Goal: Task Accomplishment & Management: Complete application form

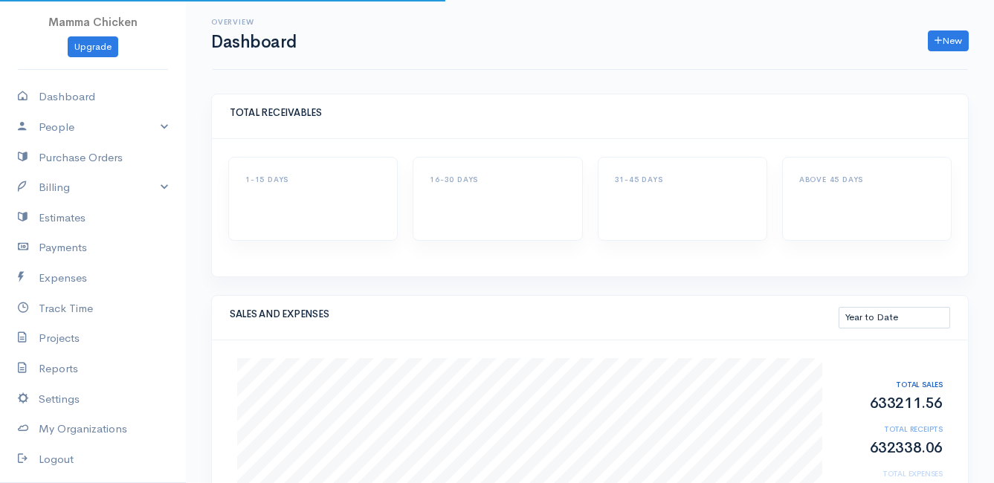
select select "thistoyear"
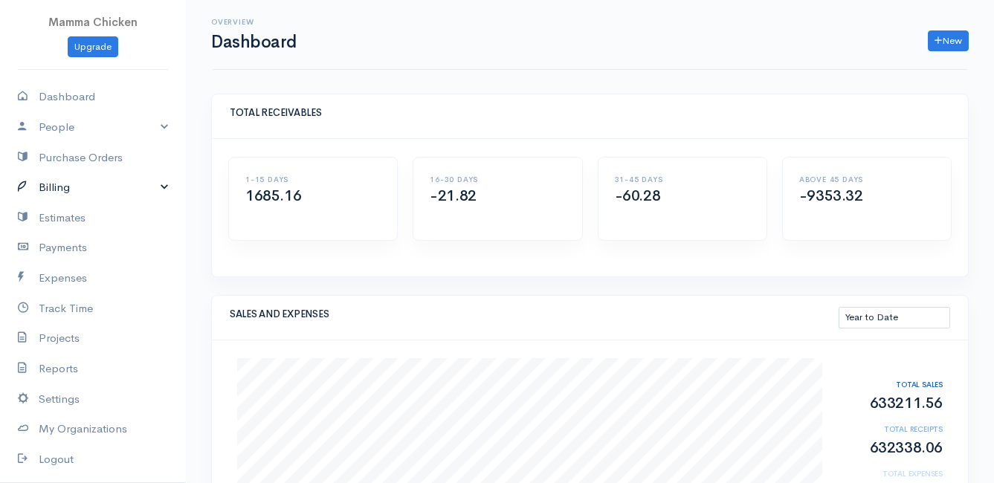
click at [69, 187] on link "Billing" at bounding box center [93, 187] width 186 height 30
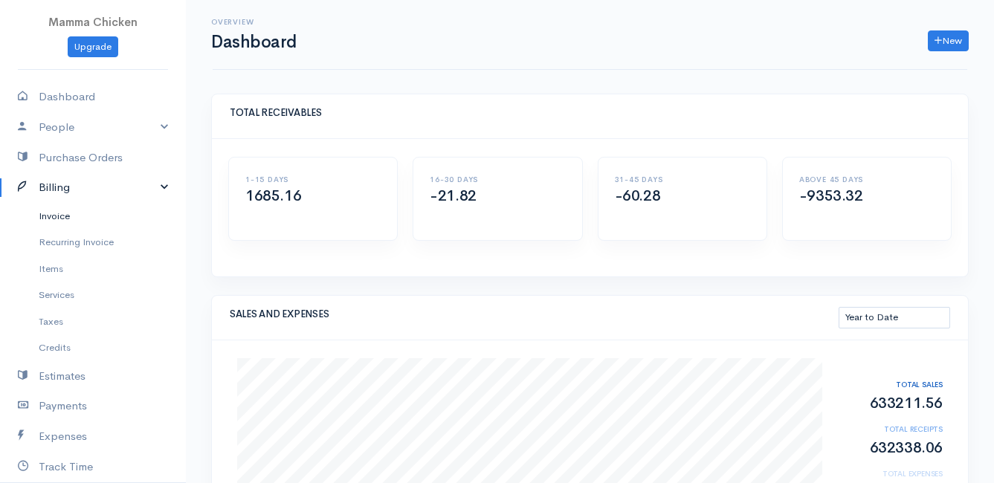
click at [69, 214] on link "Invoice" at bounding box center [93, 216] width 186 height 27
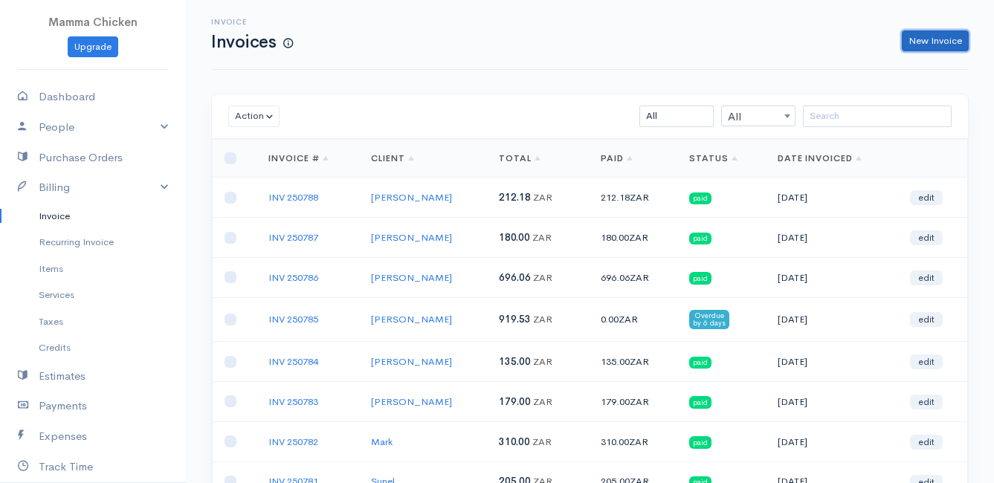
click at [932, 44] on link "New Invoice" at bounding box center [935, 41] width 67 height 22
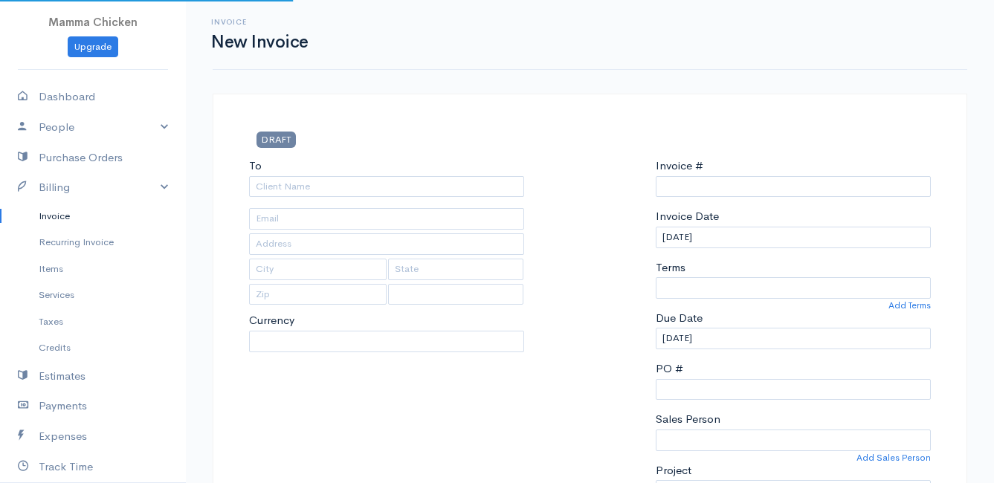
type input "INV 250789"
select select "[GEOGRAPHIC_DATA]"
select select "ZAR"
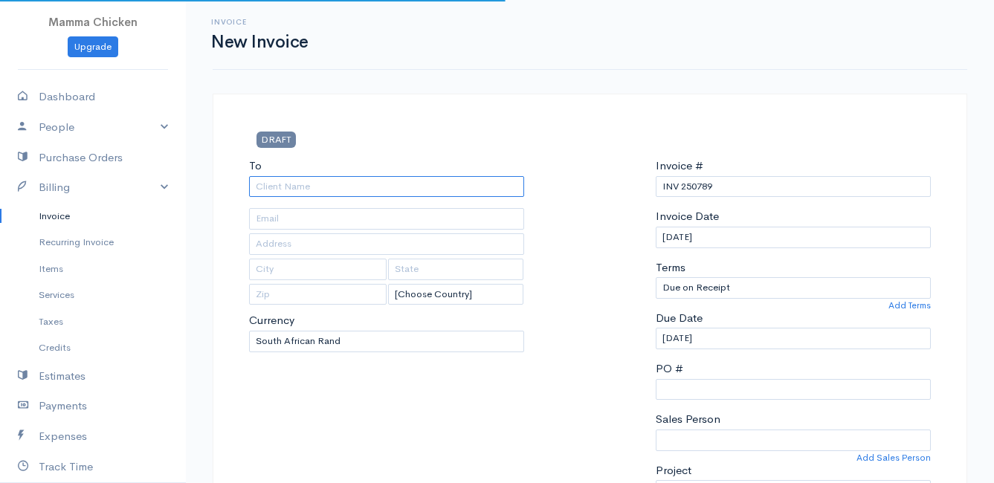
click at [326, 191] on input "To" at bounding box center [386, 187] width 275 height 22
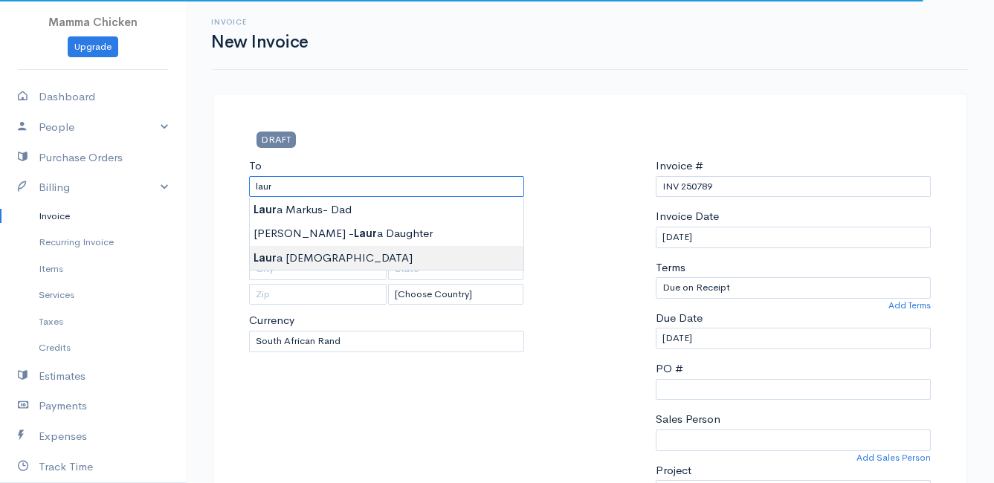
type input "[PERSON_NAME]"
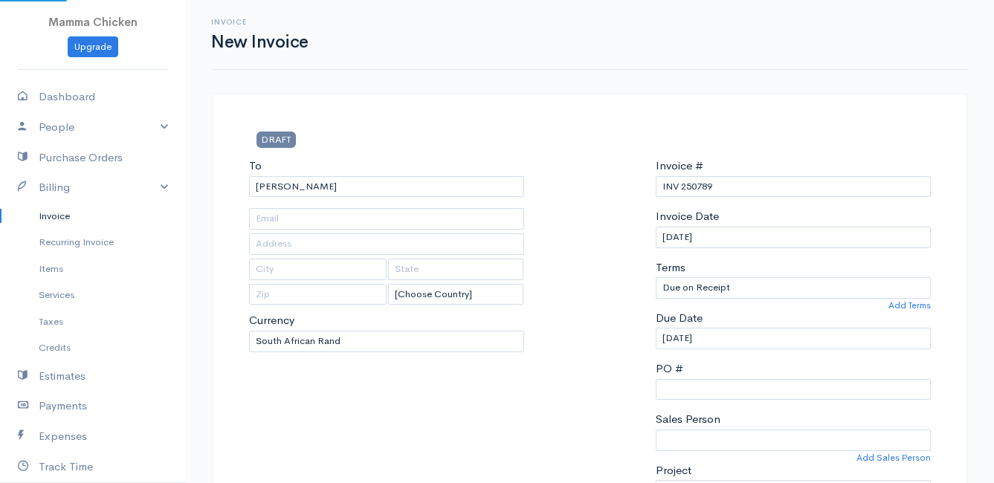
type input "[STREET_ADDRESS][PERSON_NAME], (Corner of [PERSON_NAME] and [PERSON_NAME] ~ sta…"
type input "[PERSON_NAME] Bay"
type input "7195"
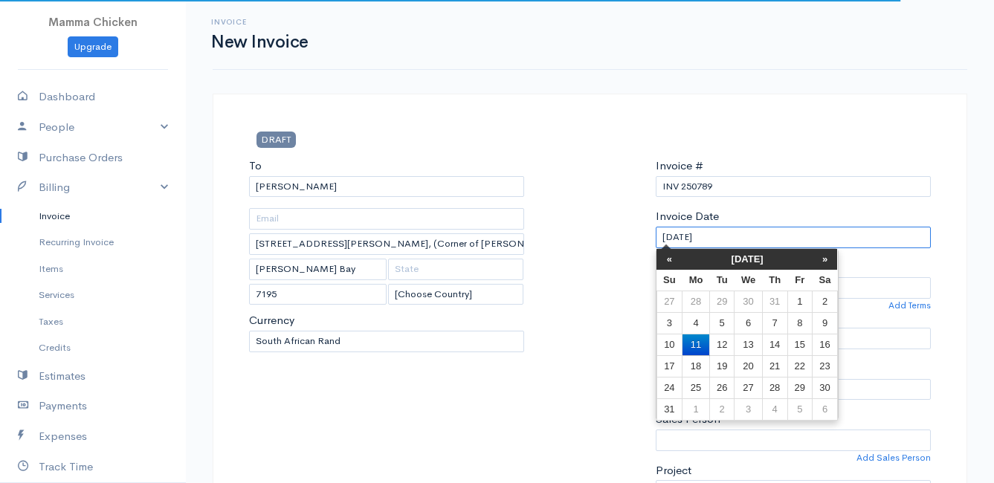
click at [755, 237] on input "[DATE]" at bounding box center [793, 238] width 275 height 22
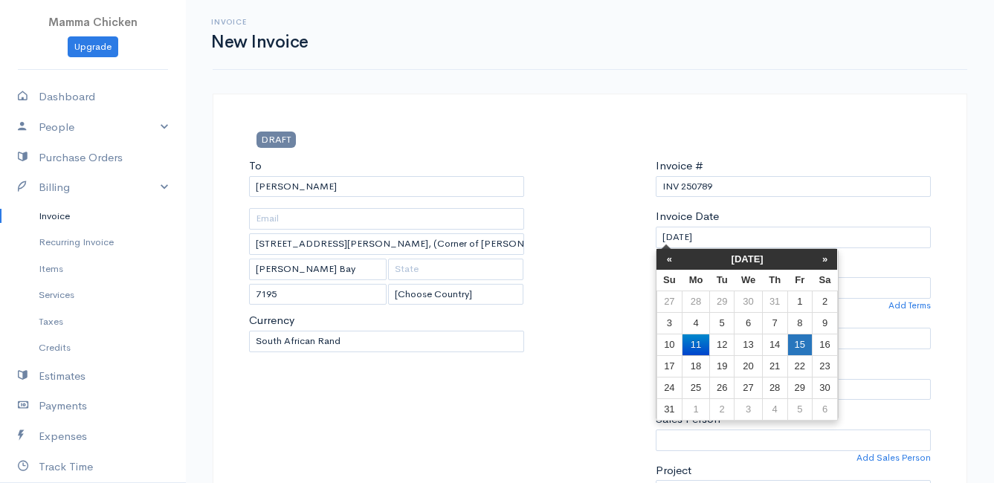
click at [805, 344] on td "15" at bounding box center [799, 345] width 25 height 22
type input "[DATE]"
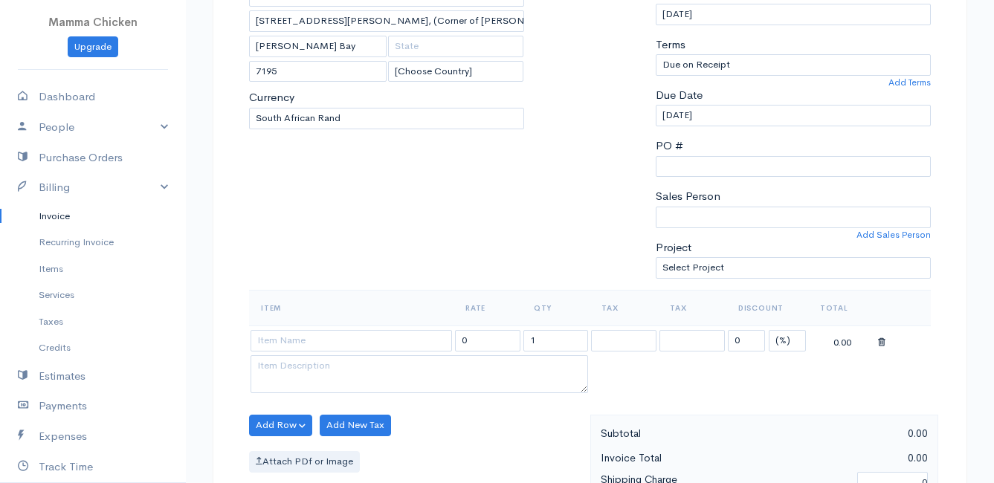
scroll to position [297, 0]
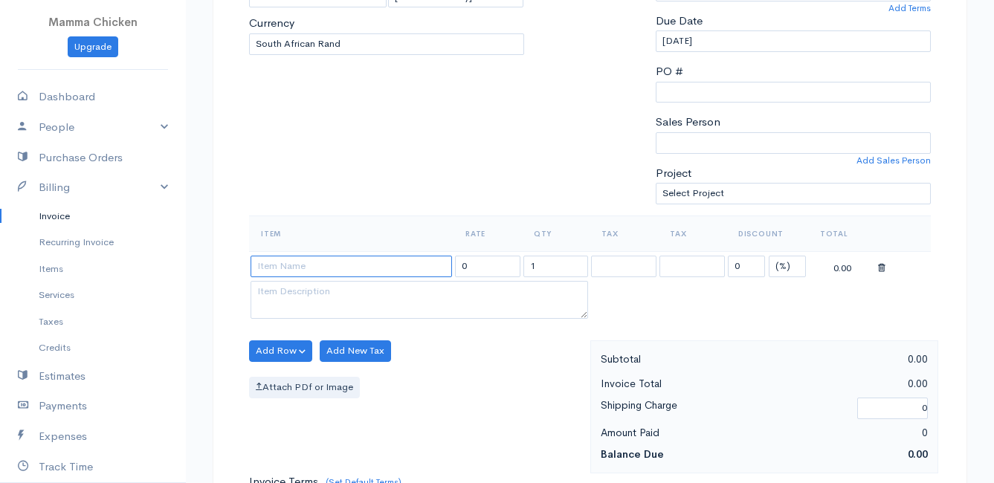
click at [281, 268] on input at bounding box center [351, 267] width 201 height 22
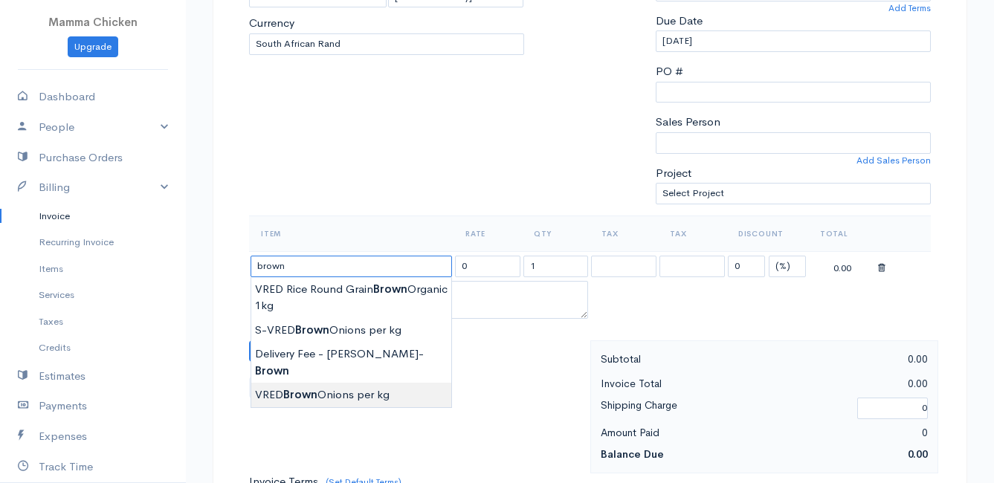
type input "VRED Brown Onions per kg"
type input "29.00"
click at [312, 375] on body "Mamma Chicken Upgrade Dashboard People Clients Vendors Staff Users Purchase Ord…" at bounding box center [497, 345] width 994 height 1285
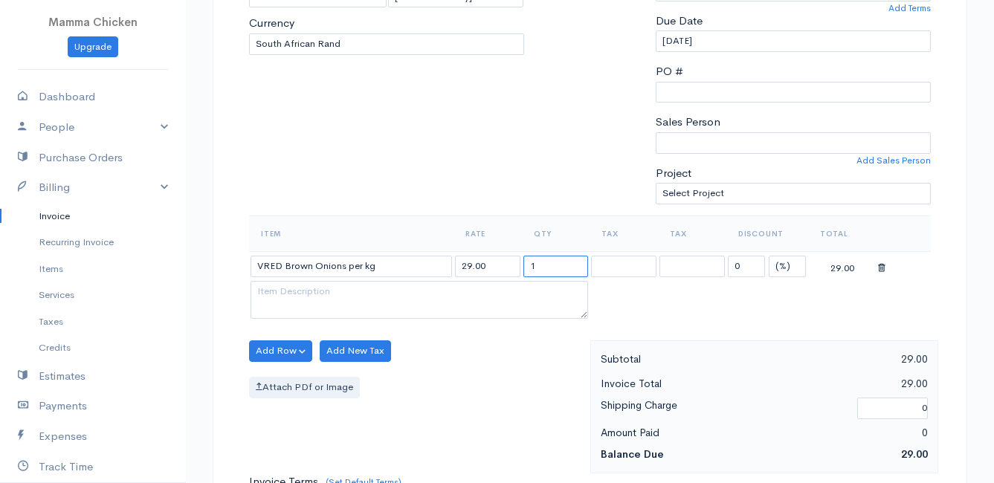
drag, startPoint x: 545, startPoint y: 265, endPoint x: 518, endPoint y: 267, distance: 26.8
click at [518, 267] on tr "VRED Brown Onions per kg 29.00 1 0 (%) Flat 29.00" at bounding box center [590, 265] width 682 height 29
type input "2"
click at [477, 377] on div "Attach PDf or Image" at bounding box center [416, 388] width 334 height 22
click at [277, 347] on button "Add Row" at bounding box center [280, 351] width 63 height 22
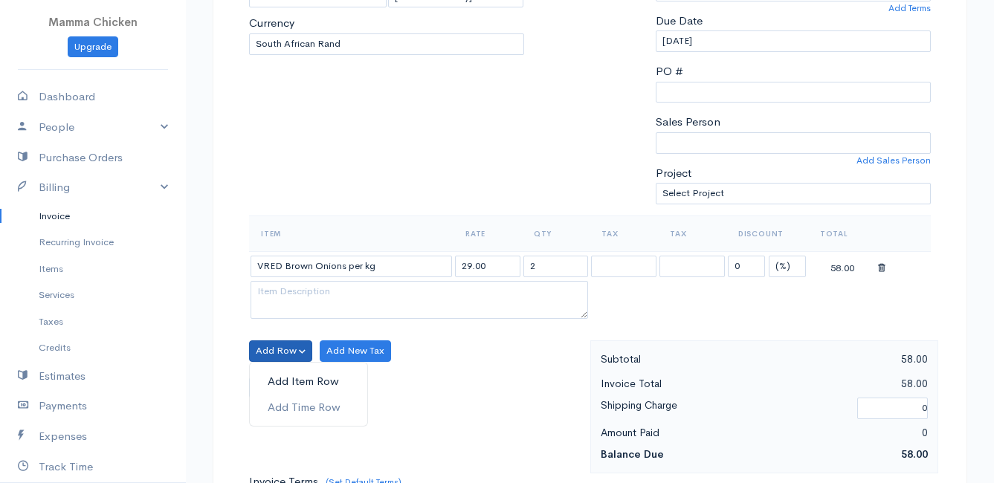
click at [286, 375] on link "Add Item Row" at bounding box center [308, 382] width 117 height 26
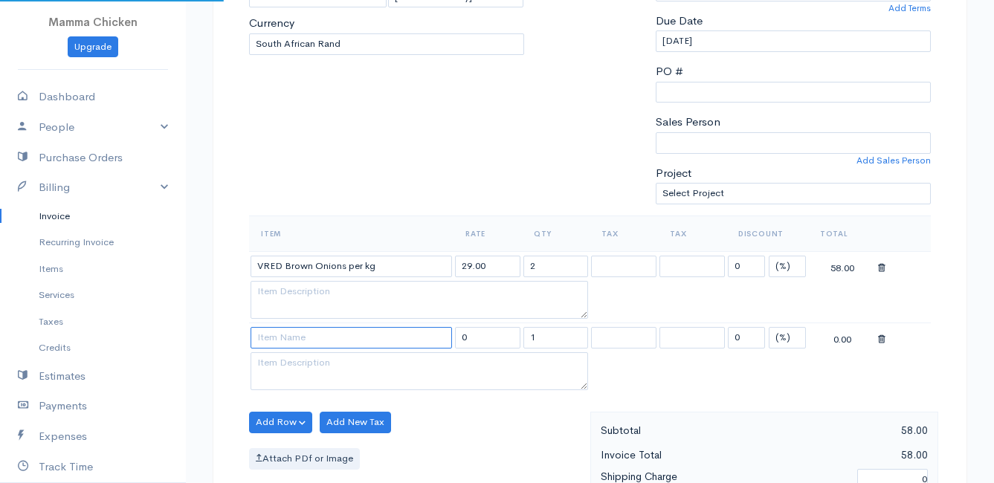
click at [299, 334] on input at bounding box center [351, 338] width 201 height 22
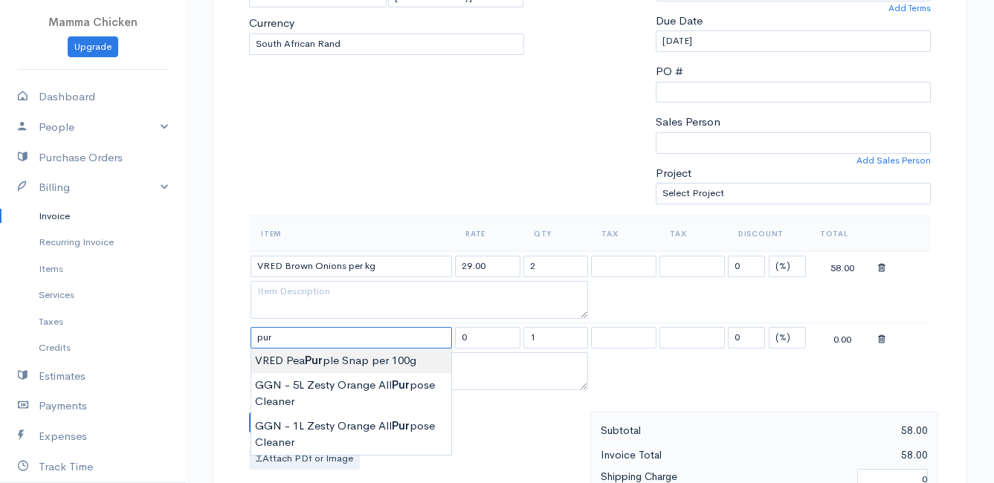
type input "VRED Pea Purple Snap per 100g"
type input "30.00"
click at [305, 359] on body "Mamma Chicken Upgrade Dashboard People Clients Vendors Staff Users Purchase Ord…" at bounding box center [497, 381] width 994 height 1357
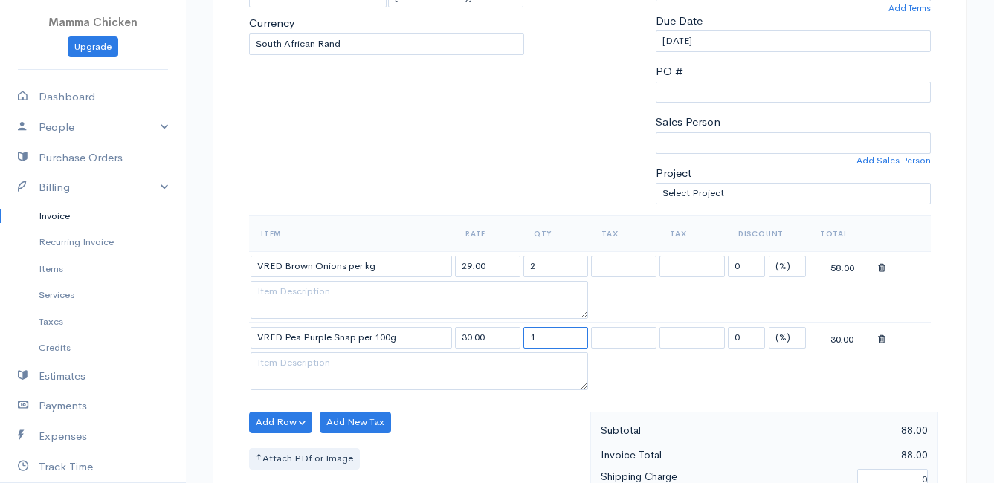
drag, startPoint x: 558, startPoint y: 337, endPoint x: 518, endPoint y: 338, distance: 40.2
click at [518, 338] on tr "VRED Pea Purple Snap per 100g 30.00 1 0 (%) Flat 30.00" at bounding box center [590, 337] width 682 height 29
type input "3"
drag, startPoint x: 493, startPoint y: 446, endPoint x: 471, endPoint y: 441, distance: 22.2
click at [493, 446] on div "Add Row Add Item Row Add Time Row Add New Tax Attach PDf or Image" at bounding box center [416, 478] width 349 height 133
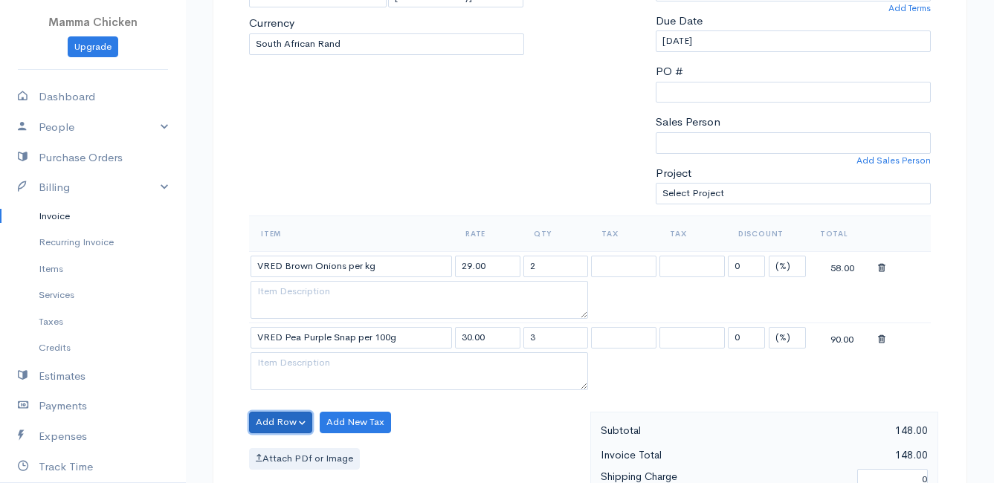
click at [277, 420] on button "Add Row" at bounding box center [280, 423] width 63 height 22
click at [285, 363] on link "Add Item Row" at bounding box center [308, 367] width 117 height 26
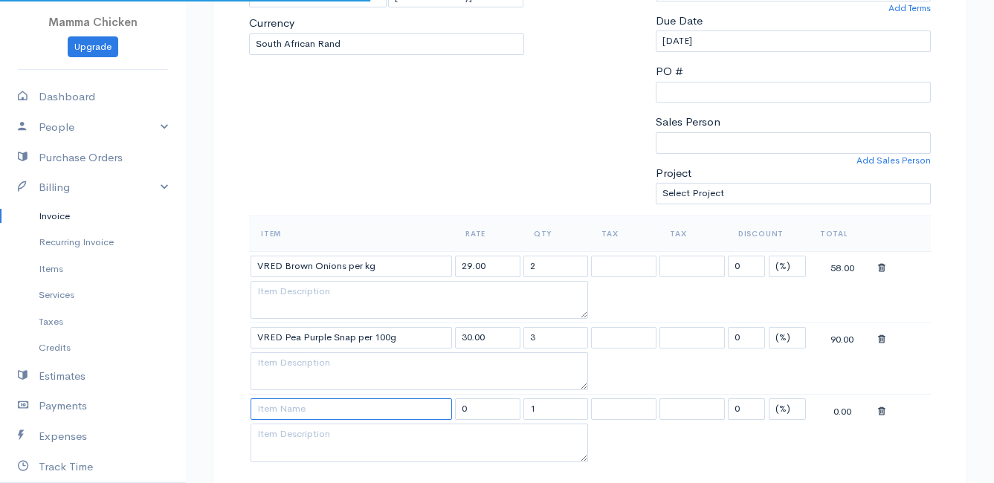
click at [277, 408] on input at bounding box center [351, 409] width 201 height 22
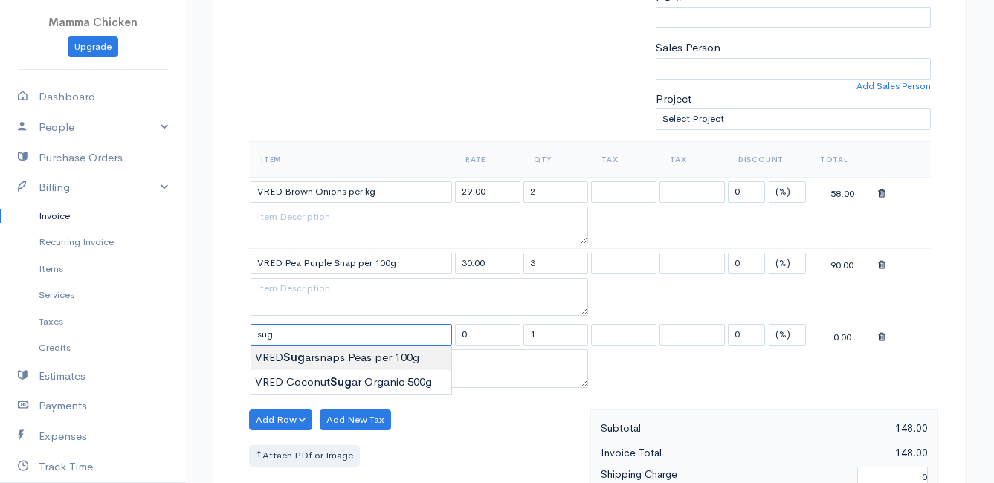
type input "VRED Sugarsnaps Peas per 100g"
type input "30.00"
click at [354, 355] on body "Mamma Chicken Upgrade Dashboard People Clients Vendors Staff Users Purchase Ord…" at bounding box center [497, 342] width 994 height 1428
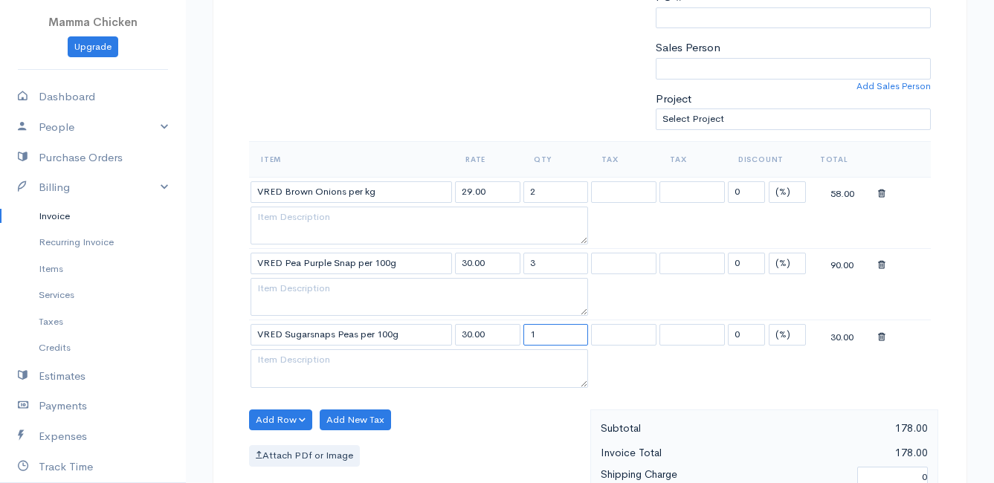
drag, startPoint x: 516, startPoint y: 338, endPoint x: 499, endPoint y: 339, distance: 17.1
click at [499, 339] on tr "VRED Sugarsnaps Peas per 100g 30.00 1 0 (%) Flat 30.00" at bounding box center [590, 334] width 682 height 29
type input "3"
click at [445, 418] on div "Add Row Add Item Row Add Time Row Add New Tax Attach PDf or Image" at bounding box center [416, 476] width 349 height 133
click at [262, 420] on button "Add Row" at bounding box center [280, 421] width 63 height 22
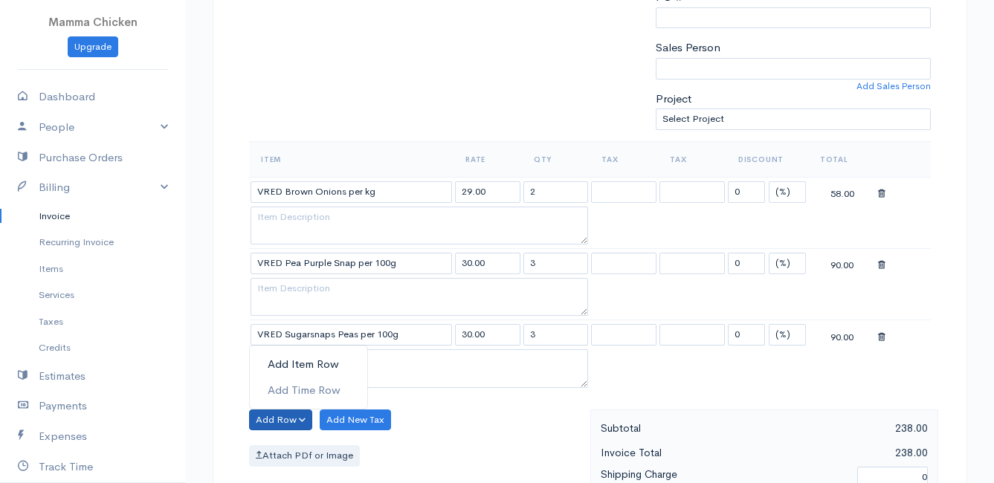
drag, startPoint x: 285, startPoint y: 361, endPoint x: 288, endPoint y: 368, distance: 8.3
click at [285, 361] on link "Add Item Row" at bounding box center [308, 365] width 117 height 26
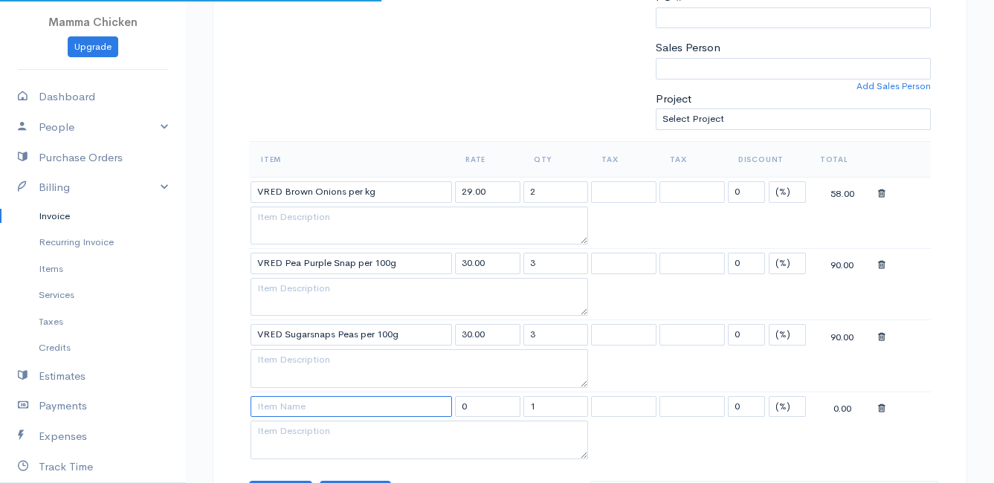
click at [288, 407] on input at bounding box center [351, 407] width 201 height 22
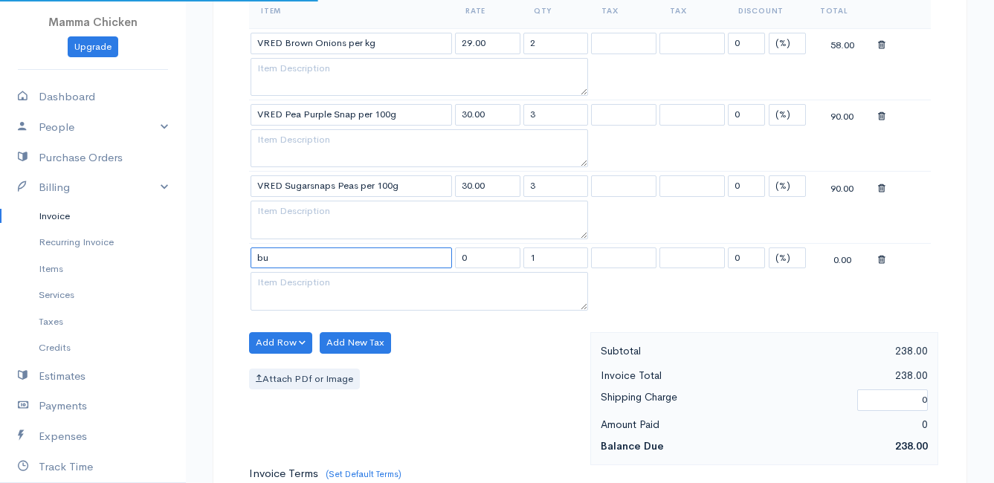
type input "b"
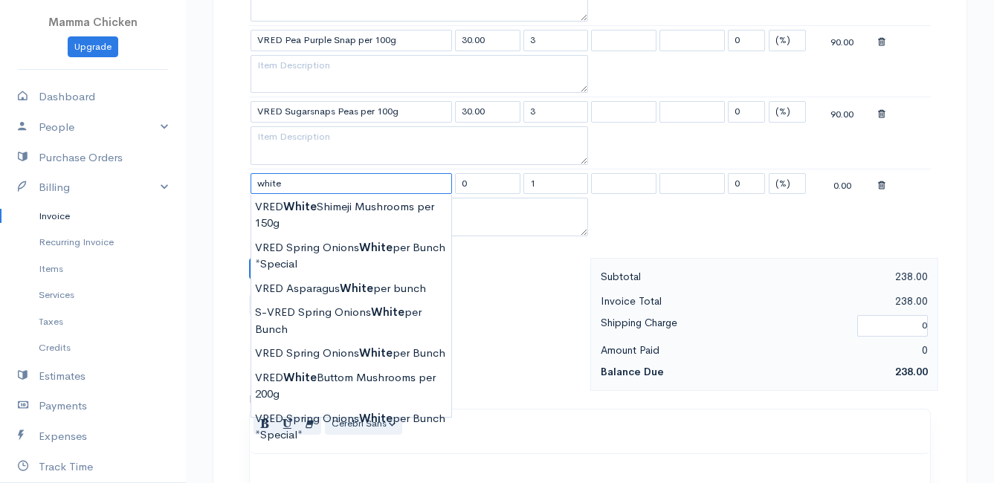
scroll to position [669, 0]
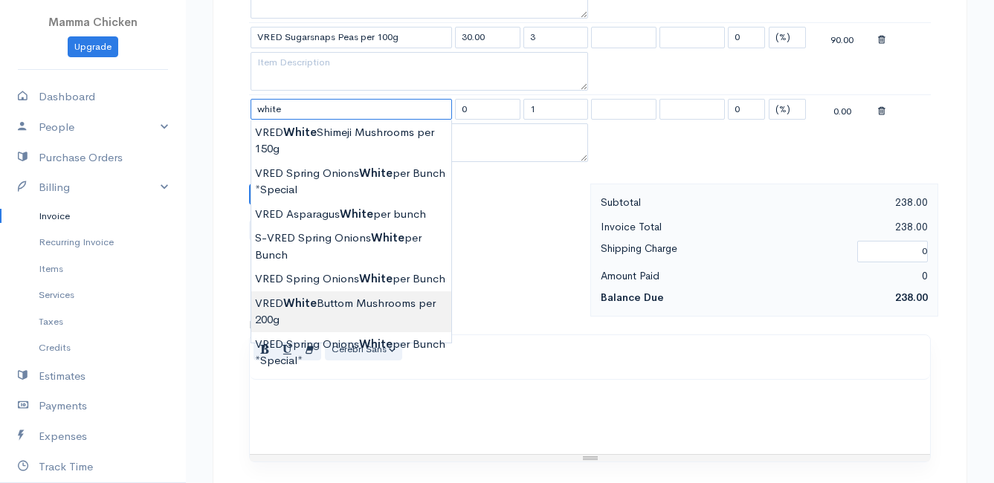
type input "VRED White Buttom Mushrooms per 200g"
type input "31.00"
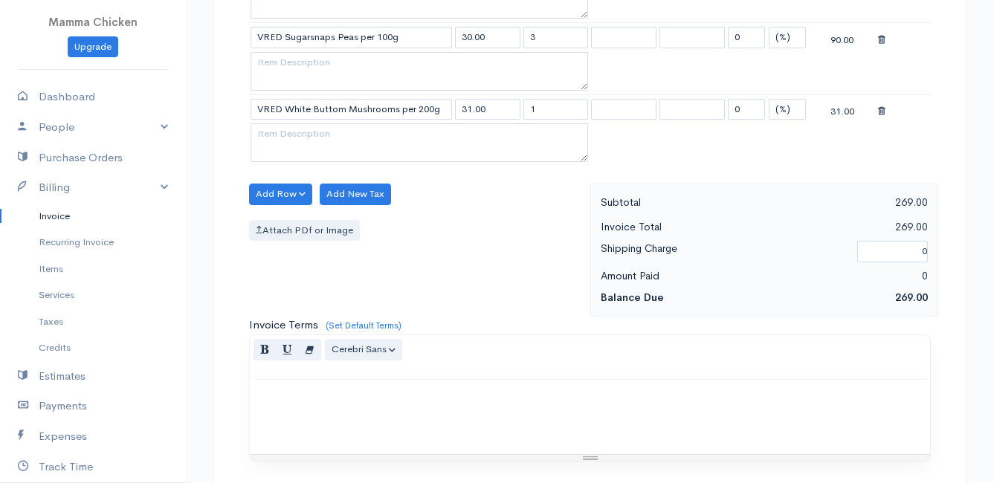
click at [367, 309] on body "Mamma Chicken Upgrade Dashboard People Clients Vendors Staff Users Purchase Ord…" at bounding box center [497, 81] width 994 height 1500
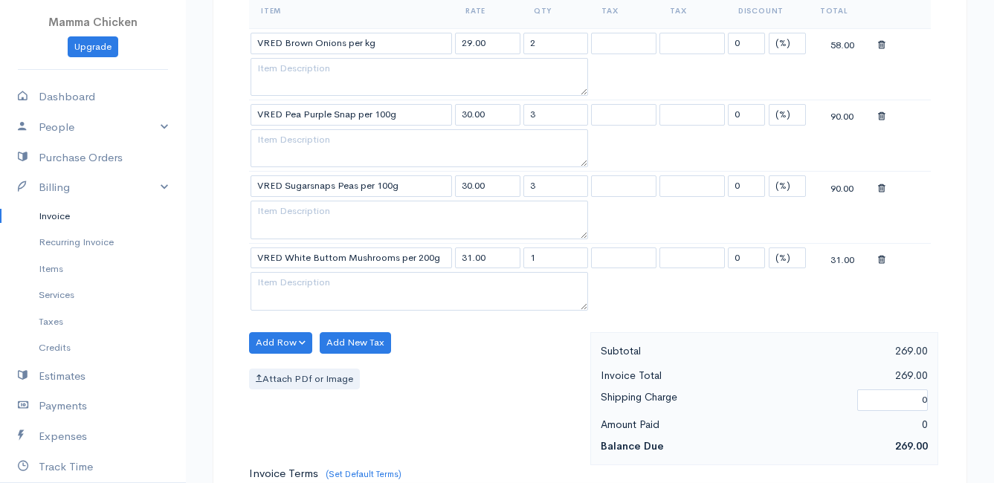
scroll to position [446, 0]
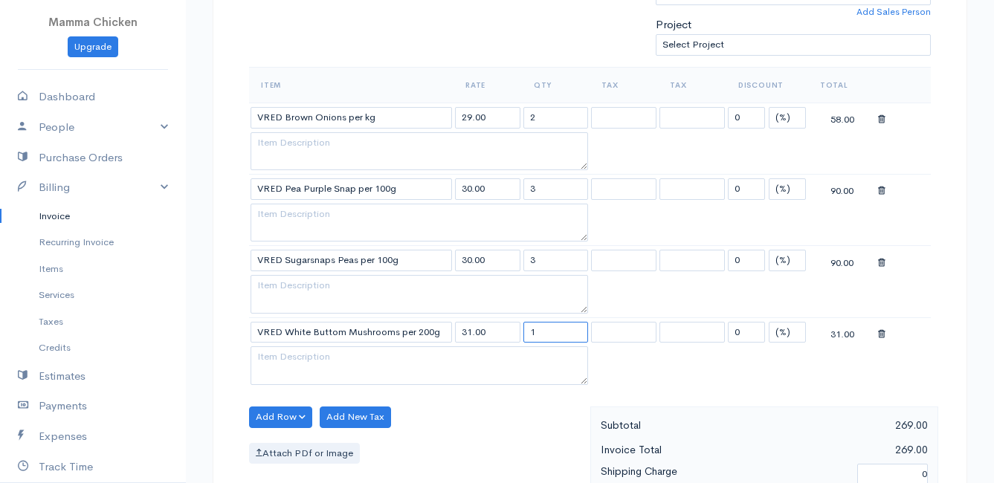
drag, startPoint x: 556, startPoint y: 332, endPoint x: 497, endPoint y: 333, distance: 59.5
click at [497, 333] on tr "VRED White Buttom Mushrooms per 200g 31.00 1 0 (%) Flat 31.00" at bounding box center [590, 331] width 682 height 29
type input "2"
click at [468, 440] on div "Add Row Add Item Row Add Time Row Add New Tax Attach PDf or Image" at bounding box center [416, 473] width 349 height 133
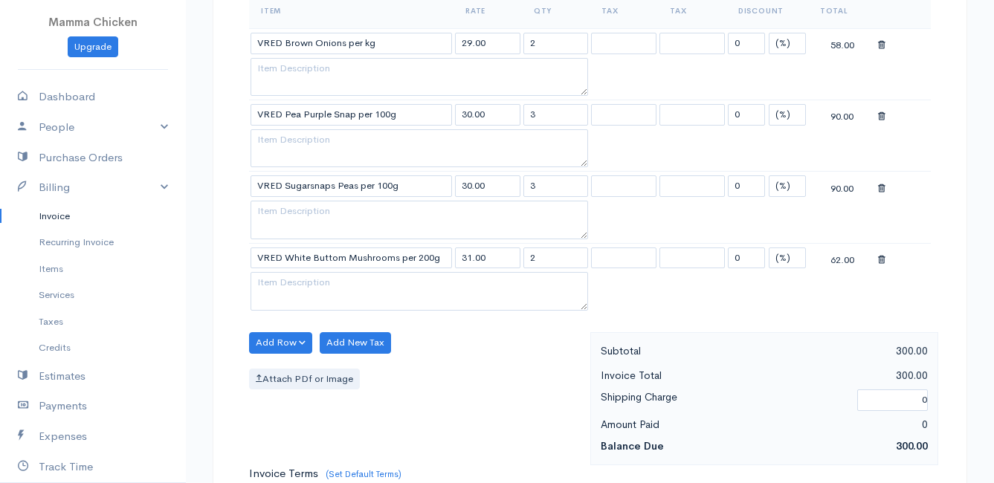
scroll to position [595, 0]
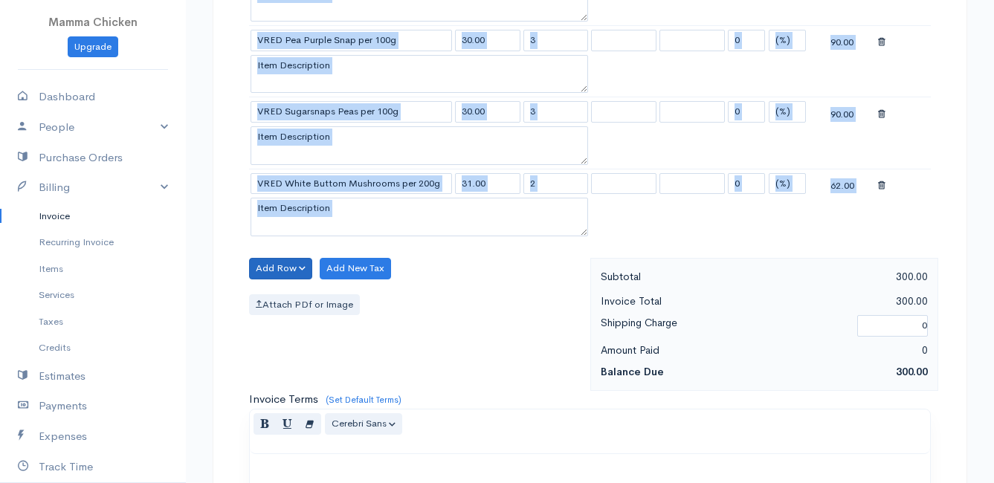
click at [283, 259] on div "DRAFT To [PERSON_NAME] [STREET_ADDRESS][PERSON_NAME], ([GEOGRAPHIC_DATA][PERSON…" at bounding box center [590, 187] width 755 height 1376
drag, startPoint x: 283, startPoint y: 259, endPoint x: 463, endPoint y: 283, distance: 181.4
click at [463, 283] on div "Add Row Add Item Row Add Time Row Add New Tax Attach PDf or Image" at bounding box center [416, 324] width 349 height 133
click at [486, 296] on div "Attach PDf or Image" at bounding box center [416, 305] width 334 height 22
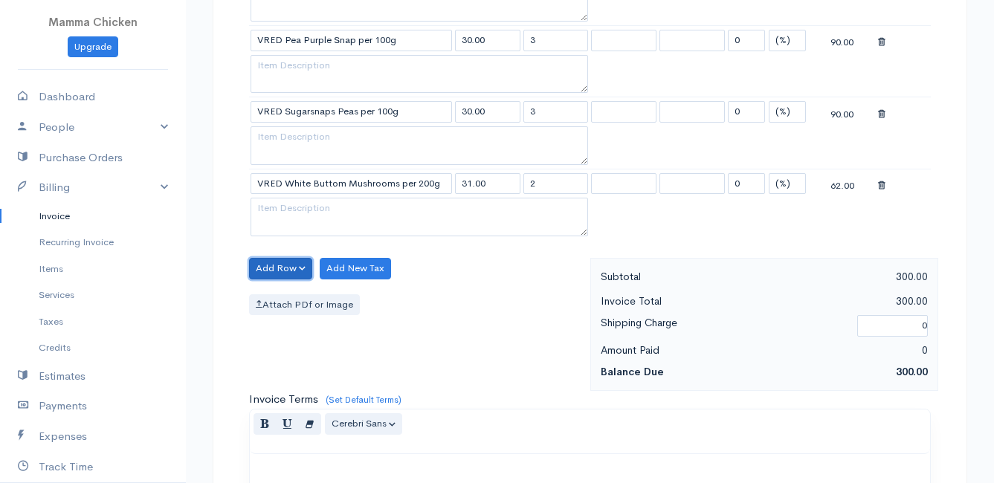
click at [283, 274] on button "Add Row" at bounding box center [280, 269] width 63 height 22
click at [280, 291] on link "Add Item Row" at bounding box center [308, 299] width 117 height 26
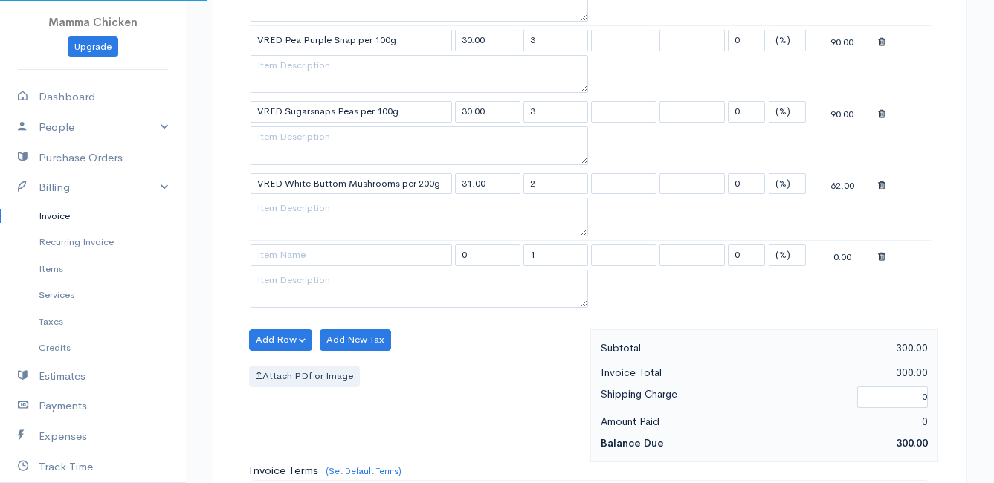
click at [279, 265] on td at bounding box center [351, 254] width 204 height 29
click at [278, 260] on input at bounding box center [351, 256] width 201 height 22
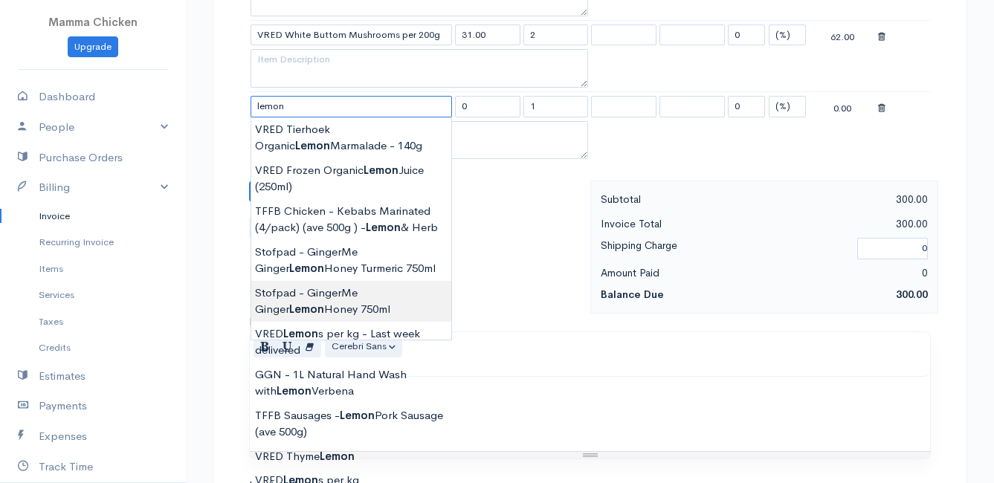
scroll to position [818, 0]
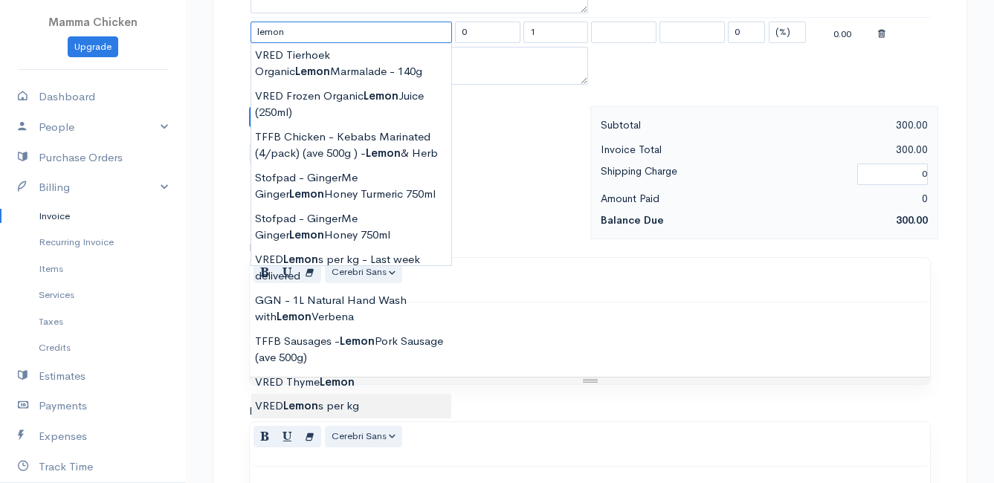
type input "VRED Lemons per kg"
type input "32.00"
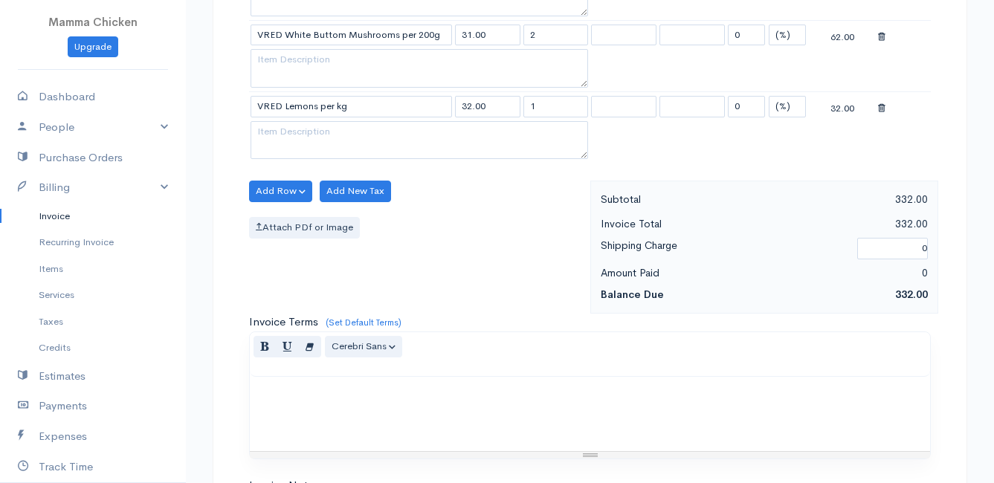
scroll to position [669, 0]
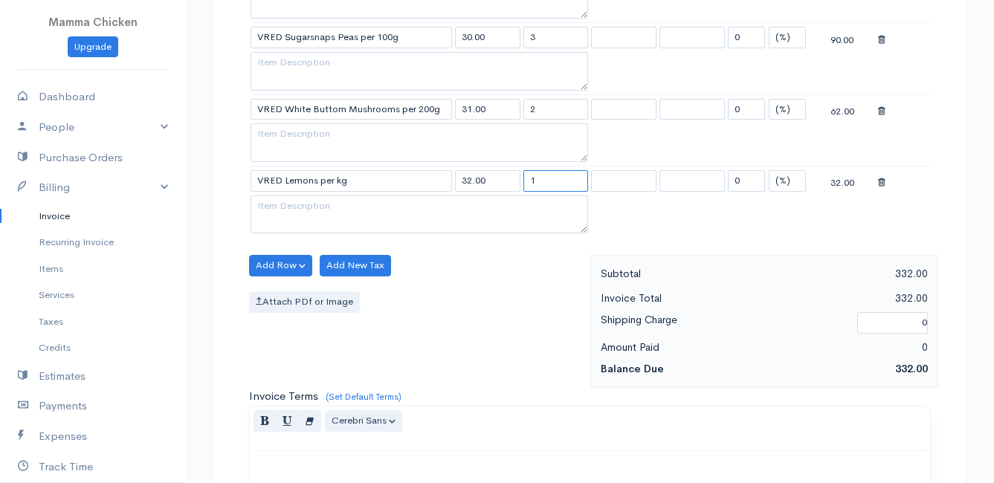
drag, startPoint x: 549, startPoint y: 183, endPoint x: 517, endPoint y: 181, distance: 31.3
click at [517, 181] on tr "VRED Lemons per kg 32.00 1 0 (%) Flat 32.00" at bounding box center [590, 180] width 682 height 29
type input "3"
click at [482, 268] on div "Add Row Add Item Row Add Time Row Add New Tax Attach PDf or Image" at bounding box center [416, 321] width 349 height 133
click at [300, 266] on button "Add Row" at bounding box center [280, 266] width 63 height 22
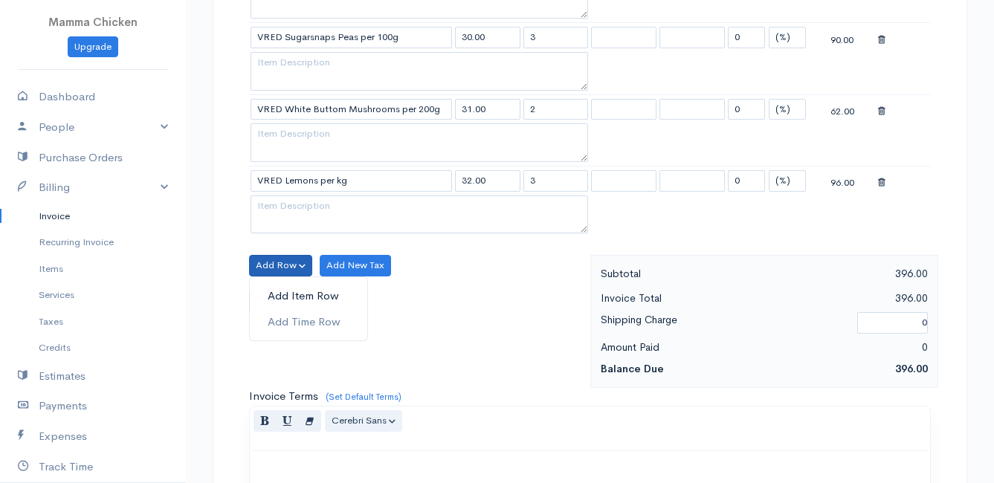
click at [293, 294] on link "Add Item Row" at bounding box center [308, 296] width 117 height 26
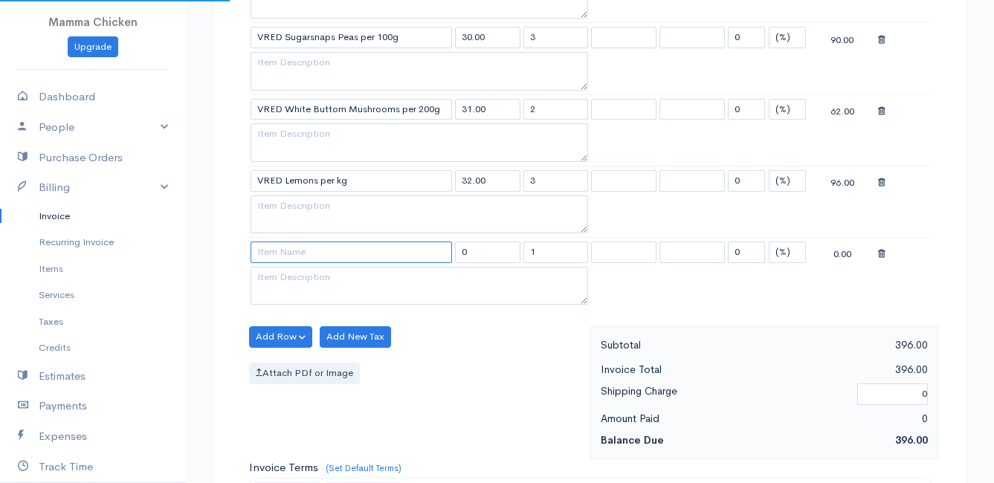
click at [306, 248] on input at bounding box center [351, 253] width 201 height 22
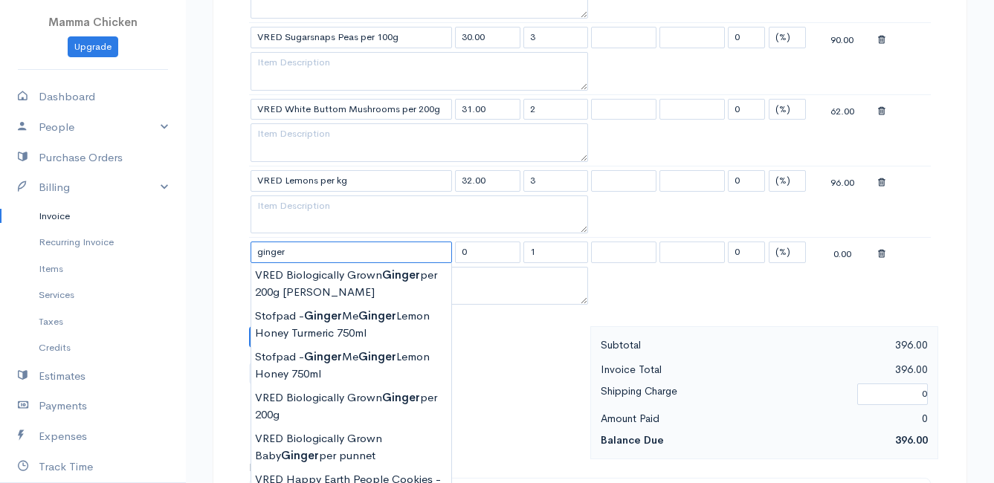
scroll to position [743, 0]
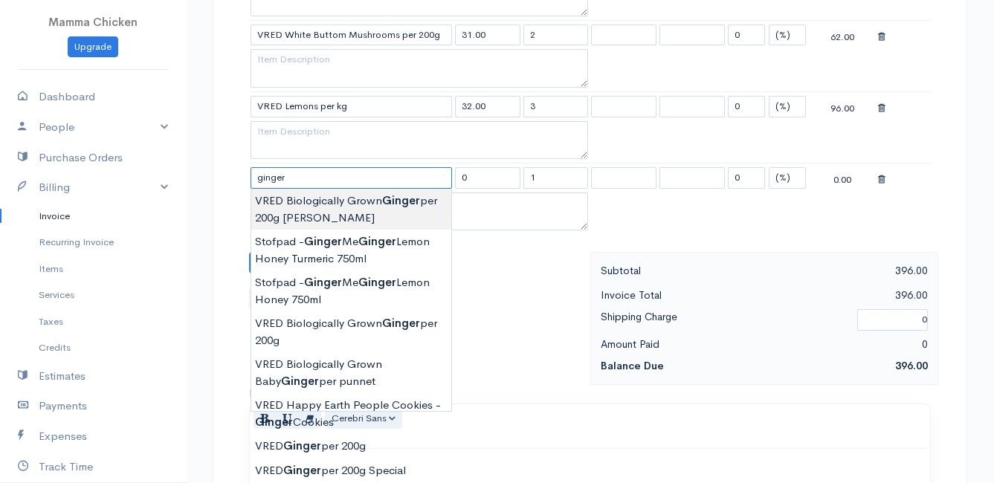
type input "VRED Biologically Grown Ginger per 200g [PERSON_NAME]"
type input "52.00"
click at [363, 213] on body "Mamma Chicken Upgrade Dashboard People Clients Vendors Staff Users Purchase Ord…" at bounding box center [497, 78] width 994 height 1643
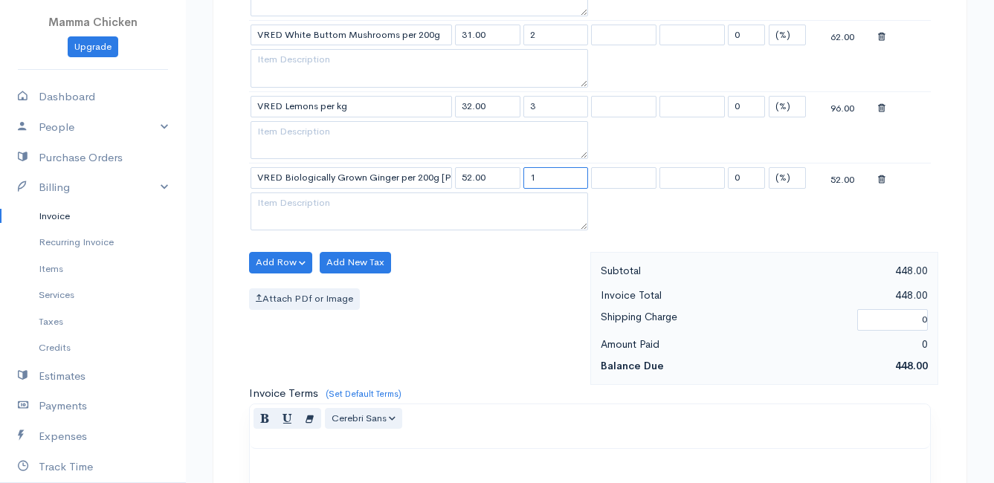
click at [566, 184] on input "1" at bounding box center [555, 178] width 65 height 22
type input "3"
click at [492, 278] on div "Add Row Add Item Row Add Time Row Add New Tax Attach PDf or Image" at bounding box center [416, 318] width 349 height 133
click at [291, 260] on button "Add Row" at bounding box center [280, 263] width 63 height 22
click at [291, 289] on link "Add Item Row" at bounding box center [308, 293] width 117 height 26
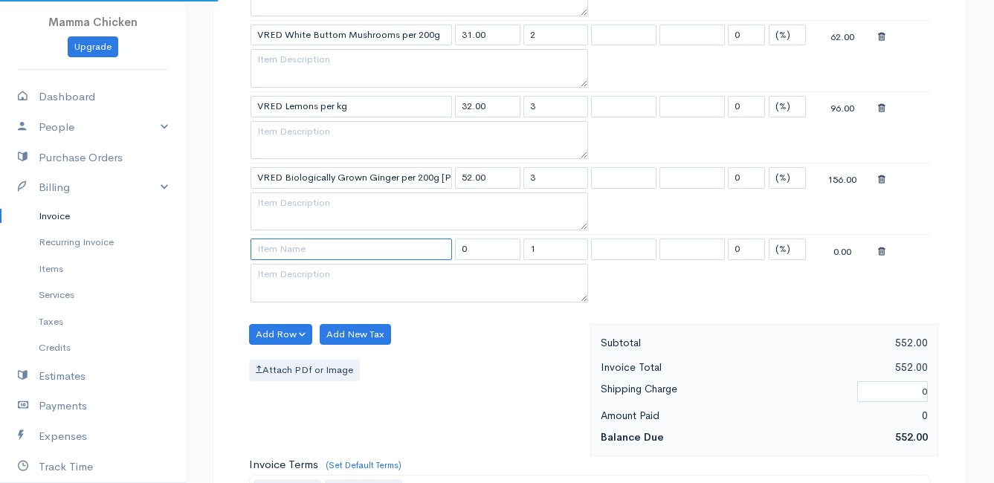
click at [288, 253] on input at bounding box center [351, 250] width 201 height 22
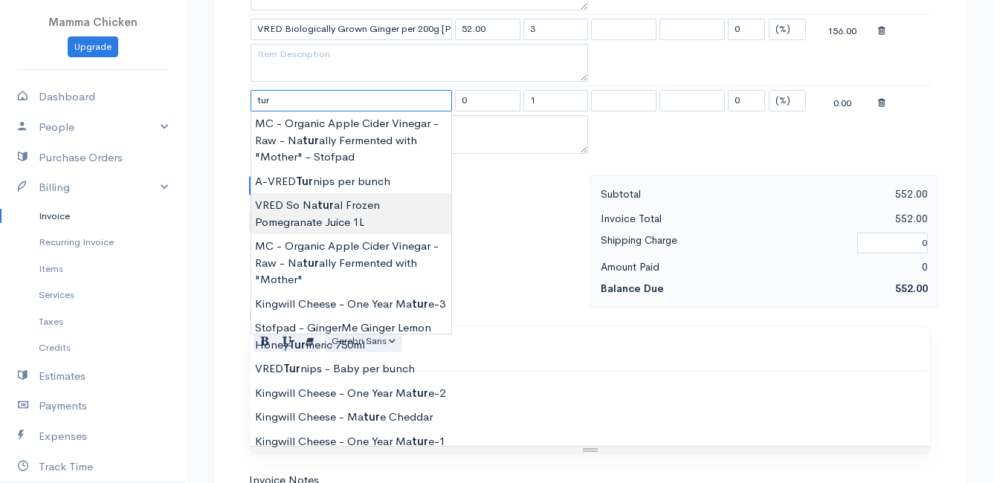
scroll to position [818, 0]
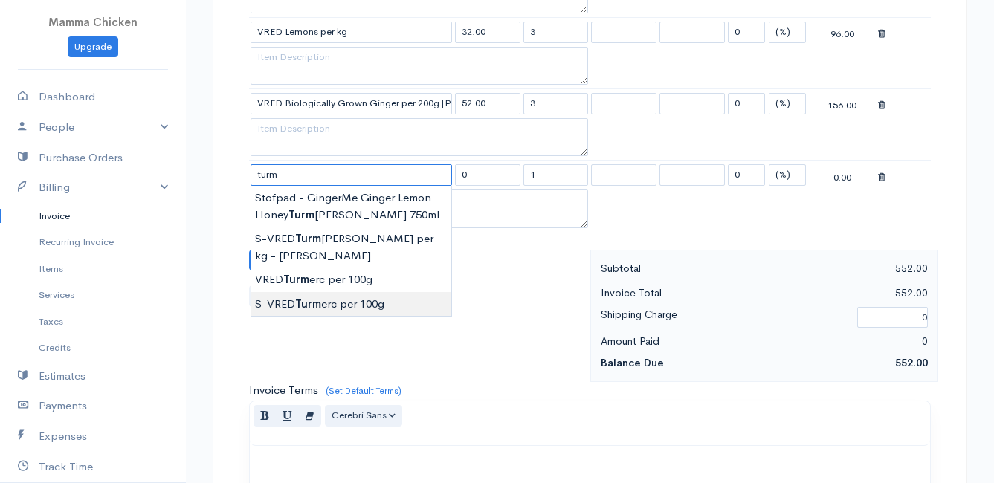
type input "S-VRED Turmerc per 100g"
type input "35.00"
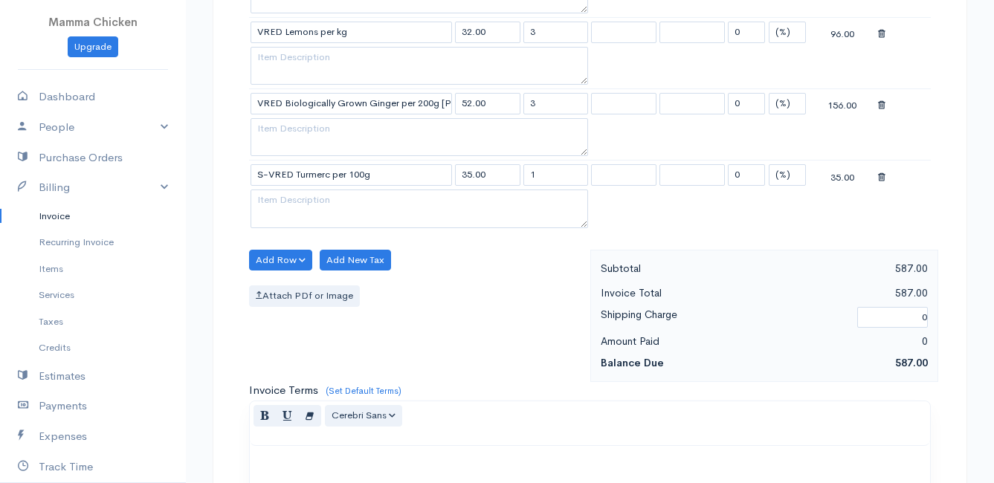
click at [363, 281] on body "Mamma Chicken Upgrade Dashboard People Clients Vendors Staff Users Purchase Ord…" at bounding box center [497, 39] width 994 height 1714
drag, startPoint x: 548, startPoint y: 173, endPoint x: 503, endPoint y: 178, distance: 45.6
click at [503, 178] on tr "S-VRED Turmerc per 100g 35.00 1 0 (%) Flat 35.00" at bounding box center [590, 175] width 682 height 29
type input "3"
click at [425, 342] on div "Add Row Add Item Row Add Time Row Add New Tax Attach PDf or Image" at bounding box center [416, 316] width 349 height 133
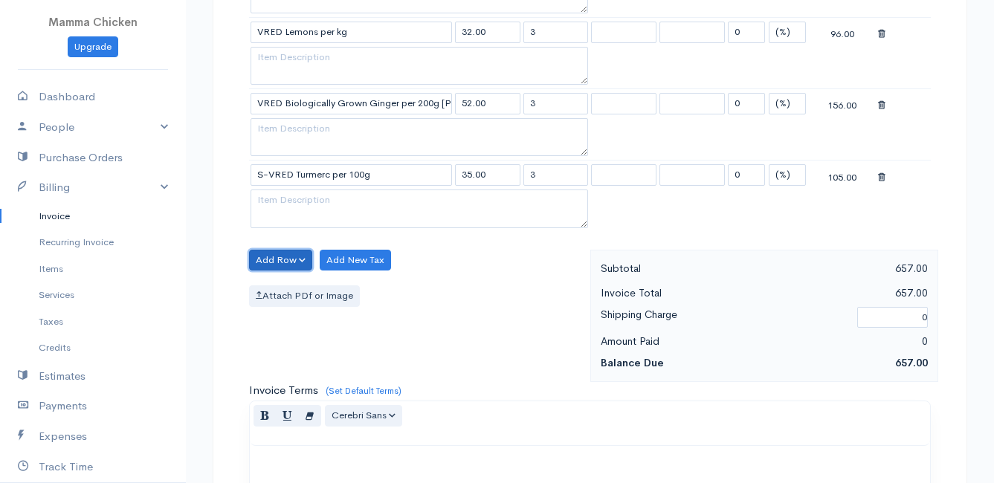
click at [262, 254] on button "Add Row" at bounding box center [280, 261] width 63 height 22
click at [287, 282] on link "Add Item Row" at bounding box center [308, 291] width 117 height 26
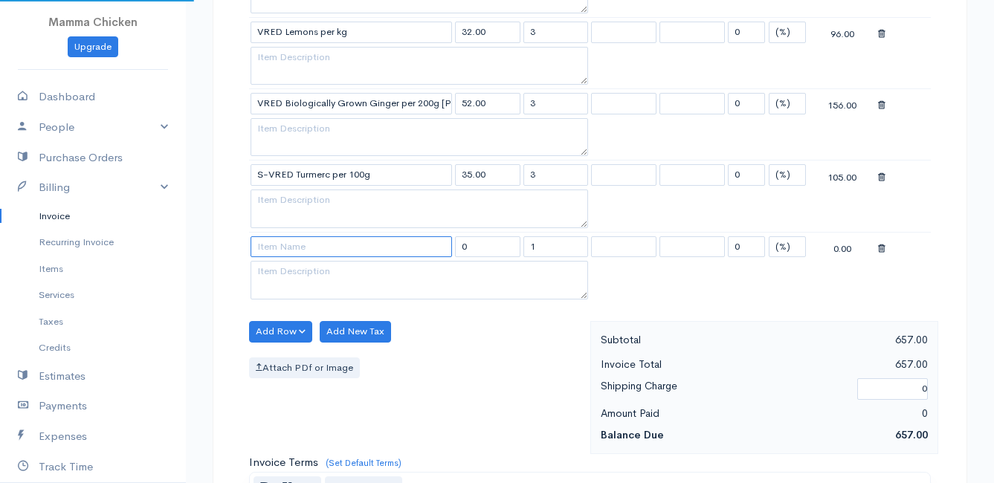
click at [287, 244] on input at bounding box center [351, 247] width 201 height 22
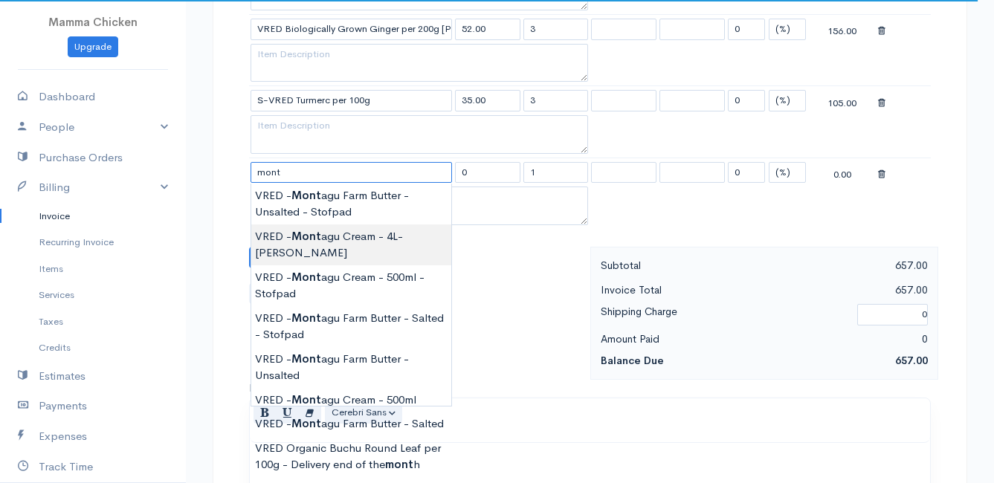
scroll to position [966, 0]
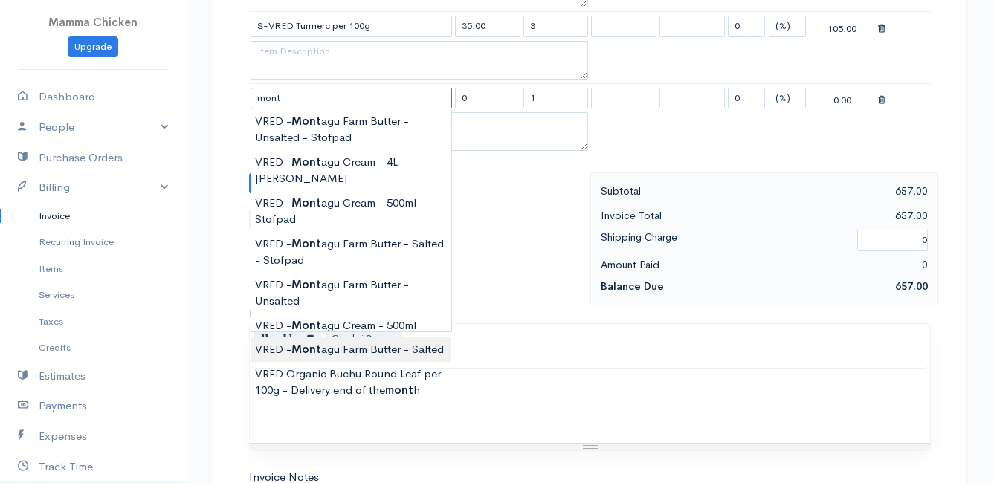
type input "VRED - [GEOGRAPHIC_DATA] Butter - Salted"
type input "110.00"
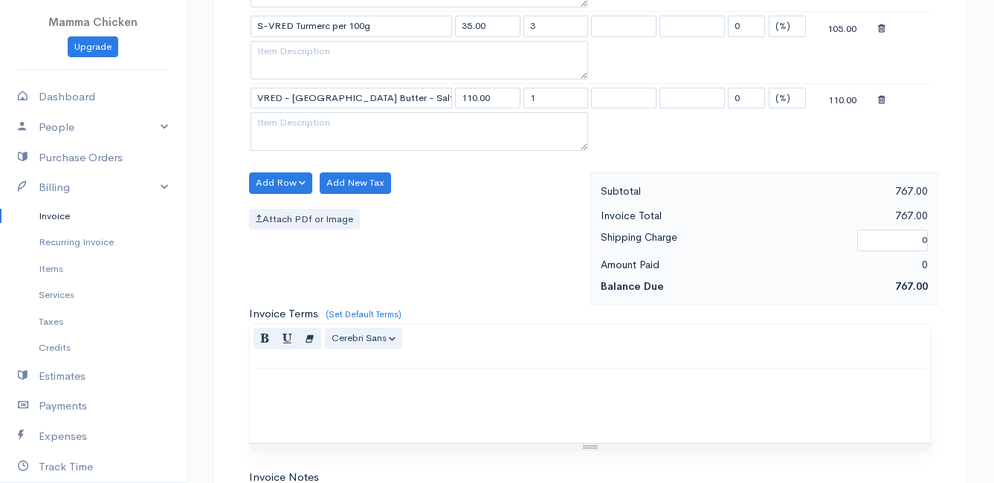
drag, startPoint x: 548, startPoint y: 98, endPoint x: 519, endPoint y: 98, distance: 29.0
click at [519, 98] on tr "VRED - [GEOGRAPHIC_DATA] - Salted 110.00 1 0 (%) Flat 110.00" at bounding box center [590, 97] width 682 height 29
type input "2"
click at [500, 222] on div "Attach PDf or Image" at bounding box center [416, 220] width 334 height 22
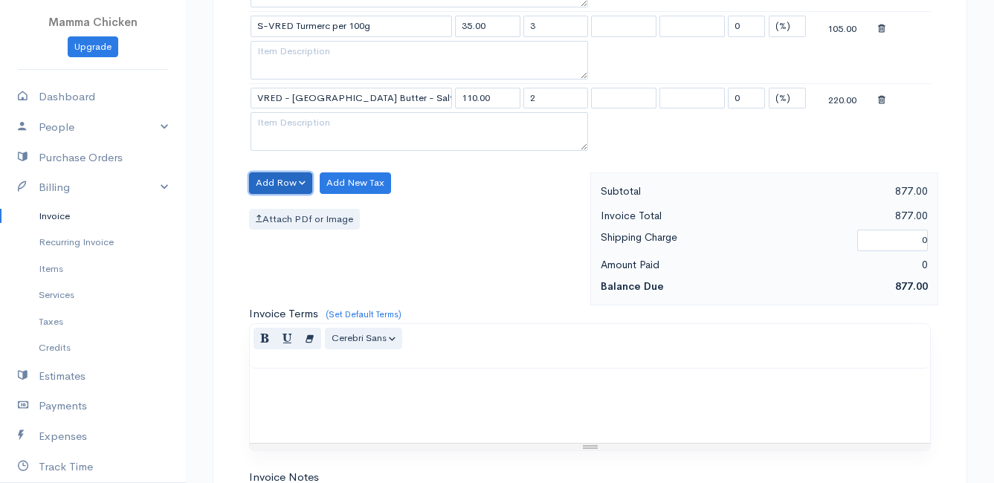
click at [283, 178] on button "Add Row" at bounding box center [280, 183] width 63 height 22
click at [290, 206] on link "Add Item Row" at bounding box center [308, 214] width 117 height 26
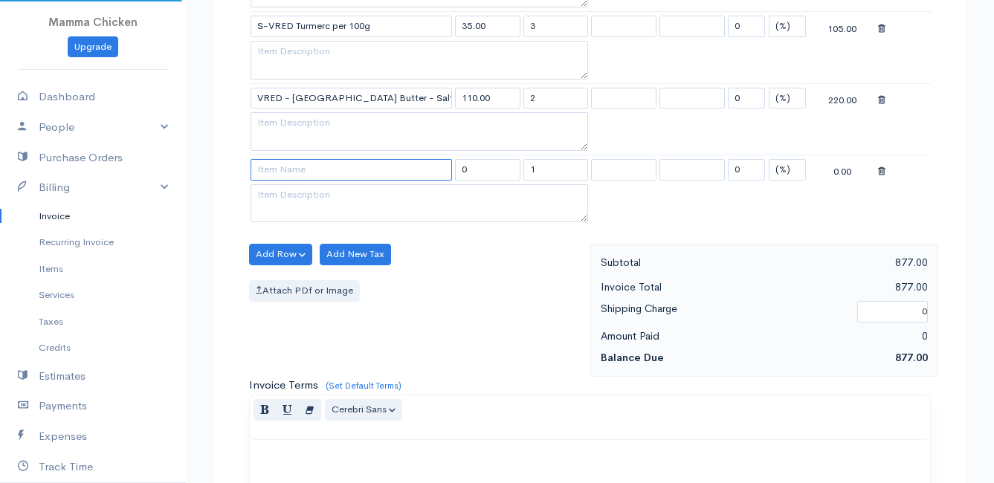
click at [279, 167] on input at bounding box center [351, 170] width 201 height 22
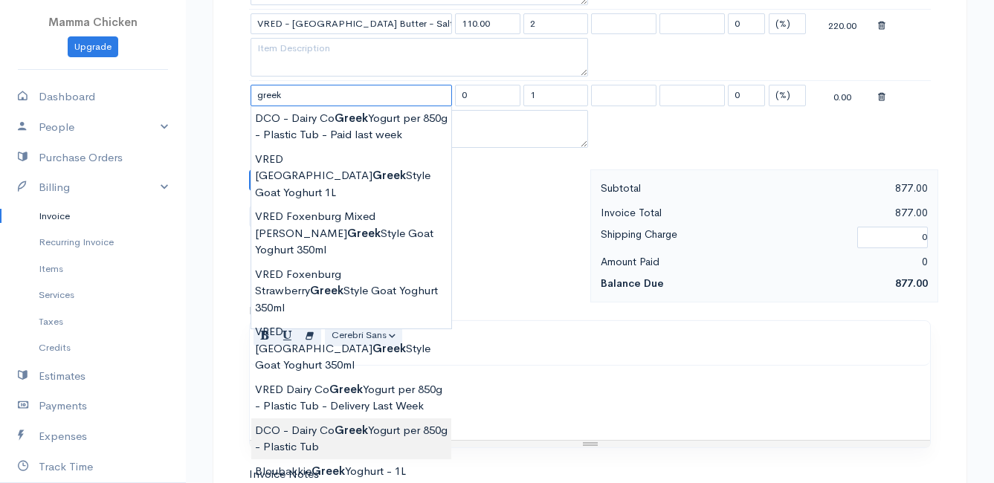
scroll to position [1115, 0]
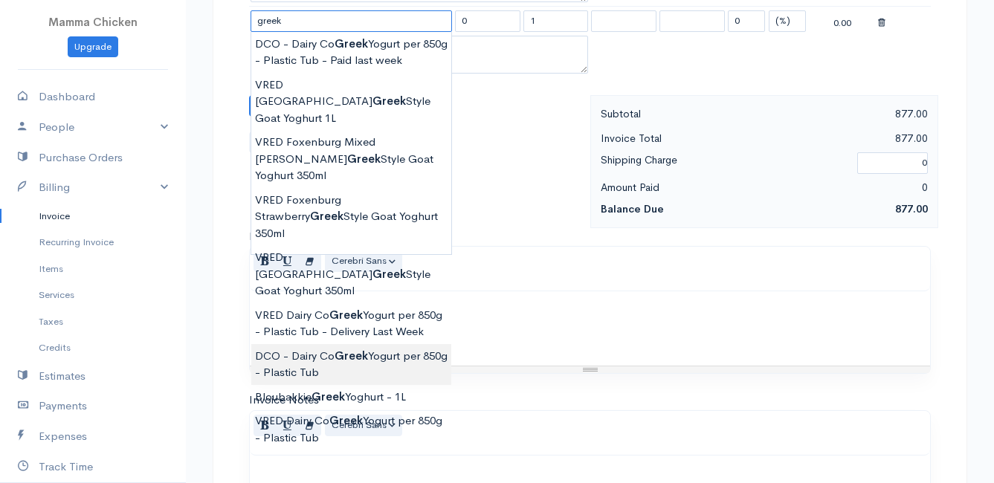
type input "DCO - Dairy Co Greek Yogurt per 850g - Plastic Tub"
type input "82.00"
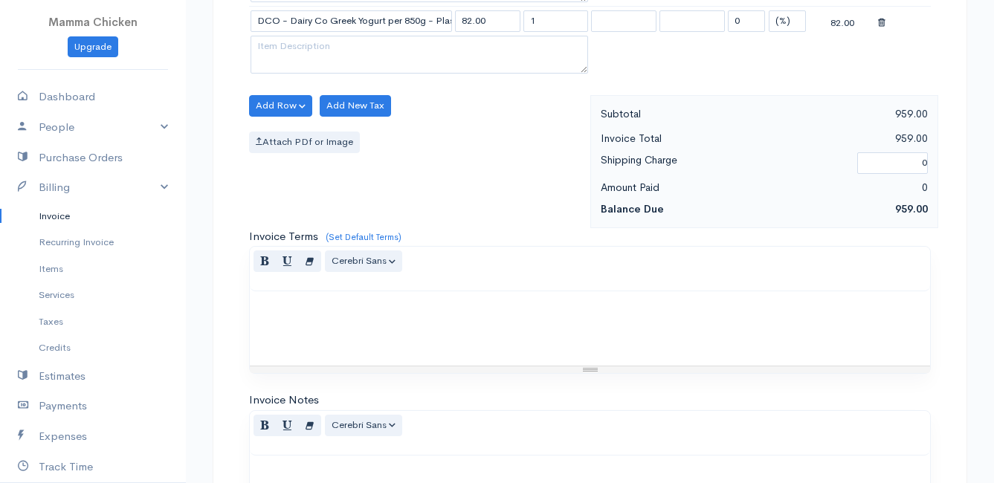
scroll to position [966, 0]
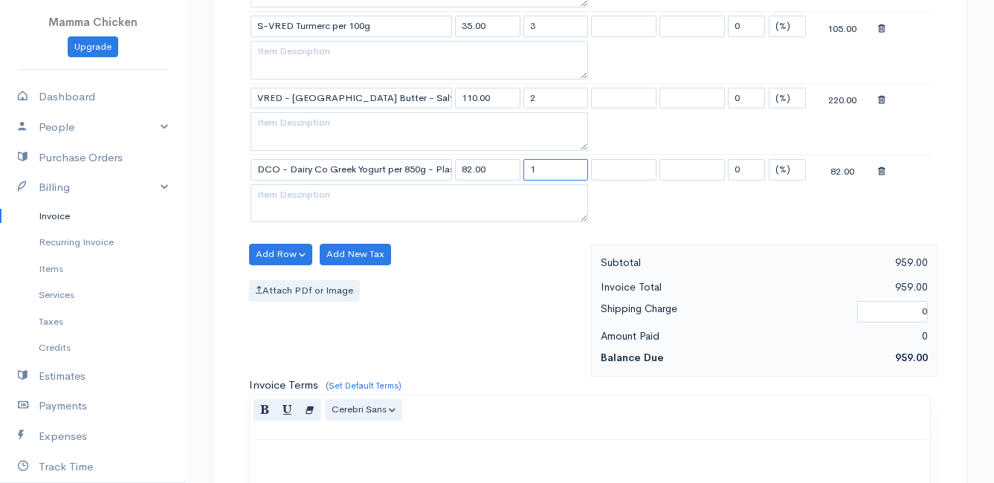
drag, startPoint x: 552, startPoint y: 167, endPoint x: 510, endPoint y: 171, distance: 42.5
click at [510, 171] on tr "DCO - Dairy Co Greek Yogurt per 850g - Plastic Tub 82.00 1 0 (%) Flat 82.00" at bounding box center [590, 169] width 682 height 29
type input "5"
click at [477, 272] on div "Add Row Add Item Row Add Time Row Add New Tax Attach PDf or Image" at bounding box center [416, 310] width 349 height 133
click at [286, 254] on button "Add Row" at bounding box center [280, 255] width 63 height 22
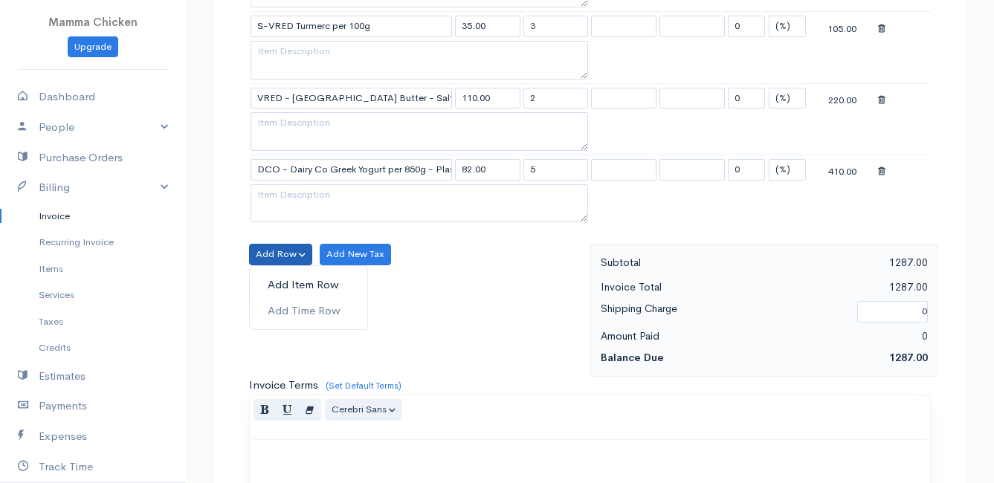
click at [294, 278] on link "Add Item Row" at bounding box center [308, 285] width 117 height 26
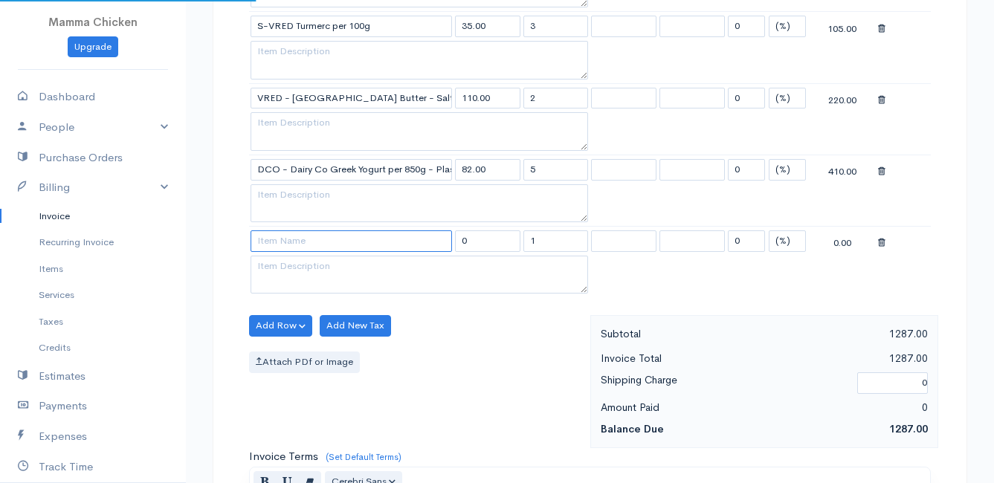
click at [286, 247] on input at bounding box center [351, 241] width 201 height 22
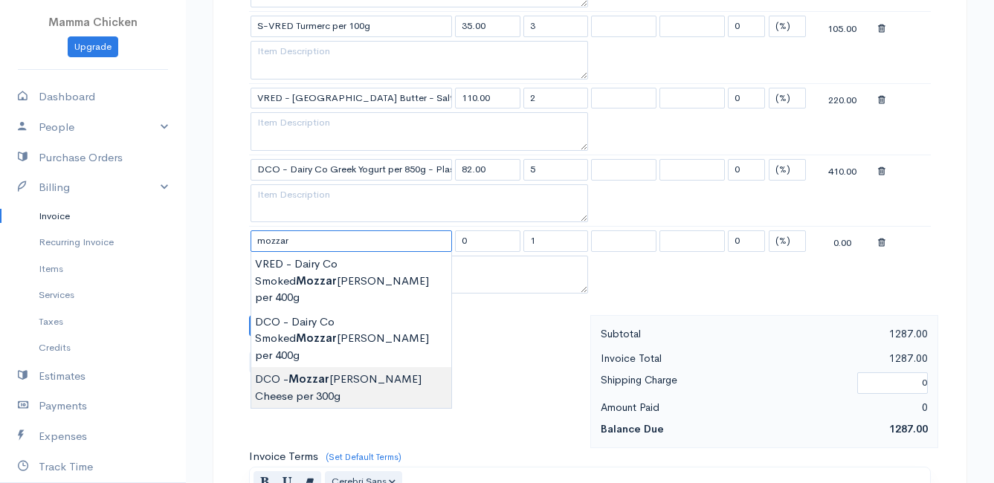
type input "DCO - Mozzarella Cheese per 300g"
type input "105.00"
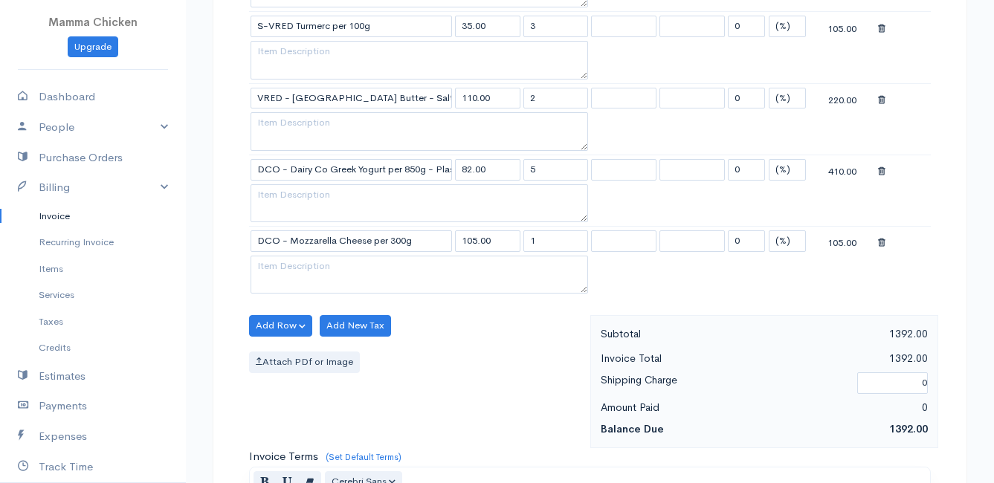
drag, startPoint x: 560, startPoint y: 241, endPoint x: 518, endPoint y: 241, distance: 41.6
click at [518, 241] on tr "DCO - Mozzarella Cheese per 300g 105.00 1 0 (%) Flat 105.00" at bounding box center [590, 241] width 682 height 29
type input "2"
click at [479, 333] on div "Add Row Add Item Row Add Time Row Add New Tax Attach PDf or Image" at bounding box center [416, 381] width 349 height 133
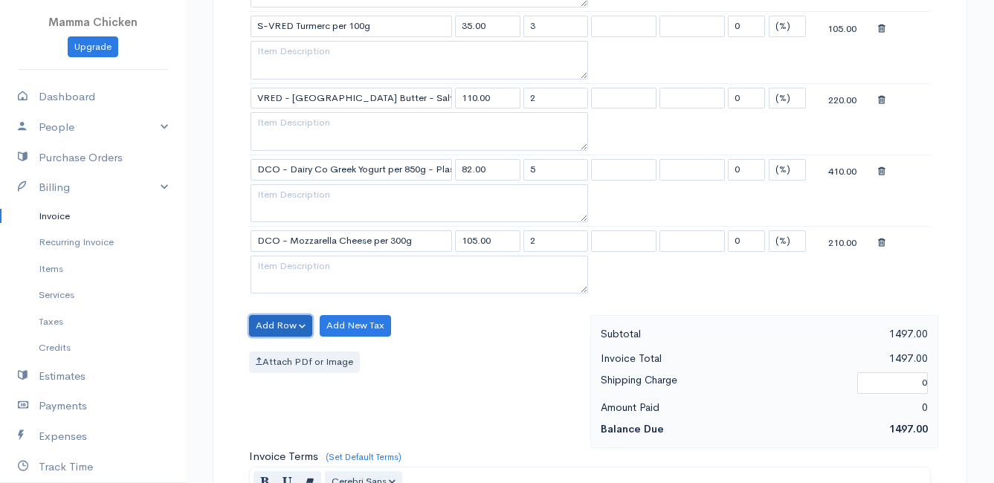
click at [287, 322] on button "Add Row" at bounding box center [280, 326] width 63 height 22
click at [288, 352] on link "Add Item Row" at bounding box center [308, 356] width 117 height 26
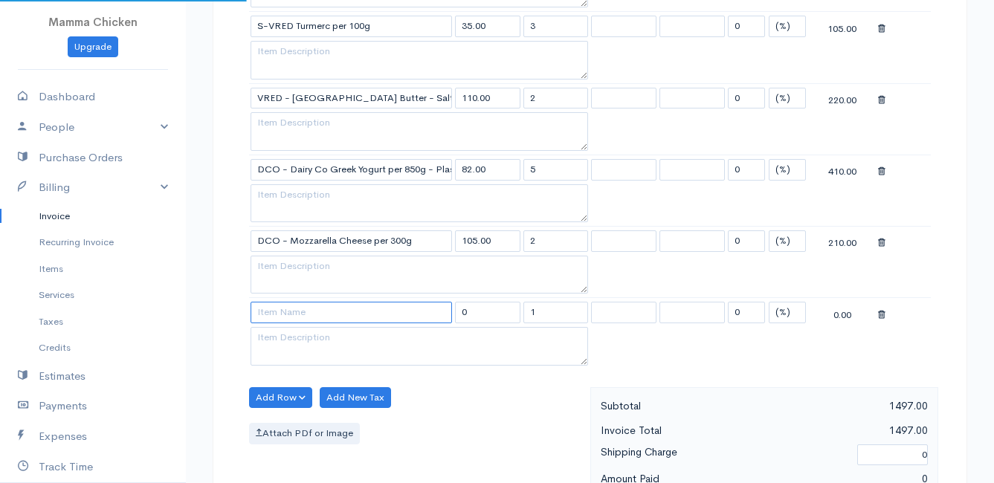
click at [283, 312] on input at bounding box center [351, 313] width 201 height 22
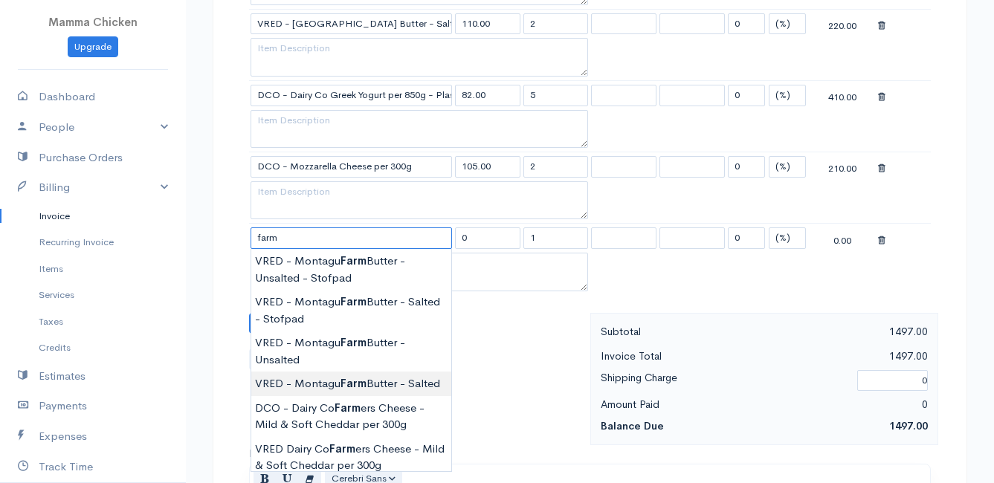
scroll to position [1115, 0]
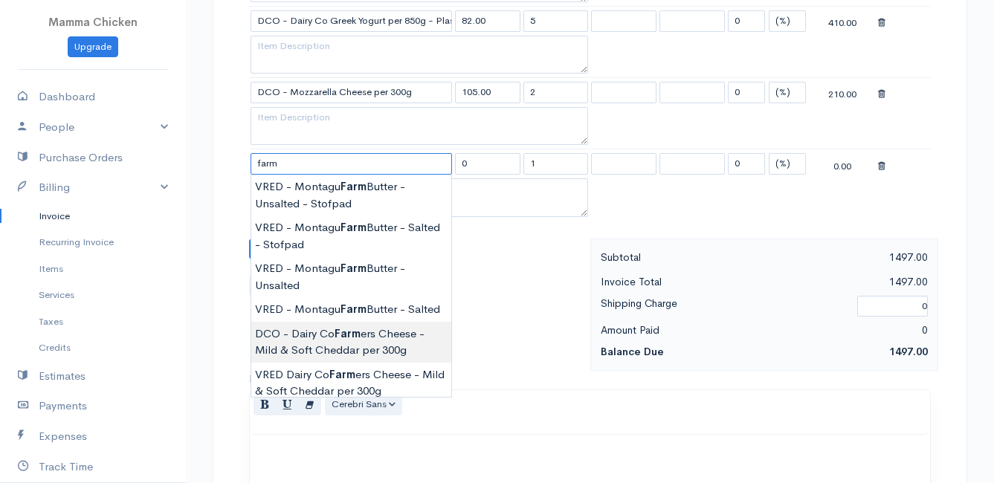
type input "DCO - Dairy Co Farmers Cheese - Mild & Soft Cheddar per 300g"
type input "112.00"
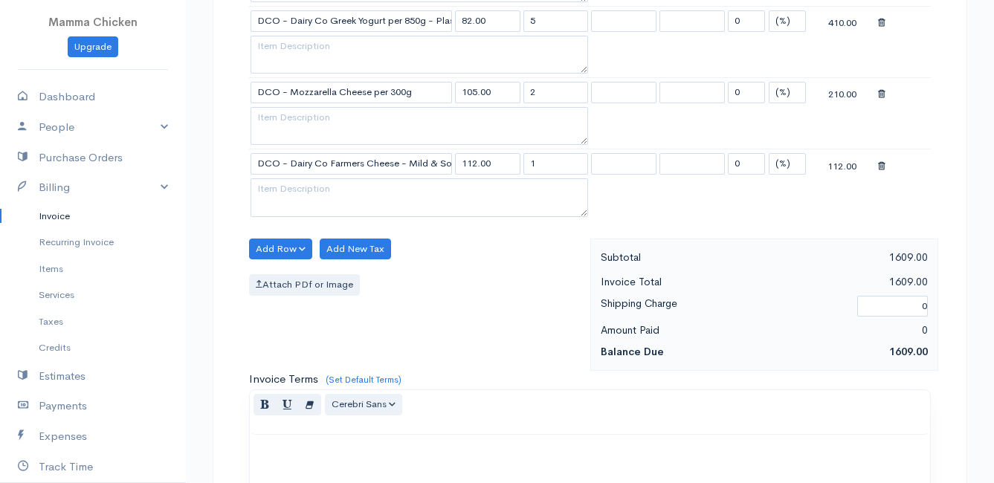
click at [593, 243] on div "Subtotal 1609.00 Invoice Total 1609.00 Shipping Charge 0 Amount Paid 0 Balance …" at bounding box center [764, 305] width 349 height 133
click at [556, 164] on input "1" at bounding box center [555, 164] width 65 height 22
type input "2"
click at [448, 300] on div "Add Row Add Item Row Add Time Row Add New Tax Attach PDf or Image" at bounding box center [416, 305] width 349 height 133
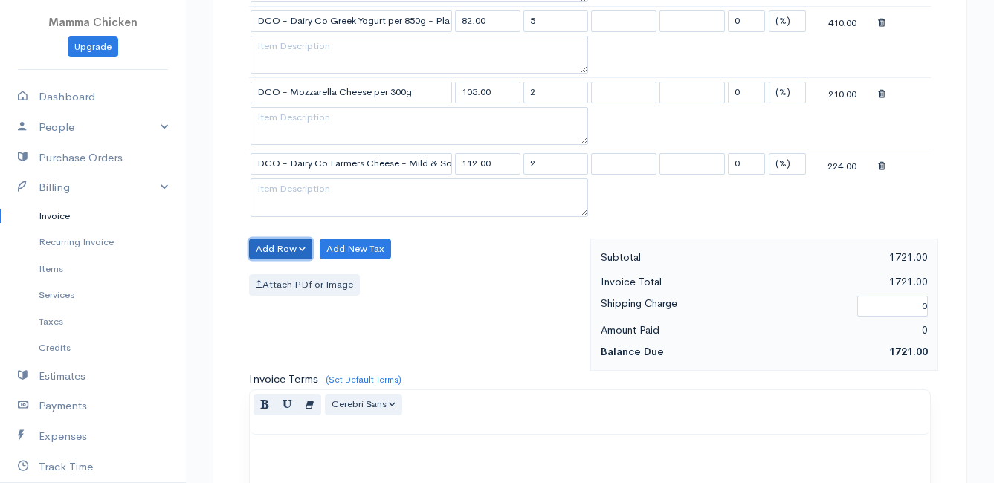
click at [259, 240] on button "Add Row" at bounding box center [280, 250] width 63 height 22
click at [276, 279] on link "Add Item Row" at bounding box center [308, 280] width 117 height 26
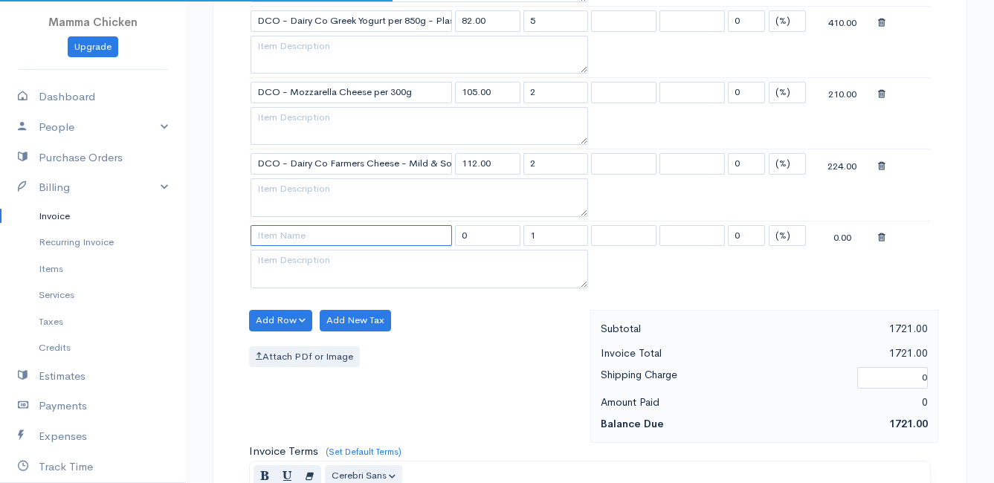
click at [283, 231] on input at bounding box center [351, 236] width 201 height 22
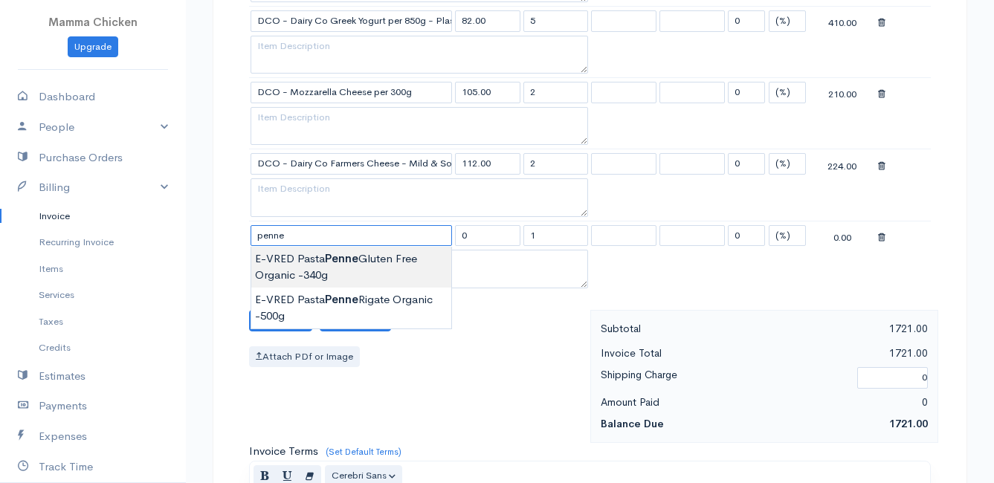
type input "E-VRED Pasta Penne Gluten Free Organic -340g"
type input "92.00"
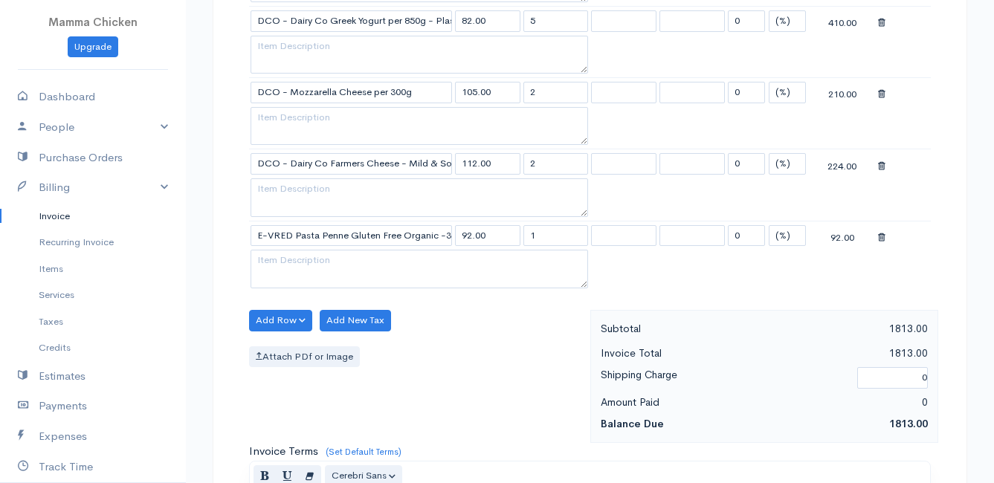
drag, startPoint x: 547, startPoint y: 234, endPoint x: 517, endPoint y: 236, distance: 30.5
click at [517, 236] on tr "E-VRED Pasta Penne Gluten Free Organic -340g 92.00 1 0 (%) Flat 92.00" at bounding box center [590, 235] width 682 height 29
type input "2"
click at [484, 346] on div "Attach PDf or Image" at bounding box center [416, 357] width 334 height 22
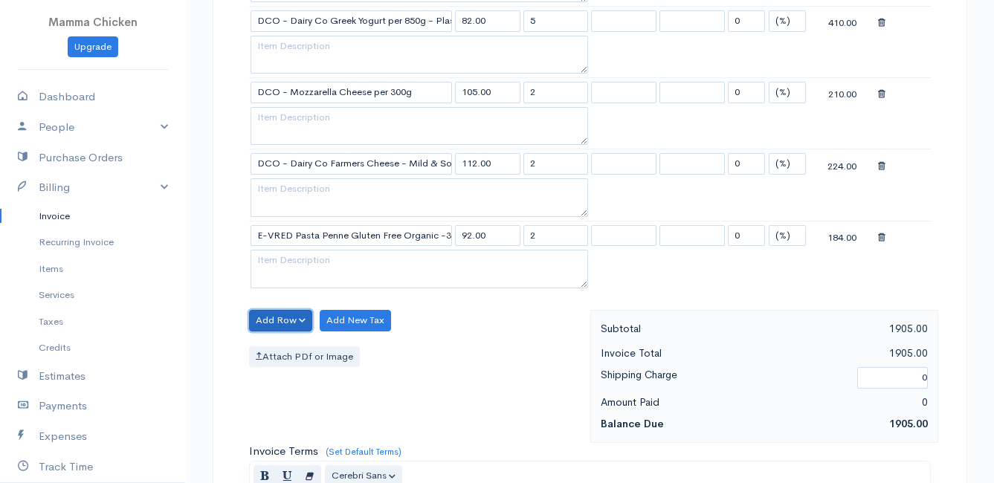
click at [271, 316] on button "Add Row" at bounding box center [280, 321] width 63 height 22
click at [277, 347] on link "Add Item Row" at bounding box center [308, 351] width 117 height 26
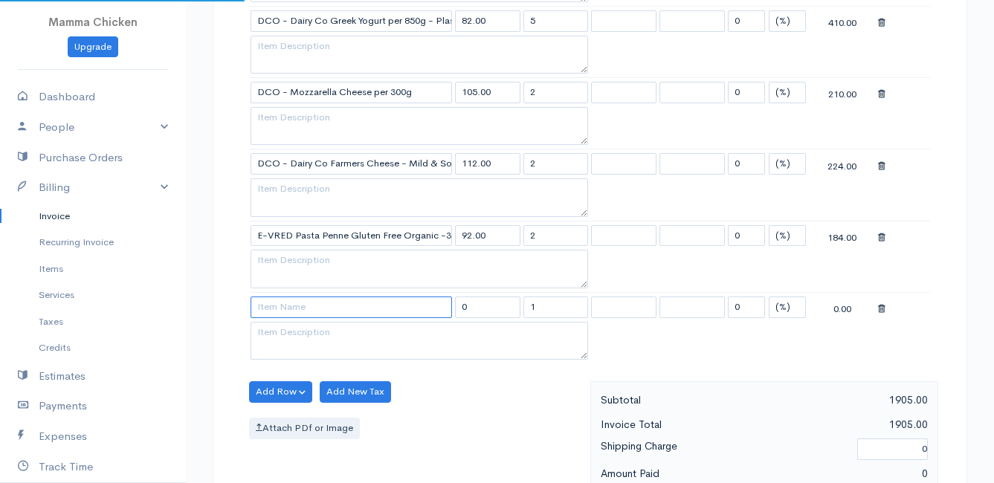
click at [279, 314] on input at bounding box center [351, 308] width 201 height 22
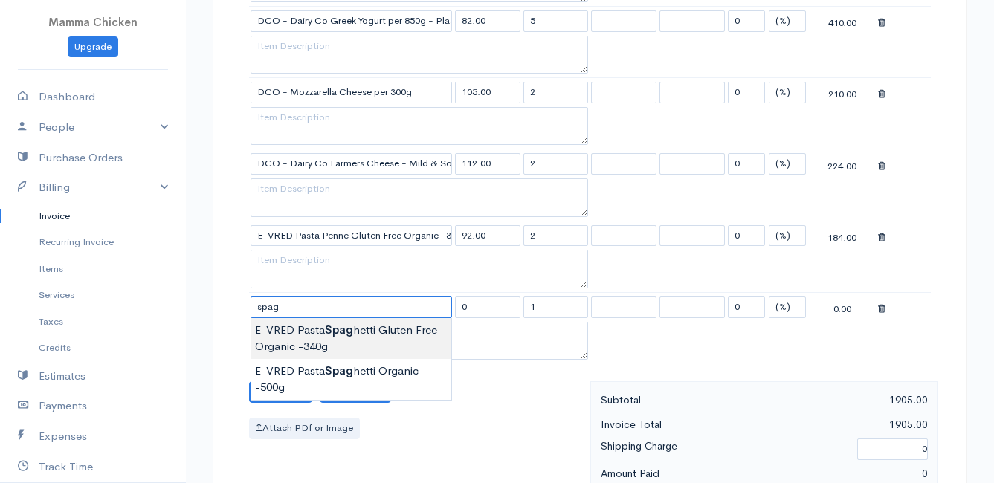
type input "E-VRED Pasta Spaghetti Gluten Free Organic -340g"
type input "89.00"
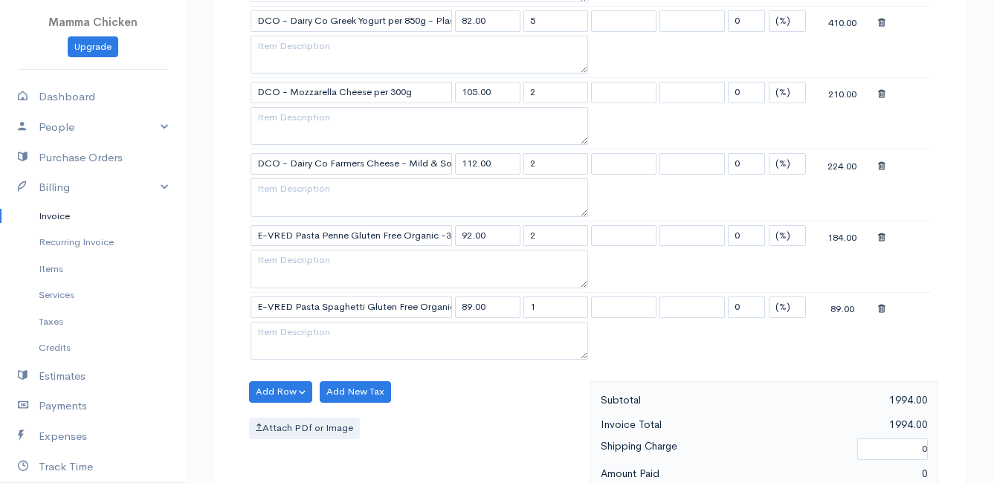
drag, startPoint x: 547, startPoint y: 306, endPoint x: 503, endPoint y: 306, distance: 44.6
click at [503, 306] on tr "E-VRED Pasta Spaghetti Gluten Free Organic -340g 89.00 1 0 (%) Flat 89.00" at bounding box center [590, 306] width 682 height 29
type input "2"
click at [428, 406] on div "Add Row Add Item Row Add Time Row Add New Tax Attach PDf or Image" at bounding box center [416, 447] width 349 height 133
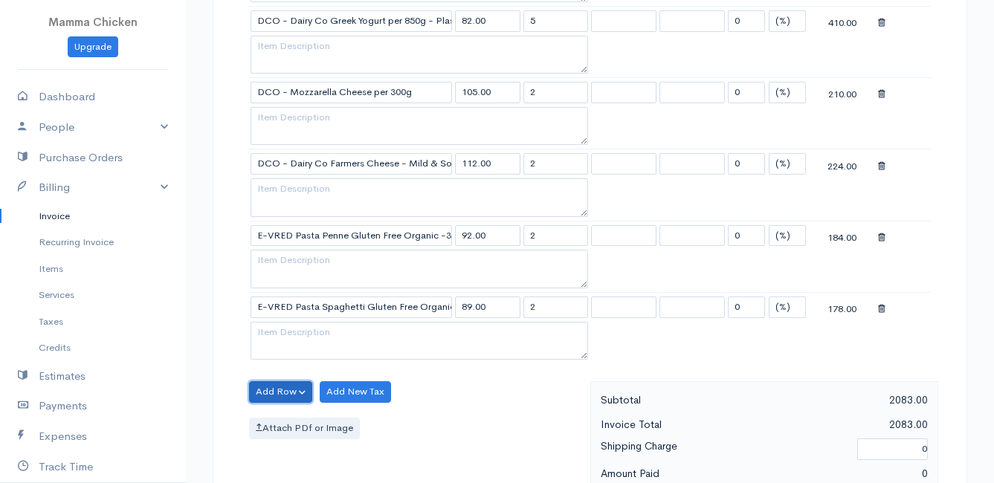
click at [282, 387] on button "Add Row" at bounding box center [280, 392] width 63 height 22
click at [283, 418] on link "Add Item Row" at bounding box center [308, 423] width 117 height 26
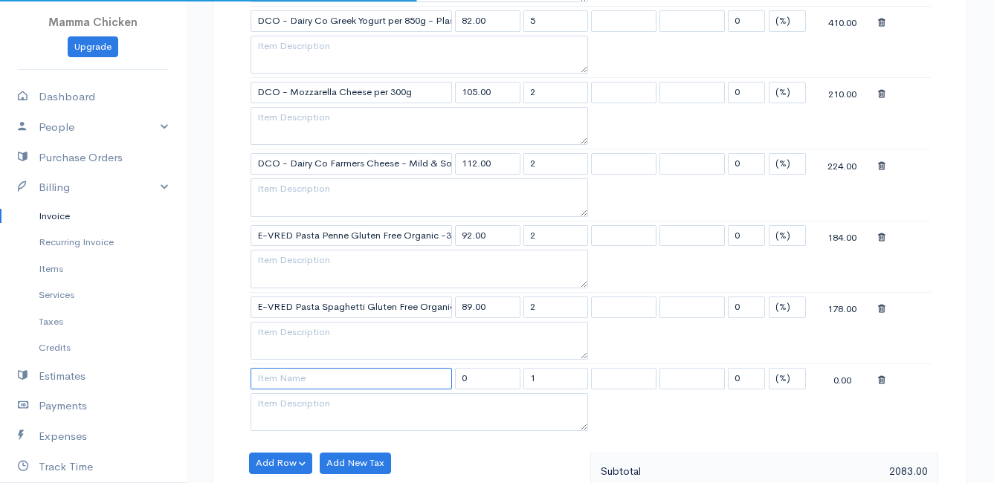
click at [295, 376] on input at bounding box center [351, 379] width 201 height 22
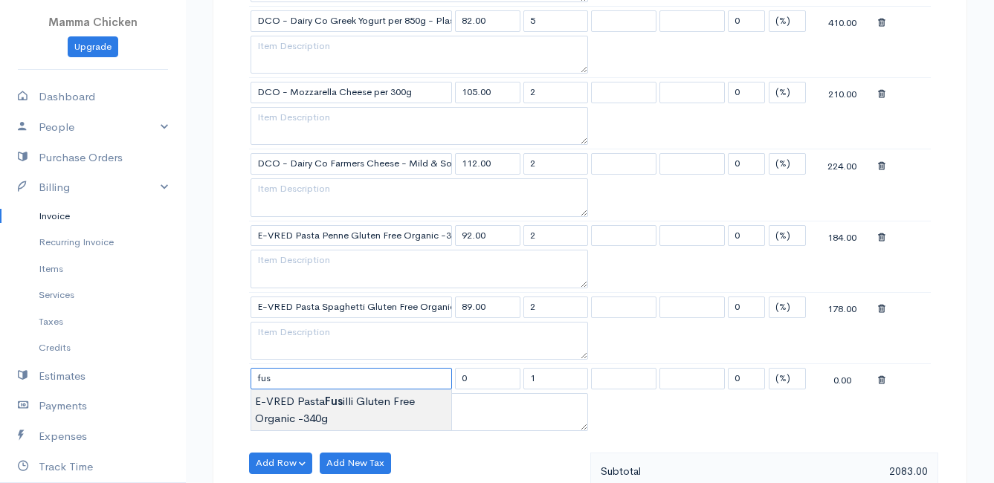
type input "E-VRED Pasta Fusilli Gluten Free Organic -340g"
type input "92.00"
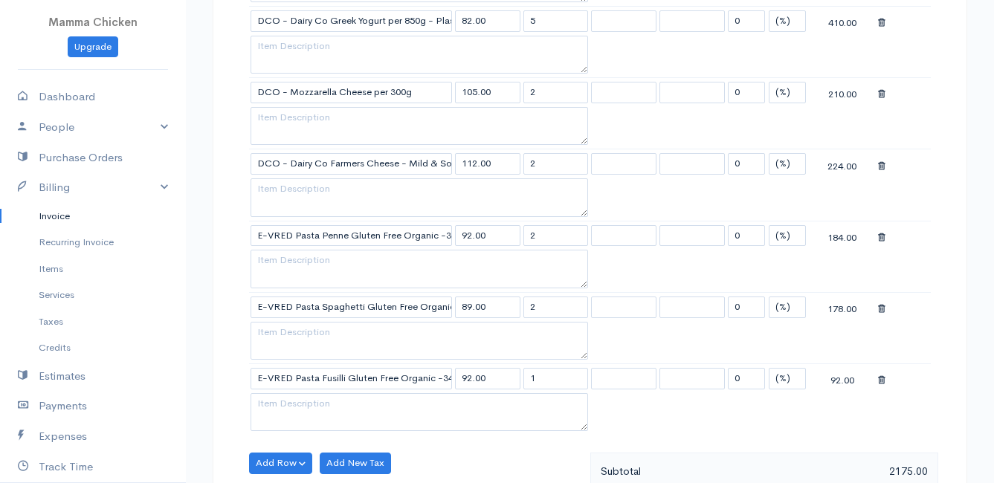
drag, startPoint x: 549, startPoint y: 379, endPoint x: 517, endPoint y: 380, distance: 31.2
click at [517, 380] on tr "E-VRED Pasta Fusilli Gluten Free Organic -340g 92.00 1 0 (%) Flat 92.00" at bounding box center [590, 378] width 682 height 29
type input "2"
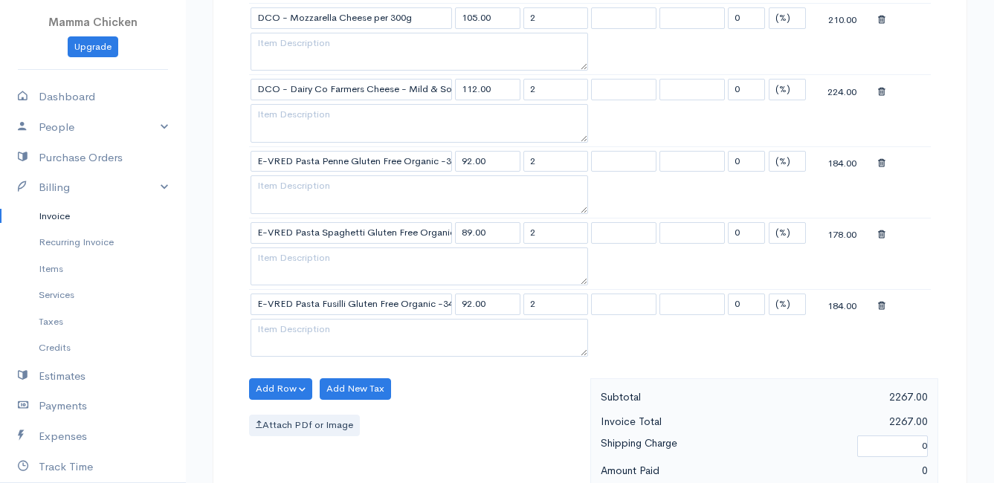
scroll to position [1264, 0]
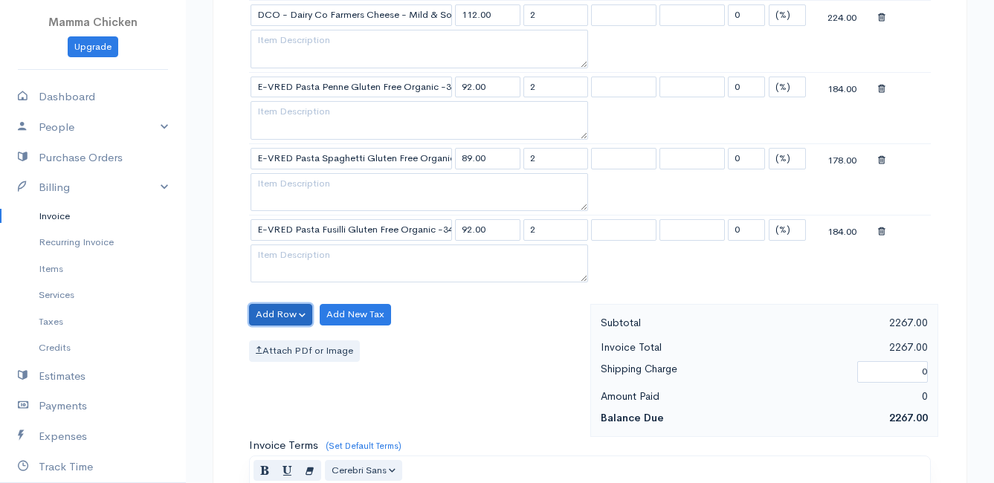
click at [279, 312] on button "Add Row" at bounding box center [280, 315] width 63 height 22
click at [281, 342] on link "Add Item Row" at bounding box center [308, 345] width 117 height 26
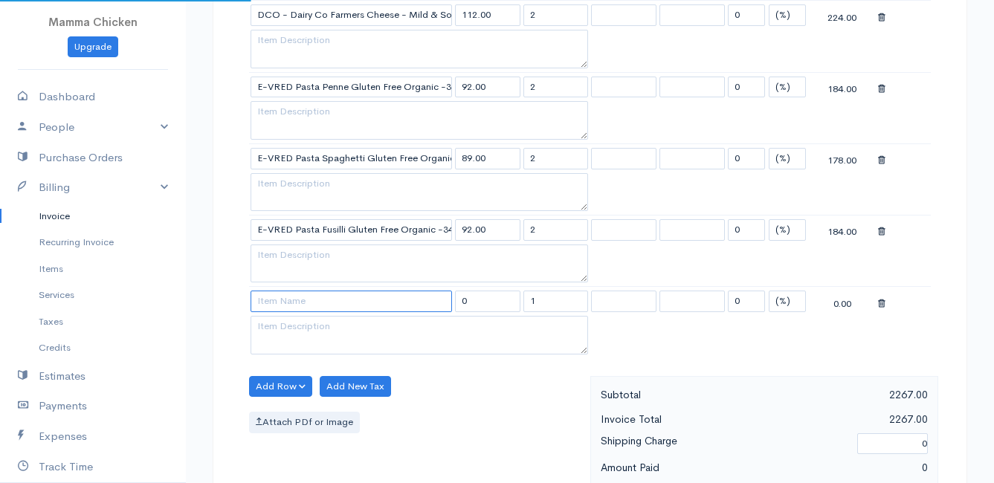
click at [280, 303] on input at bounding box center [351, 302] width 201 height 22
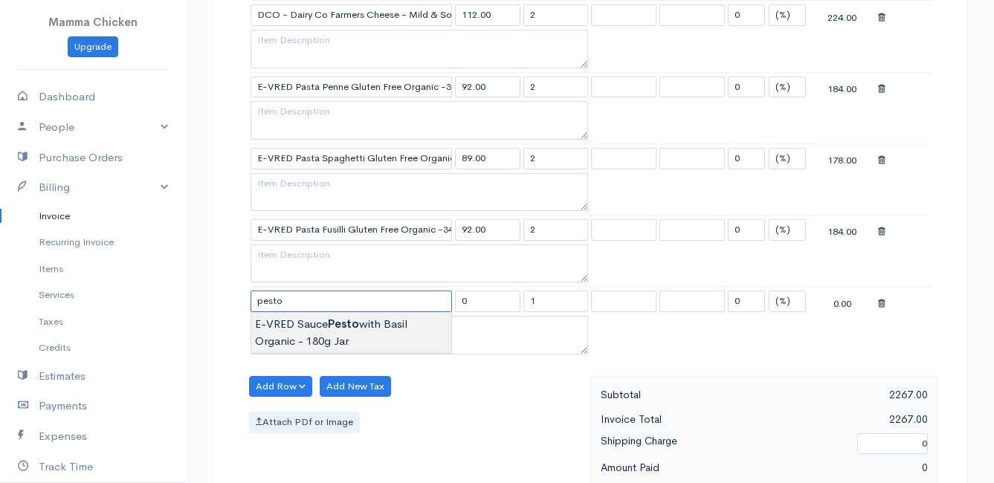
type input "E-VRED Sauce Pesto with Basil Organic - 180g Jar"
type input "110.00"
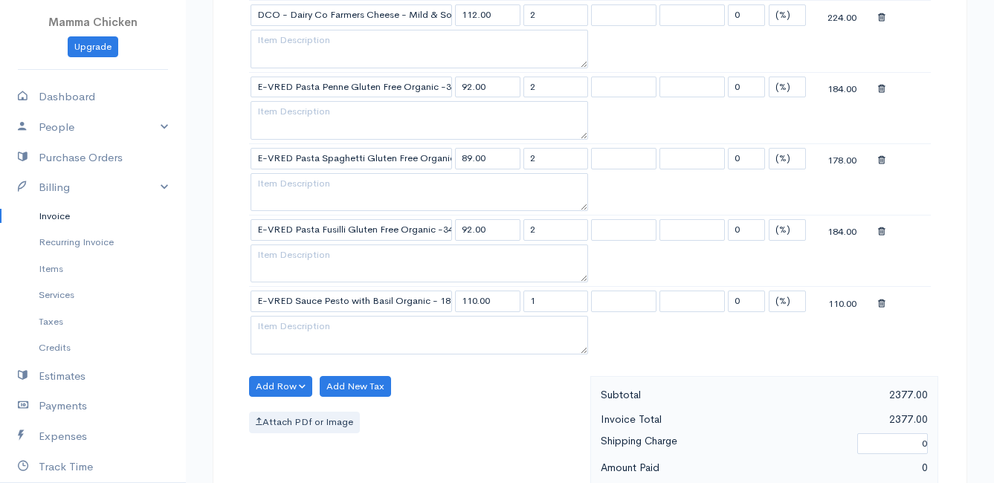
drag, startPoint x: 562, startPoint y: 301, endPoint x: 509, endPoint y: 303, distance: 53.6
click at [509, 303] on tr "E-VRED Sauce Pesto with Basil Organic - 180g Jar 110.00 1 0 (%) Flat 110.00" at bounding box center [590, 301] width 682 height 29
type input "2"
click at [453, 388] on div "Add Row Add Item Row Add Time Row Add New Tax Attach PDf or Image" at bounding box center [416, 442] width 349 height 133
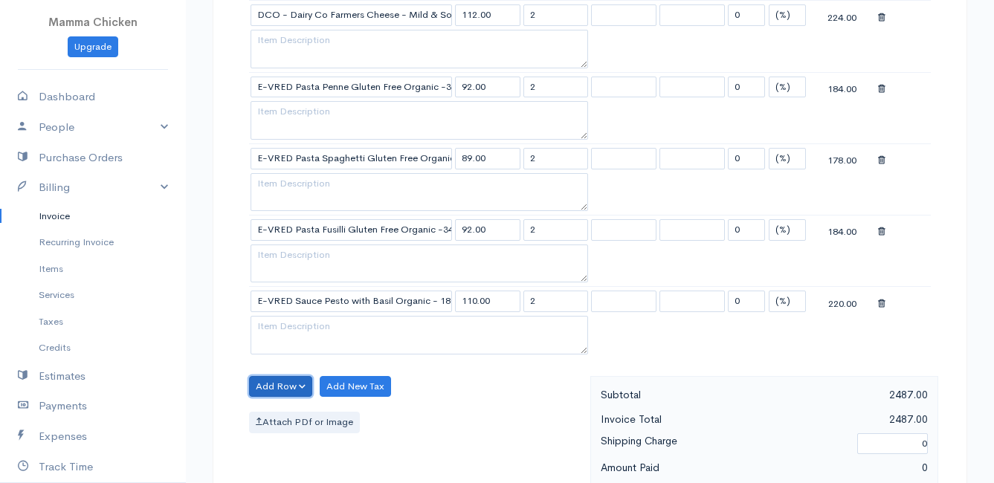
click at [264, 383] on button "Add Row" at bounding box center [280, 387] width 63 height 22
click at [271, 414] on link "Add Item Row" at bounding box center [308, 417] width 117 height 26
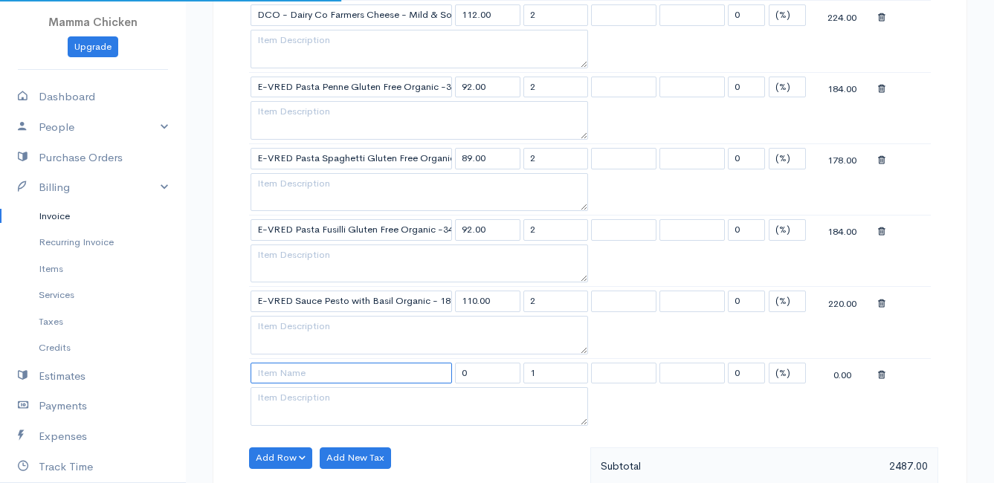
click at [274, 365] on input at bounding box center [351, 374] width 201 height 22
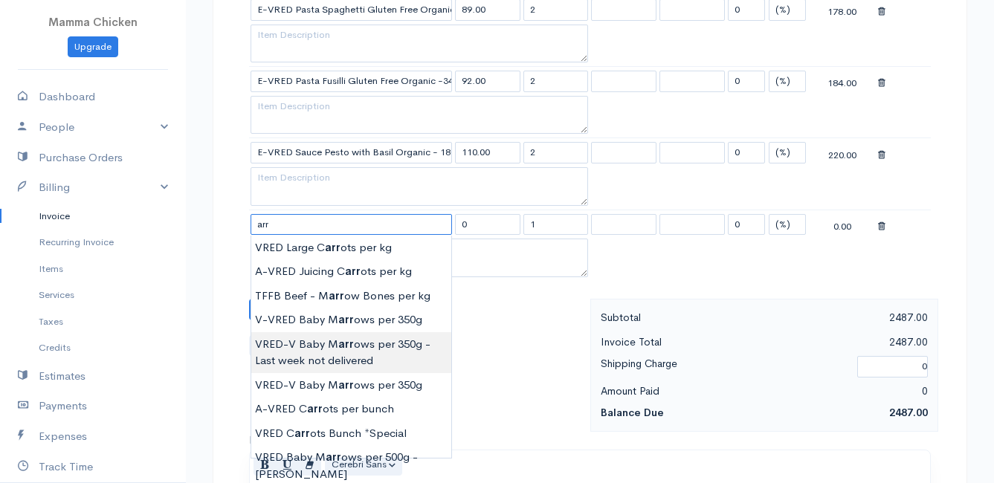
scroll to position [1487, 0]
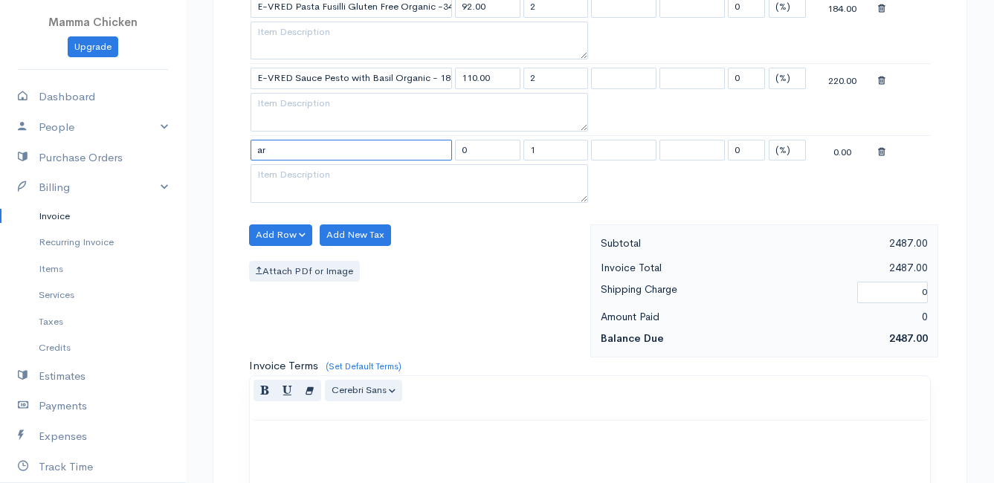
type input "a"
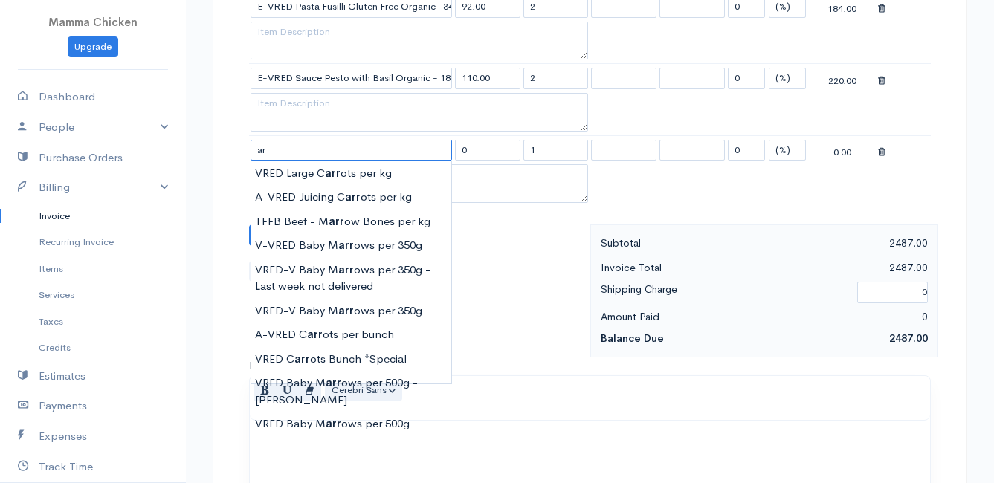
type input "a"
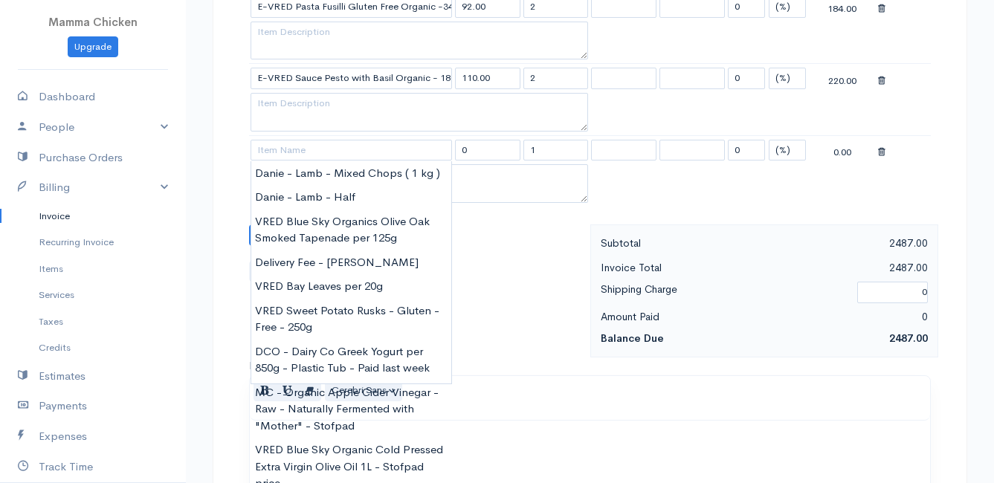
click at [882, 151] on icon at bounding box center [881, 152] width 7 height 10
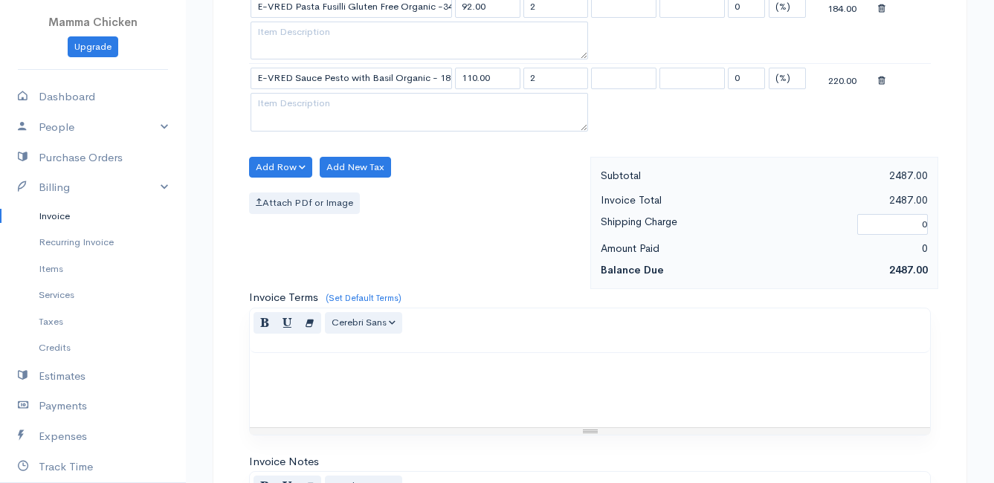
scroll to position [1807, 0]
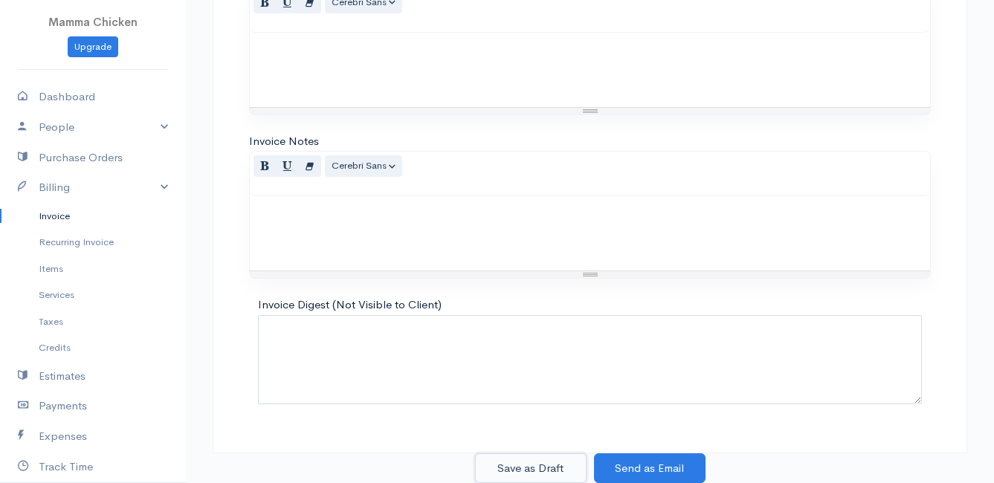
click at [534, 471] on button "Save as Draft" at bounding box center [531, 469] width 112 height 30
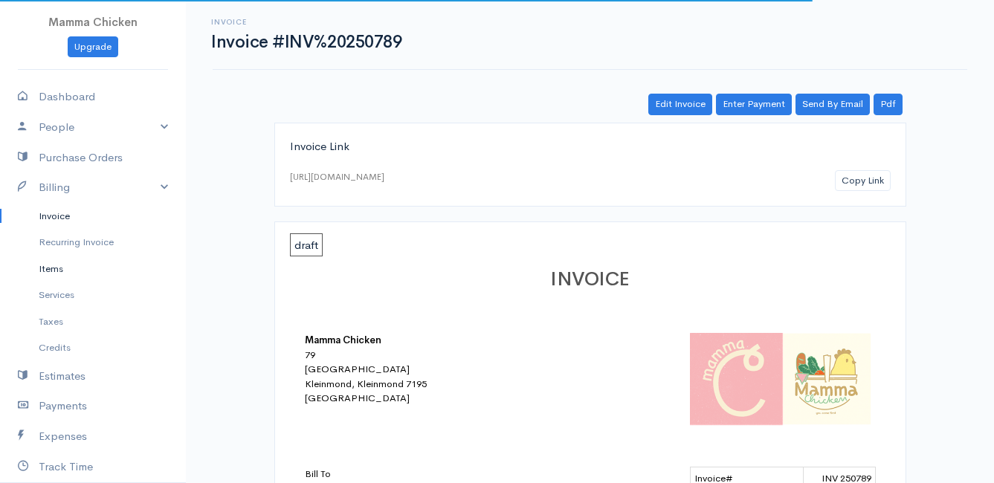
click at [55, 268] on link "Items" at bounding box center [93, 269] width 186 height 27
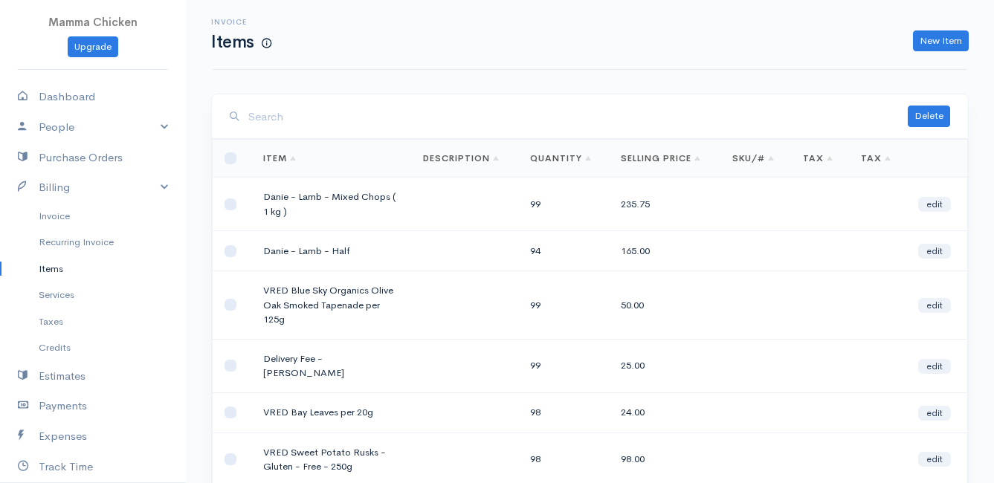
click at [301, 120] on input "search" at bounding box center [577, 117] width 659 height 30
type input "a"
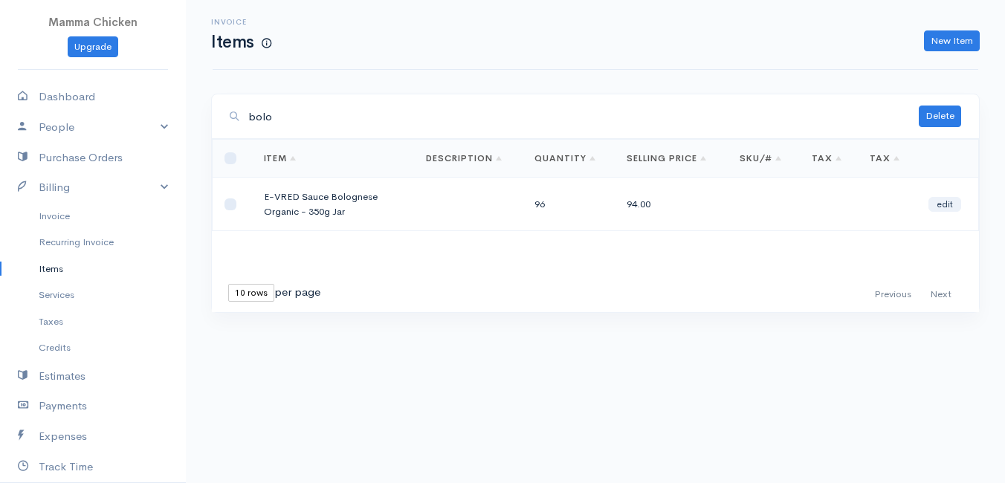
type input "bolo"
drag, startPoint x: 345, startPoint y: 213, endPoint x: 259, endPoint y: 190, distance: 88.4
click at [259, 190] on td "E-VRED Sauce Bolognese Organic - 350g Jar" at bounding box center [333, 205] width 163 height 54
drag, startPoint x: 259, startPoint y: 190, endPoint x: 286, endPoint y: 193, distance: 26.9
copy td "E-VRED Sauce Bolognese Organic - 350g Jar"
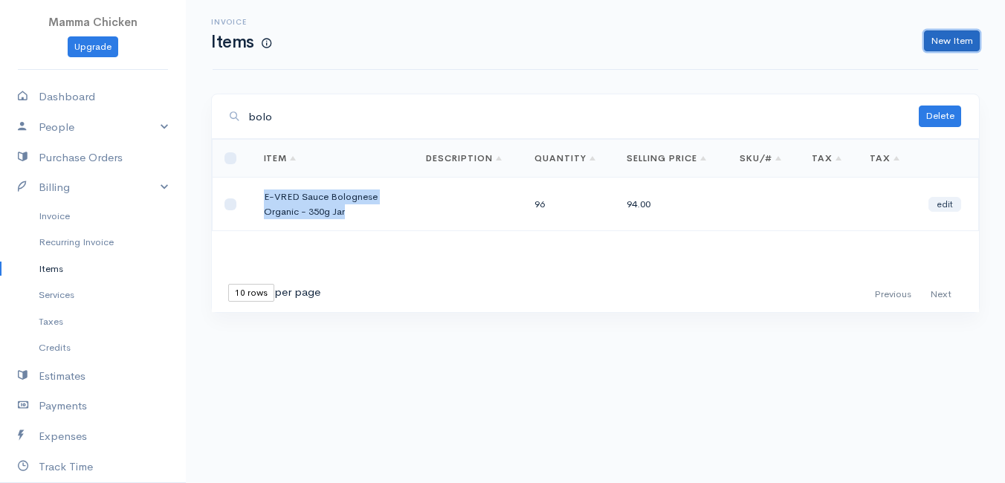
click at [964, 36] on link "New Item" at bounding box center [952, 41] width 56 height 22
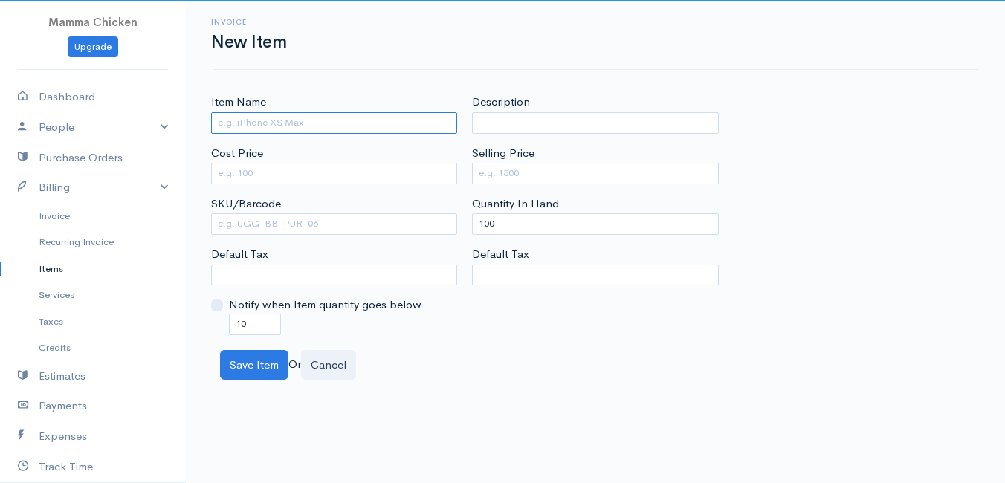
click at [265, 126] on input "Item Name" at bounding box center [334, 123] width 246 height 22
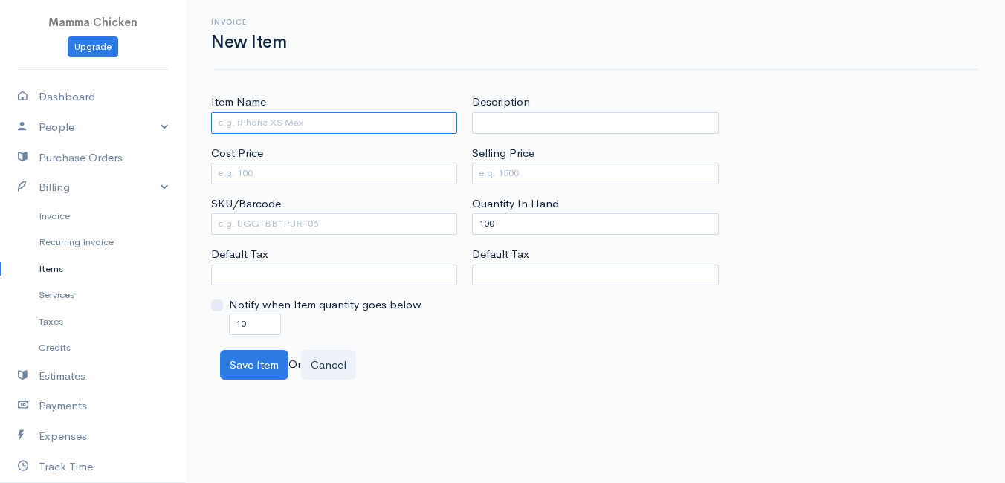
paste input "E-VRED Sauce Bolognese Organic - 350g Jar"
drag, startPoint x: 329, startPoint y: 121, endPoint x: 284, endPoint y: 120, distance: 45.4
click at [284, 120] on input "E-VRED Sauce Bolognese Organic - 350g Jar" at bounding box center [334, 123] width 246 height 22
paste input "Arrabbiata"
type input "E-VRED Sauce Arrabbiata Organic - 350g Jar"
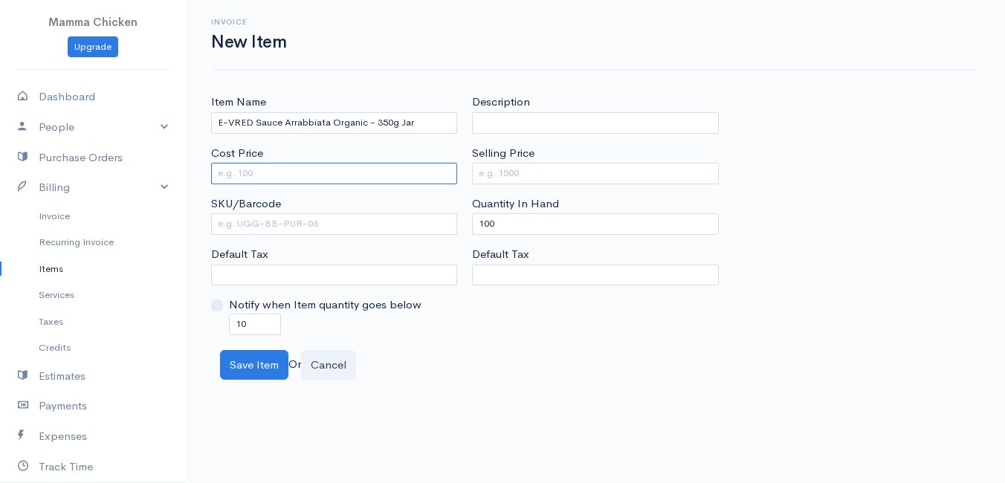
click at [313, 180] on input "Cost Price" at bounding box center [334, 174] width 246 height 22
type input "61.9"
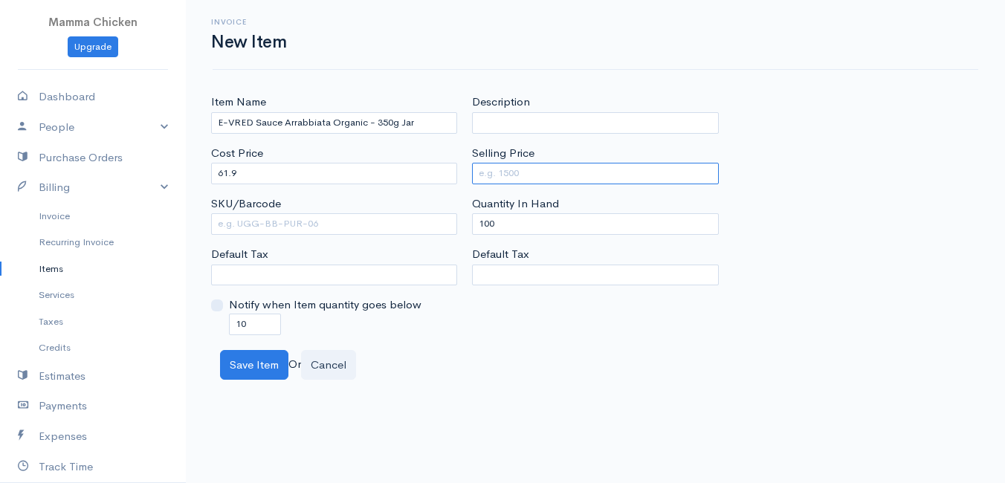
click at [503, 172] on input "Selling Price" at bounding box center [595, 174] width 246 height 22
type input "88"
drag, startPoint x: 536, startPoint y: 367, endPoint x: 430, endPoint y: 378, distance: 106.9
click at [530, 368] on div "Save Item Or Cancel" at bounding box center [596, 365] width 766 height 30
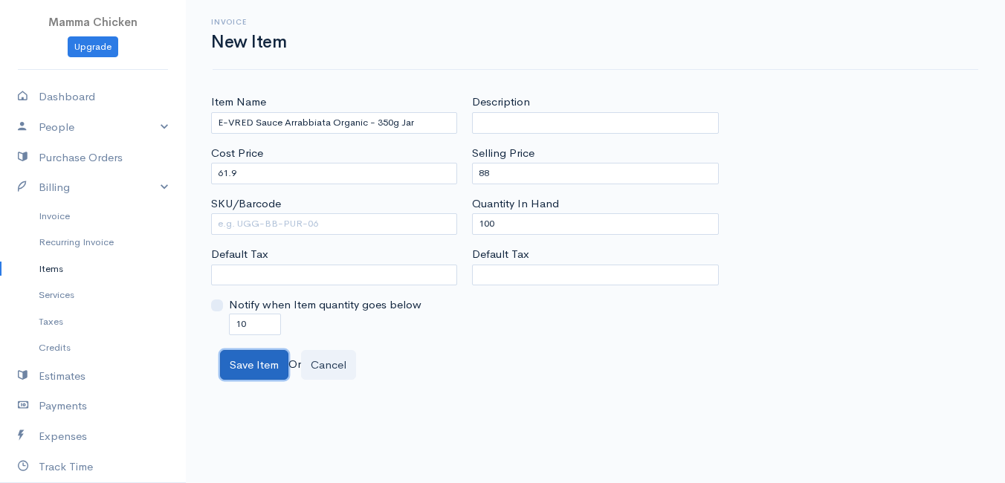
click at [244, 361] on button "Save Item" at bounding box center [254, 365] width 68 height 30
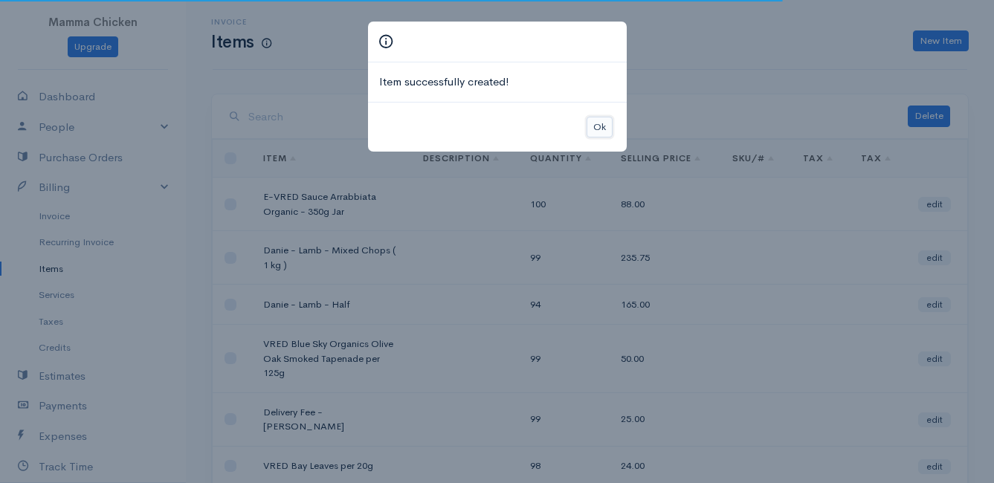
click at [593, 131] on button "Ok" at bounding box center [600, 128] width 26 height 22
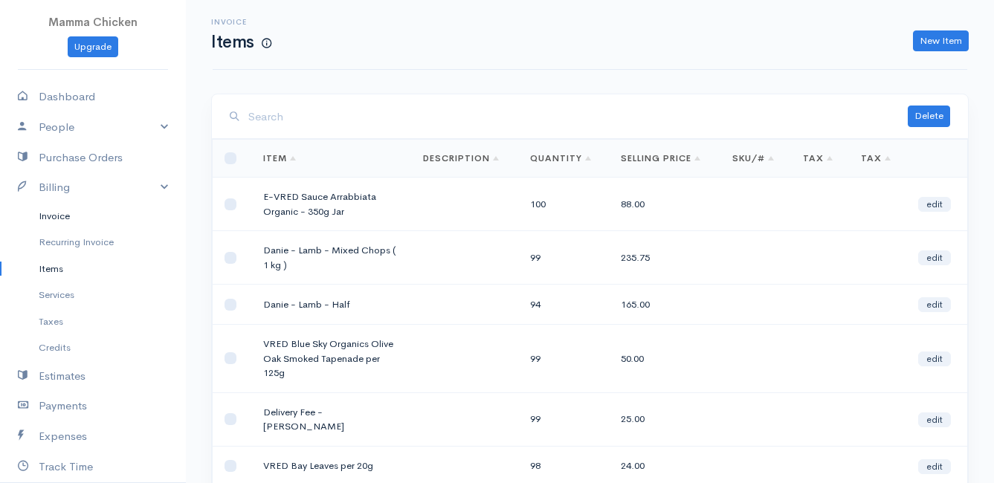
click at [55, 219] on link "Invoice" at bounding box center [93, 216] width 186 height 27
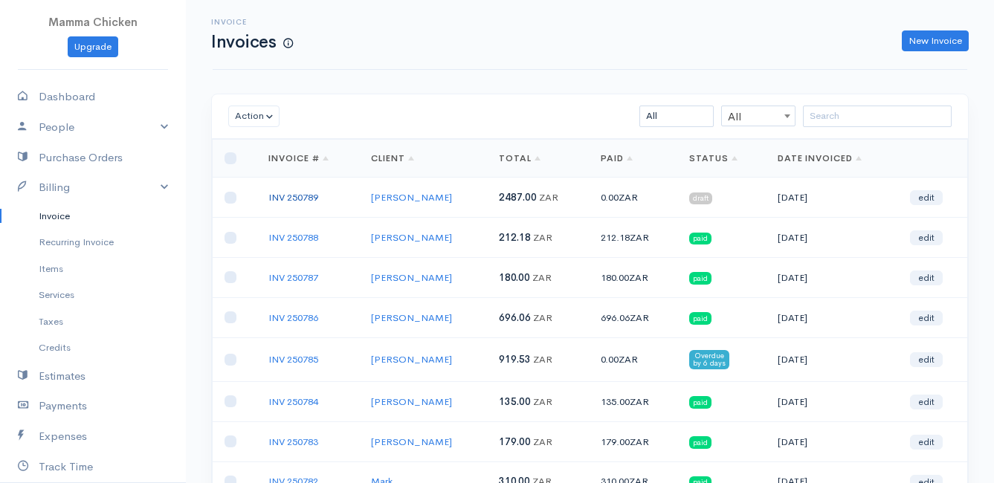
click at [294, 197] on link "INV 250789" at bounding box center [293, 197] width 50 height 13
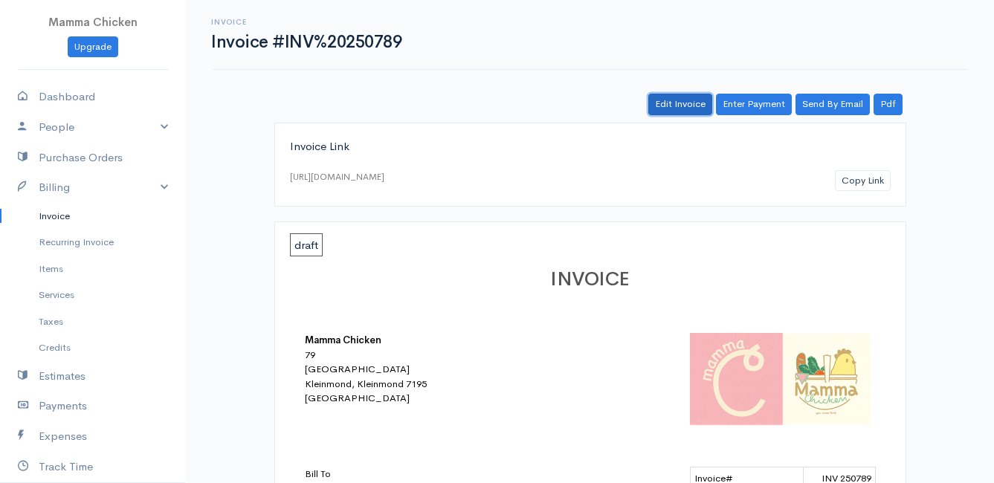
click at [706, 104] on link "Edit Invoice" at bounding box center [680, 105] width 64 height 22
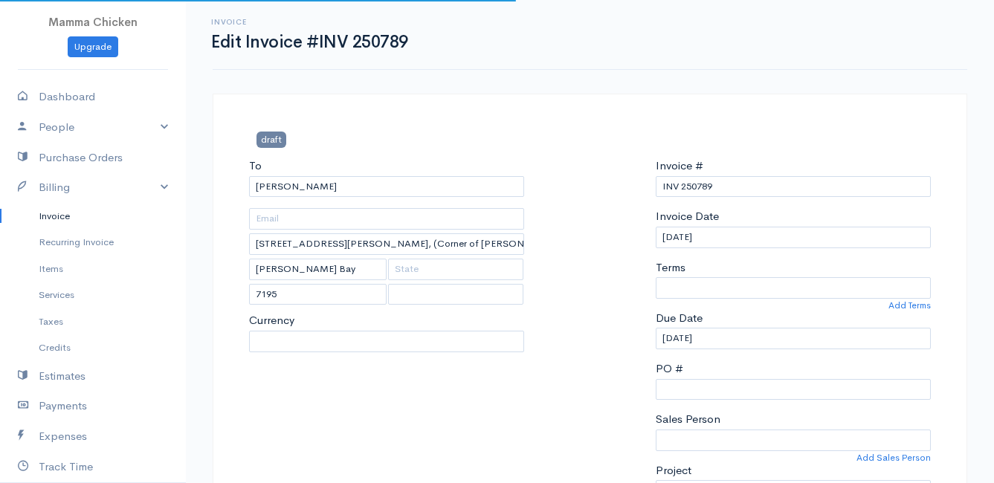
select select
select select "0"
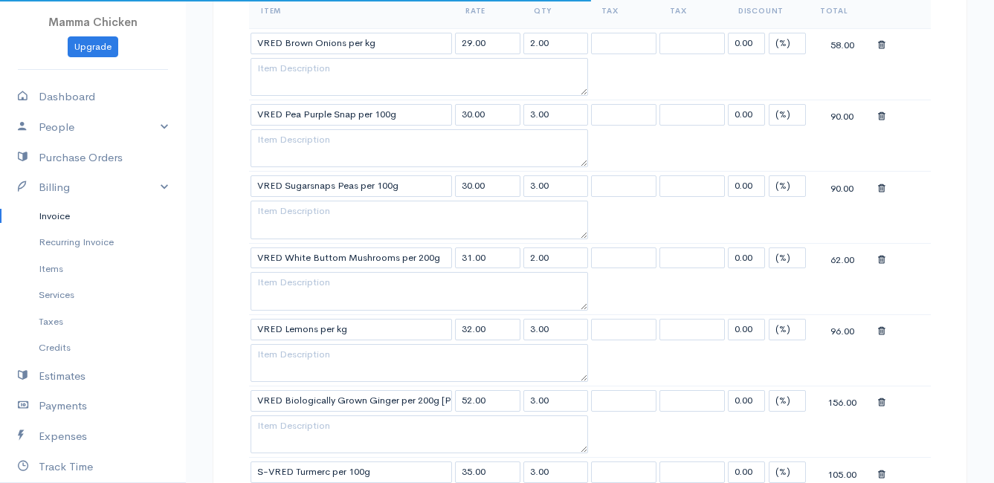
select select "[GEOGRAPHIC_DATA]"
select select "ZAR"
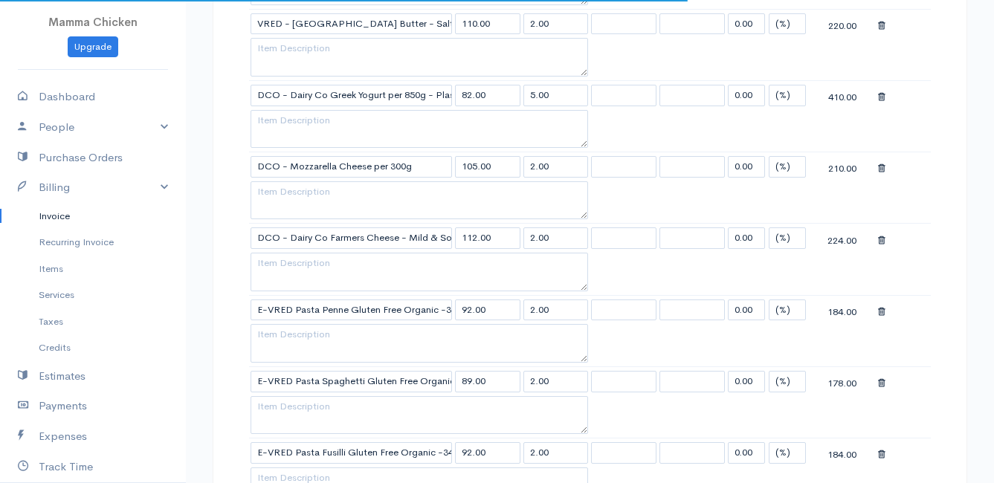
scroll to position [1487, 0]
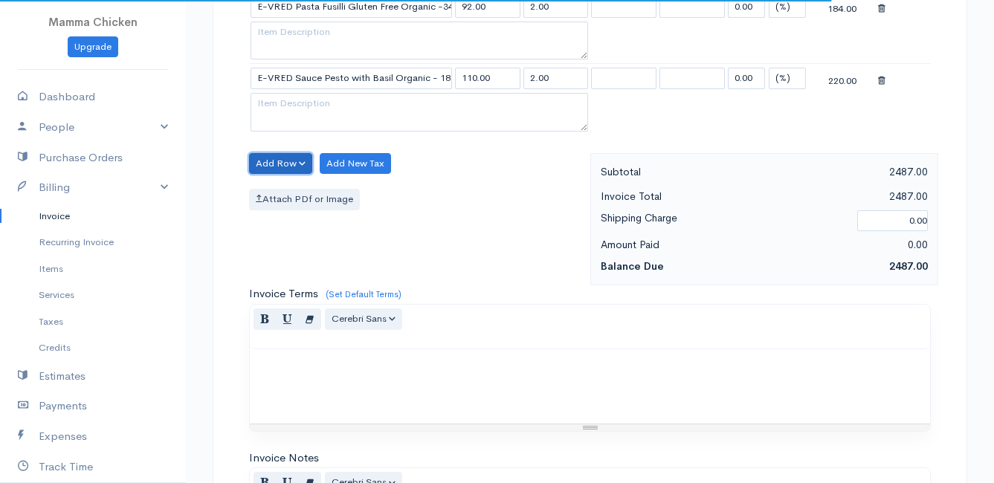
click at [278, 161] on button "Add Row" at bounding box center [280, 164] width 63 height 22
click at [280, 195] on link "Add Item Row" at bounding box center [308, 194] width 117 height 26
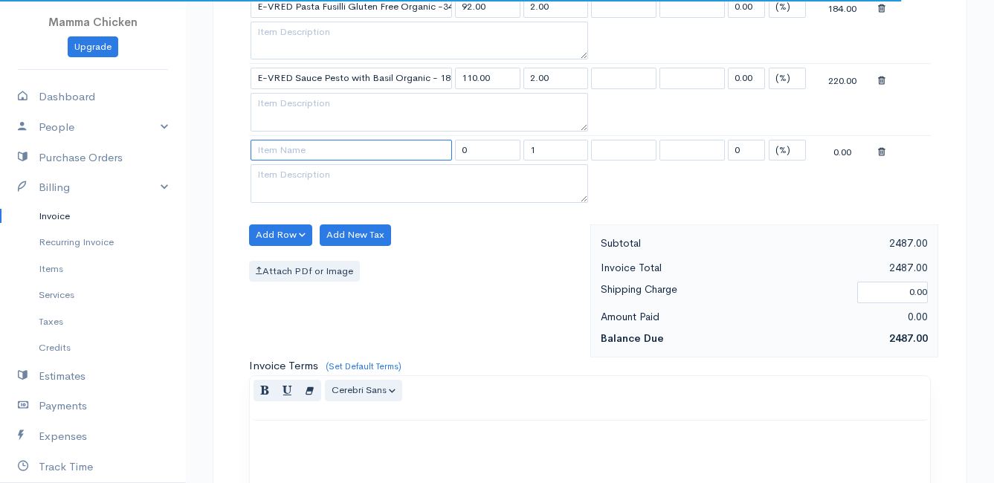
click at [282, 154] on input at bounding box center [351, 151] width 201 height 22
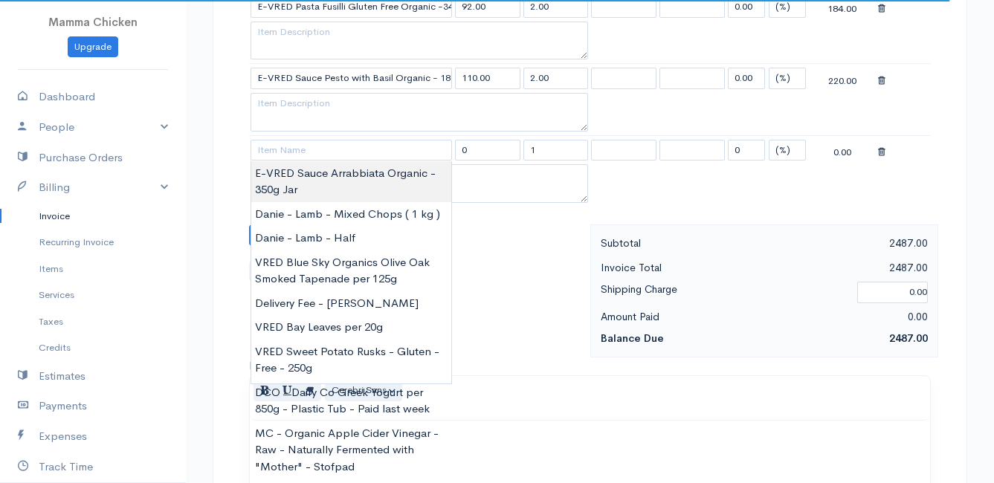
type input "E-VRED Sauce Arrabbiata Organic - 350g Jar"
type input "88.00"
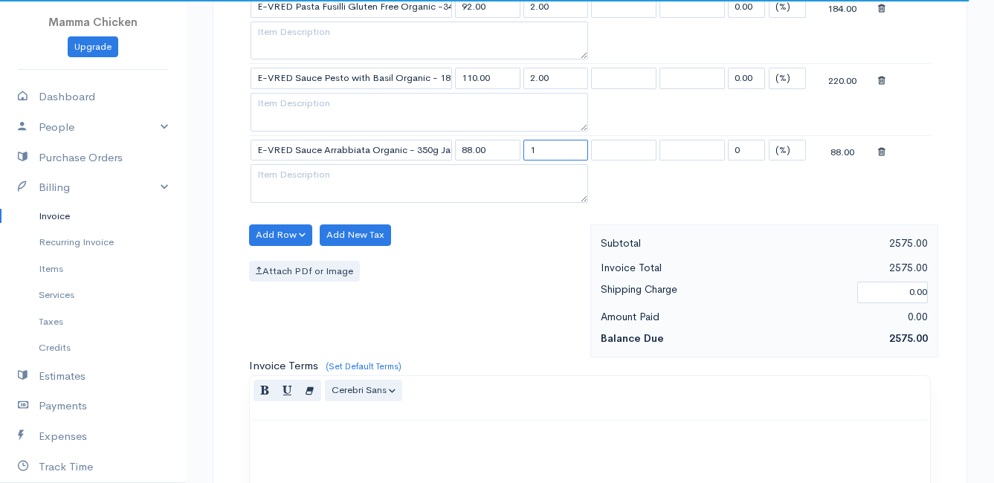
drag, startPoint x: 554, startPoint y: 151, endPoint x: 503, endPoint y: 158, distance: 51.7
click at [503, 158] on tr "E-VRED Sauce Arrabbiata Organic - 350g Jar 88.00 1 0 (%) Flat 88.00" at bounding box center [590, 149] width 682 height 29
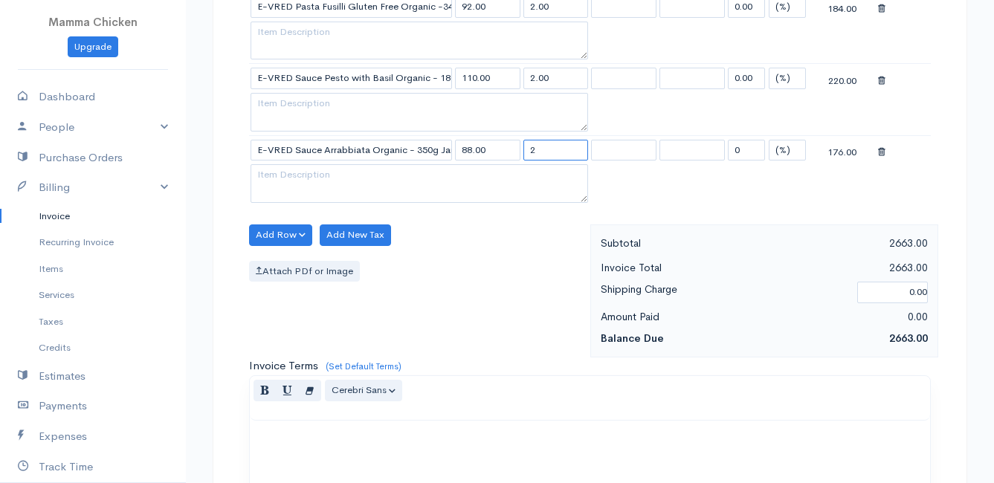
type input "2"
click at [474, 319] on div "Add Row Add Item Row Add Time Row Add New Tax Attach PDf or Image" at bounding box center [416, 291] width 349 height 133
click at [275, 233] on button "Add Row" at bounding box center [280, 236] width 63 height 22
click at [274, 270] on link "Add Item Row" at bounding box center [308, 266] width 117 height 26
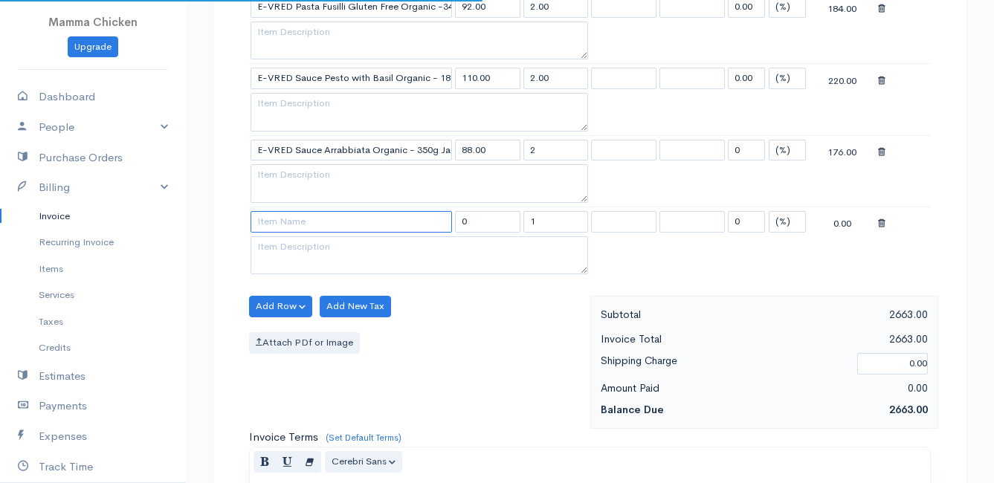
click at [283, 223] on input at bounding box center [351, 222] width 201 height 22
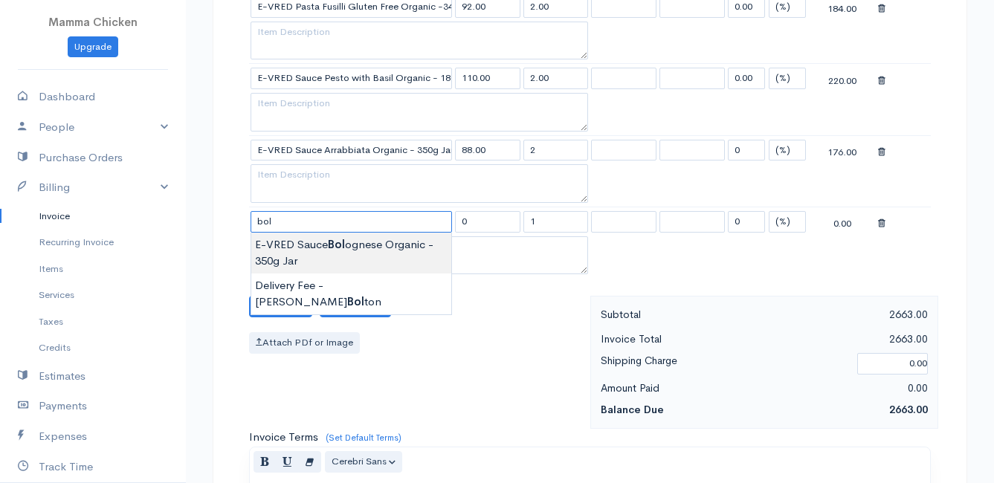
type input "E-VRED Sauce Bolognese Organic - 350g Jar"
type input "94.00"
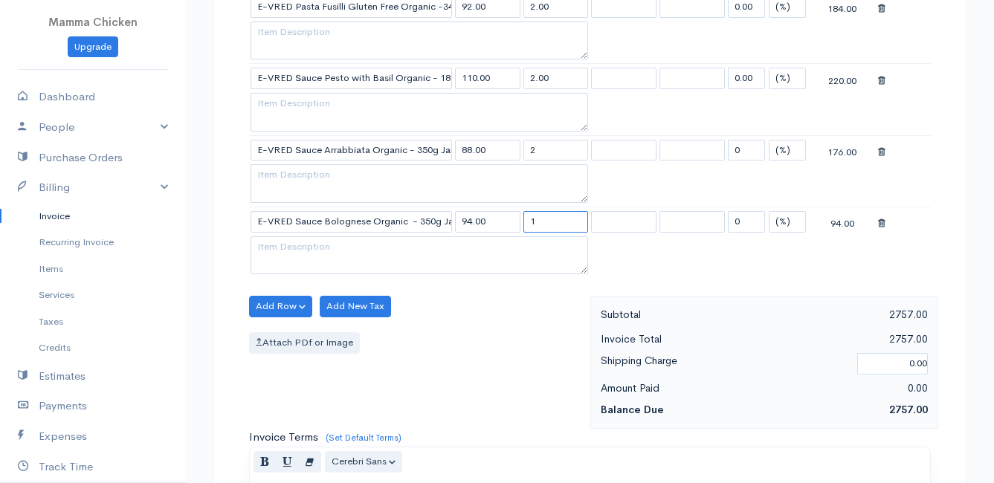
drag, startPoint x: 549, startPoint y: 218, endPoint x: 514, endPoint y: 219, distance: 34.2
click at [514, 219] on tr "E-VRED Sauce Bolognese Organic - 350g Jar 94.00 1 0 (%) Flat 94.00" at bounding box center [590, 221] width 682 height 29
type input "2"
click at [466, 341] on div "Attach PDf or Image" at bounding box center [416, 343] width 334 height 22
click at [291, 307] on button "Add Row" at bounding box center [280, 307] width 63 height 22
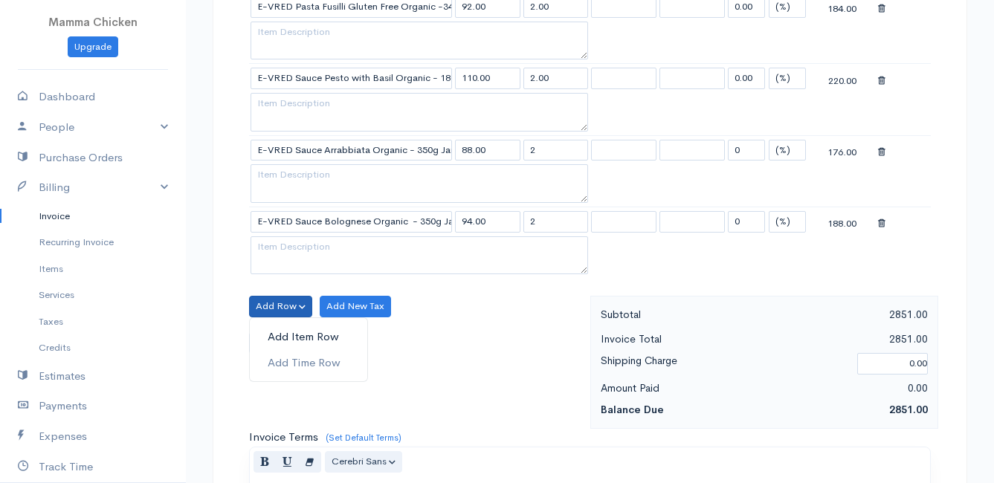
click at [294, 333] on link "Add Item Row" at bounding box center [308, 337] width 117 height 26
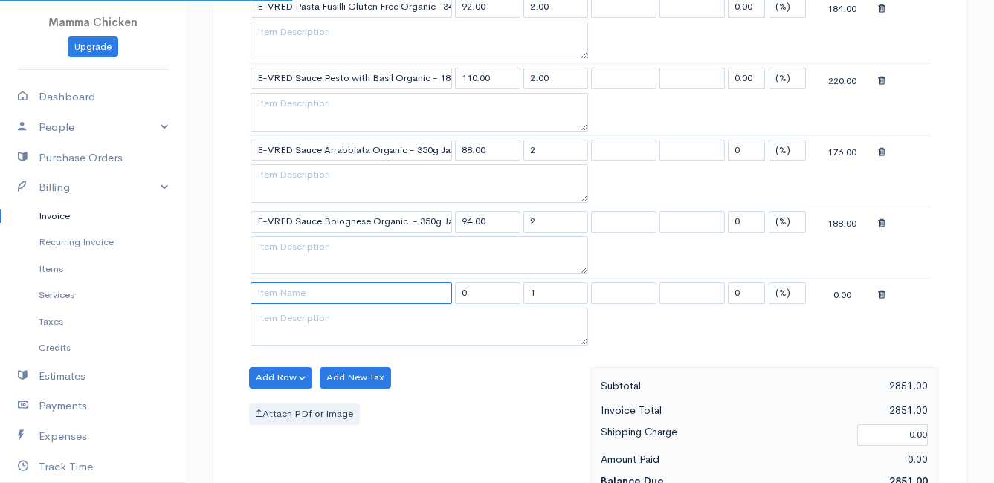
click at [285, 294] on input at bounding box center [351, 294] width 201 height 22
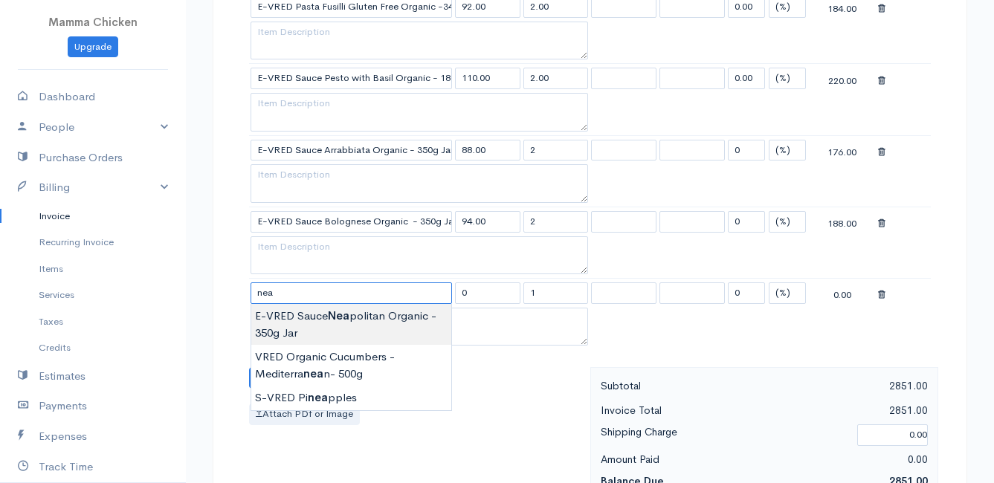
type input "E-VRED Sauce Neapolitan Organic - 350g Jar"
type input "88.00"
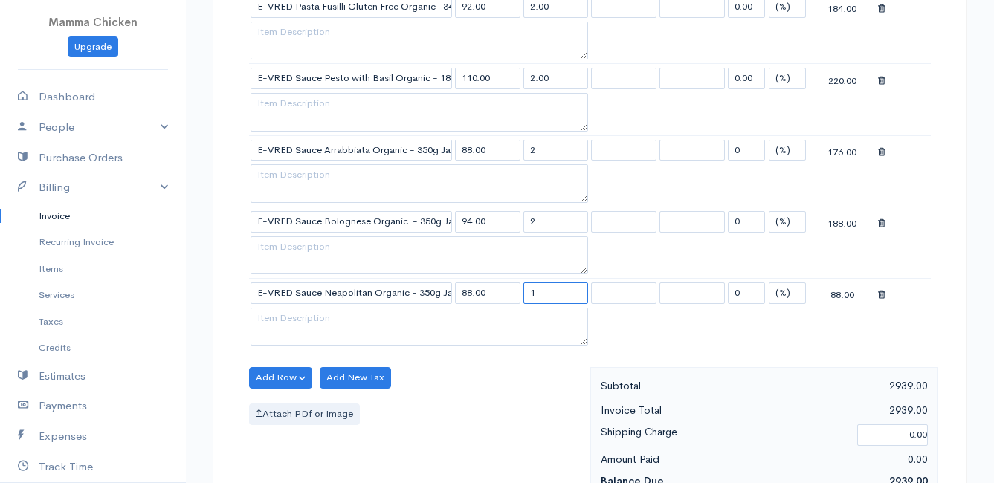
drag, startPoint x: 537, startPoint y: 294, endPoint x: 521, endPoint y: 293, distance: 15.7
click at [522, 293] on td "1" at bounding box center [556, 293] width 68 height 29
type input "2"
click at [483, 407] on div "Attach PDf or Image" at bounding box center [416, 415] width 334 height 22
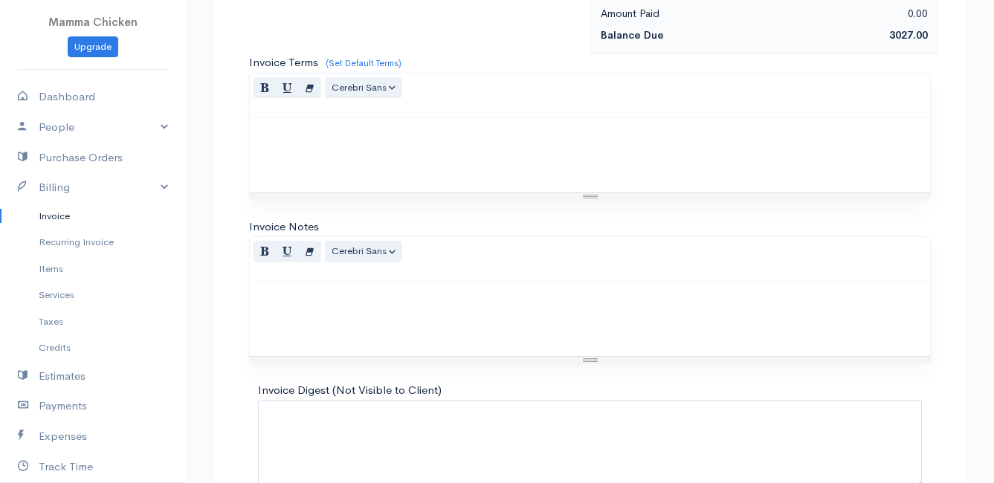
scroll to position [2018, 0]
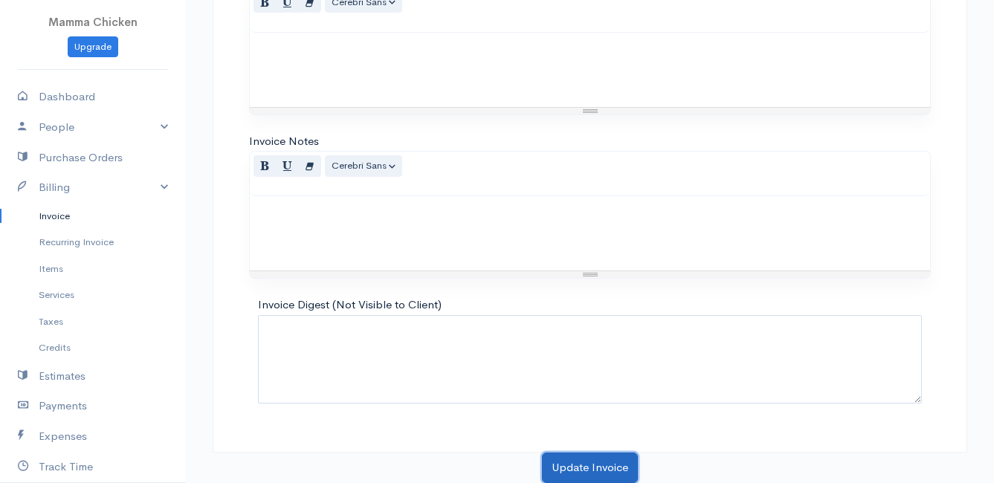
click at [579, 465] on button "Update Invoice" at bounding box center [590, 468] width 96 height 30
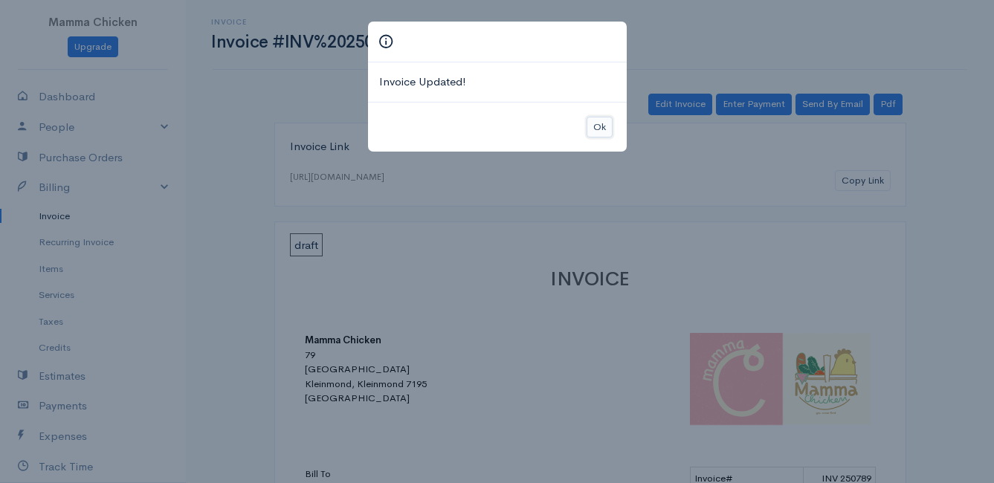
click at [595, 125] on button "Ok" at bounding box center [600, 128] width 26 height 22
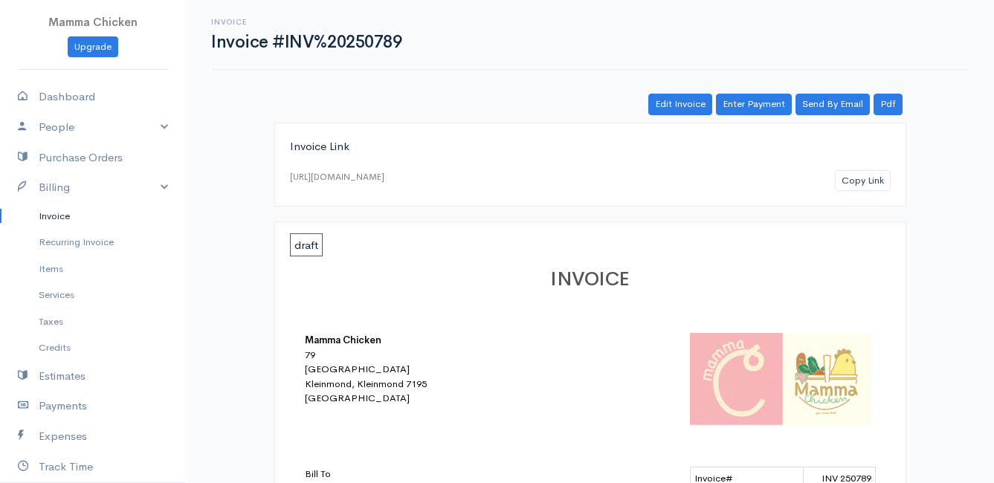
click at [60, 214] on link "Invoice" at bounding box center [93, 216] width 186 height 27
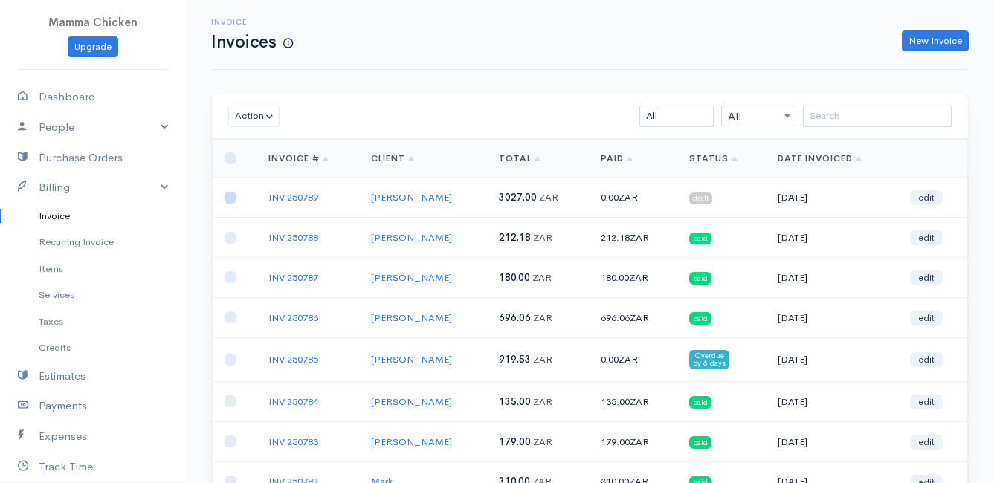
click at [225, 198] on input "checkbox" at bounding box center [231, 198] width 12 height 12
checkbox input "true"
click at [256, 118] on button "Action" at bounding box center [253, 117] width 51 height 22
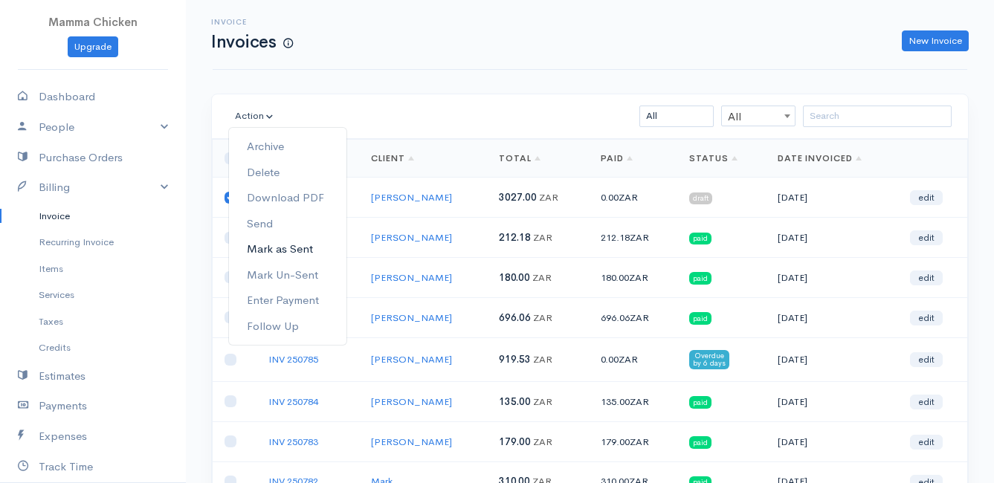
click at [303, 248] on link "Mark as Sent" at bounding box center [287, 249] width 117 height 26
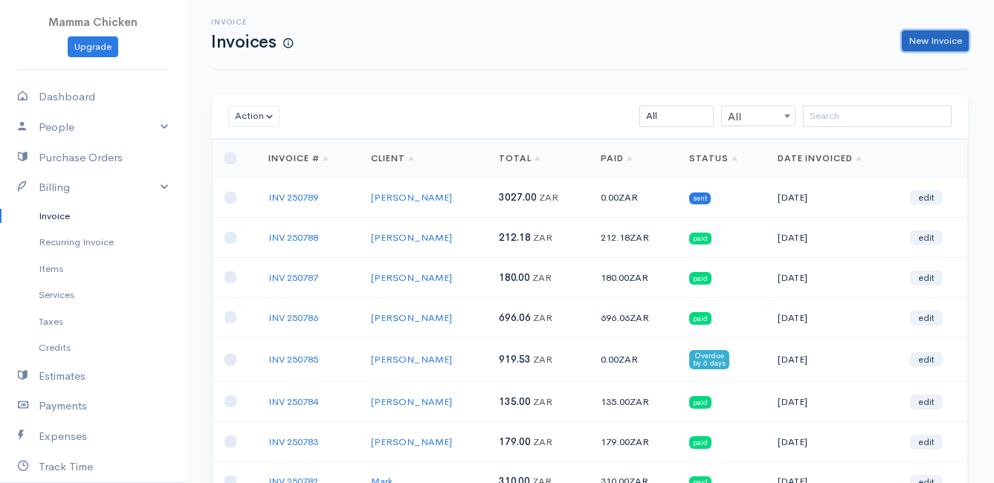
click at [931, 36] on link "New Invoice" at bounding box center [935, 41] width 67 height 22
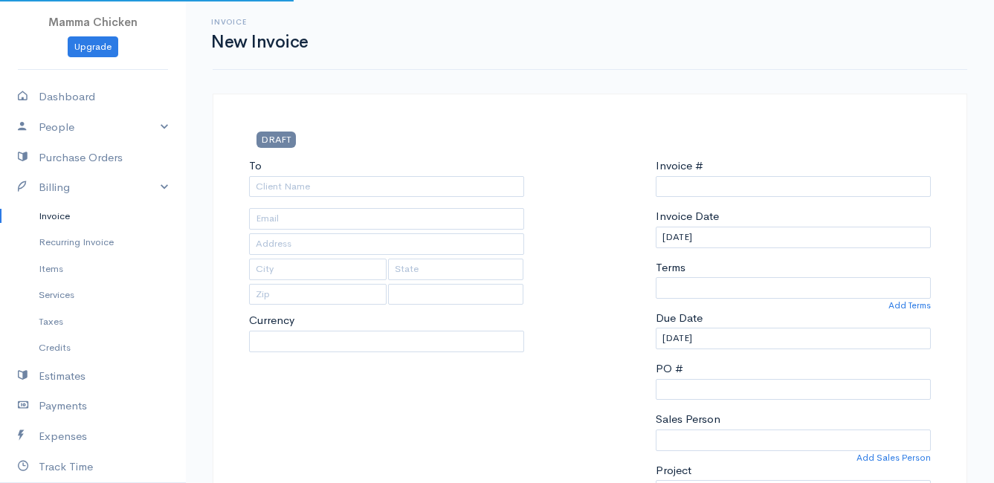
type input "INV 250790"
select select "[GEOGRAPHIC_DATA]"
select select "ZAR"
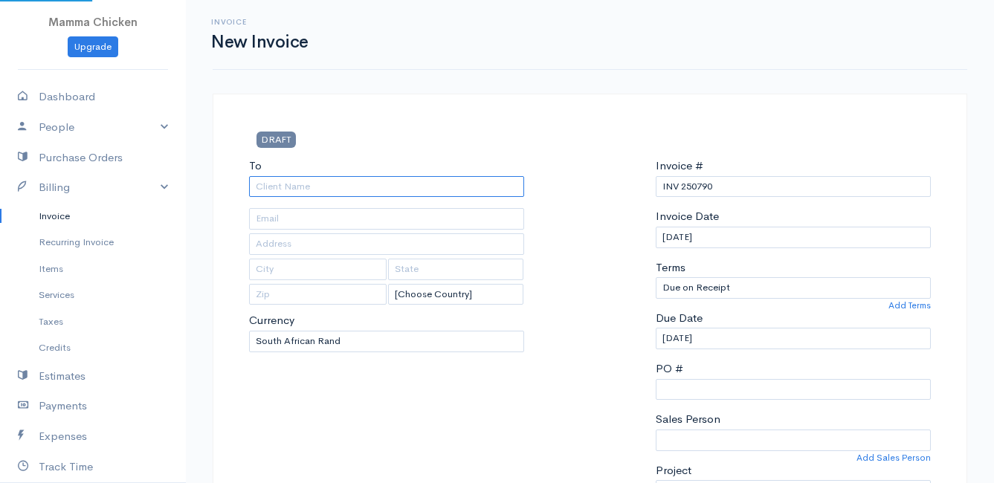
click at [329, 190] on input "To" at bounding box center [386, 187] width 275 height 22
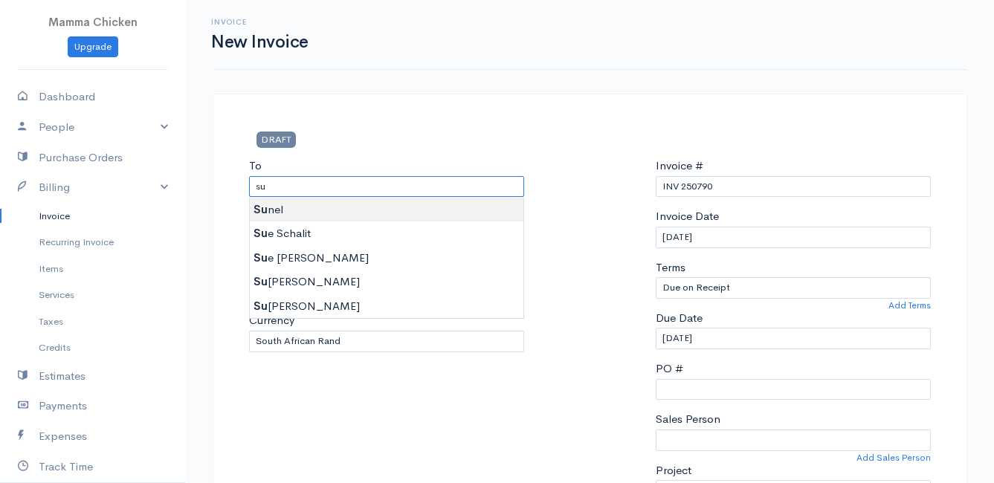
type input "Sunel"
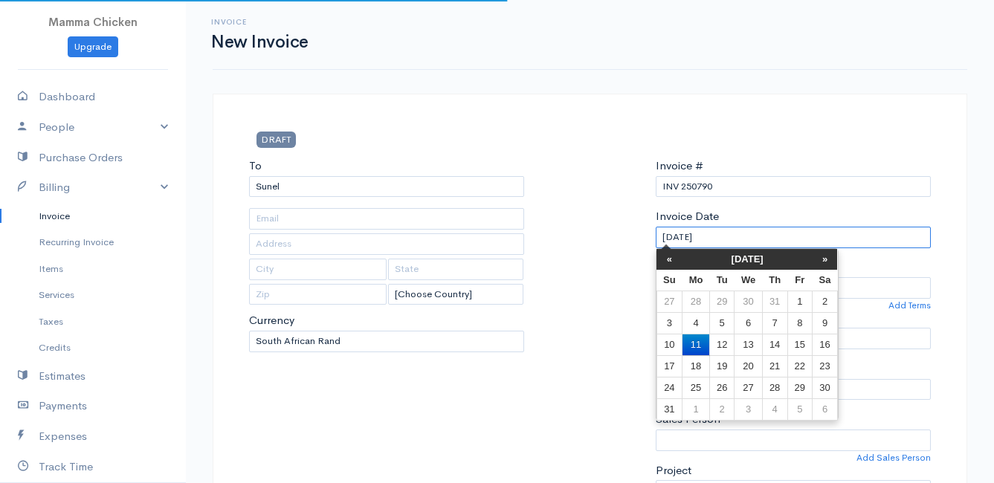
click at [749, 240] on input "[DATE]" at bounding box center [793, 238] width 275 height 22
type input "[STREET_ADDRESS]"
type input "Kleinmond"
type input "7195"
click at [796, 346] on td "15" at bounding box center [799, 345] width 25 height 22
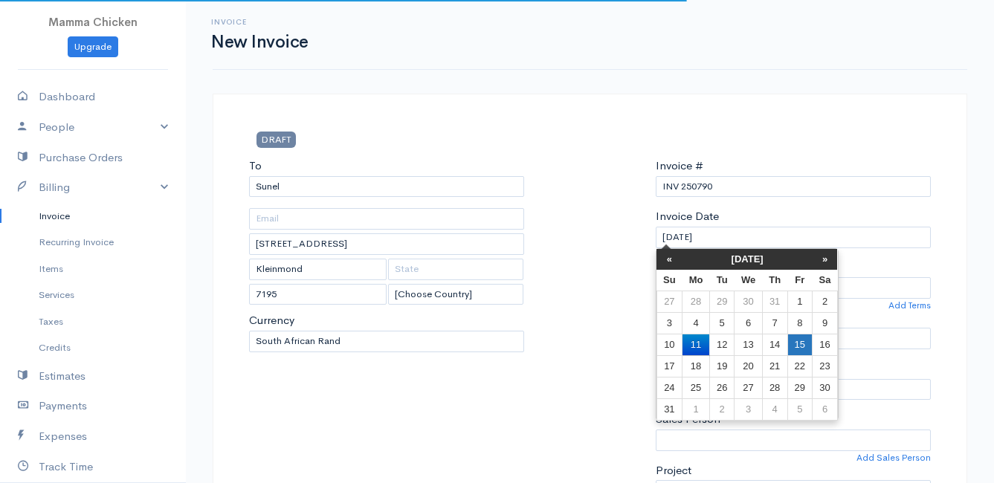
type input "[DATE]"
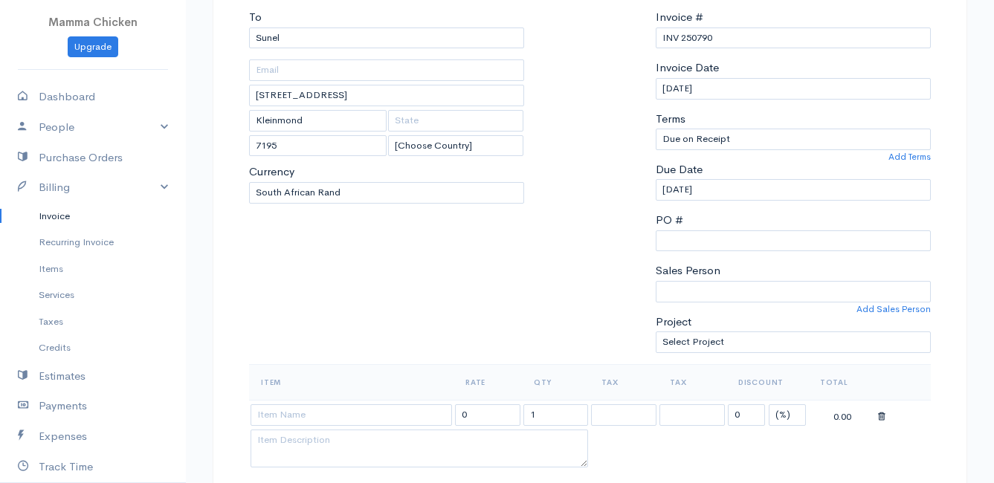
scroll to position [223, 0]
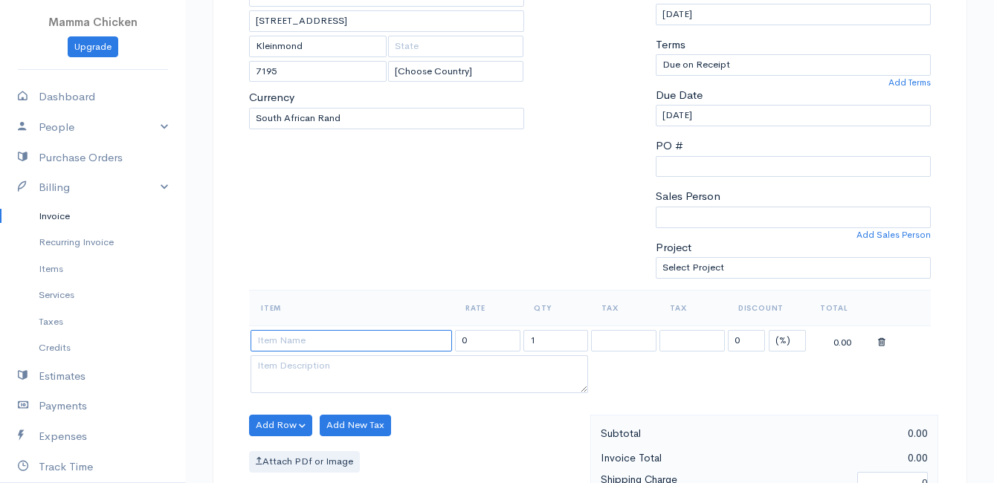
click at [287, 338] on input at bounding box center [351, 341] width 201 height 22
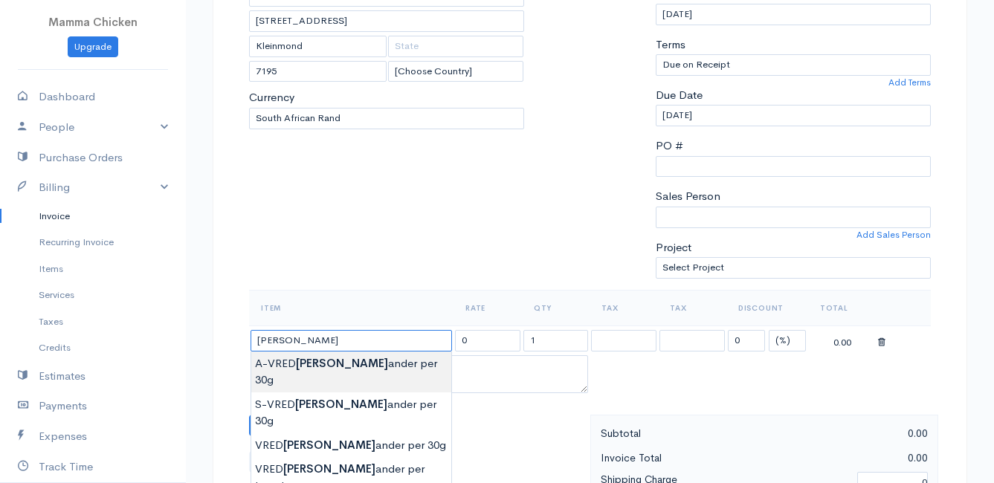
scroll to position [297, 0]
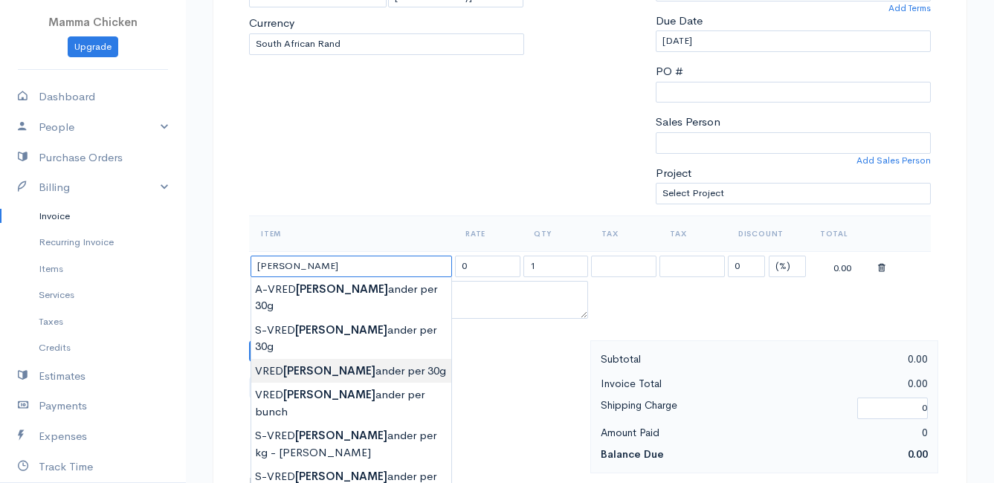
type input "VRED Coriander per 30g"
type input "22.00"
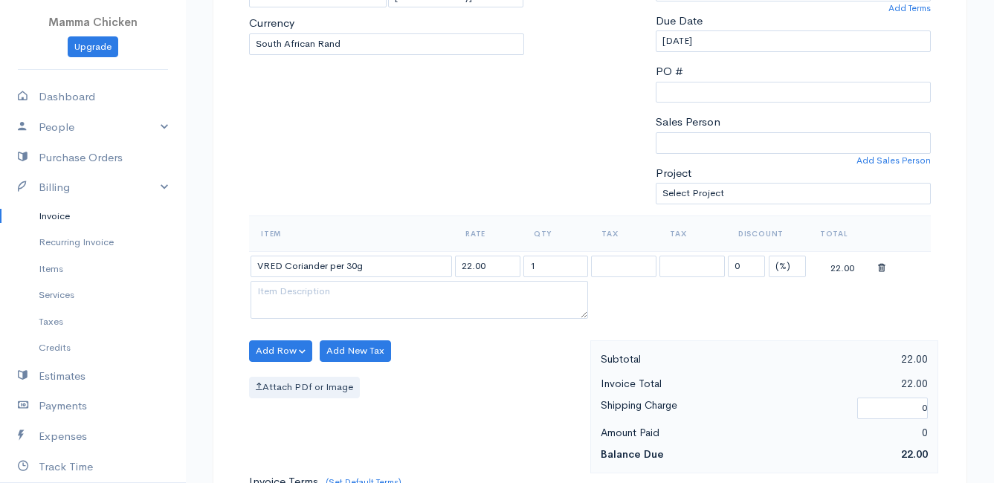
click at [352, 335] on body "Mamma Chicken Upgrade Dashboard People Clients Vendors Staff Users Purchase Ord…" at bounding box center [497, 345] width 994 height 1285
drag, startPoint x: 556, startPoint y: 266, endPoint x: 499, endPoint y: 271, distance: 57.5
click at [499, 271] on tr "VRED Coriander per 30g 22.00 1 0 (%) Flat 22.00" at bounding box center [590, 265] width 682 height 29
type input "2"
drag, startPoint x: 451, startPoint y: 396, endPoint x: 458, endPoint y: 390, distance: 9.0
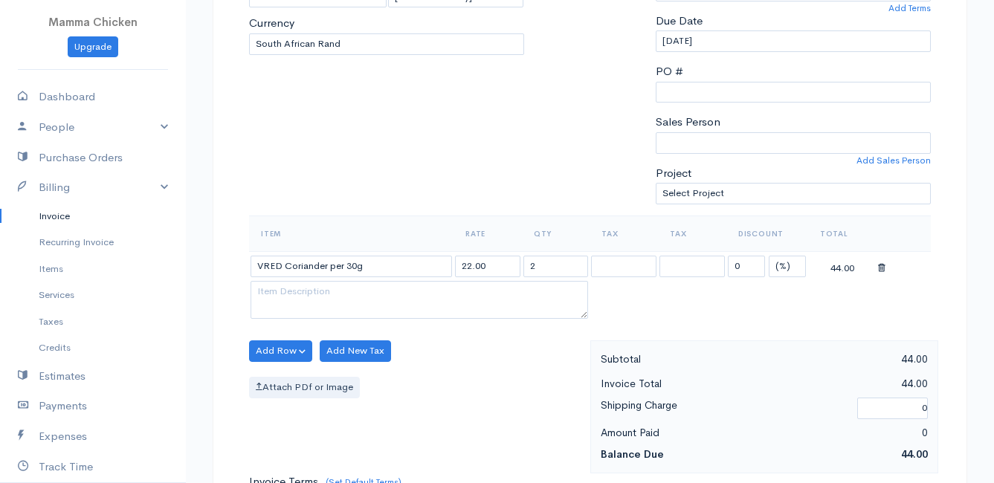
click at [451, 396] on div "Attach PDf or Image" at bounding box center [416, 388] width 334 height 22
click at [274, 354] on button "Add Row" at bounding box center [280, 351] width 63 height 22
click at [284, 378] on link "Add Item Row" at bounding box center [308, 382] width 117 height 26
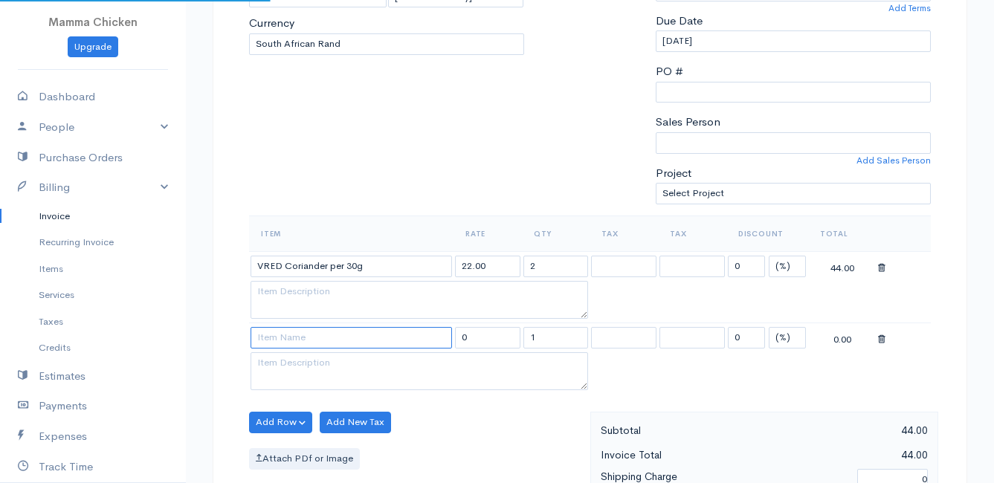
click at [283, 334] on input at bounding box center [351, 338] width 201 height 22
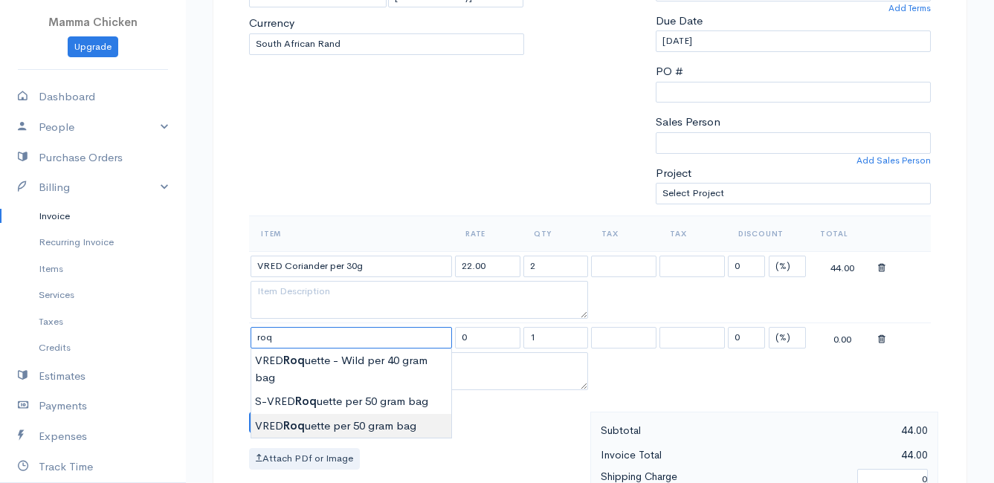
type input "VRED Roquette per 50 gram bag"
type input "22.00"
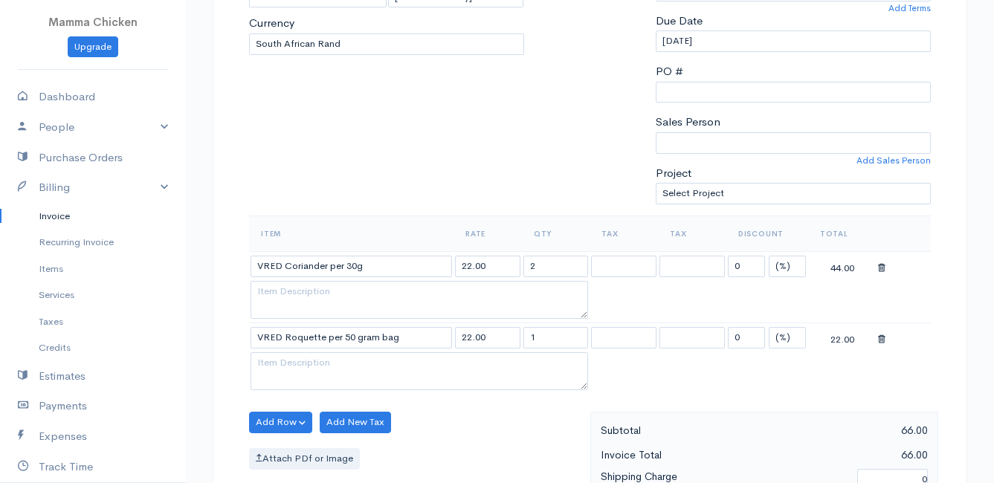
click at [334, 422] on body "Mamma Chicken Upgrade Dashboard People Clients Vendors Staff Users Purchase Ord…" at bounding box center [497, 381] width 994 height 1357
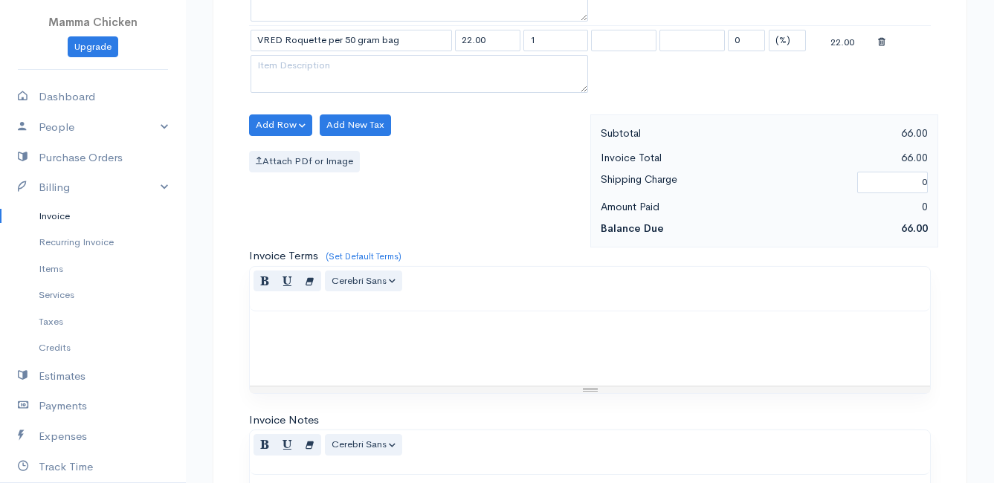
scroll to position [874, 0]
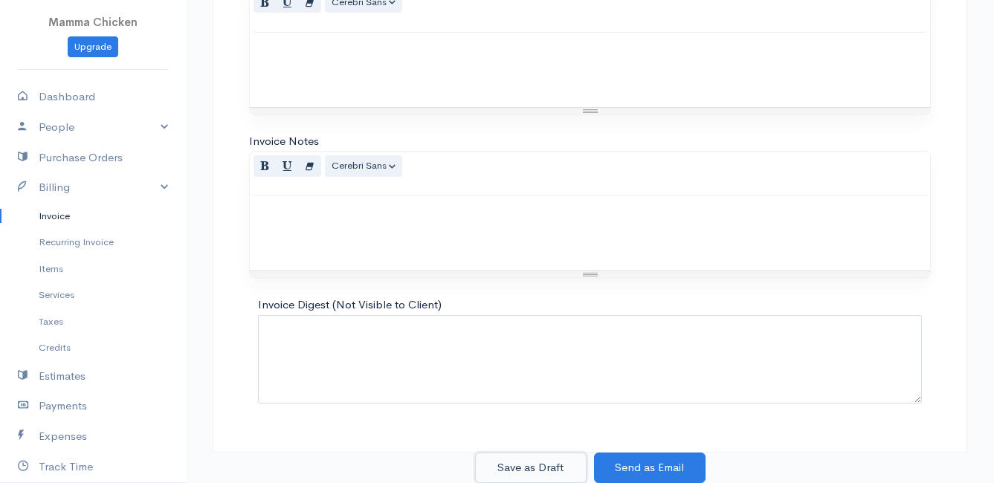
click at [548, 467] on button "Save as Draft" at bounding box center [531, 468] width 112 height 30
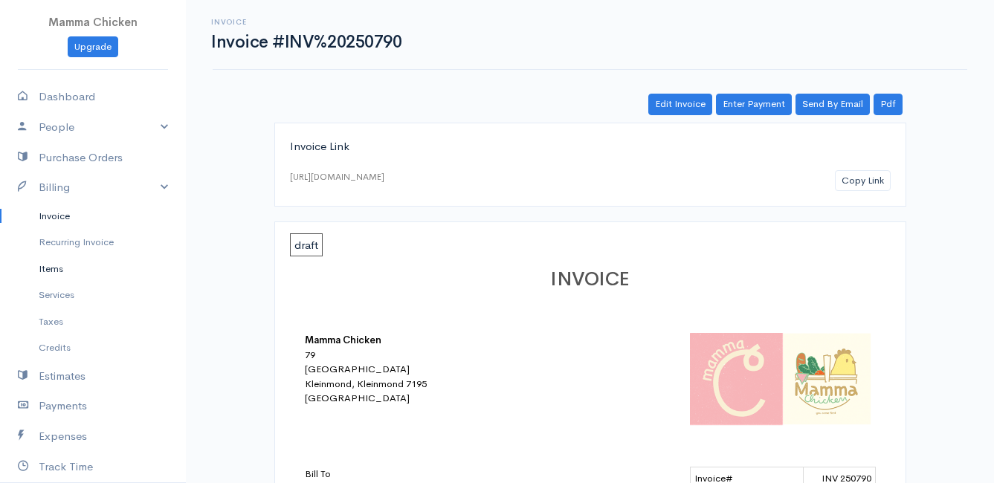
click at [57, 263] on link "Items" at bounding box center [93, 269] width 186 height 27
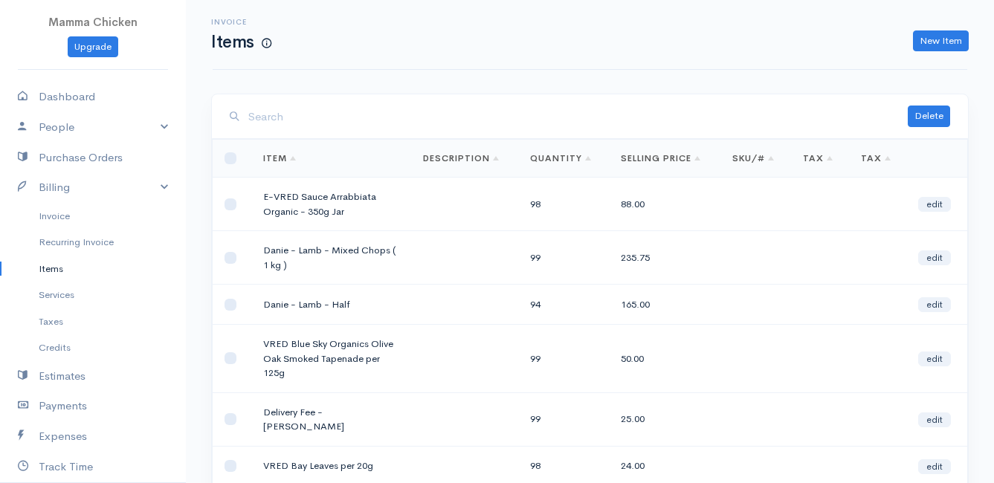
click at [388, 126] on input "search" at bounding box center [577, 117] width 659 height 30
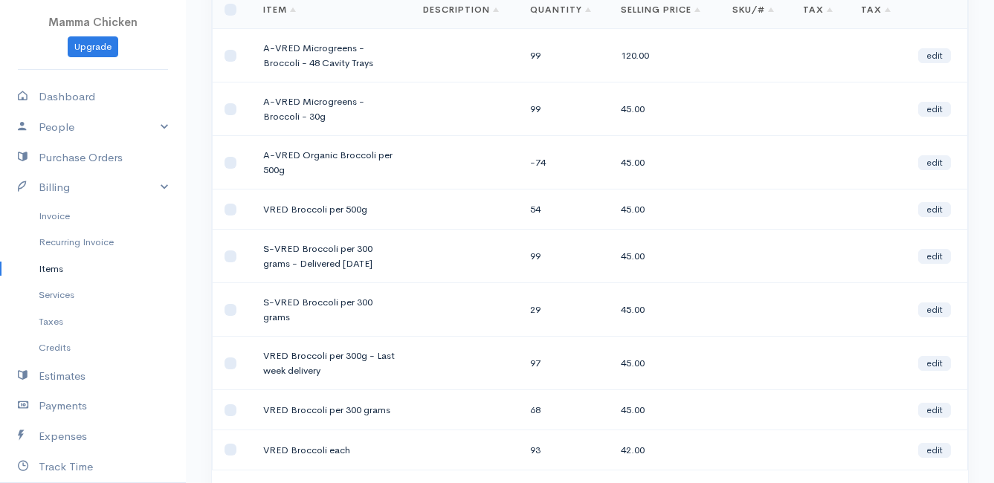
scroll to position [223, 0]
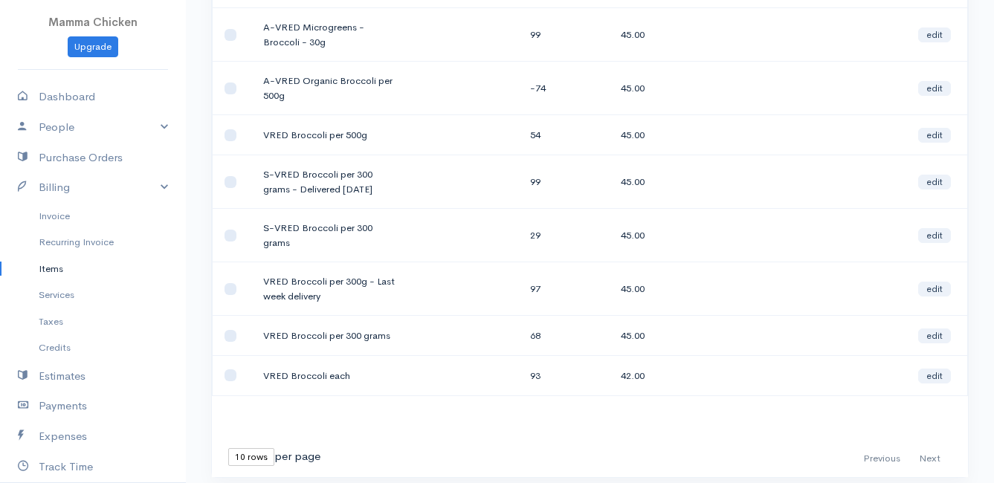
type input "broccoli"
drag, startPoint x: 285, startPoint y: 256, endPoint x: 256, endPoint y: 245, distance: 32.0
click at [256, 245] on td "S-VRED Broccoli per 300 grams" at bounding box center [331, 236] width 160 height 54
click at [302, 256] on td "S-VRED Broccoli per 300 grams" at bounding box center [331, 236] width 160 height 54
drag, startPoint x: 283, startPoint y: 94, endPoint x: 251, endPoint y: 81, distance: 34.0
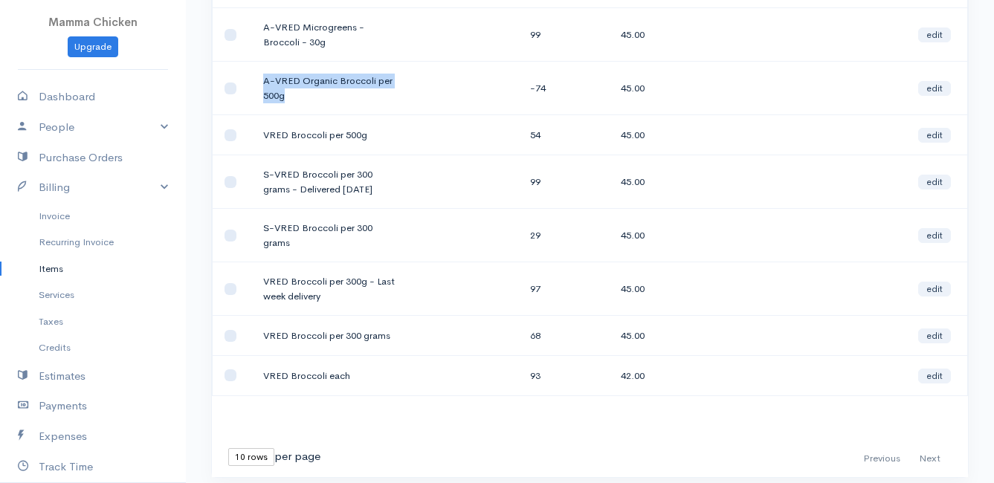
click at [251, 81] on td "A-VRED Organic Broccoli per 500g" at bounding box center [331, 89] width 160 height 54
copy td "A-VRED Organic Broccoli per 500g"
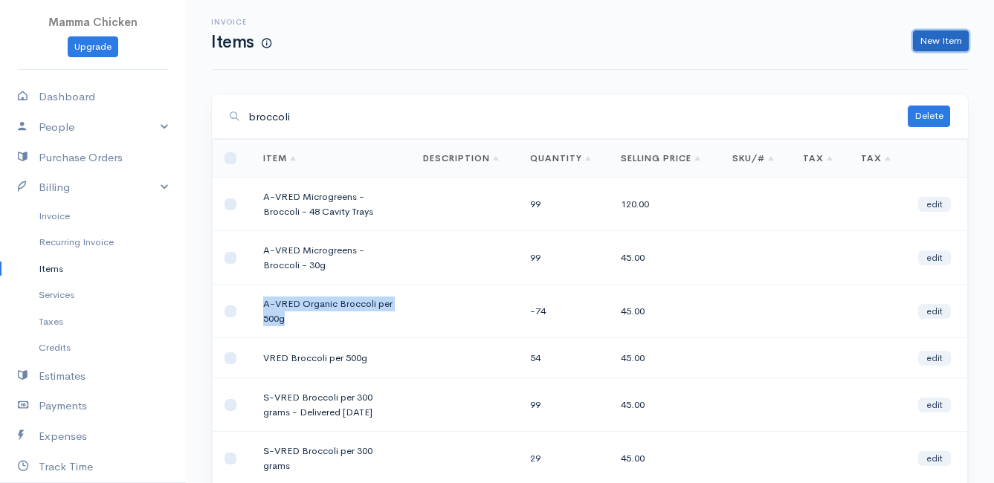
click at [951, 39] on link "New Item" at bounding box center [941, 41] width 56 height 22
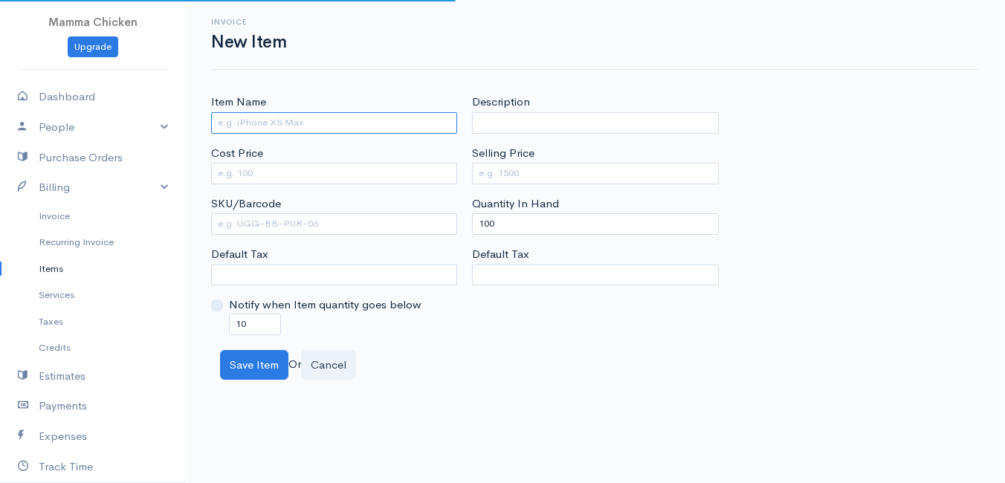
click at [265, 120] on input "Item Name" at bounding box center [334, 123] width 246 height 22
paste input "A-VRED Organic Broccoli per 500g"
click at [227, 123] on input "A-VRED Organic Broccoli per 500g" at bounding box center [334, 123] width 246 height 22
click at [222, 123] on input "A-VRED Organic Broccoli per 500g" at bounding box center [334, 123] width 246 height 22
type input "S-VRED Organic Broccoli per 500g"
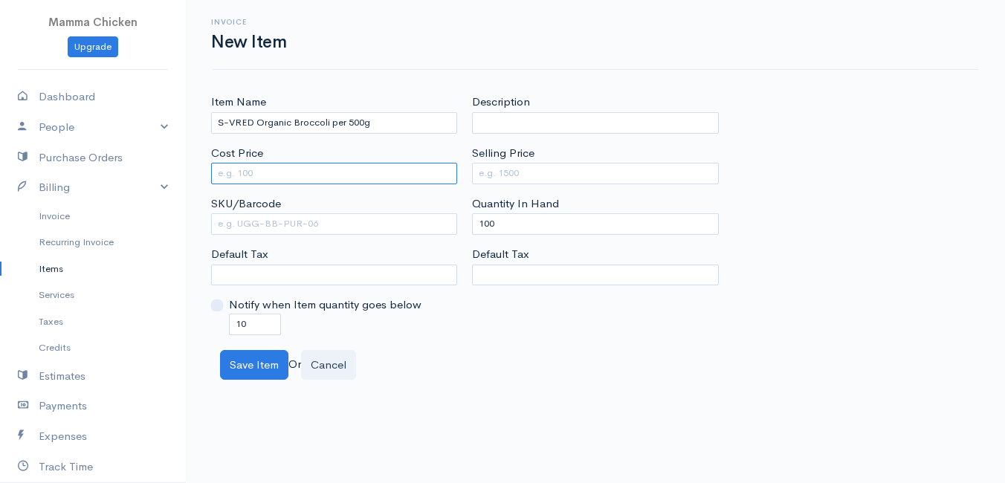
click at [277, 171] on input "Cost Price" at bounding box center [334, 174] width 246 height 22
type input "56"
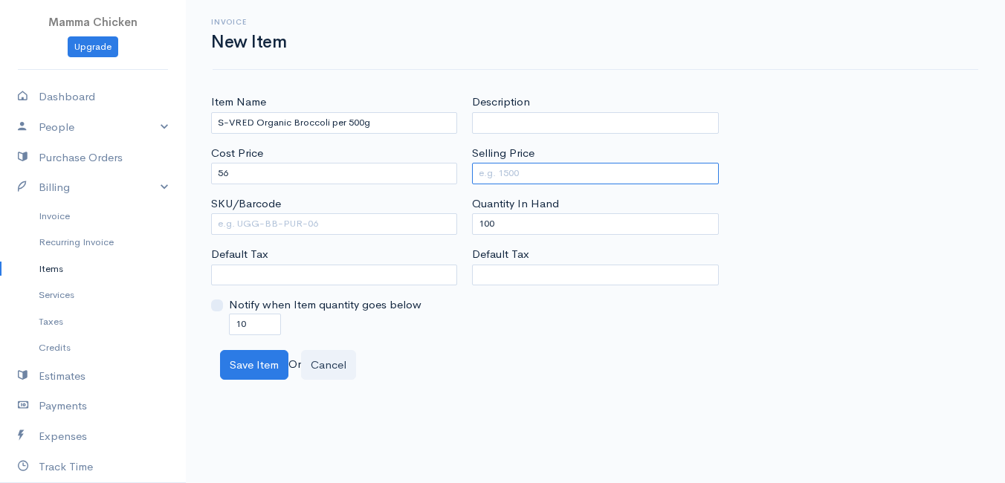
click at [588, 175] on input "Selling Price" at bounding box center [595, 174] width 246 height 22
type input "45"
click at [949, 119] on div "Item Name S-VRED Organic Broccoli per 500g Cost Price 56 SKU/Barcode Default Ta…" at bounding box center [596, 214] width 784 height 241
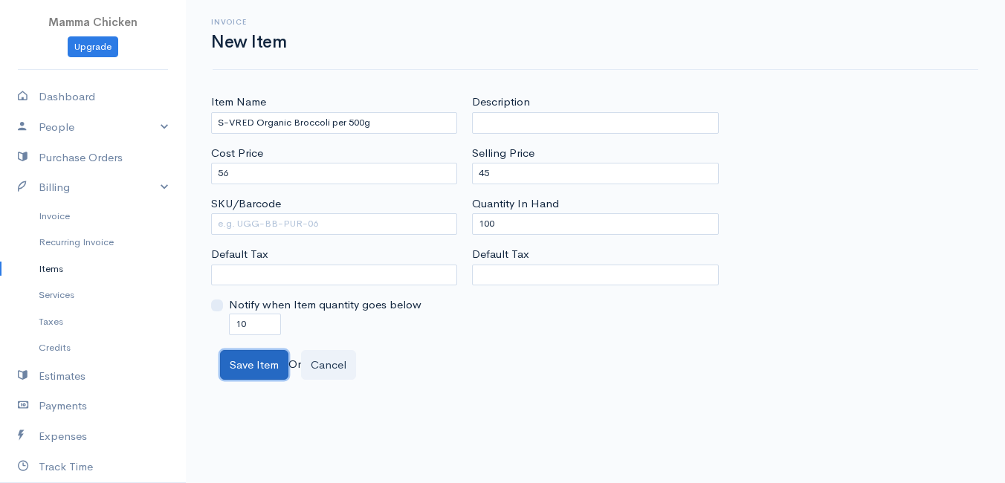
click at [264, 367] on button "Save Item" at bounding box center [254, 365] width 68 height 30
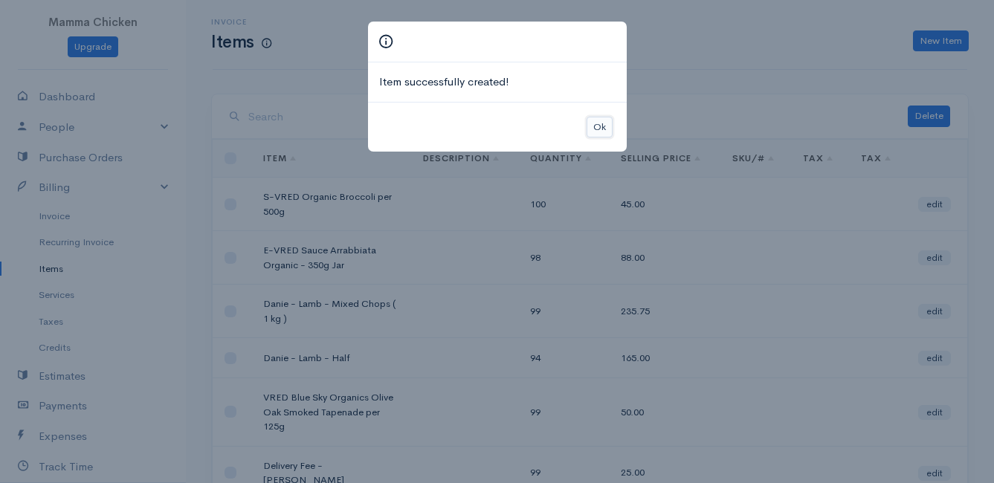
click at [595, 128] on button "Ok" at bounding box center [600, 128] width 26 height 22
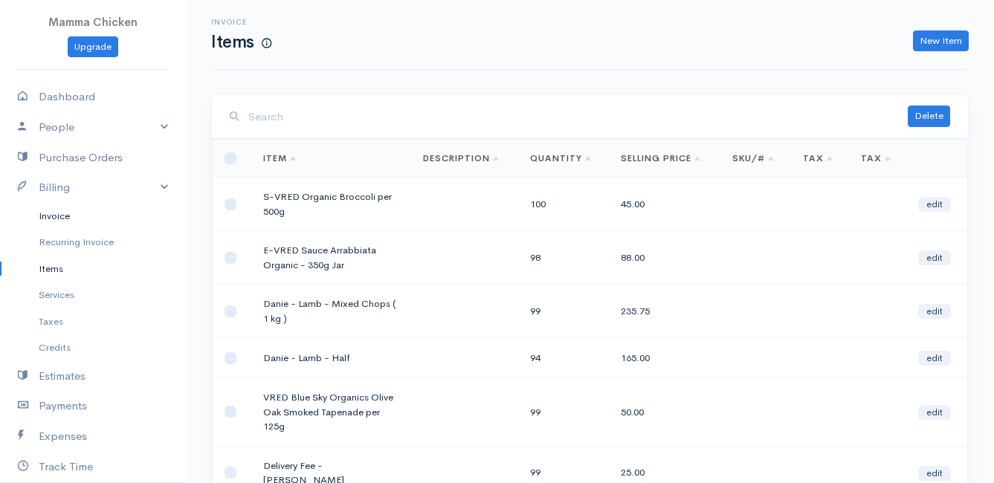
click at [68, 217] on link "Invoice" at bounding box center [93, 216] width 186 height 27
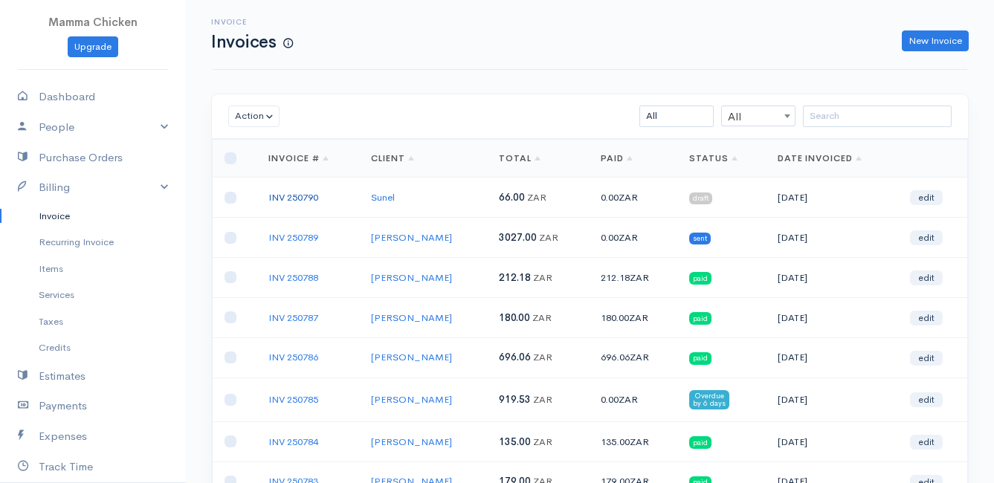
click at [288, 196] on link "INV 250790" at bounding box center [293, 197] width 50 height 13
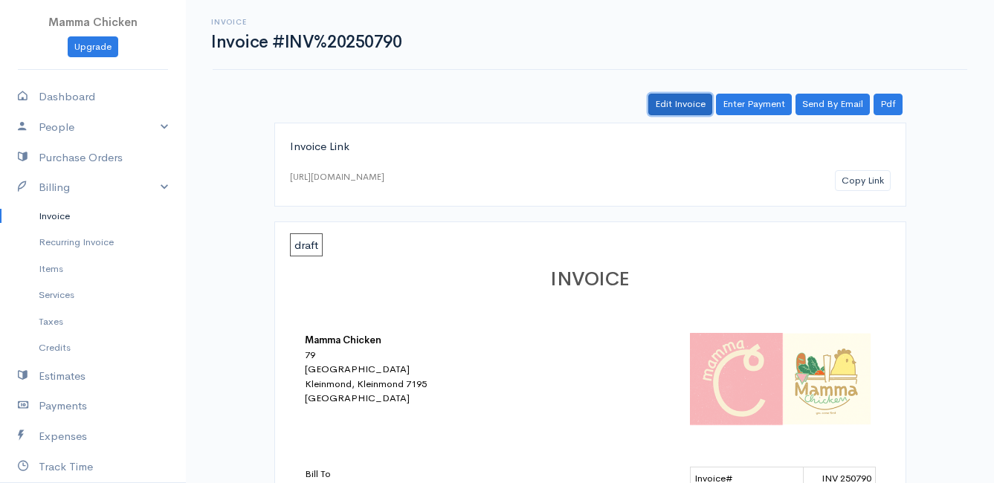
click at [690, 103] on link "Edit Invoice" at bounding box center [680, 105] width 64 height 22
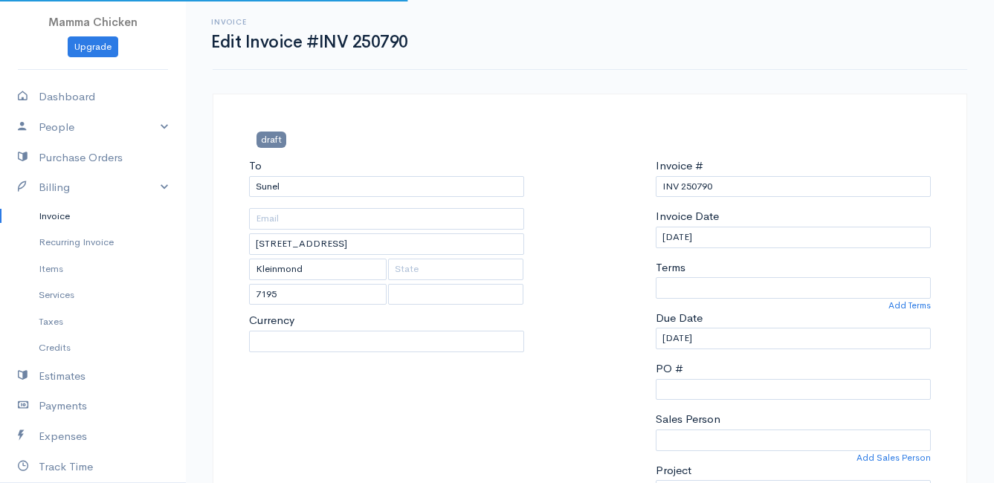
select select
select select "[GEOGRAPHIC_DATA]"
select select "ZAR"
select select "0"
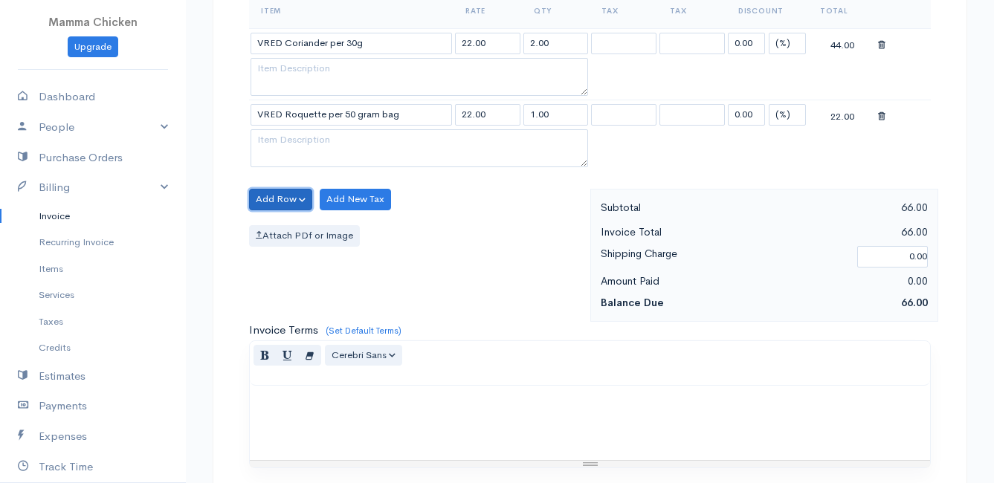
click at [268, 200] on button "Add Row" at bounding box center [280, 200] width 63 height 22
click at [275, 226] on link "Add Item Row" at bounding box center [308, 230] width 117 height 26
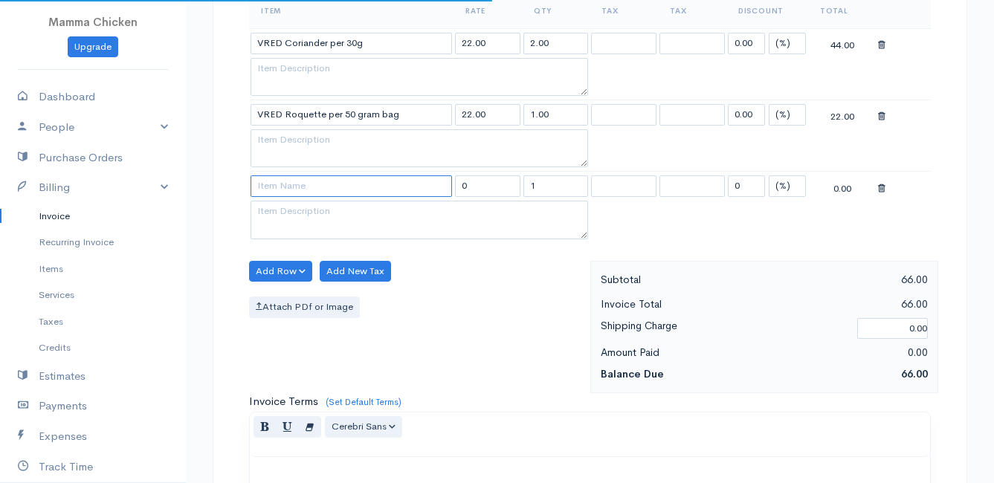
click at [268, 194] on input at bounding box center [351, 186] width 201 height 22
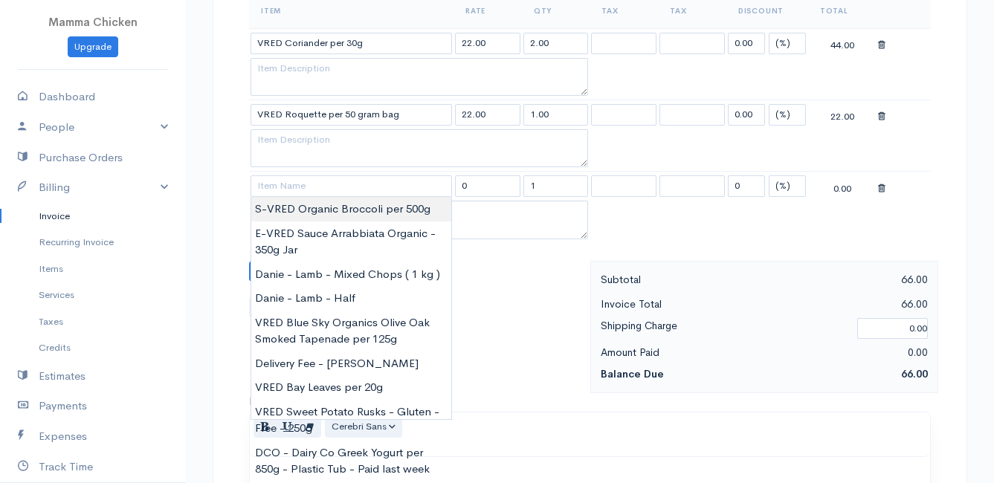
type input "S-VRED Organic Broccoli per 500g"
type input "45.00"
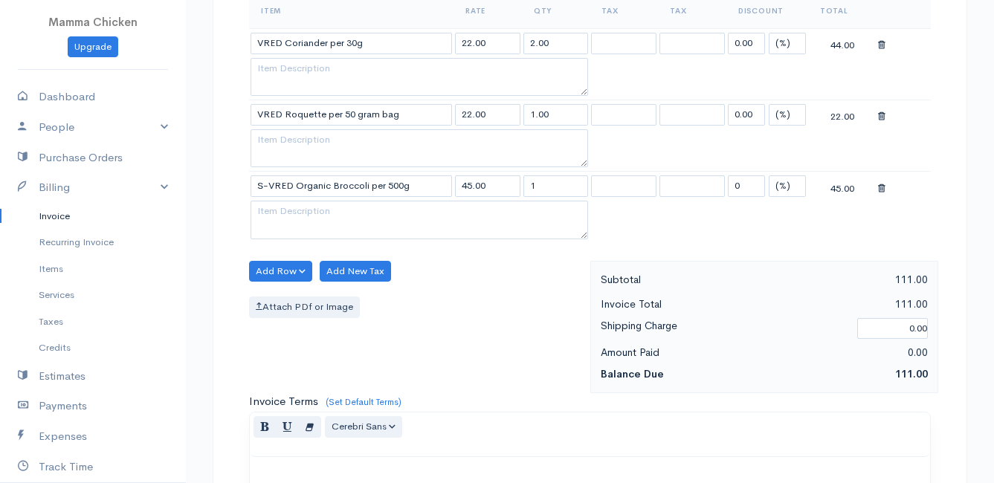
click at [319, 207] on body "Mamma Chicken Upgrade Dashboard People Clients Vendors Staff Users Purchase Ord…" at bounding box center [497, 194] width 994 height 1428
click at [279, 265] on button "Add Row" at bounding box center [280, 272] width 63 height 22
click at [287, 298] on link "Add Item Row" at bounding box center [308, 302] width 117 height 26
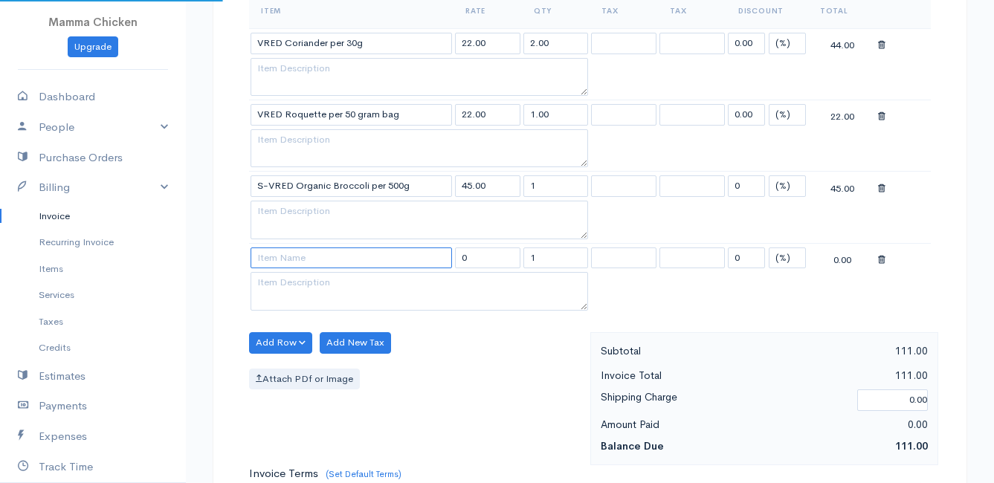
click at [273, 254] on input at bounding box center [351, 259] width 201 height 22
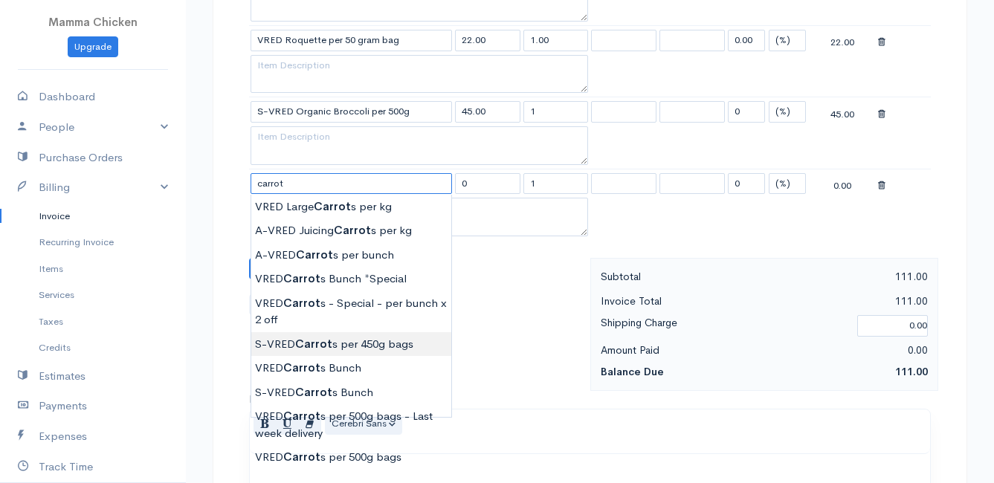
scroll to position [669, 0]
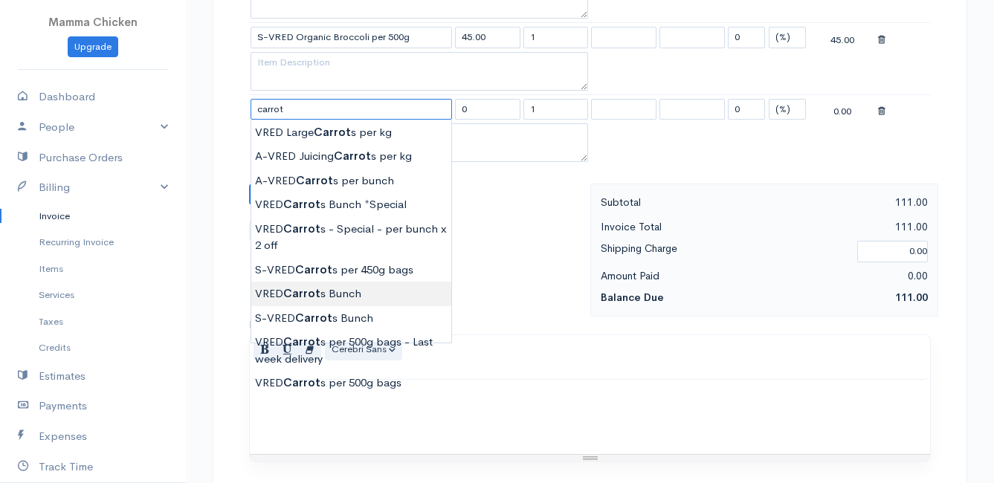
type input "VRED Carrots Bunch"
type input "23.00"
click at [340, 291] on body "Mamma Chicken Upgrade Dashboard People Clients Vendors Staff Users Purchase Ord…" at bounding box center [497, 81] width 994 height 1500
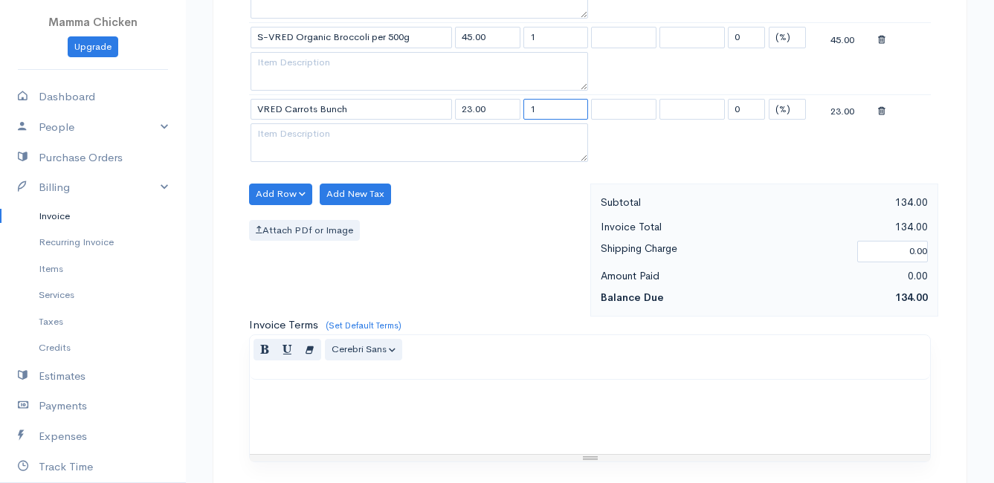
drag, startPoint x: 528, startPoint y: 109, endPoint x: 497, endPoint y: 104, distance: 31.5
click at [497, 104] on tr "VRED Carrots Bunch 23.00 1 0 (%) Flat 23.00" at bounding box center [590, 108] width 682 height 29
type input "3"
click at [438, 239] on div "Attach PDf or Image" at bounding box center [416, 231] width 334 height 22
click at [280, 194] on button "Add Row" at bounding box center [280, 195] width 63 height 22
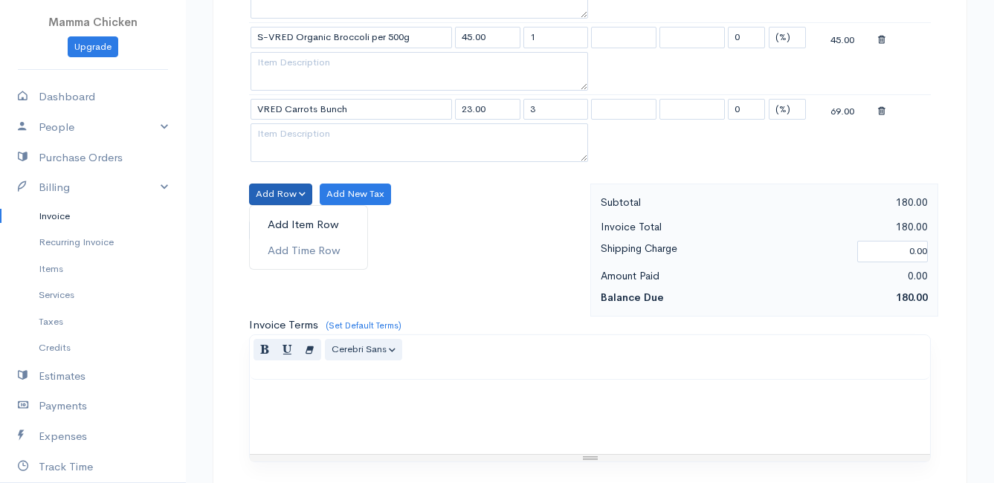
click at [280, 222] on link "Add Item Row" at bounding box center [308, 225] width 117 height 26
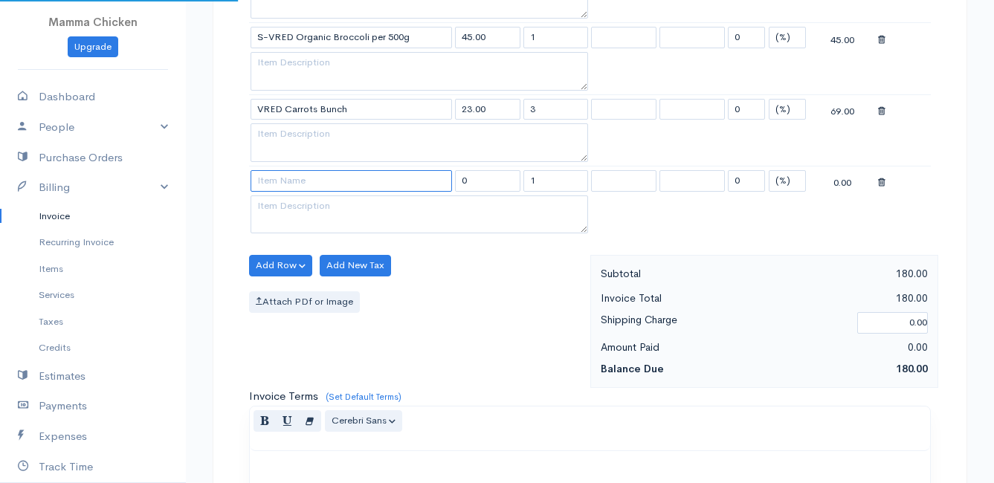
click at [286, 182] on input at bounding box center [351, 181] width 201 height 22
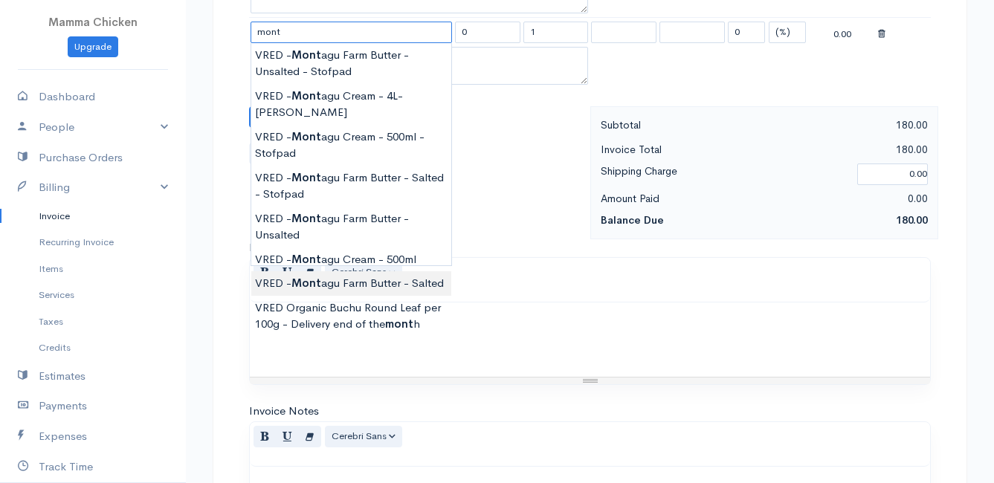
scroll to position [892, 0]
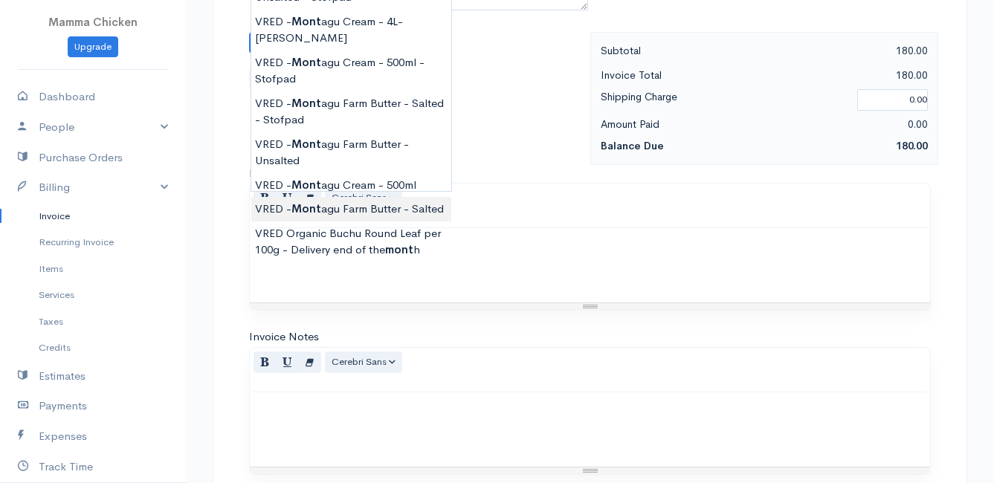
type input "VRED - [GEOGRAPHIC_DATA] Butter - Salted"
type input "110.00"
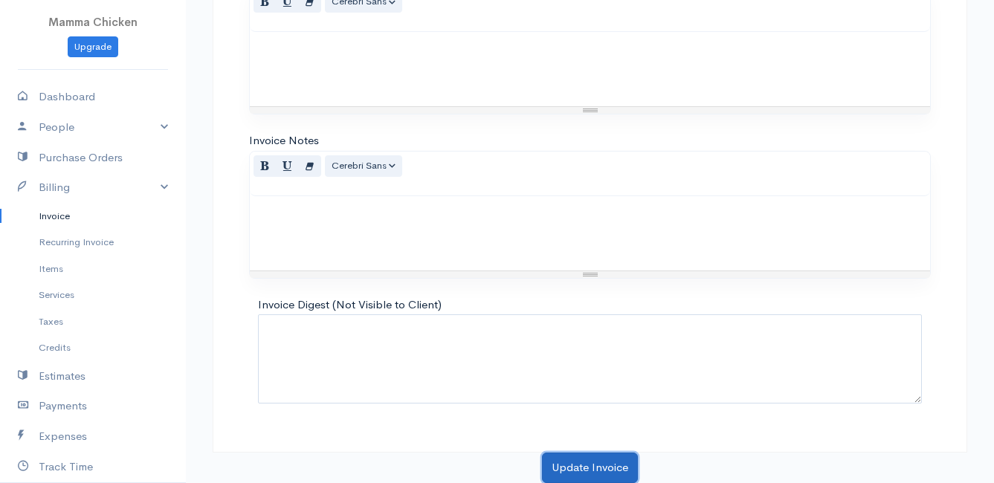
click at [595, 462] on button "Update Invoice" at bounding box center [590, 468] width 96 height 30
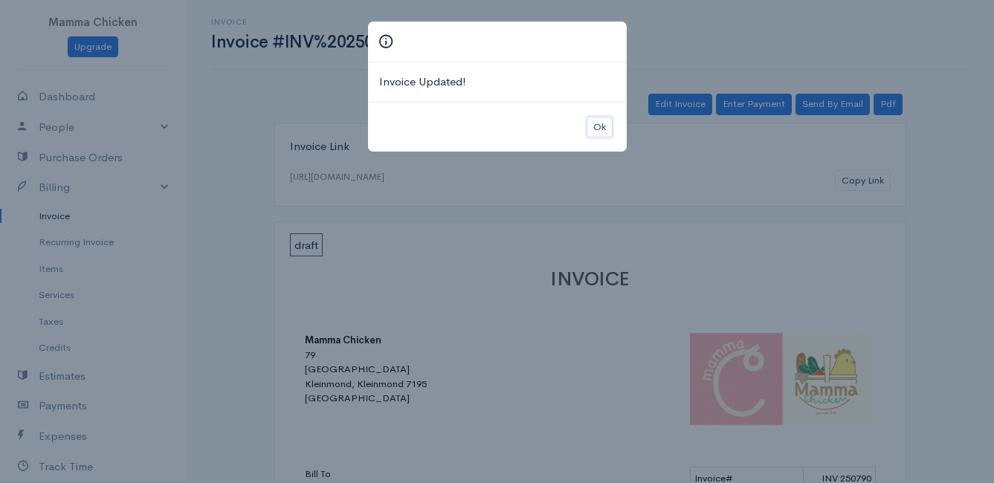
click at [601, 120] on button "Ok" at bounding box center [600, 128] width 26 height 22
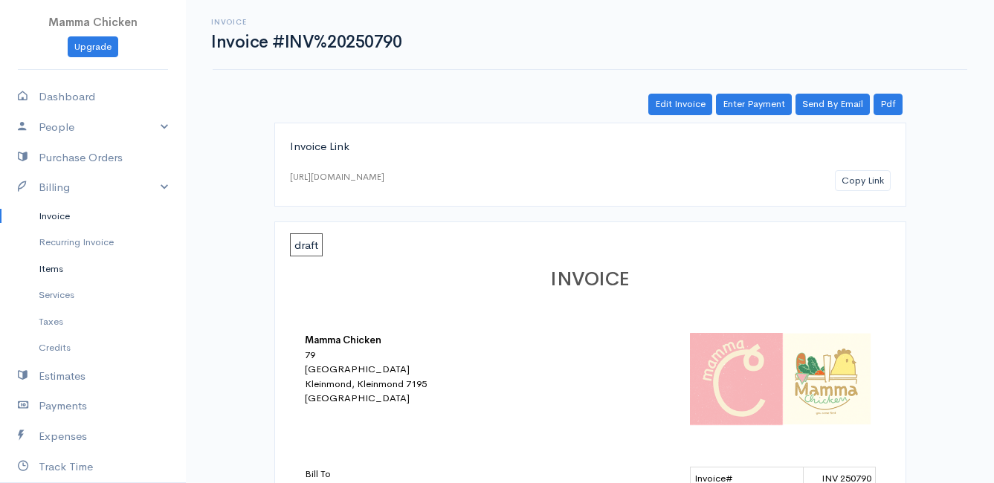
click at [70, 270] on link "Items" at bounding box center [93, 269] width 186 height 27
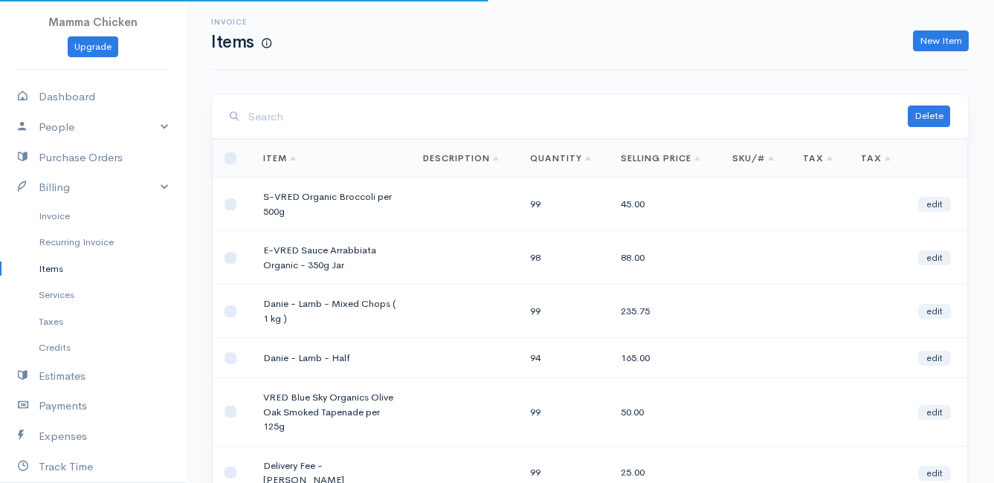
click at [385, 126] on input "search" at bounding box center [577, 117] width 659 height 30
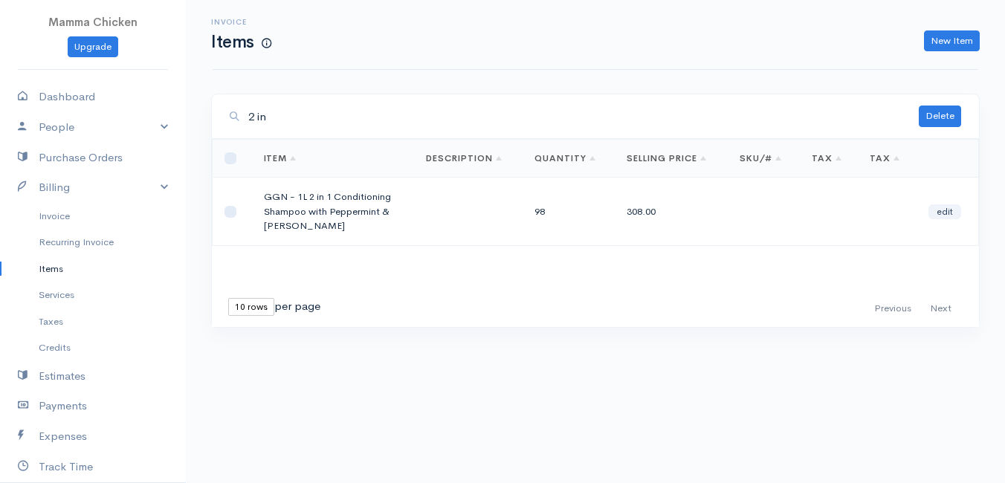
type input "2 in"
click at [943, 210] on link "edit" at bounding box center [945, 211] width 33 height 15
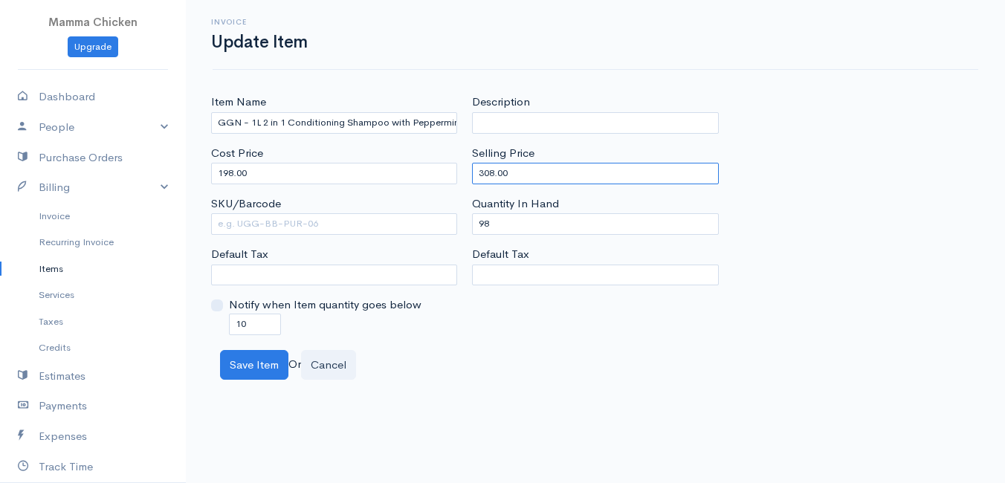
click at [493, 172] on input "308.00" at bounding box center [595, 174] width 246 height 22
type input "300.00"
click at [578, 351] on div "Save Item Or Cancel" at bounding box center [596, 365] width 766 height 30
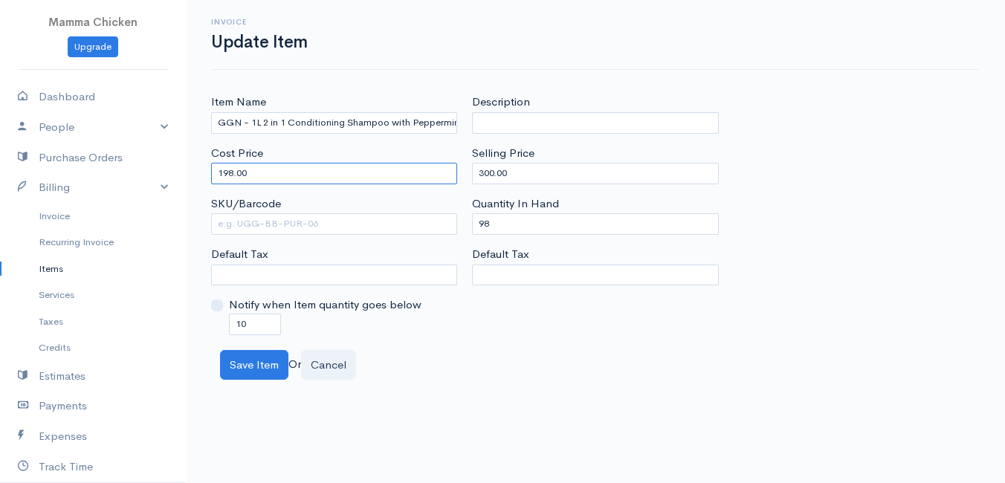
drag, startPoint x: 282, startPoint y: 172, endPoint x: 177, endPoint y: 181, distance: 105.1
click at [177, 181] on body "Mamma Chicken Upgrade Dashboard People Clients Vendors Staff Users Purchase Ord…" at bounding box center [502, 241] width 1005 height 483
type input "220"
drag, startPoint x: 433, startPoint y: 372, endPoint x: 419, endPoint y: 385, distance: 19.5
click at [435, 372] on div "Save Item Or Cancel" at bounding box center [596, 365] width 766 height 30
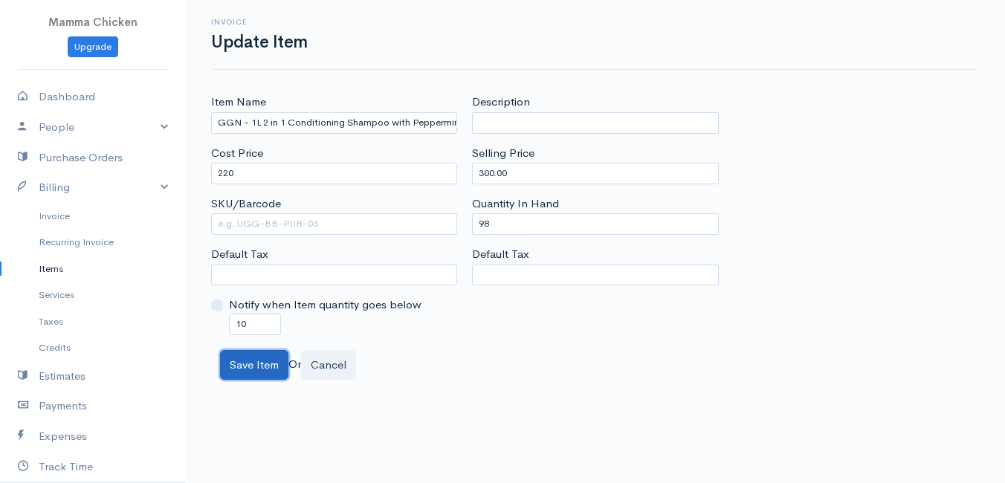
click at [248, 364] on button "Save Item" at bounding box center [254, 365] width 68 height 30
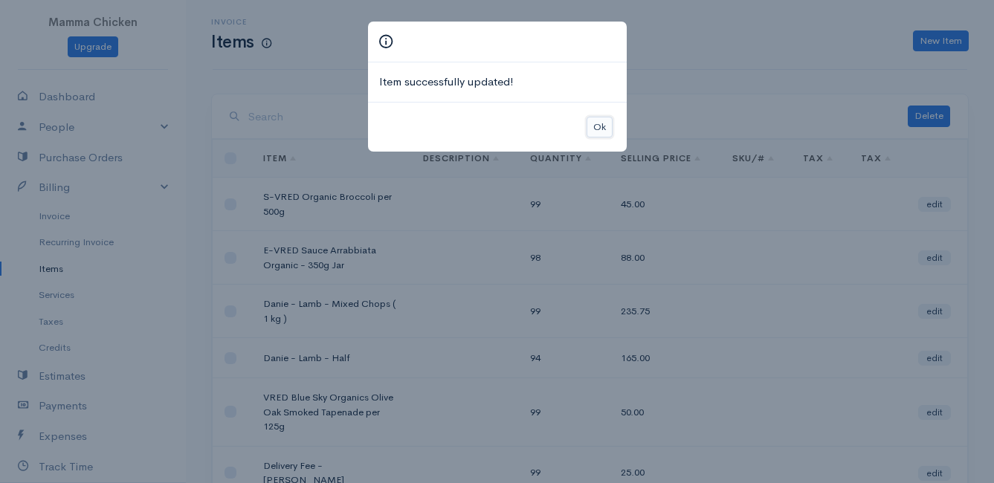
click at [598, 126] on button "Ok" at bounding box center [600, 128] width 26 height 22
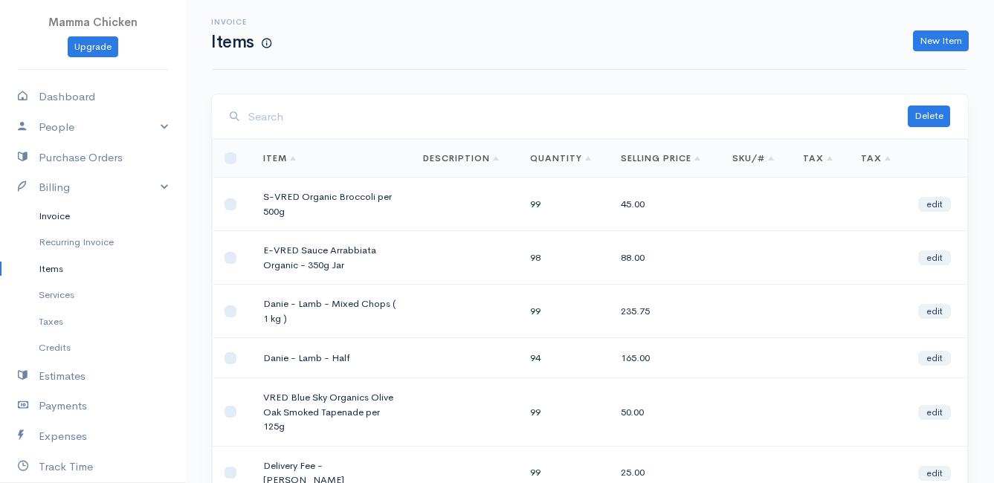
click at [67, 213] on link "Invoice" at bounding box center [93, 216] width 186 height 27
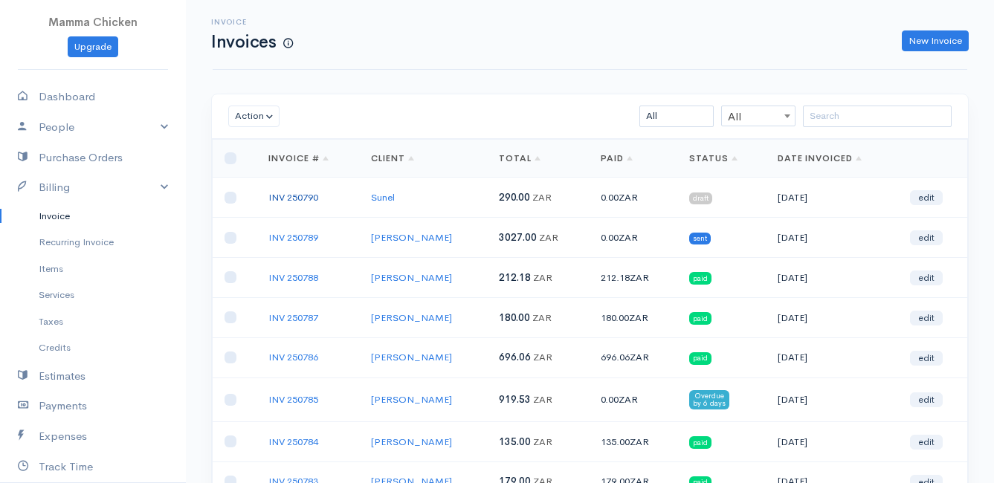
click at [300, 201] on link "INV 250790" at bounding box center [293, 197] width 50 height 13
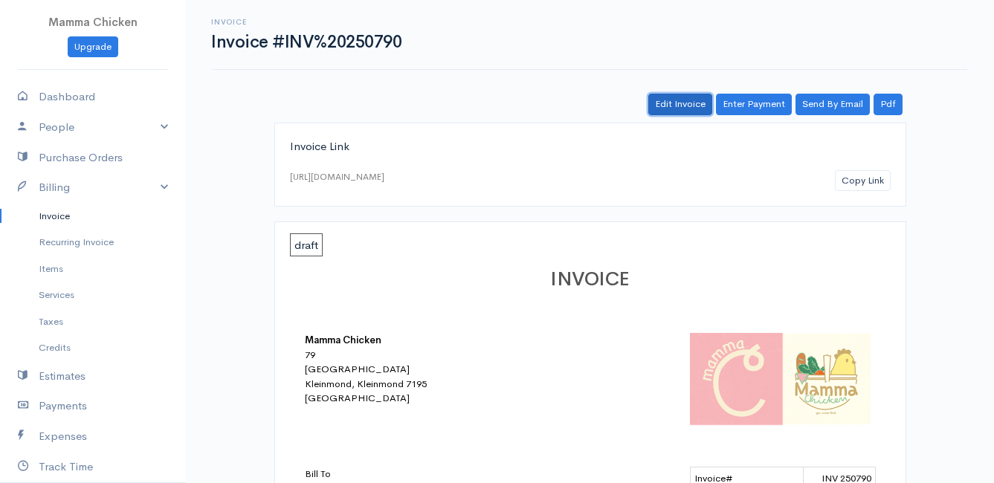
click at [679, 100] on link "Edit Invoice" at bounding box center [680, 105] width 64 height 22
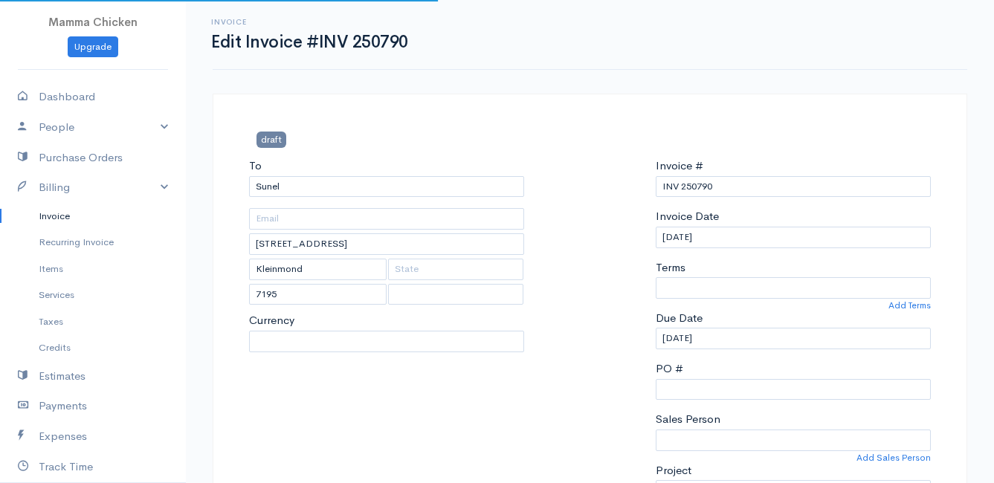
select select
select select "[GEOGRAPHIC_DATA]"
select select "ZAR"
select select "0"
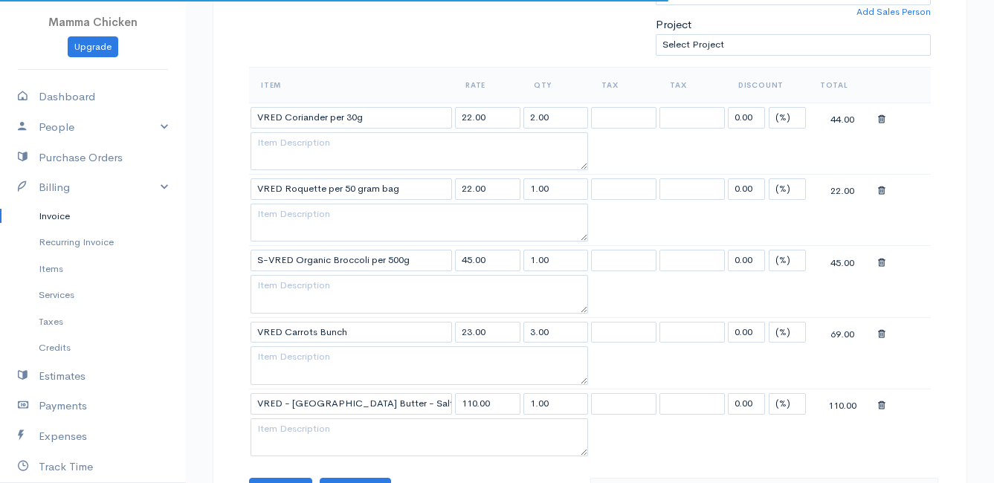
scroll to position [595, 0]
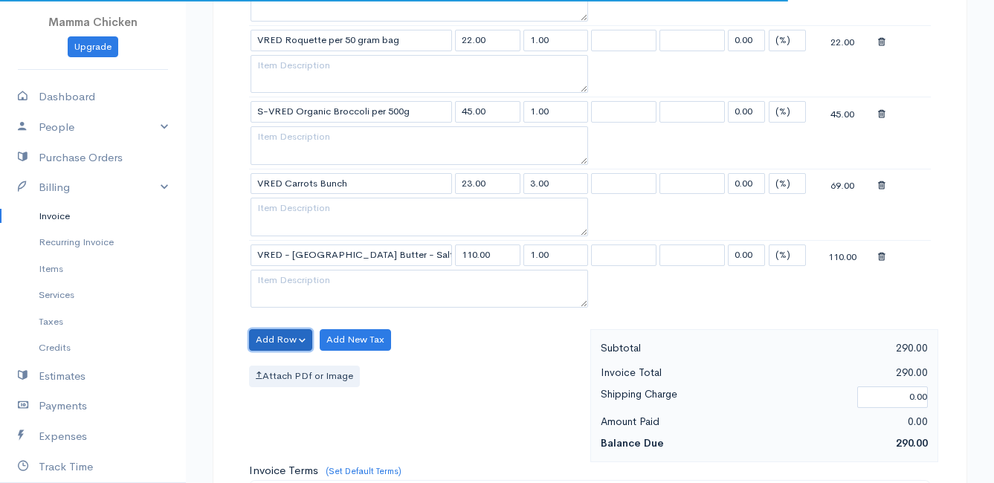
click at [273, 338] on button "Add Row" at bounding box center [280, 340] width 63 height 22
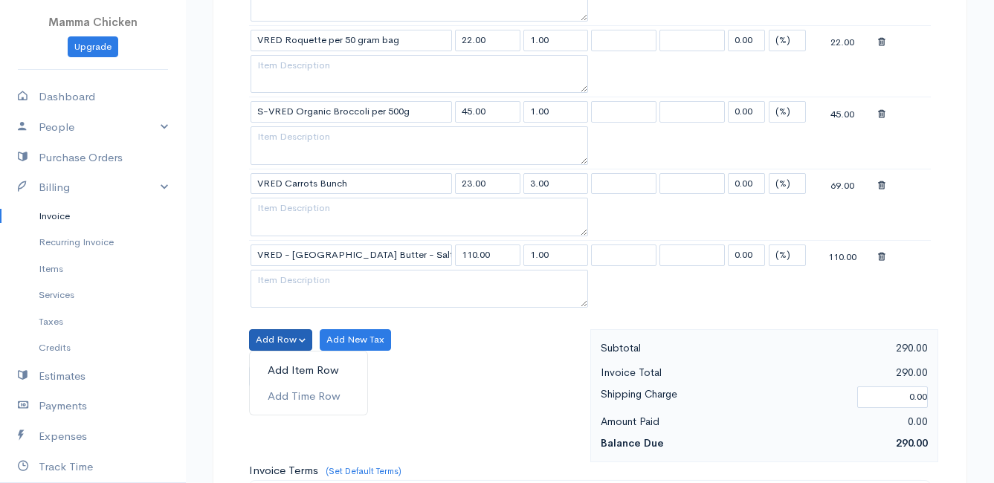
click at [284, 376] on link "Add Item Row" at bounding box center [308, 371] width 117 height 26
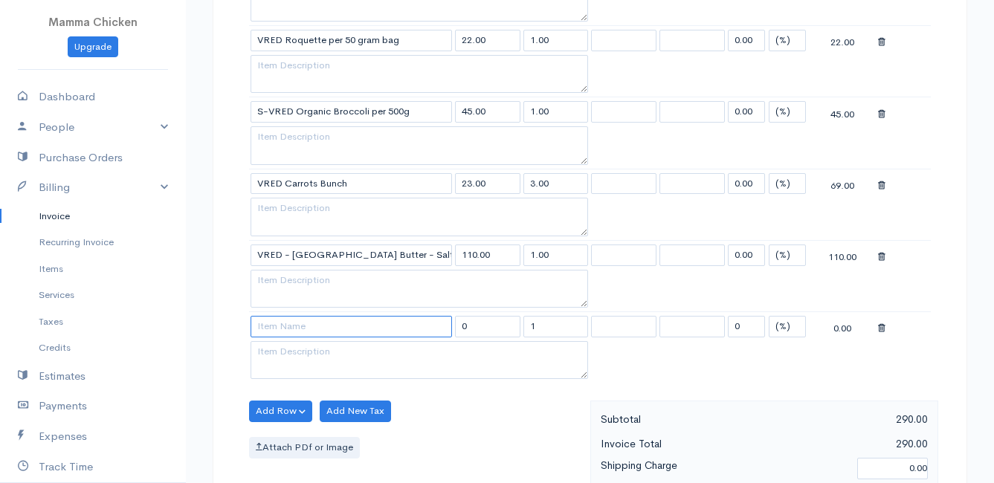
click at [283, 330] on input at bounding box center [351, 327] width 201 height 22
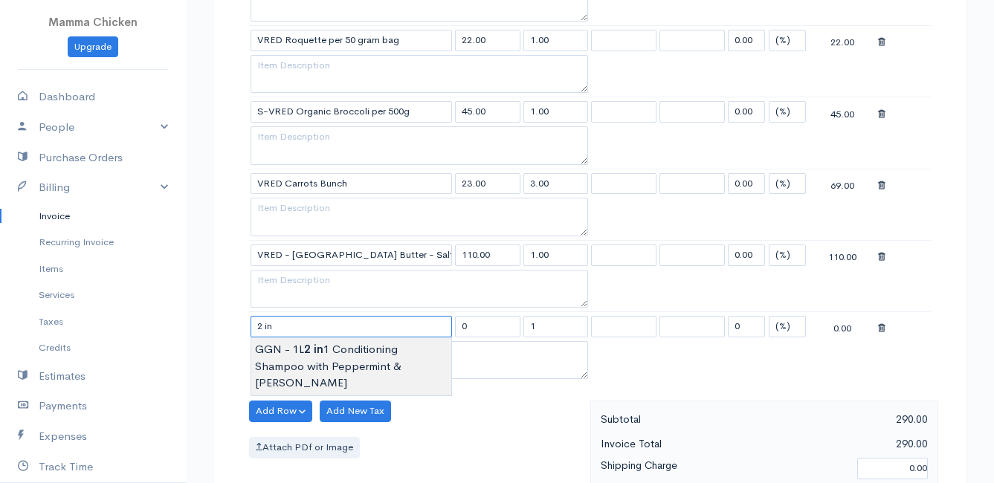
type input "GGN - 1L 2 in 1 Conditioning Shampoo with Peppermint & [PERSON_NAME]"
type input "300.00"
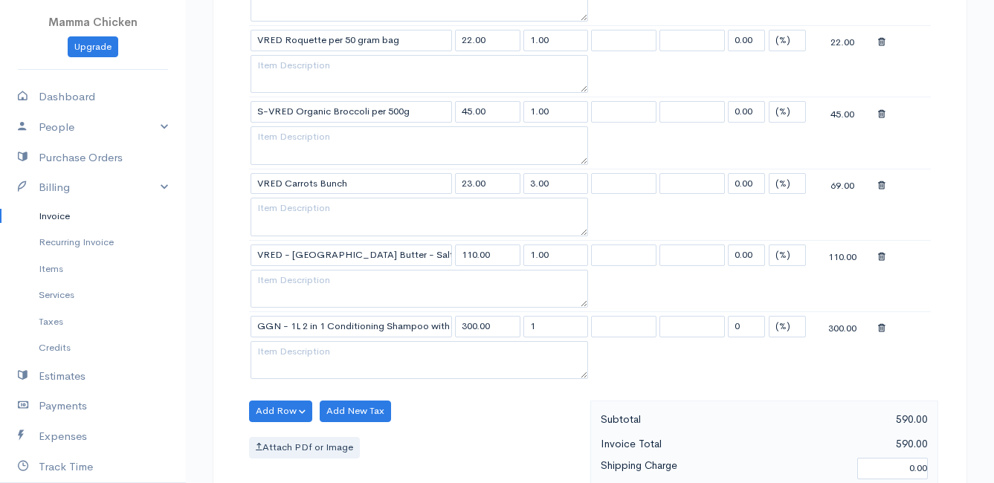
click at [317, 354] on body "Mamma Chicken Upgrade Dashboard People Clients Vendors Staff Users Purchase Ord…" at bounding box center [497, 226] width 994 height 1643
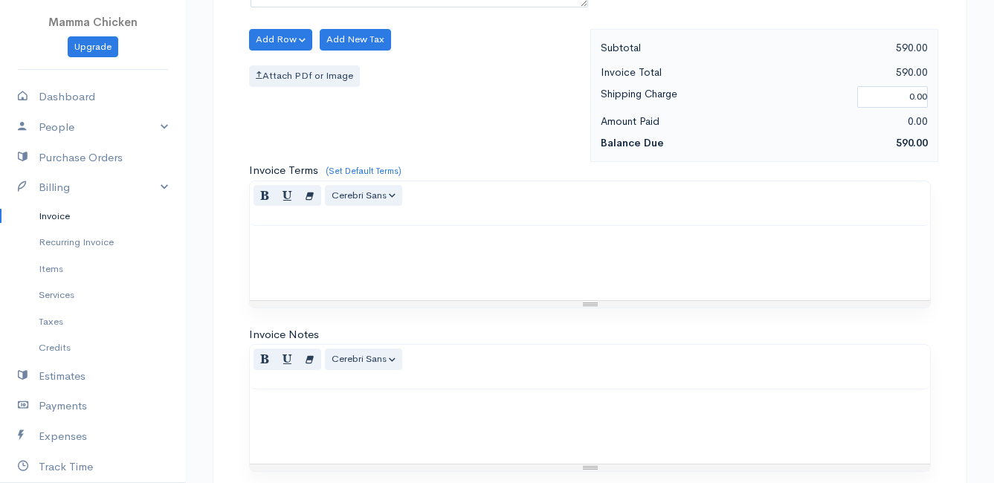
scroll to position [1160, 0]
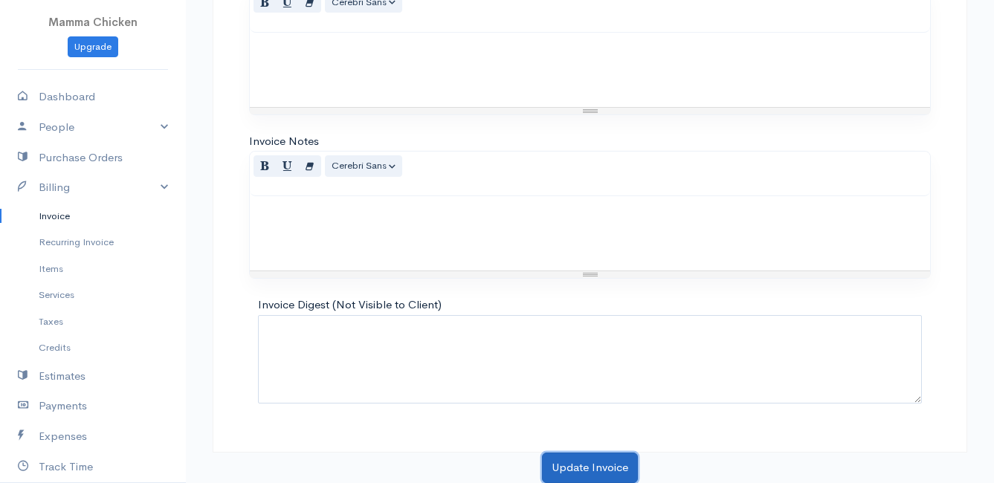
click at [586, 462] on button "Update Invoice" at bounding box center [590, 468] width 96 height 30
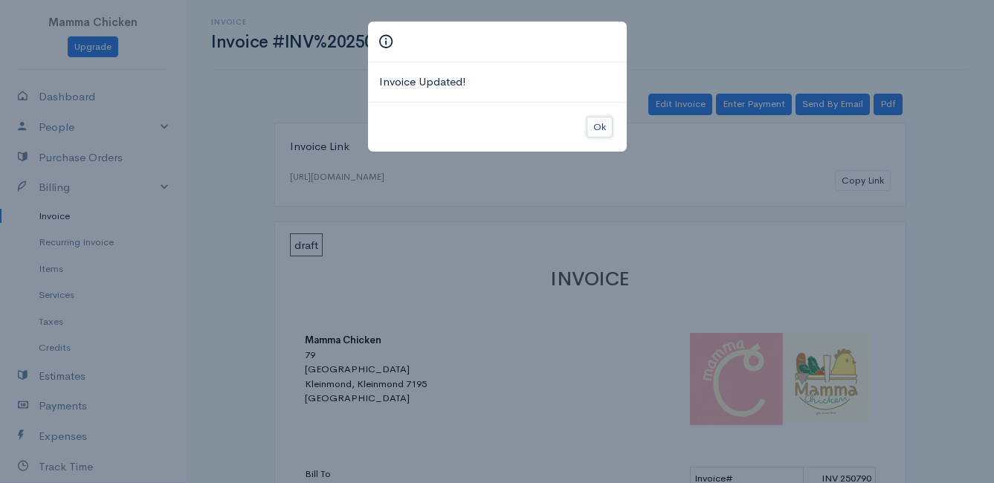
click at [606, 127] on button "Ok" at bounding box center [600, 128] width 26 height 22
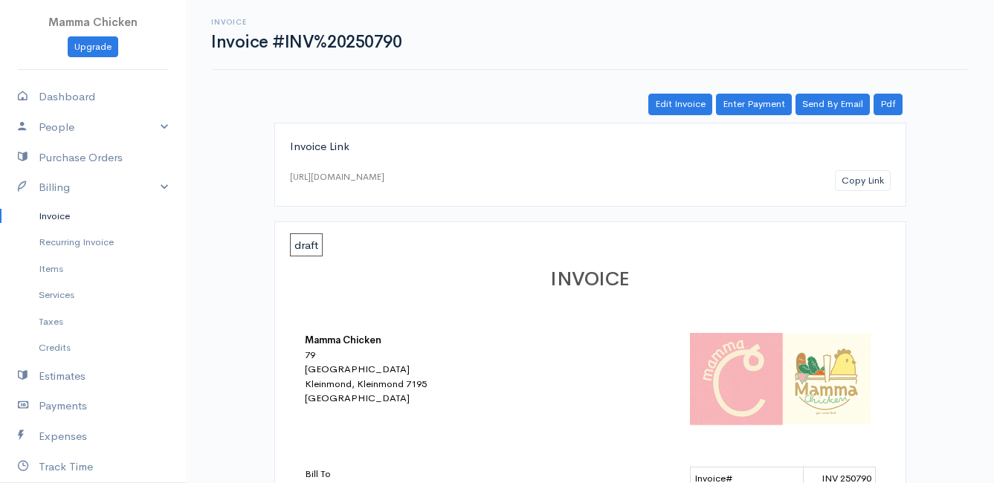
click at [55, 209] on link "Invoice" at bounding box center [93, 216] width 186 height 27
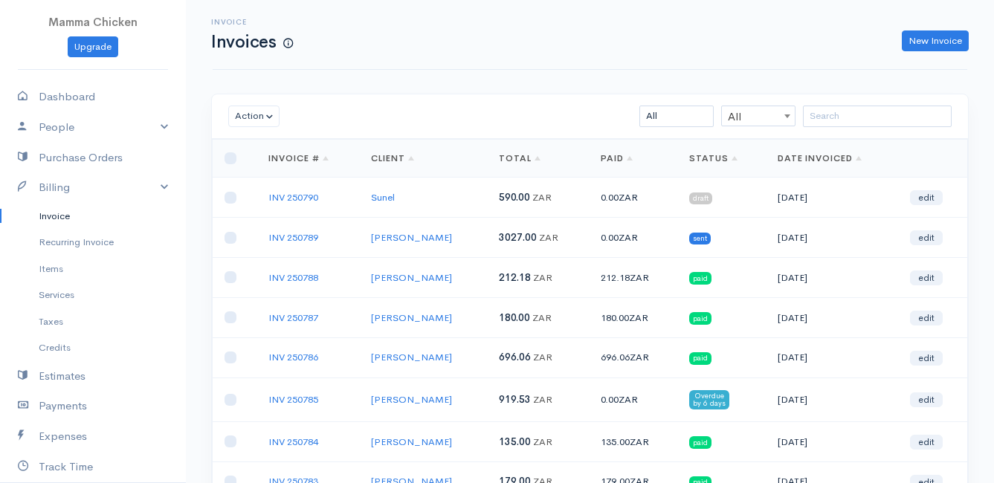
click at [233, 204] on td at bounding box center [235, 198] width 44 height 40
click at [235, 193] on input "checkbox" at bounding box center [231, 198] width 12 height 12
checkbox input "true"
click at [275, 115] on button "Action" at bounding box center [253, 117] width 51 height 22
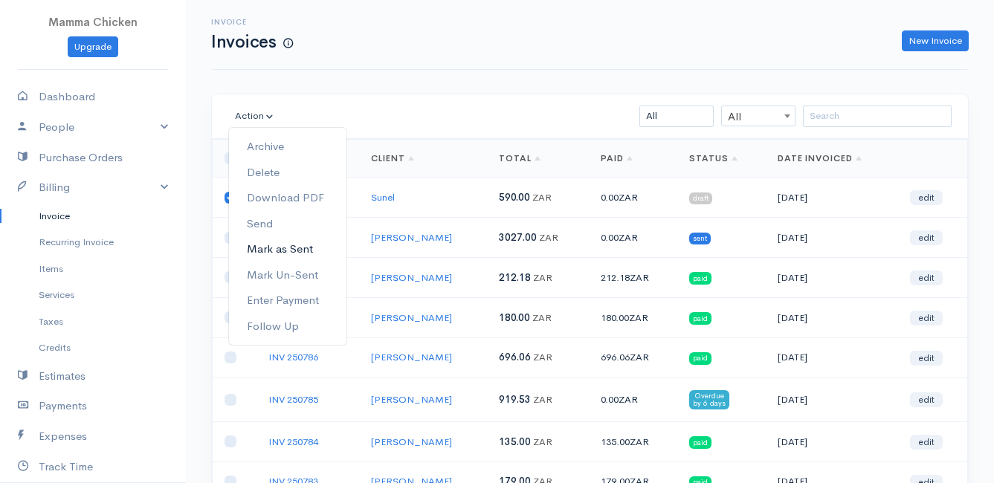
click at [290, 242] on link "Mark as Sent" at bounding box center [287, 249] width 117 height 26
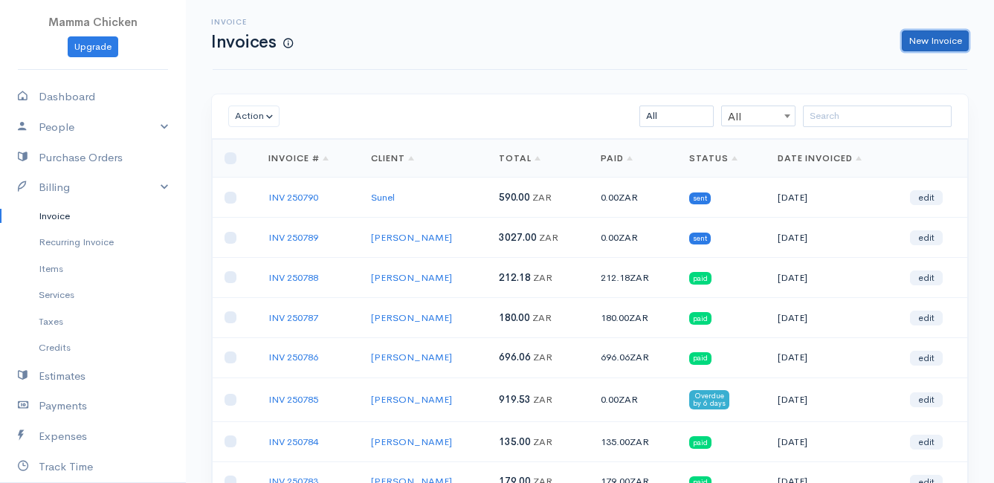
click at [934, 46] on link "New Invoice" at bounding box center [935, 41] width 67 height 22
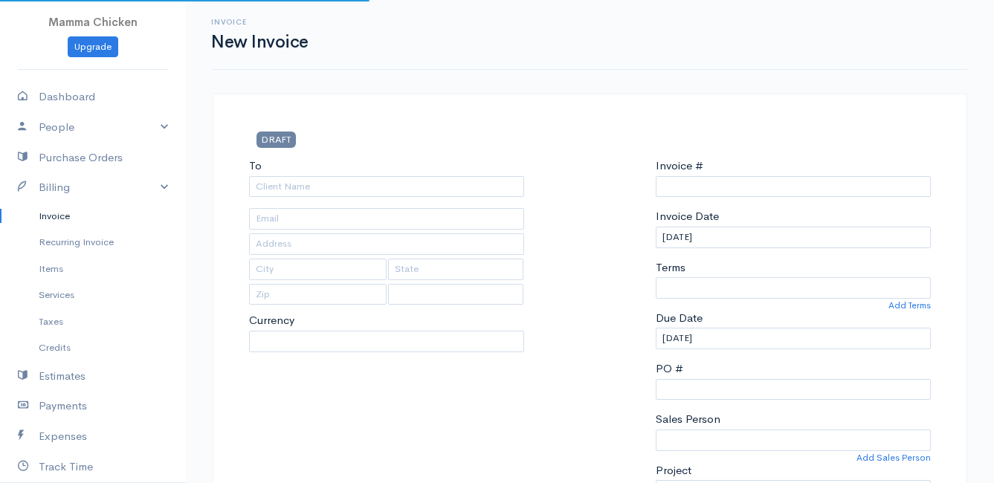
type input "INV 250791"
select select "[GEOGRAPHIC_DATA]"
select select "ZAR"
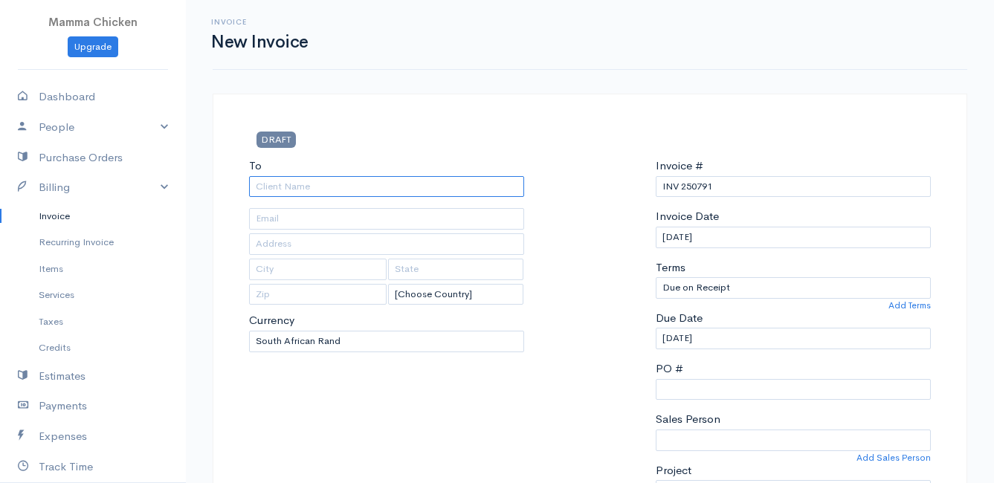
click at [329, 182] on input "To" at bounding box center [386, 187] width 275 height 22
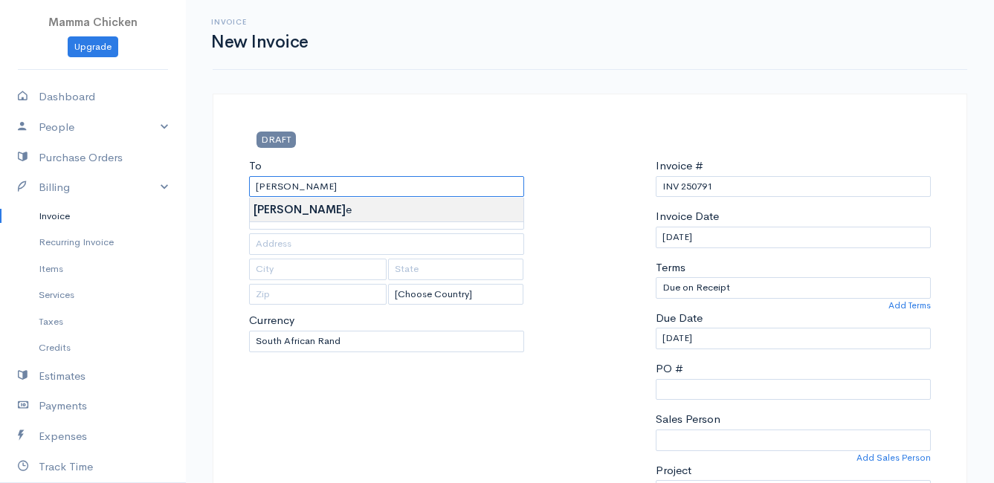
type input "[PERSON_NAME]"
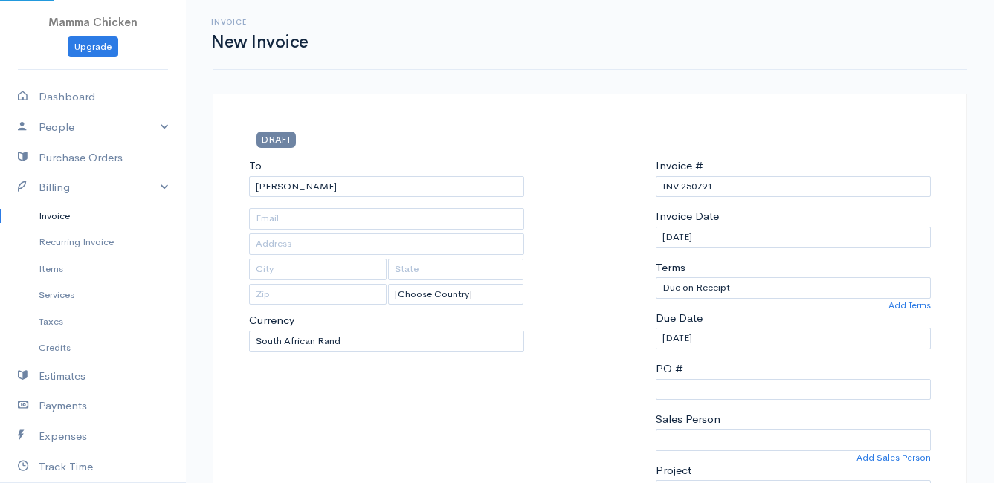
type input "[STREET_ADDRESS]"
type input "Onrust North"
type input "7201"
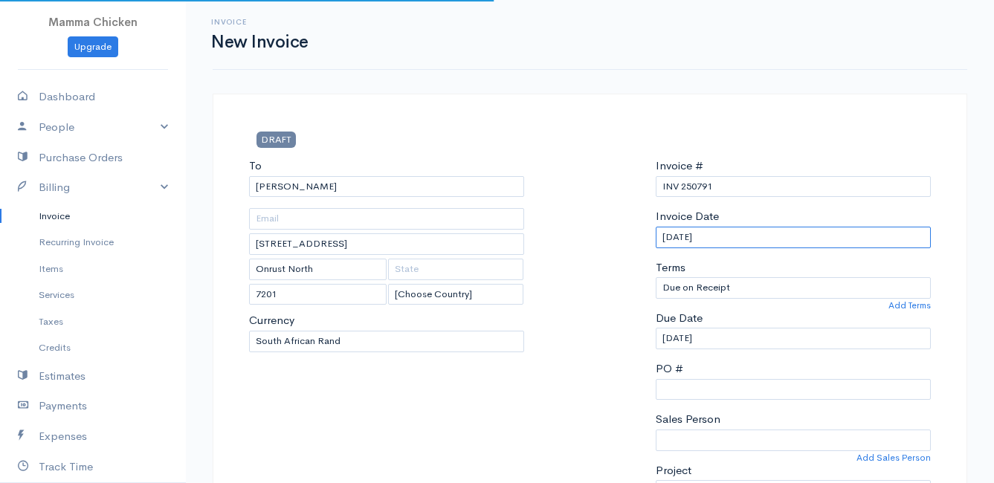
click at [848, 236] on input "[DATE]" at bounding box center [793, 238] width 275 height 22
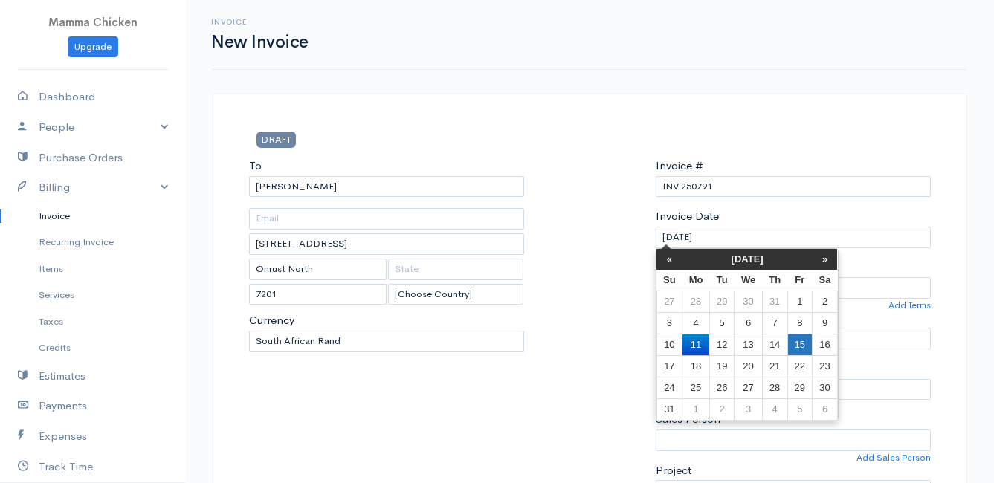
click at [804, 352] on td "15" at bounding box center [799, 345] width 25 height 22
type input "[DATE]"
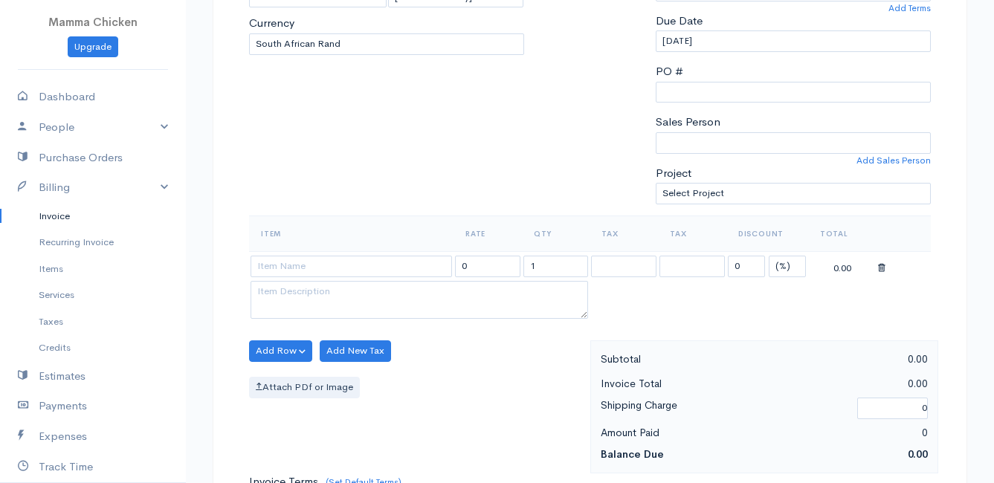
scroll to position [446, 0]
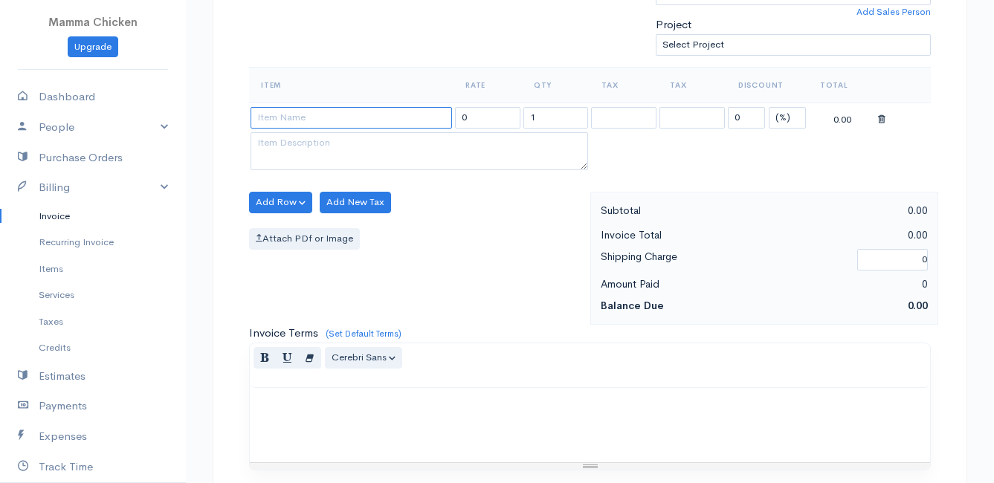
click at [287, 111] on input at bounding box center [351, 118] width 201 height 22
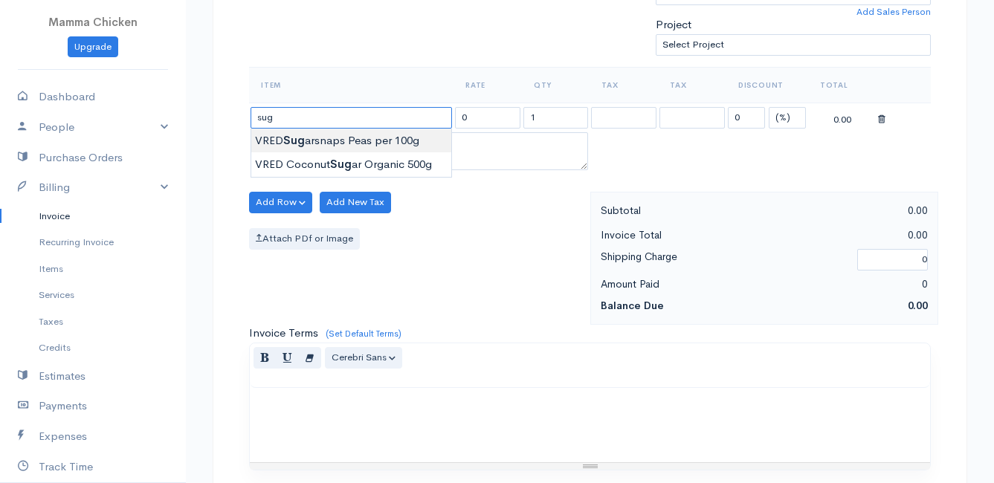
type input "VRED Sugarsnaps Peas per 100g"
type input "30.00"
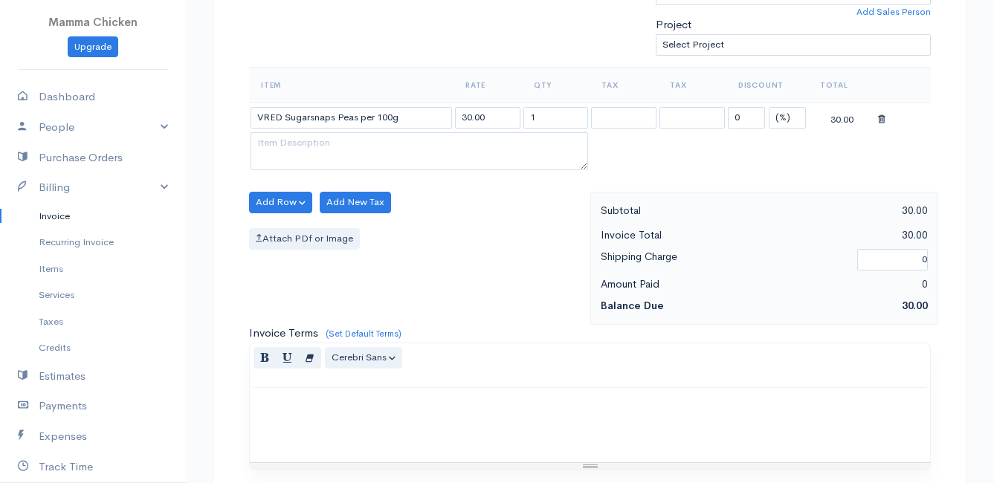
click at [374, 137] on body "Mamma Chicken Upgrade Dashboard People Clients Vendors Staff Users Purchase Ord…" at bounding box center [497, 196] width 994 height 1285
click at [282, 198] on button "Add Row" at bounding box center [280, 203] width 63 height 22
click at [281, 223] on link "Add Item Row" at bounding box center [308, 233] width 117 height 26
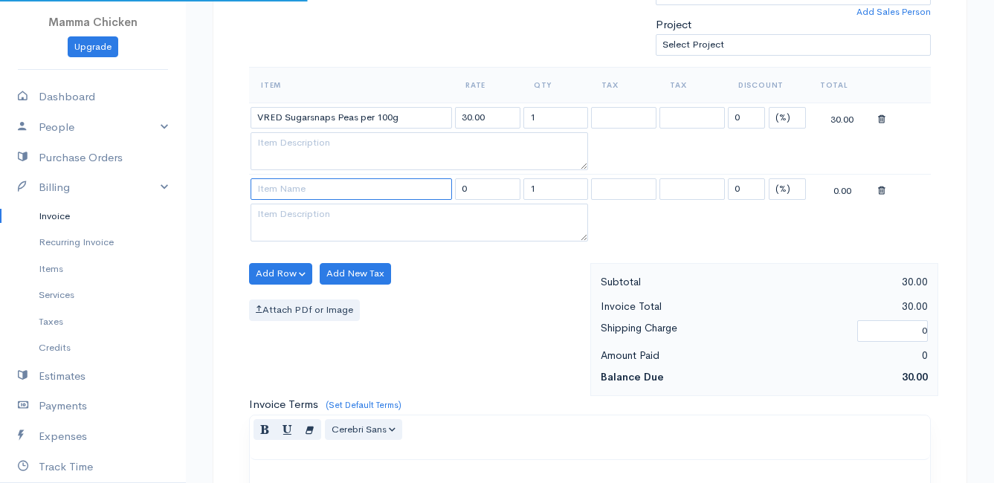
click at [286, 193] on input at bounding box center [351, 189] width 201 height 22
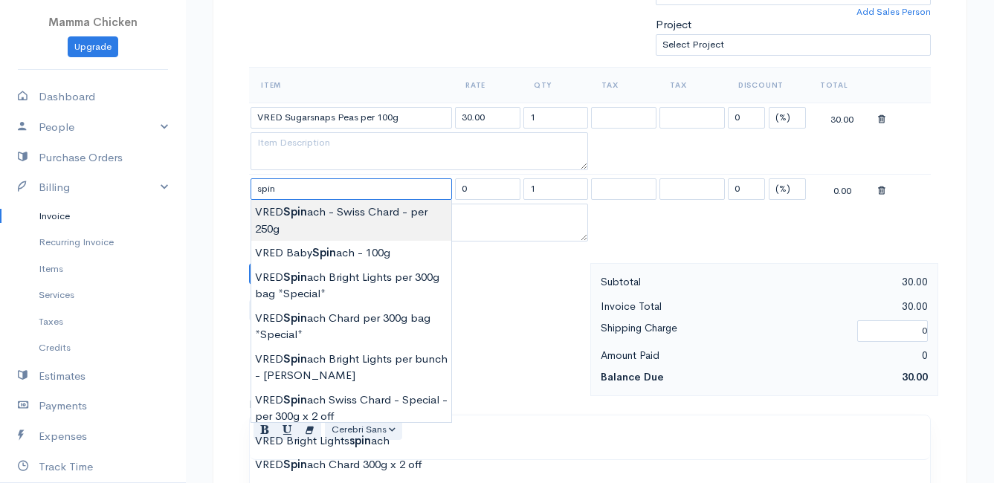
type input "VRED Spinach - Swiss Chard - per 250g"
type input "27.00"
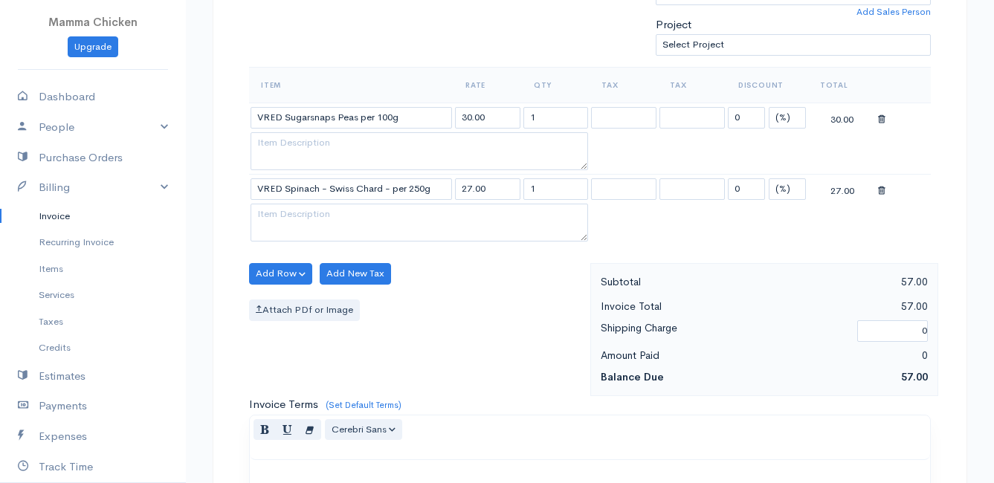
click at [327, 213] on body "Mamma Chicken Upgrade Dashboard People Clients Vendors Staff Users Purchase Ord…" at bounding box center [497, 232] width 994 height 1357
click at [293, 274] on button "Add Row" at bounding box center [280, 274] width 63 height 22
click at [292, 299] on link "Add Item Row" at bounding box center [308, 304] width 117 height 26
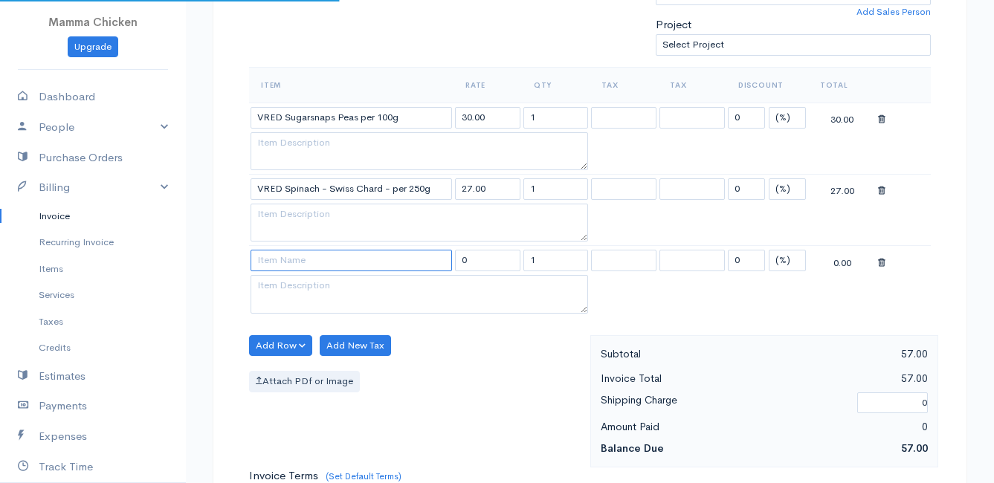
click at [287, 259] on input at bounding box center [351, 261] width 201 height 22
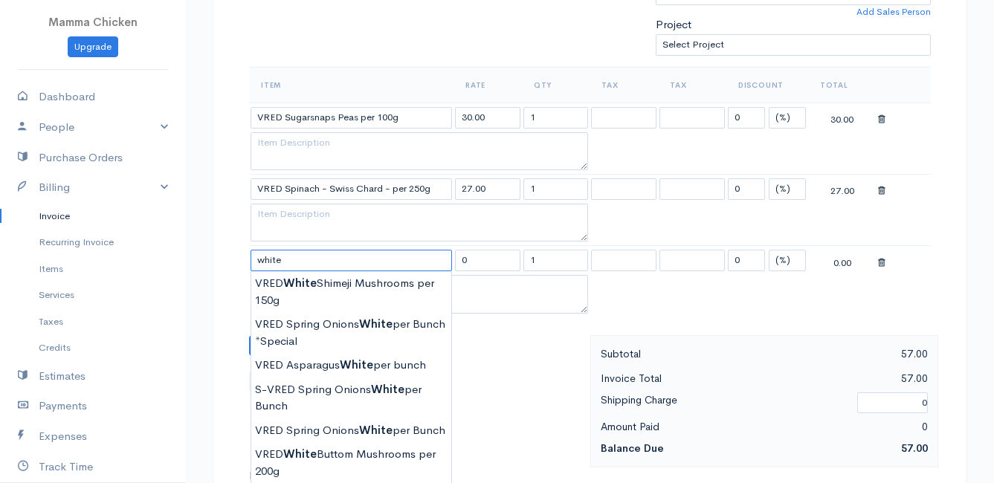
click at [311, 261] on input "white" at bounding box center [351, 261] width 201 height 22
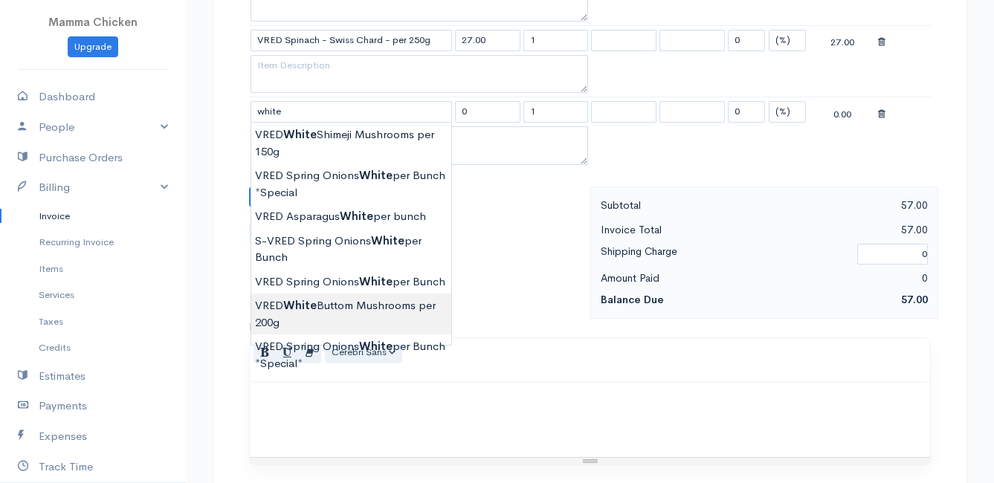
type input "VRED White Buttom Mushrooms per 200g"
type input "31.00"
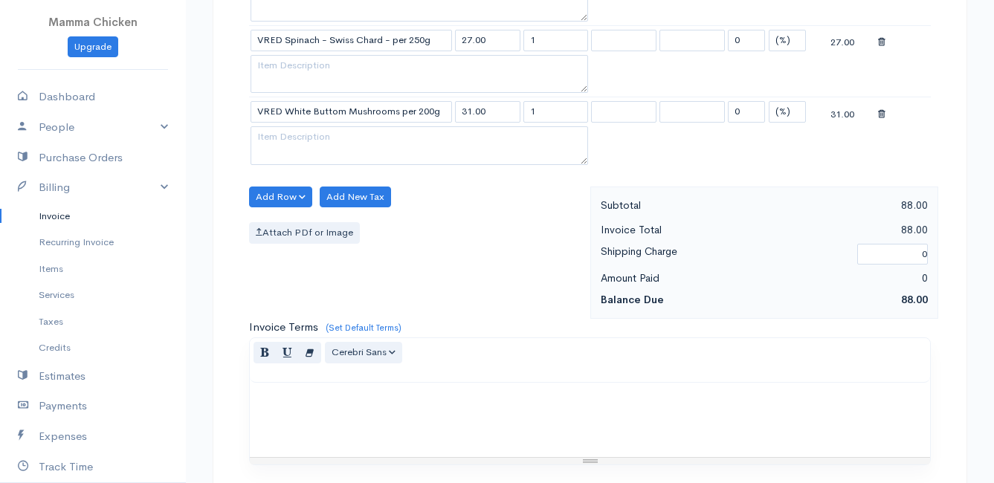
click at [362, 310] on body "Mamma Chicken Upgrade Dashboard People Clients Vendors Staff Users Purchase Ord…" at bounding box center [497, 119] width 994 height 1428
click at [294, 194] on button "Add Row" at bounding box center [280, 198] width 63 height 22
click at [293, 225] on link "Add Item Row" at bounding box center [308, 228] width 117 height 26
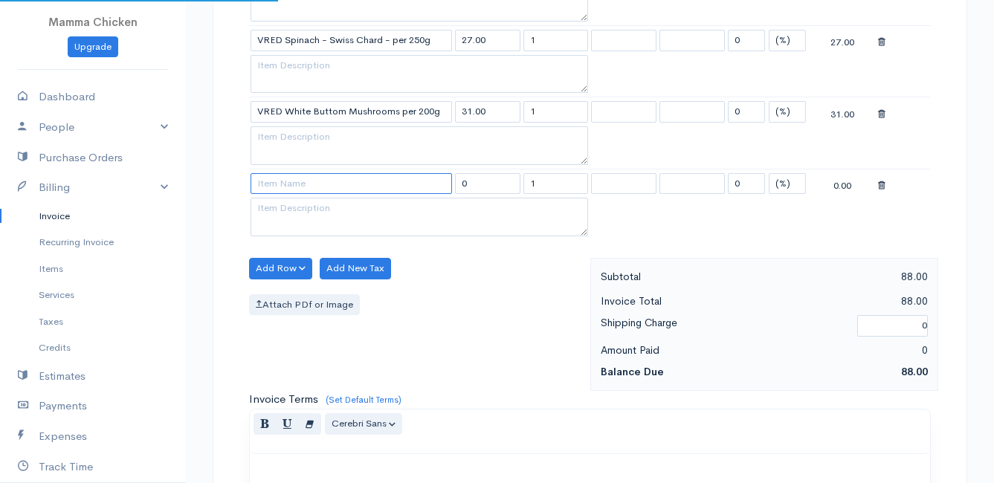
click at [286, 184] on input at bounding box center [351, 184] width 201 height 22
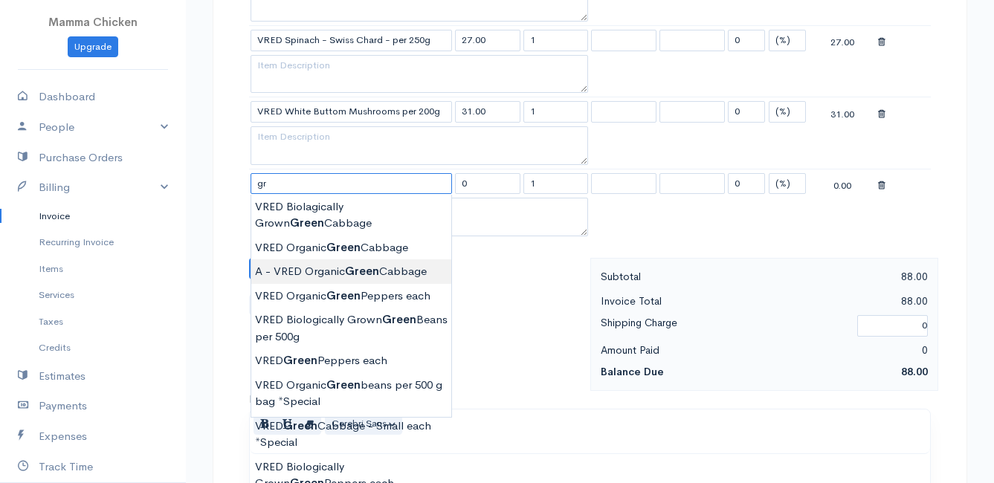
type input "g"
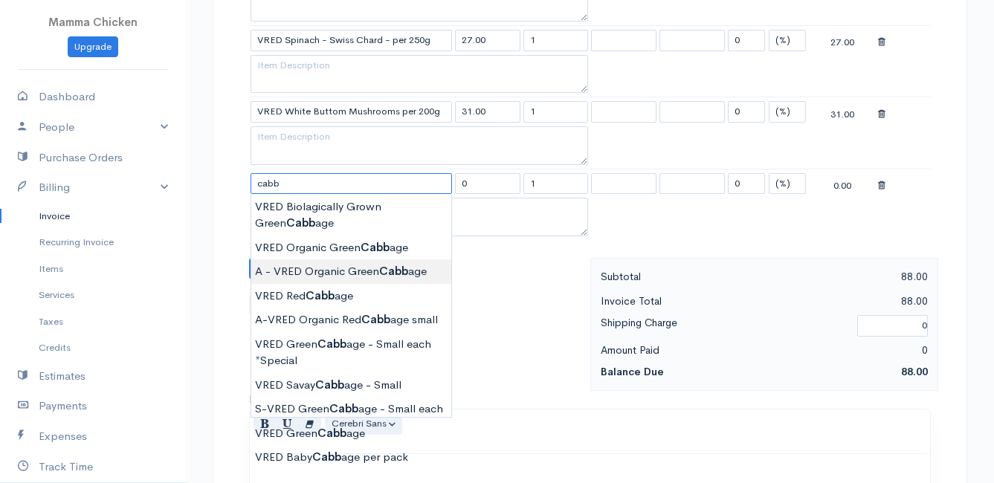
scroll to position [669, 0]
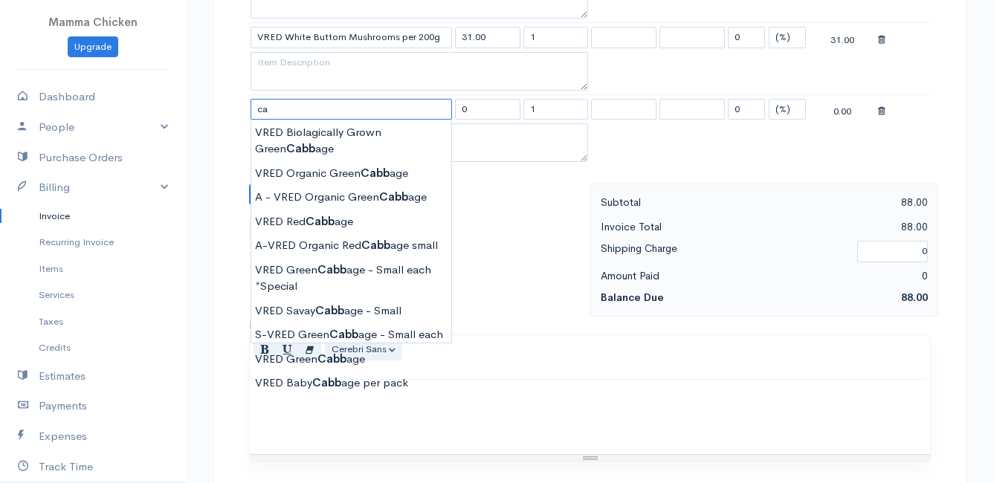
type input "c"
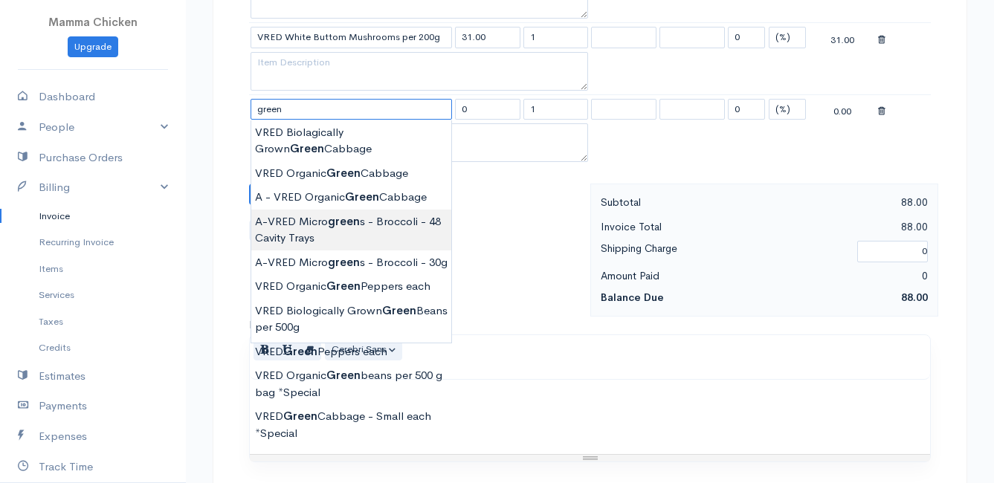
scroll to position [595, 0]
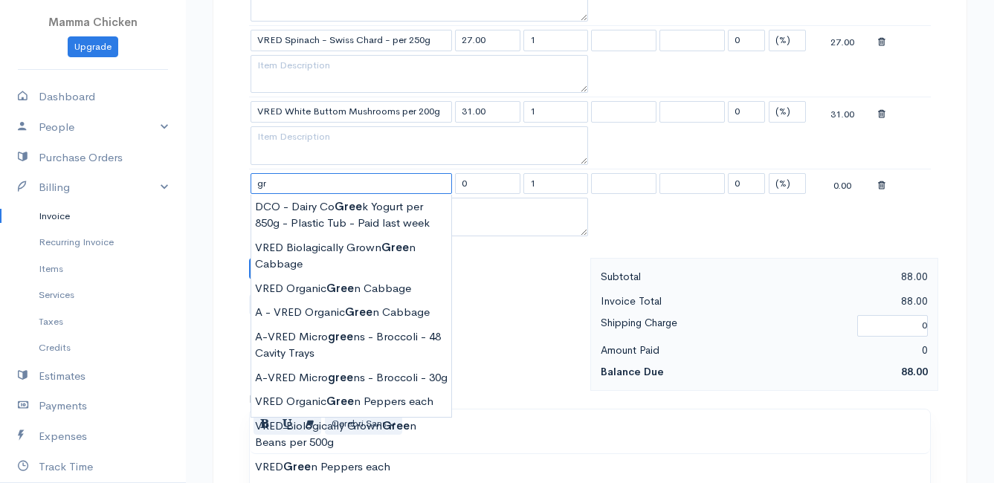
type input "g"
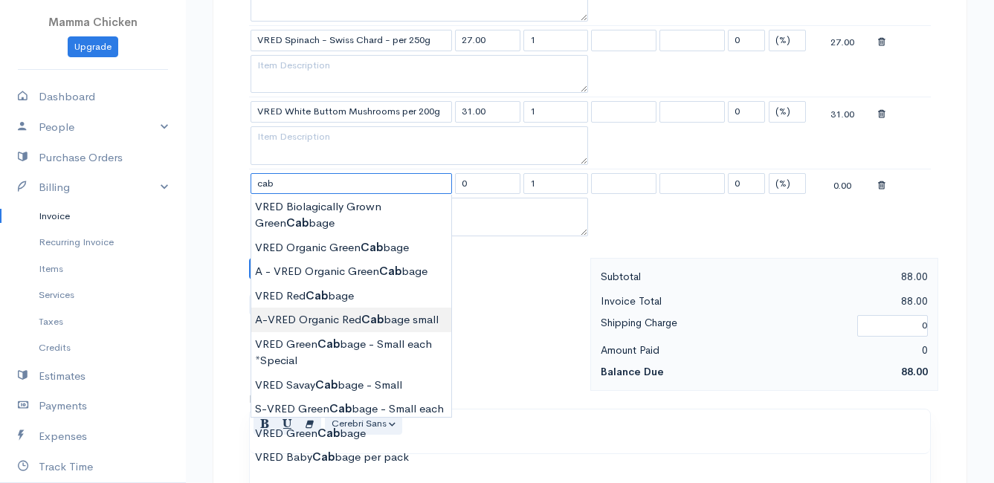
scroll to position [669, 0]
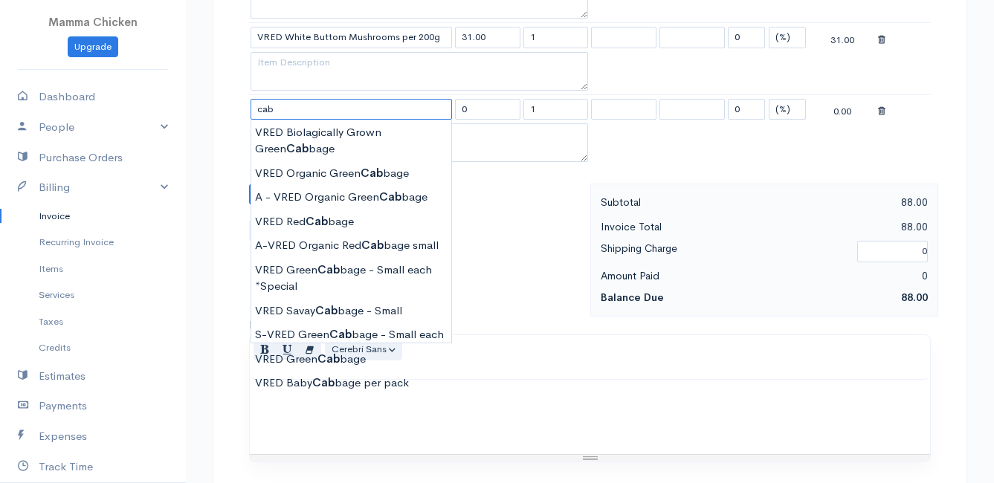
drag, startPoint x: 318, startPoint y: 100, endPoint x: 178, endPoint y: 94, distance: 140.7
click at [178, 94] on body "Mamma Chicken Upgrade Dashboard People Clients Vendors Staff Users Purchase Ord…" at bounding box center [497, 81] width 994 height 1500
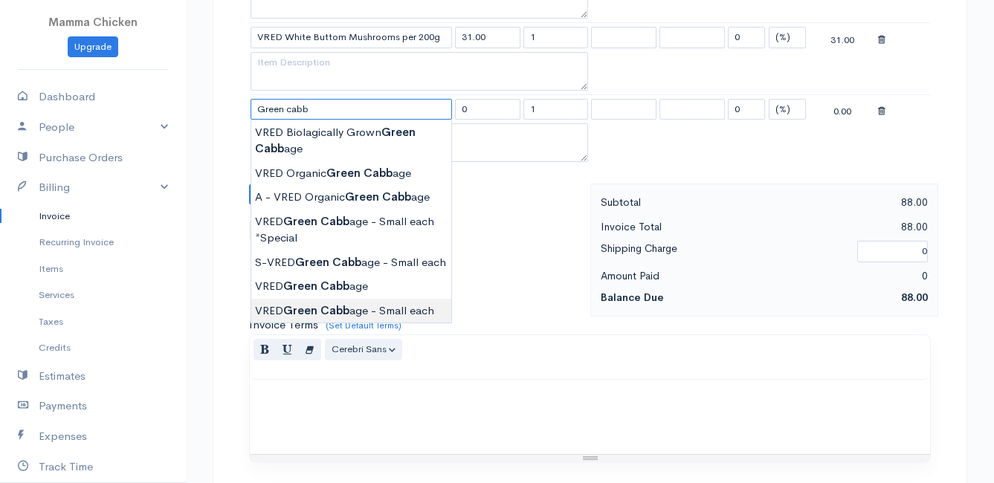
type input "VRED Green Cabbage - Small each"
type input "30.00"
click at [350, 307] on body "Mamma Chicken Upgrade Dashboard People Clients Vendors Staff Users Purchase Ord…" at bounding box center [497, 81] width 994 height 1500
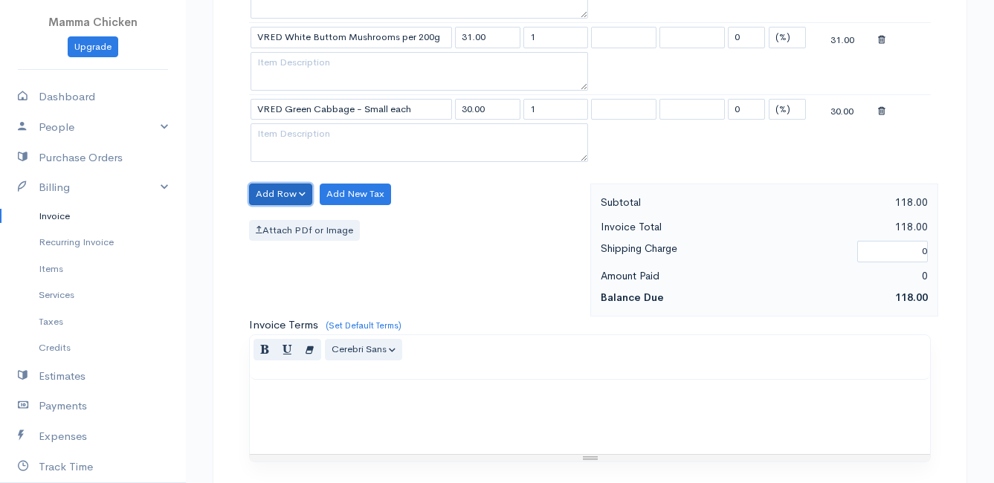
click at [289, 194] on button "Add Row" at bounding box center [280, 195] width 63 height 22
click at [288, 224] on link "Add Item Row" at bounding box center [308, 225] width 117 height 26
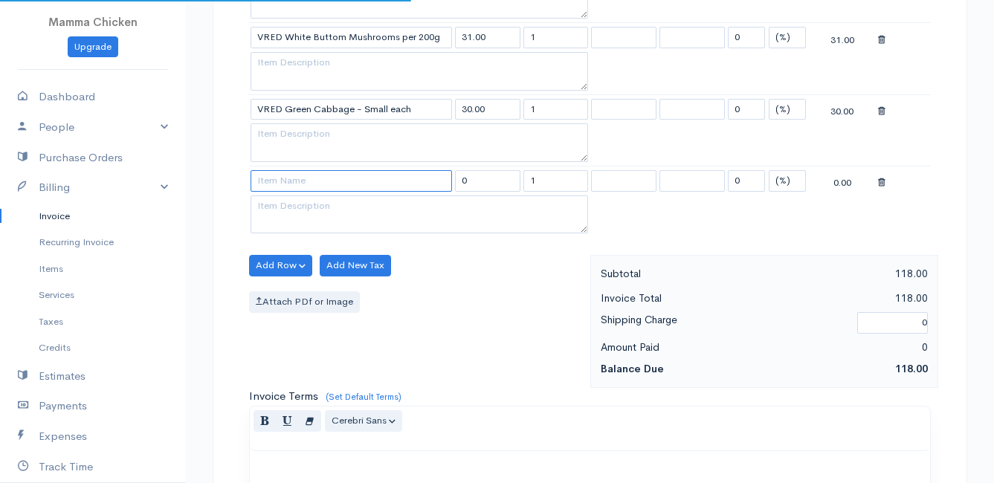
click at [288, 189] on input at bounding box center [351, 181] width 201 height 22
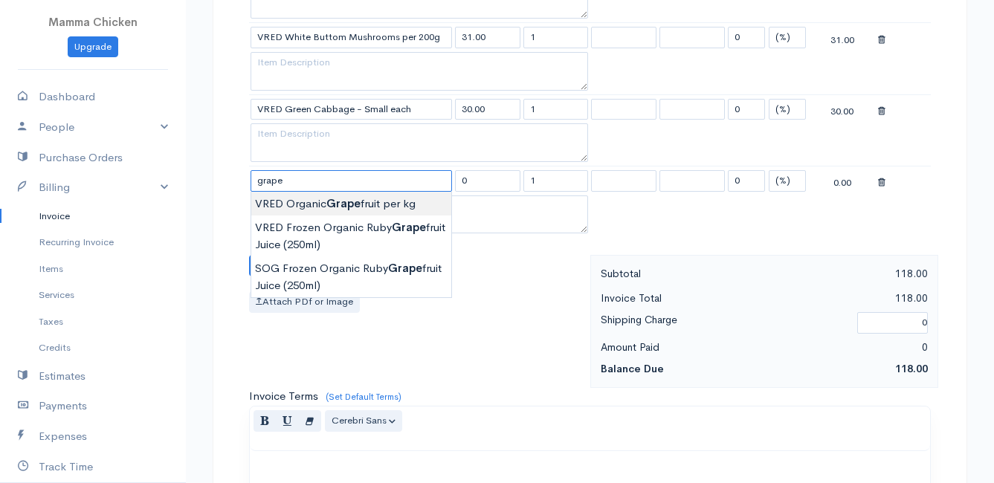
type input "VRED Organic Grapefruit per kg"
type input "42.00"
click at [367, 205] on body "Mamma Chicken Upgrade Dashboard People Clients Vendors Staff Users Purchase Ord…" at bounding box center [497, 117] width 994 height 1572
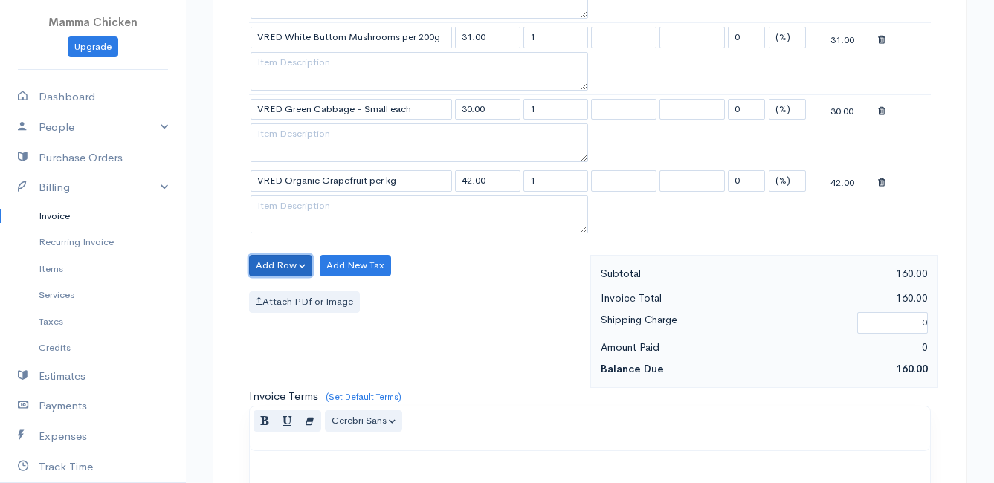
click at [270, 265] on button "Add Row" at bounding box center [280, 266] width 63 height 22
click at [276, 289] on link "Add Item Row" at bounding box center [308, 296] width 117 height 26
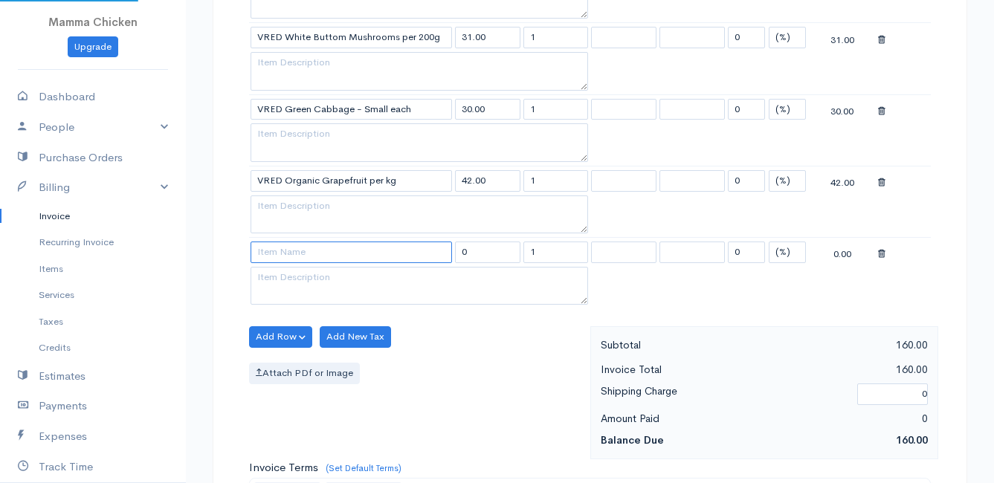
click at [270, 256] on input at bounding box center [351, 253] width 201 height 22
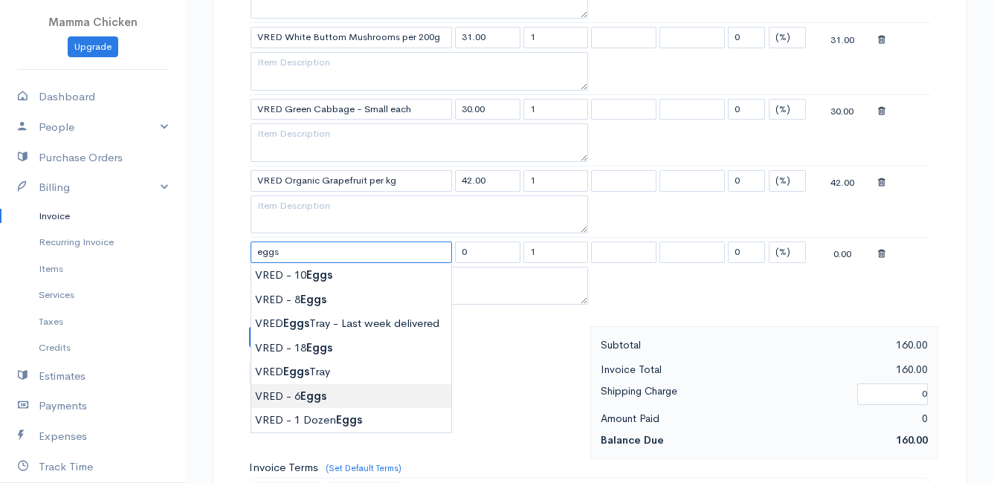
type input "VRED - 6 Eggs"
type input "37.50"
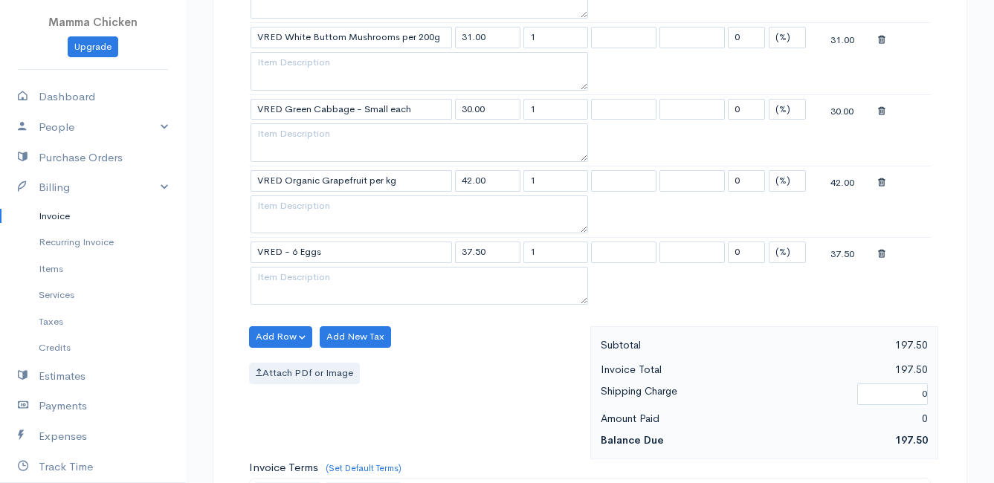
click at [318, 398] on body "Mamma Chicken Upgrade Dashboard People Clients Vendors Staff Users Purchase Ord…" at bounding box center [497, 152] width 994 height 1643
click at [276, 335] on button "Add Row" at bounding box center [280, 337] width 63 height 22
click at [282, 365] on link "Add Item Row" at bounding box center [308, 368] width 117 height 26
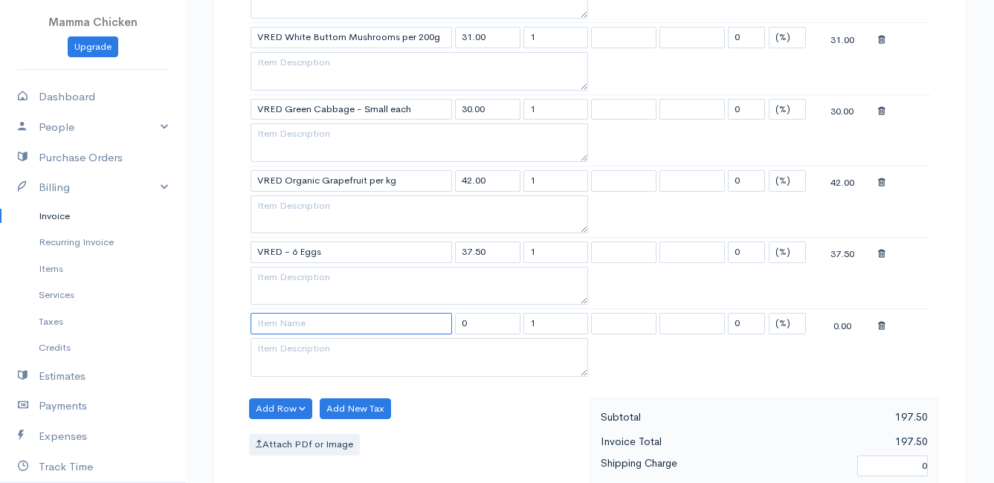
click at [277, 327] on input at bounding box center [351, 324] width 201 height 22
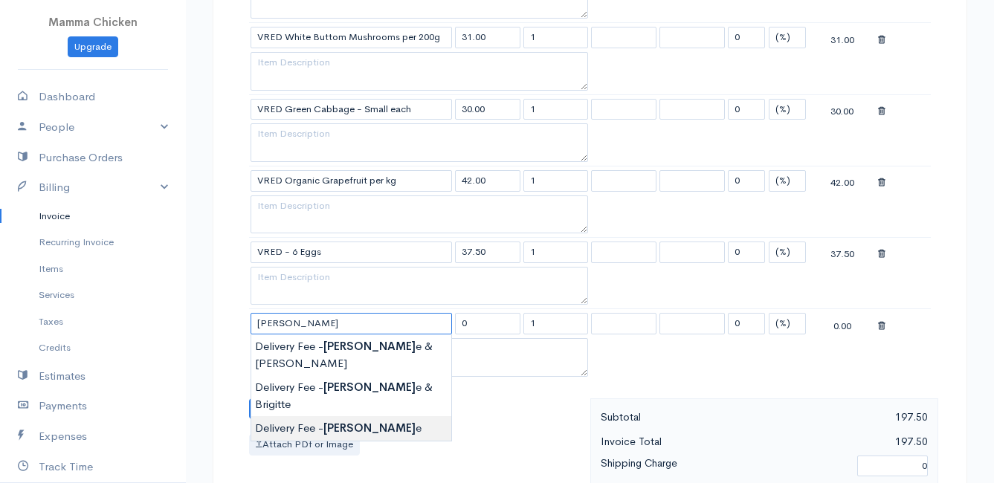
type input "Delivery Fee - [PERSON_NAME]"
type input "50.00"
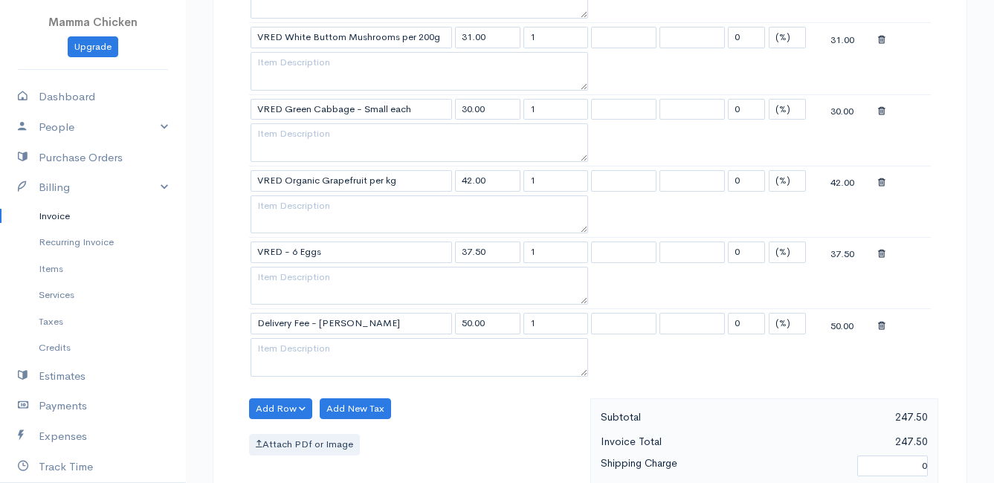
click at [335, 393] on body "Mamma Chicken Upgrade Dashboard People Clients Vendors Staff Users Purchase Ord…" at bounding box center [497, 188] width 994 height 1714
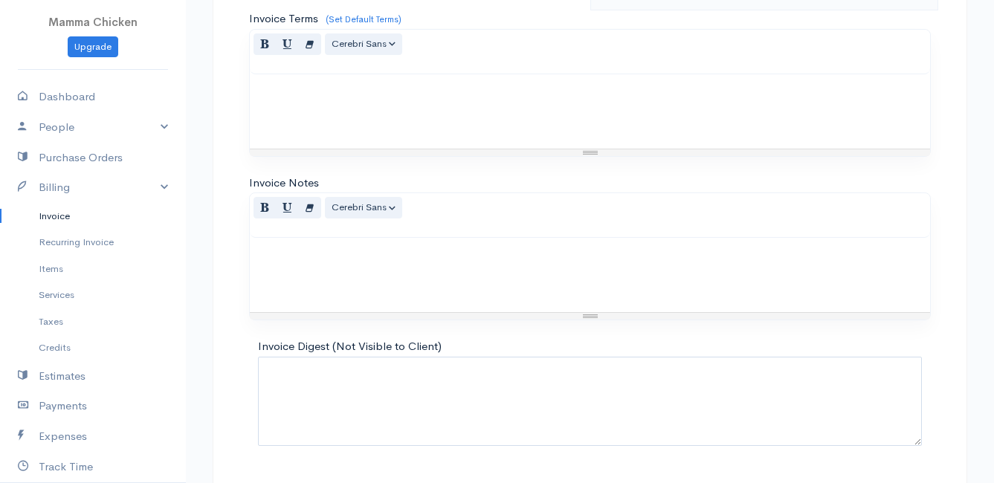
scroll to position [1231, 0]
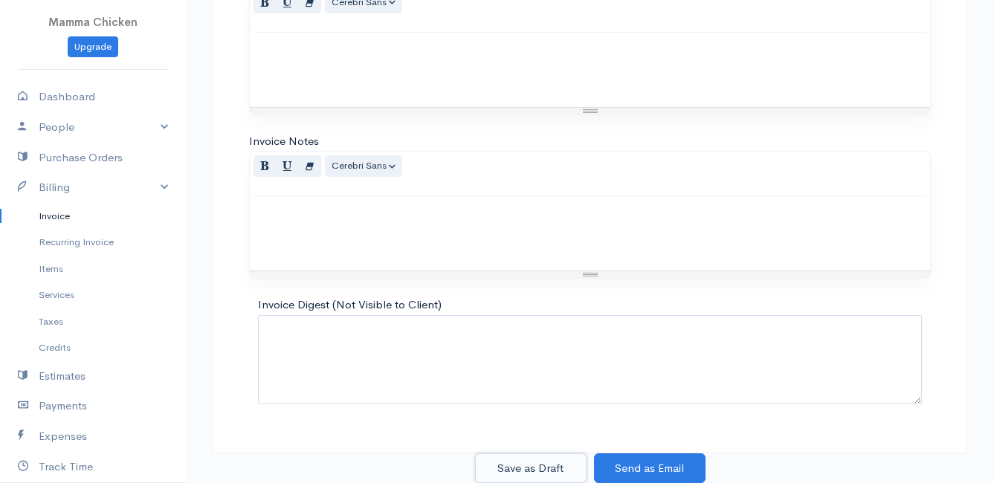
click at [545, 462] on button "Save as Draft" at bounding box center [531, 469] width 112 height 30
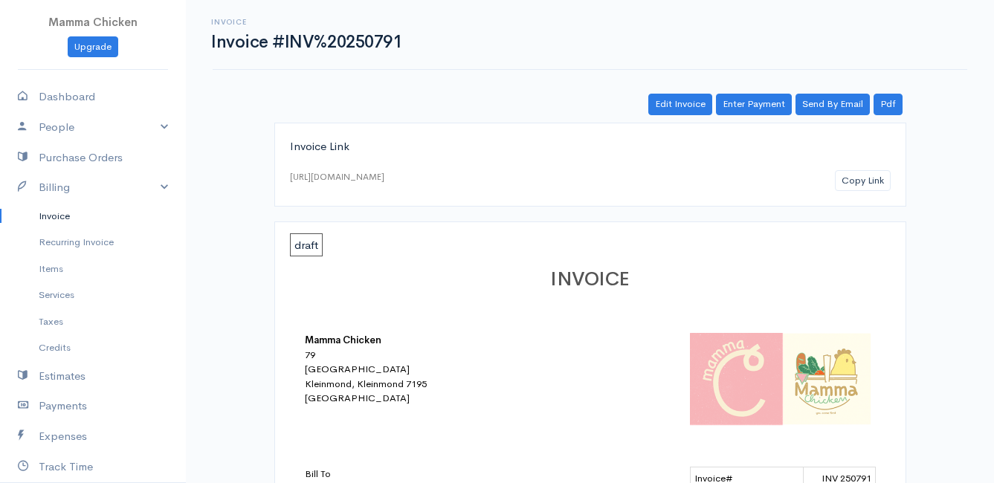
click at [43, 212] on link "Invoice" at bounding box center [93, 216] width 186 height 27
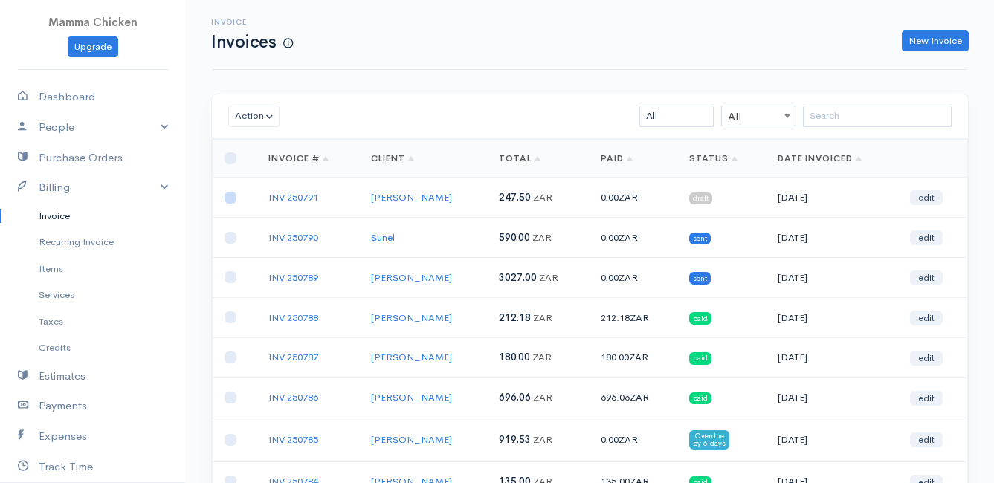
click at [228, 200] on input "checkbox" at bounding box center [231, 198] width 12 height 12
checkbox input "true"
click at [256, 114] on button "Action" at bounding box center [253, 117] width 51 height 22
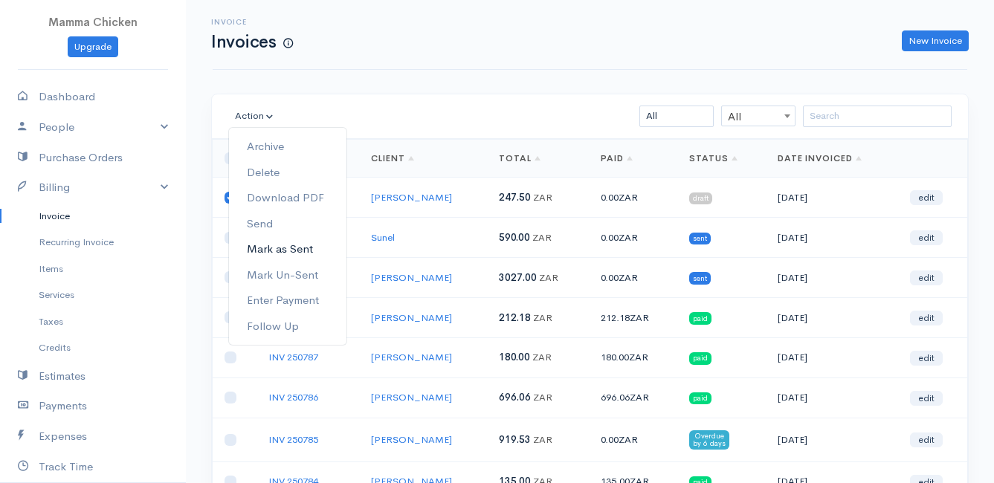
click at [295, 248] on link "Mark as Sent" at bounding box center [287, 249] width 117 height 26
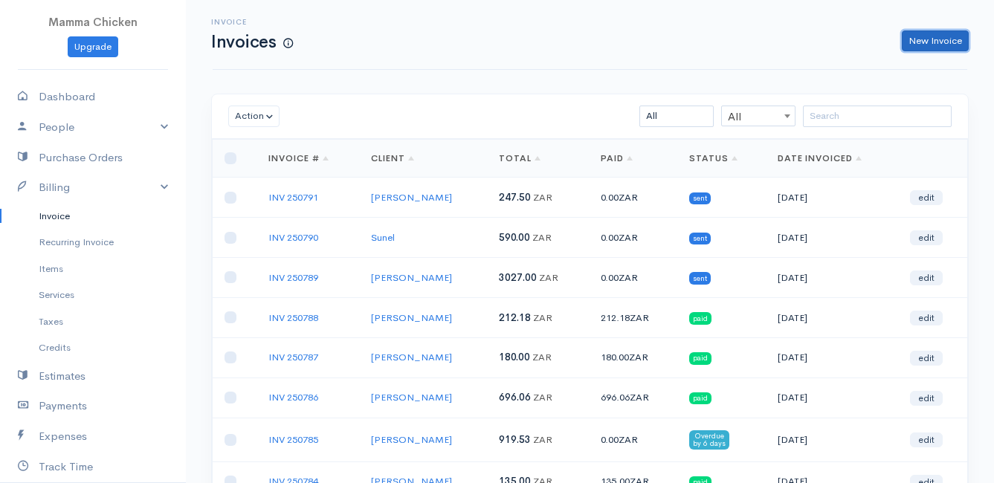
click at [931, 41] on link "New Invoice" at bounding box center [935, 41] width 67 height 22
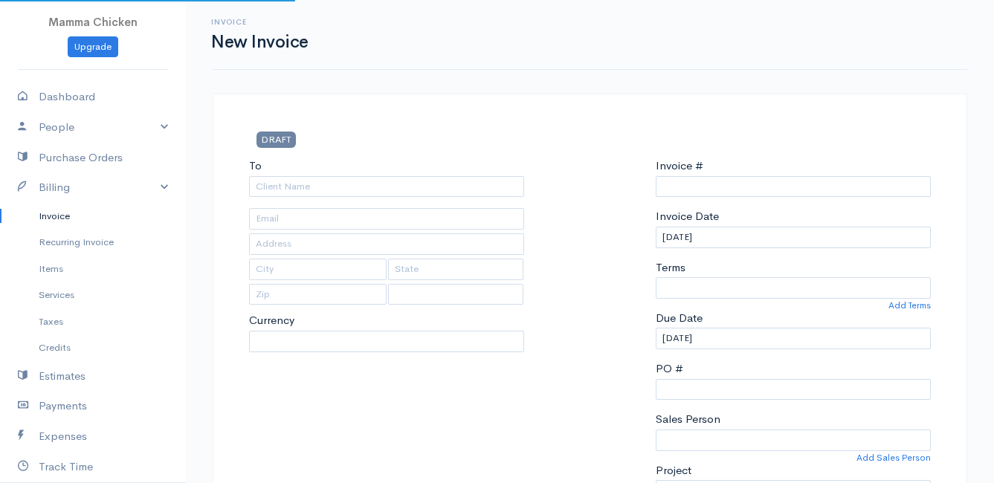
type input "INV 250792"
select select "[GEOGRAPHIC_DATA]"
select select "ZAR"
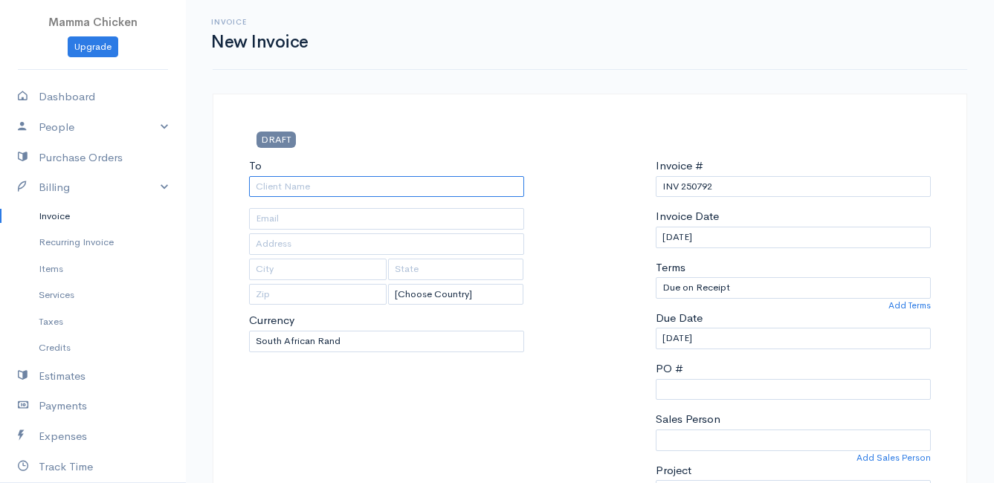
click at [271, 183] on input "To" at bounding box center [386, 187] width 275 height 22
type input "[PERSON_NAME]"
type input "[STREET_ADDRESS]"
type input "Rooiels"
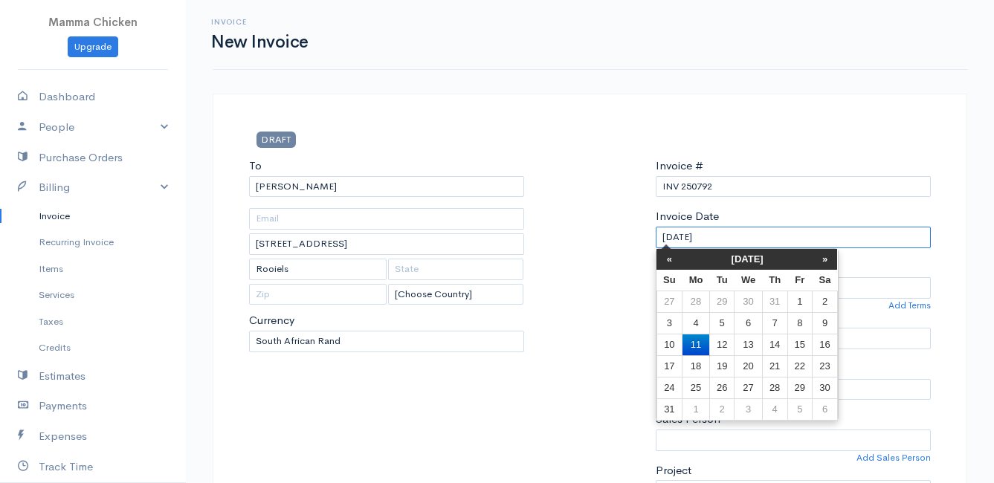
click at [758, 239] on input "[DATE]" at bounding box center [793, 238] width 275 height 22
click at [804, 343] on td "15" at bounding box center [799, 345] width 25 height 22
type input "[DATE]"
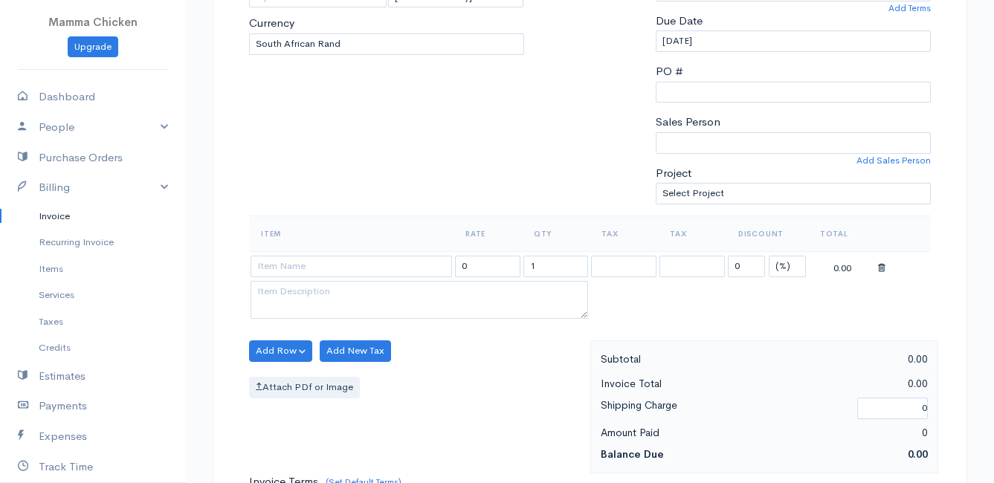
scroll to position [372, 0]
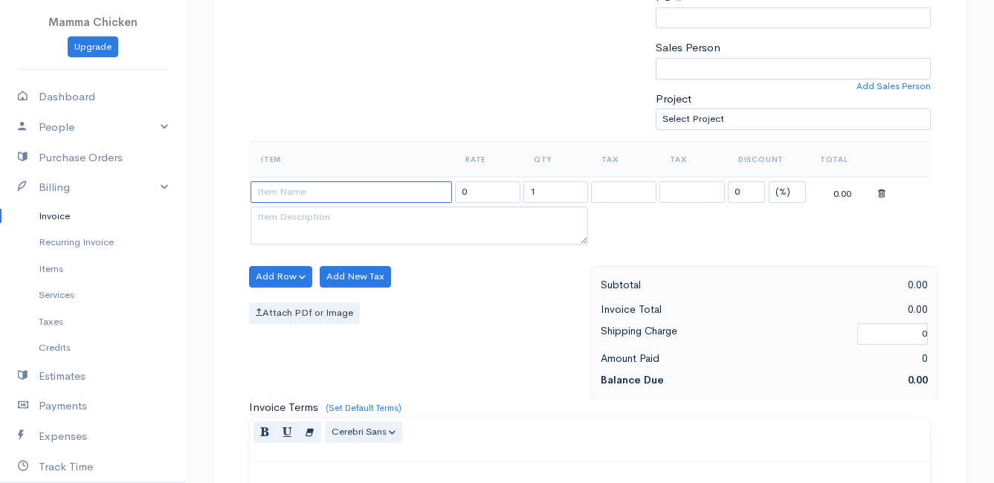
click at [306, 189] on input at bounding box center [351, 192] width 201 height 22
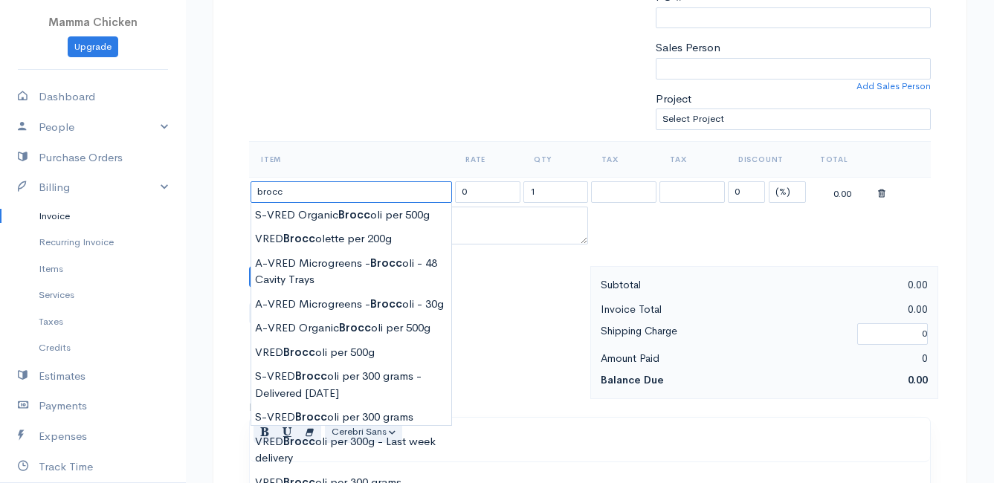
scroll to position [446, 0]
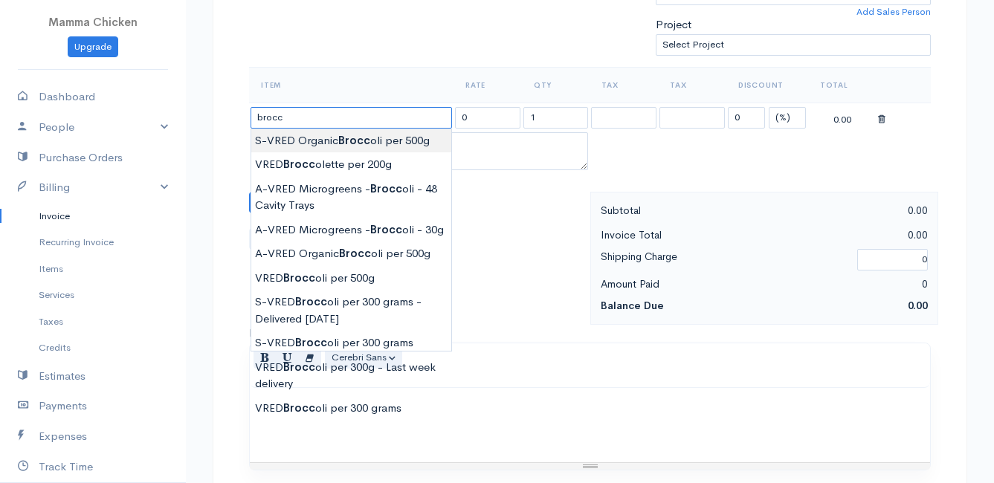
type input "S-VRED Organic Broccoli per 500g"
type input "45.00"
click at [384, 137] on body "Mamma Chicken Upgrade Dashboard People Clients Vendors Staff Users Purchase Ord…" at bounding box center [497, 196] width 994 height 1285
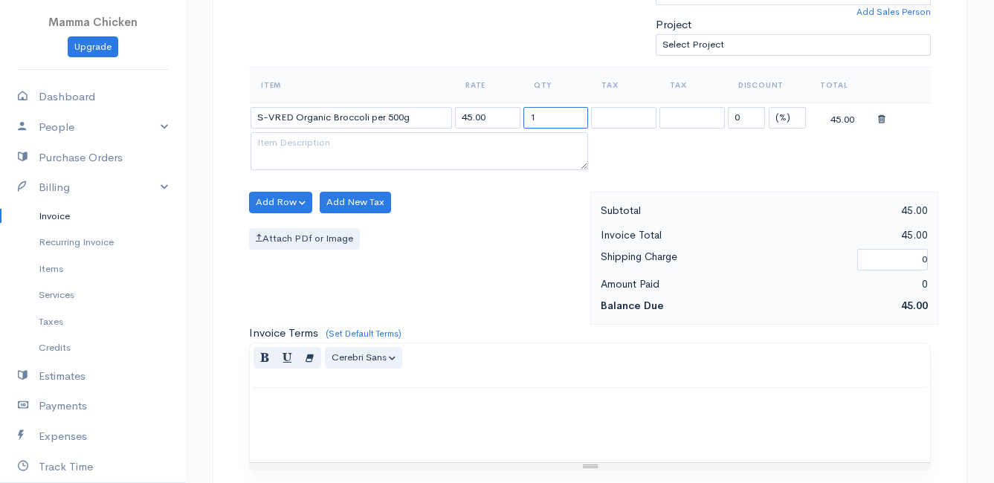
drag, startPoint x: 548, startPoint y: 113, endPoint x: 531, endPoint y: 120, distance: 18.6
click at [531, 120] on input "1" at bounding box center [555, 118] width 65 height 22
type input "2"
click at [482, 199] on div "Add Row Add Item Row Add Time Row Add New Tax Attach PDf or Image" at bounding box center [416, 258] width 349 height 133
click at [277, 198] on button "Add Row" at bounding box center [280, 203] width 63 height 22
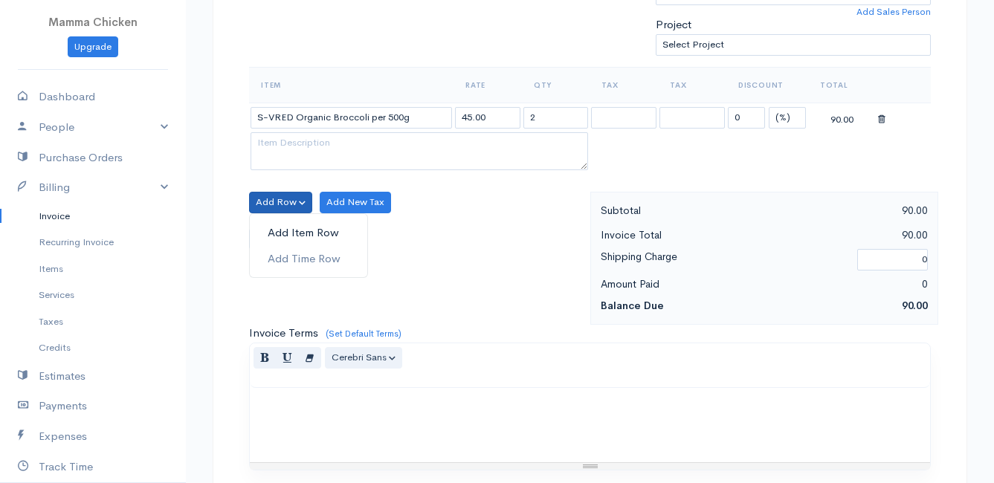
click at [277, 223] on link "Add Item Row" at bounding box center [308, 233] width 117 height 26
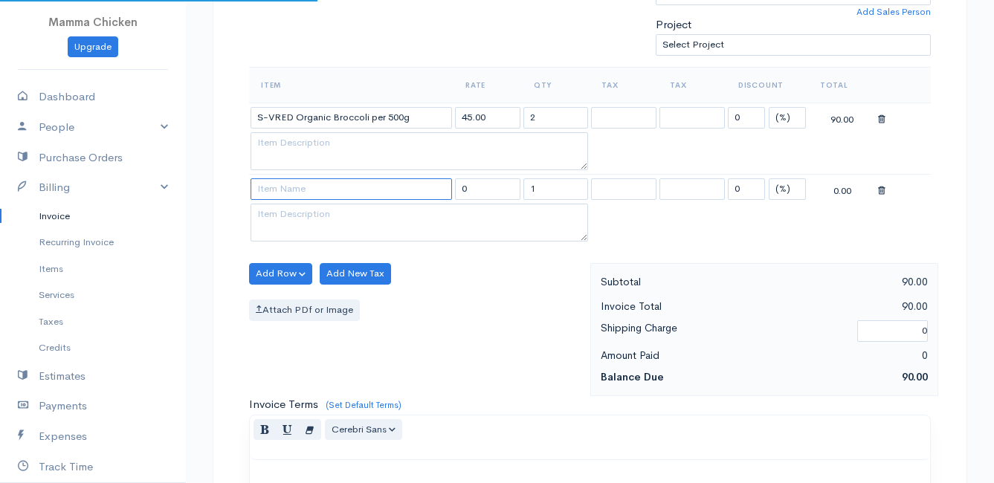
click at [278, 194] on input at bounding box center [351, 189] width 201 height 22
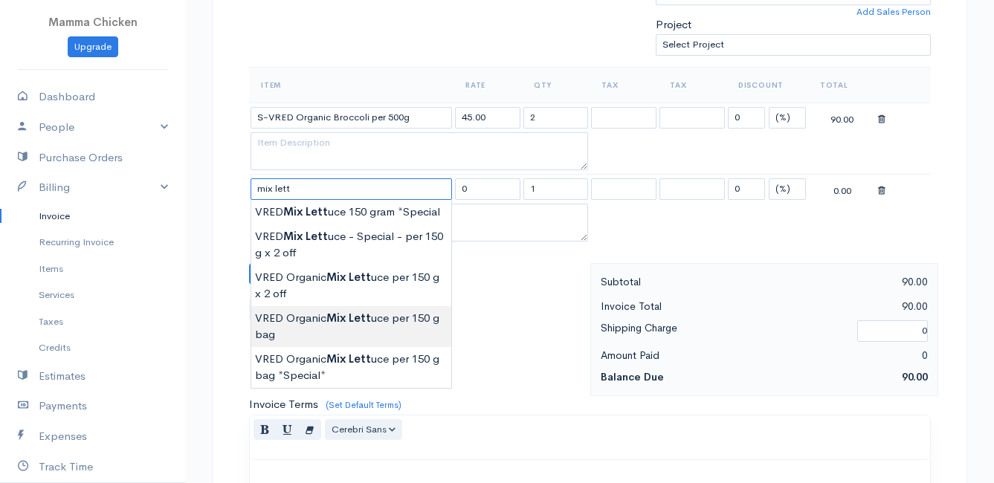
type input "VRED Organic Mix Lettuce per 150 g bag"
type input "21.00"
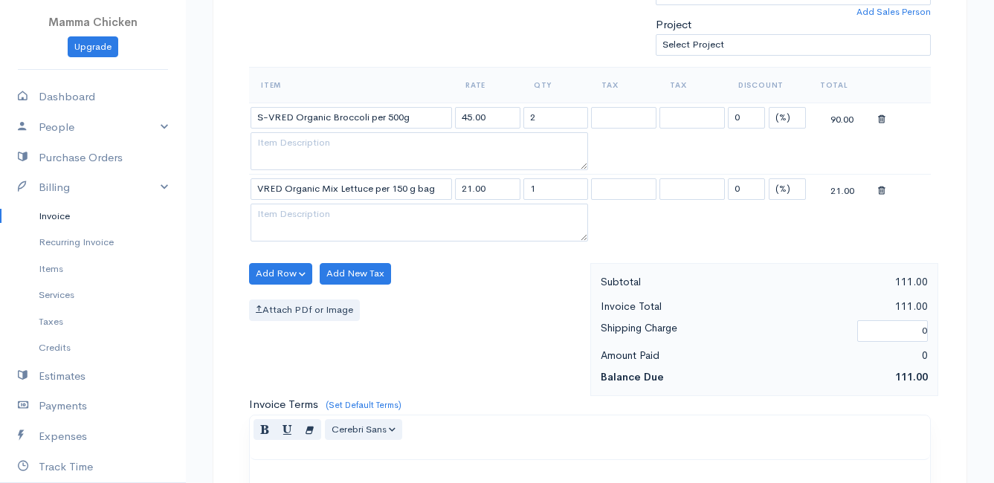
click at [375, 323] on body "Mamma Chicken Upgrade Dashboard People Clients Vendors Staff Users Purchase Ord…" at bounding box center [497, 232] width 994 height 1357
click at [271, 268] on button "Add Row" at bounding box center [280, 274] width 63 height 22
click at [279, 297] on link "Add Item Row" at bounding box center [308, 304] width 117 height 26
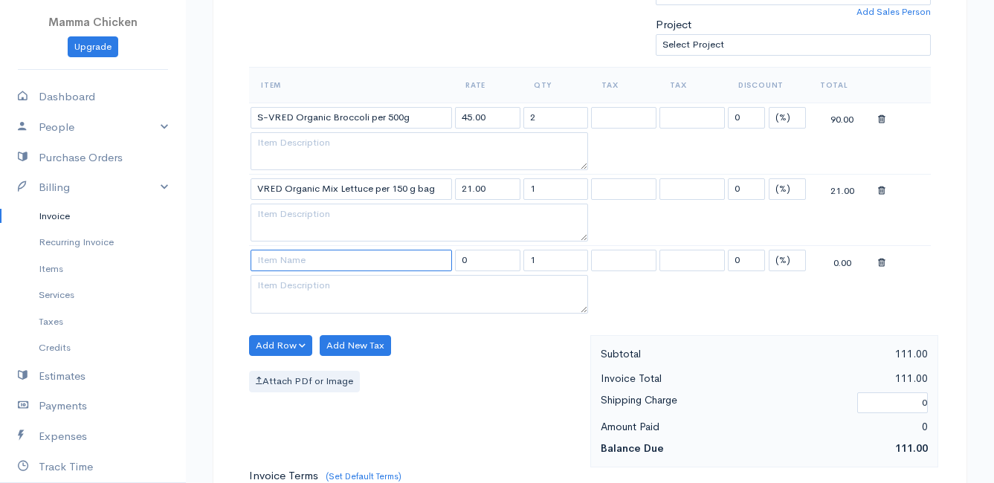
click at [283, 261] on input at bounding box center [351, 261] width 201 height 22
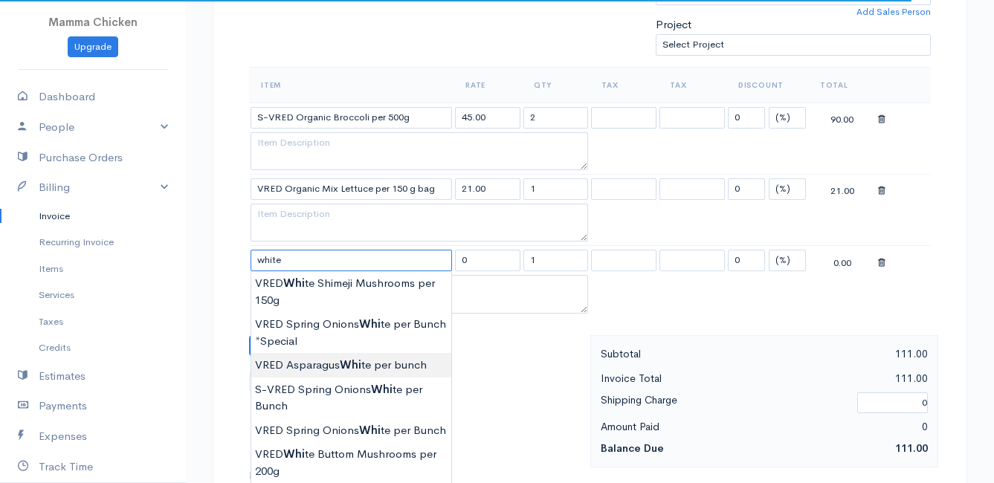
scroll to position [520, 0]
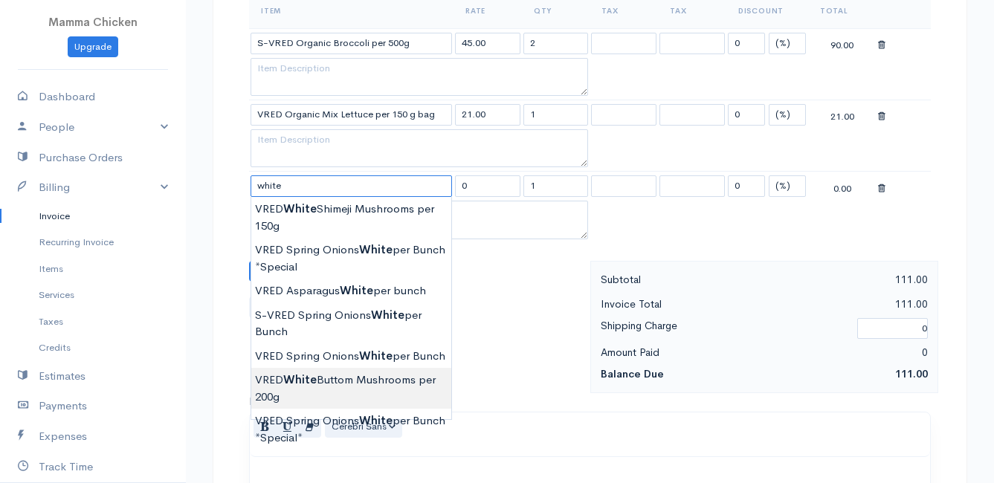
type input "VRED White Buttom Mushrooms per 200g"
type input "31.00"
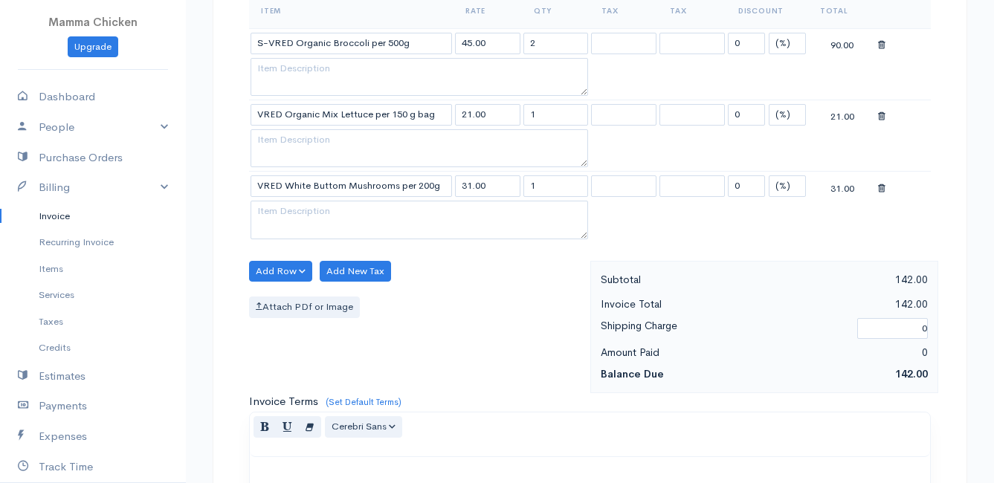
click at [381, 378] on body "Mamma Chicken Upgrade Dashboard People Clients Vendors Staff Users Purchase Ord…" at bounding box center [497, 194] width 994 height 1428
drag, startPoint x: 533, startPoint y: 187, endPoint x: 512, endPoint y: 187, distance: 20.8
click at [512, 187] on tr "VRED White Buttom Mushrooms per 200g 31.00 1 0 (%) Flat 31.00" at bounding box center [590, 186] width 682 height 29
type input "2"
drag, startPoint x: 492, startPoint y: 291, endPoint x: 391, endPoint y: 298, distance: 101.3
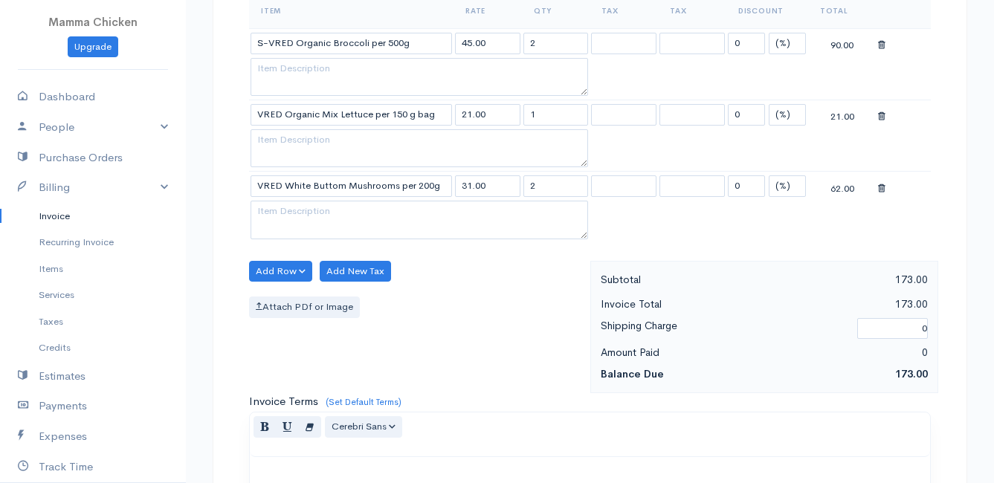
click at [488, 293] on div "Add Row Add Item Row Add Time Row Add New Tax Attach PDf or Image" at bounding box center [416, 327] width 349 height 133
click at [283, 269] on button "Add Row" at bounding box center [280, 272] width 63 height 22
click at [285, 300] on link "Add Item Row" at bounding box center [308, 302] width 117 height 26
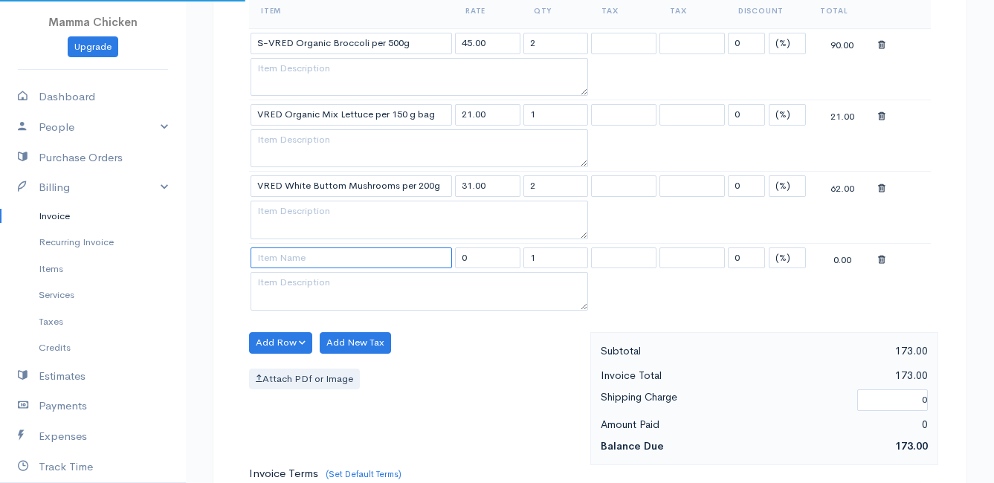
click at [275, 260] on input at bounding box center [351, 259] width 201 height 22
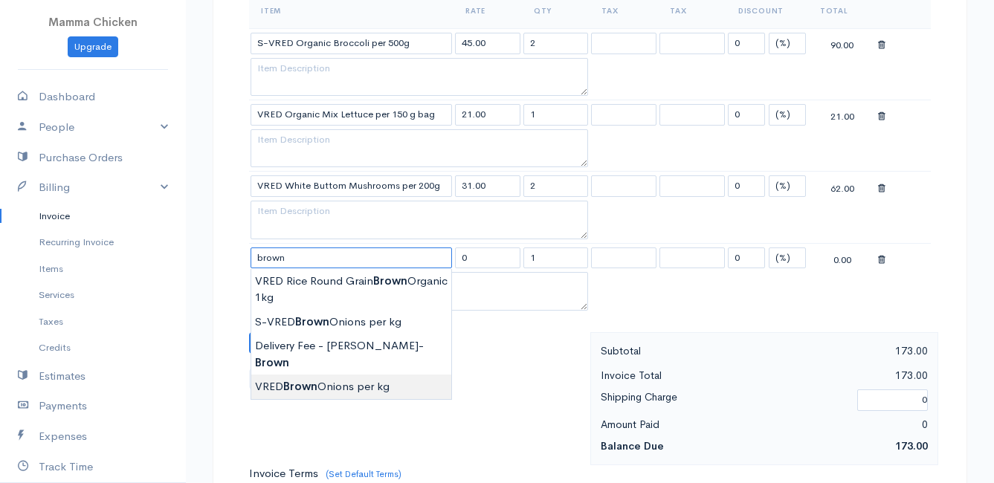
type input "VRED Brown Onions per kg"
type input "29.00"
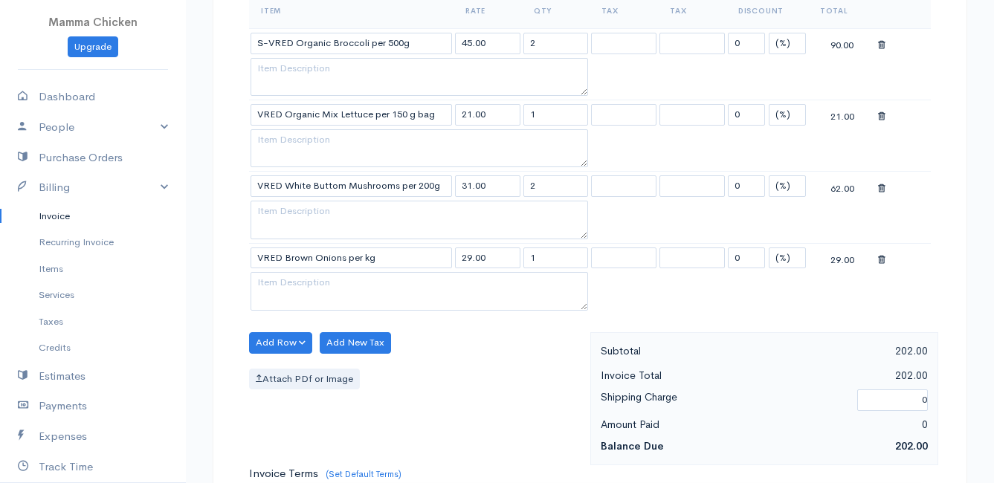
click at [348, 369] on body "Mamma Chicken Upgrade Dashboard People Clients Vendors Staff Users Purchase Ord…" at bounding box center [497, 230] width 994 height 1500
click at [271, 346] on button "Add Row" at bounding box center [280, 343] width 63 height 22
click at [274, 368] on link "Add Item Row" at bounding box center [308, 374] width 117 height 26
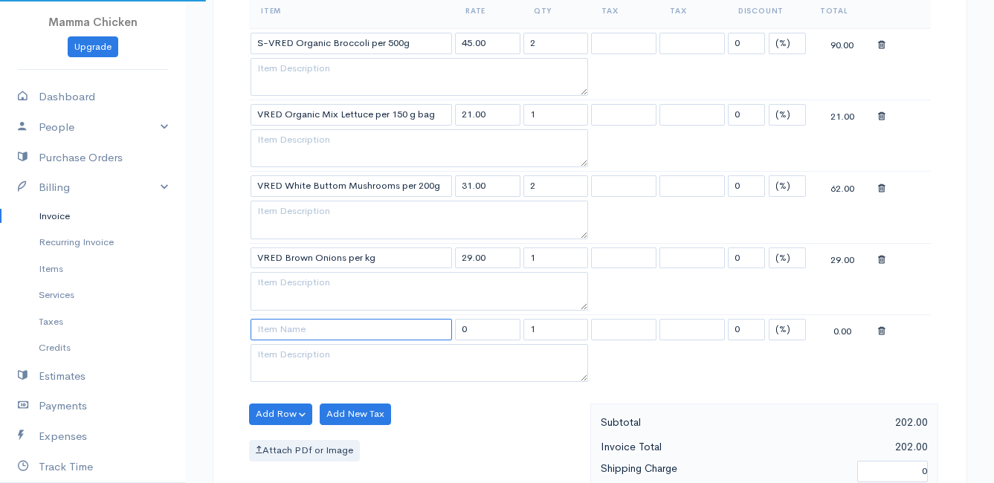
click at [270, 329] on input at bounding box center [351, 330] width 201 height 22
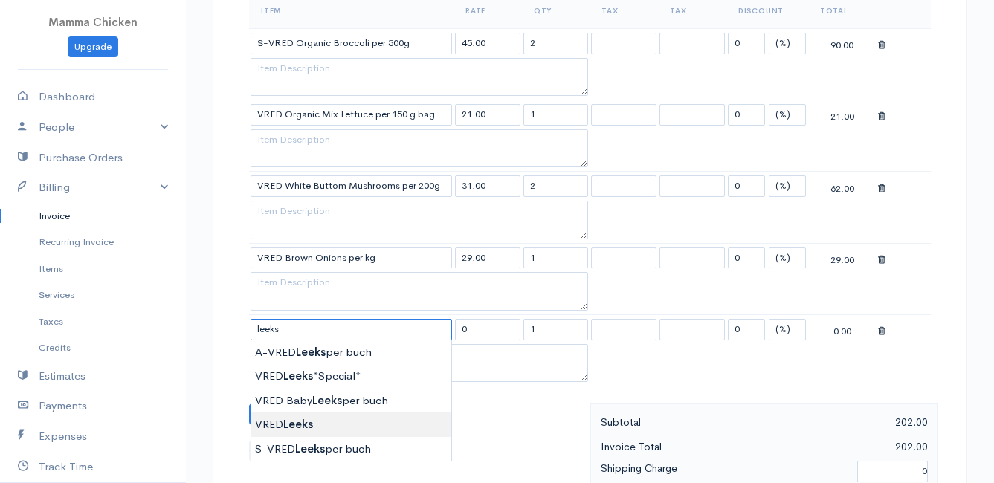
type input "VRED Leeks"
type input "28.00"
click at [323, 422] on body "Mamma Chicken Upgrade Dashboard People Clients Vendors Staff Users Purchase Ord…" at bounding box center [497, 266] width 994 height 1572
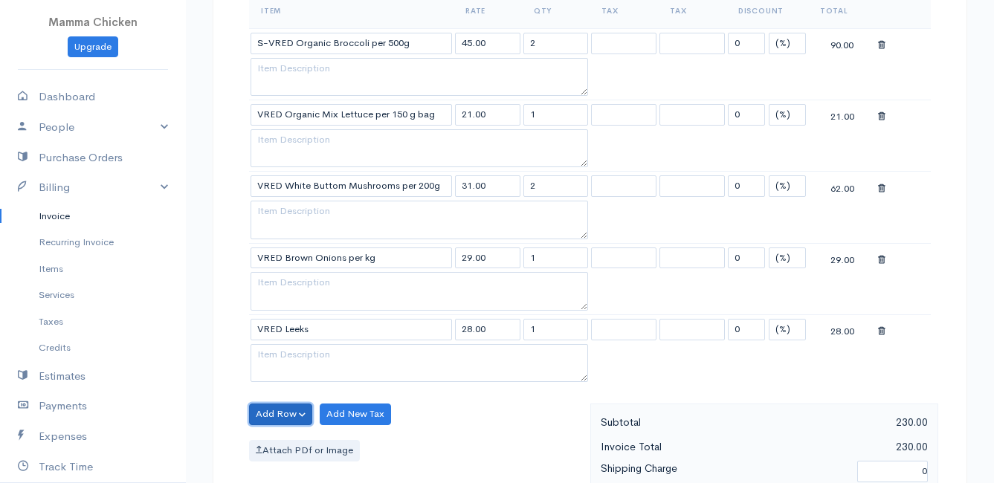
click at [284, 411] on button "Add Row" at bounding box center [280, 415] width 63 height 22
click at [286, 361] on link "Add Item Row" at bounding box center [308, 359] width 117 height 26
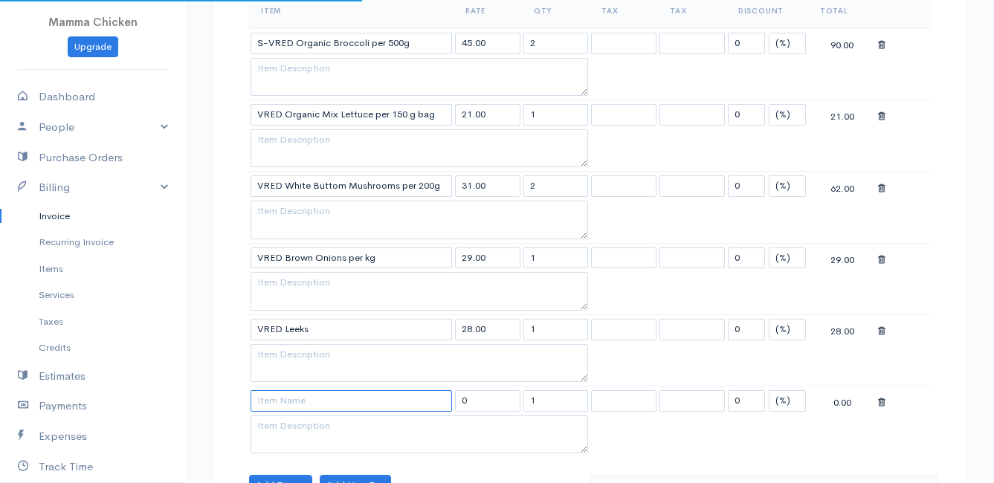
click at [286, 402] on input at bounding box center [351, 401] width 201 height 22
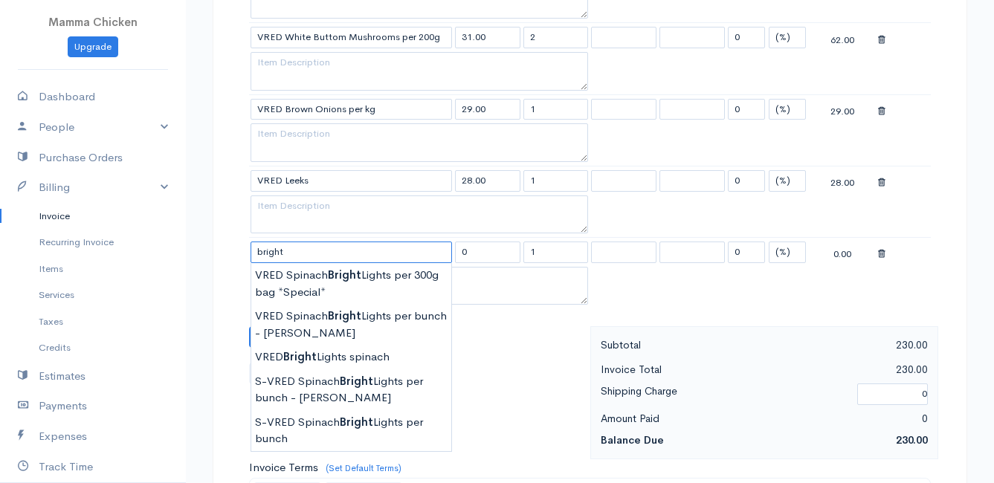
scroll to position [743, 0]
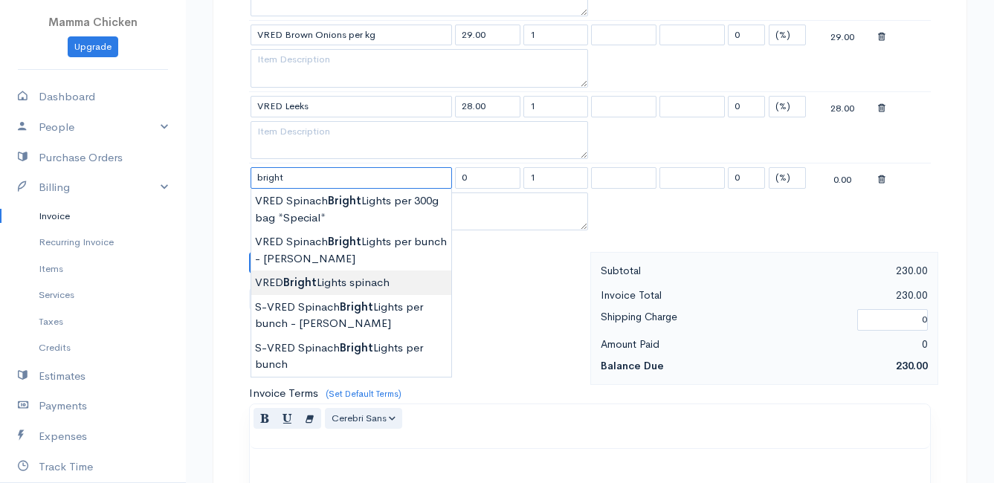
type input "VRED Bright Lights spinach"
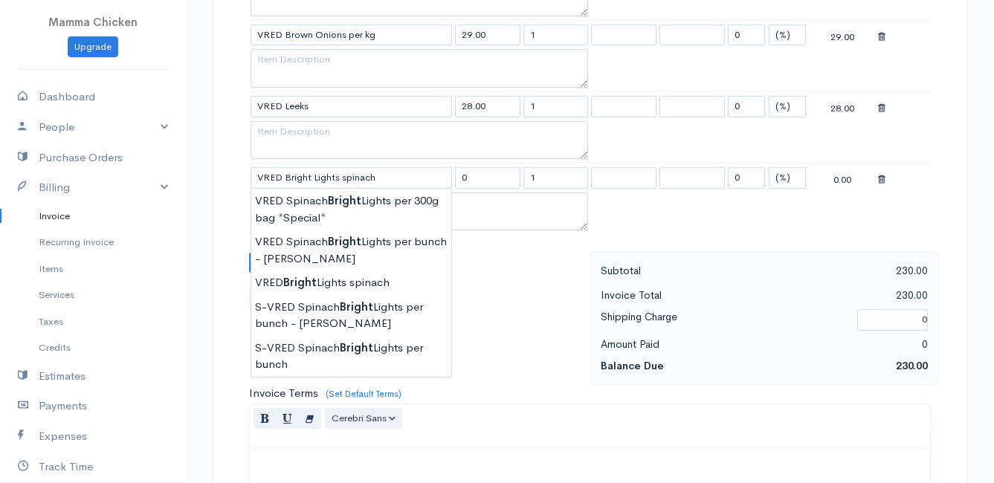
type input "30.00"
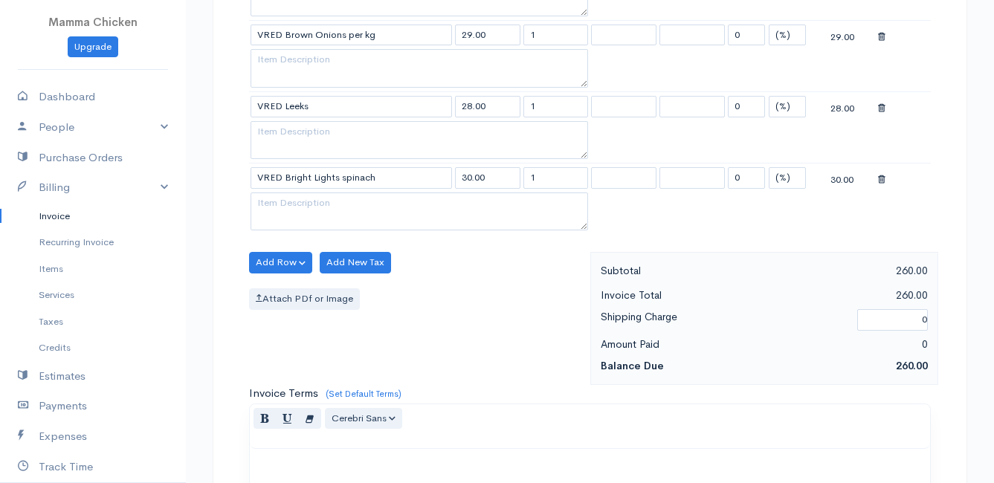
click at [362, 277] on body "Mamma Chicken Upgrade Dashboard People Clients Vendors Staff Users Purchase Ord…" at bounding box center [497, 78] width 994 height 1643
click at [280, 256] on button "Add Row" at bounding box center [280, 263] width 63 height 22
click at [281, 288] on link "Add Item Row" at bounding box center [308, 293] width 117 height 26
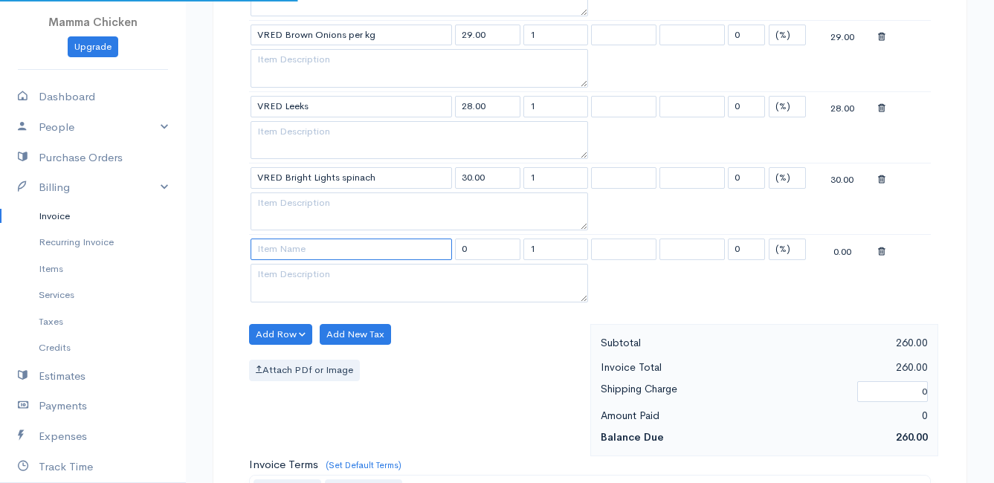
click at [285, 252] on input at bounding box center [351, 250] width 201 height 22
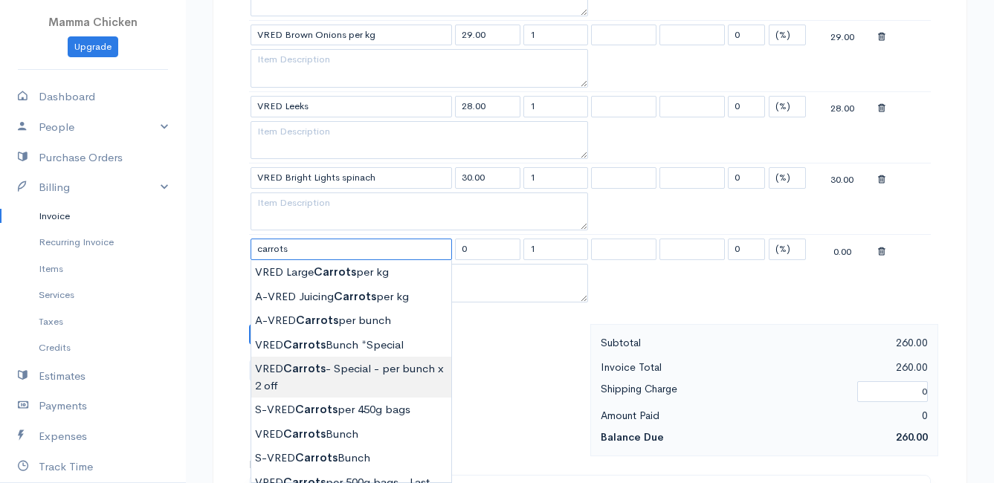
scroll to position [818, 0]
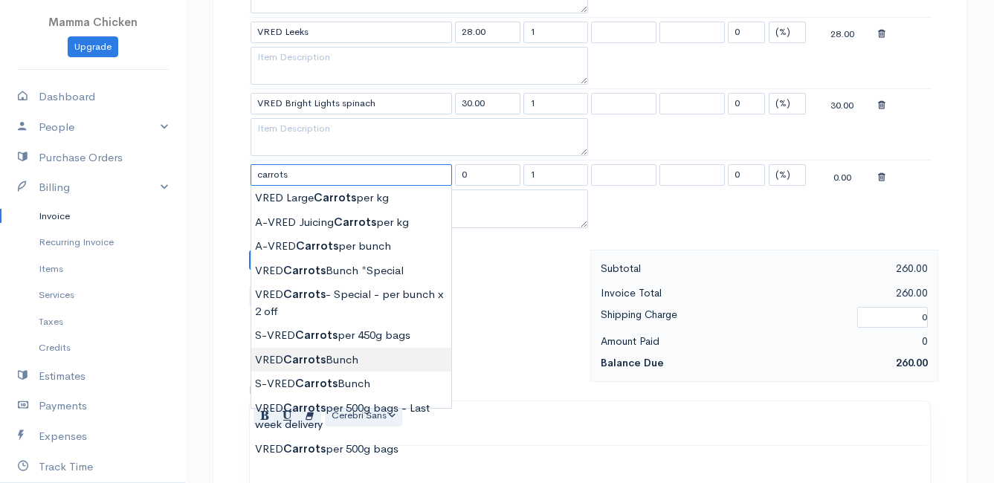
type input "VRED Carrots Bunch"
type input "23.00"
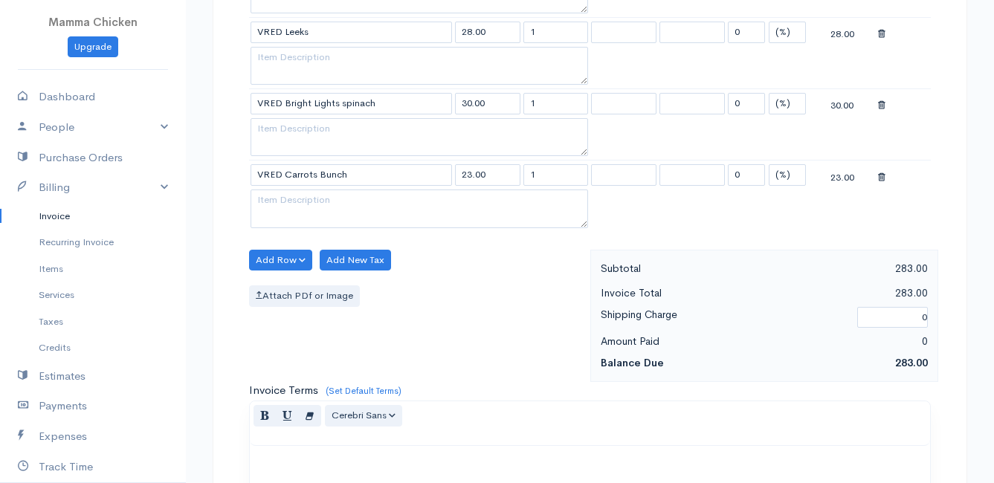
click at [332, 358] on body "Mamma Chicken Upgrade Dashboard People Clients Vendors Staff Users Purchase Ord…" at bounding box center [497, 39] width 994 height 1714
click at [263, 252] on button "Add Row" at bounding box center [280, 261] width 63 height 22
click at [285, 288] on link "Add Item Row" at bounding box center [308, 291] width 117 height 26
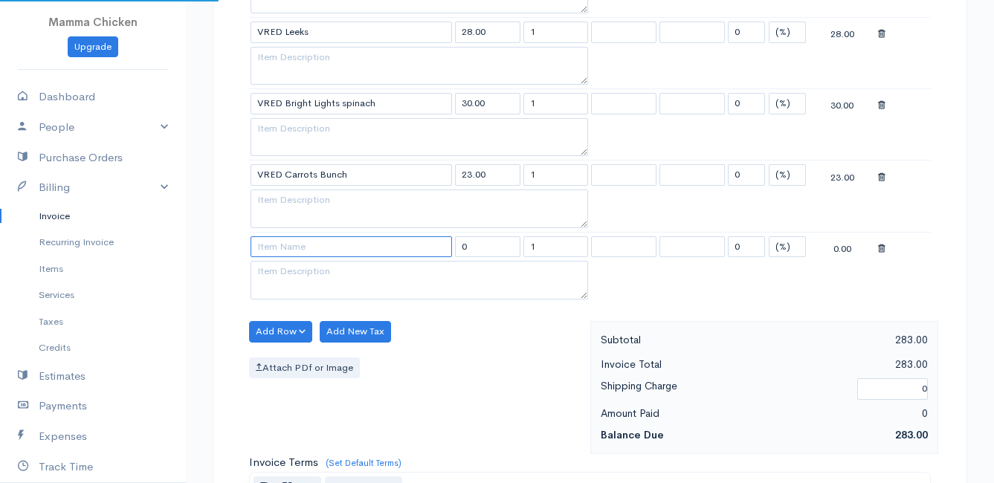
click at [272, 251] on input at bounding box center [351, 247] width 201 height 22
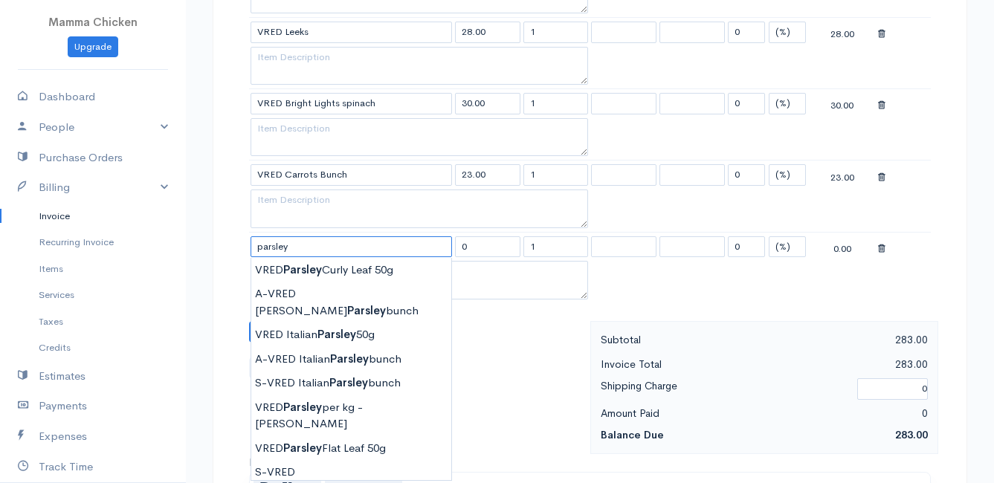
click at [306, 255] on input "parsley" at bounding box center [351, 247] width 201 height 22
type input "VRED Parsley Curly Leaf 50g"
type input "24.00"
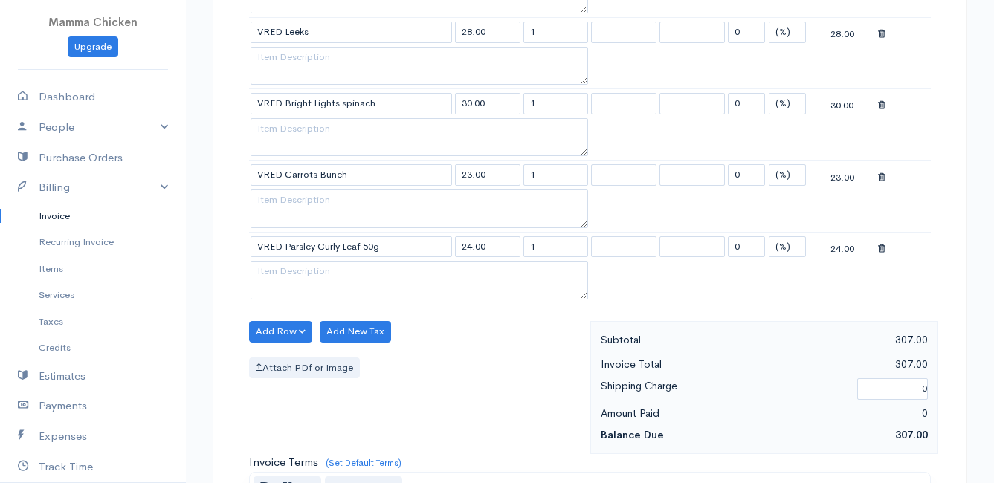
click at [309, 262] on body "Mamma Chicken Upgrade Dashboard People Clients Vendors Staff Users Purchase Ord…" at bounding box center [497, 75] width 994 height 1786
click at [280, 326] on button "Add Row" at bounding box center [280, 332] width 63 height 22
click at [288, 355] on link "Add Item Row" at bounding box center [308, 362] width 117 height 26
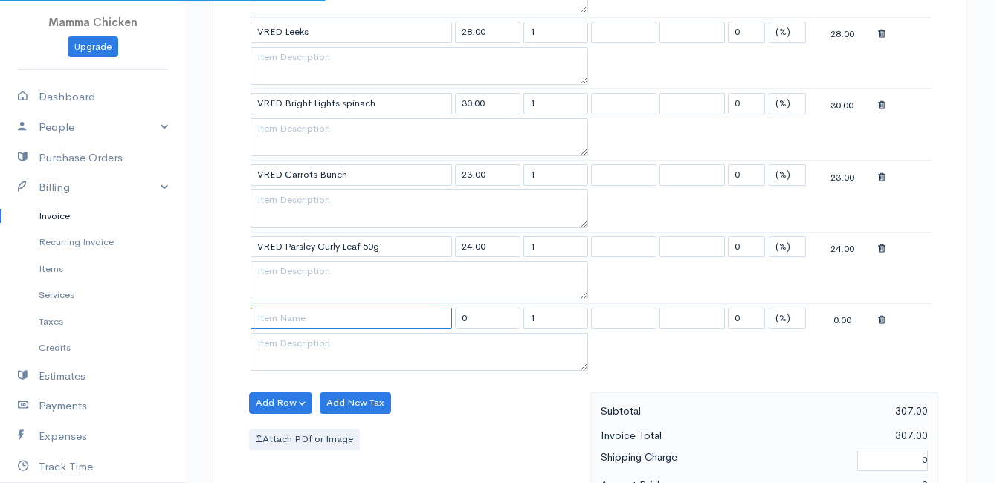
click at [282, 325] on input at bounding box center [351, 319] width 201 height 22
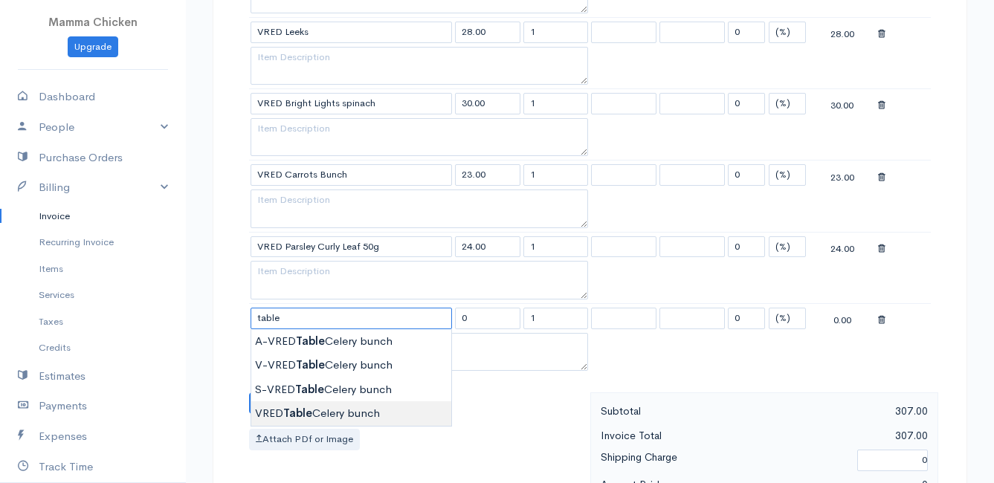
type input "VRED Table Celery bunch"
type input "28.00"
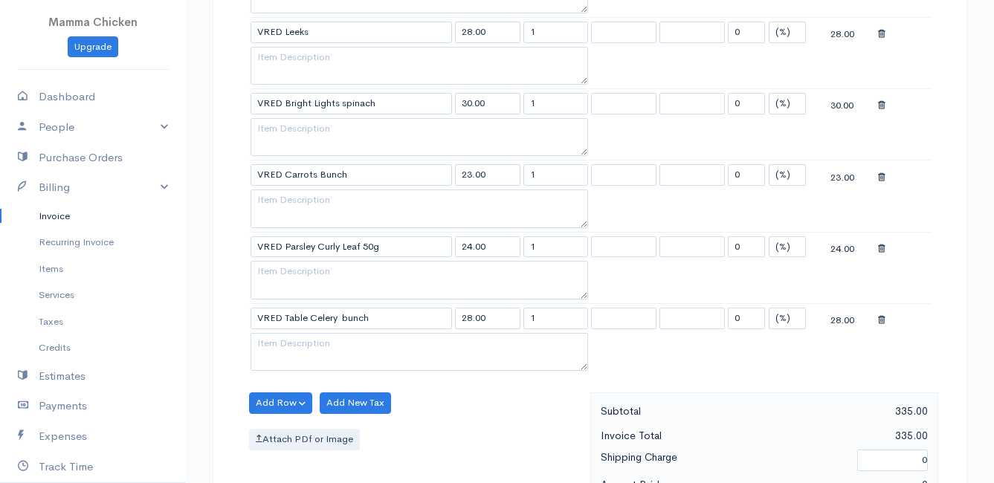
click at [349, 410] on body "Mamma Chicken Upgrade Dashboard People Clients Vendors Staff Users Purchase Ord…" at bounding box center [497, 111] width 994 height 1858
click at [285, 404] on button "Add Row" at bounding box center [280, 404] width 63 height 22
click at [293, 427] on link "Add Item Row" at bounding box center [308, 434] width 117 height 26
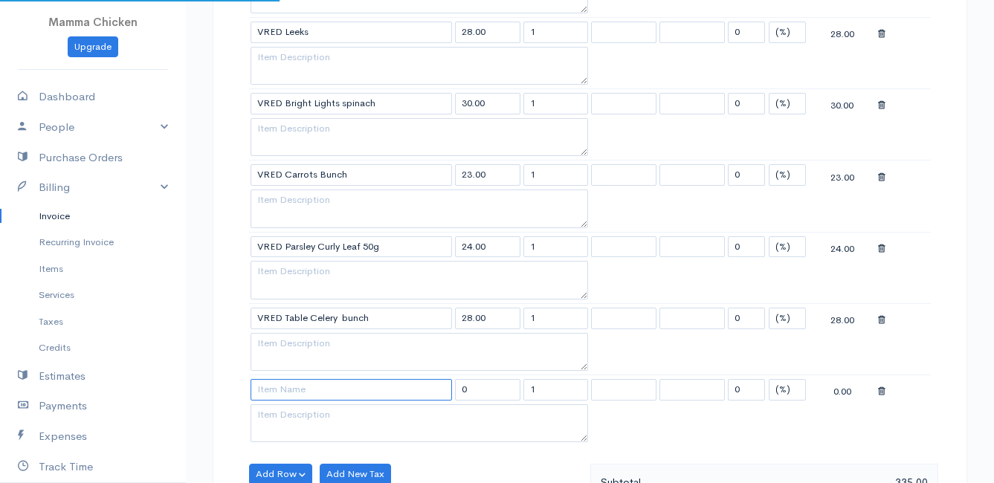
click at [284, 396] on input at bounding box center [351, 390] width 201 height 22
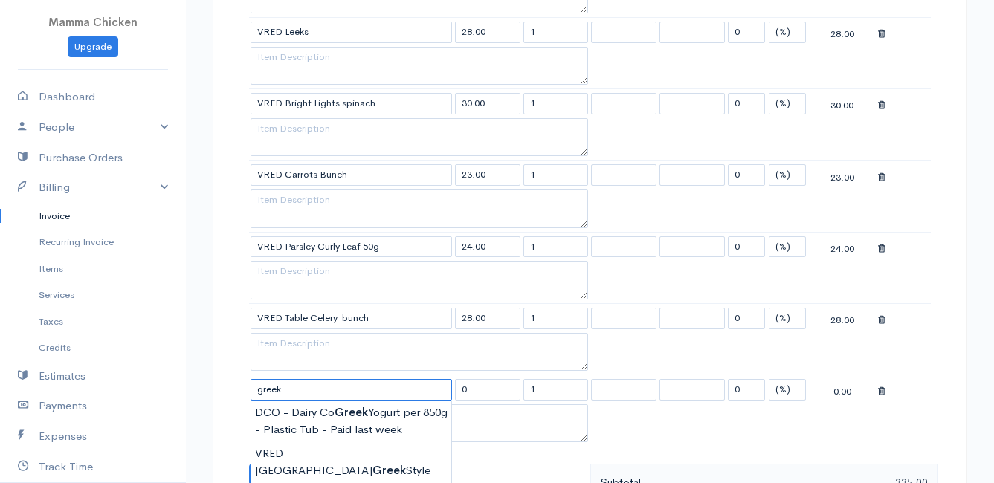
scroll to position [892, 0]
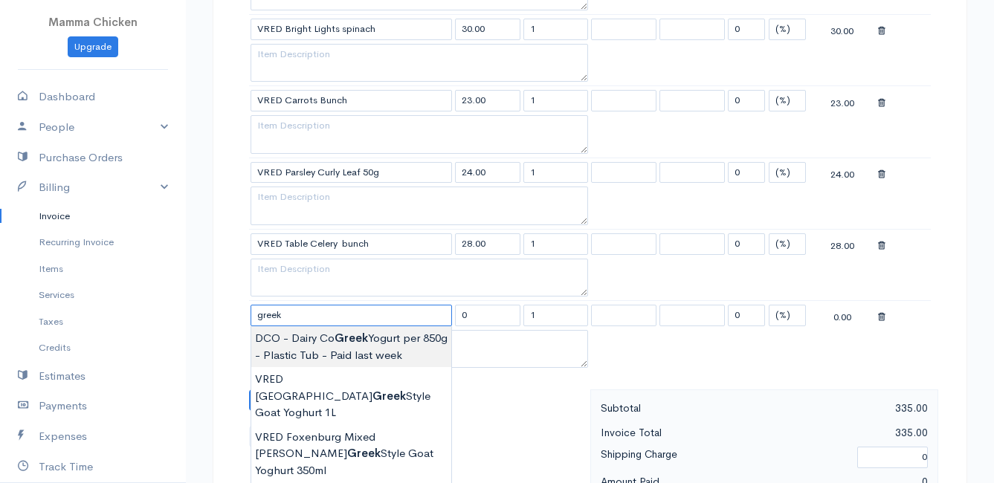
type input "DCO - Dairy Co Greek Yogurt per 850g - Plastic Tub - Paid last week"
type input "0.00"
click at [328, 338] on body "Mamma Chicken Upgrade Dashboard People Clients Vendors Staff Users Purchase Ord…" at bounding box center [497, 72] width 994 height 1929
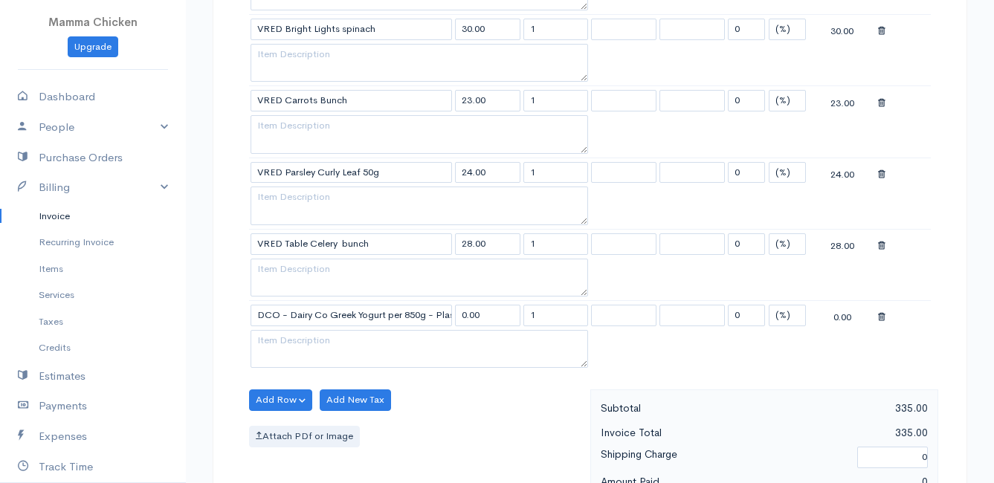
scroll to position [966, 0]
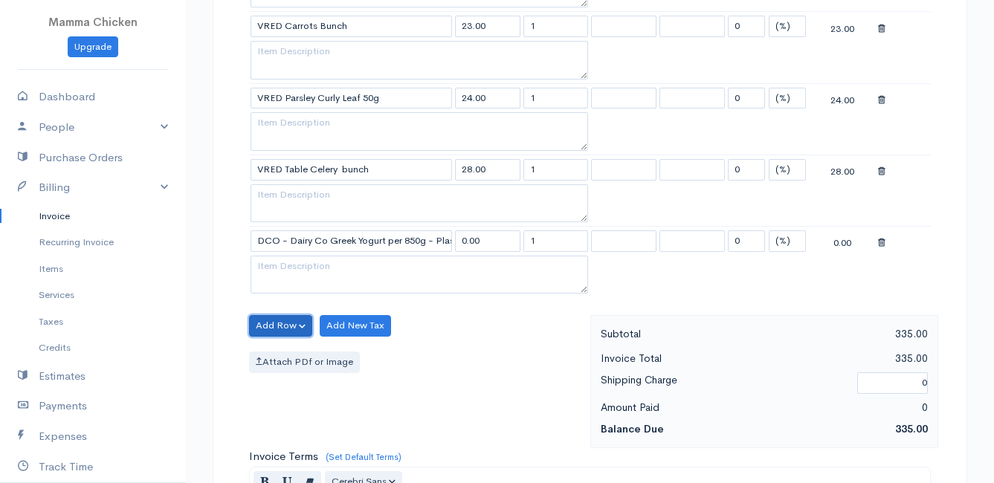
click at [287, 320] on button "Add Row" at bounding box center [280, 326] width 63 height 22
click at [287, 352] on link "Add Item Row" at bounding box center [308, 356] width 117 height 26
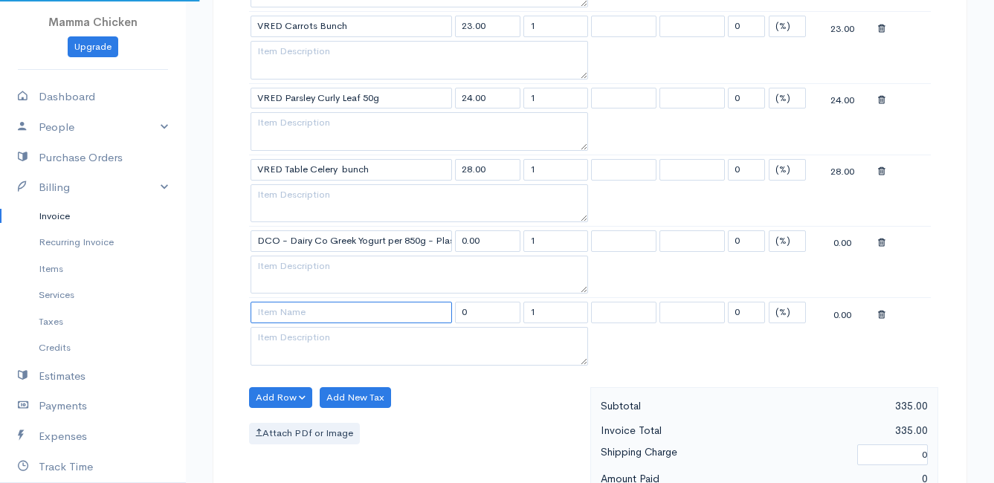
click at [286, 314] on input at bounding box center [351, 313] width 201 height 22
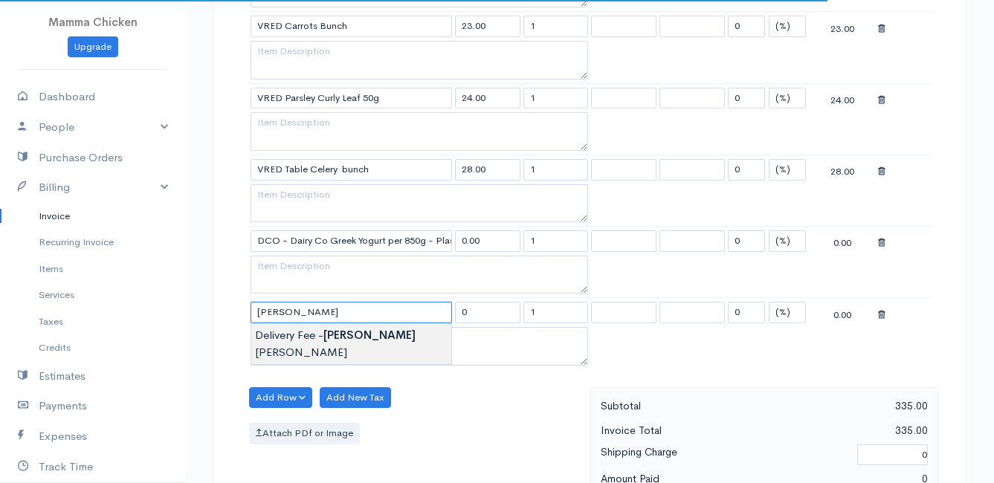
type input "Delivery Fee - [PERSON_NAME]"
type input "25.00"
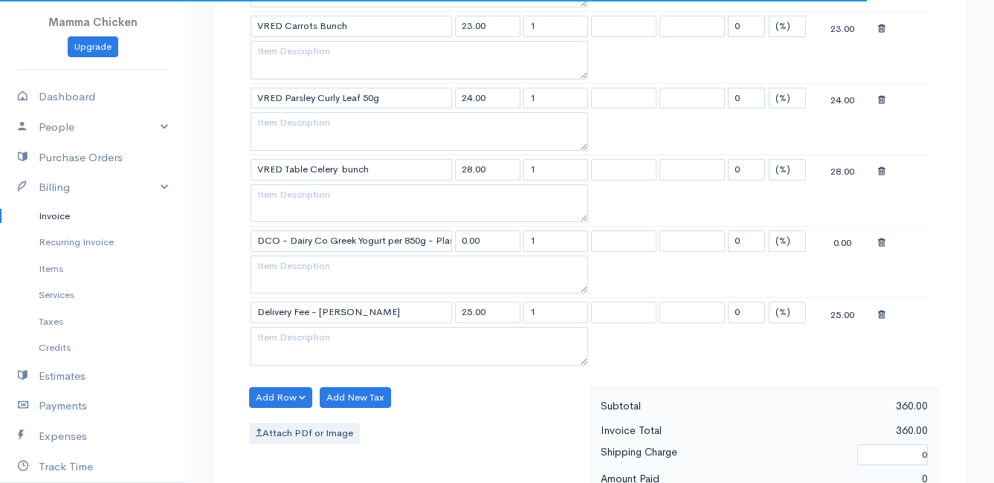
click at [293, 328] on body "Mamma Chicken Upgrade Dashboard People Clients Vendors Staff Users Purchase Ord…" at bounding box center [497, 34] width 994 height 2001
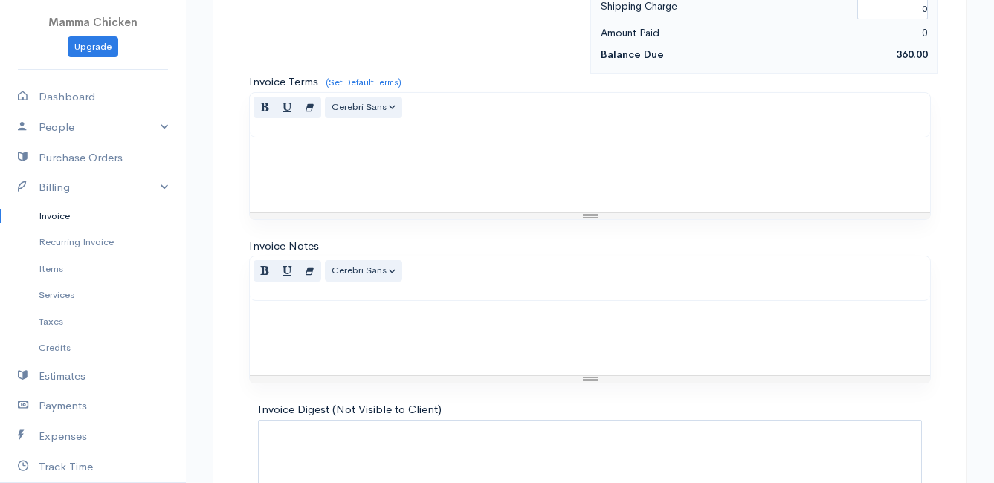
scroll to position [1517, 0]
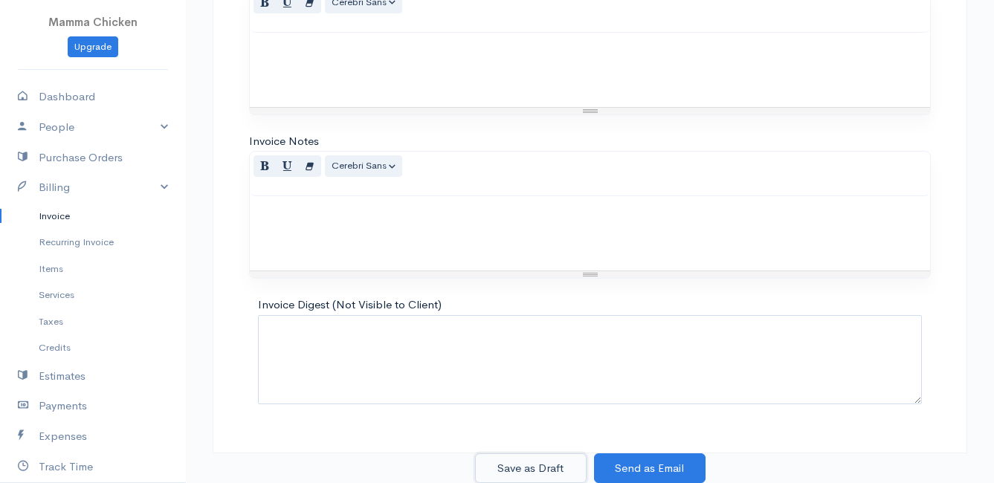
click at [538, 467] on button "Save as Draft" at bounding box center [531, 469] width 112 height 30
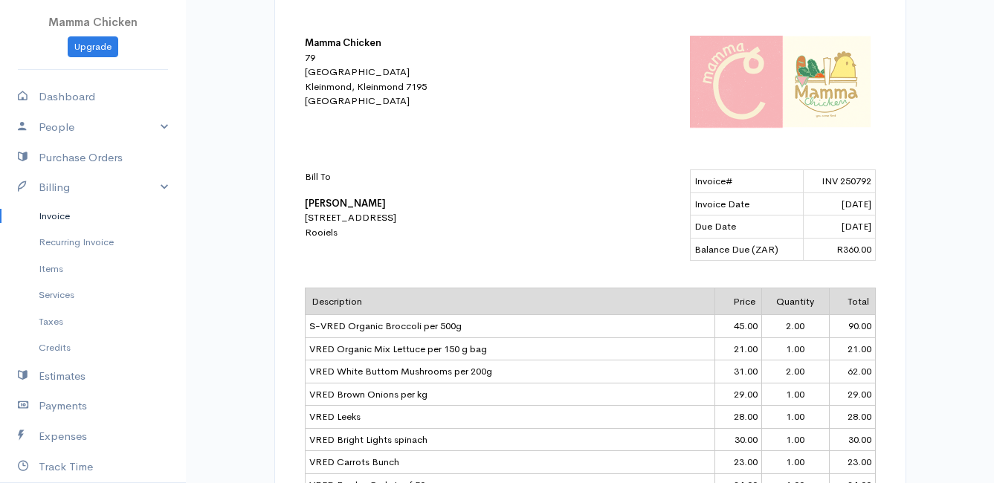
scroll to position [149, 0]
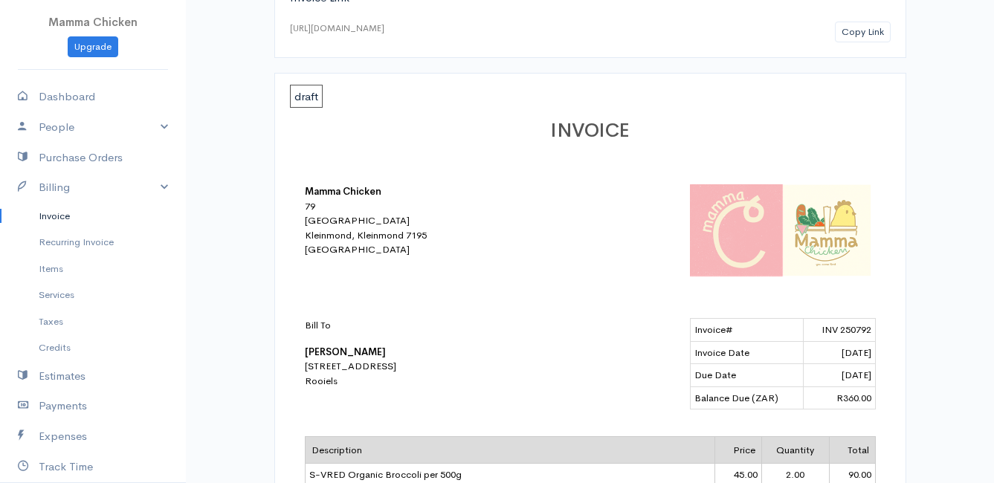
click at [62, 214] on link "Invoice" at bounding box center [93, 216] width 186 height 27
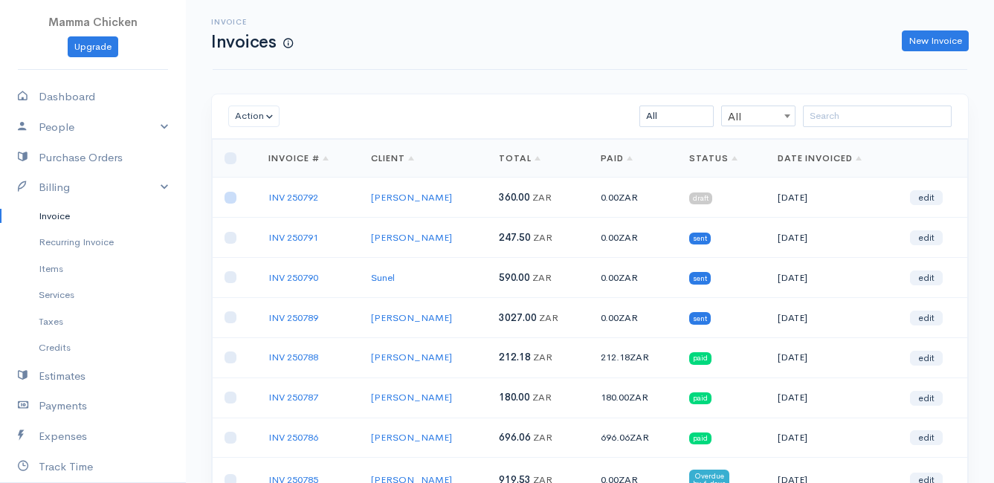
click at [232, 200] on input "checkbox" at bounding box center [231, 198] width 12 height 12
checkbox input "true"
click at [242, 121] on button "Action" at bounding box center [253, 117] width 51 height 22
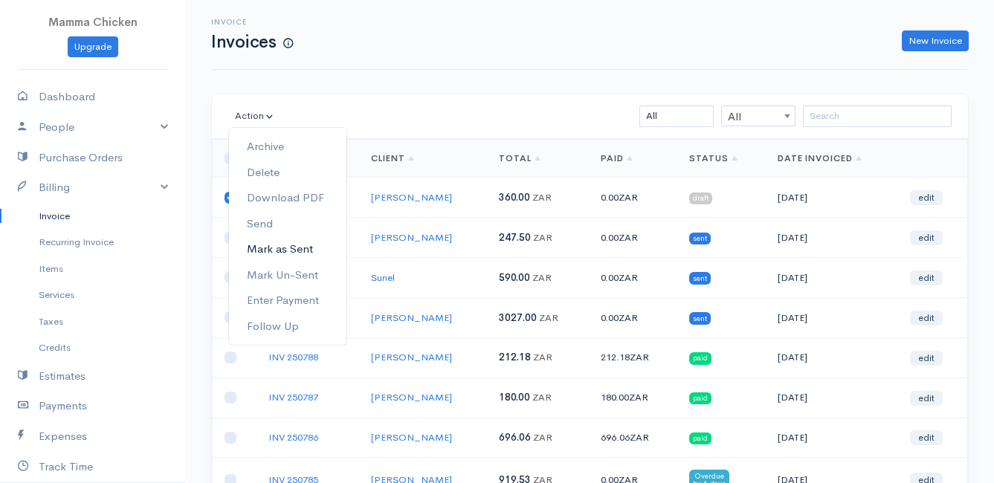
click at [287, 248] on link "Mark as Sent" at bounding box center [287, 249] width 117 height 26
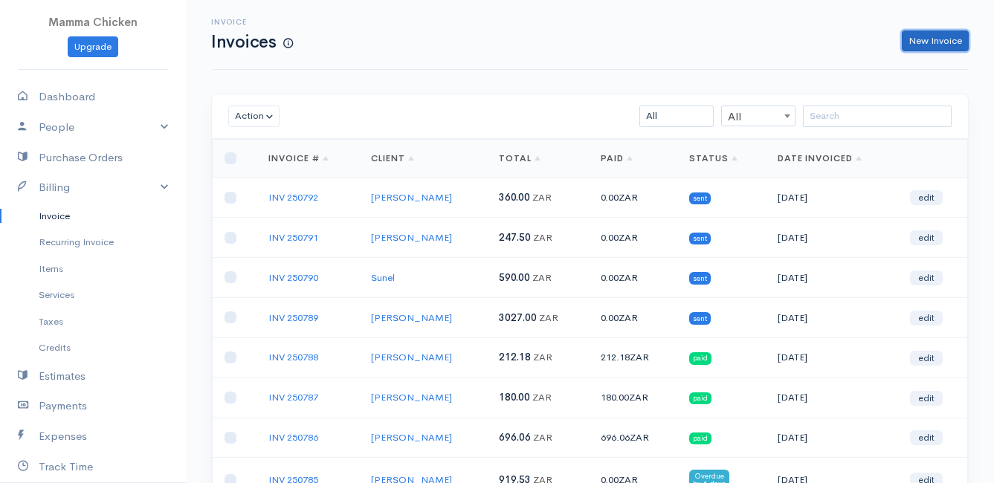
click at [944, 37] on link "New Invoice" at bounding box center [935, 41] width 67 height 22
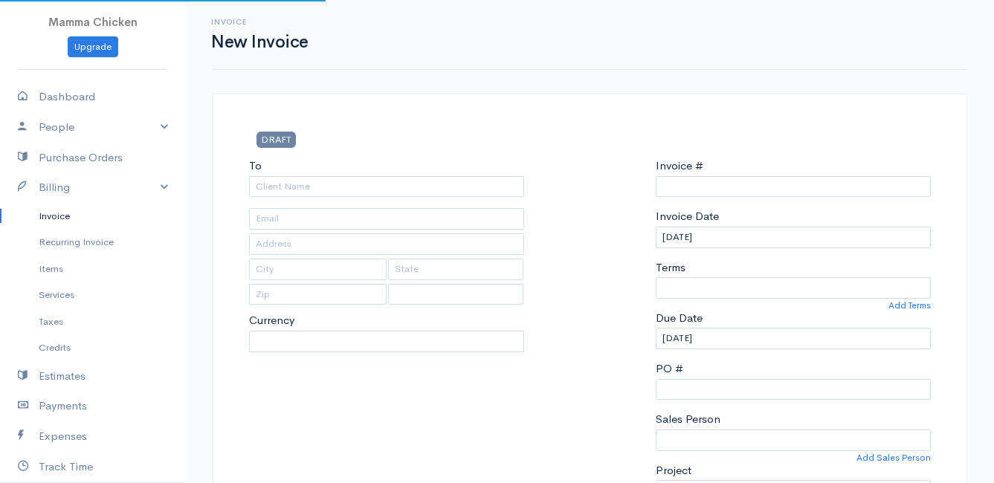
type input "INV 250793"
select select "[GEOGRAPHIC_DATA]"
select select "ZAR"
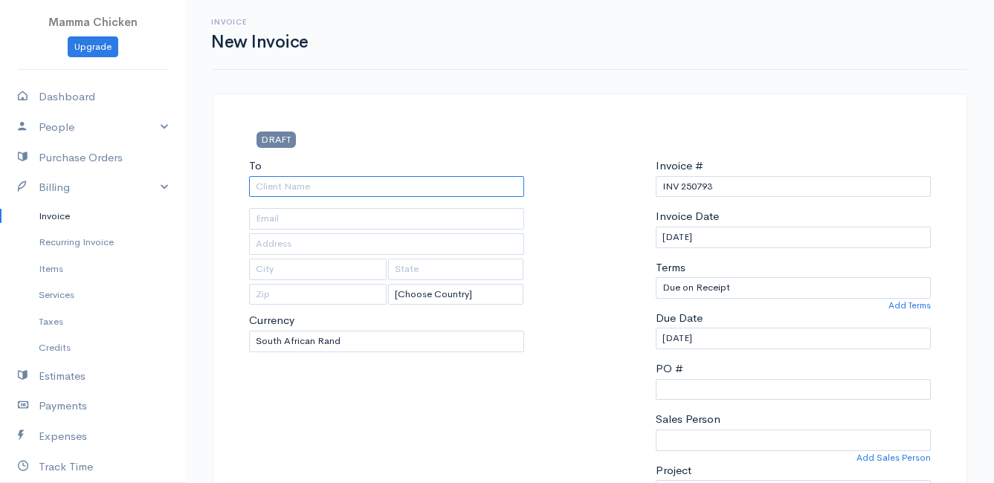
click at [323, 183] on input "To" at bounding box center [386, 187] width 275 height 22
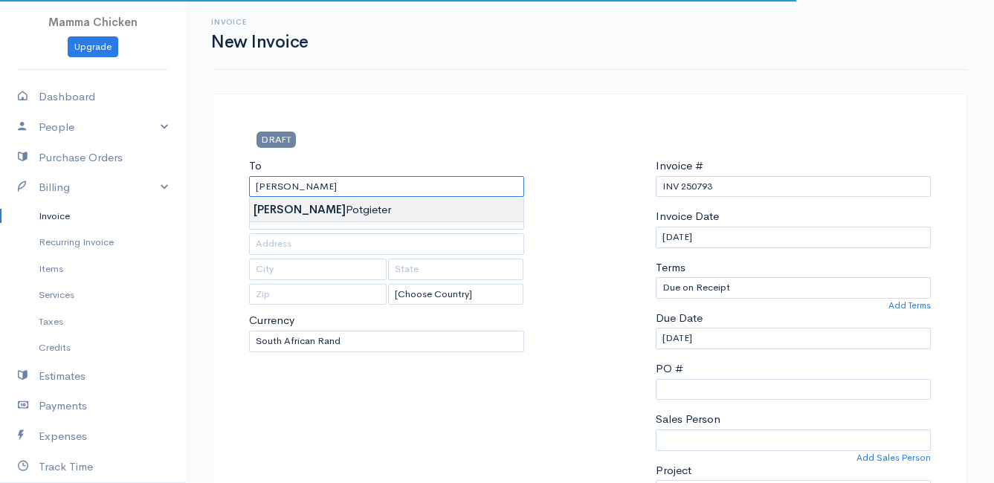
type input "[PERSON_NAME]"
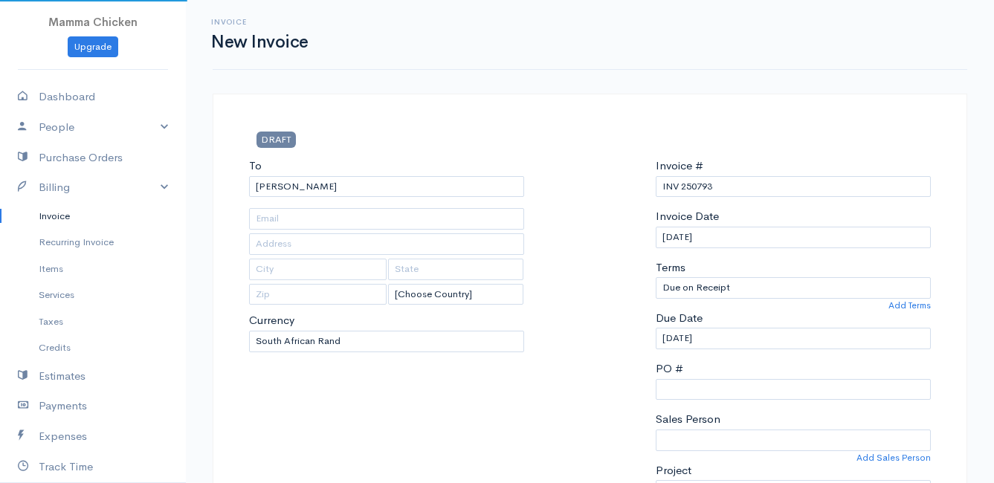
type input "4502 Ixia [PERSON_NAME]"
type input "Bettys Bay"
type input "7195"
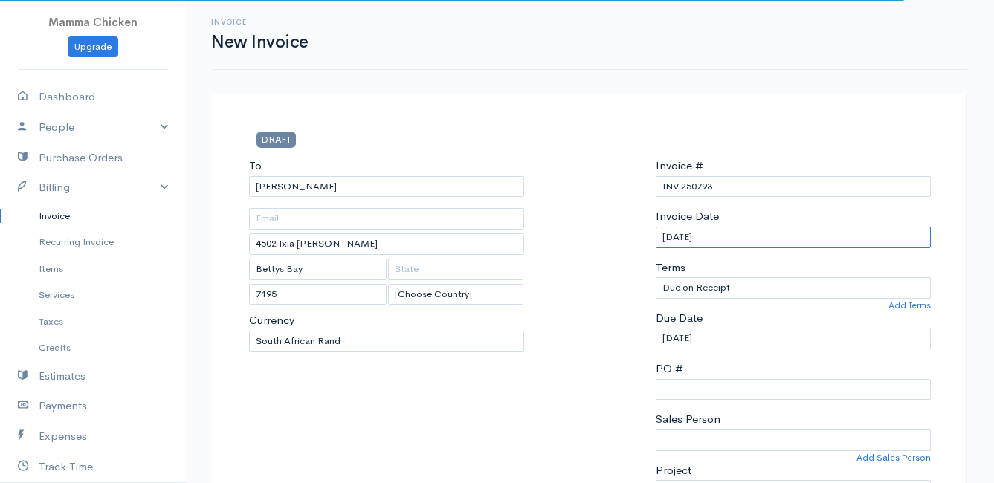
click at [749, 242] on input "[DATE]" at bounding box center [793, 238] width 275 height 22
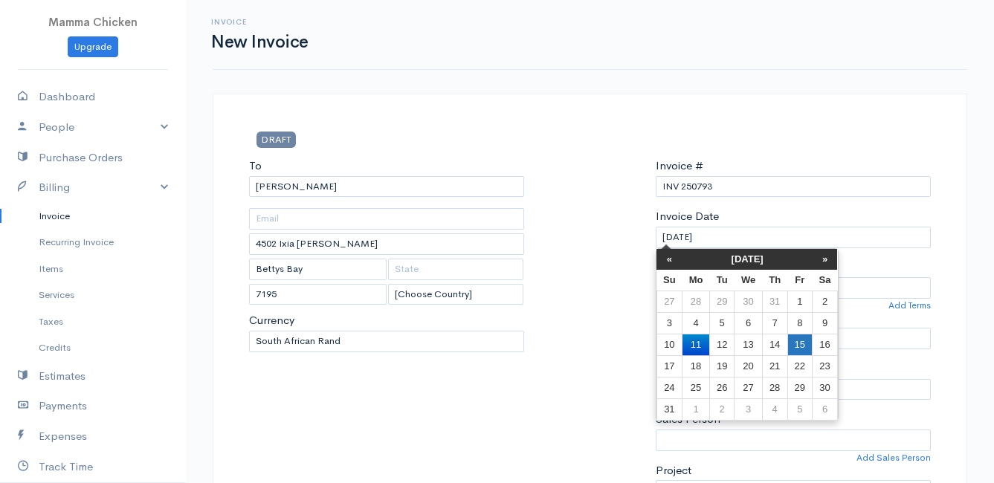
click at [806, 348] on td "15" at bounding box center [799, 345] width 25 height 22
type input "[DATE]"
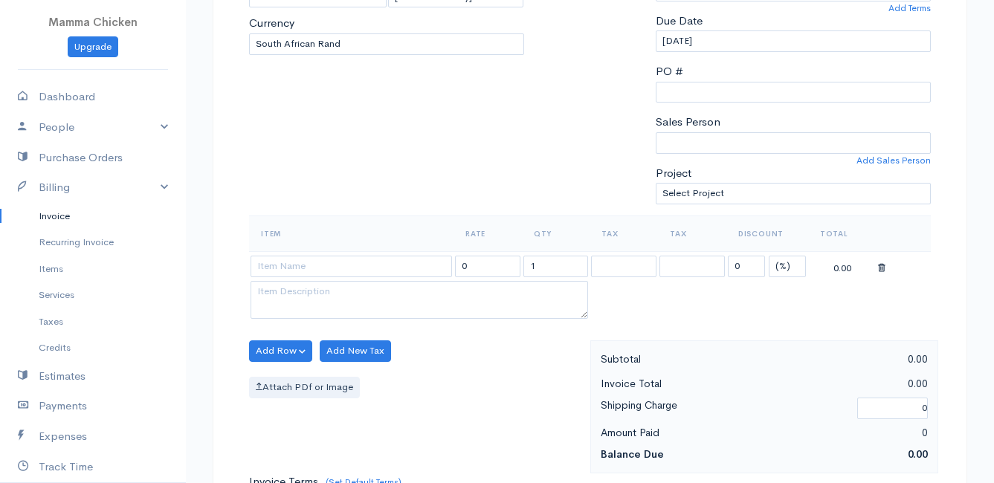
scroll to position [372, 0]
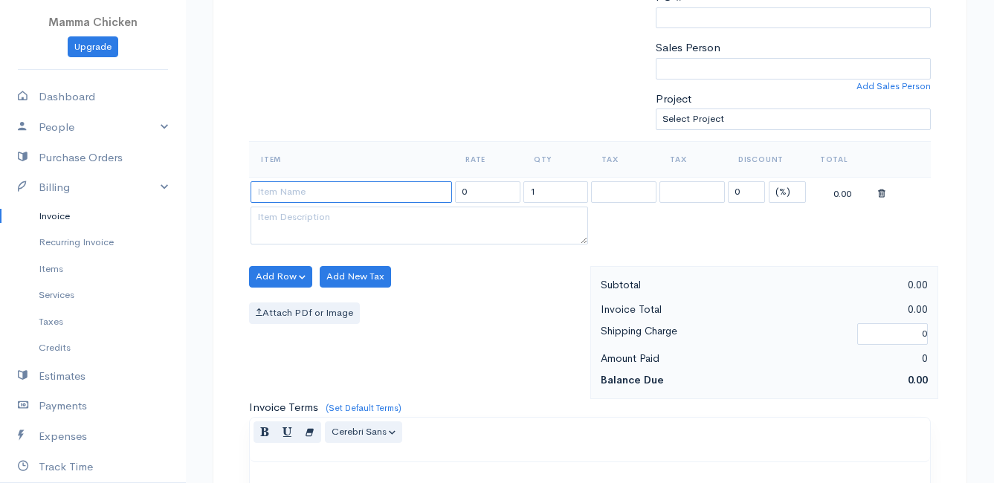
click at [297, 190] on input at bounding box center [351, 192] width 201 height 22
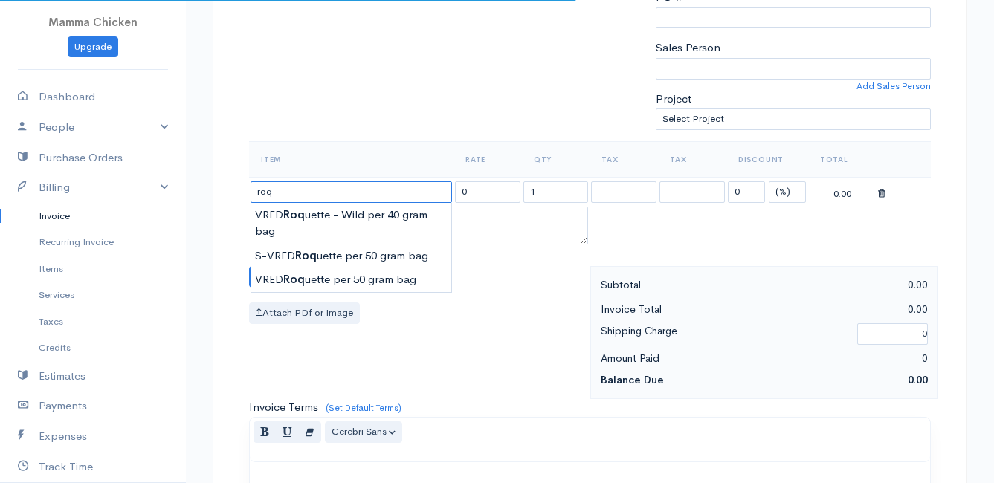
scroll to position [297, 0]
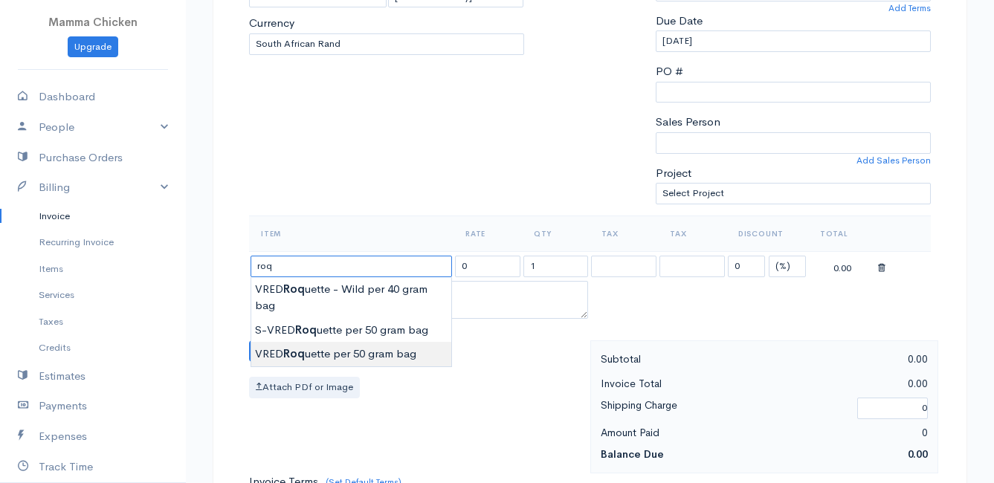
type input "VRED Roquette per 50 gram bag"
type input "22.00"
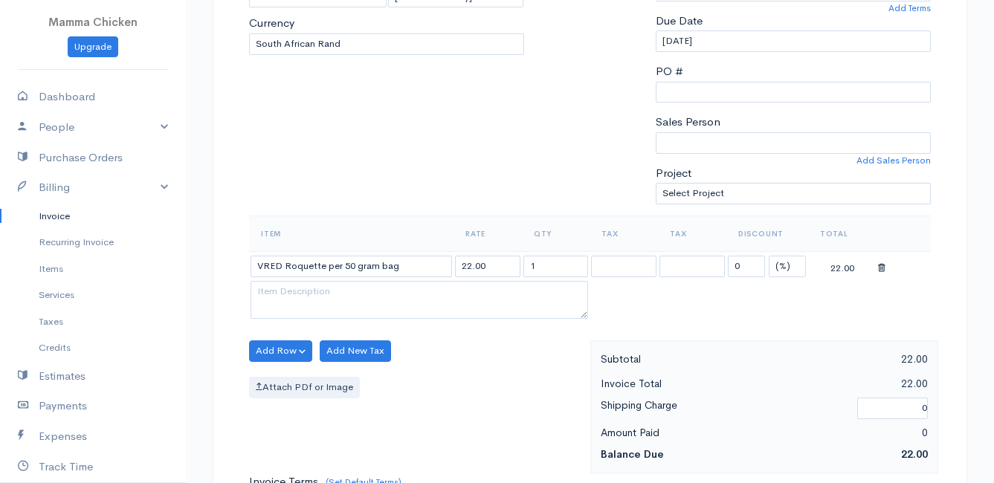
click at [359, 353] on body "Mamma Chicken Upgrade Dashboard People Clients Vendors Staff Users Purchase Ord…" at bounding box center [497, 345] width 994 height 1285
click at [271, 349] on button "Add Row" at bounding box center [280, 351] width 63 height 22
click at [280, 378] on link "Add Item Row" at bounding box center [308, 382] width 117 height 26
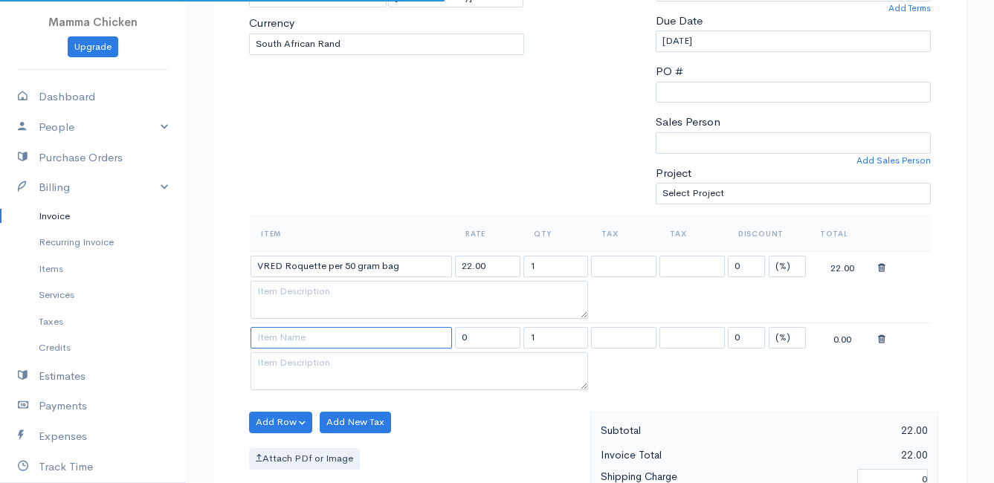
click at [277, 331] on input at bounding box center [351, 338] width 201 height 22
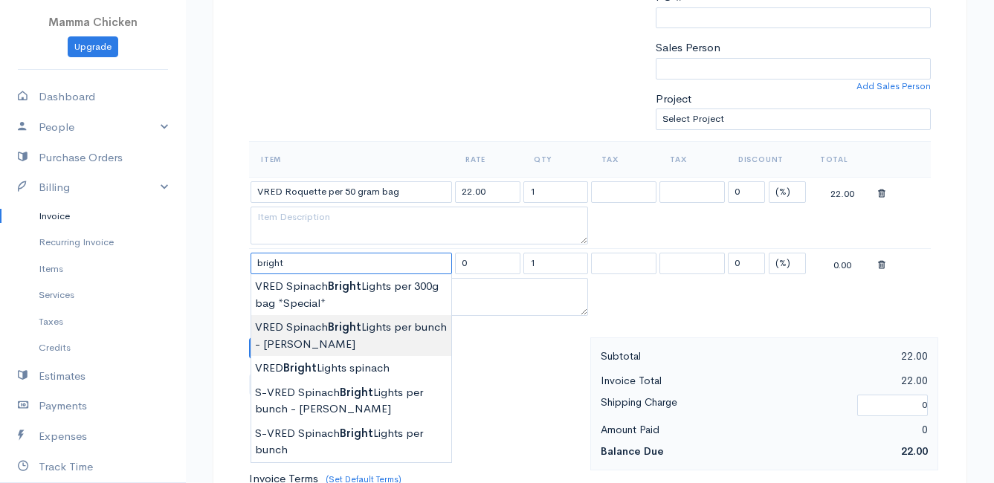
scroll to position [446, 0]
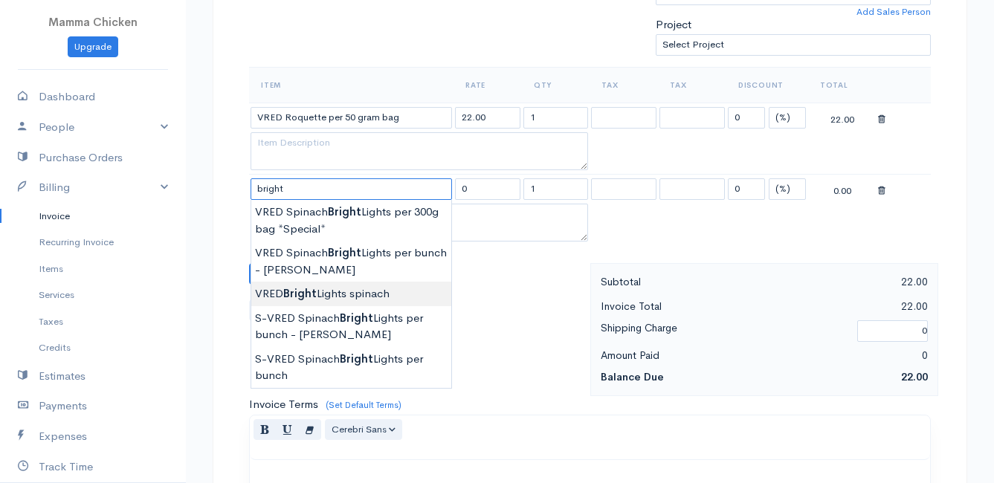
type input "VRED Bright Lights spinach"
type input "30.00"
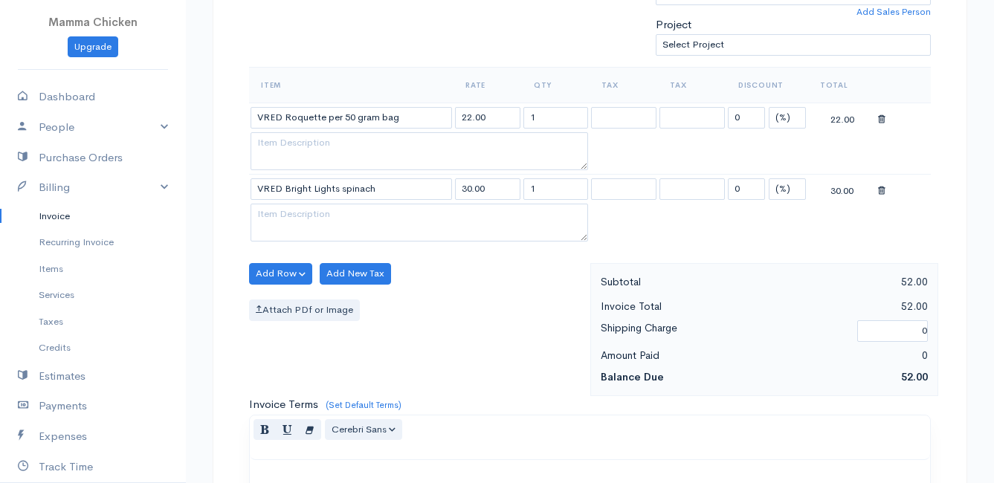
click at [361, 287] on body "Mamma Chicken Upgrade Dashboard People Clients Vendors Staff Users Purchase Ord…" at bounding box center [497, 232] width 994 height 1357
click at [272, 268] on button "Add Row" at bounding box center [280, 274] width 63 height 22
click at [282, 297] on link "Add Item Row" at bounding box center [308, 304] width 117 height 26
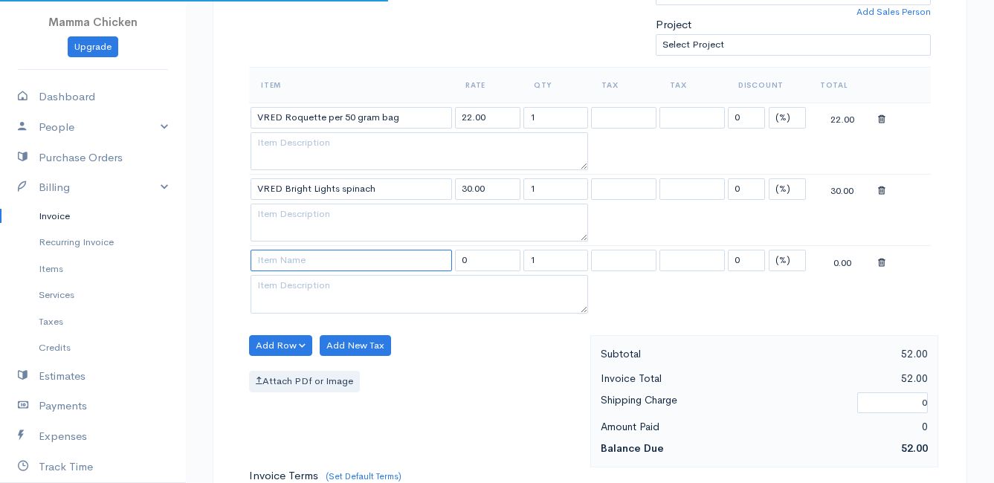
click at [280, 262] on input at bounding box center [351, 261] width 201 height 22
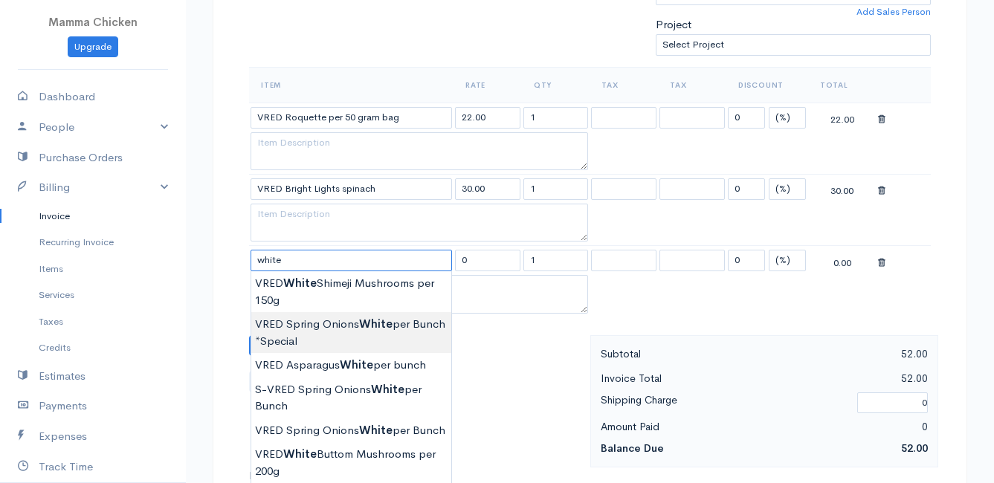
scroll to position [520, 0]
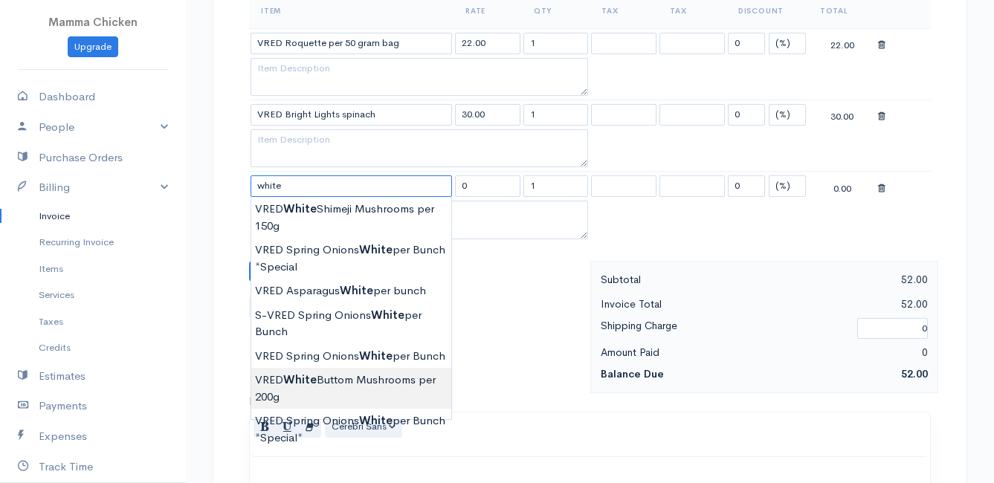
type input "VRED White Buttom Mushrooms per 200g"
type input "31.00"
click at [362, 384] on body "Mamma Chicken Upgrade Dashboard People Clients Vendors Staff Users Purchase Ord…" at bounding box center [497, 194] width 994 height 1428
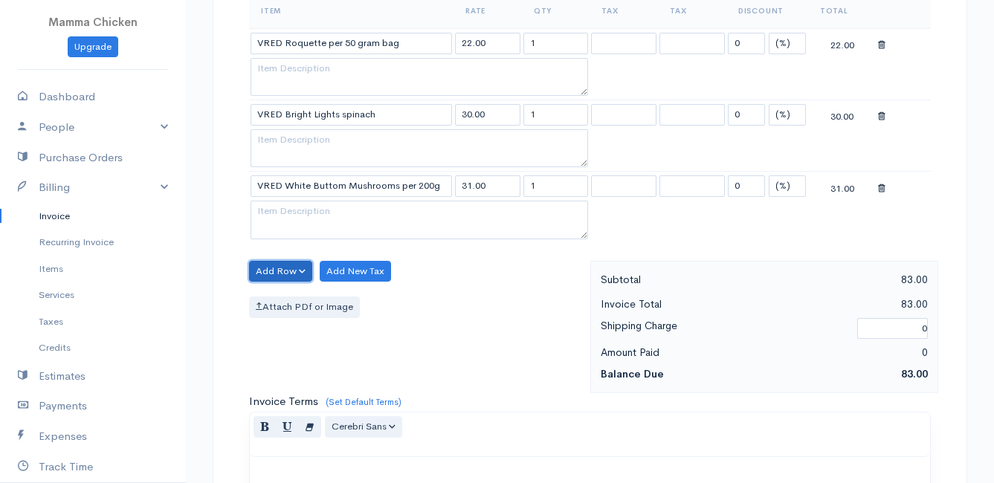
click at [273, 265] on button "Add Row" at bounding box center [280, 272] width 63 height 22
click at [274, 297] on link "Add Item Row" at bounding box center [308, 302] width 117 height 26
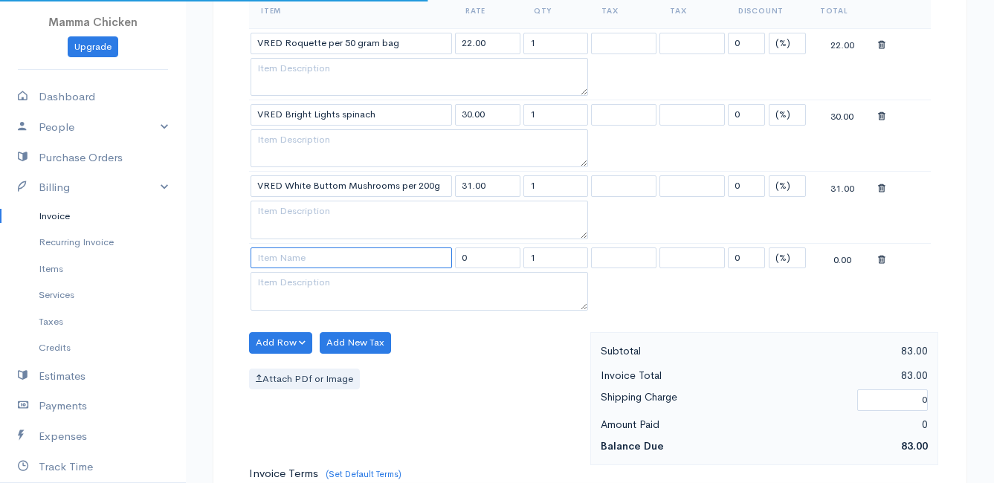
click at [273, 256] on input at bounding box center [351, 259] width 201 height 22
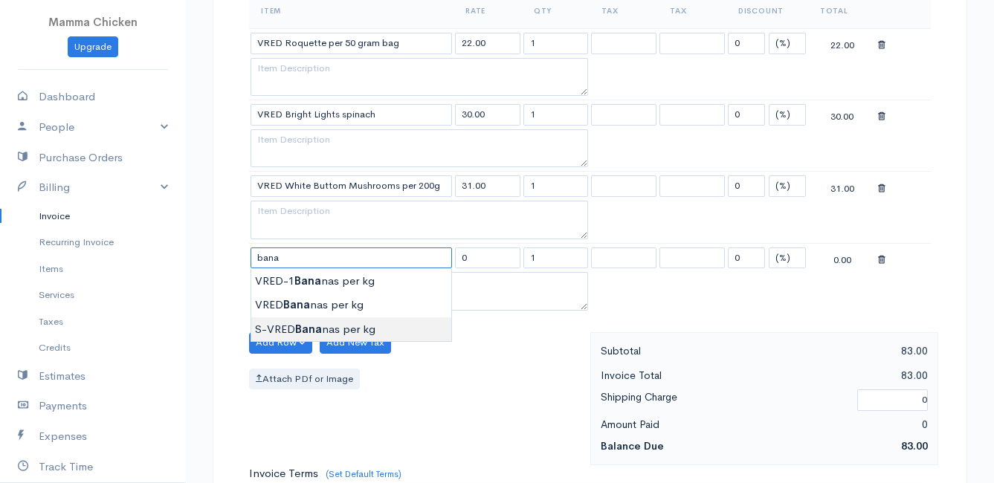
type input "S-VRED Bananas per kg"
type input "46.00"
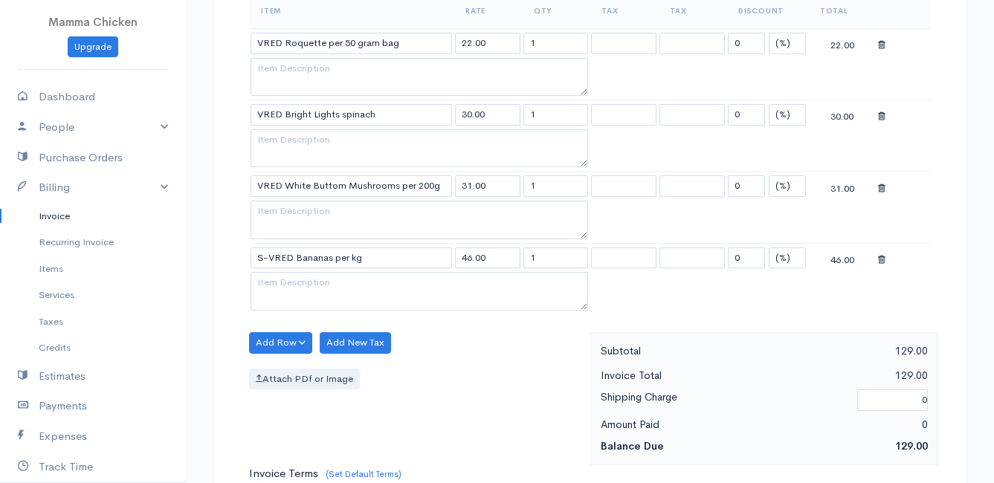
click at [286, 327] on body "Mamma Chicken Upgrade Dashboard People Clients Vendors Staff Users Purchase Ord…" at bounding box center [497, 230] width 994 height 1500
click at [280, 343] on button "Add Row" at bounding box center [280, 343] width 63 height 22
click at [293, 368] on link "Add Item Row" at bounding box center [308, 374] width 117 height 26
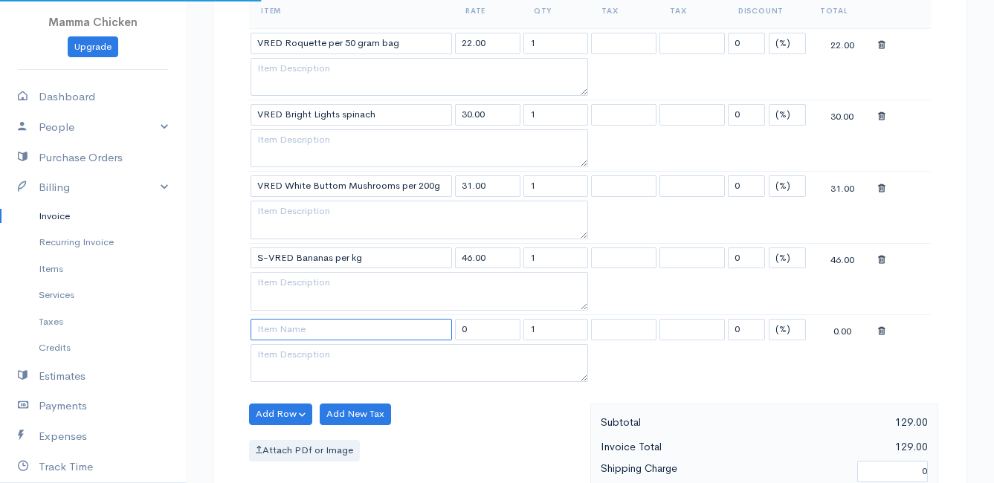
click at [280, 327] on input at bounding box center [351, 330] width 201 height 22
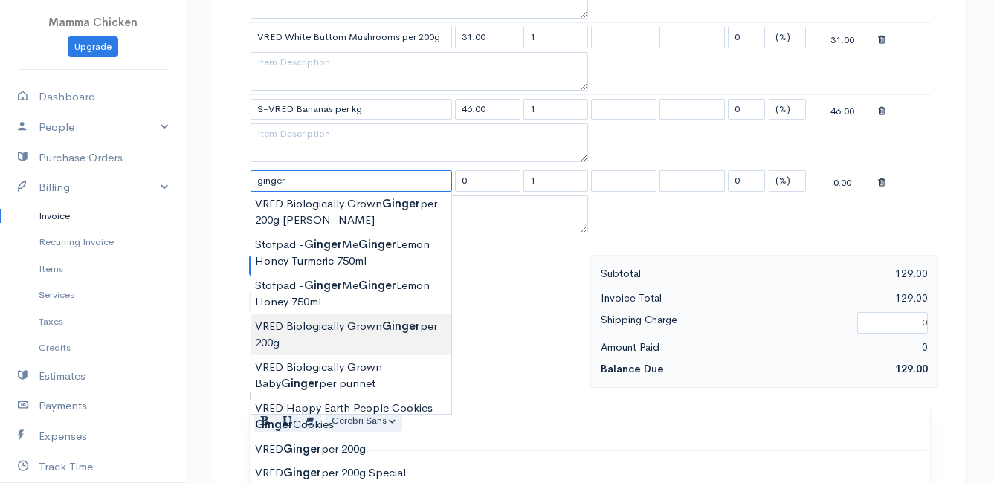
scroll to position [743, 0]
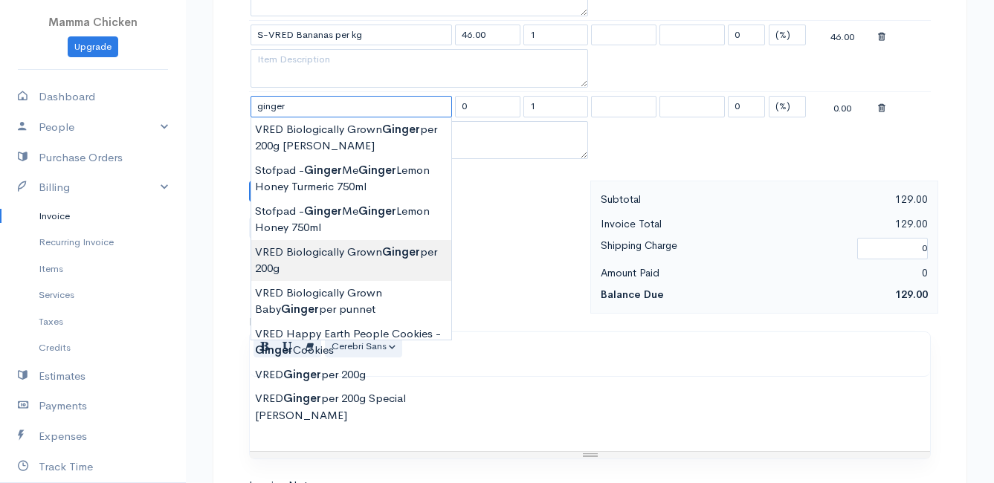
type input "VRED Biologically Grown Ginger per 200g"
type input "58.00"
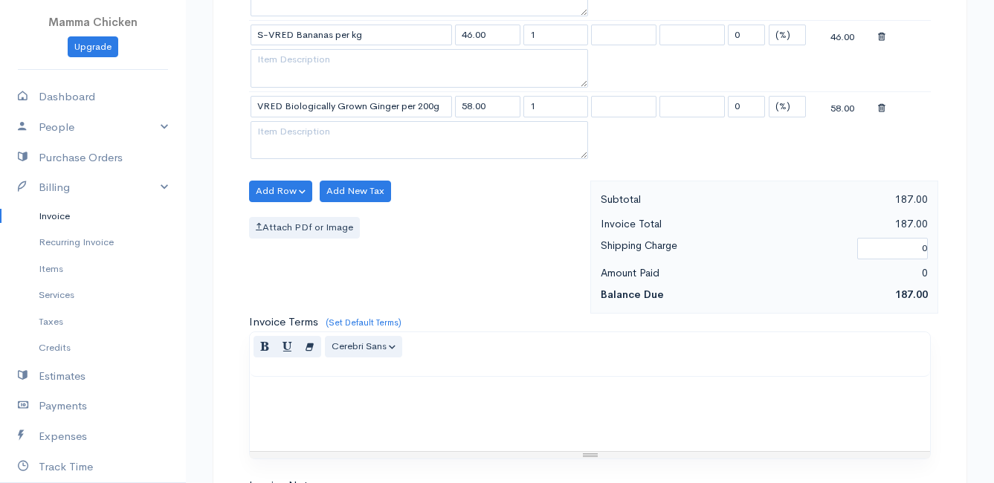
click at [377, 262] on body "Mamma Chicken Upgrade Dashboard People Clients Vendors Staff Users Purchase Ord…" at bounding box center [497, 43] width 994 height 1572
click at [276, 187] on button "Add Row" at bounding box center [280, 192] width 63 height 22
click at [271, 222] on link "Add Item Row" at bounding box center [308, 222] width 117 height 26
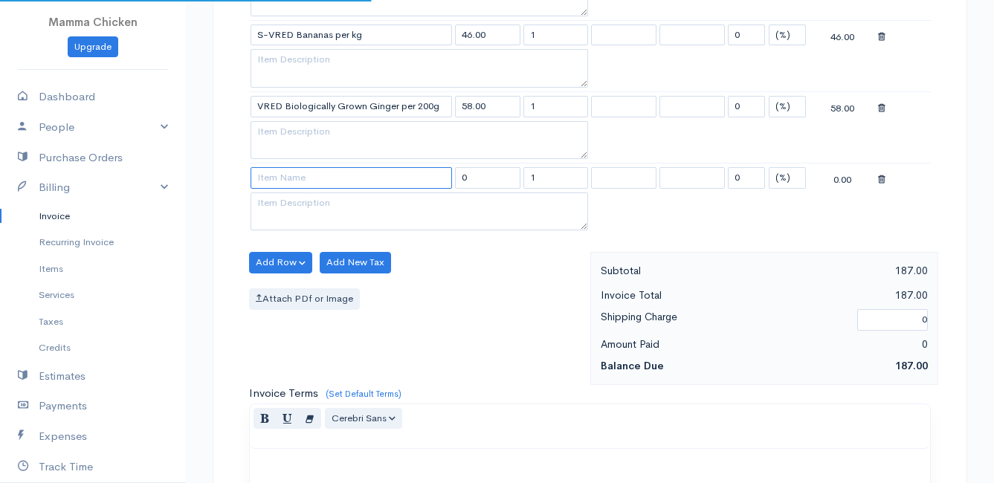
click at [277, 184] on input at bounding box center [351, 178] width 201 height 22
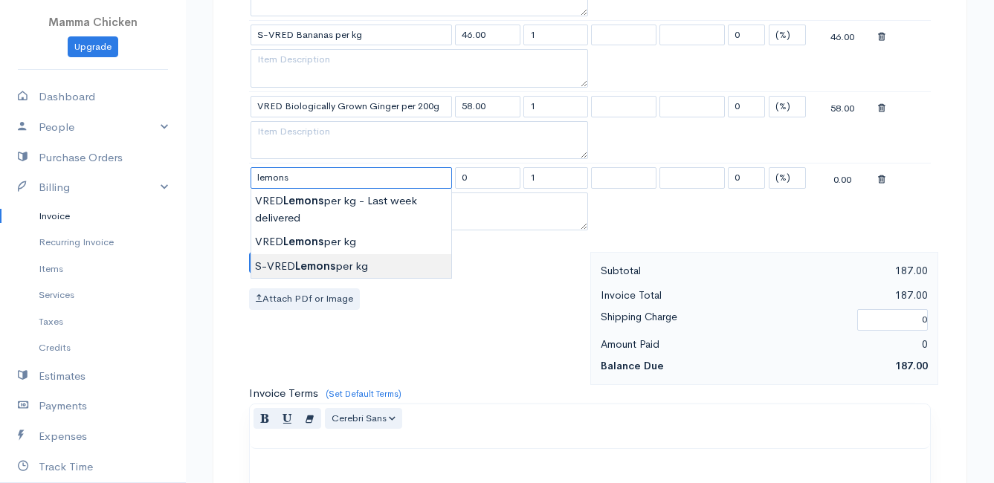
type input "S-VRED Lemons per kg"
type input "32.00"
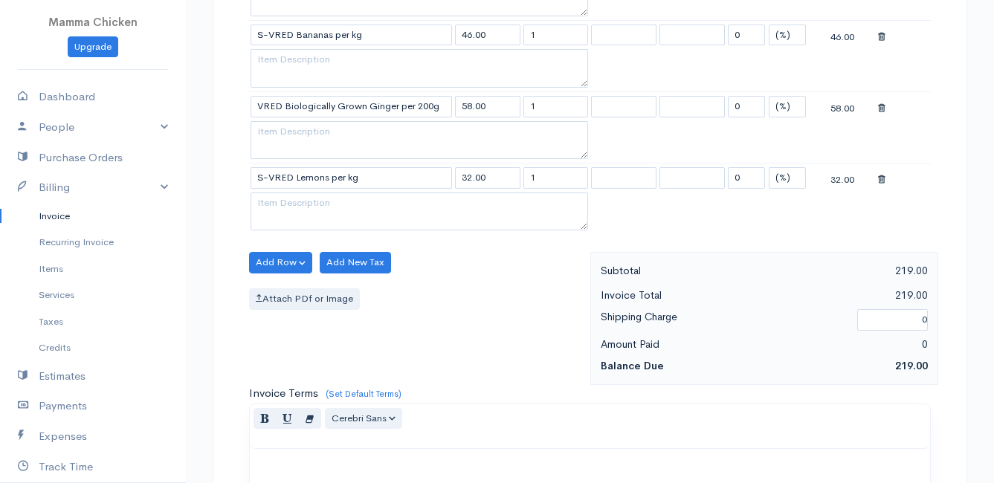
click at [344, 265] on body "Mamma Chicken Upgrade Dashboard People Clients Vendors Staff Users Purchase Ord…" at bounding box center [497, 78] width 994 height 1643
click at [276, 259] on button "Add Row" at bounding box center [280, 263] width 63 height 22
click at [280, 288] on link "Add Item Row" at bounding box center [308, 293] width 117 height 26
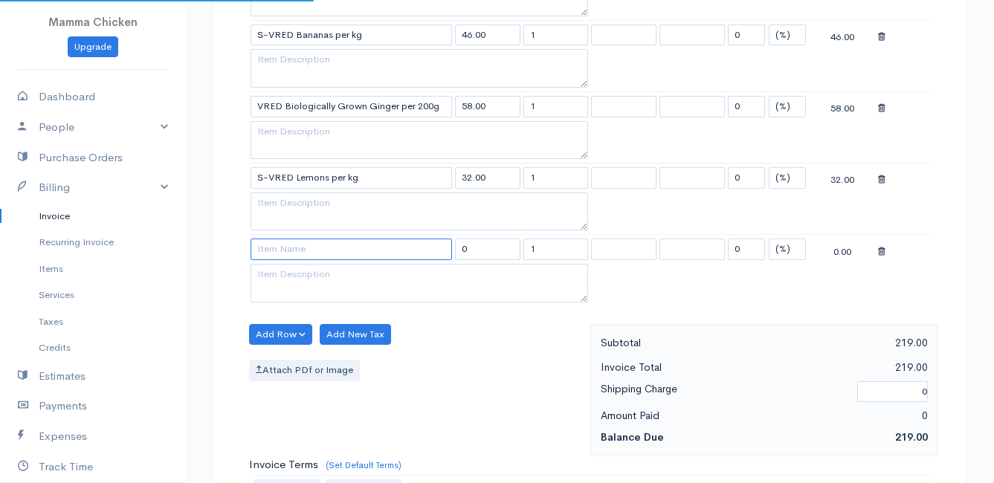
click at [275, 244] on input at bounding box center [351, 250] width 201 height 22
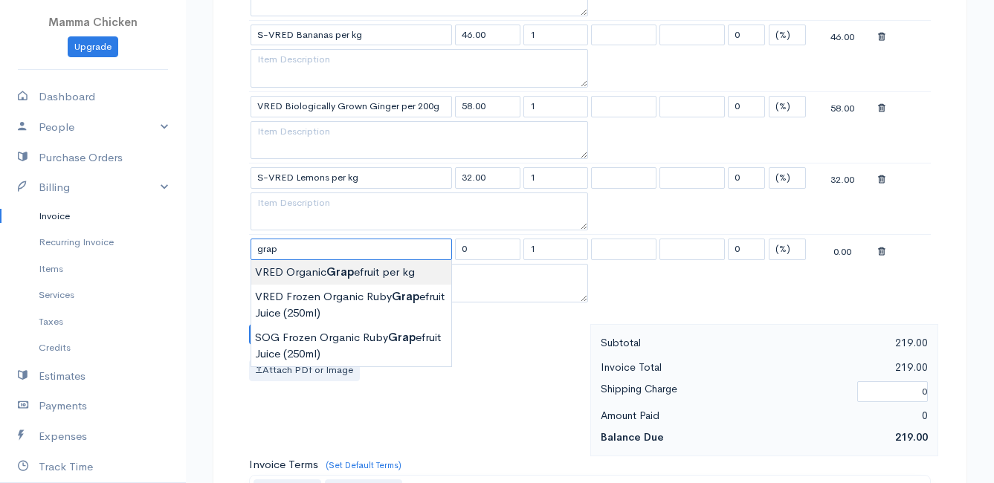
type input "VRED Organic Grapefruit per kg"
click at [301, 267] on body "Mamma Chicken Upgrade Dashboard People Clients Vendors Staff Users Purchase Ord…" at bounding box center [497, 114] width 994 height 1714
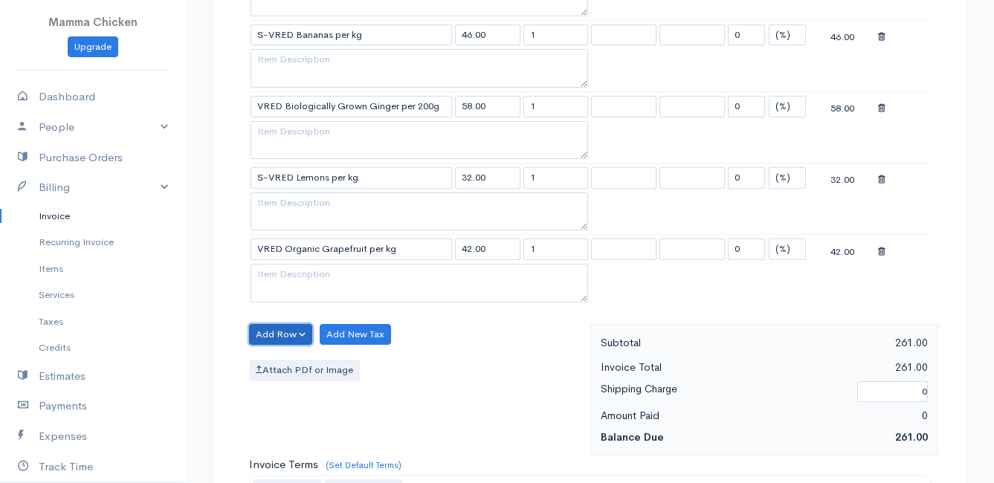
click at [282, 333] on button "Add Row" at bounding box center [280, 335] width 63 height 22
click at [290, 358] on link "Add Item Row" at bounding box center [308, 365] width 117 height 26
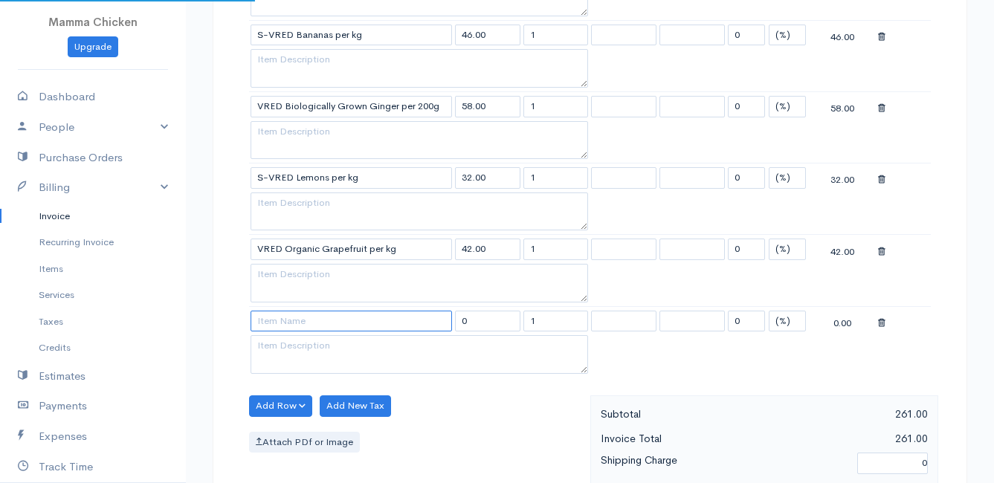
drag, startPoint x: 290, startPoint y: 358, endPoint x: 290, endPoint y: 323, distance: 34.9
click at [290, 323] on input at bounding box center [351, 322] width 201 height 22
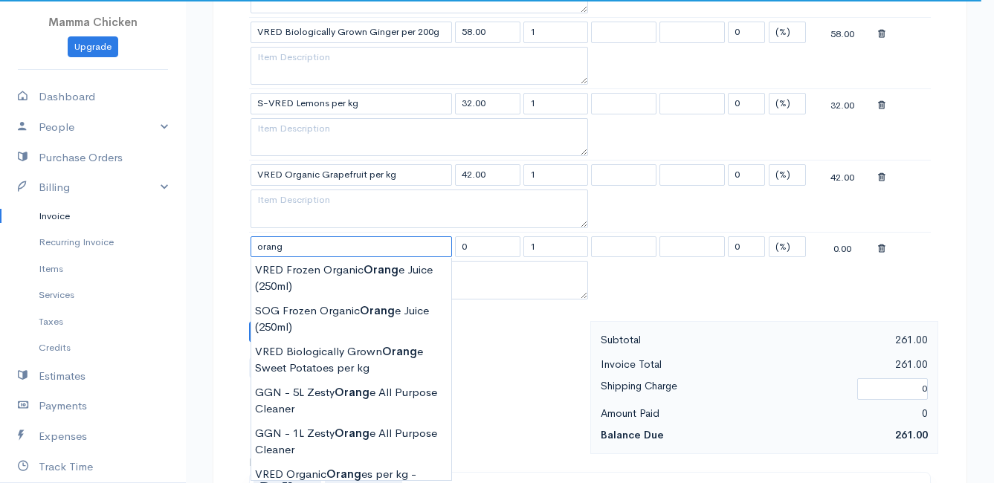
scroll to position [966, 0]
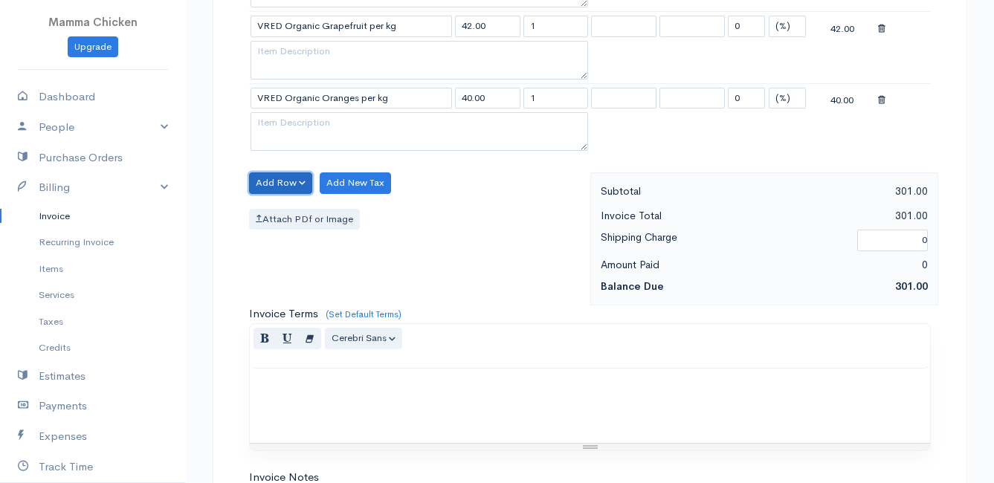
click at [271, 177] on button "Add Row" at bounding box center [280, 183] width 63 height 22
click at [288, 211] on link "Add Item Row" at bounding box center [308, 214] width 117 height 26
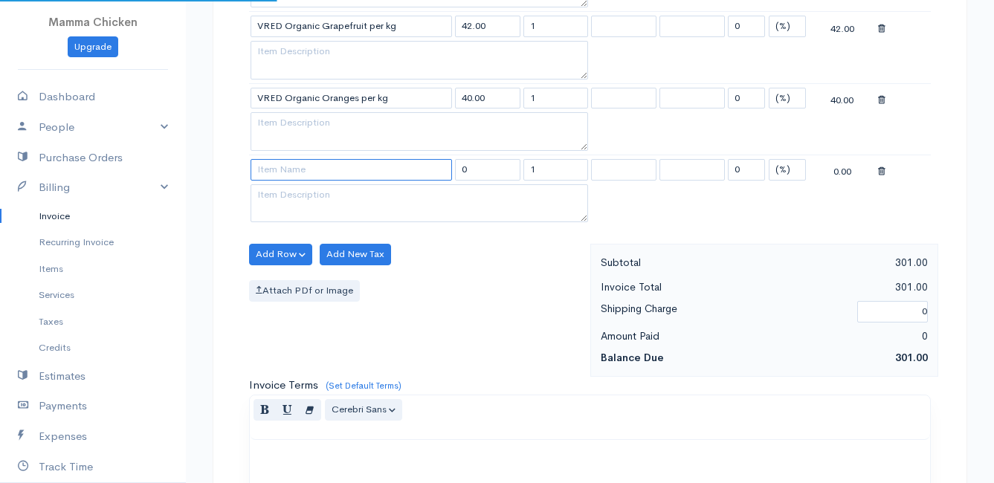
click at [286, 173] on input at bounding box center [351, 170] width 201 height 22
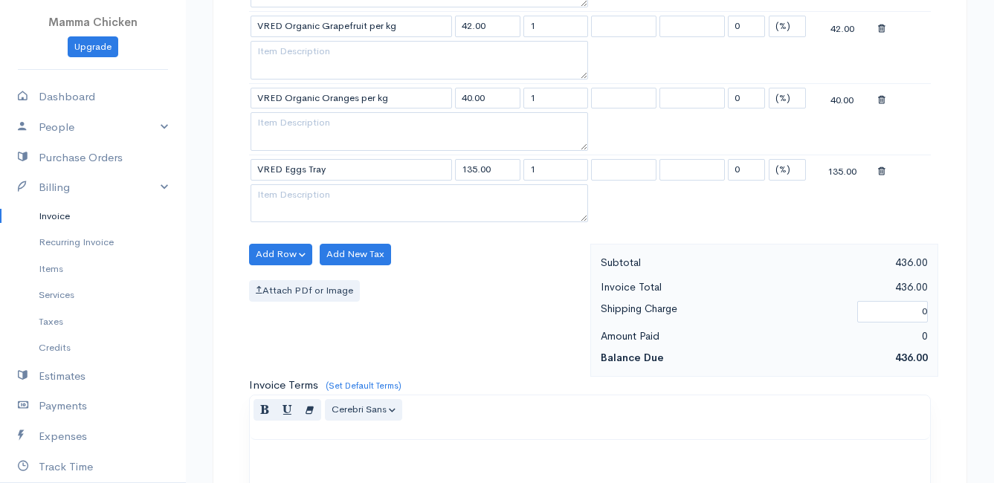
click at [290, 248] on button "Add Row" at bounding box center [280, 255] width 63 height 22
click at [290, 278] on link "Add Item Row" at bounding box center [308, 285] width 117 height 26
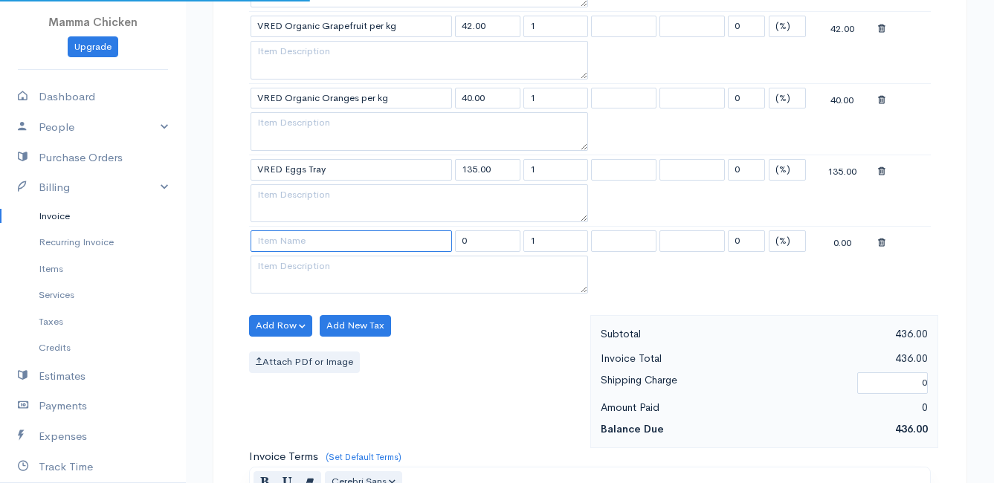
click at [285, 247] on input at bounding box center [351, 241] width 201 height 22
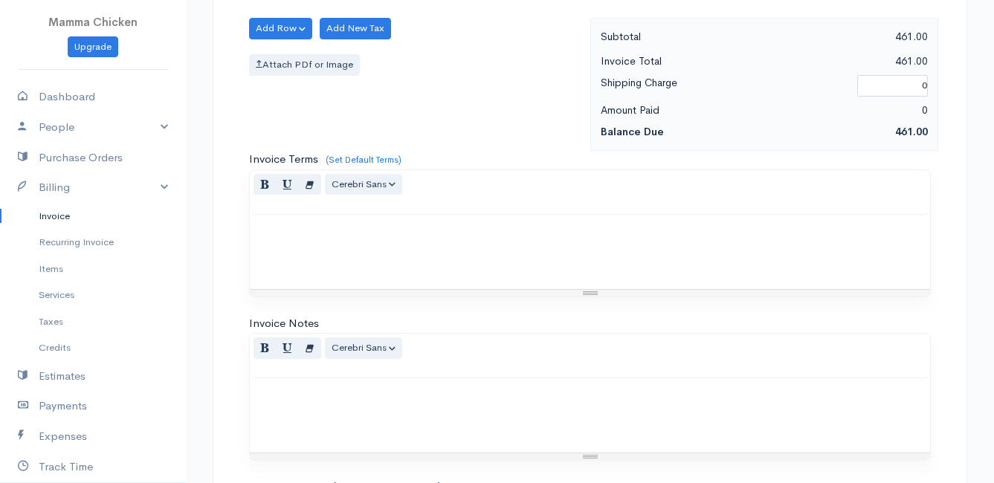
scroll to position [1446, 0]
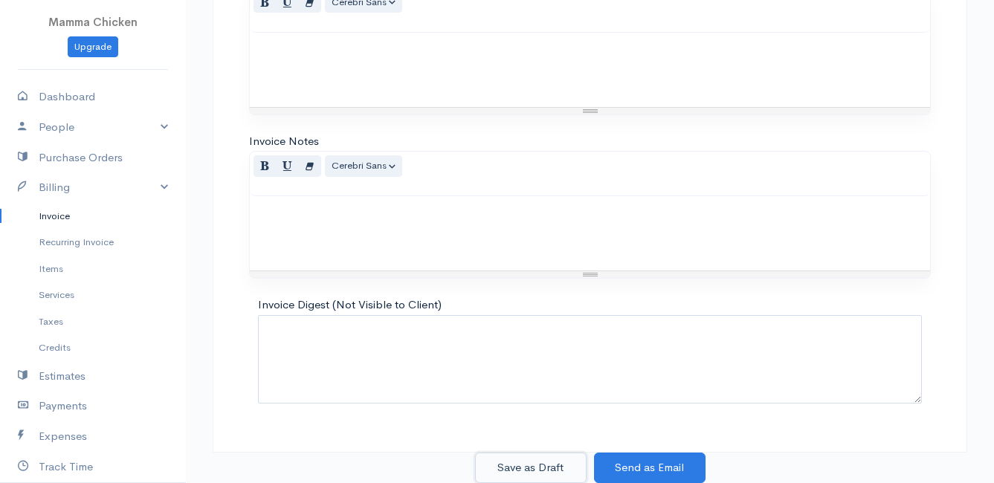
click at [531, 461] on button "Save as Draft" at bounding box center [531, 468] width 112 height 30
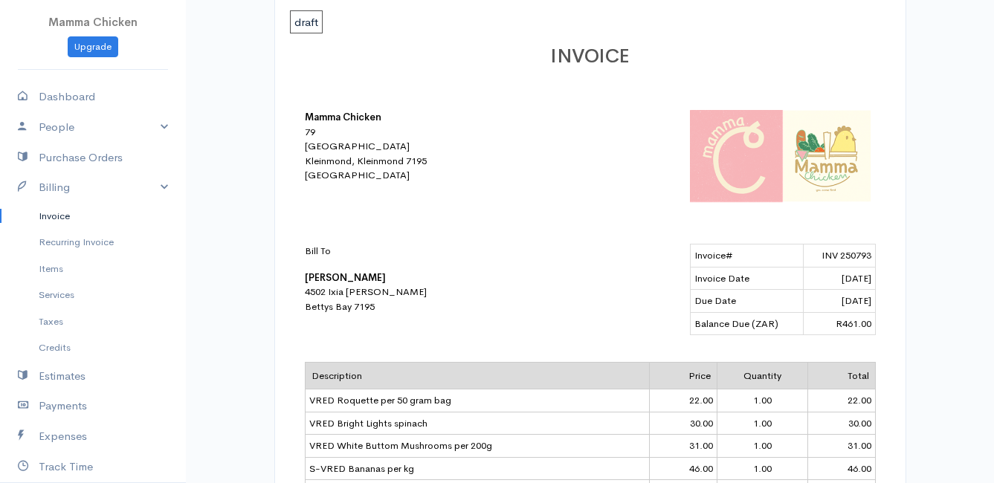
scroll to position [149, 0]
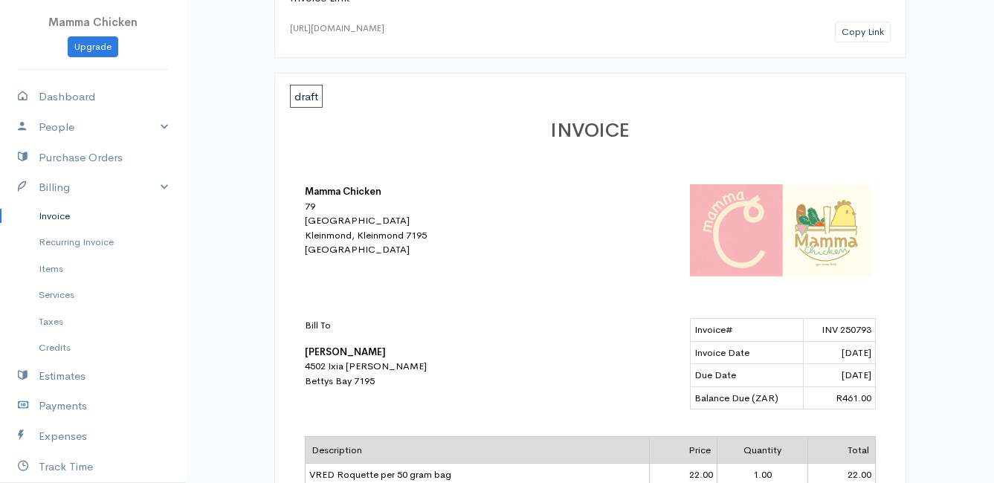
click at [39, 211] on link "Invoice" at bounding box center [93, 216] width 186 height 27
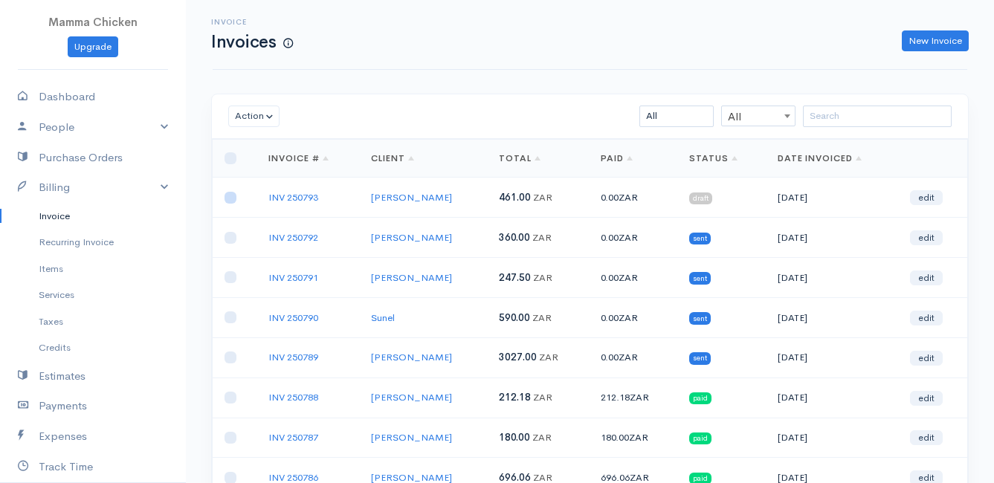
click at [235, 198] on input "checkbox" at bounding box center [231, 198] width 12 height 12
click at [251, 109] on button "Action" at bounding box center [253, 117] width 51 height 22
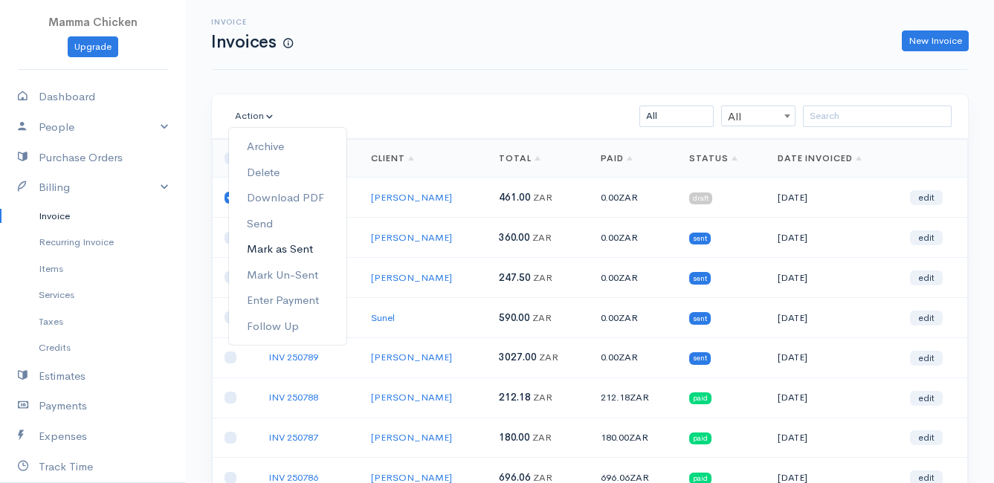
click at [286, 244] on link "Mark as Sent" at bounding box center [287, 249] width 117 height 26
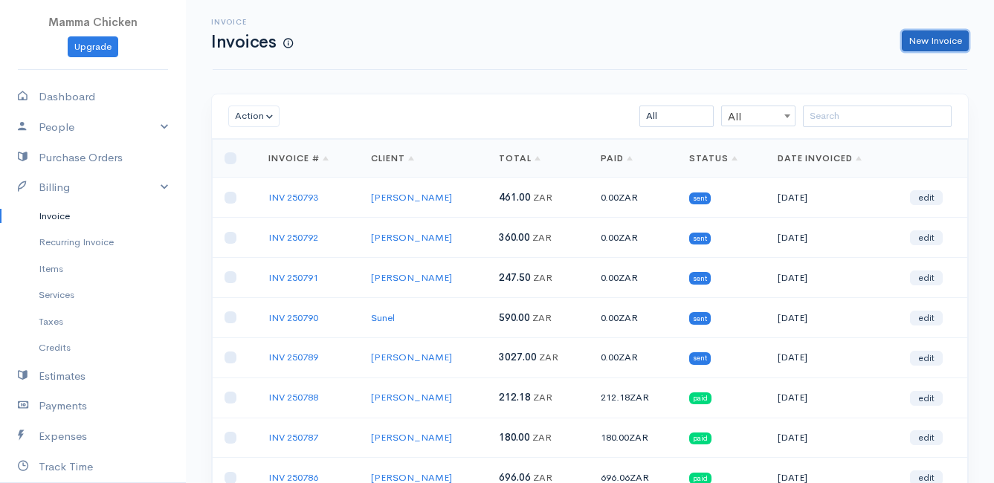
click at [916, 44] on link "New Invoice" at bounding box center [935, 41] width 67 height 22
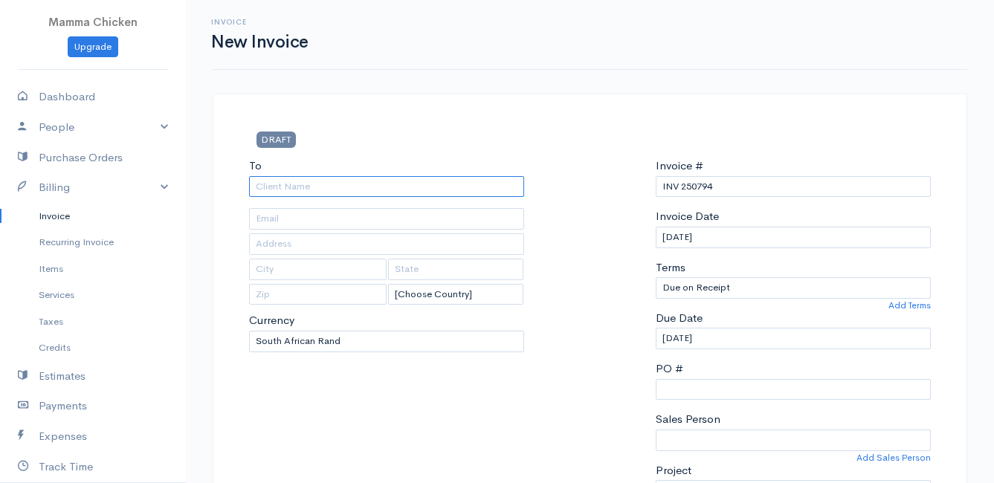
click at [295, 188] on input "To" at bounding box center [386, 187] width 275 height 22
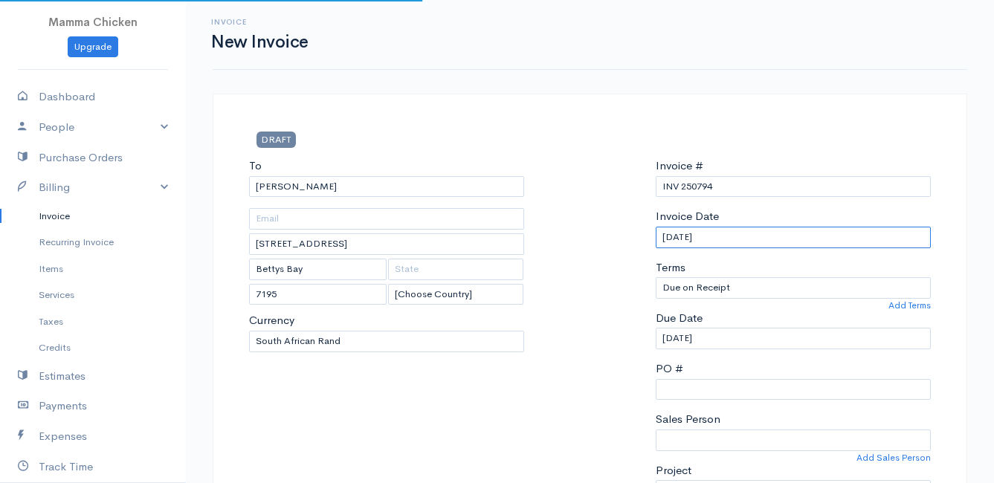
click at [746, 233] on input "[DATE]" at bounding box center [793, 238] width 275 height 22
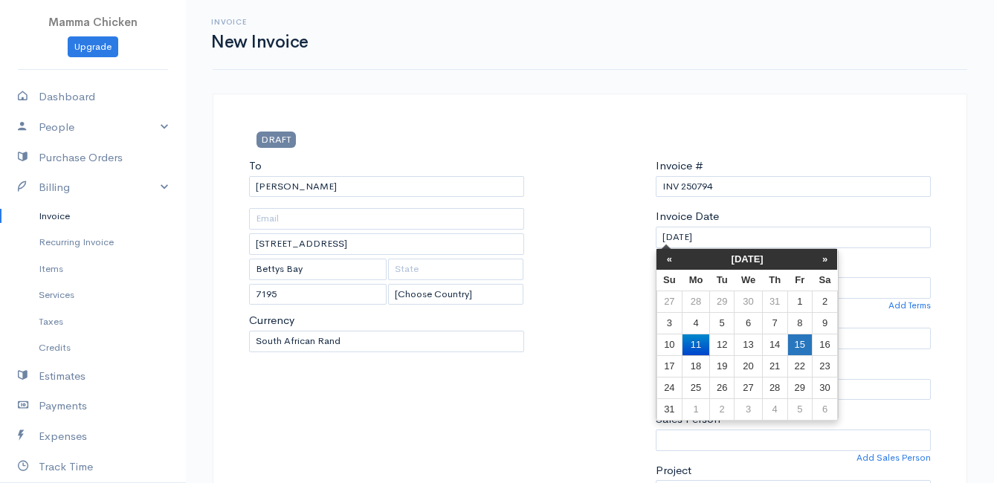
click at [800, 344] on td "15" at bounding box center [799, 345] width 25 height 22
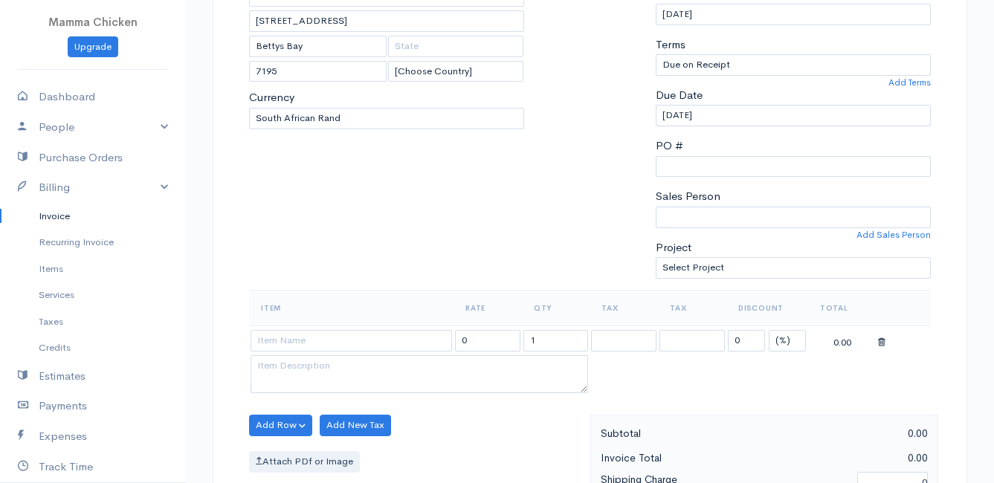
scroll to position [297, 0]
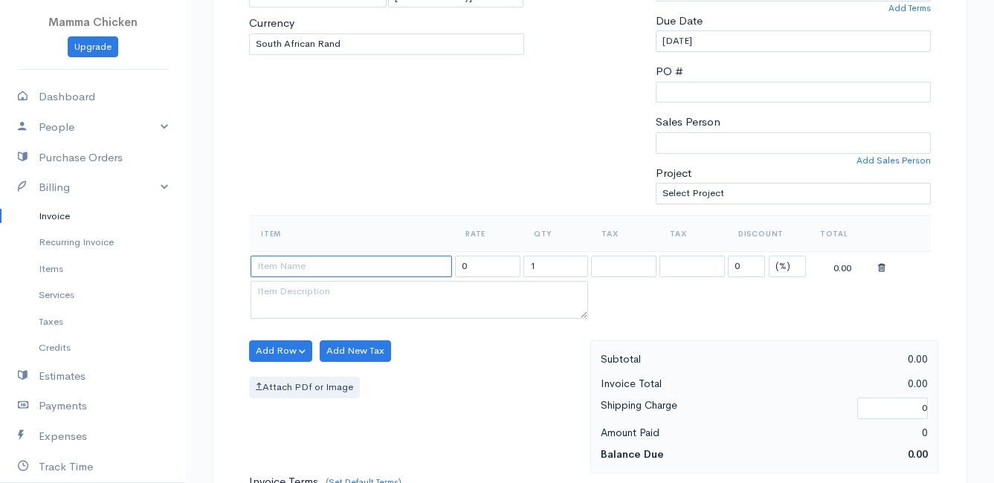
click at [283, 273] on input at bounding box center [351, 267] width 201 height 22
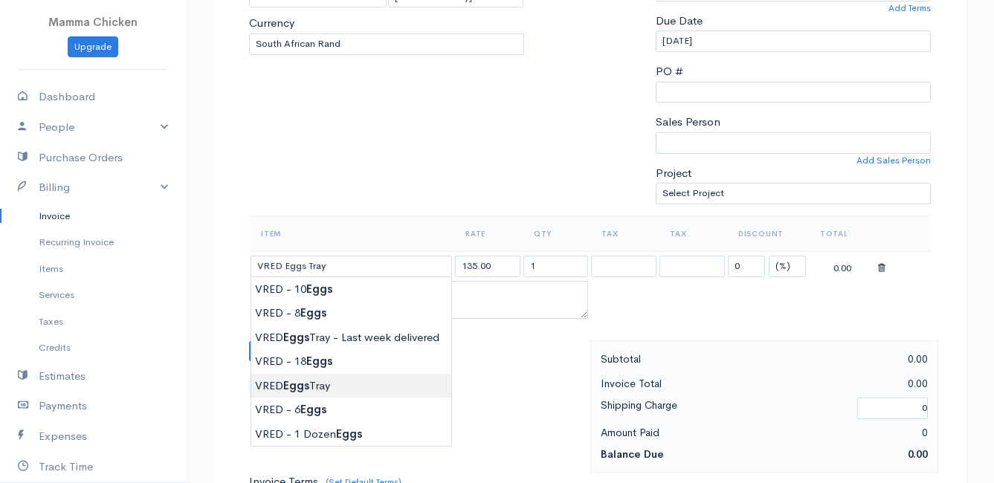
click at [291, 391] on body "Mamma Chicken Upgrade Dashboard People Clients Vendors Staff Users Purchase Ord…" at bounding box center [497, 345] width 994 height 1285
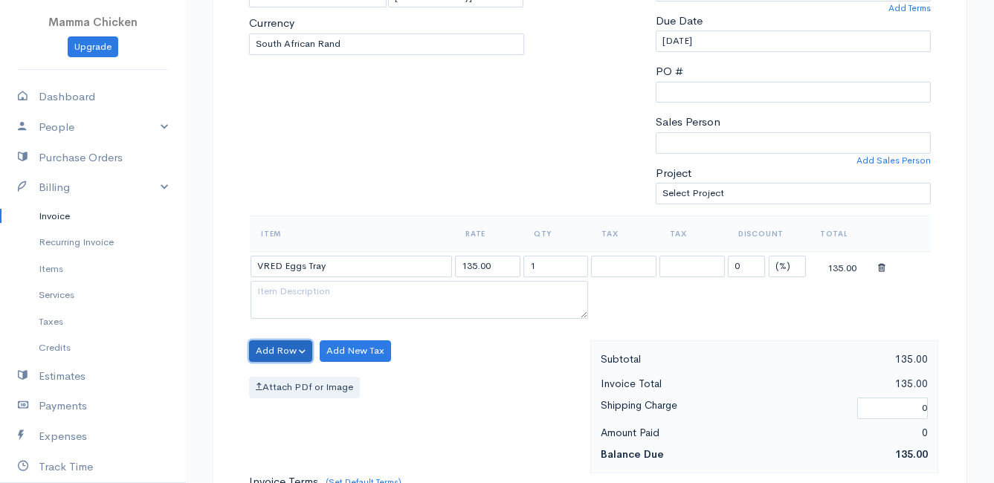
click at [280, 351] on button "Add Row" at bounding box center [280, 351] width 63 height 22
click at [285, 377] on link "Add Item Row" at bounding box center [308, 382] width 117 height 26
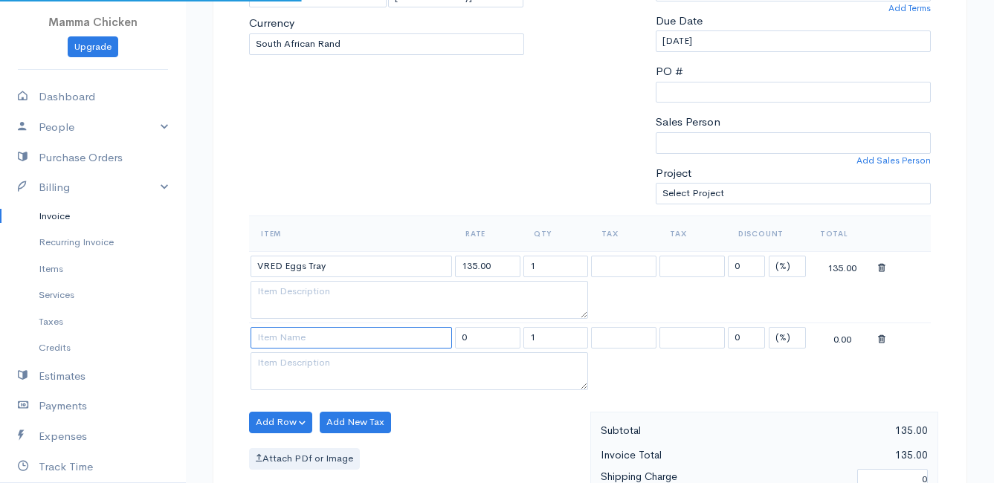
click at [277, 338] on input at bounding box center [351, 338] width 201 height 22
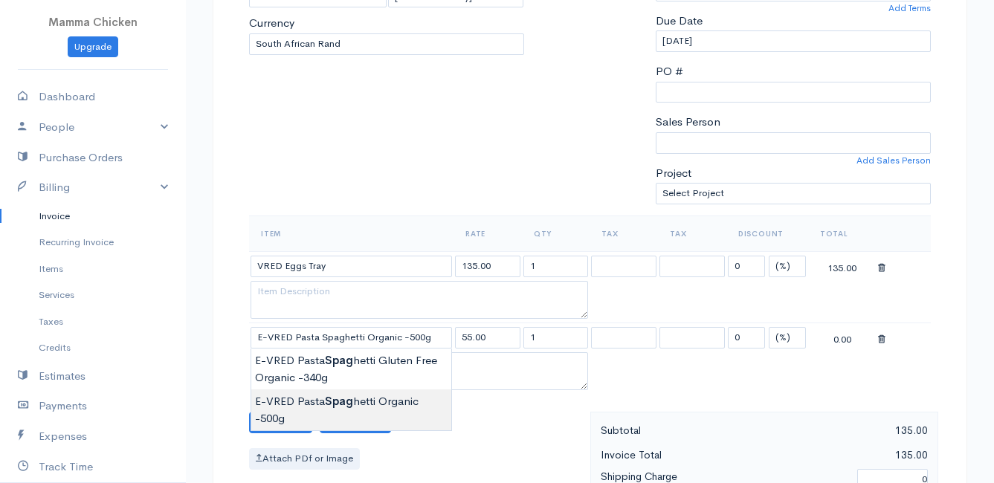
click at [326, 406] on body "Mamma Chicken Upgrade Dashboard People Clients Vendors Staff Users Purchase Ord…" at bounding box center [497, 381] width 994 height 1357
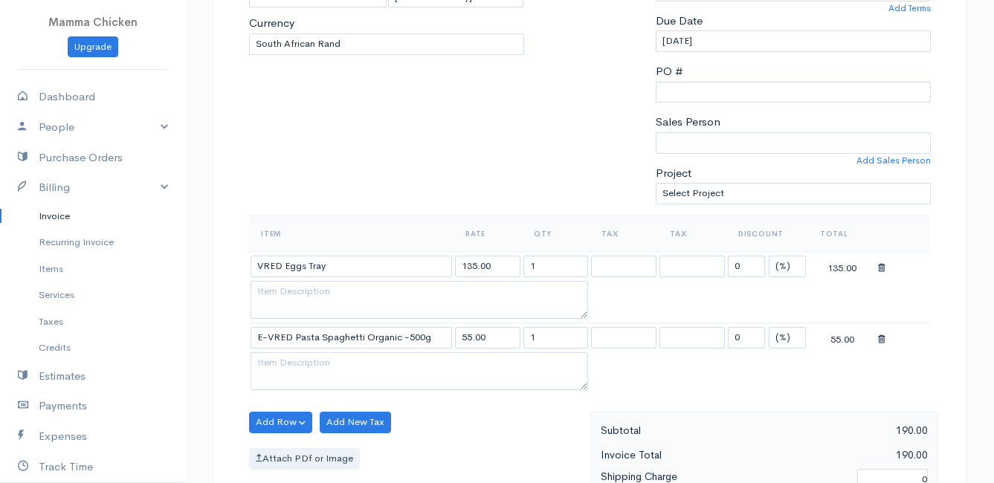
scroll to position [372, 0]
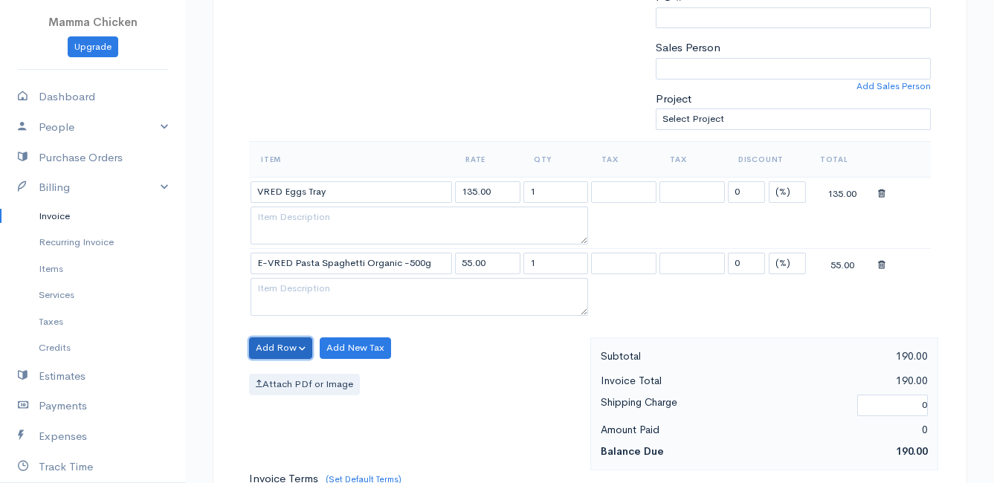
click at [278, 352] on button "Add Row" at bounding box center [280, 349] width 63 height 22
click at [282, 372] on link "Add Item Row" at bounding box center [308, 379] width 117 height 26
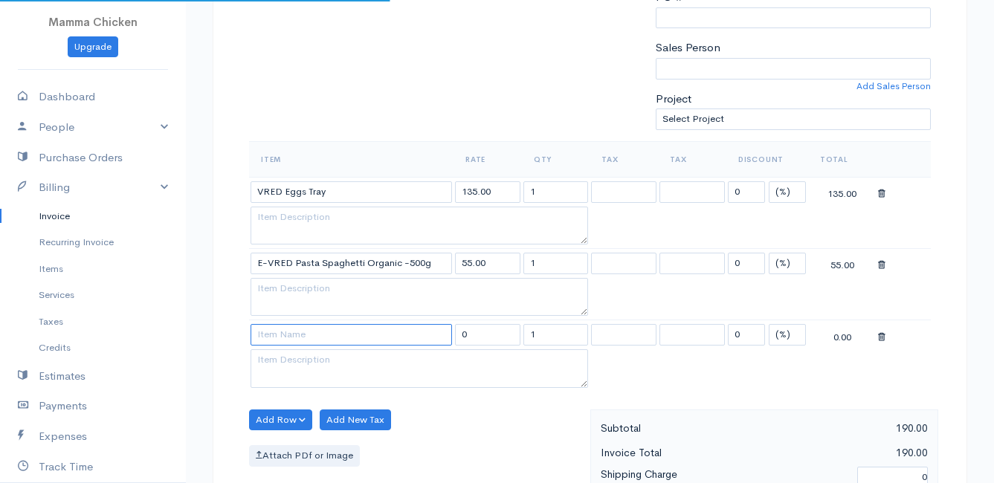
click at [282, 337] on input at bounding box center [351, 335] width 201 height 22
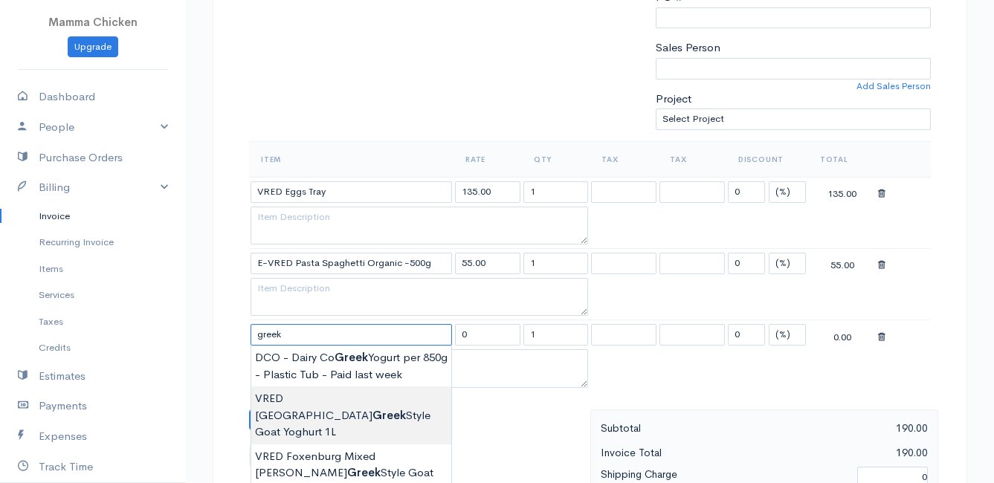
scroll to position [446, 0]
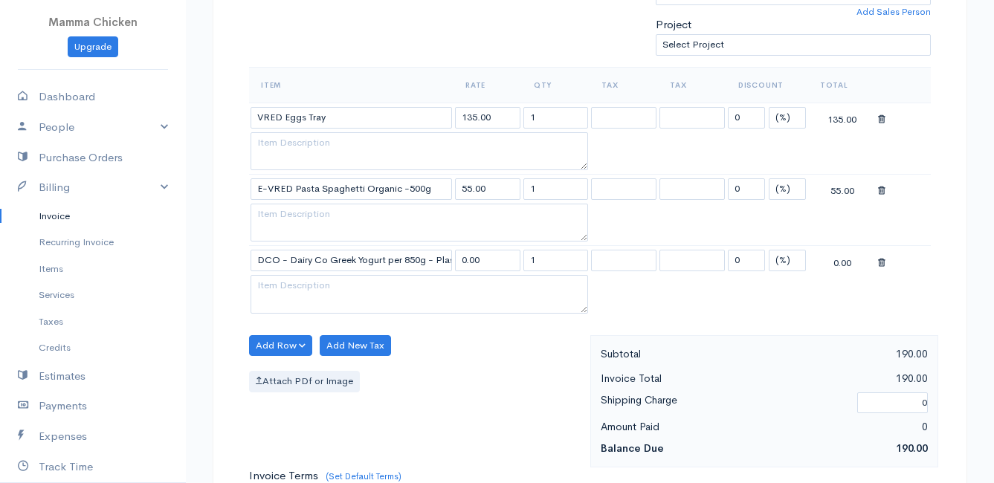
click at [369, 291] on body "Mamma Chicken Upgrade Dashboard People Clients Vendors Staff Users Purchase Ord…" at bounding box center [497, 268] width 994 height 1428
drag, startPoint x: 545, startPoint y: 262, endPoint x: 509, endPoint y: 262, distance: 36.4
click at [509, 262] on tr "DCO - Dairy Co Greek Yogurt per 850g - Plastic Tub - Paid last week 0.00 1 0 (%…" at bounding box center [590, 260] width 682 height 29
click at [878, 262] on icon at bounding box center [881, 263] width 7 height 10
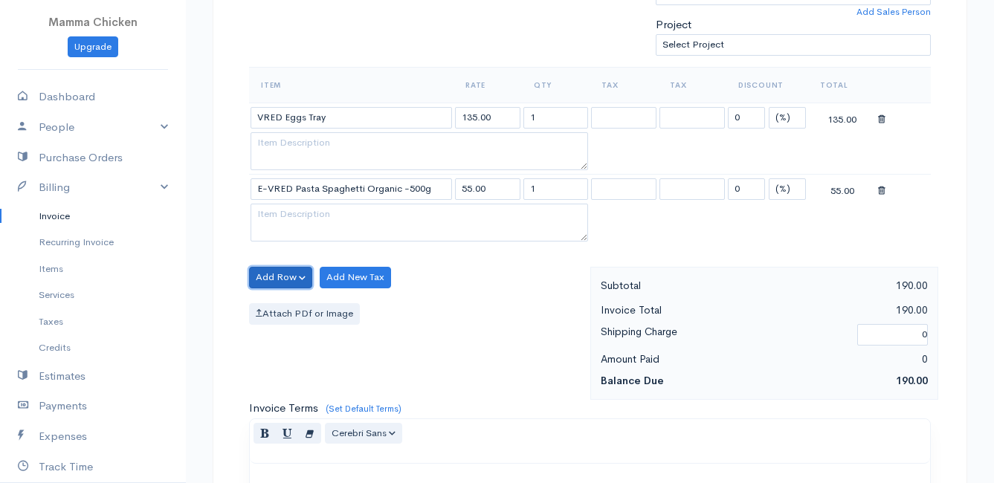
click at [294, 274] on button "Add Row" at bounding box center [280, 278] width 63 height 22
click at [290, 306] on link "Add Item Row" at bounding box center [308, 308] width 117 height 26
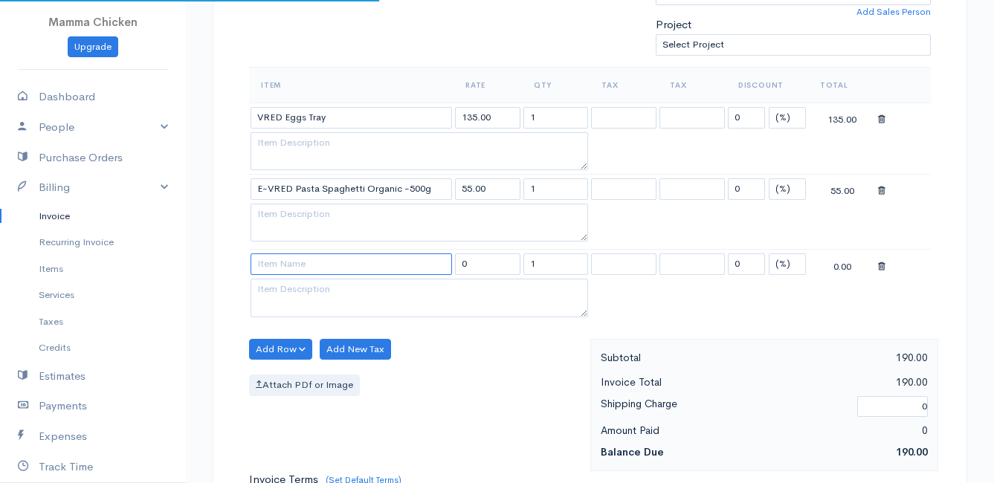
click at [279, 268] on input at bounding box center [351, 265] width 201 height 22
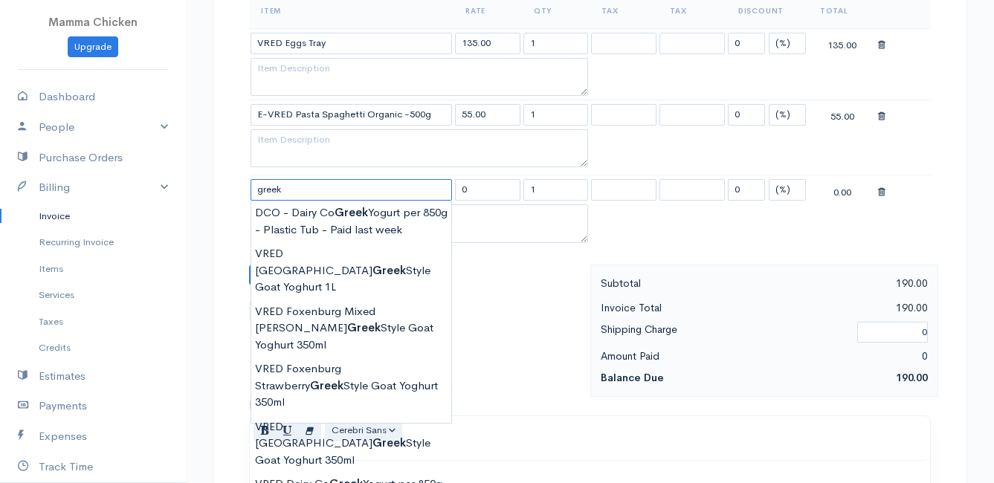
scroll to position [595, 0]
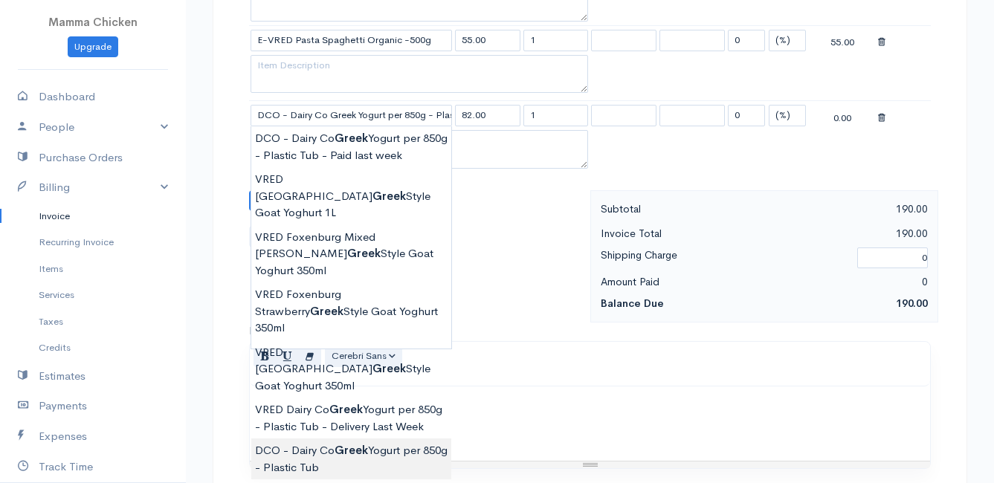
click at [375, 390] on body "Mamma Chicken Upgrade Dashboard People Clients Vendors Staff Users Purchase Ord…" at bounding box center [497, 121] width 994 height 1432
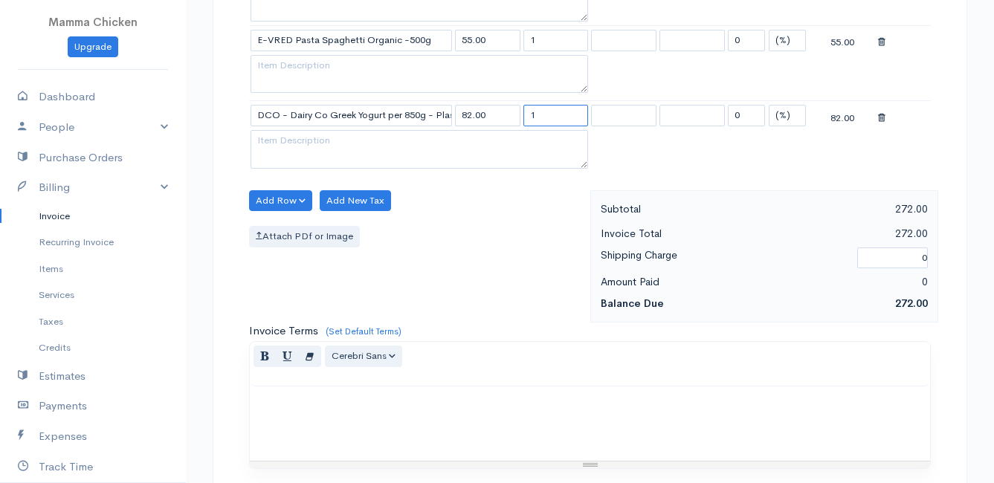
drag, startPoint x: 549, startPoint y: 113, endPoint x: 524, endPoint y: 117, distance: 25.5
click at [524, 117] on input "1" at bounding box center [555, 116] width 65 height 22
click at [410, 288] on div "Add Row Add Item Row Add Time Row Add New Tax Attach PDf or Image" at bounding box center [416, 256] width 349 height 133
click at [274, 200] on button "Add Row" at bounding box center [280, 201] width 63 height 22
click at [280, 227] on link "Add Item Row" at bounding box center [308, 232] width 117 height 26
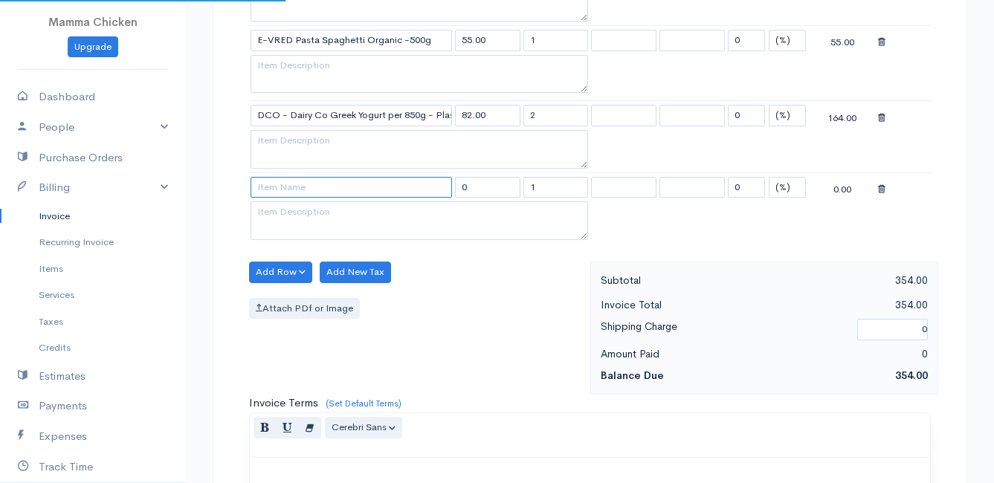
click at [279, 191] on input at bounding box center [351, 188] width 201 height 22
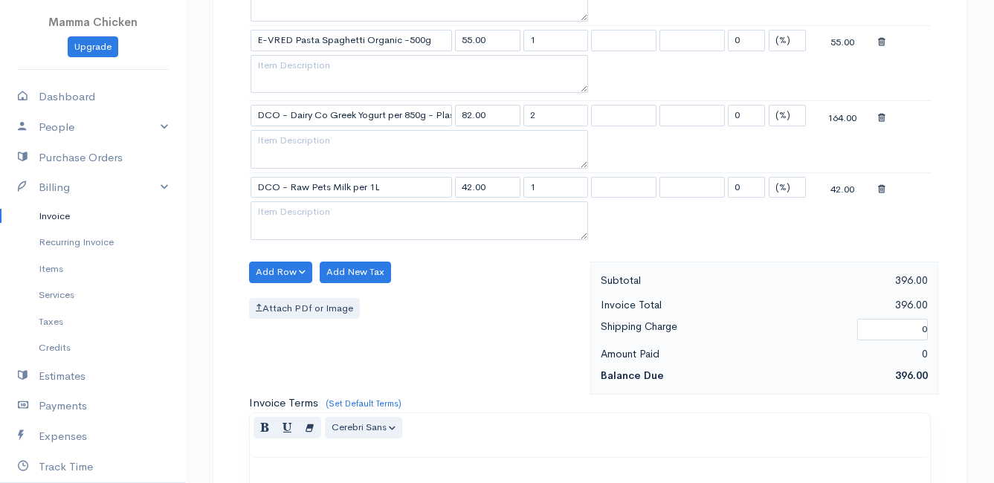
click at [317, 297] on body "Mamma Chicken Upgrade Dashboard People Clients Vendors Staff Users Purchase Ord…" at bounding box center [497, 156] width 994 height 1503
click at [279, 268] on button "Add Row" at bounding box center [280, 273] width 63 height 22
click at [287, 296] on link "Add Item Row" at bounding box center [308, 303] width 117 height 26
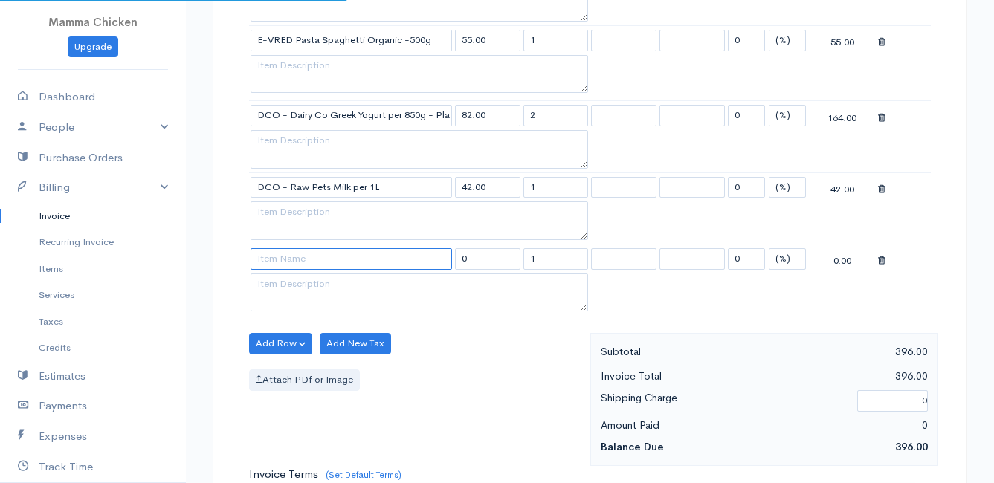
click at [282, 260] on input at bounding box center [351, 259] width 201 height 22
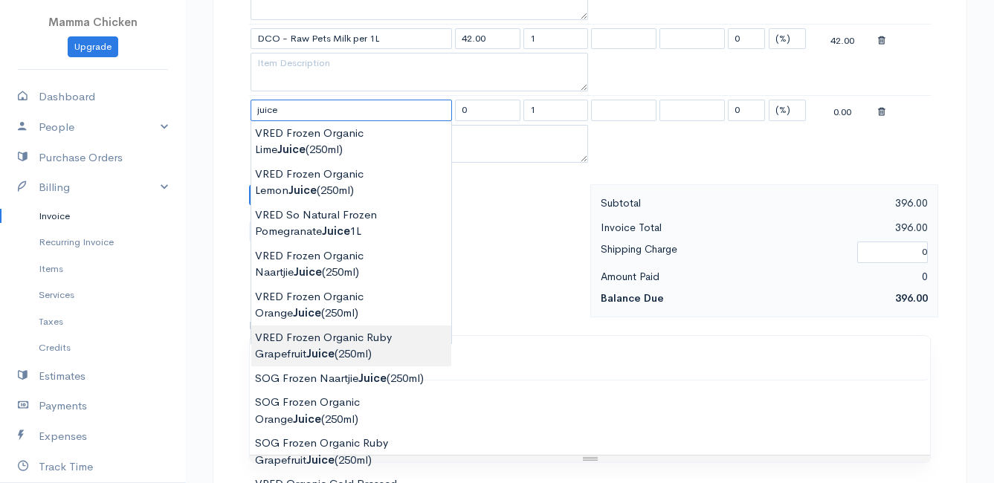
scroll to position [818, 0]
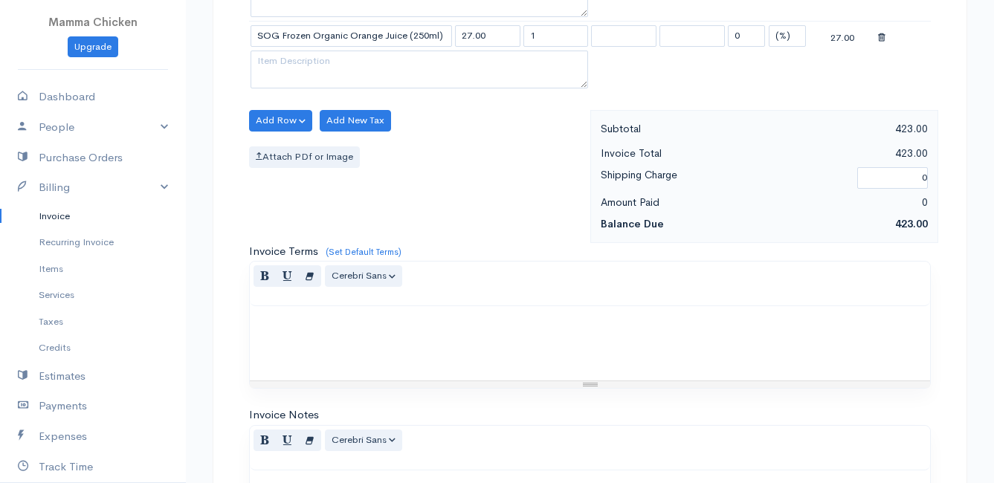
click at [264, 117] on button "Add Row" at bounding box center [280, 121] width 63 height 22
click at [276, 154] on link "Add Item Row" at bounding box center [308, 151] width 117 height 26
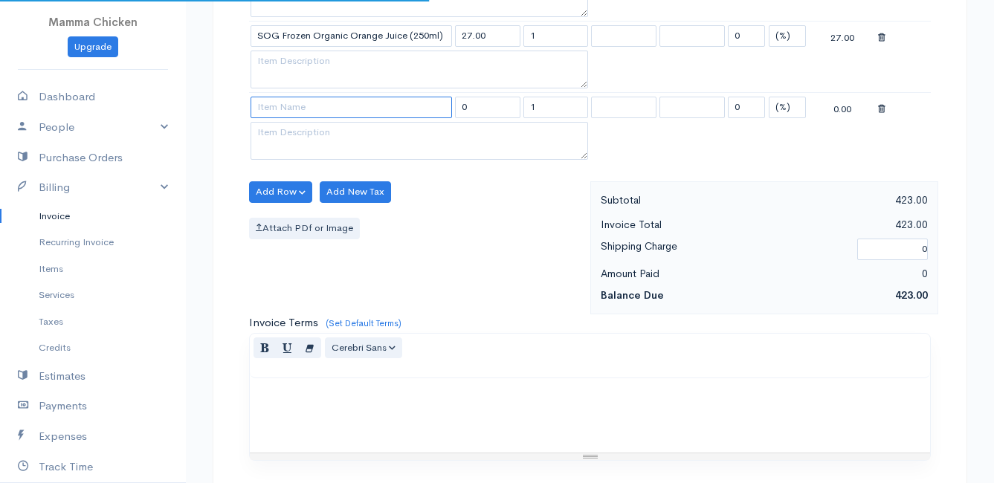
click at [276, 107] on input at bounding box center [351, 108] width 201 height 22
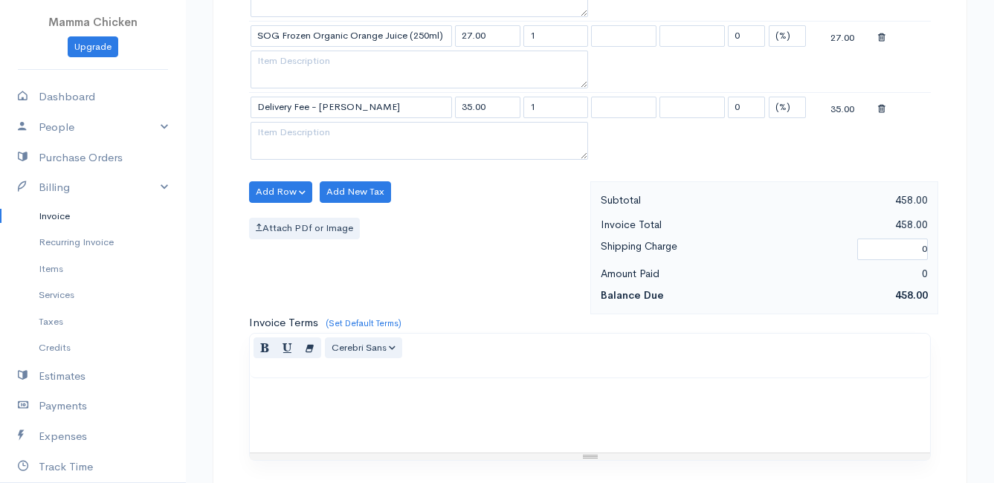
click at [294, 129] on body "Mamma Chicken Upgrade Dashboard People Clients Vendors Staff Users Purchase Ord…" at bounding box center [497, 5] width 994 height 1647
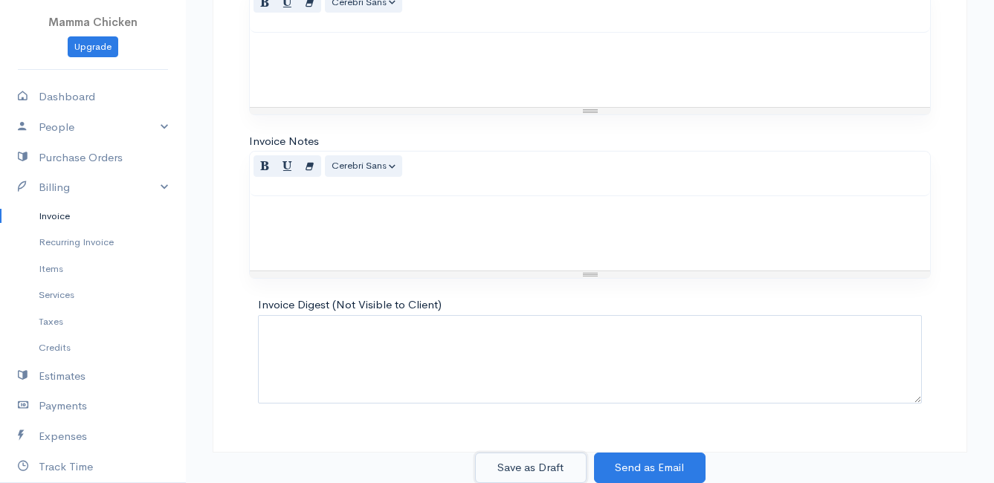
click at [532, 465] on button "Save as Draft" at bounding box center [531, 468] width 112 height 30
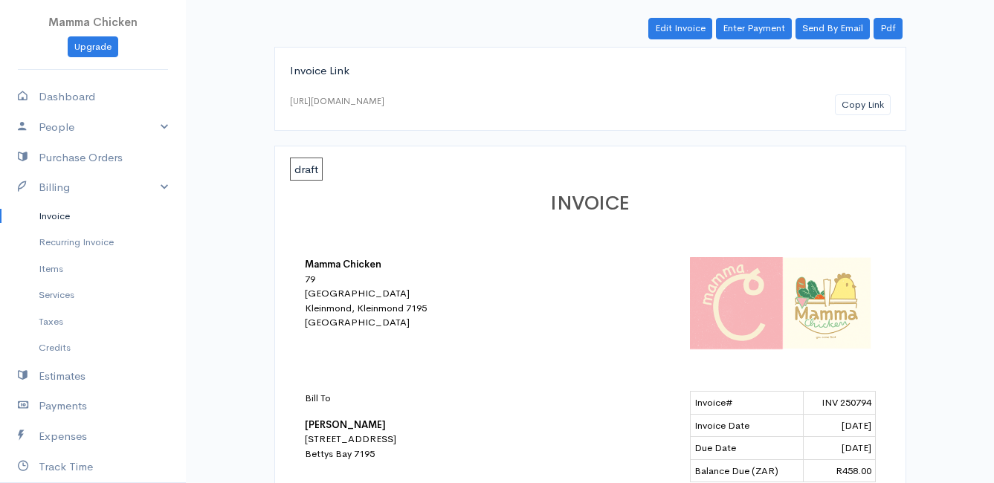
scroll to position [1, 0]
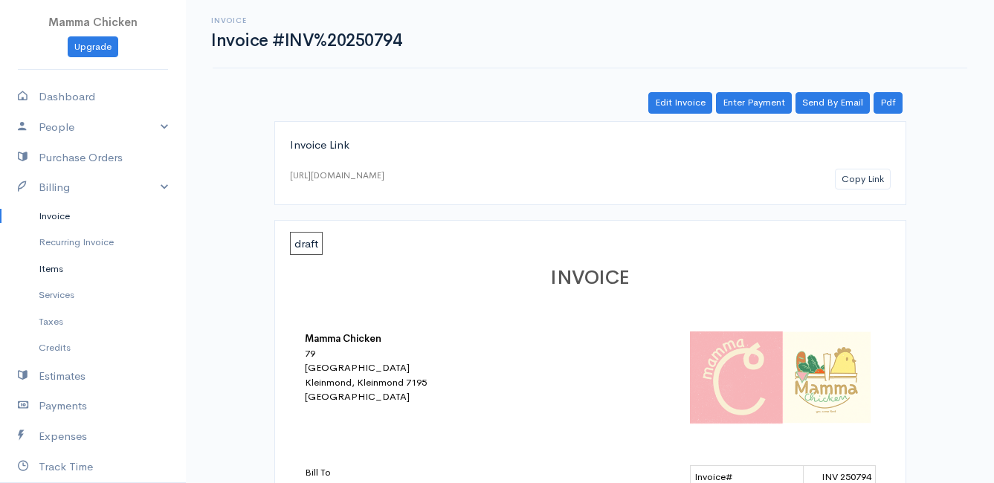
click at [46, 268] on link "Items" at bounding box center [93, 269] width 186 height 27
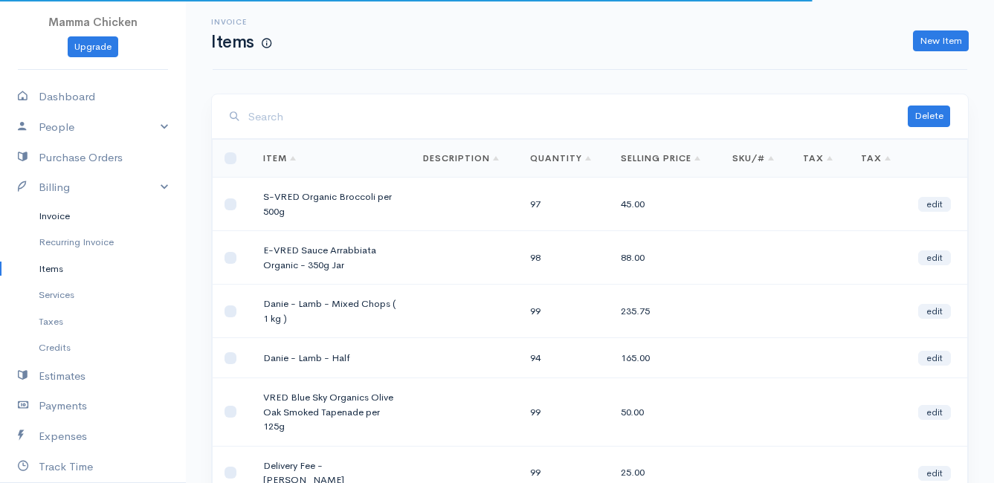
click at [47, 209] on link "Invoice" at bounding box center [93, 216] width 186 height 27
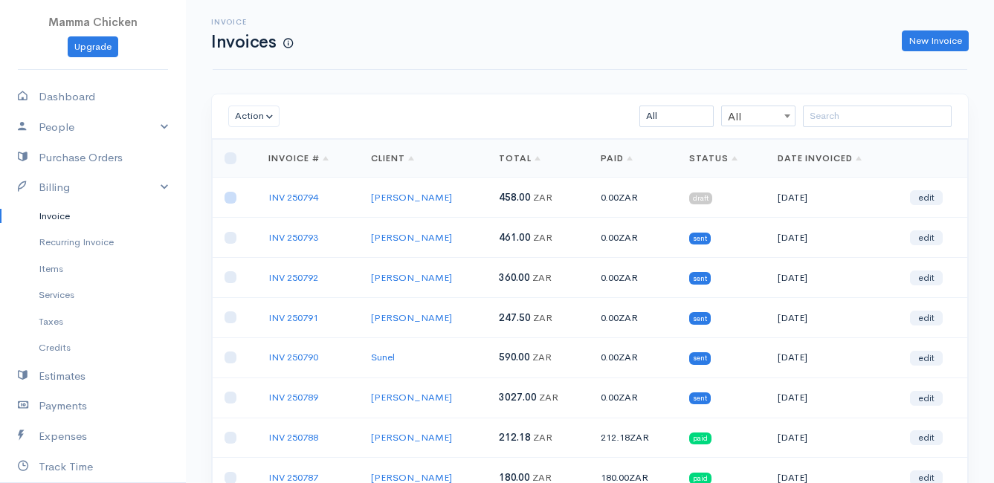
click at [232, 198] on input "checkbox" at bounding box center [231, 198] width 12 height 12
click at [253, 110] on button "Action" at bounding box center [253, 117] width 51 height 22
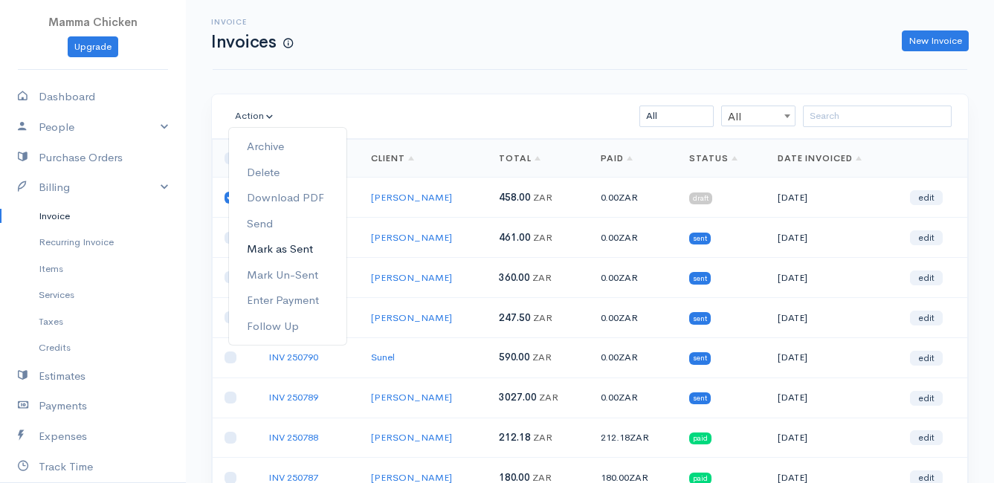
click at [305, 247] on link "Mark as Sent" at bounding box center [287, 249] width 117 height 26
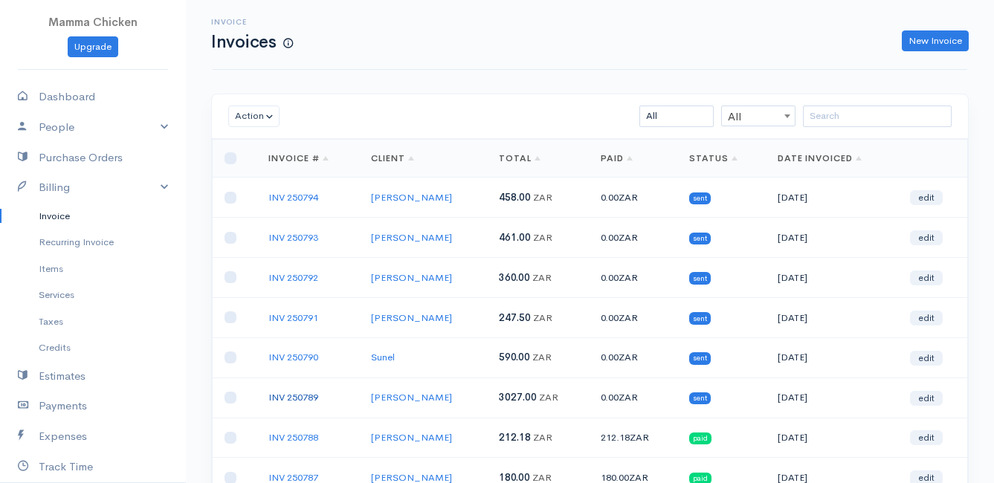
click at [302, 396] on link "INV 250789" at bounding box center [293, 397] width 50 height 13
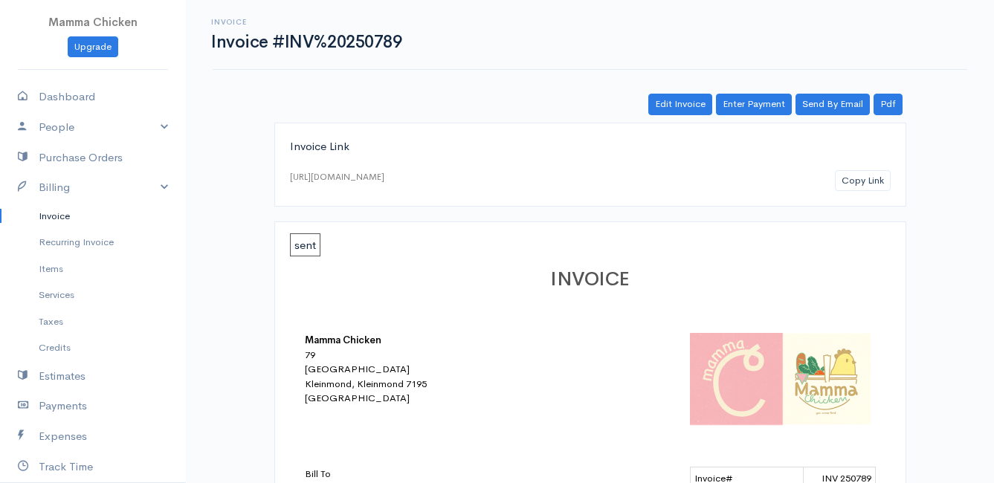
click at [64, 217] on link "Invoice" at bounding box center [93, 216] width 186 height 27
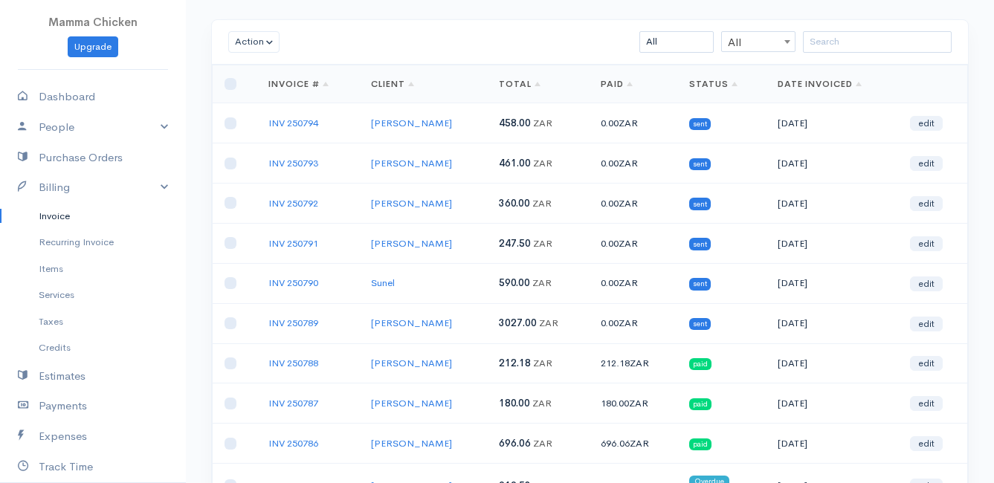
scroll to position [149, 0]
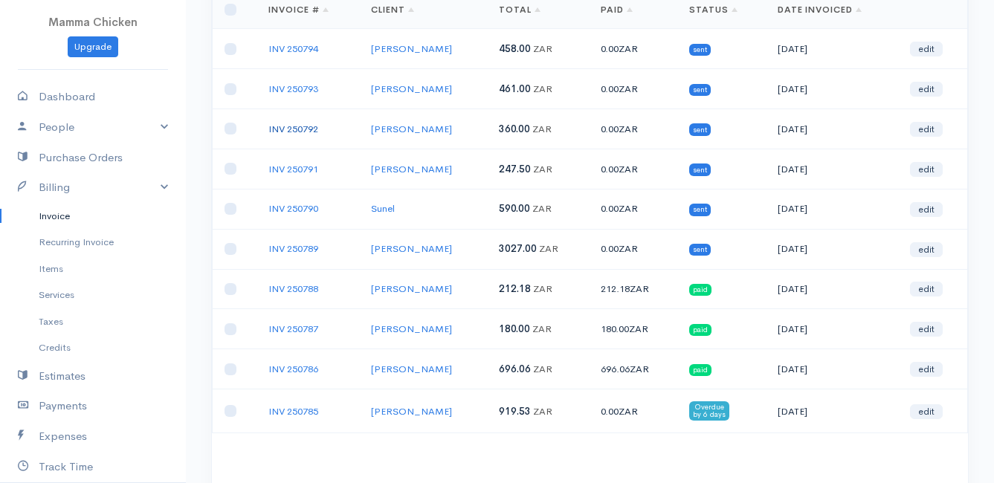
click at [300, 129] on link "INV 250792" at bounding box center [293, 129] width 50 height 13
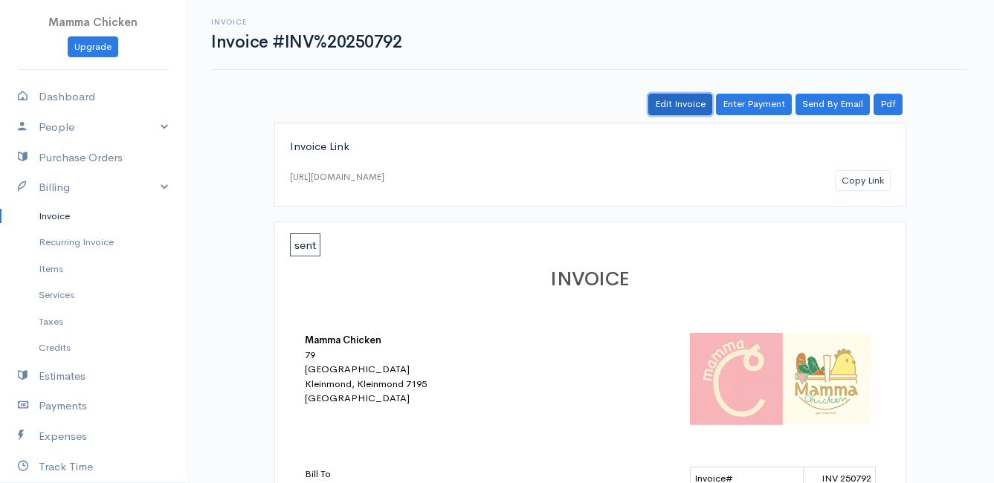
click at [677, 105] on link "Edit Invoice" at bounding box center [680, 105] width 64 height 22
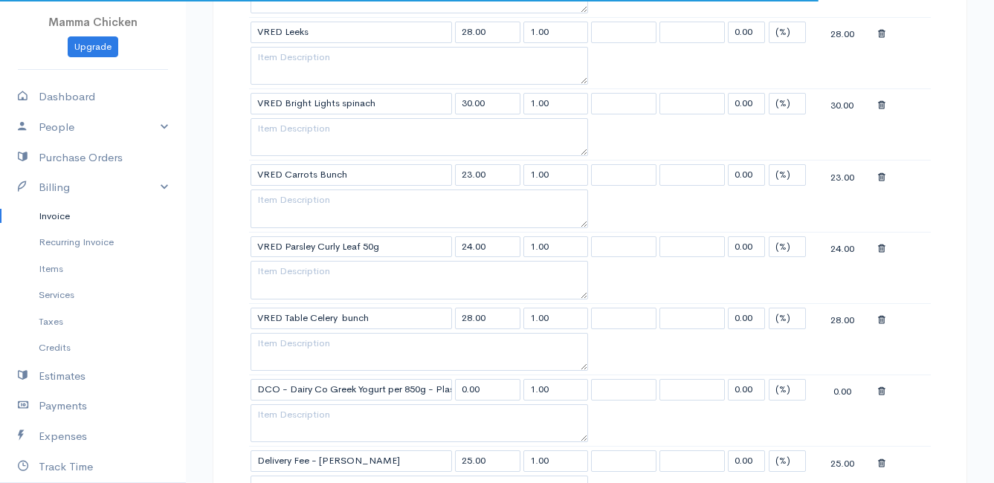
scroll to position [1041, 0]
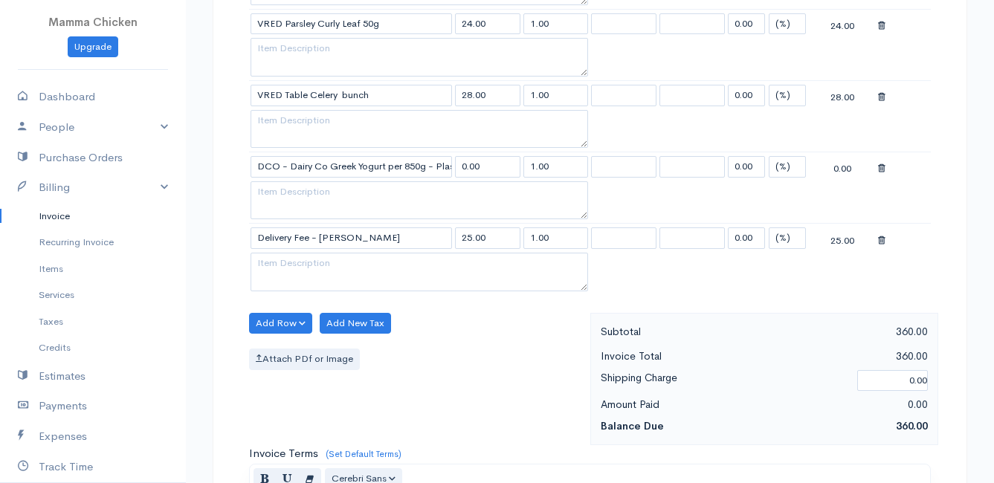
click at [878, 170] on icon at bounding box center [881, 169] width 7 height 10
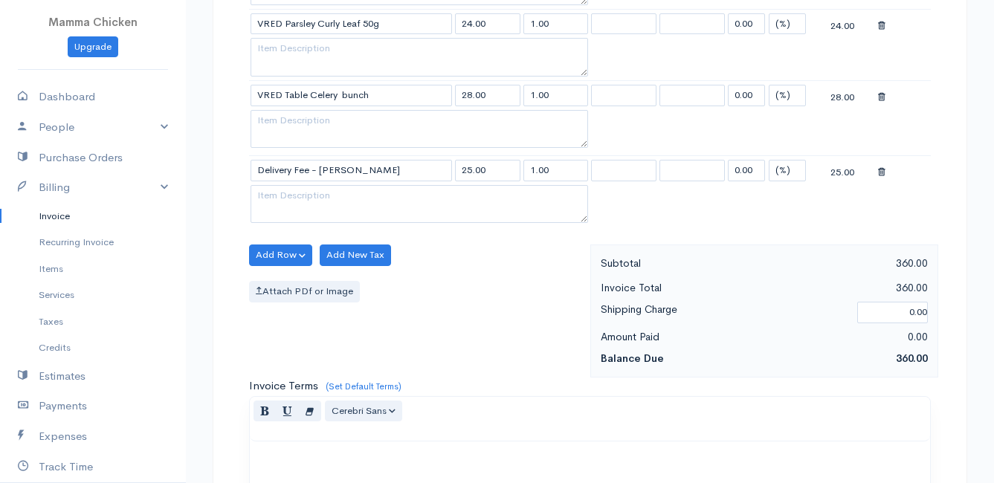
click at [878, 170] on icon at bounding box center [881, 172] width 7 height 10
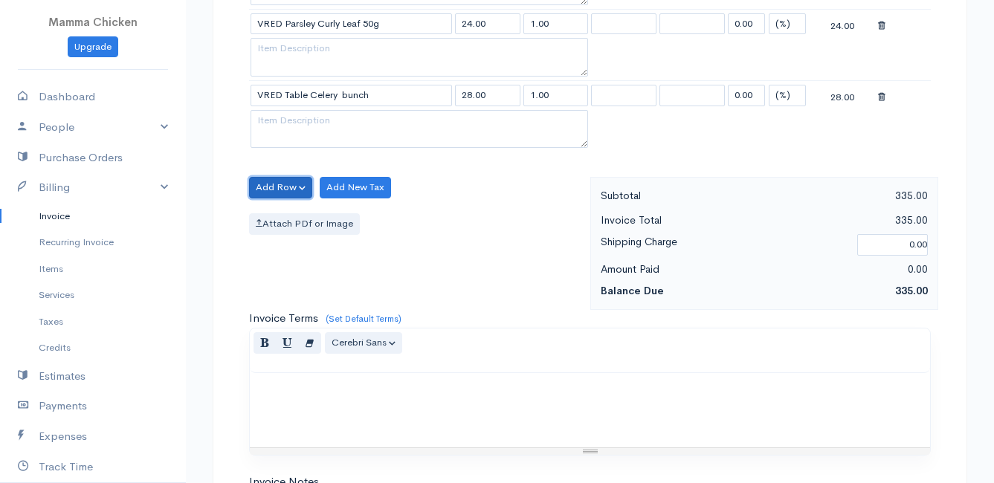
click at [291, 181] on button "Add Row" at bounding box center [280, 188] width 63 height 22
click at [293, 215] on link "Add Item Row" at bounding box center [308, 218] width 117 height 26
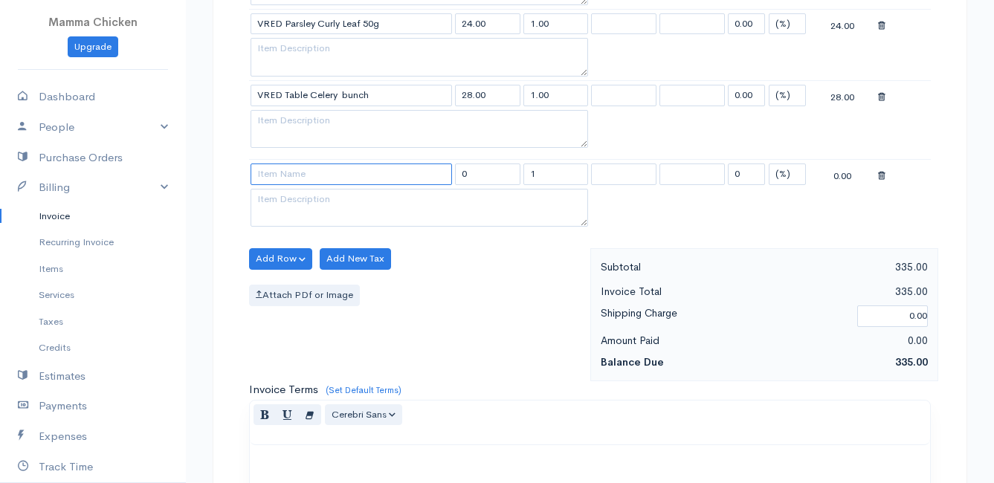
click at [280, 178] on input at bounding box center [351, 175] width 201 height 22
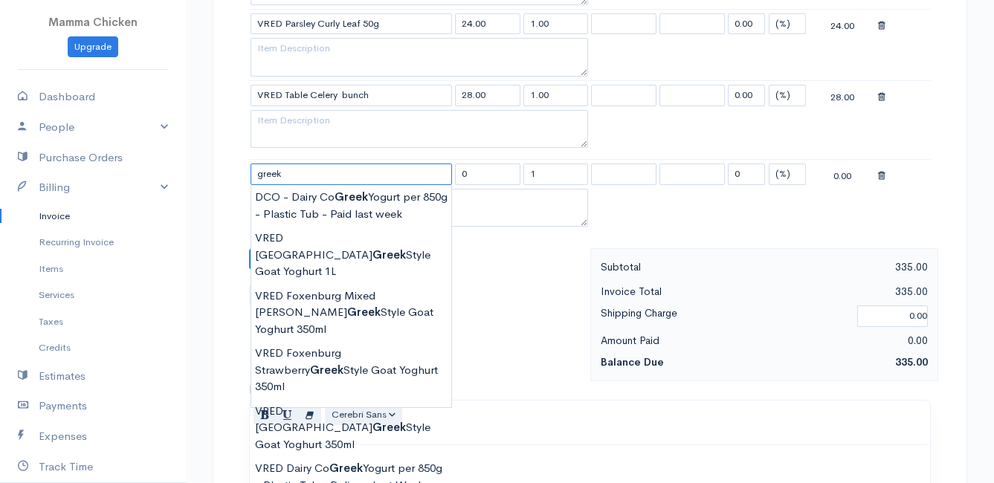
scroll to position [1190, 0]
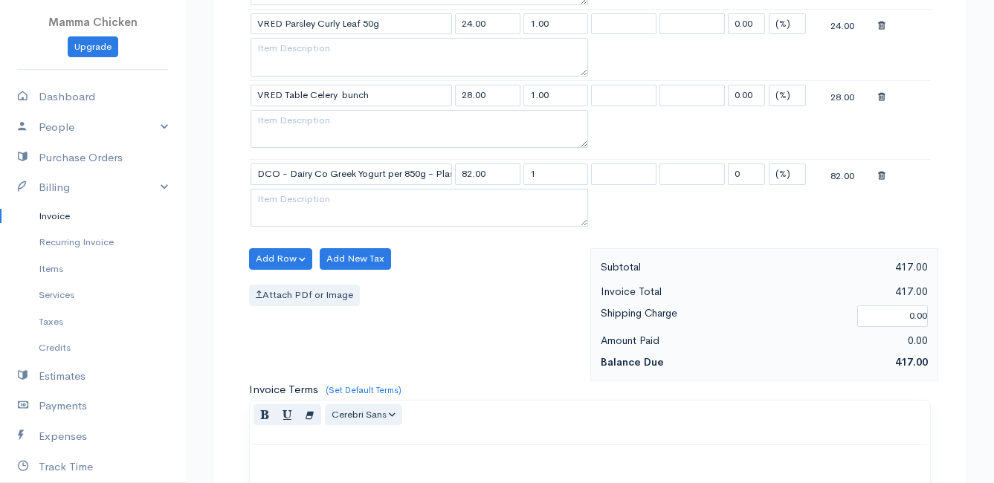
scroll to position [966, 0]
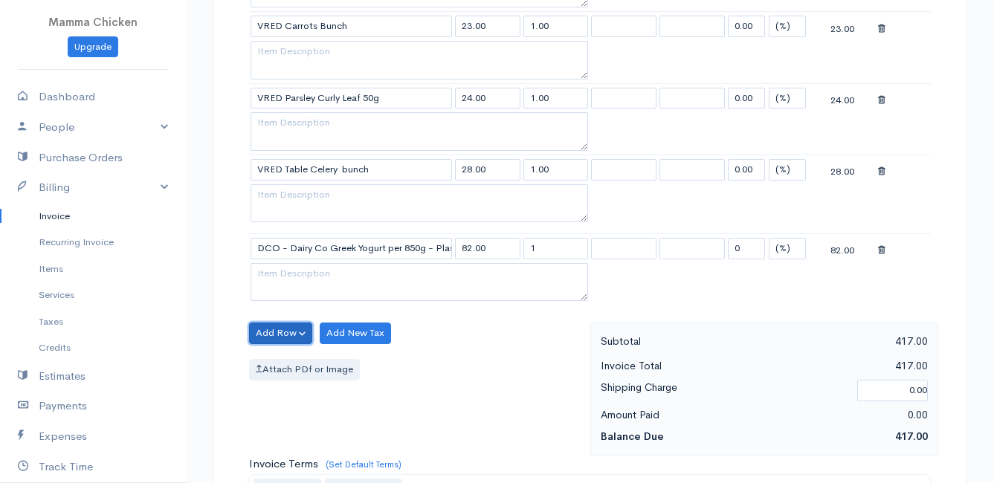
click at [282, 329] on button "Add Row" at bounding box center [280, 334] width 63 height 22
click at [283, 356] on link "Add Item Row" at bounding box center [308, 364] width 117 height 26
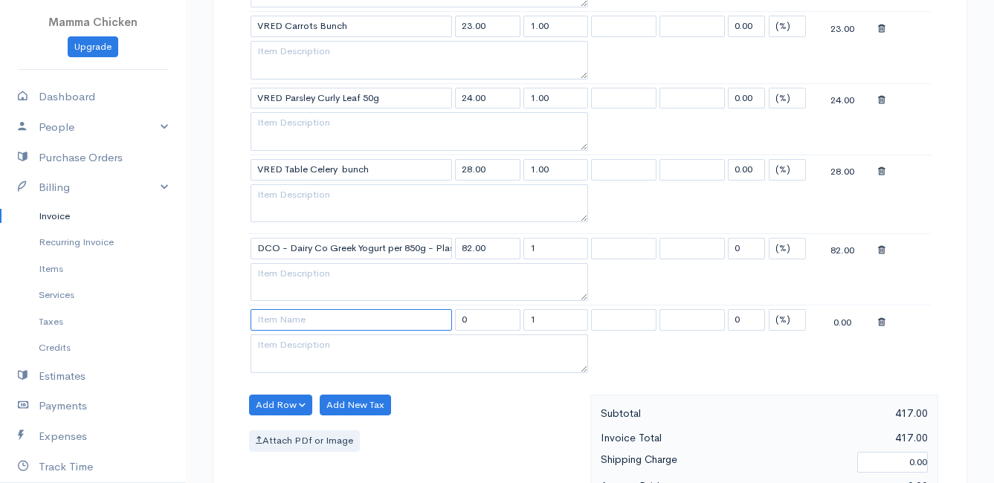
click at [271, 317] on input at bounding box center [351, 320] width 201 height 22
click at [317, 421] on body "Mamma Chicken Upgrade Dashboard People Clients Vendors Staff Users Purchase Ord…" at bounding box center [497, 38] width 994 height 2008
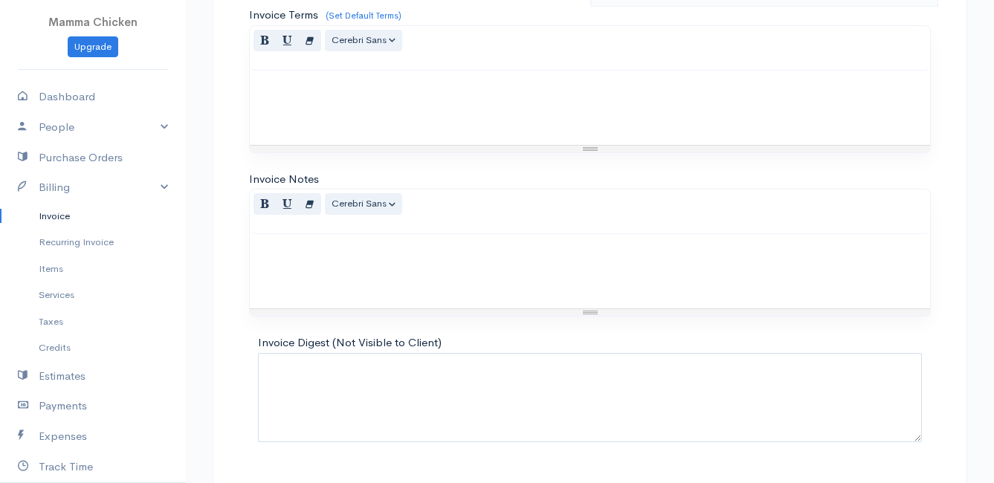
scroll to position [1525, 0]
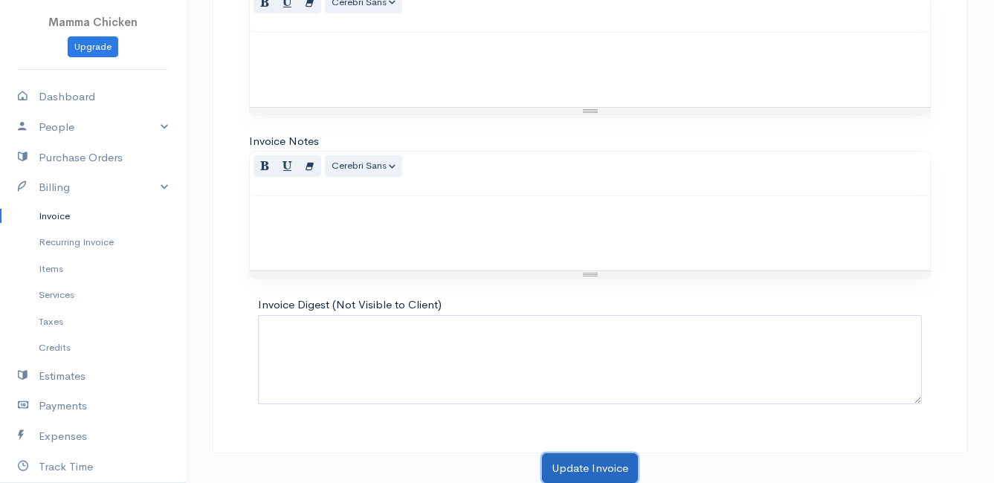
click at [567, 465] on button "Update Invoice" at bounding box center [590, 469] width 96 height 30
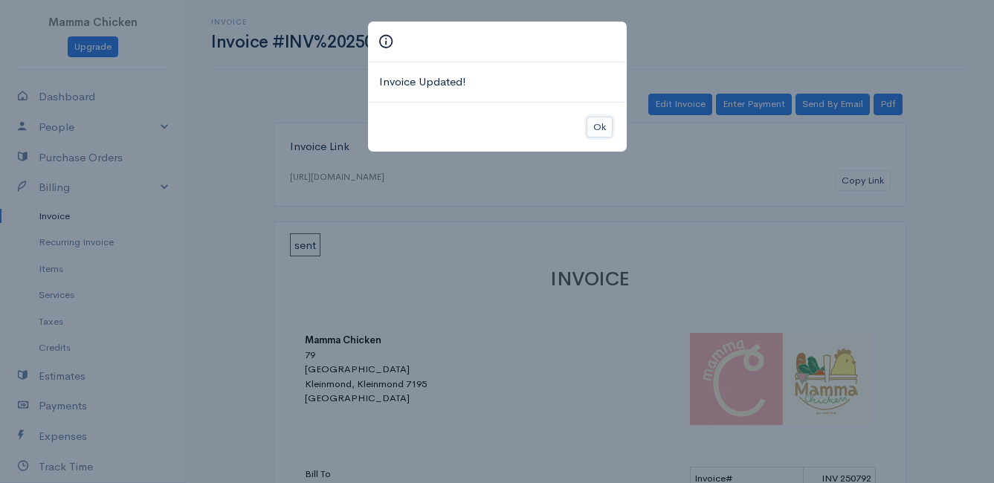
click at [594, 132] on button "Ok" at bounding box center [600, 128] width 26 height 22
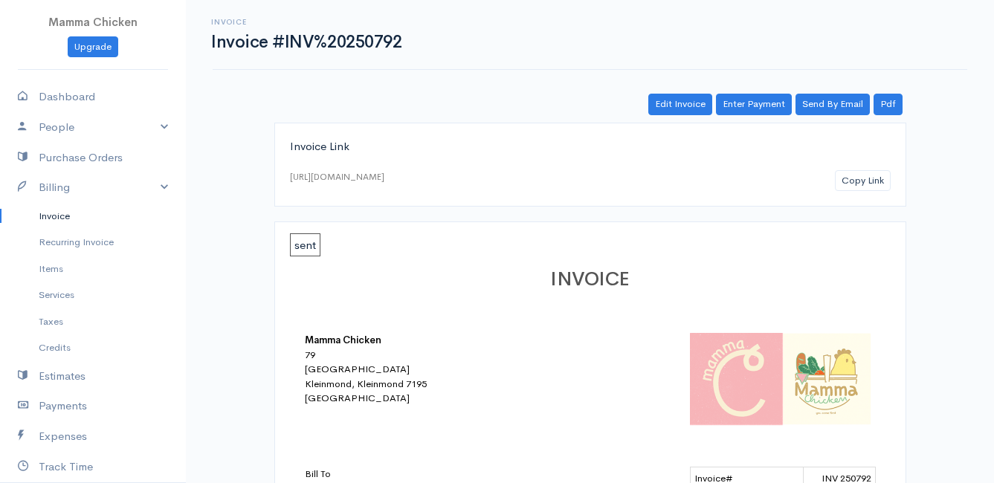
click at [62, 215] on link "Invoice" at bounding box center [93, 216] width 186 height 27
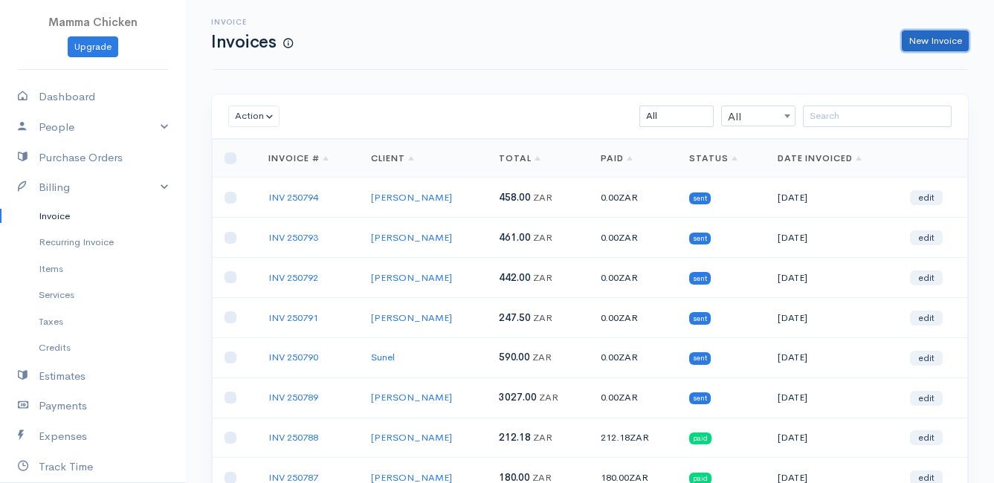
click at [937, 42] on link "New Invoice" at bounding box center [935, 41] width 67 height 22
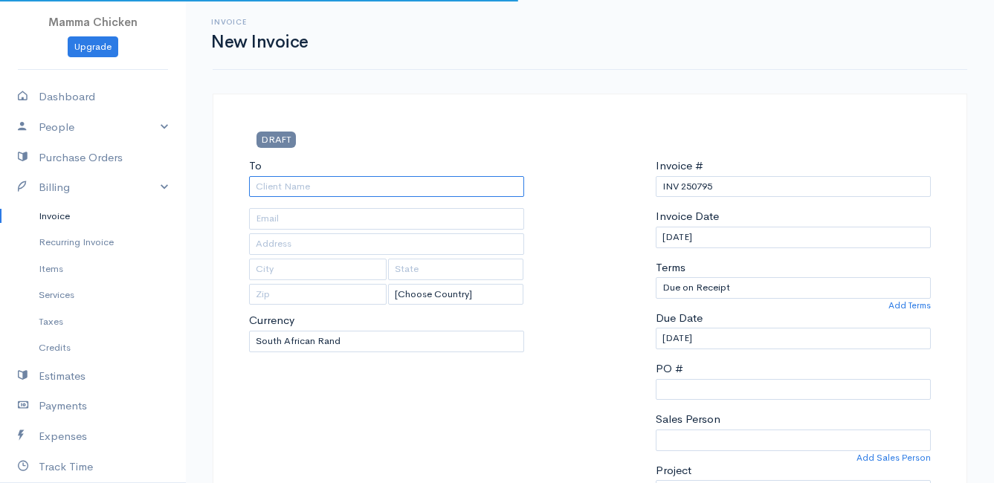
click at [358, 186] on input "To" at bounding box center [386, 187] width 275 height 22
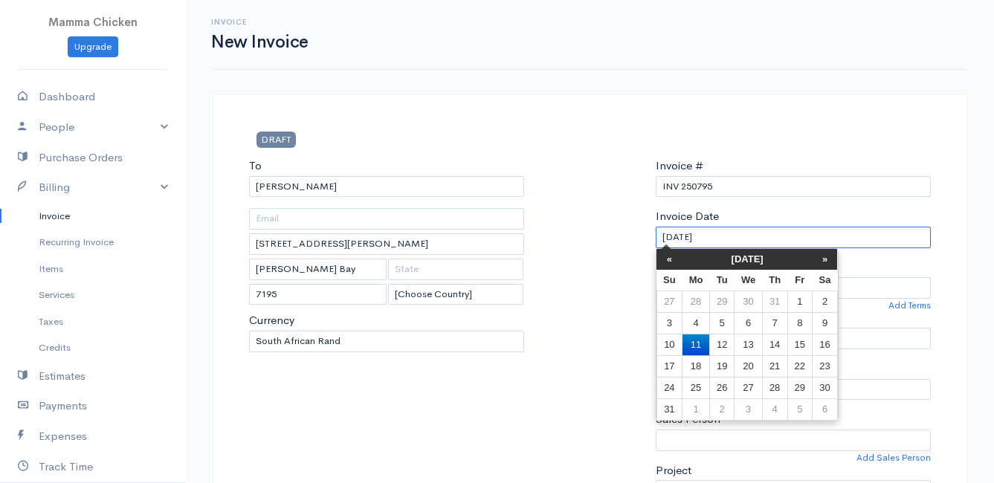
click at [804, 239] on input "[DATE]" at bounding box center [793, 238] width 275 height 22
click at [804, 339] on td "15" at bounding box center [799, 345] width 25 height 22
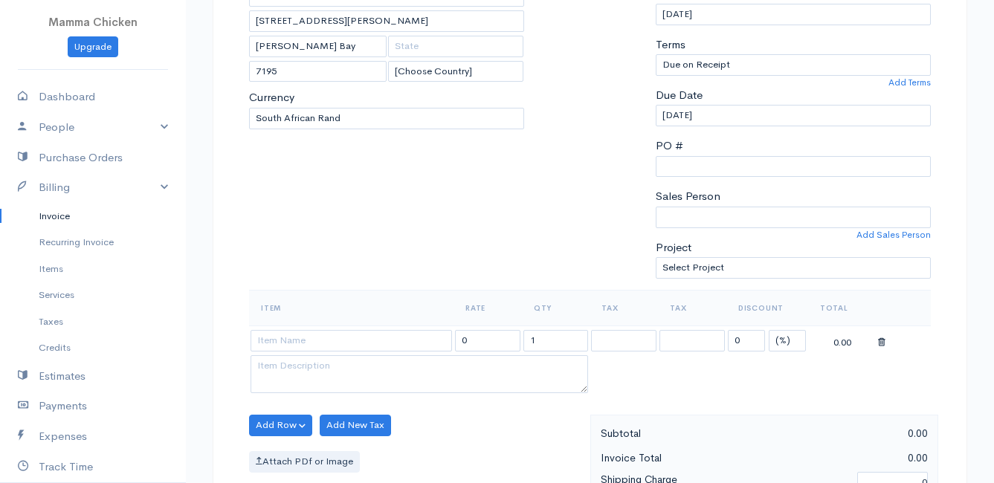
scroll to position [297, 0]
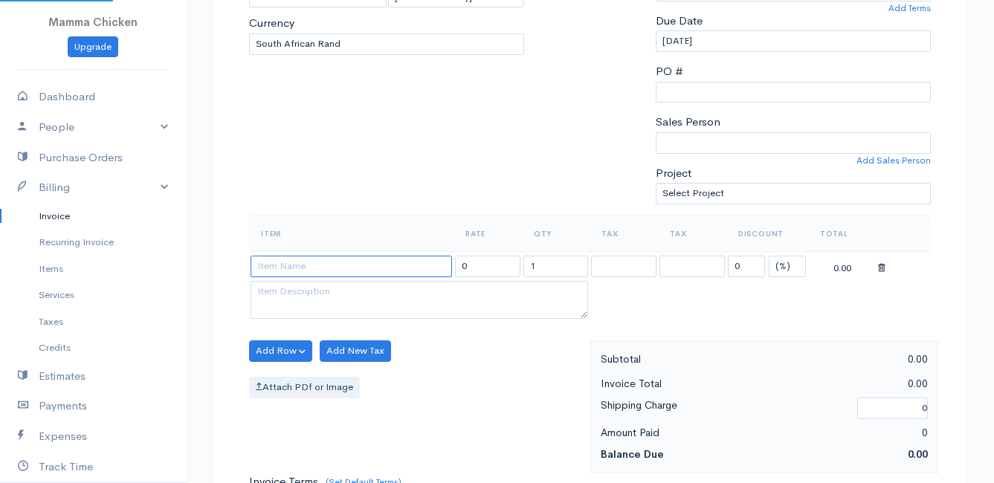
click at [296, 266] on input at bounding box center [351, 267] width 201 height 22
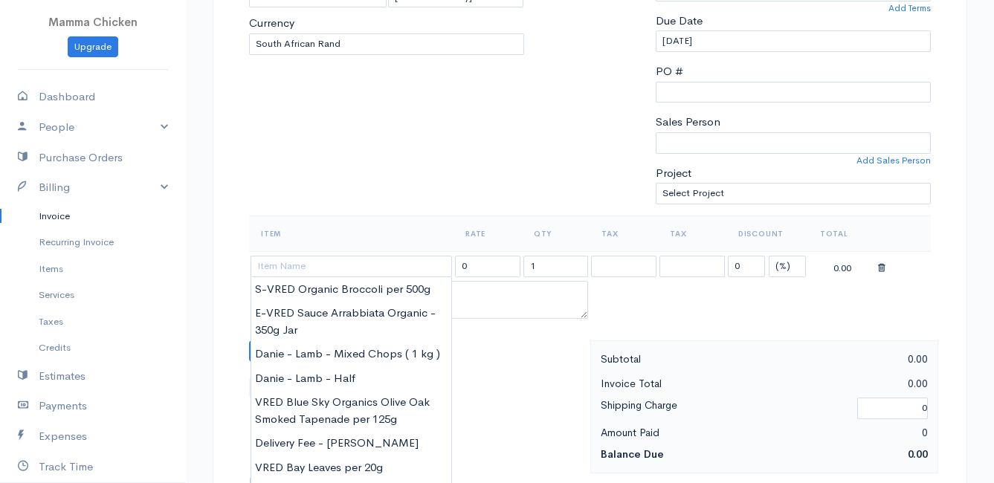
click at [378, 181] on div "To [GEOGRAPHIC_DATA] [STREET_ADDRESS][PERSON_NAME][PERSON_NAME] [Choose Country…" at bounding box center [387, 37] width 290 height 355
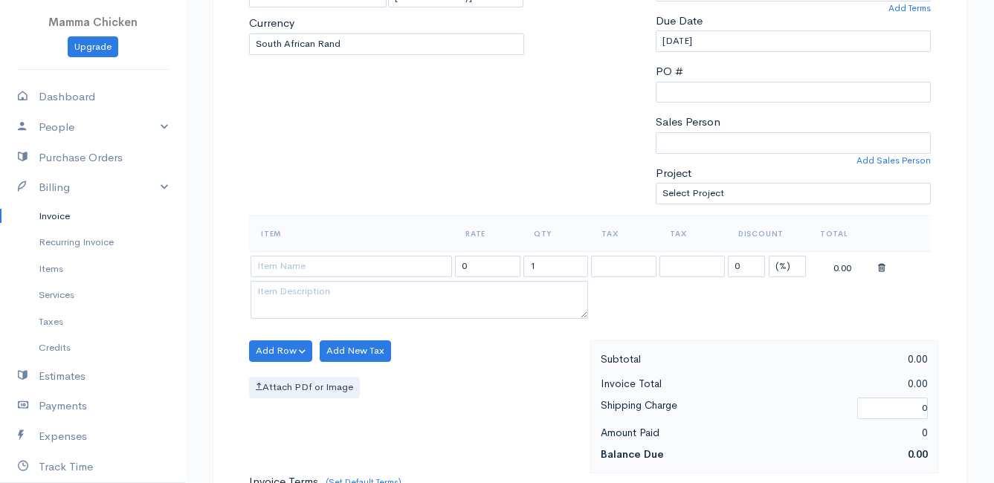
scroll to position [446, 0]
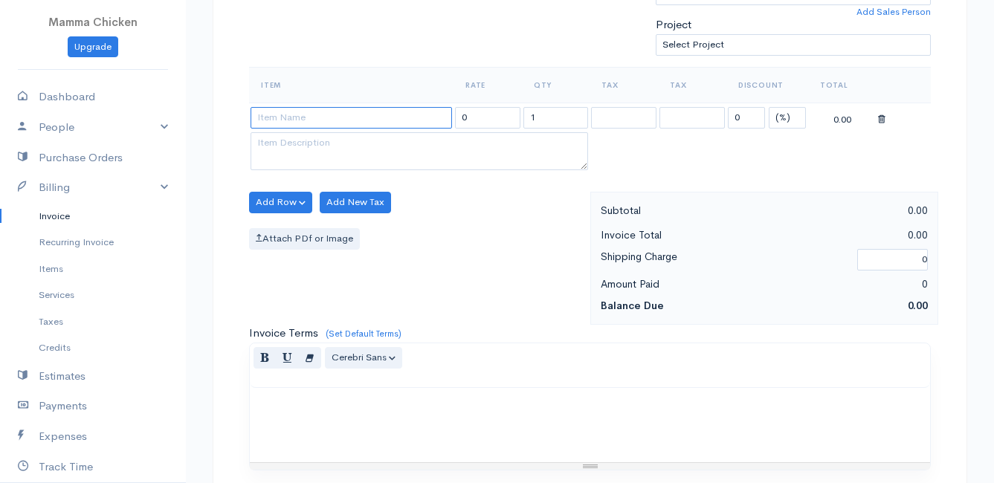
click at [283, 114] on input at bounding box center [351, 118] width 201 height 22
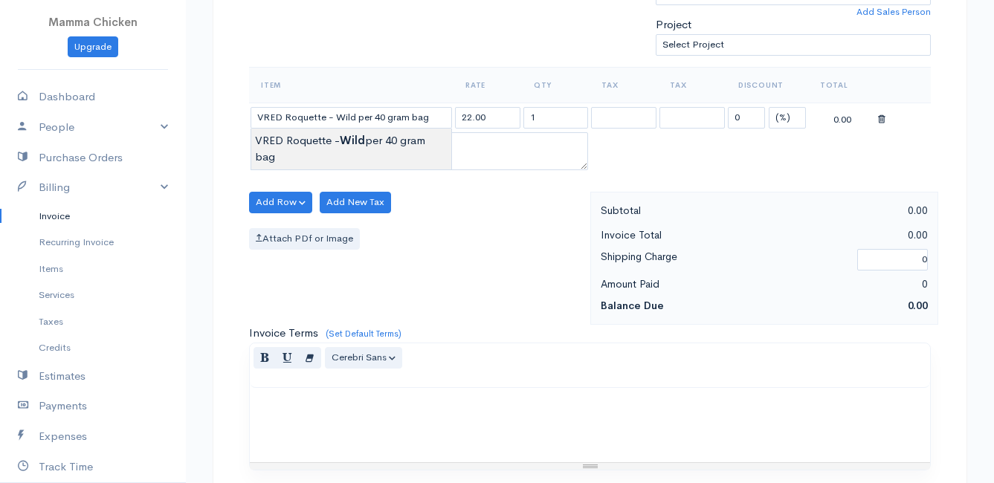
click at [292, 141] on body "Mamma Chicken Upgrade Dashboard People Clients Vendors Staff Users Purchase Ord…" at bounding box center [497, 196] width 994 height 1285
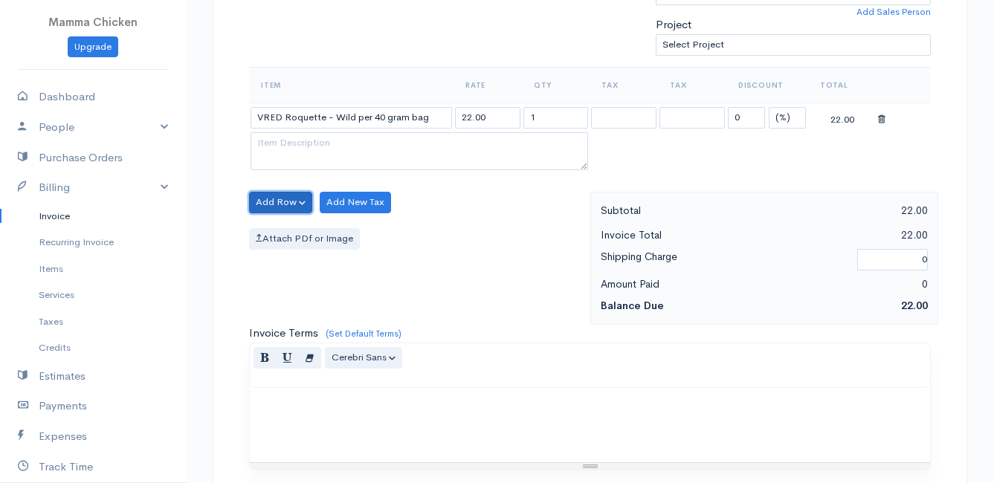
click at [283, 203] on button "Add Row" at bounding box center [280, 203] width 63 height 22
click at [281, 231] on link "Add Item Row" at bounding box center [308, 233] width 117 height 26
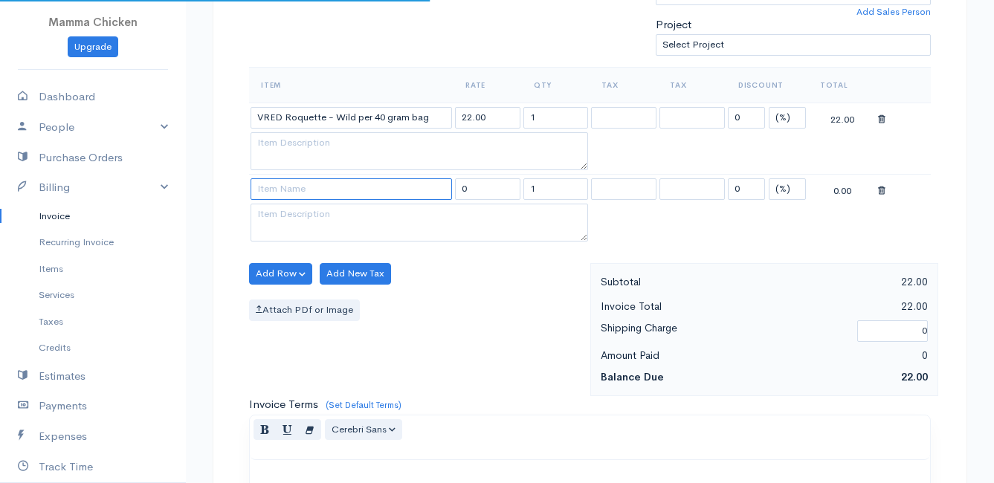
click at [270, 192] on input at bounding box center [351, 189] width 201 height 22
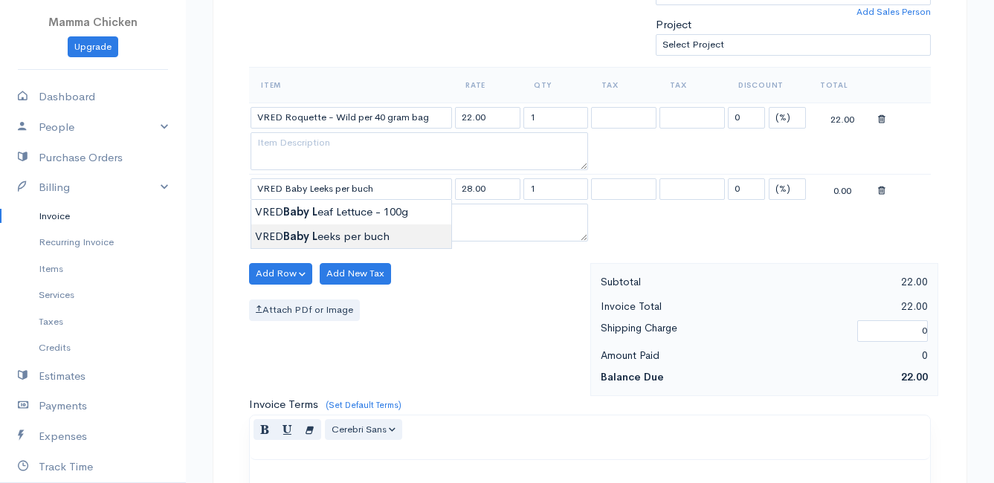
click at [365, 239] on body "Mamma Chicken Upgrade Dashboard People Clients Vendors Staff Users Purchase Ord…" at bounding box center [497, 232] width 994 height 1357
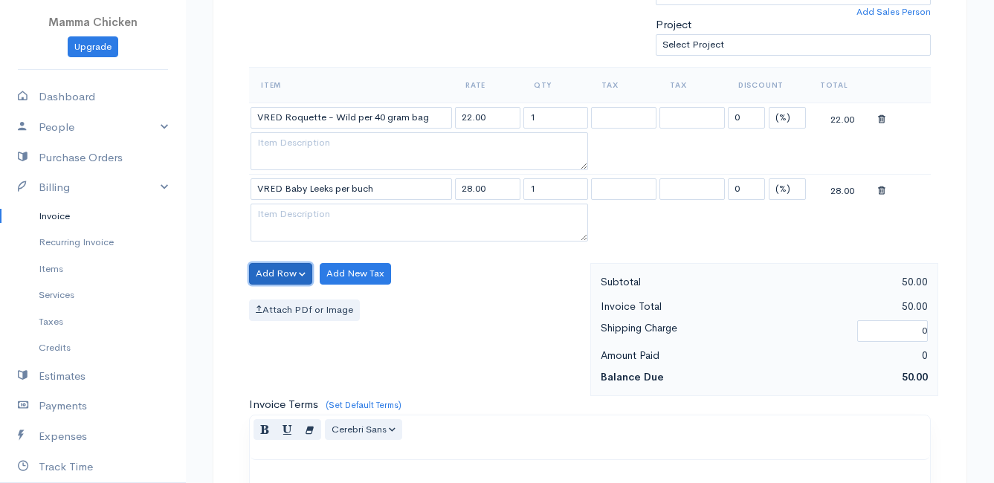
click at [284, 269] on button "Add Row" at bounding box center [280, 274] width 63 height 22
click at [284, 308] on link "Add Item Row" at bounding box center [308, 304] width 117 height 26
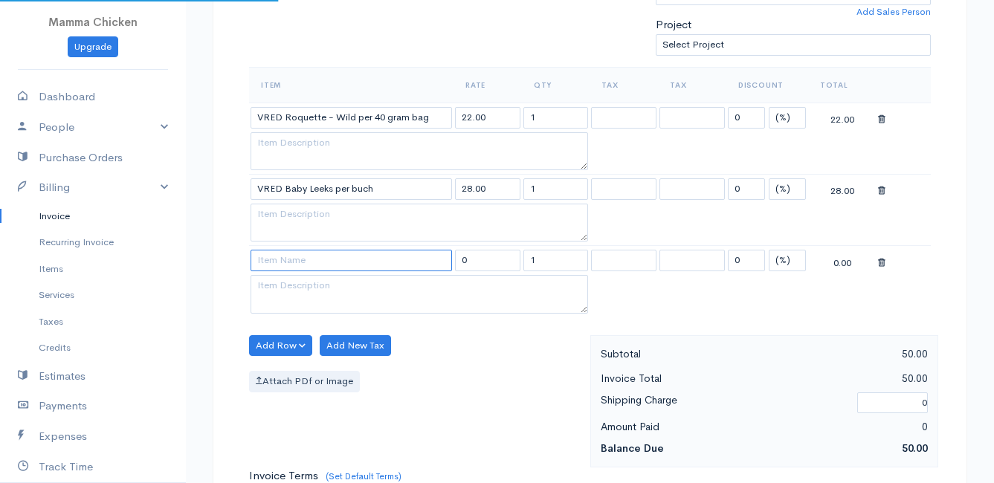
click at [284, 260] on input at bounding box center [351, 261] width 201 height 22
click at [304, 307] on body "Mamma Chicken Upgrade Dashboard People Clients Vendors Staff Users Purchase Ord…" at bounding box center [497, 268] width 994 height 1428
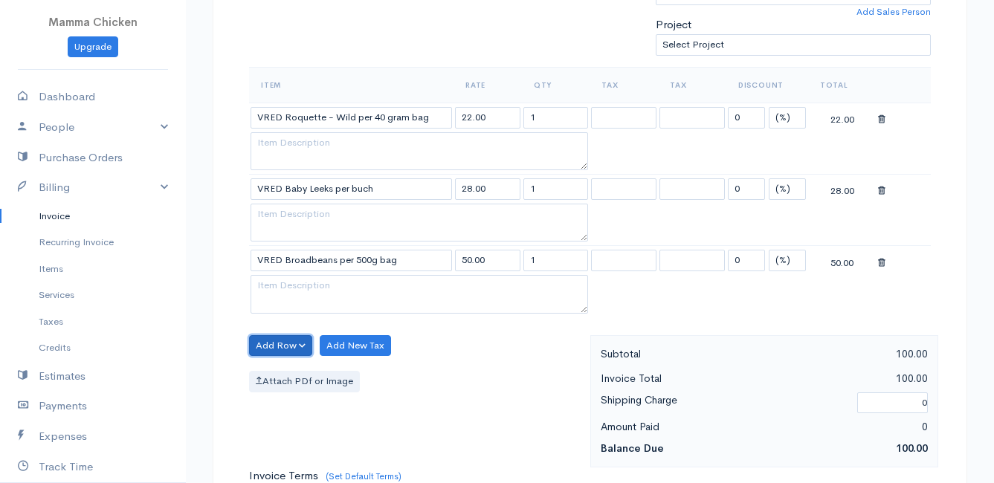
click at [274, 348] on button "Add Row" at bounding box center [280, 346] width 63 height 22
click at [289, 374] on link "Add Item Row" at bounding box center [308, 377] width 117 height 26
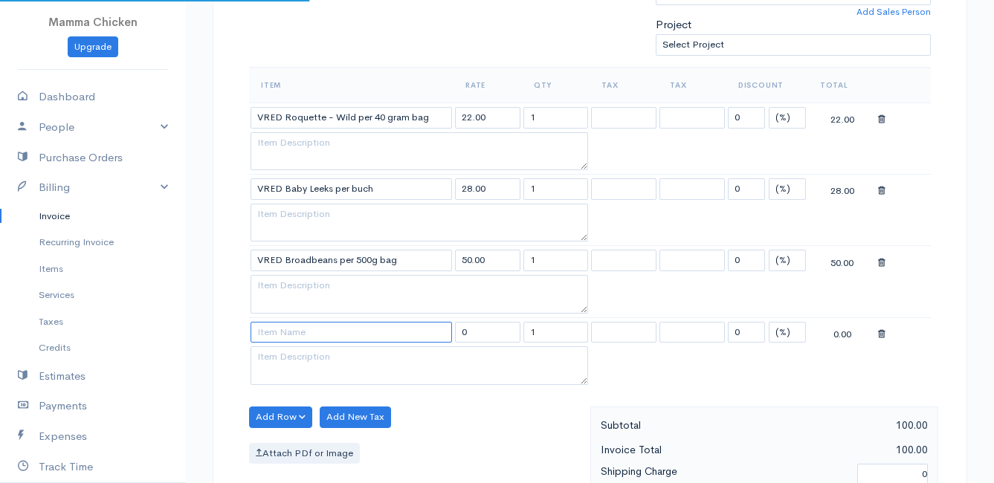
click at [283, 342] on input at bounding box center [351, 333] width 201 height 22
click at [332, 418] on body "Mamma Chicken Upgrade Dashboard People Clients Vendors Staff Users Purchase Ord…" at bounding box center [497, 304] width 994 height 1500
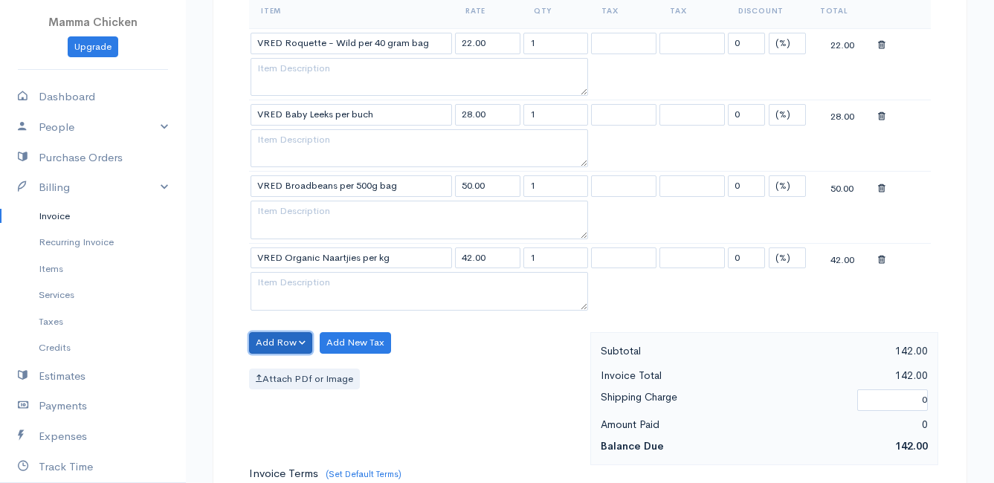
click at [277, 343] on button "Add Row" at bounding box center [280, 343] width 63 height 22
click at [288, 368] on link "Add Item Row" at bounding box center [308, 374] width 117 height 26
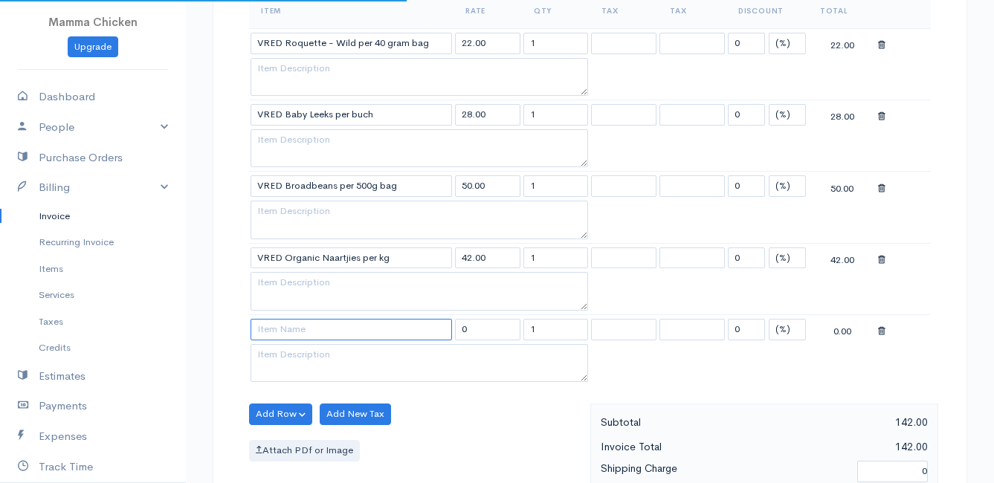
click at [290, 326] on input at bounding box center [351, 330] width 201 height 22
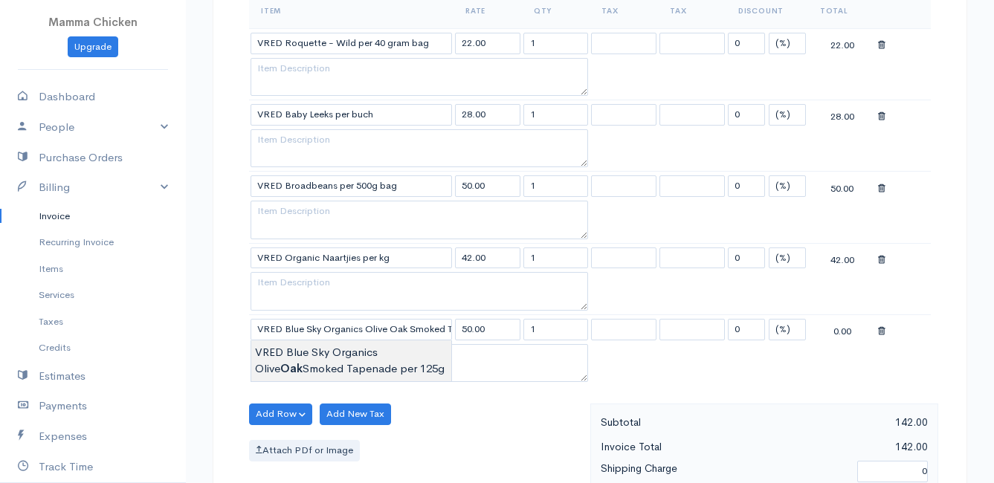
click at [337, 359] on body "Mamma Chicken Upgrade Dashboard People Clients Vendors Staff Users Purchase Ord…" at bounding box center [497, 266] width 994 height 1572
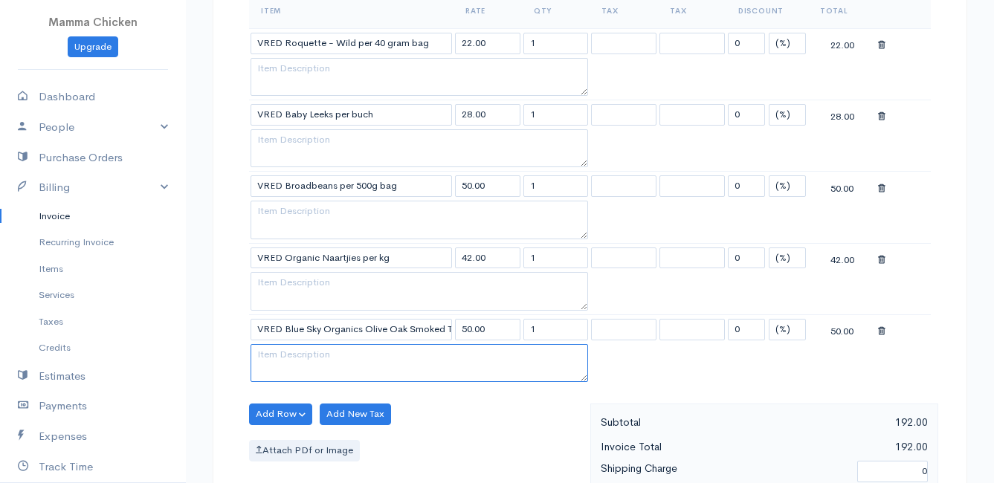
click at [286, 358] on textarea at bounding box center [420, 363] width 338 height 39
click at [407, 399] on div "Item Rate Qty Tax Tax Discount Total VRED Roquette - Wild per 40 gram bag 22.00…" at bounding box center [590, 198] width 682 height 411
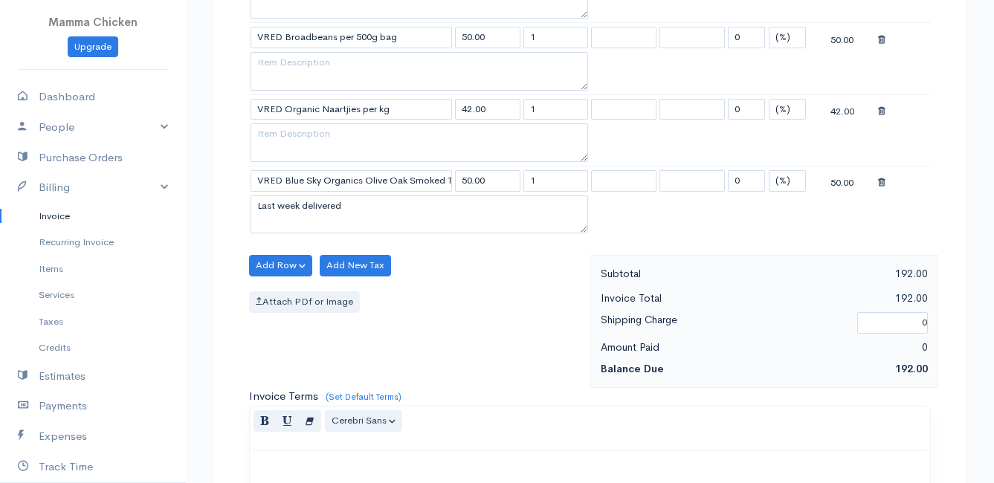
scroll to position [1088, 0]
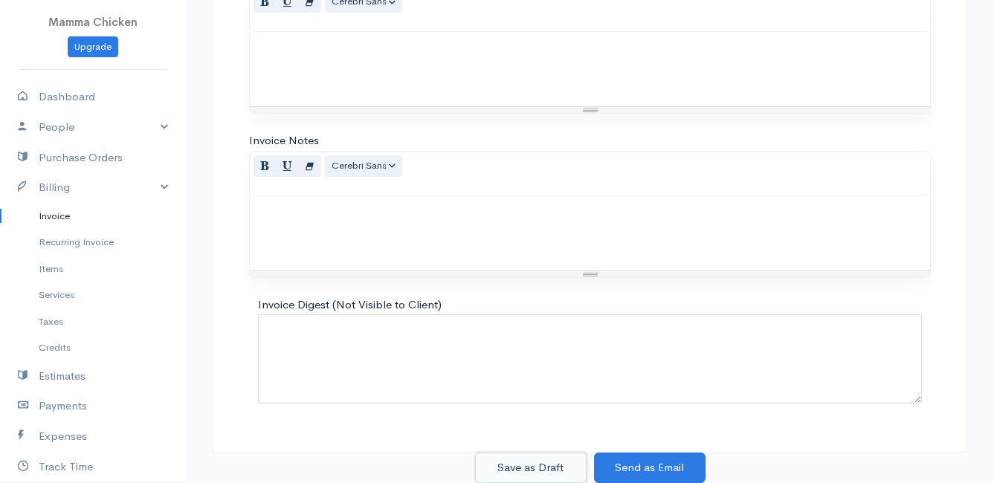
click at [522, 461] on button "Save as Draft" at bounding box center [531, 468] width 112 height 30
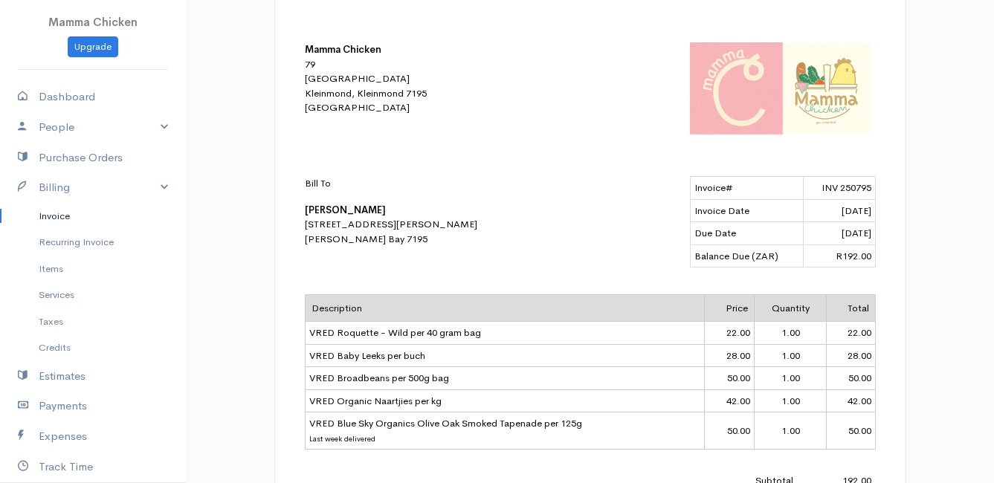
scroll to position [216, 0]
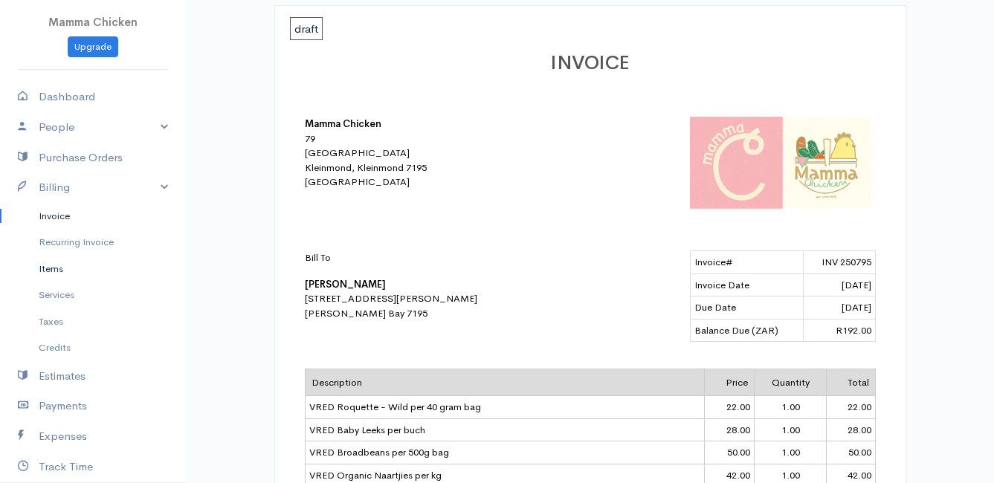
click at [57, 268] on link "Items" at bounding box center [93, 269] width 186 height 27
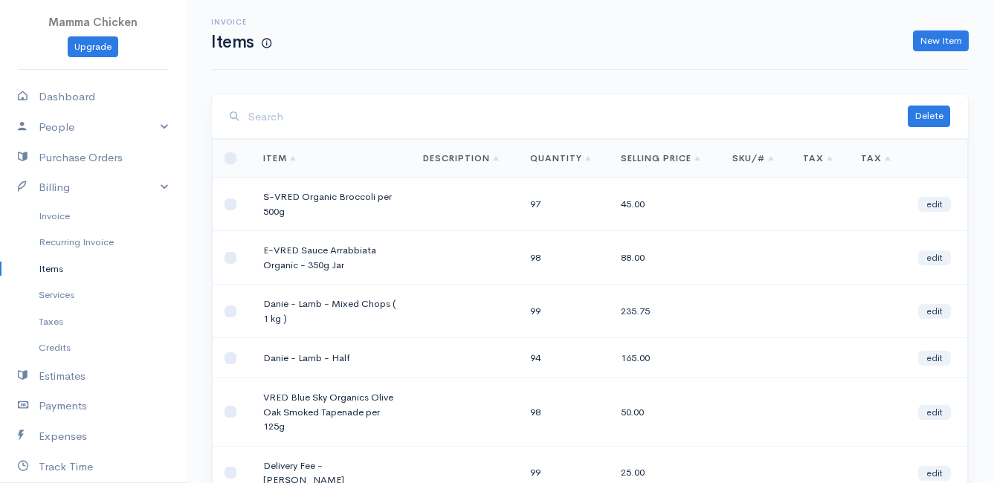
click at [299, 109] on input "search" at bounding box center [577, 117] width 659 height 30
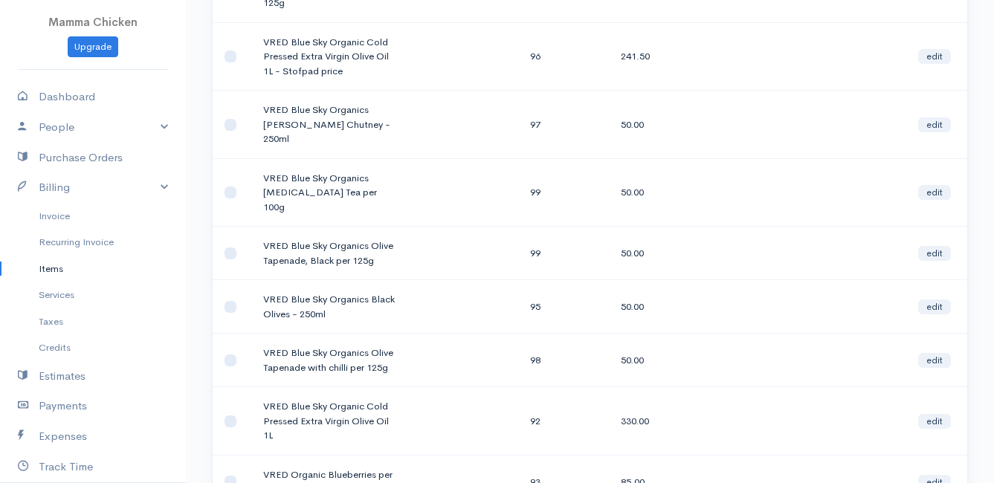
scroll to position [297, 0]
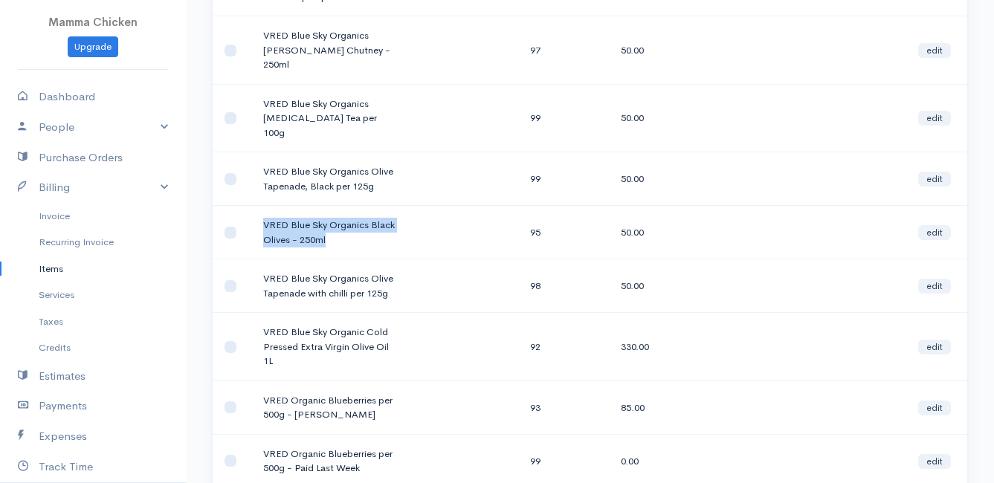
drag, startPoint x: 326, startPoint y: 210, endPoint x: 254, endPoint y: 189, distance: 75.3
click at [254, 206] on td "VRED Blue Sky Organics Black Olives - 250ml" at bounding box center [331, 233] width 160 height 54
drag, startPoint x: 254, startPoint y: 189, endPoint x: 283, endPoint y: 200, distance: 30.4
copy td "VRED Blue Sky Organics Black Olives - 250ml"
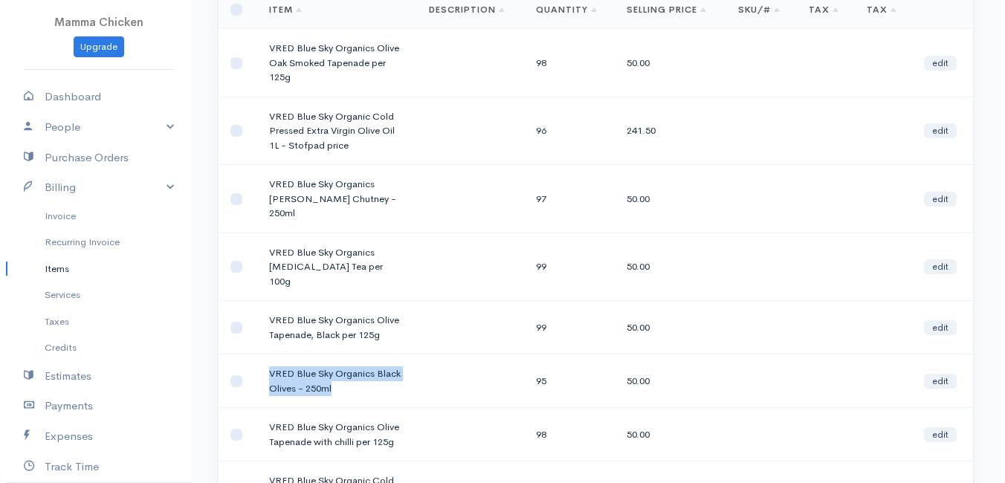
scroll to position [0, 0]
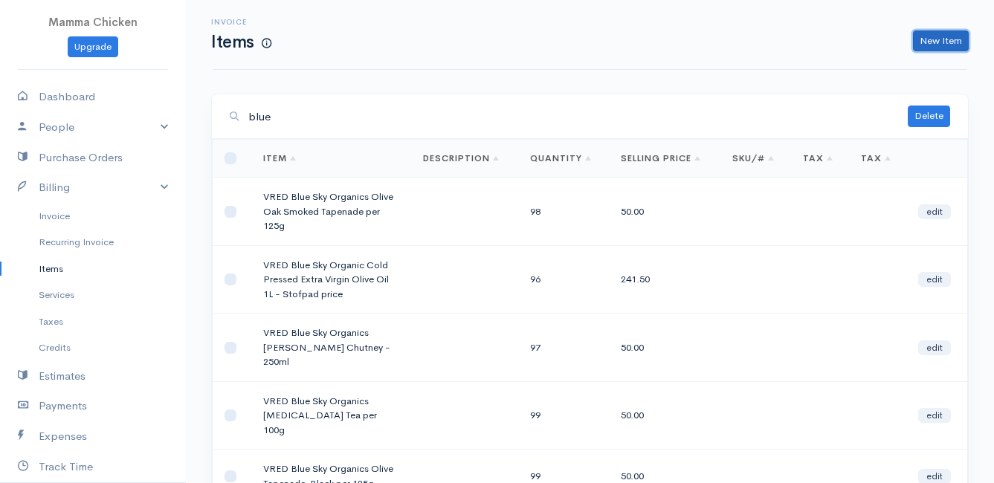
click at [936, 36] on link "New Item" at bounding box center [941, 41] width 56 height 22
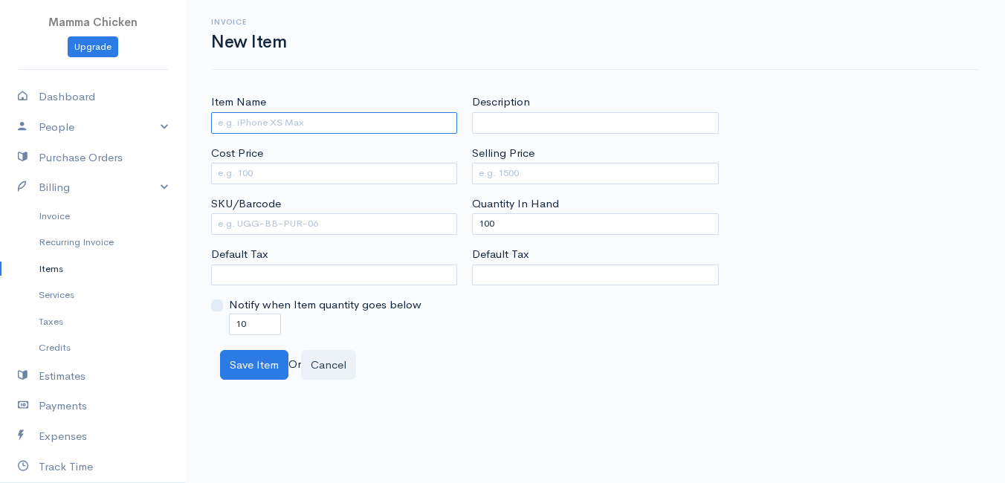
click at [259, 123] on input "Item Name" at bounding box center [334, 123] width 246 height 22
paste input "VRED Blue Sky Organics Black Olives - 250ml"
click at [326, 161] on div "Cost Price" at bounding box center [334, 164] width 246 height 39
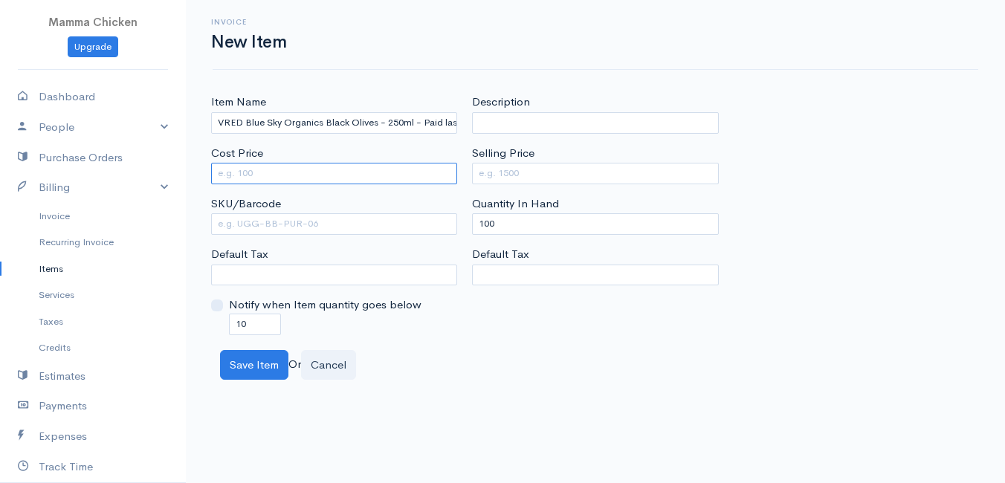
click at [323, 169] on input "Cost Price" at bounding box center [334, 174] width 246 height 22
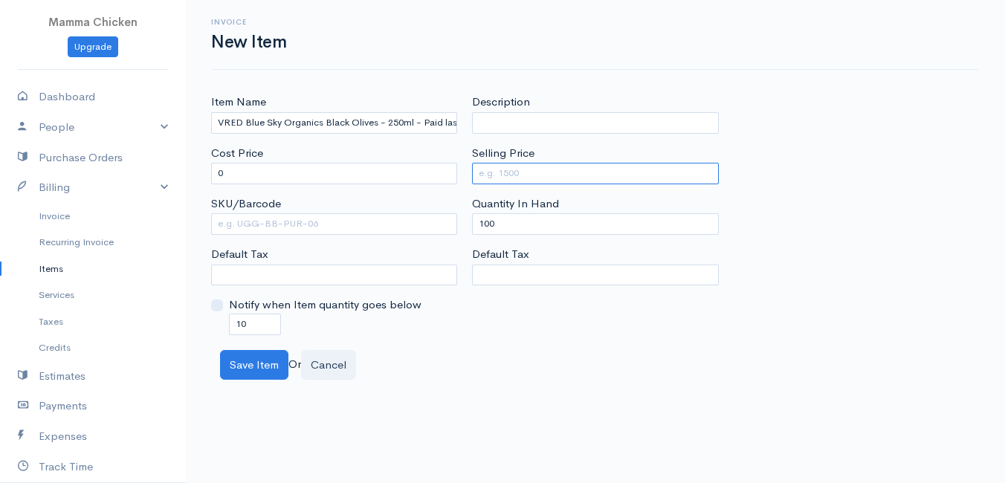
click at [540, 167] on input "Selling Price" at bounding box center [595, 174] width 246 height 22
click at [532, 363] on div "Save Item Or Cancel" at bounding box center [596, 365] width 766 height 30
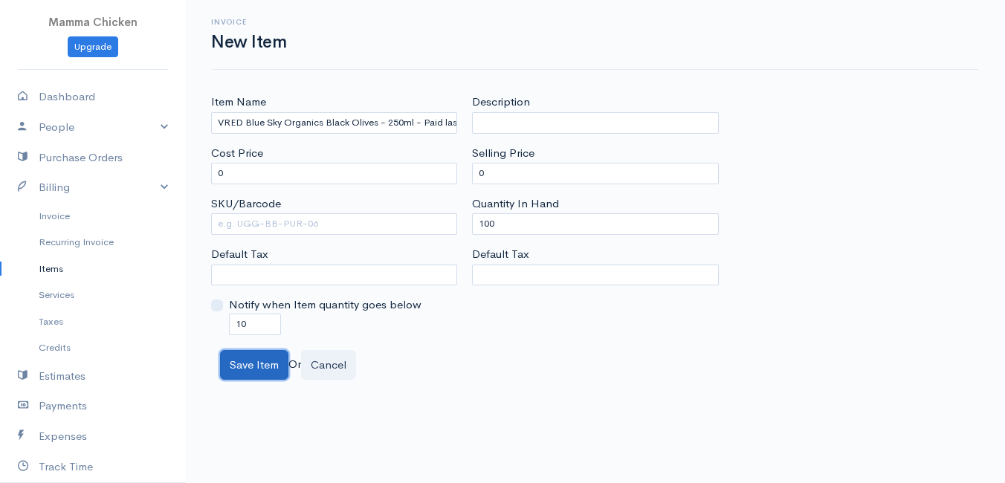
click at [251, 361] on button "Save Item" at bounding box center [254, 365] width 68 height 30
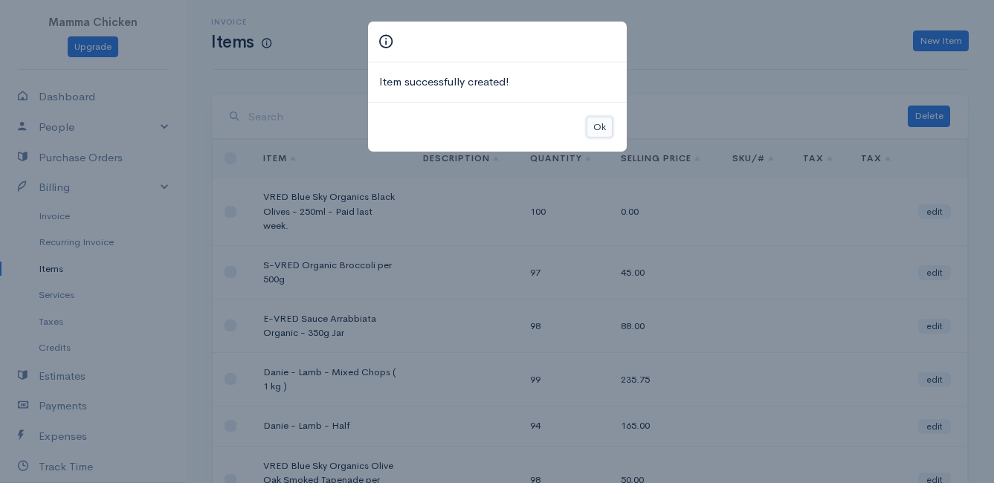
click at [600, 123] on button "Ok" at bounding box center [600, 128] width 26 height 22
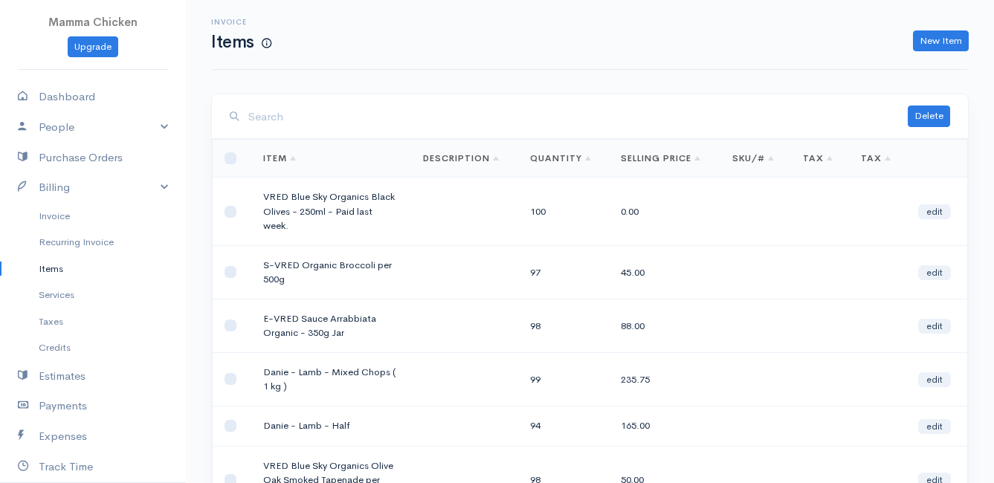
click at [66, 272] on link "Items" at bounding box center [93, 269] width 186 height 27
click at [307, 120] on input "search" at bounding box center [577, 117] width 659 height 30
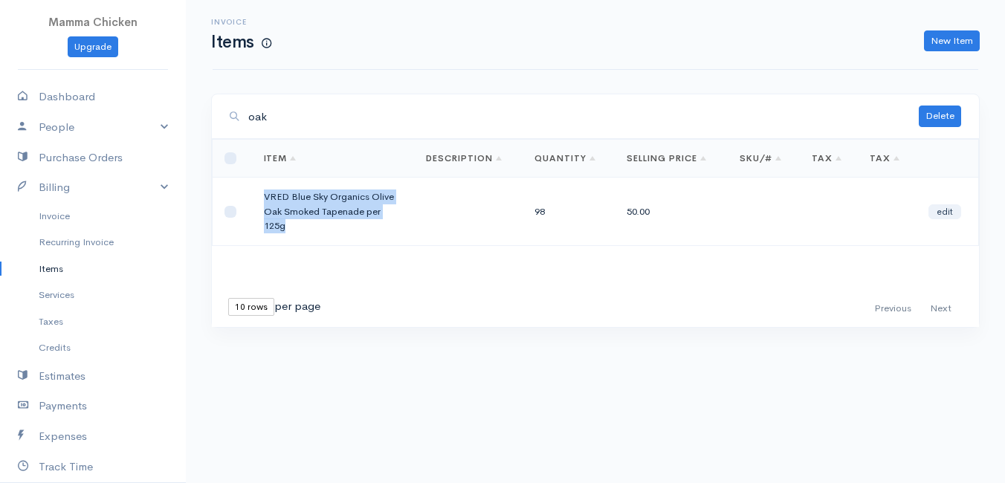
drag, startPoint x: 285, startPoint y: 230, endPoint x: 257, endPoint y: 196, distance: 43.3
click at [257, 196] on td "VRED Blue Sky Organics Olive Oak Smoked Tapenade per 125g" at bounding box center [333, 212] width 163 height 68
drag, startPoint x: 257, startPoint y: 196, endPoint x: 284, endPoint y: 203, distance: 27.6
copy td "VRED Blue Sky Organics Olive Oak Smoked Tapenade per 125g"
click at [949, 43] on link "New Item" at bounding box center [952, 41] width 56 height 22
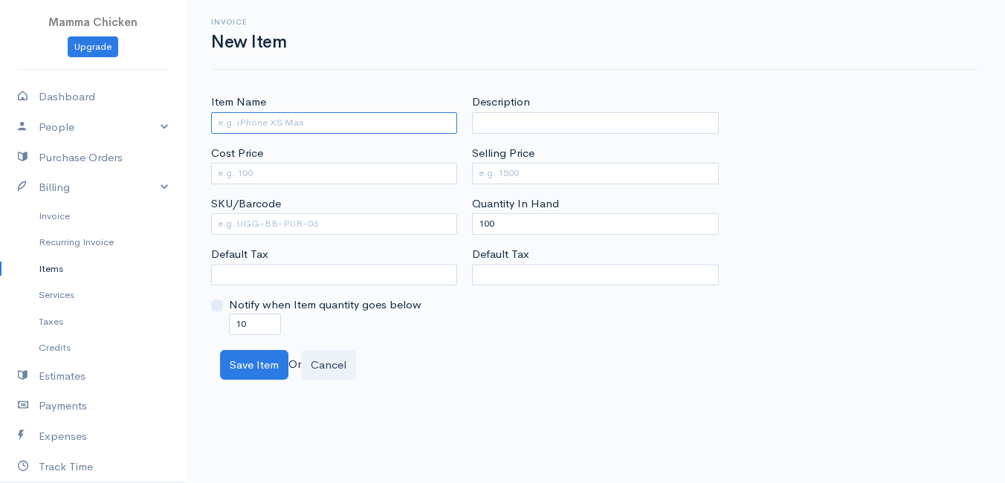
click at [248, 125] on input "Item Name" at bounding box center [334, 123] width 246 height 22
paste input "VRED Blue Sky Organics Olive Oak Smoked Tapenade per 125g"
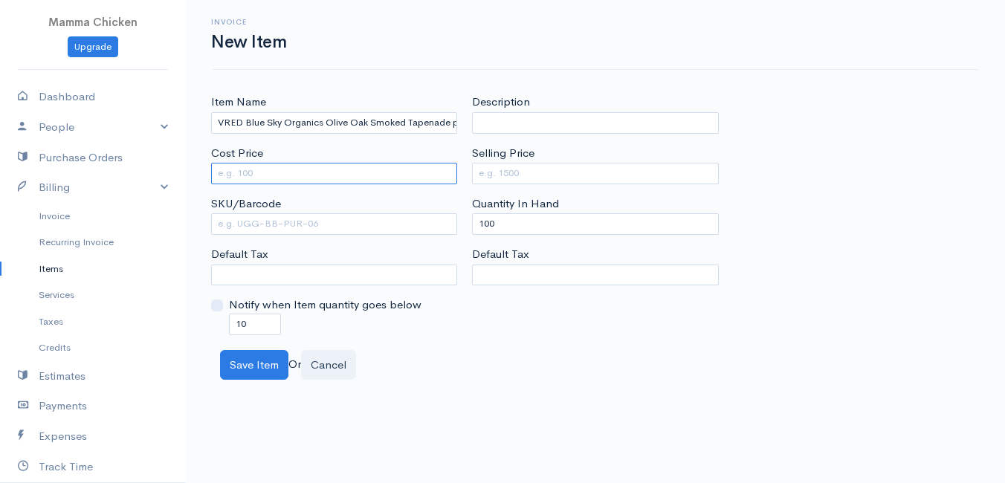
click at [287, 167] on input "Cost Price" at bounding box center [334, 174] width 246 height 22
click at [265, 179] on input "Cost Price" at bounding box center [334, 174] width 246 height 22
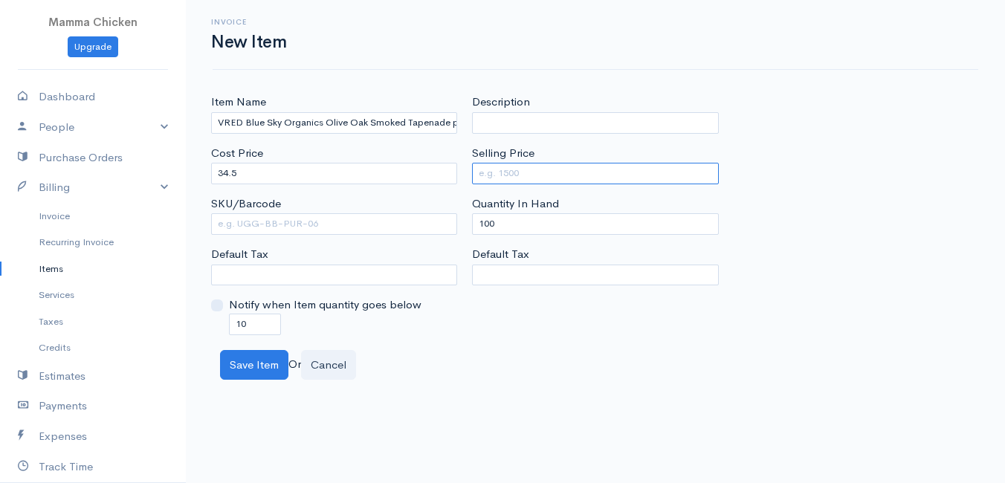
click at [498, 177] on input "Selling Price" at bounding box center [595, 174] width 246 height 22
click at [529, 401] on body "Mamma Chicken Upgrade Dashboard People Clients Vendors Staff Users Purchase Ord…" at bounding box center [502, 241] width 1005 height 483
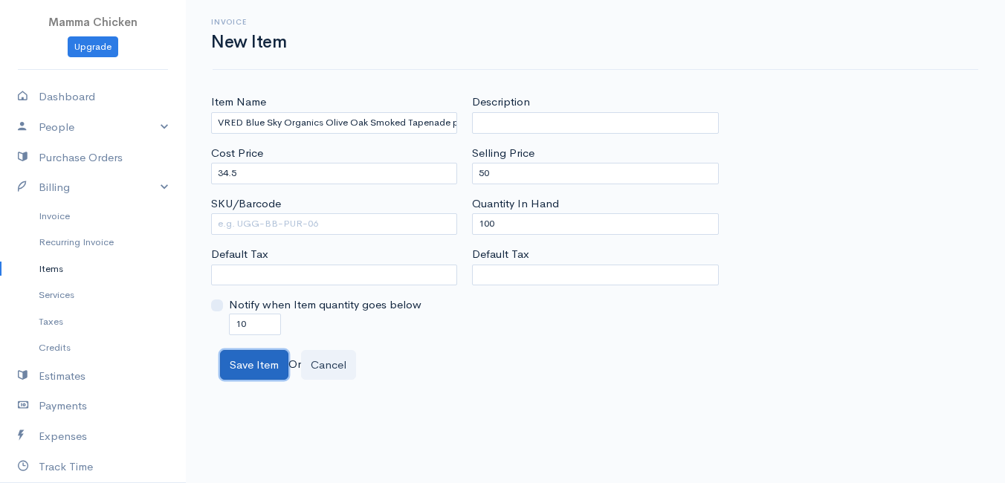
click at [245, 364] on button "Save Item" at bounding box center [254, 365] width 68 height 30
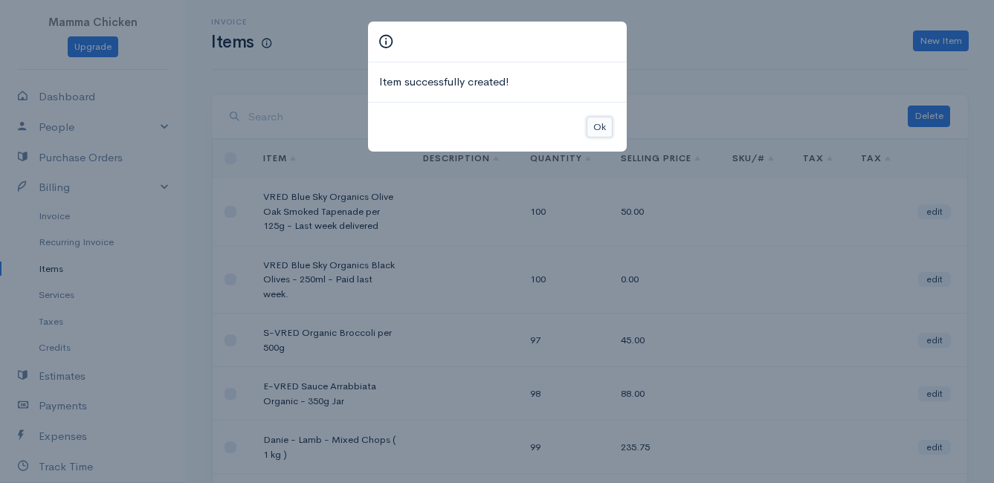
click at [599, 126] on button "Ok" at bounding box center [600, 128] width 26 height 22
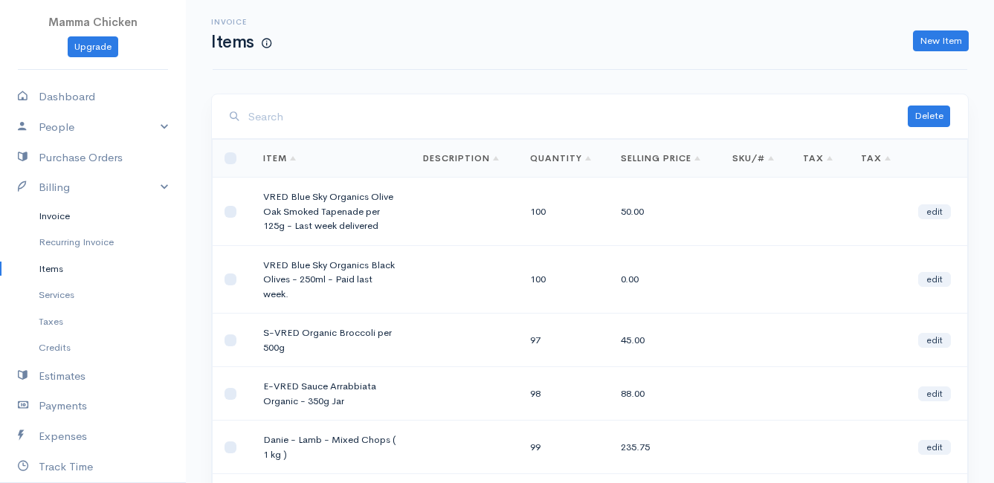
click at [55, 213] on link "Invoice" at bounding box center [93, 216] width 186 height 27
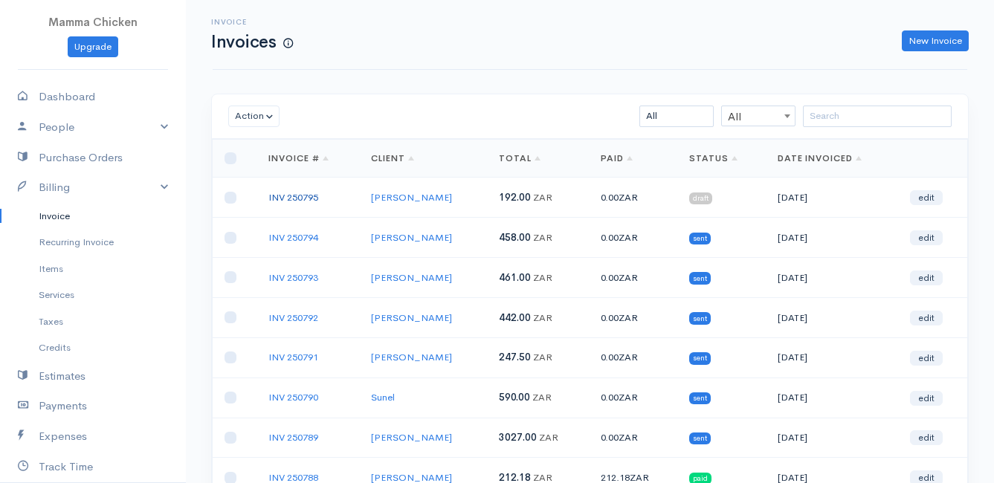
click at [291, 200] on link "INV 250795" at bounding box center [293, 197] width 50 height 13
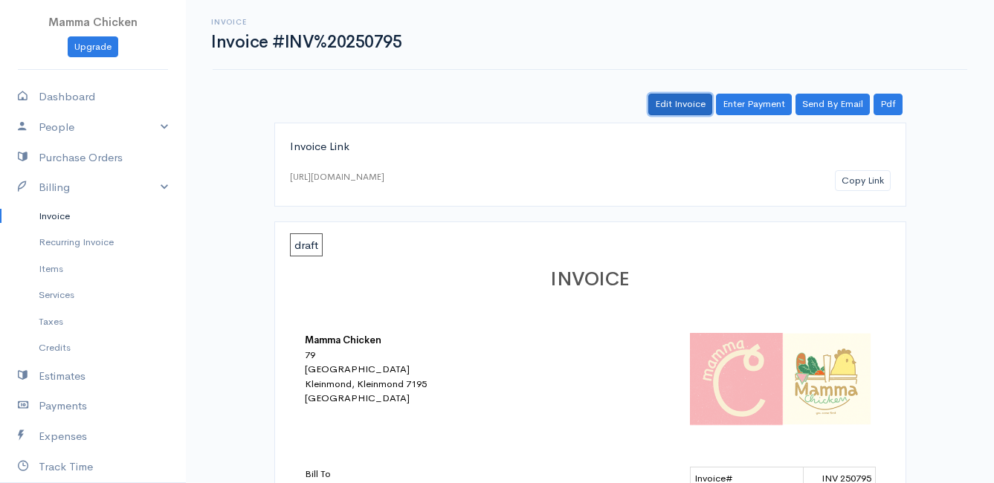
click at [668, 102] on link "Edit Invoice" at bounding box center [680, 105] width 64 height 22
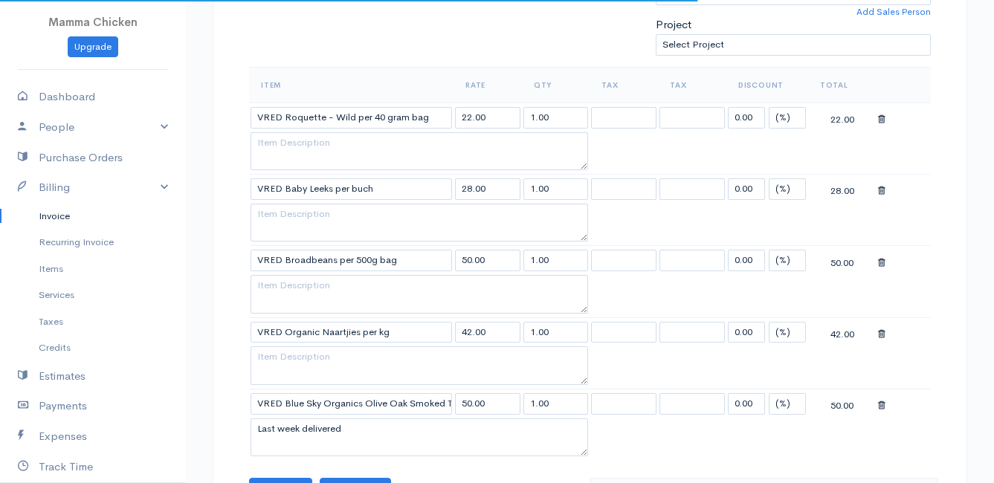
scroll to position [669, 0]
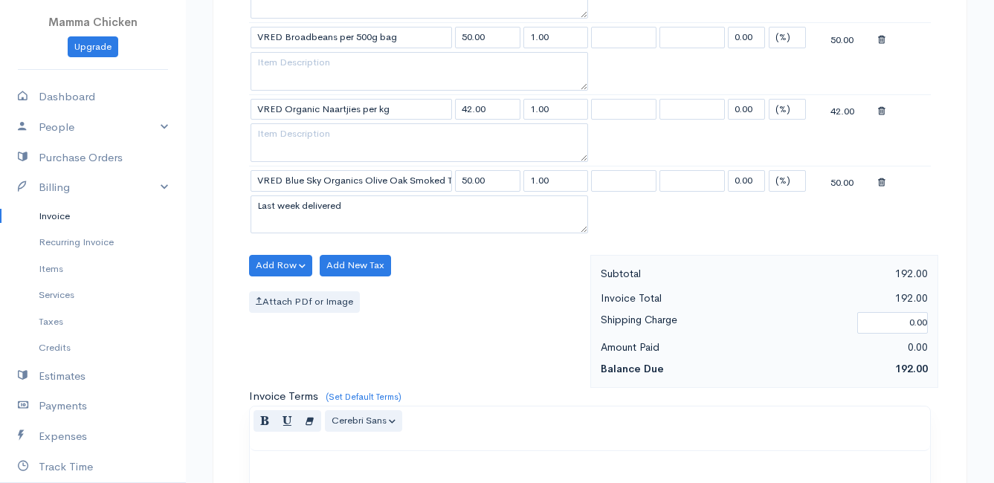
click at [882, 184] on icon at bounding box center [881, 183] width 7 height 10
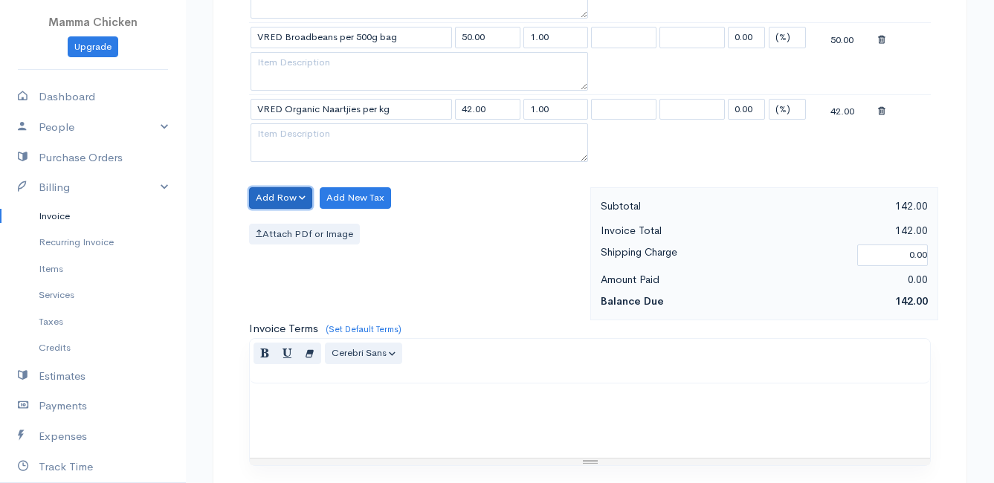
click at [279, 201] on button "Add Row" at bounding box center [280, 198] width 63 height 22
click at [277, 230] on link "Add Item Row" at bounding box center [308, 229] width 117 height 26
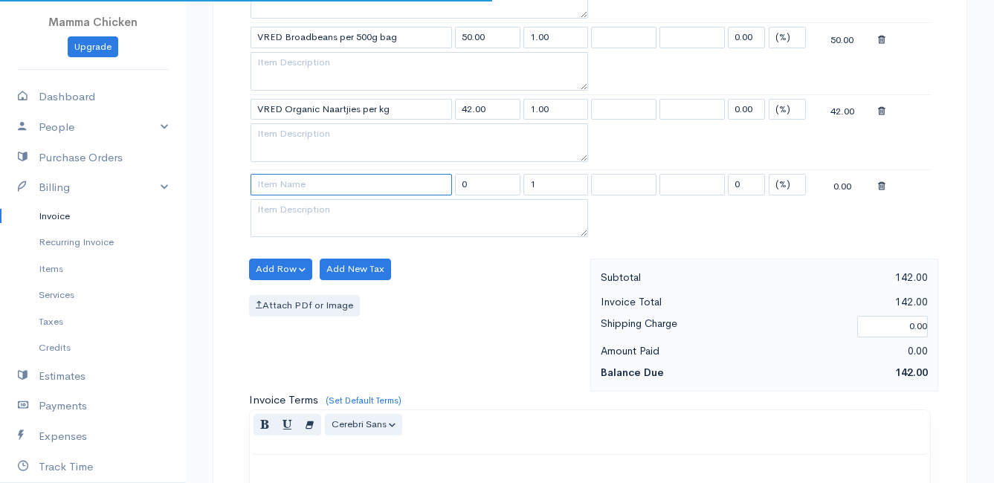
click at [285, 185] on input at bounding box center [351, 185] width 201 height 22
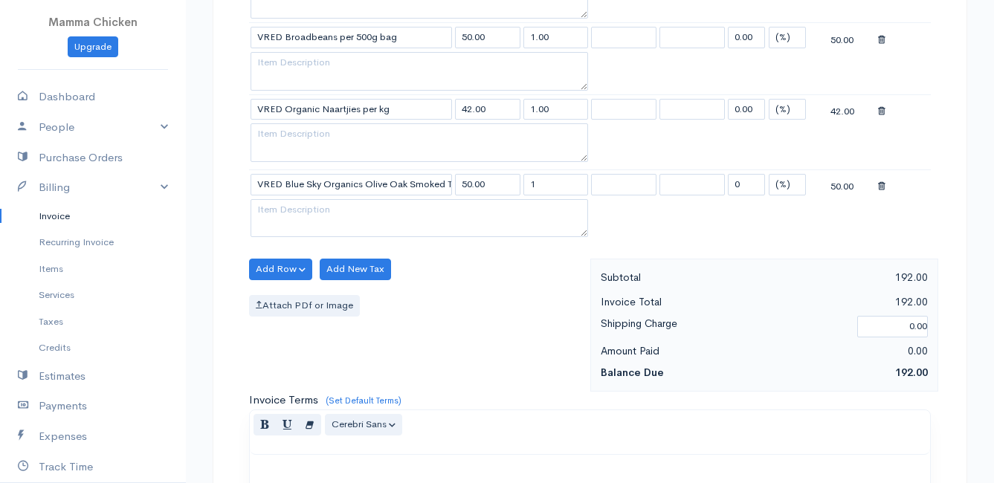
click at [381, 230] on body "Mamma Chicken Upgrade Dashboard People Clients Vendors Staff Users Purchase Ord…" at bounding box center [497, 118] width 994 height 1575
click at [277, 270] on button "Add Row" at bounding box center [280, 270] width 63 height 22
click at [277, 297] on link "Add Item Row" at bounding box center [308, 300] width 117 height 26
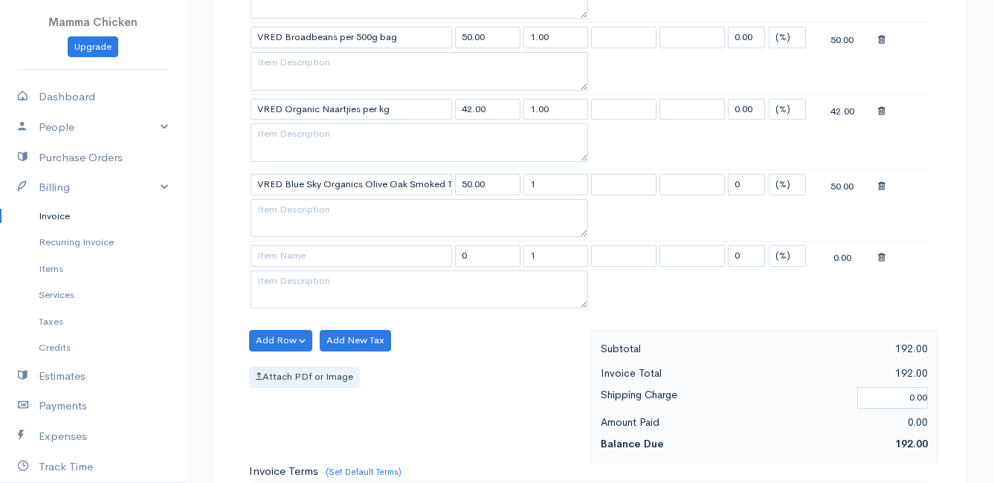
click at [279, 268] on td at bounding box center [351, 256] width 204 height 29
click at [280, 263] on input at bounding box center [351, 256] width 201 height 22
click at [320, 347] on body "Mamma Chicken Upgrade Dashboard People Clients Vendors Staff Users Purchase Ord…" at bounding box center [497, 154] width 994 height 1647
click at [281, 337] on button "Add Row" at bounding box center [280, 341] width 63 height 22
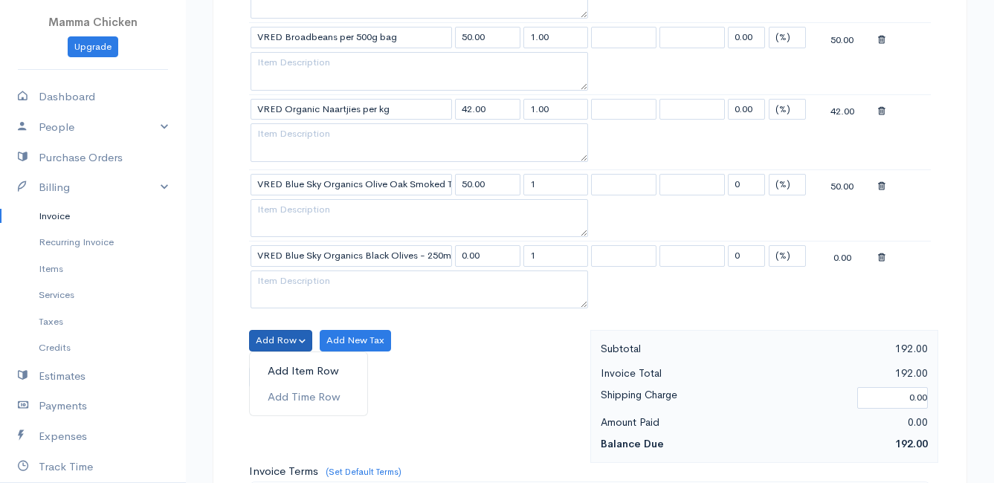
click at [285, 368] on link "Add Item Row" at bounding box center [308, 371] width 117 height 26
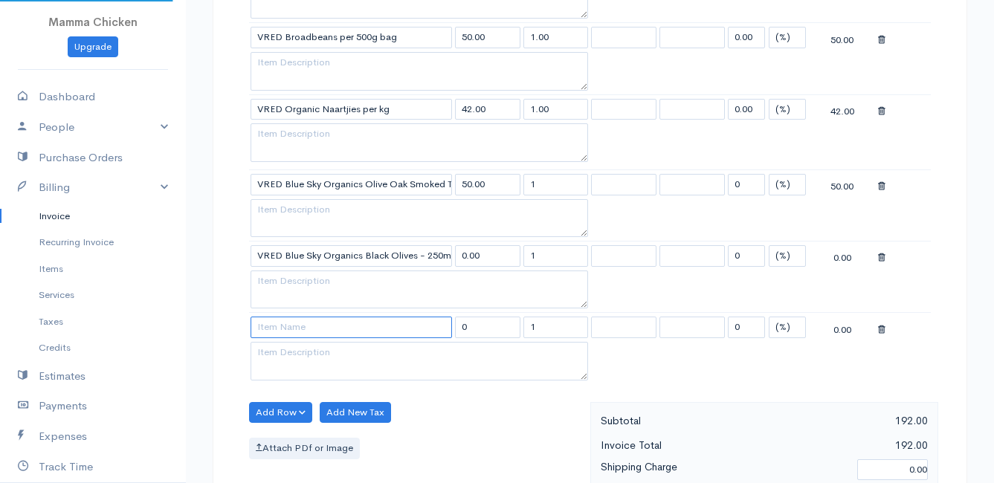
click at [279, 331] on input at bounding box center [351, 328] width 201 height 22
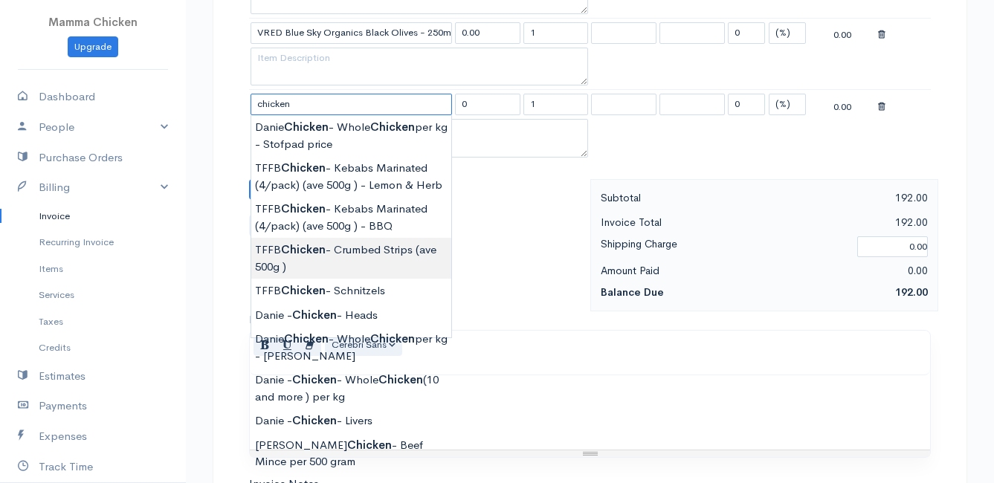
scroll to position [966, 0]
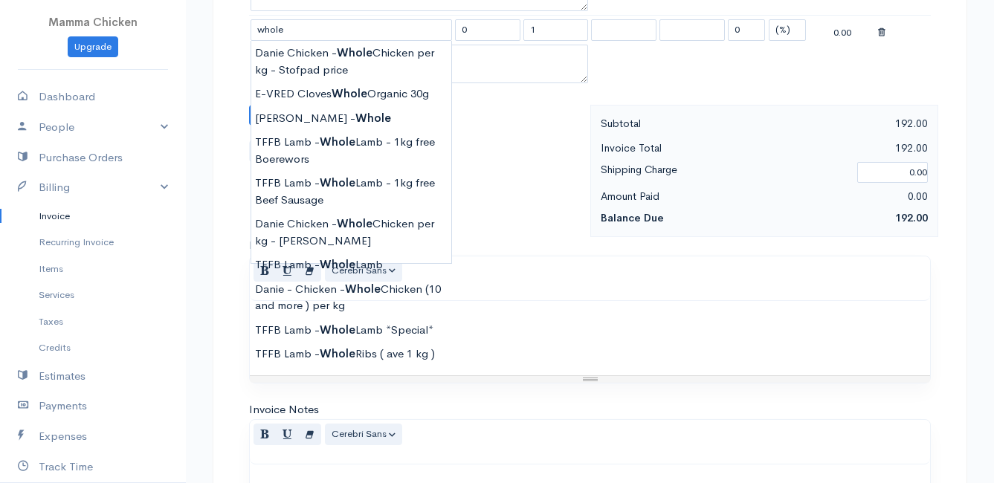
click at [552, 297] on div "Normal Blockquote Header 1 Header 2 Header 3 Header 4 Header 5 Header 6 Cerebri…" at bounding box center [590, 278] width 680 height 45
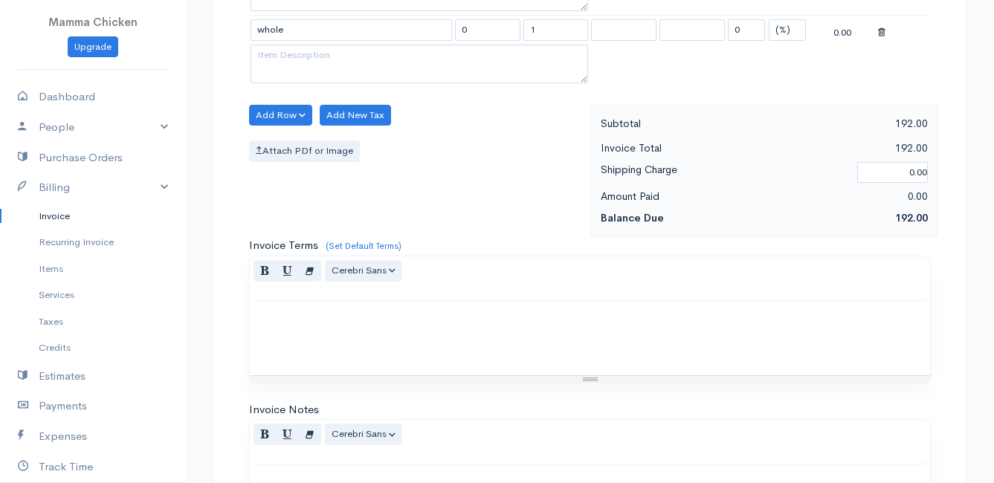
scroll to position [818, 0]
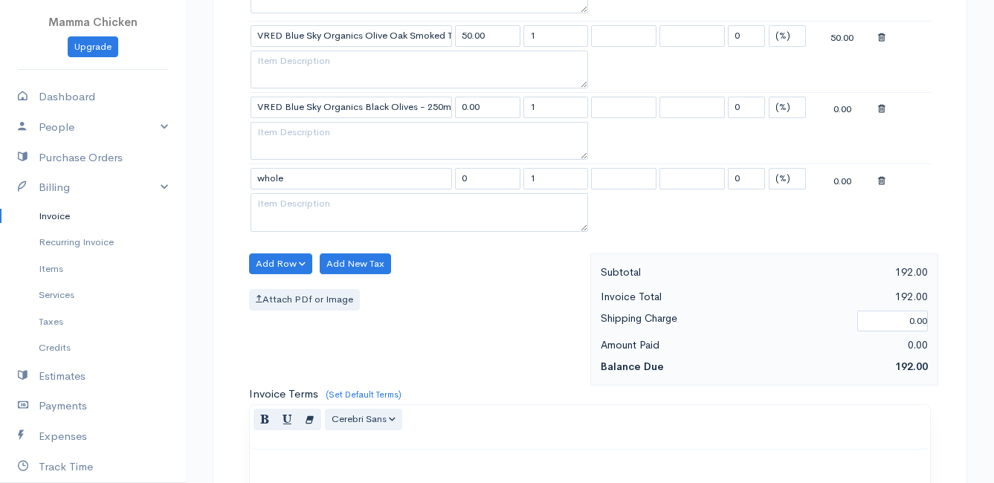
click at [880, 179] on icon at bounding box center [881, 181] width 7 height 10
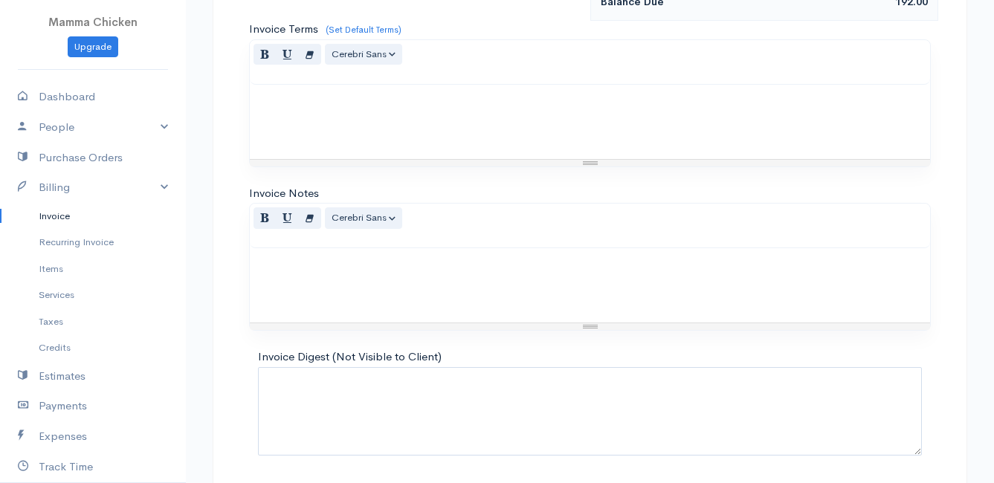
scroll to position [1167, 0]
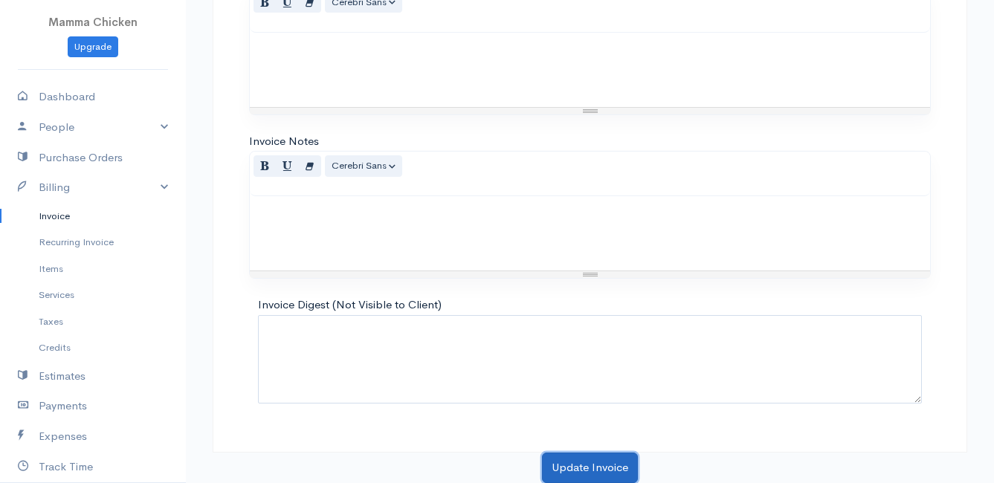
click at [575, 465] on button "Update Invoice" at bounding box center [590, 468] width 96 height 30
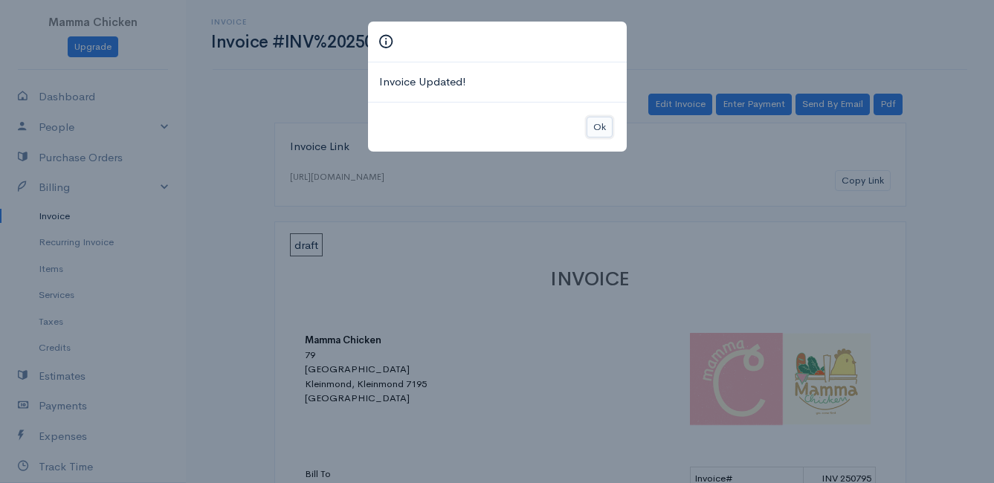
click at [610, 130] on button "Ok" at bounding box center [600, 128] width 26 height 22
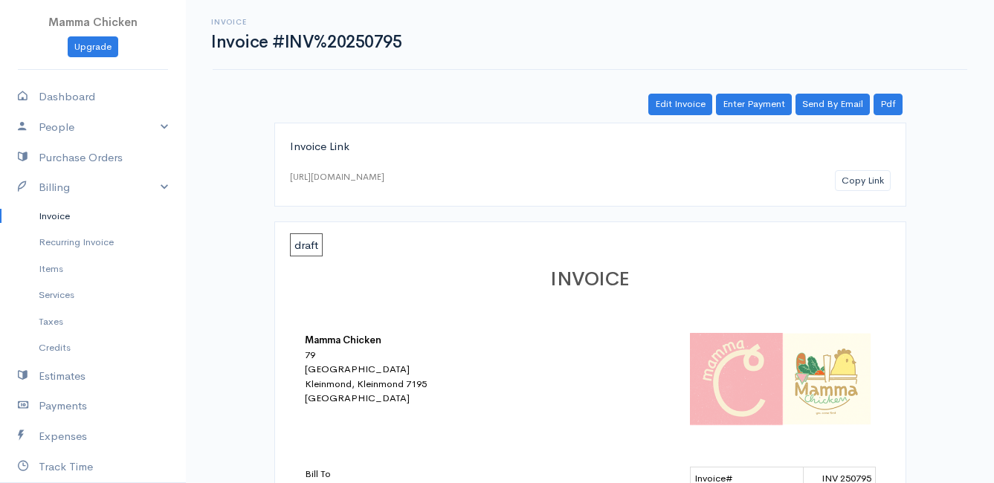
click at [60, 214] on link "Invoice" at bounding box center [93, 216] width 186 height 27
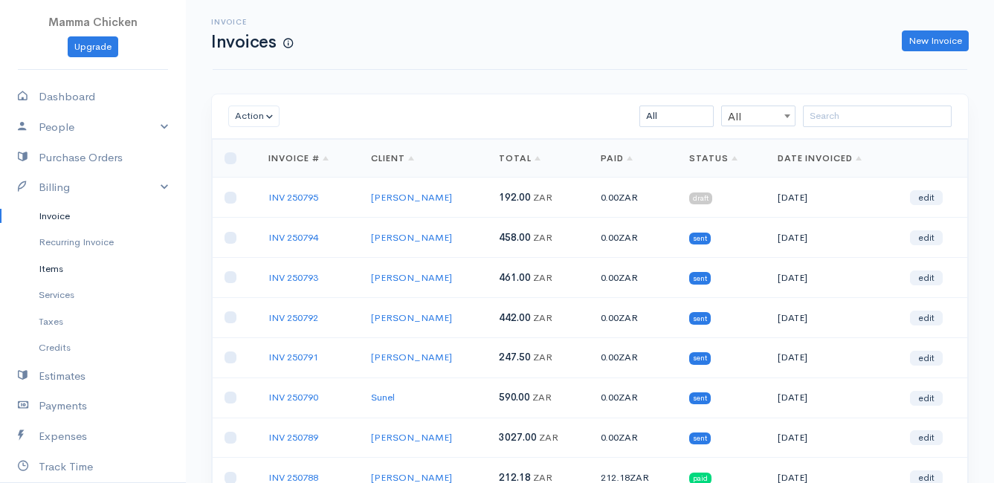
click at [57, 274] on link "Items" at bounding box center [93, 269] width 186 height 27
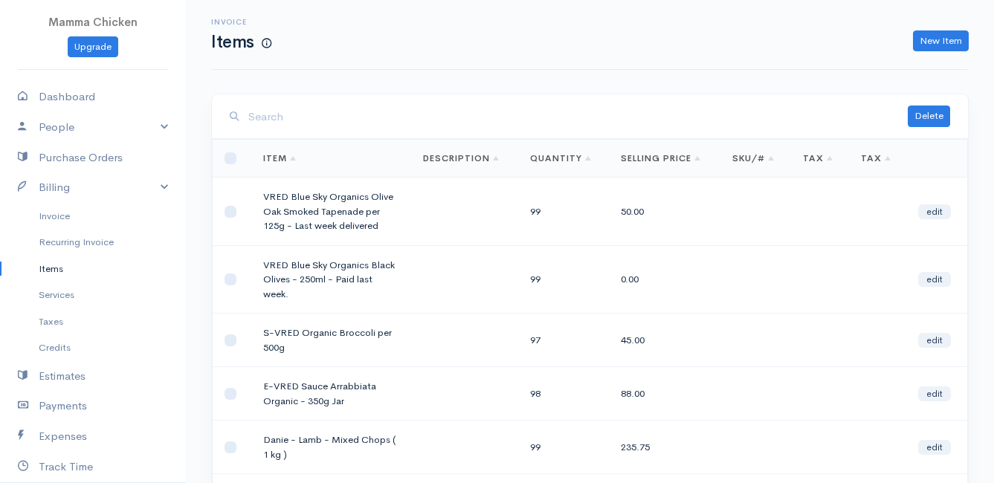
click at [413, 109] on input "search" at bounding box center [577, 117] width 659 height 30
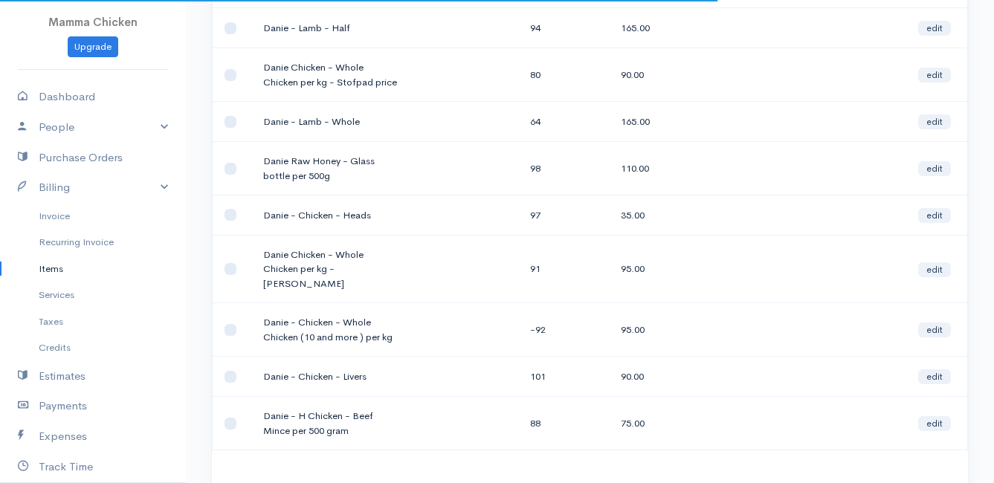
scroll to position [313, 0]
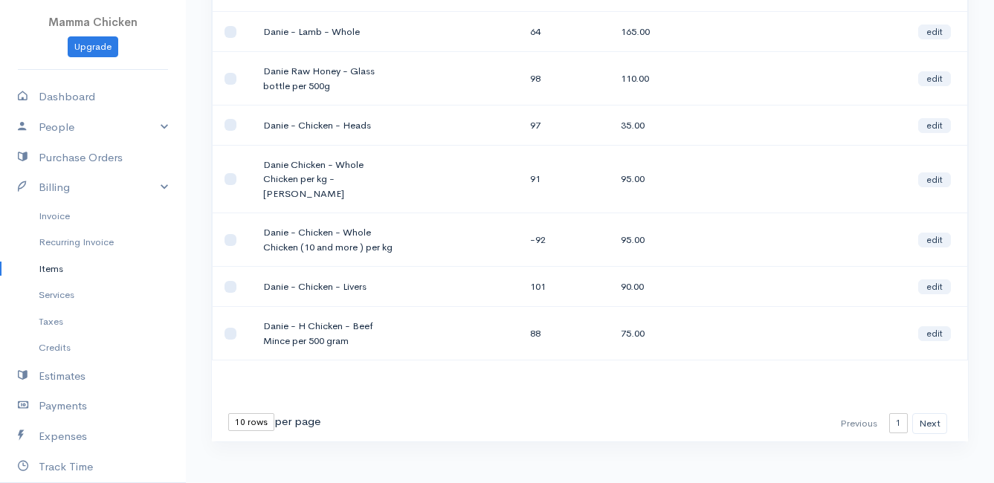
click at [256, 413] on select "10 rows 25 rows 50 rows" at bounding box center [251, 422] width 46 height 18
click at [228, 413] on select "10 rows 25 rows 50 rows" at bounding box center [251, 422] width 46 height 18
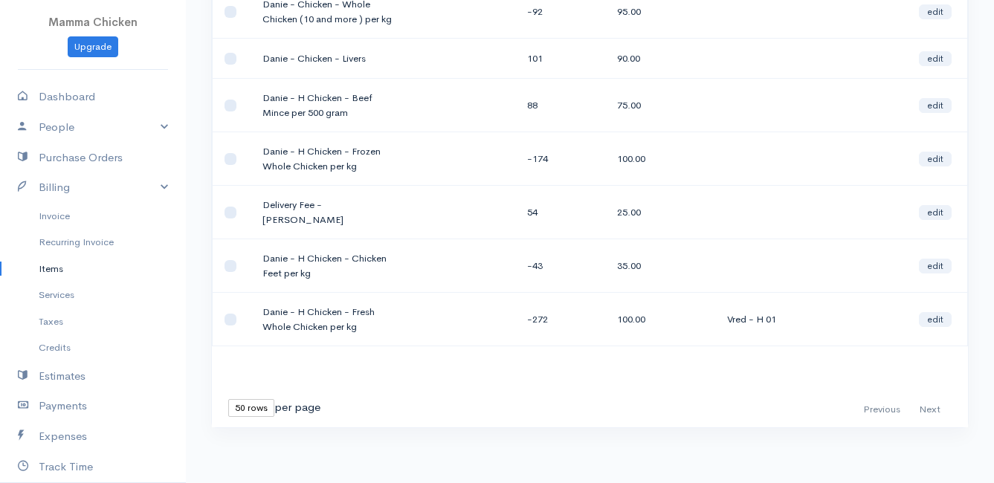
scroll to position [467, 0]
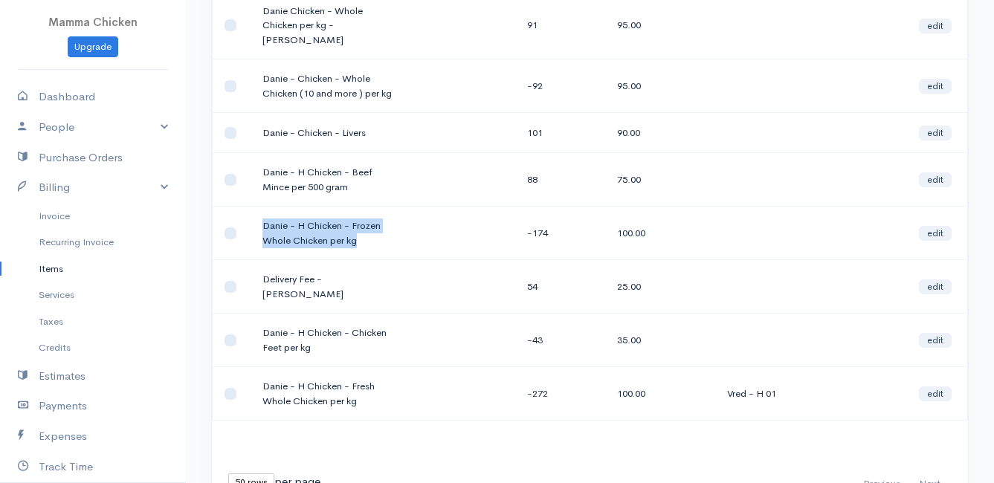
drag, startPoint x: 358, startPoint y: 242, endPoint x: 239, endPoint y: 227, distance: 119.9
click at [239, 227] on tr "Danie - H Chicken - Frozen Whole Chicken per kg -174 100.00 edit" at bounding box center [590, 234] width 755 height 54
drag, startPoint x: 239, startPoint y: 227, endPoint x: 276, endPoint y: 226, distance: 36.5
copy tr "Danie - H Chicken - Frozen Whole Chicken per kg"
click at [64, 210] on link "Invoice" at bounding box center [93, 216] width 186 height 27
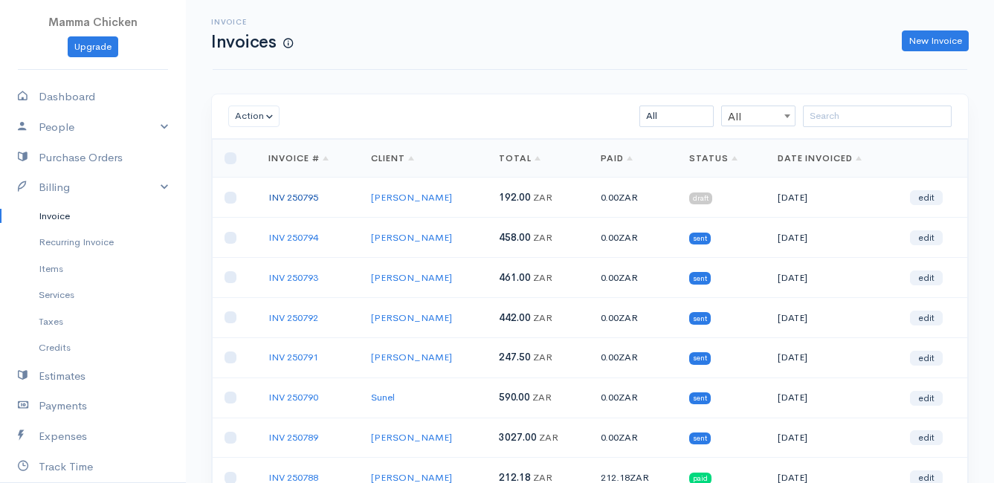
click at [300, 195] on link "INV 250795" at bounding box center [293, 197] width 50 height 13
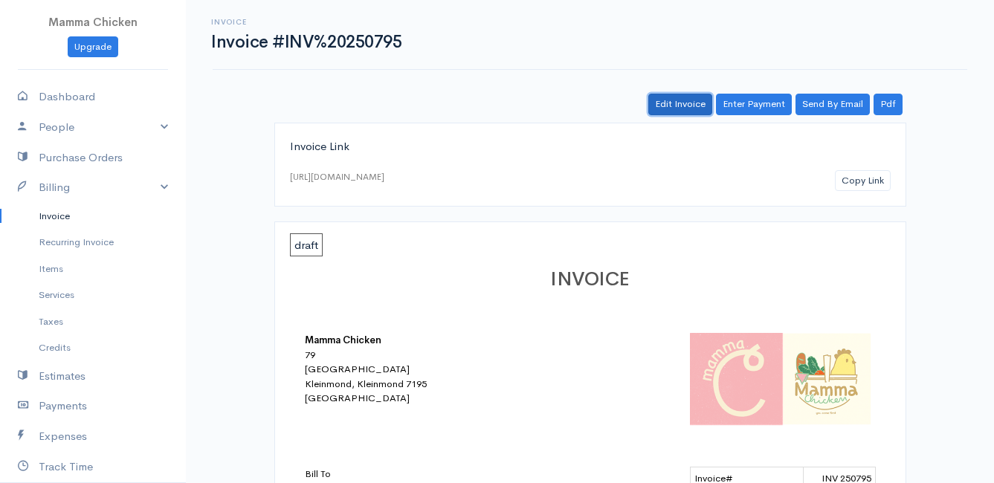
click at [677, 102] on link "Edit Invoice" at bounding box center [680, 105] width 64 height 22
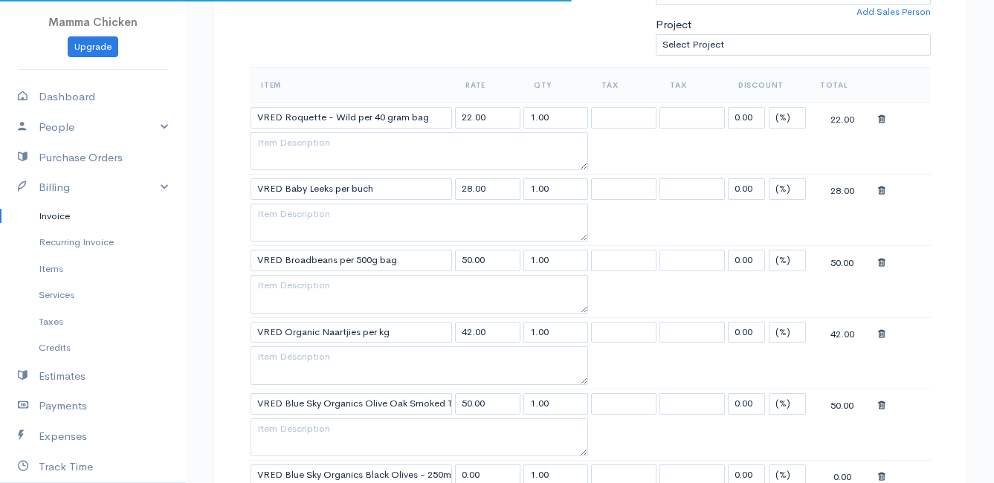
scroll to position [818, 0]
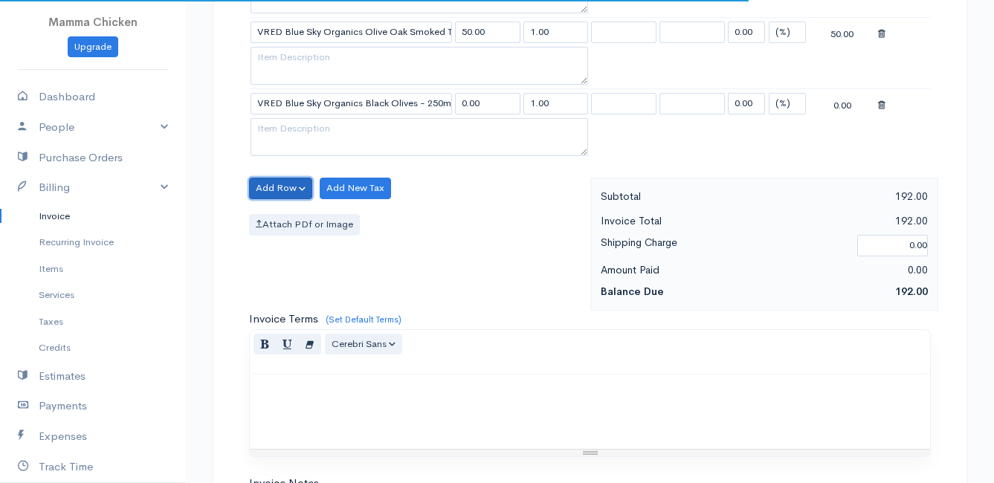
click at [280, 184] on button "Add Row" at bounding box center [280, 189] width 63 height 22
click at [275, 218] on link "Add Item Row" at bounding box center [308, 219] width 117 height 26
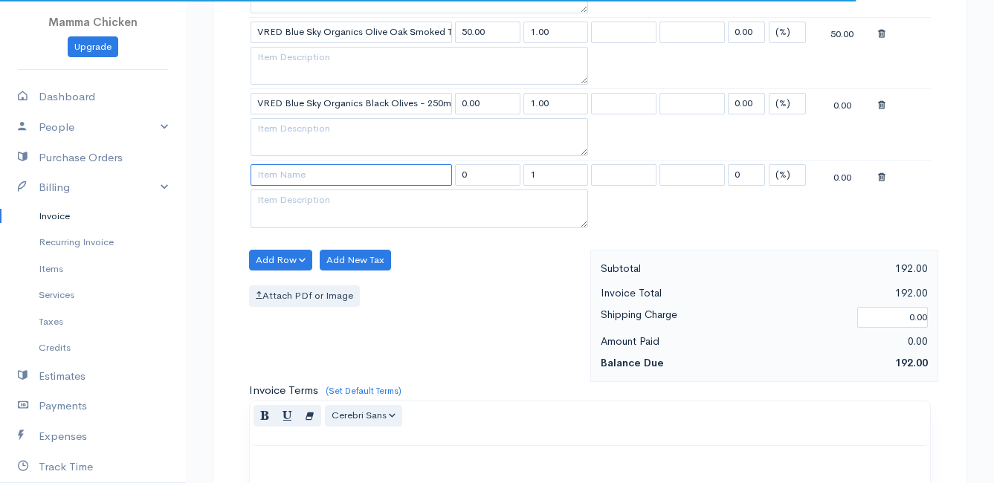
click at [271, 175] on input at bounding box center [351, 175] width 201 height 22
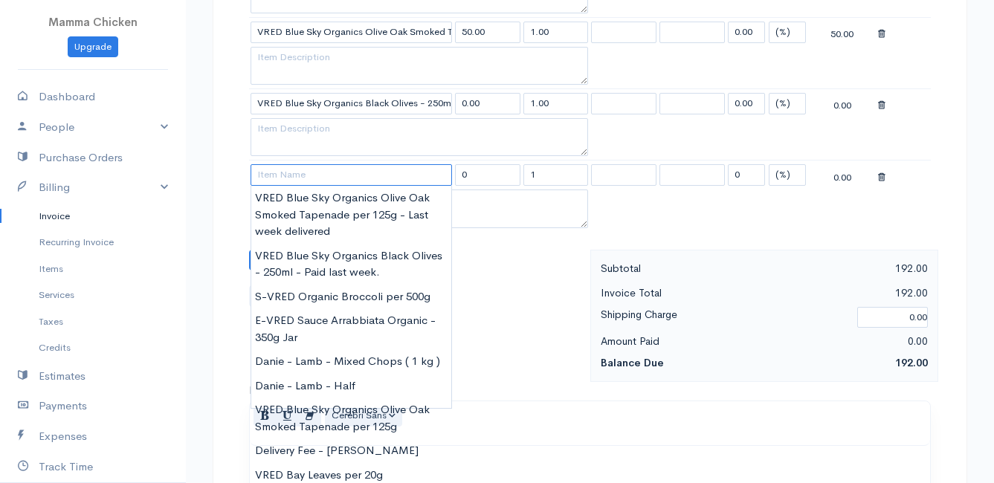
paste input "Danie - H Chicken - Frozen Whole Chicken per kg"
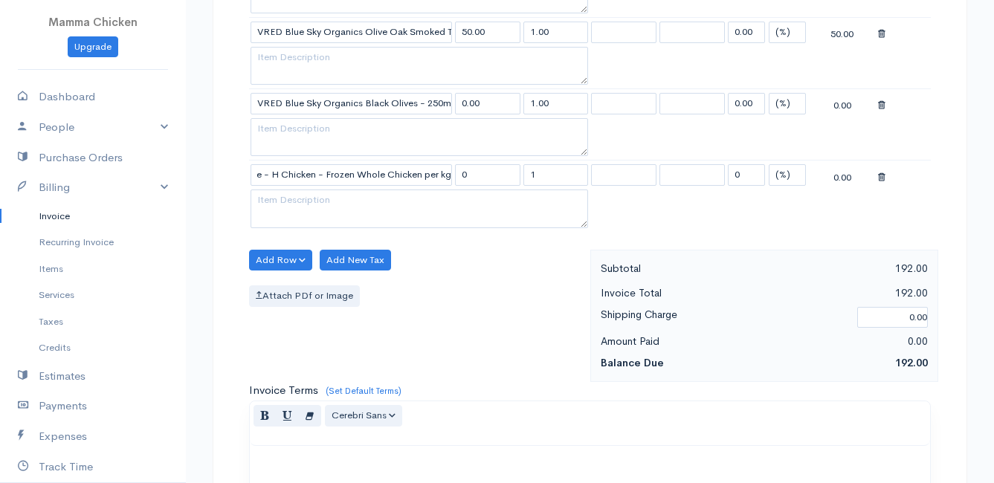
scroll to position [0, 0]
click at [517, 306] on div "Attach PDf or Image" at bounding box center [416, 296] width 334 height 22
click at [278, 175] on input "Danie - H Chicken - Frozen Whole Chicken per kg" at bounding box center [351, 175] width 201 height 22
click at [545, 346] on div "Add Row Add Item Row Add Time Row Add New Tax Attach PDf or Image" at bounding box center [416, 316] width 349 height 133
click at [546, 174] on input "1" at bounding box center [555, 175] width 65 height 22
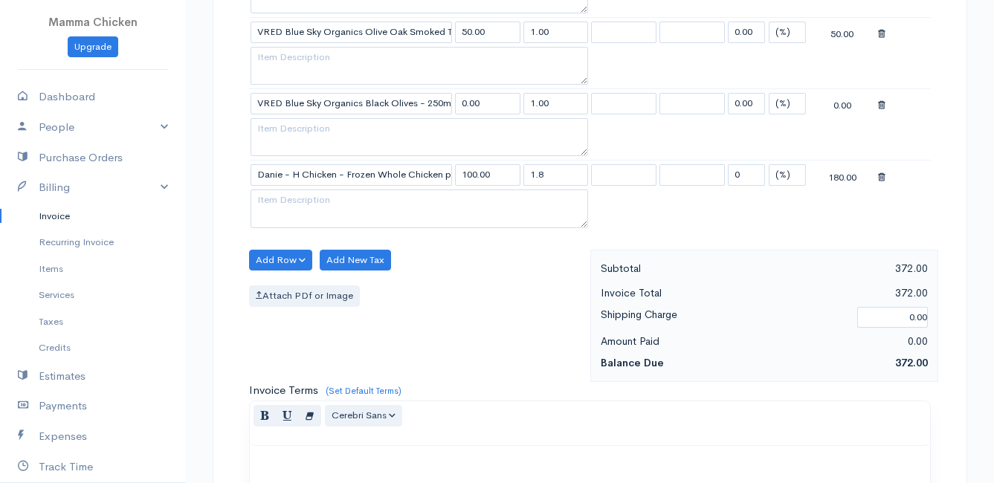
click at [508, 277] on div "Add Row Add Item Row Add Time Row Add New Tax Attach PDf or Image" at bounding box center [416, 316] width 349 height 133
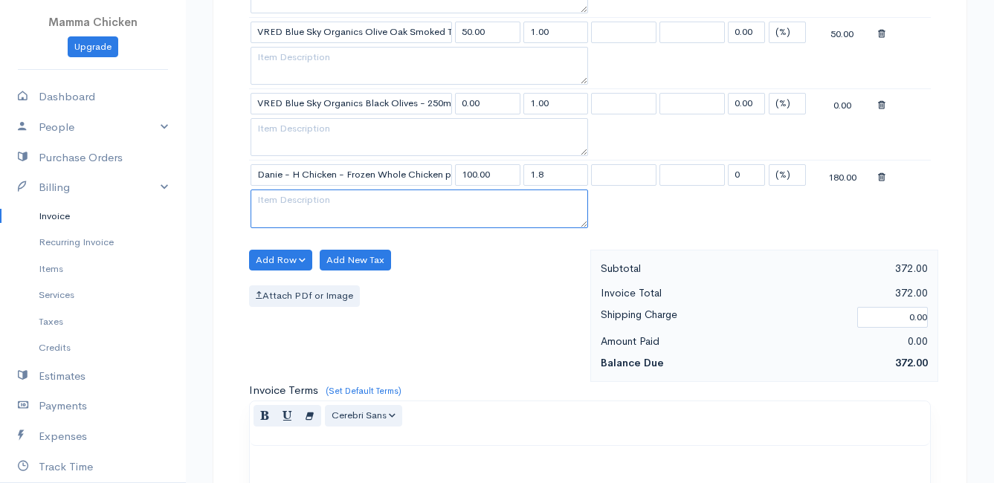
click at [282, 196] on textarea at bounding box center [420, 209] width 338 height 39
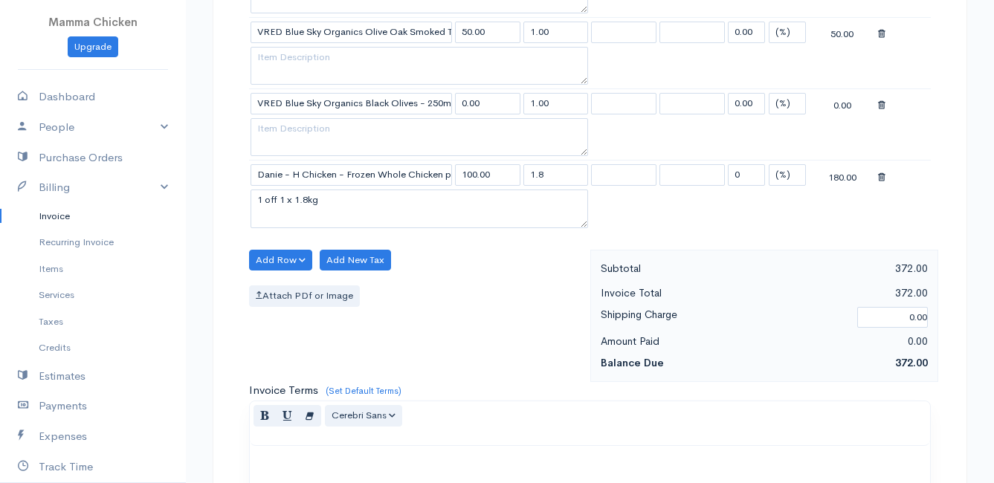
click at [450, 271] on div "Add Row Add Item Row Add Time Row Add New Tax Attach PDf or Image" at bounding box center [416, 316] width 349 height 133
click at [268, 257] on button "Add Row" at bounding box center [280, 261] width 63 height 22
click at [290, 297] on link "Add Item Row" at bounding box center [308, 291] width 117 height 26
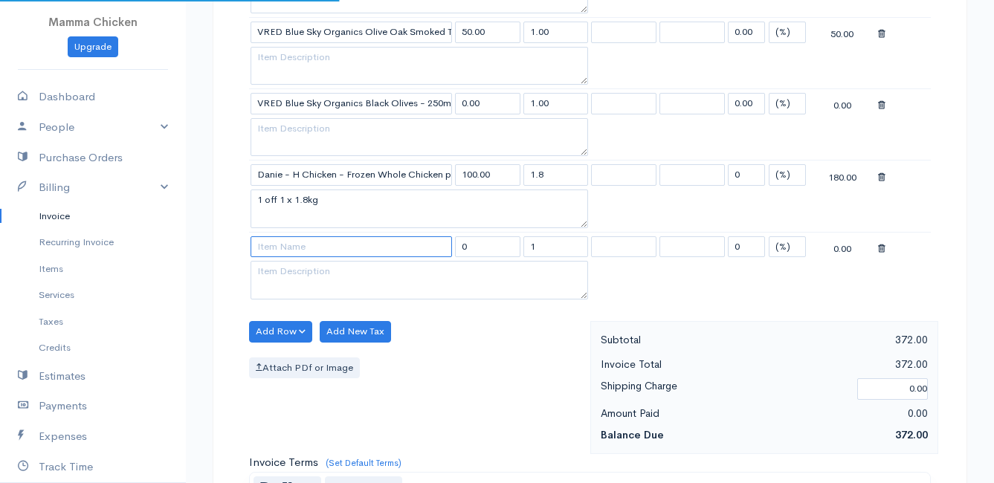
click at [284, 241] on input at bounding box center [351, 247] width 201 height 22
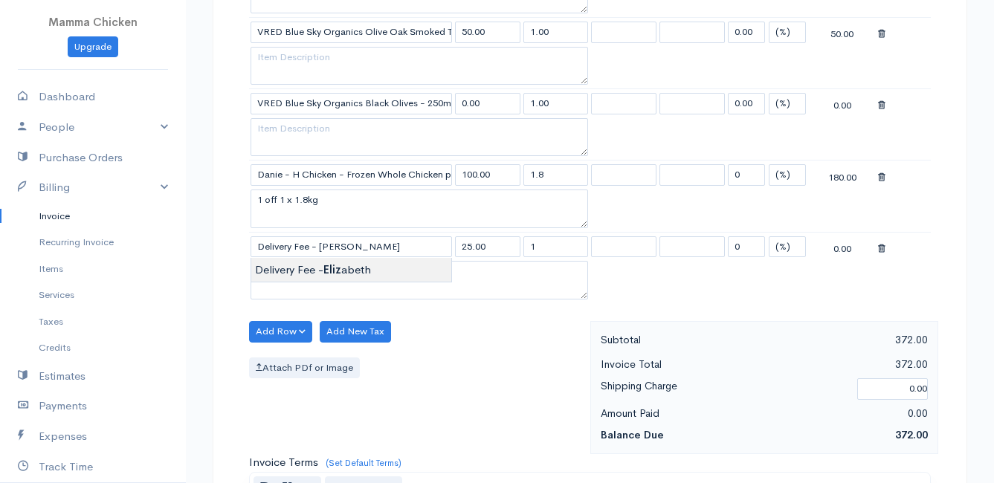
click at [291, 269] on body "Mamma Chicken Upgrade Dashboard People Clients Vendors Staff Users Purchase Ord…" at bounding box center [497, 75] width 994 height 1786
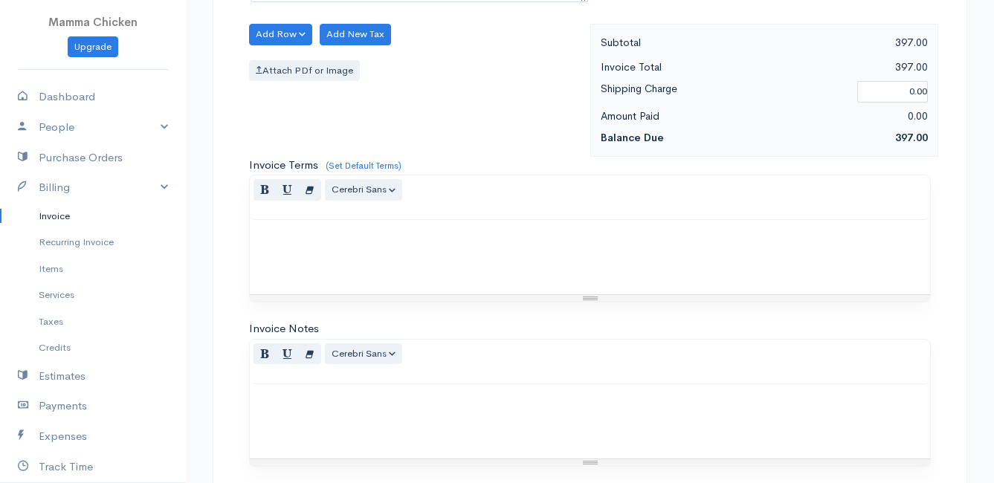
scroll to position [1303, 0]
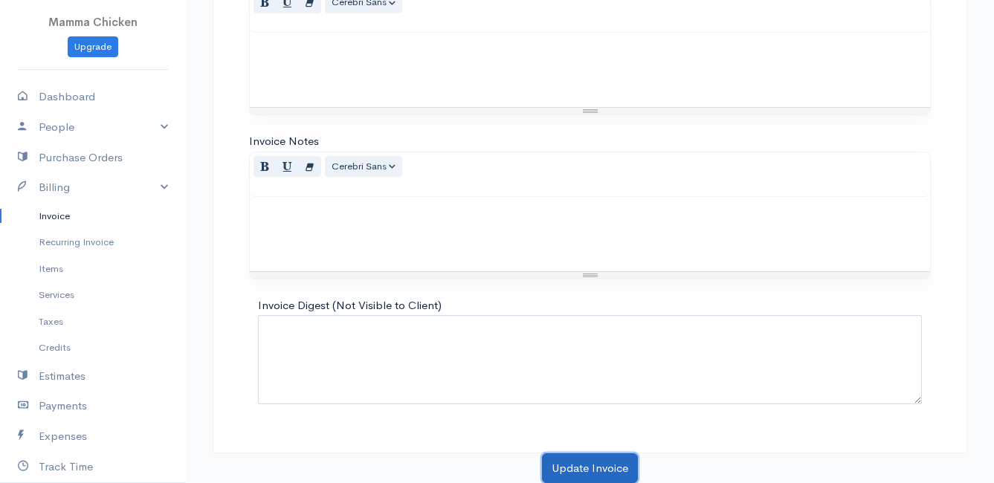
click at [608, 460] on button "Update Invoice" at bounding box center [590, 469] width 96 height 30
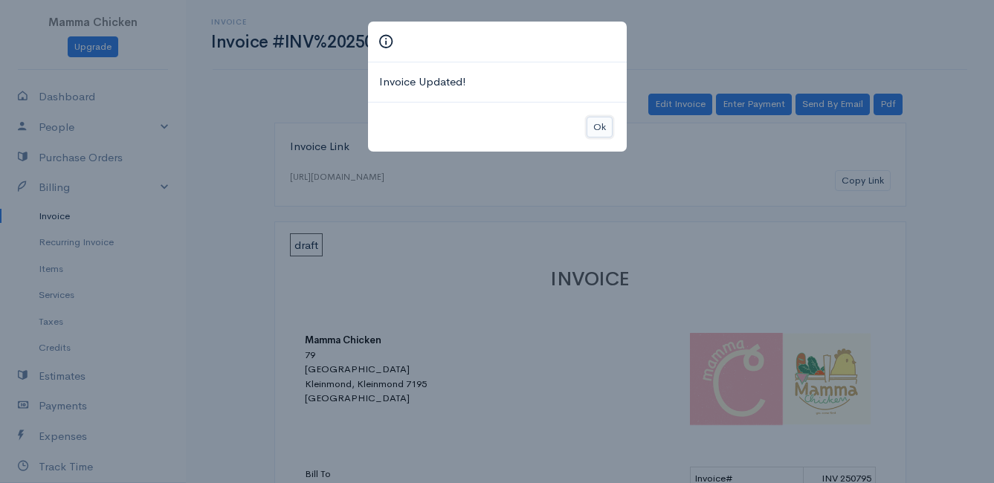
click at [594, 124] on button "Ok" at bounding box center [600, 128] width 26 height 22
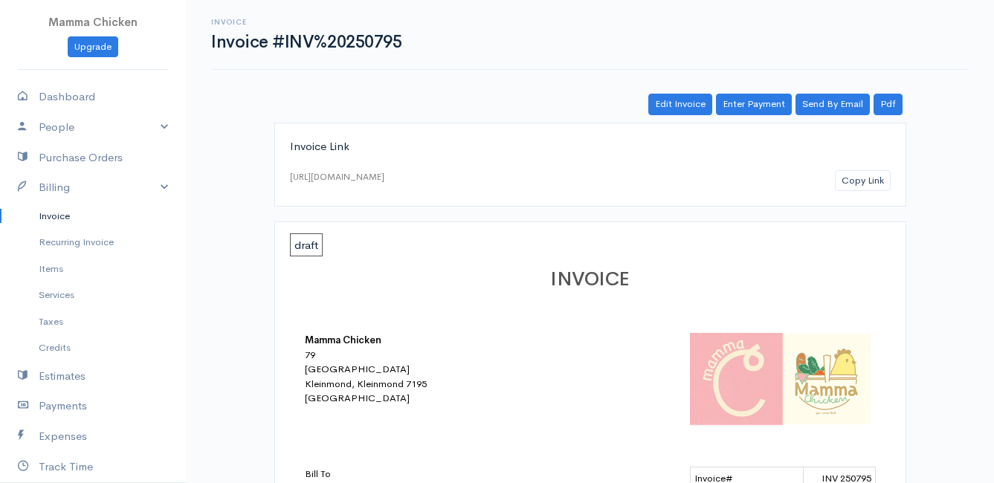
drag, startPoint x: 50, startPoint y: 216, endPoint x: 91, endPoint y: 217, distance: 40.9
click at [50, 216] on link "Invoice" at bounding box center [93, 216] width 186 height 27
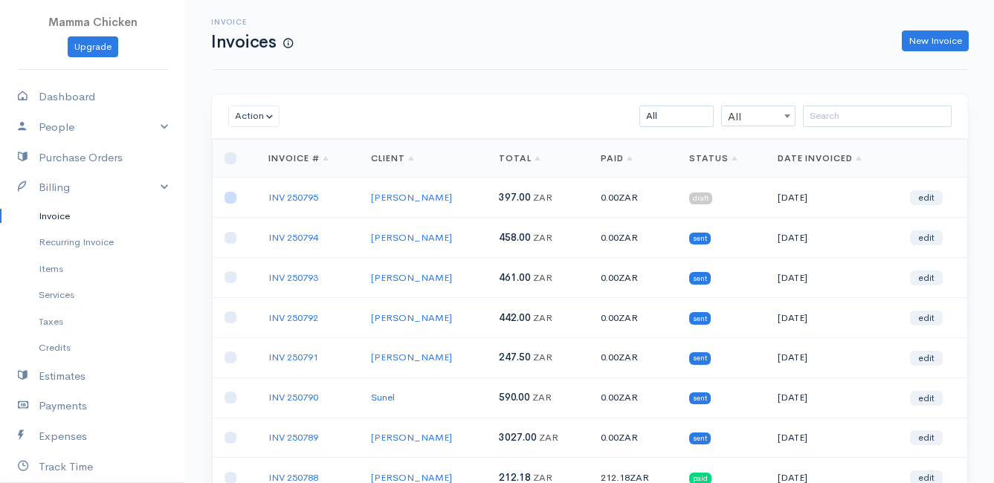
click at [229, 200] on input "checkbox" at bounding box center [231, 198] width 12 height 12
click at [257, 117] on button "Action" at bounding box center [253, 117] width 51 height 22
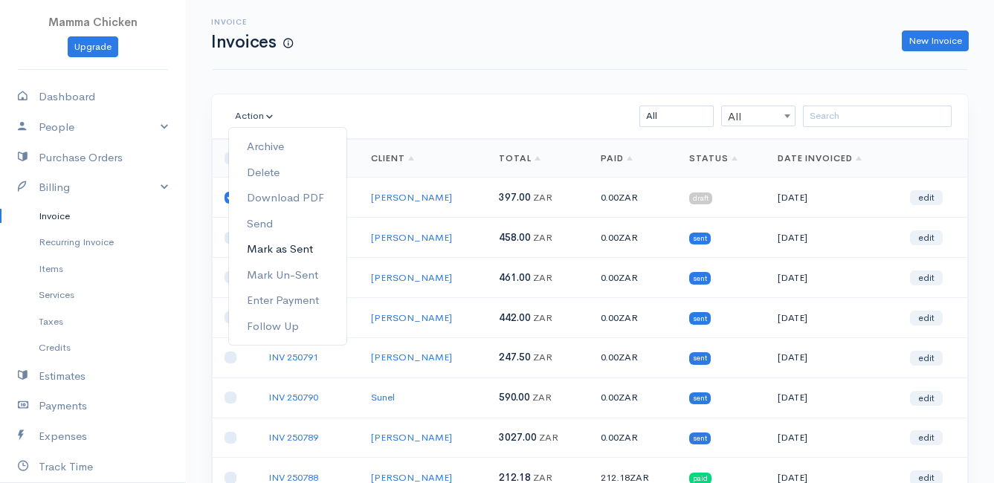
click at [306, 250] on link "Mark as Sent" at bounding box center [287, 249] width 117 height 26
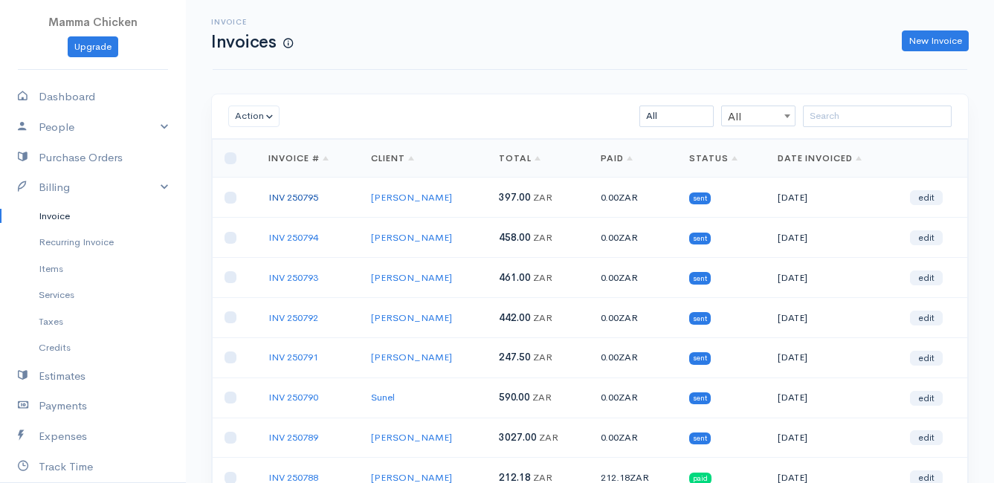
click at [303, 200] on link "INV 250795" at bounding box center [293, 197] width 50 height 13
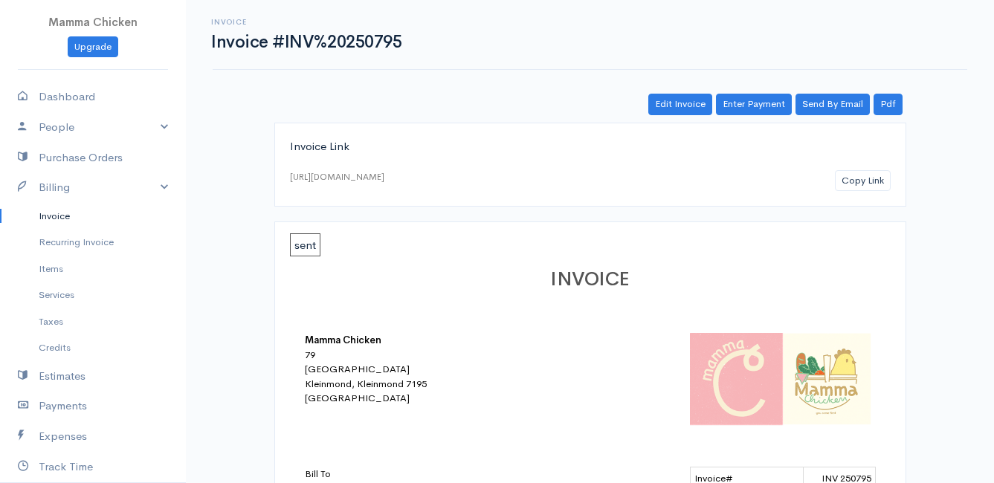
click at [59, 217] on link "Invoice" at bounding box center [93, 216] width 186 height 27
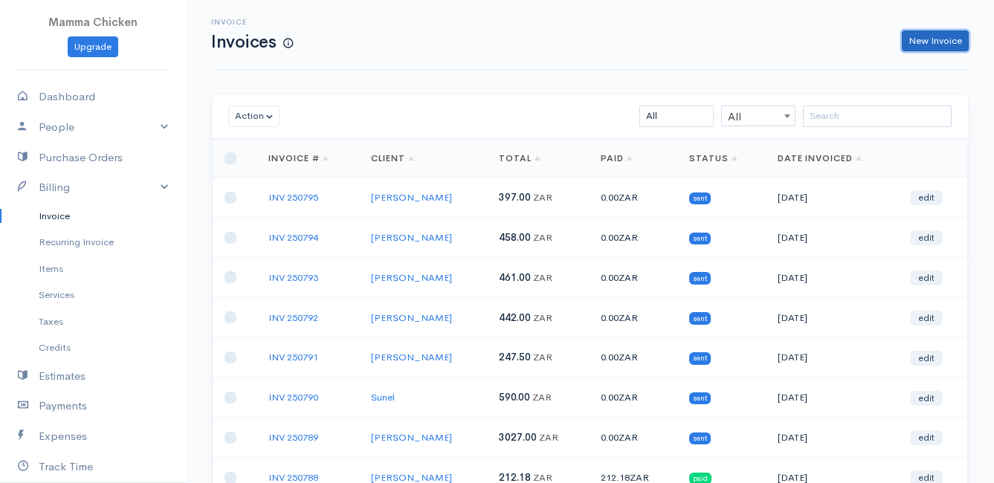
click at [928, 39] on link "New Invoice" at bounding box center [935, 41] width 67 height 22
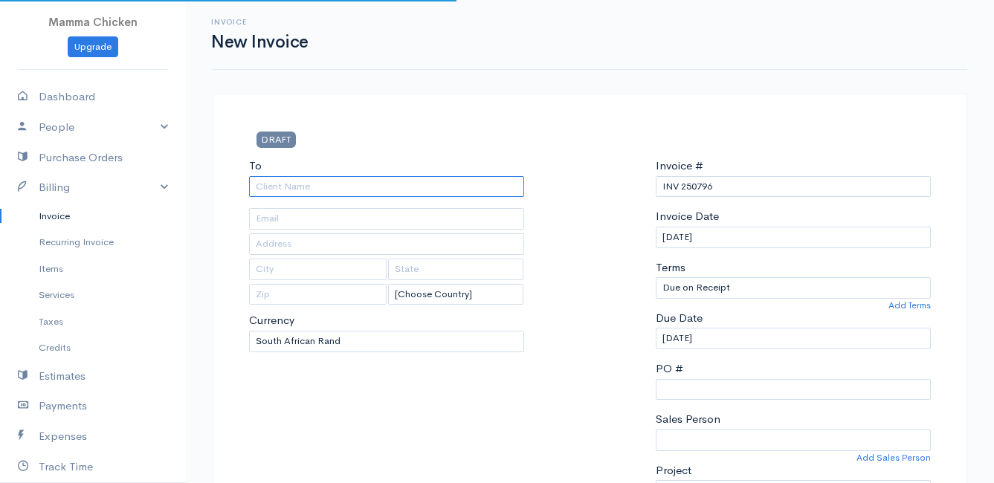
click at [372, 193] on input "To" at bounding box center [386, 187] width 275 height 22
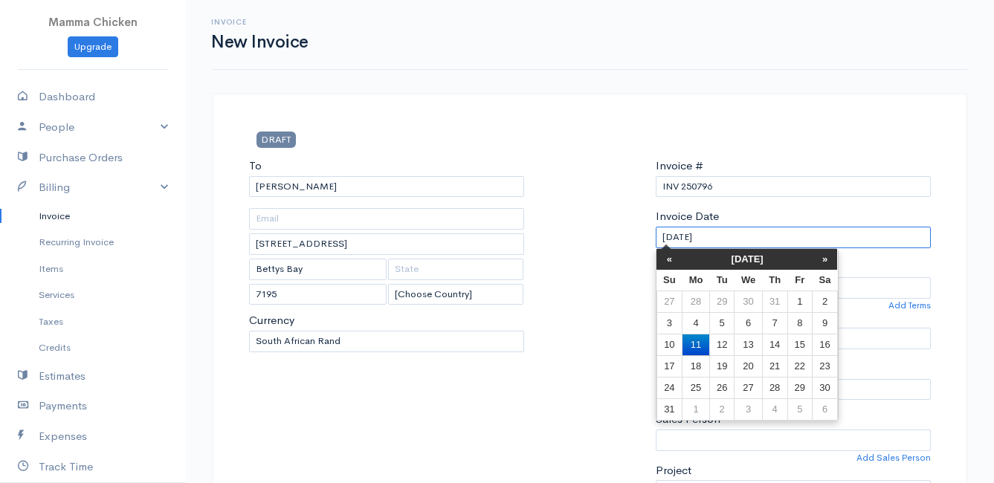
click at [796, 236] on input "[DATE]" at bounding box center [793, 238] width 275 height 22
click at [804, 343] on td "15" at bounding box center [799, 345] width 25 height 22
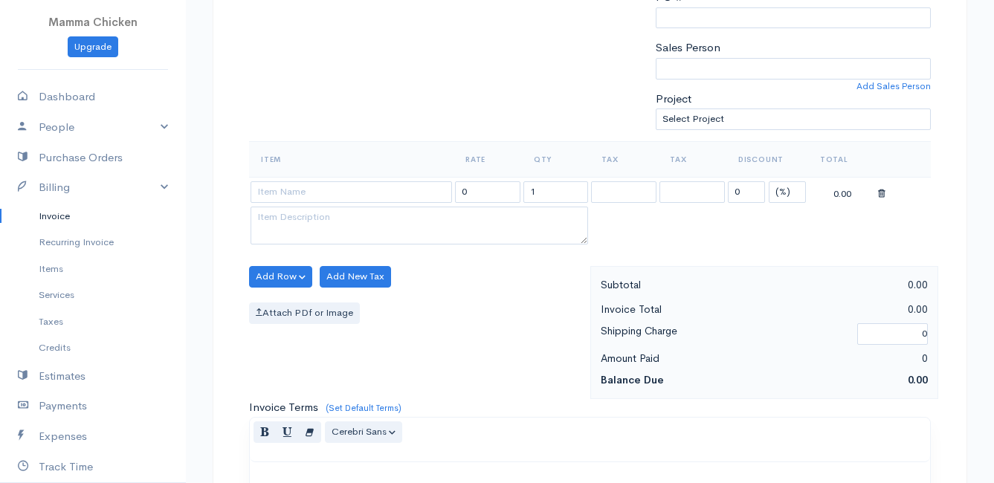
scroll to position [446, 0]
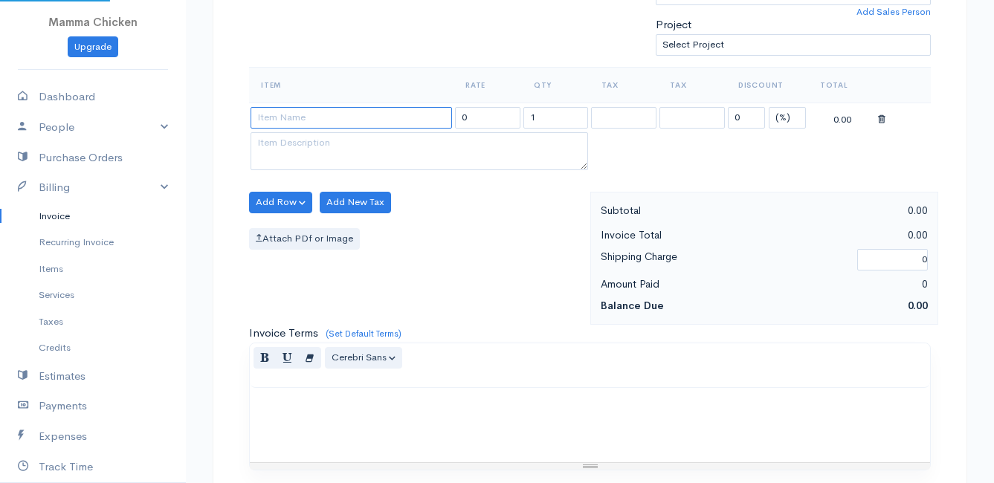
click at [298, 122] on input at bounding box center [351, 118] width 201 height 22
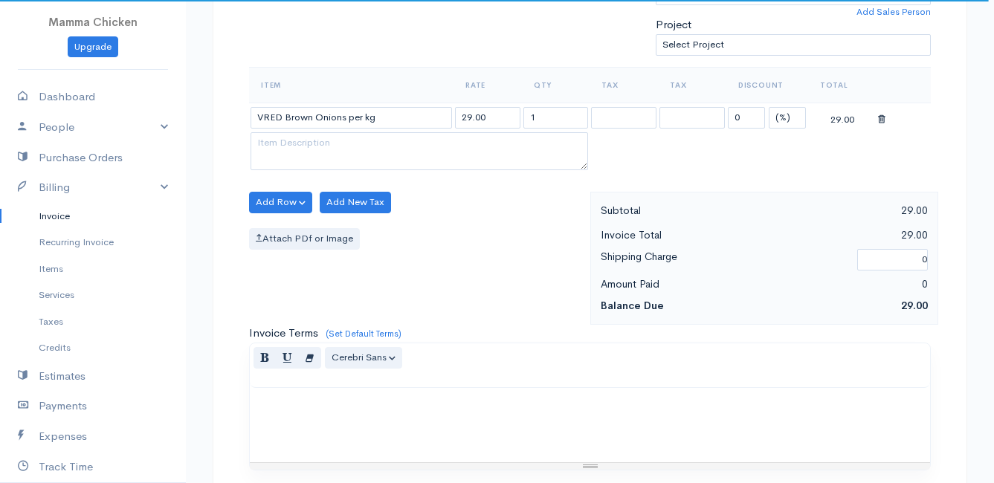
click at [321, 231] on body "Mamma Chicken Upgrade Dashboard People Clients Vendors Staff Users Purchase Ord…" at bounding box center [497, 196] width 994 height 1285
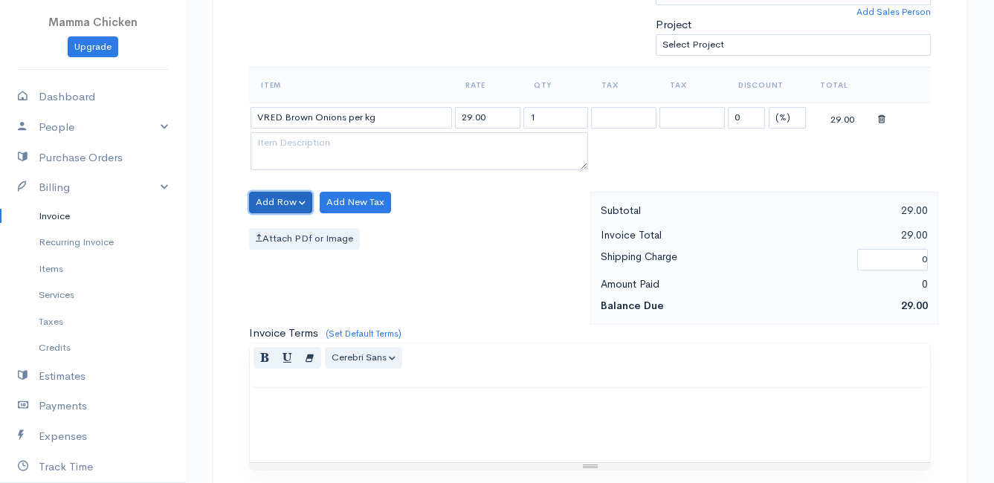
click at [291, 204] on button "Add Row" at bounding box center [280, 203] width 63 height 22
click at [291, 235] on link "Add Item Row" at bounding box center [308, 233] width 117 height 26
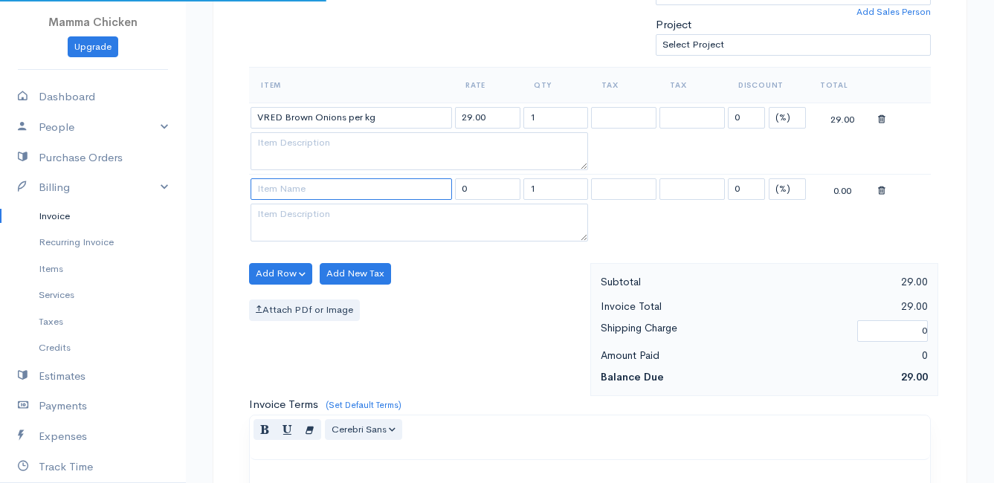
click at [289, 187] on input at bounding box center [351, 189] width 201 height 22
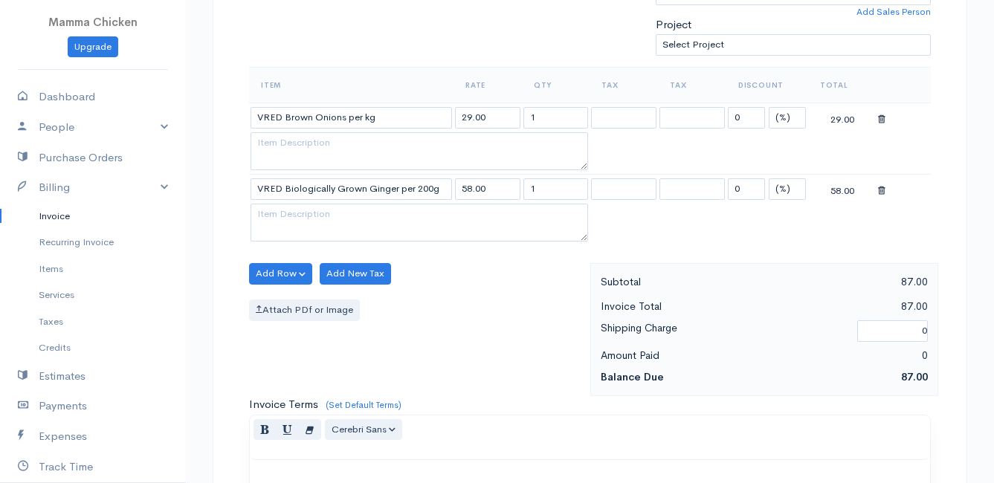
click at [381, 346] on body "Mamma Chicken Upgrade Dashboard People Clients Vendors Staff Users Purchase Ord…" at bounding box center [497, 232] width 994 height 1357
click at [283, 268] on button "Add Row" at bounding box center [280, 274] width 63 height 22
click at [285, 306] on link "Add Item Row" at bounding box center [308, 304] width 117 height 26
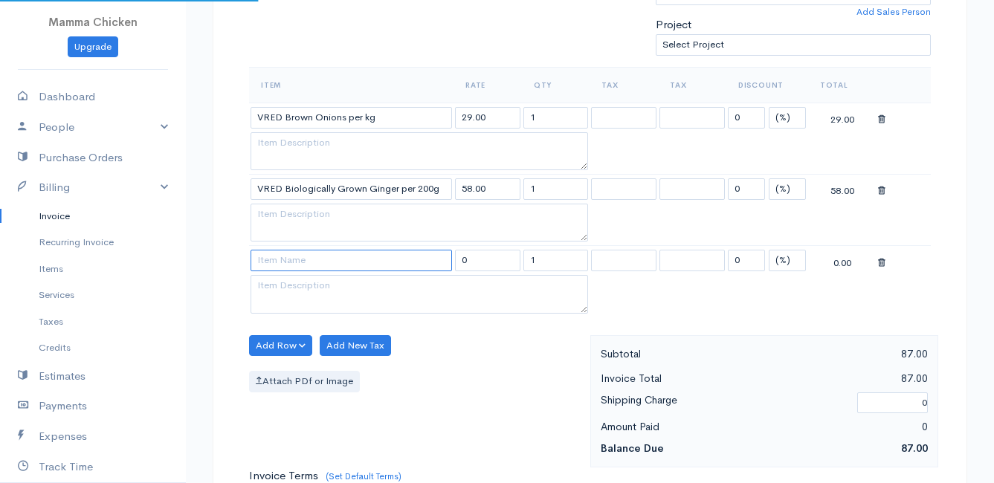
click at [284, 262] on input at bounding box center [351, 261] width 201 height 22
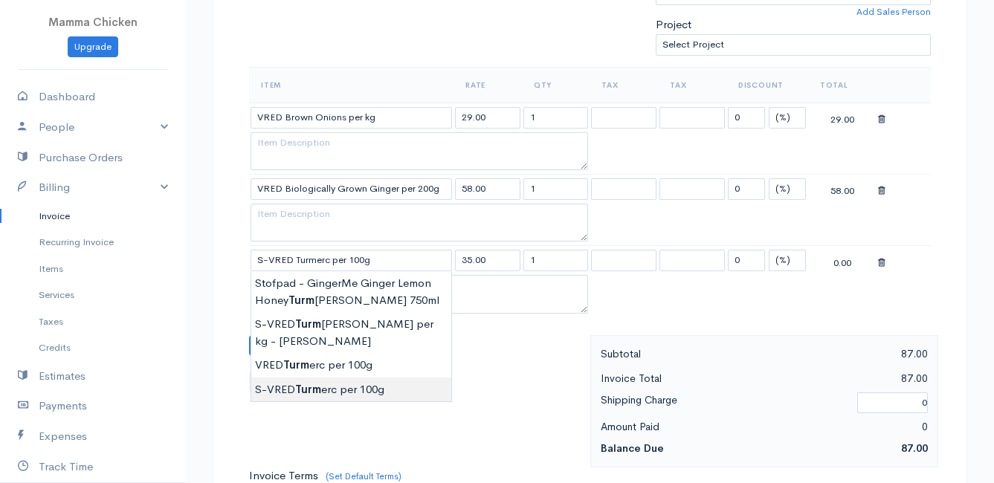
click at [327, 374] on body "Mamma Chicken Upgrade Dashboard People Clients Vendors Staff Users Purchase Ord…" at bounding box center [497, 268] width 994 height 1428
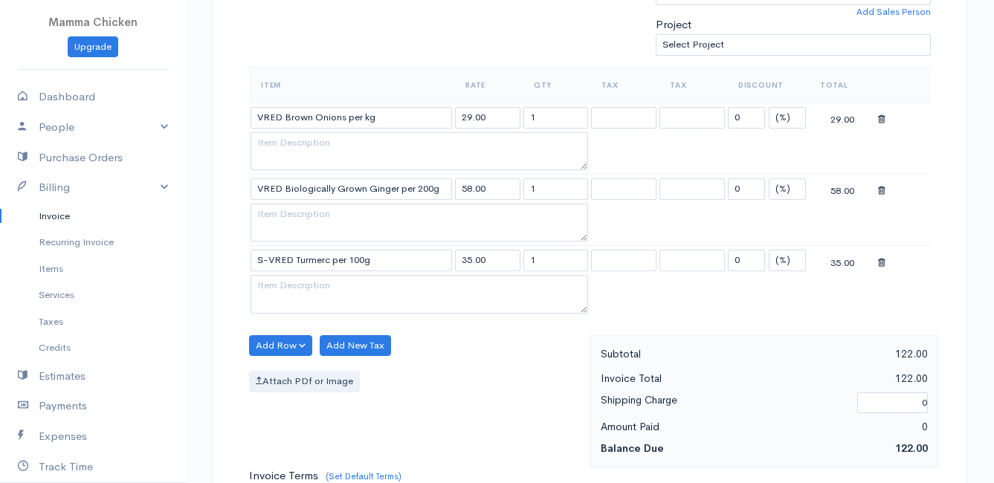
click at [273, 334] on div "Item Rate Qty Tax Tax Discount Total VRED Brown Onions per kg 29.00 1 0 (%) Fla…" at bounding box center [590, 201] width 682 height 268
click at [273, 342] on button "Add Row" at bounding box center [280, 346] width 63 height 22
click at [274, 374] on link "Add Item Row" at bounding box center [308, 377] width 117 height 26
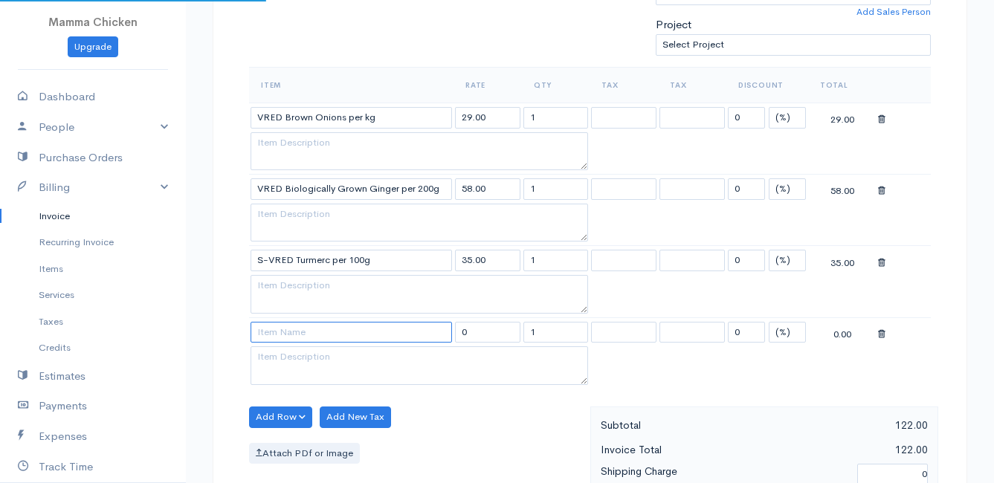
click at [273, 339] on input at bounding box center [351, 333] width 201 height 22
click at [302, 401] on body "Mamma Chicken Upgrade Dashboard People Clients Vendors Staff Users Purchase Ord…" at bounding box center [497, 304] width 994 height 1500
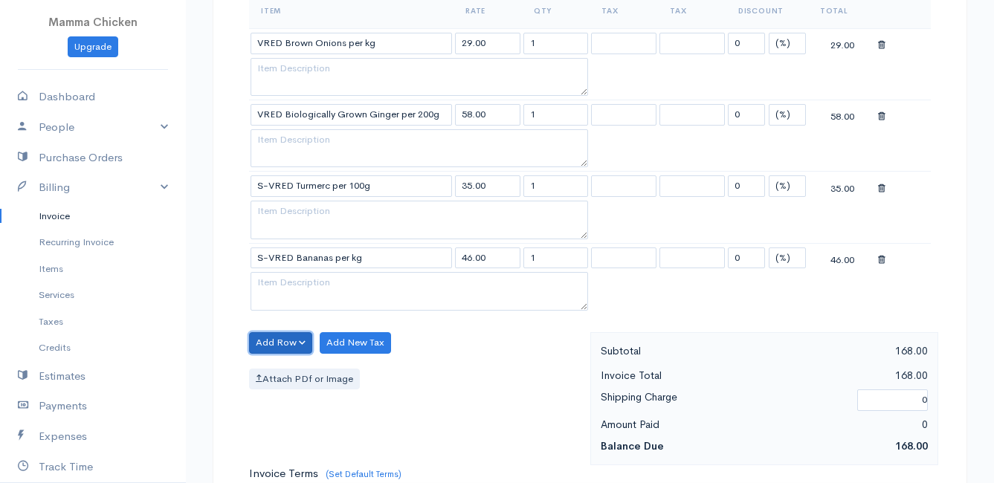
click at [266, 335] on button "Add Row" at bounding box center [280, 343] width 63 height 22
click at [281, 369] on link "Add Item Row" at bounding box center [308, 374] width 117 height 26
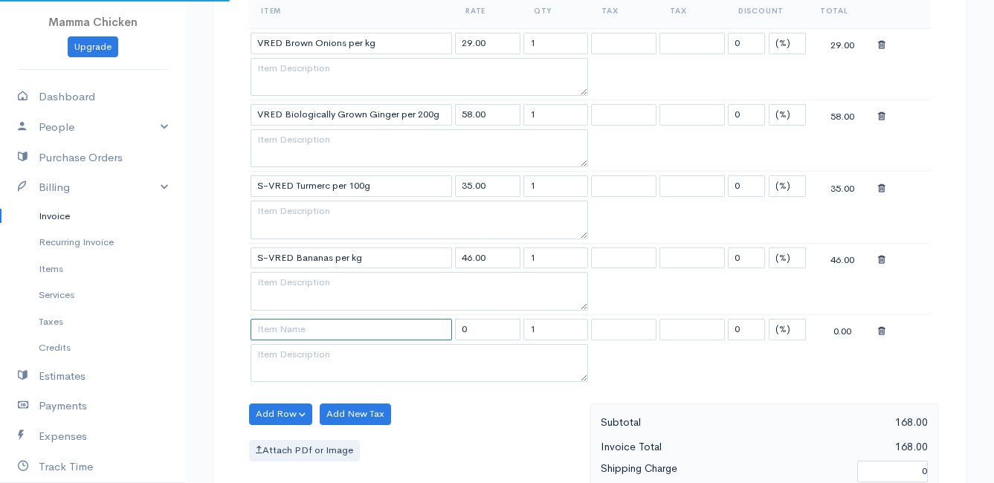
click at [285, 331] on input at bounding box center [351, 330] width 201 height 22
click at [335, 413] on body "Mamma Chicken Upgrade Dashboard People Clients Vendors Staff Users Purchase Ord…" at bounding box center [497, 266] width 994 height 1572
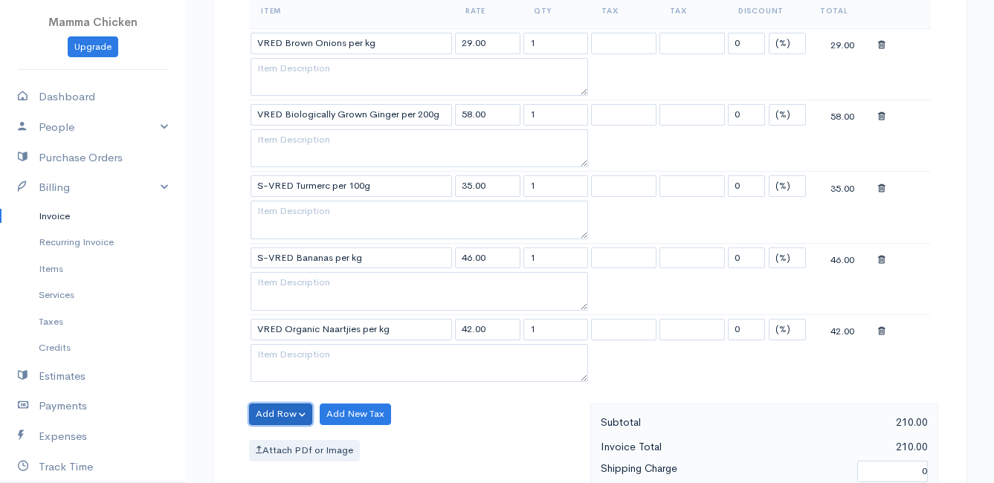
click at [275, 410] on button "Add Row" at bounding box center [280, 415] width 63 height 22
click at [308, 351] on link "Add Item Row" at bounding box center [308, 359] width 117 height 26
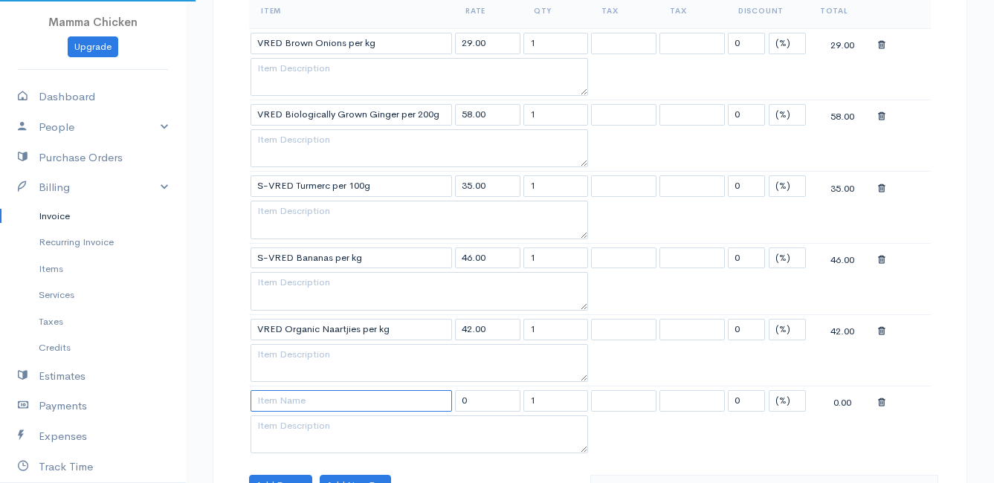
click at [296, 398] on input at bounding box center [351, 401] width 201 height 22
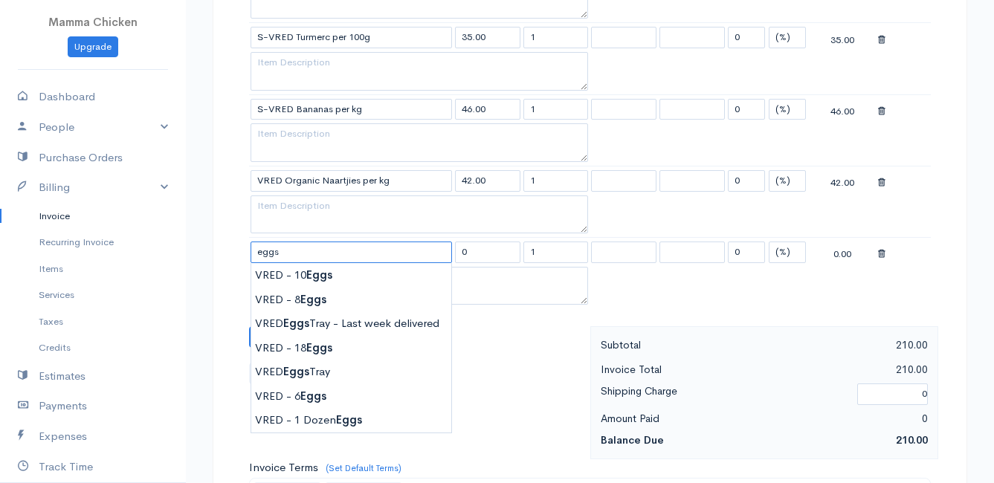
scroll to position [743, 0]
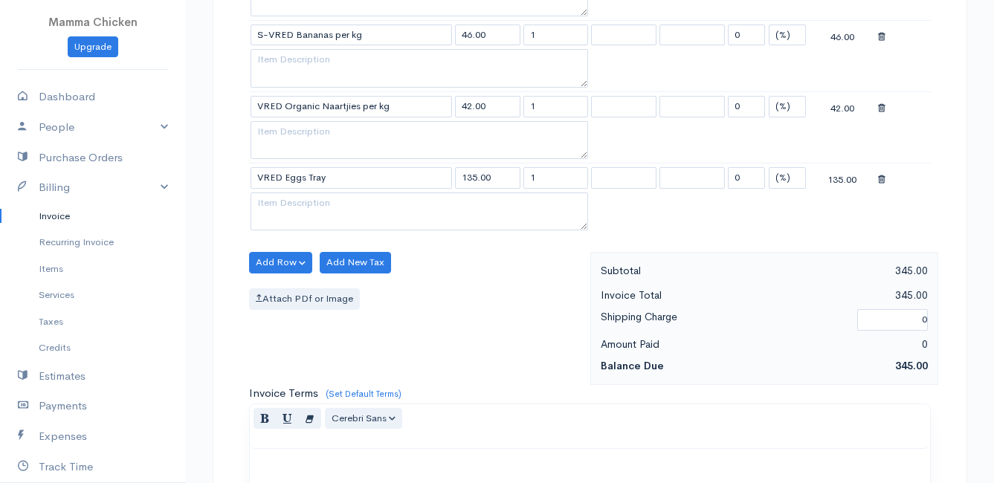
click at [348, 295] on body "Mamma Chicken Upgrade Dashboard People Clients Vendors Staff Users Purchase Ord…" at bounding box center [497, 78] width 994 height 1643
click at [293, 259] on button "Add Row" at bounding box center [280, 263] width 63 height 22
click at [296, 290] on link "Add Item Row" at bounding box center [308, 293] width 117 height 26
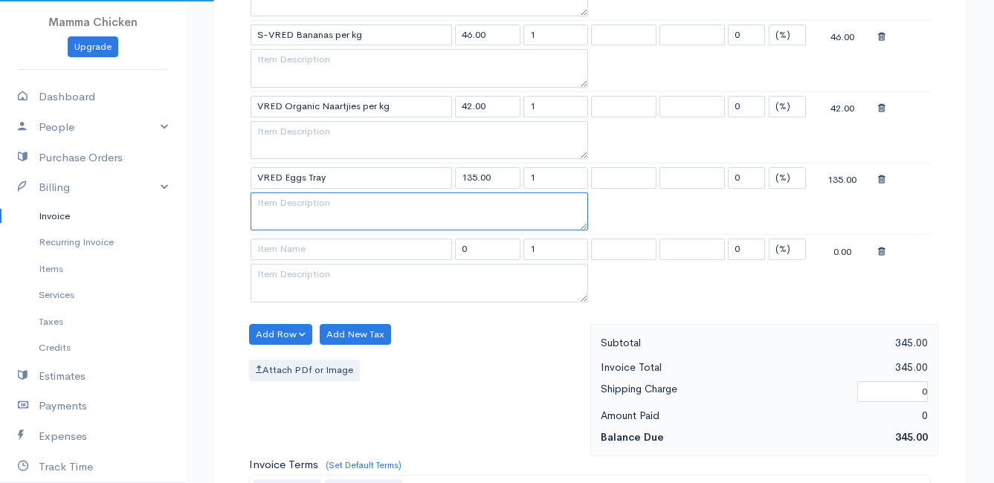
drag, startPoint x: 284, startPoint y: 230, endPoint x: 277, endPoint y: 245, distance: 17.0
click at [284, 233] on td at bounding box center [419, 214] width 340 height 42
click at [274, 256] on input at bounding box center [351, 250] width 201 height 22
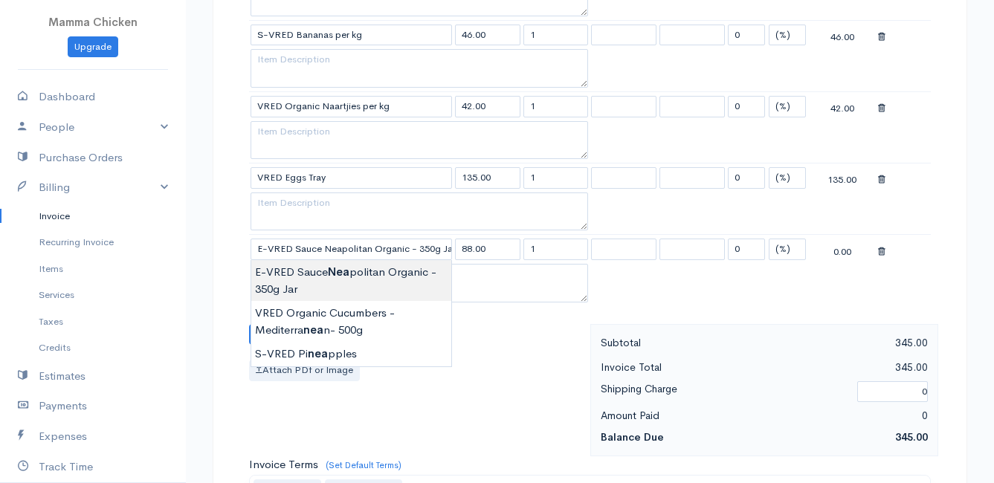
click at [395, 276] on body "Mamma Chicken Upgrade Dashboard People Clients Vendors Staff Users Purchase Ord…" at bounding box center [497, 114] width 994 height 1714
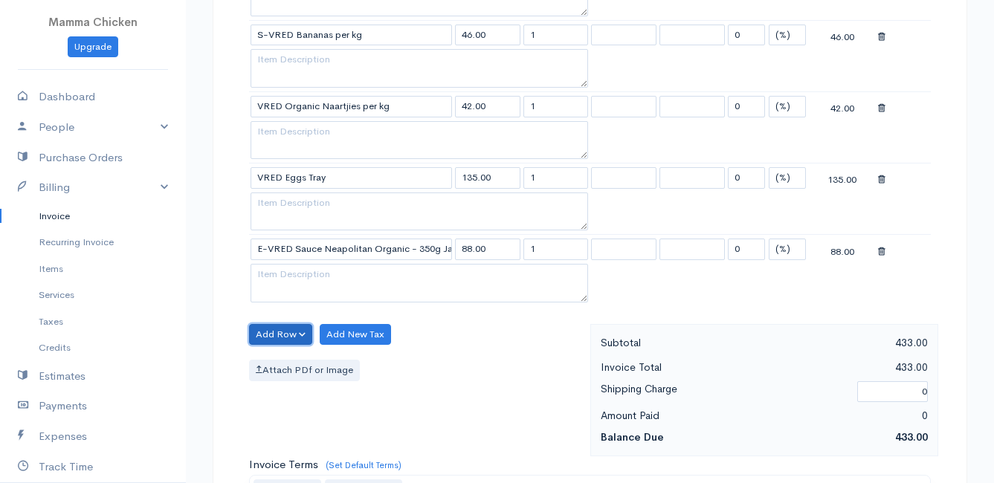
click at [283, 331] on button "Add Row" at bounding box center [280, 335] width 63 height 22
click at [292, 355] on link "Add Item Row" at bounding box center [308, 365] width 117 height 26
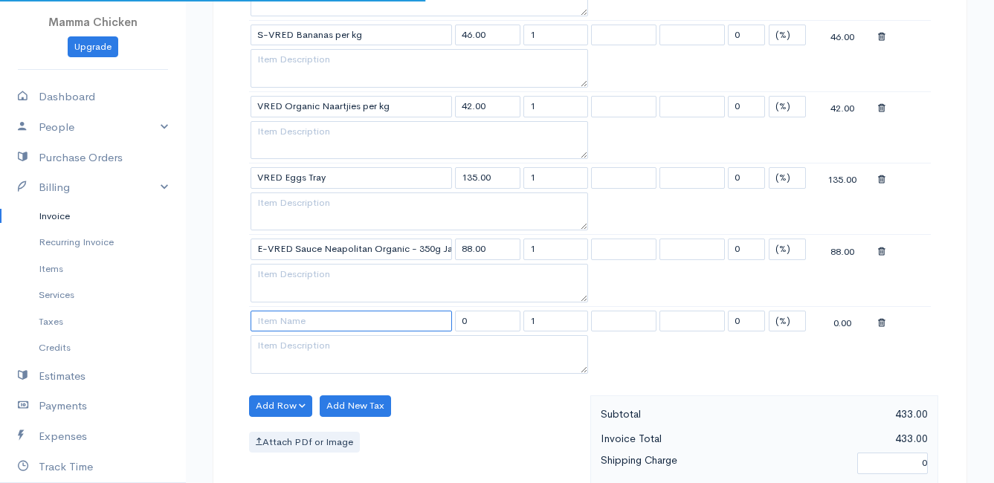
click at [289, 324] on input at bounding box center [351, 322] width 201 height 22
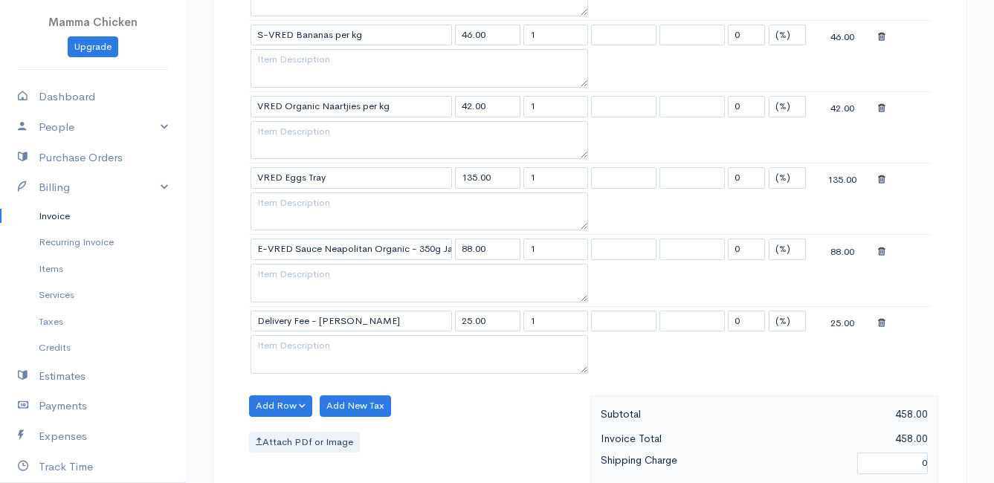
click at [317, 340] on body "Mamma Chicken Upgrade Dashboard People Clients Vendors Staff Users Purchase Ord…" at bounding box center [497, 150] width 994 height 1786
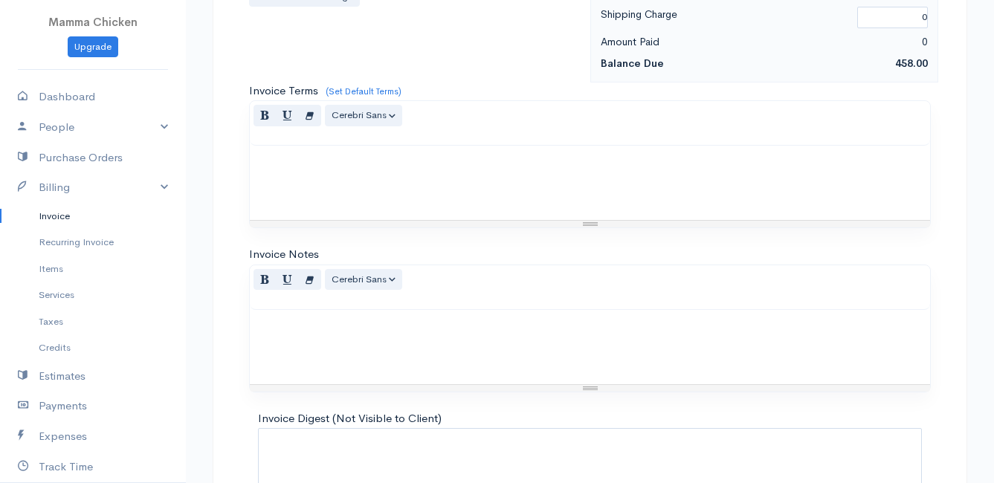
scroll to position [1303, 0]
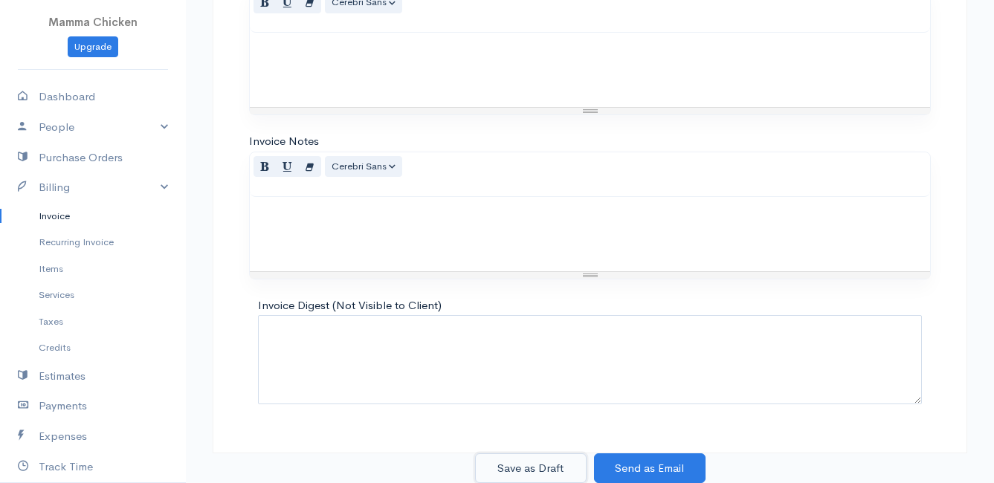
click at [527, 462] on button "Save as Draft" at bounding box center [531, 469] width 112 height 30
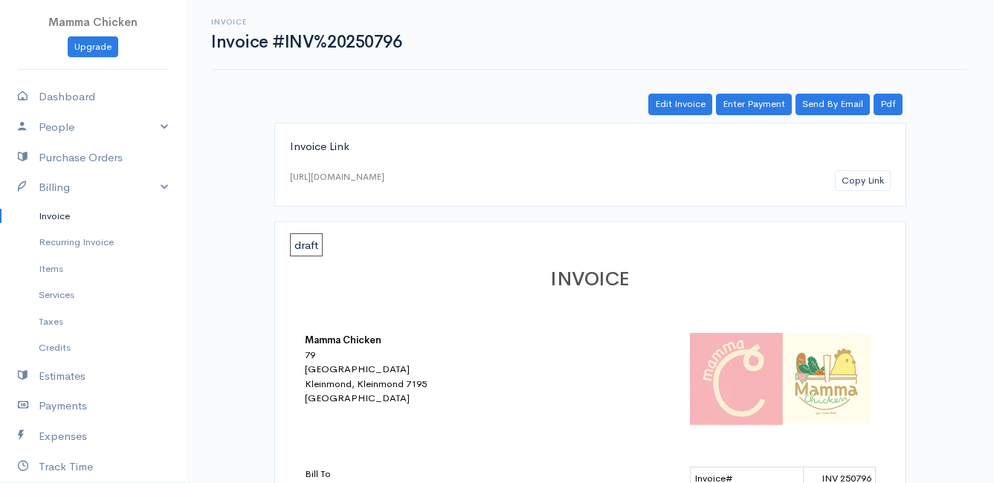
click at [68, 218] on link "Invoice" at bounding box center [93, 216] width 186 height 27
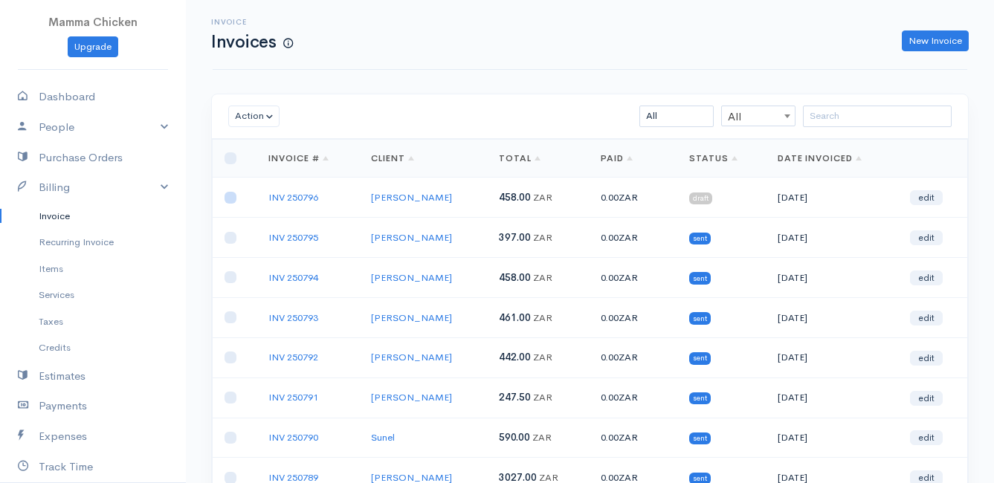
click at [230, 196] on input "checkbox" at bounding box center [231, 198] width 12 height 12
click at [235, 119] on button "Action" at bounding box center [253, 117] width 51 height 22
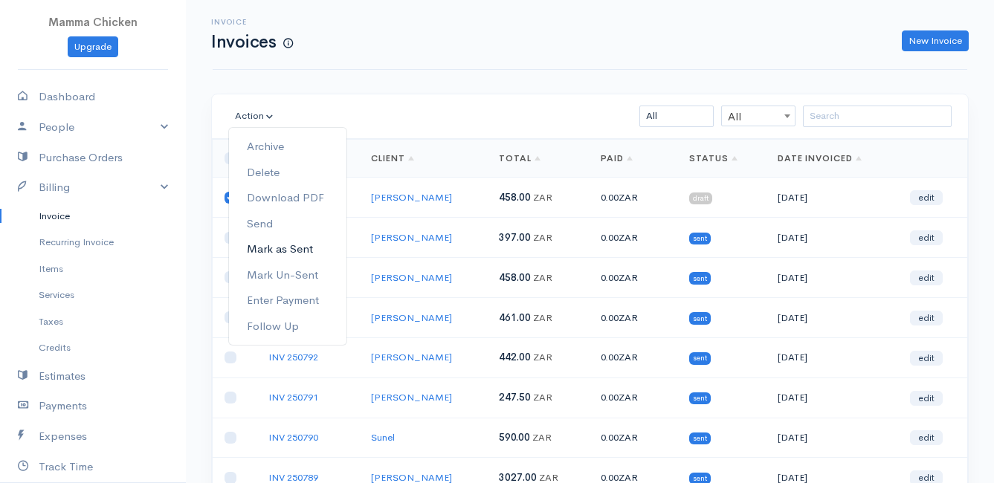
click at [311, 250] on link "Mark as Sent" at bounding box center [287, 249] width 117 height 26
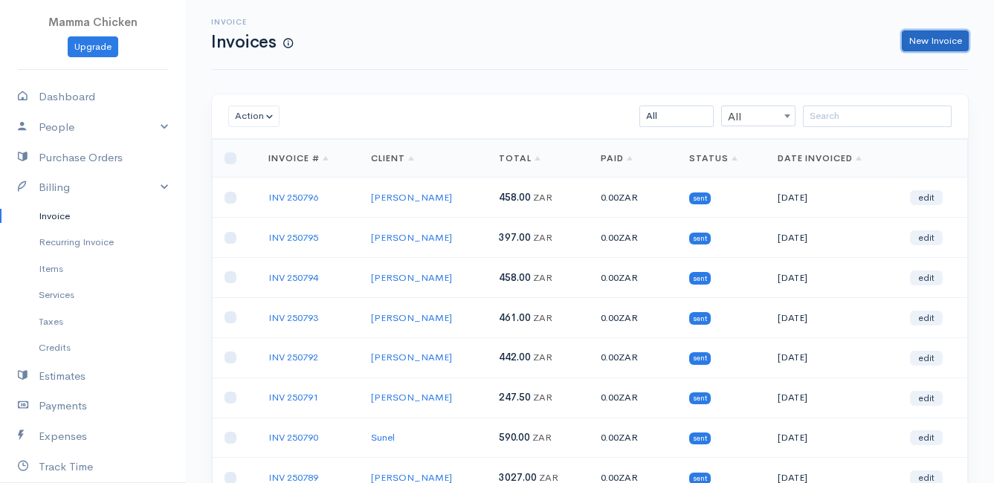
click at [937, 42] on link "New Invoice" at bounding box center [935, 41] width 67 height 22
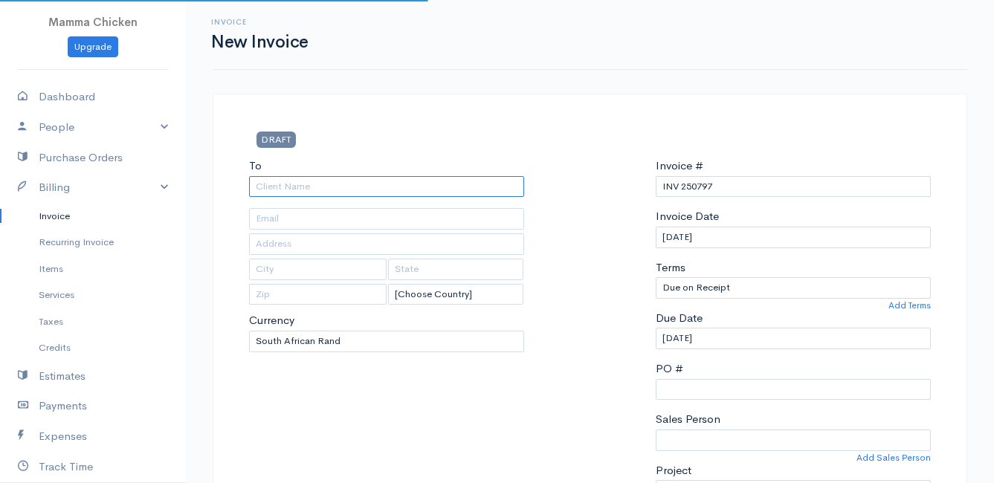
click at [349, 193] on input "To" at bounding box center [386, 187] width 275 height 22
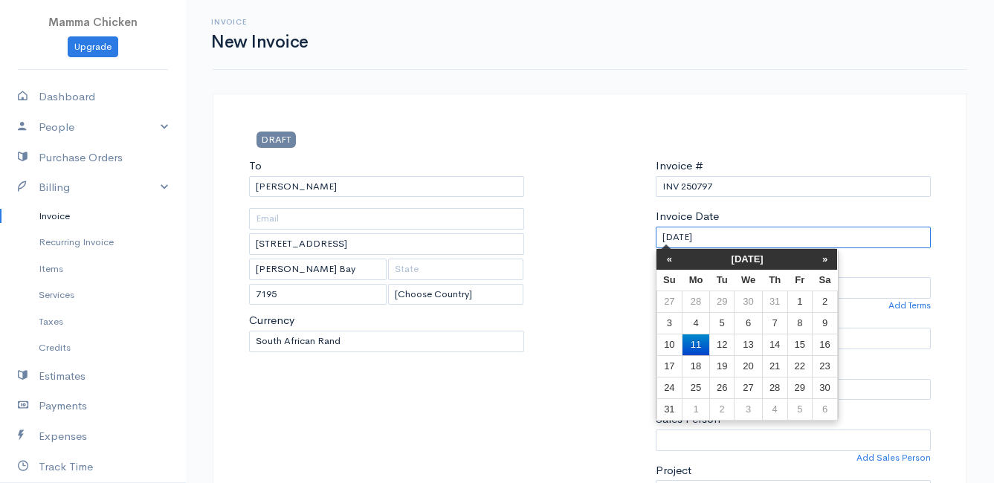
click at [786, 235] on input "[DATE]" at bounding box center [793, 238] width 275 height 22
click at [804, 343] on td "15" at bounding box center [799, 345] width 25 height 22
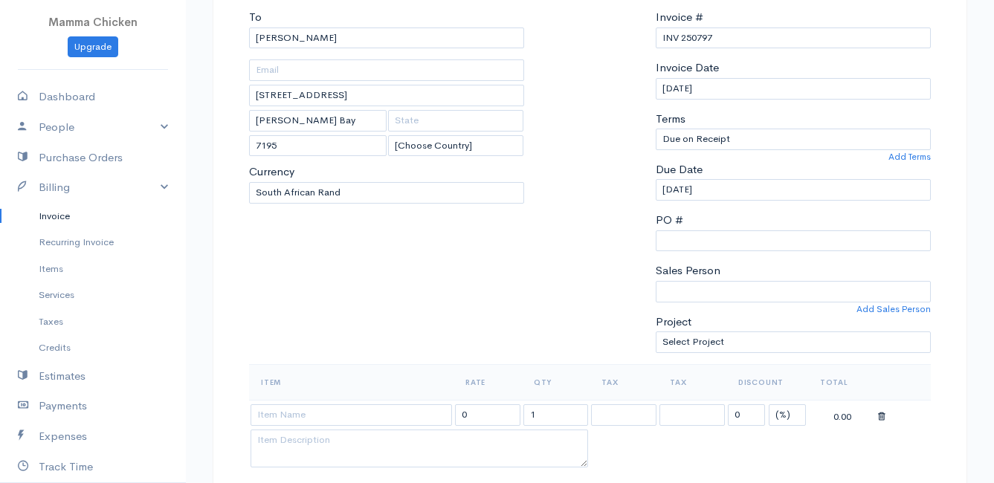
scroll to position [223, 0]
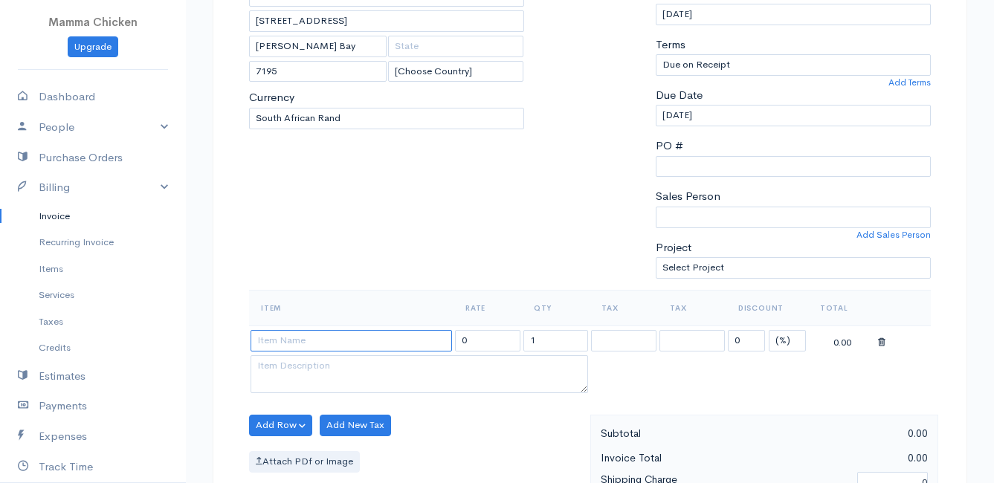
click at [326, 340] on input at bounding box center [351, 341] width 201 height 22
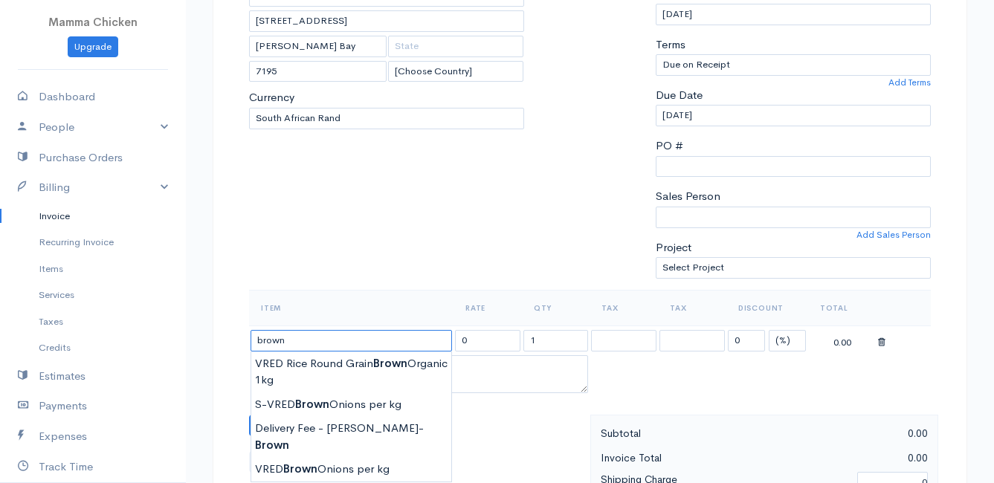
scroll to position [297, 0]
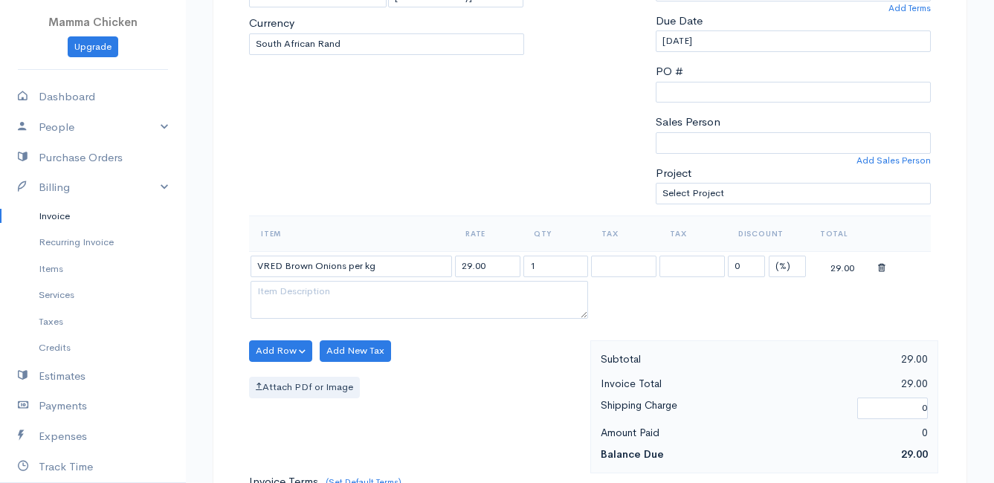
click at [367, 379] on body "Mamma Chicken Upgrade Dashboard People Clients Vendors Staff Users Purchase Ord…" at bounding box center [497, 345] width 994 height 1285
click at [268, 341] on button "Add Row" at bounding box center [280, 351] width 63 height 22
click at [289, 376] on link "Add Item Row" at bounding box center [308, 382] width 117 height 26
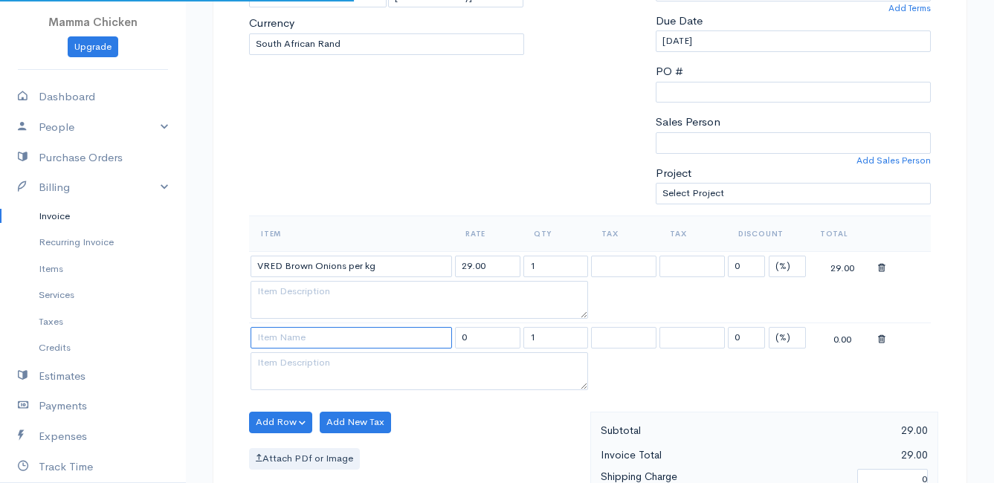
click at [291, 332] on input at bounding box center [351, 338] width 201 height 22
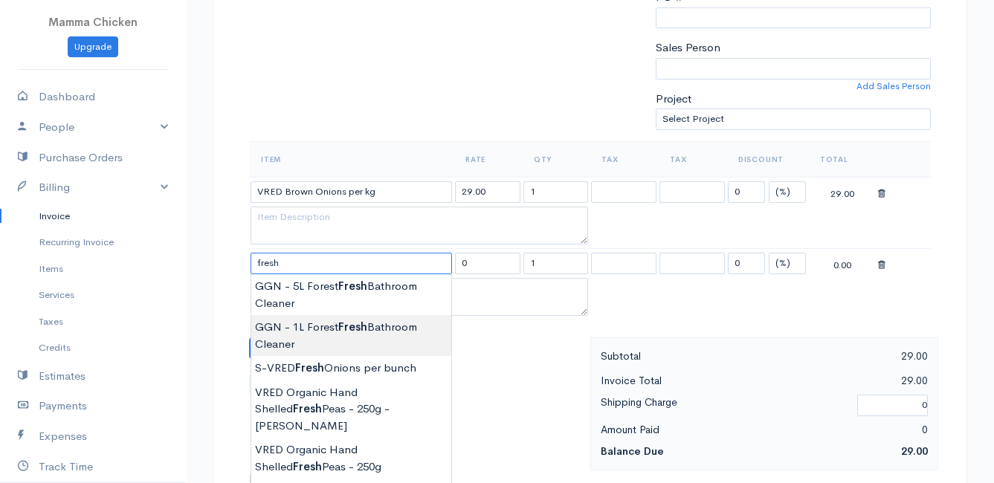
scroll to position [446, 0]
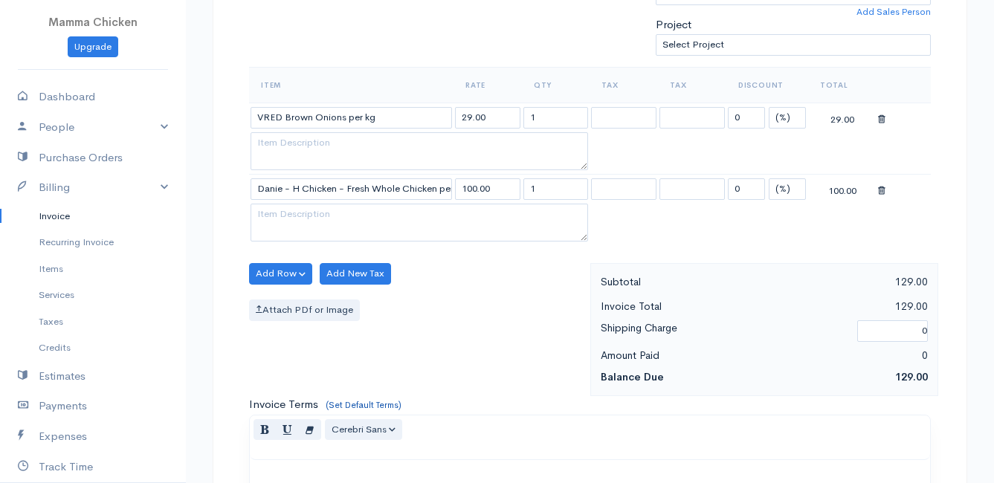
click at [384, 399] on body "Mamma Chicken Upgrade Dashboard People Clients Vendors Staff Users Purchase Ord…" at bounding box center [497, 232] width 994 height 1357
drag, startPoint x: 559, startPoint y: 191, endPoint x: 514, endPoint y: 190, distance: 44.6
click at [514, 190] on tr "Danie - H Chicken - Fresh Whole Chicken per kg 100.00 1 0 (%) Flat 100.00" at bounding box center [590, 189] width 682 height 29
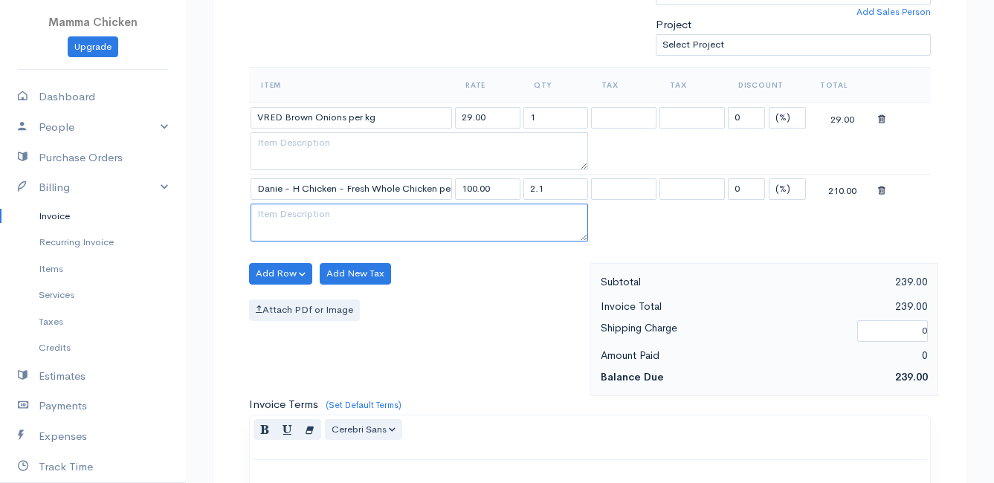
click at [317, 219] on textarea at bounding box center [420, 223] width 338 height 39
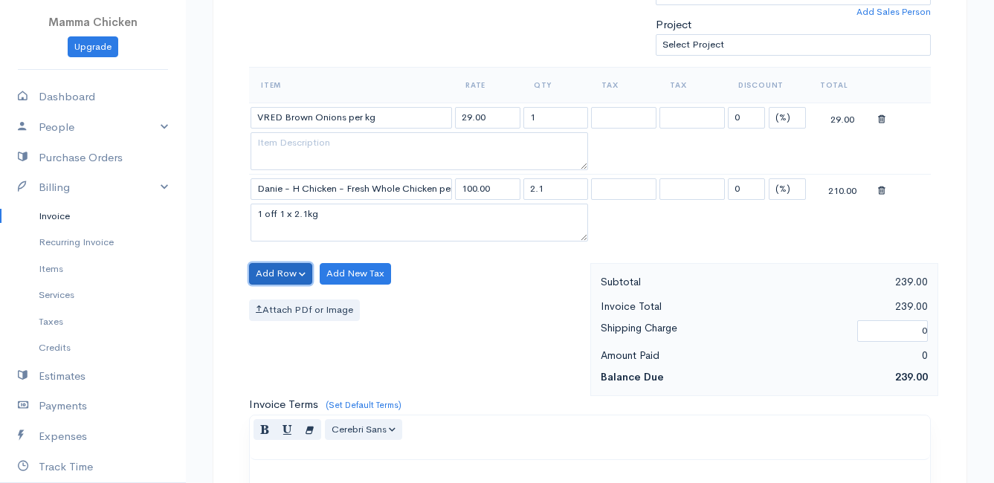
click at [280, 268] on button "Add Row" at bounding box center [280, 274] width 63 height 22
click at [288, 300] on link "Add Item Row" at bounding box center [308, 304] width 117 height 26
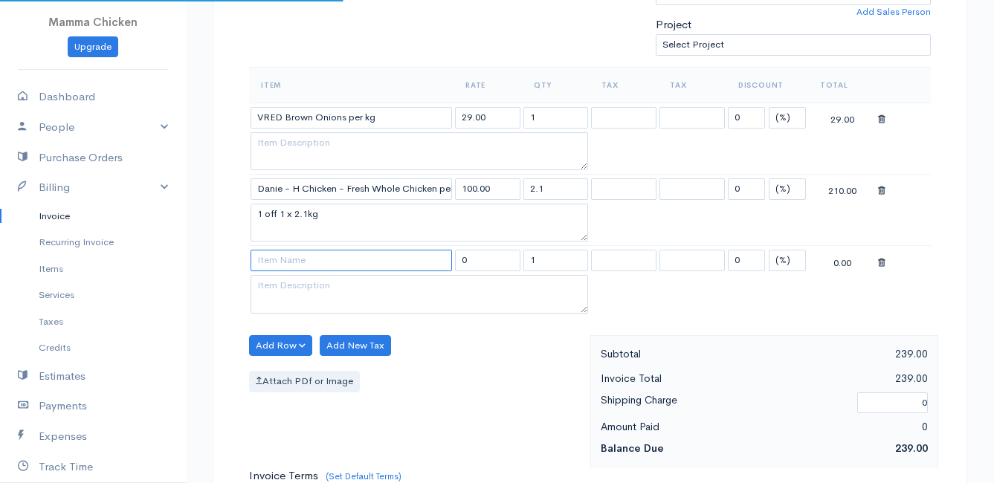
click at [288, 256] on input at bounding box center [351, 261] width 201 height 22
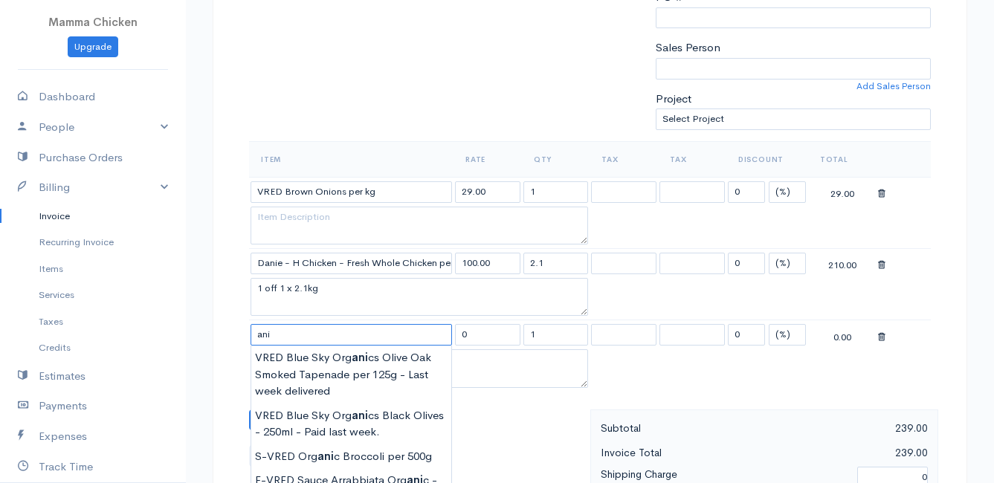
scroll to position [297, 0]
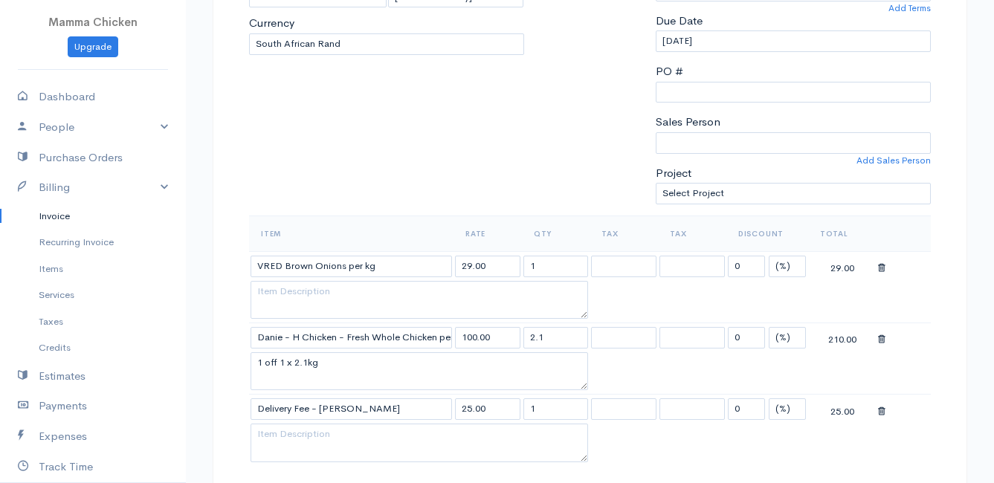
click at [358, 430] on body "Mamma Chicken Upgrade Dashboard People Clients Vendors Staff Users Purchase Ord…" at bounding box center [497, 417] width 994 height 1428
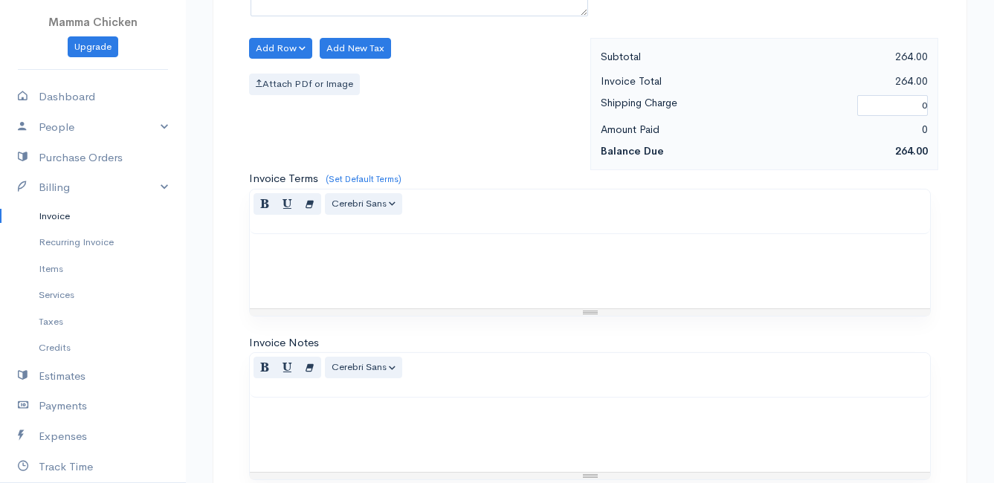
scroll to position [945, 0]
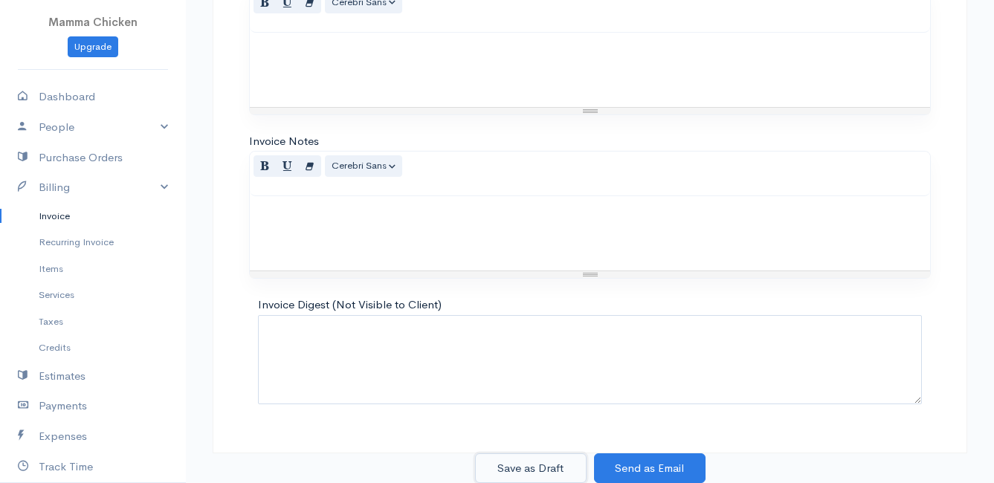
click at [523, 469] on button "Save as Draft" at bounding box center [531, 469] width 112 height 30
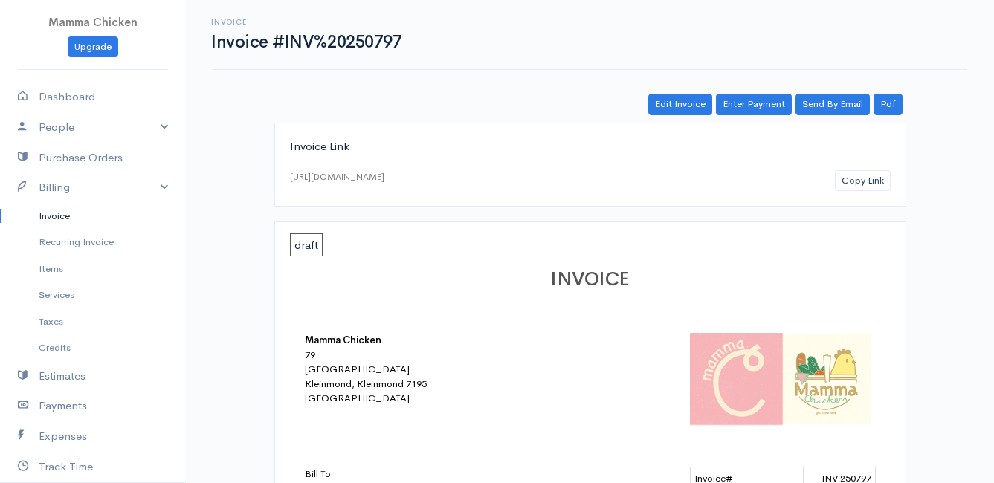
click at [69, 212] on link "Invoice" at bounding box center [93, 216] width 186 height 27
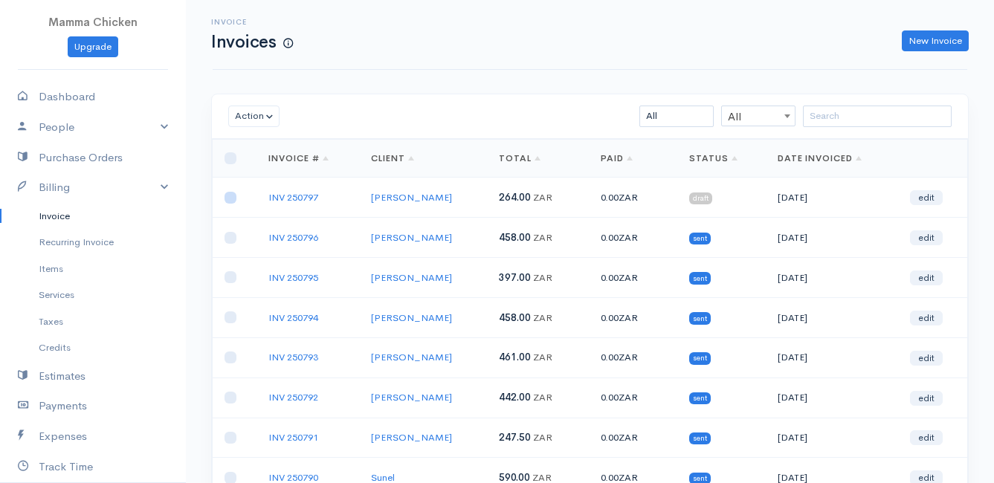
click at [227, 195] on input "checkbox" at bounding box center [231, 198] width 12 height 12
click at [256, 117] on button "Action" at bounding box center [253, 117] width 51 height 22
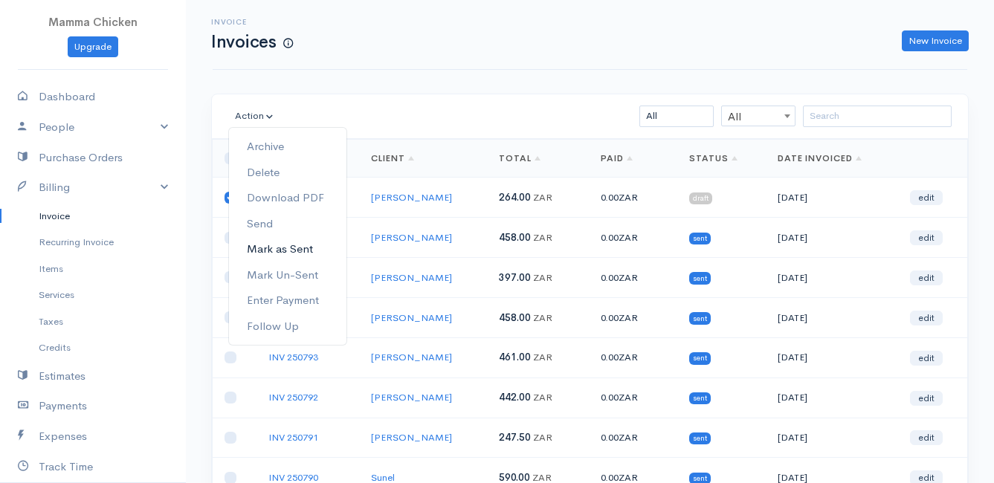
click at [302, 253] on link "Mark as Sent" at bounding box center [287, 249] width 117 height 26
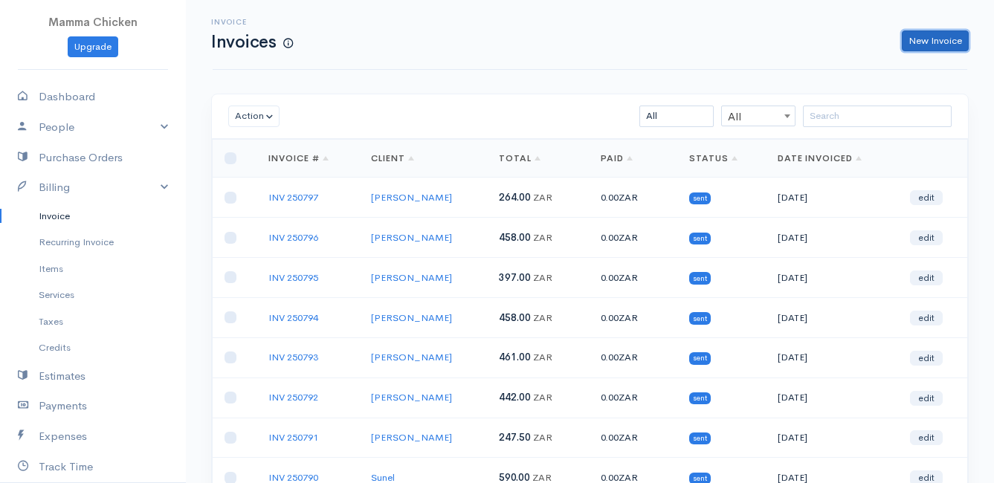
click at [926, 45] on link "New Invoice" at bounding box center [935, 41] width 67 height 22
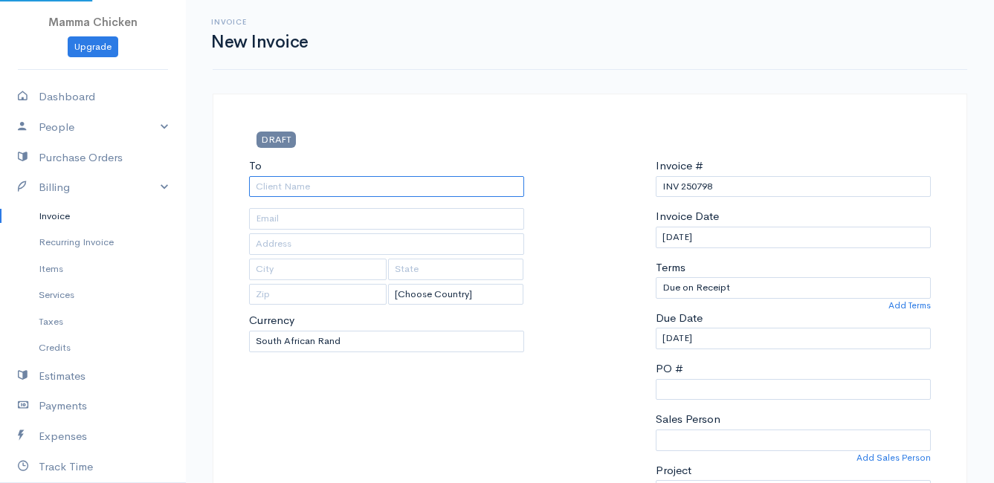
click at [290, 189] on input "To" at bounding box center [386, 187] width 275 height 22
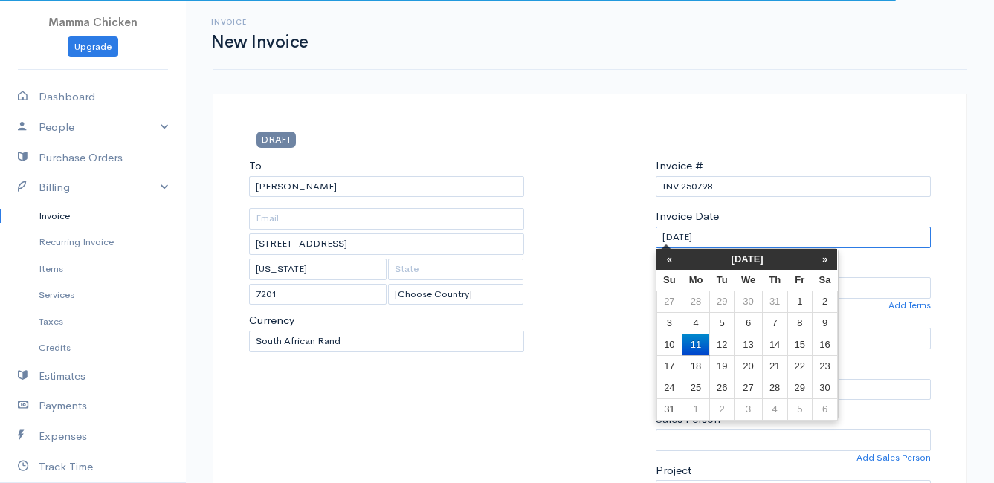
click at [817, 236] on input "[DATE]" at bounding box center [793, 238] width 275 height 22
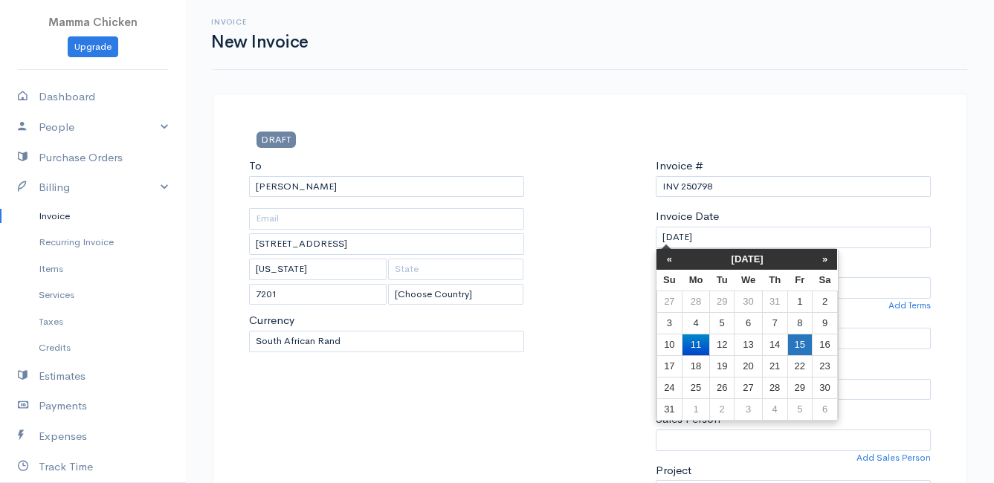
click at [804, 342] on td "15" at bounding box center [799, 345] width 25 height 22
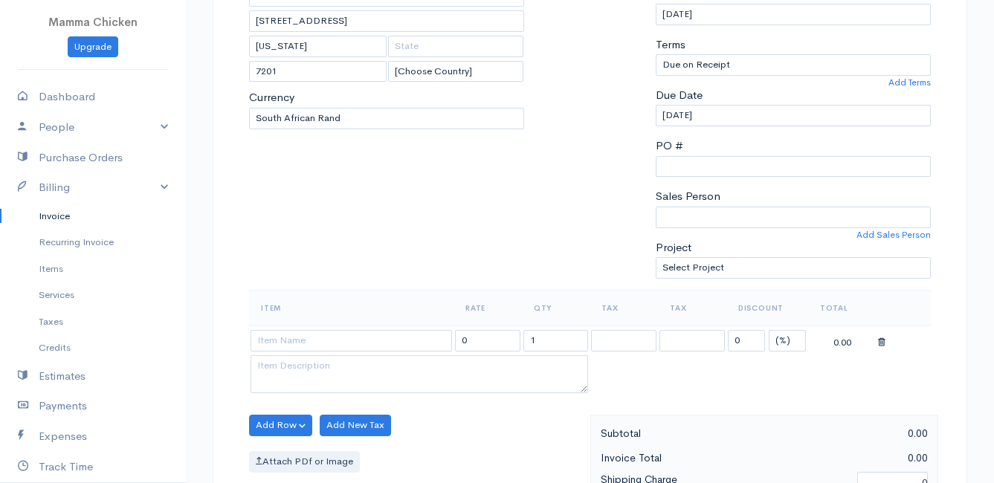
scroll to position [372, 0]
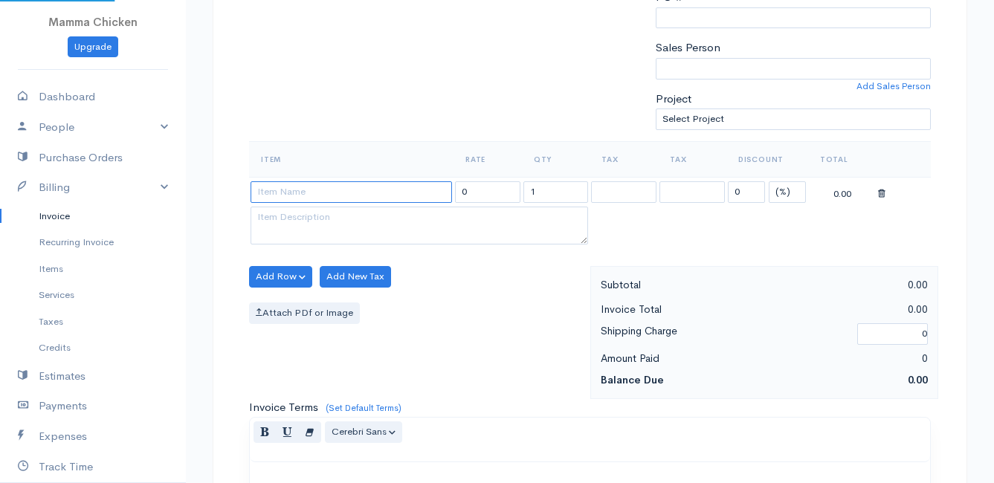
click at [265, 190] on input at bounding box center [351, 192] width 201 height 22
click at [286, 210] on body "Mamma Chicken Upgrade Dashboard People Clients Vendors Staff Users Purchase Ord…" at bounding box center [497, 270] width 994 height 1285
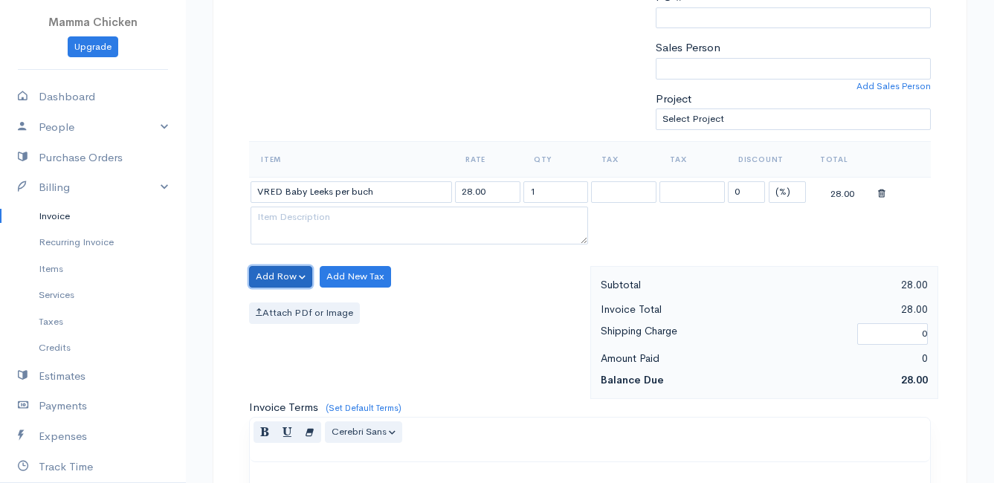
click at [281, 271] on button "Add Row" at bounding box center [280, 277] width 63 height 22
click at [283, 306] on link "Add Item Row" at bounding box center [308, 307] width 117 height 26
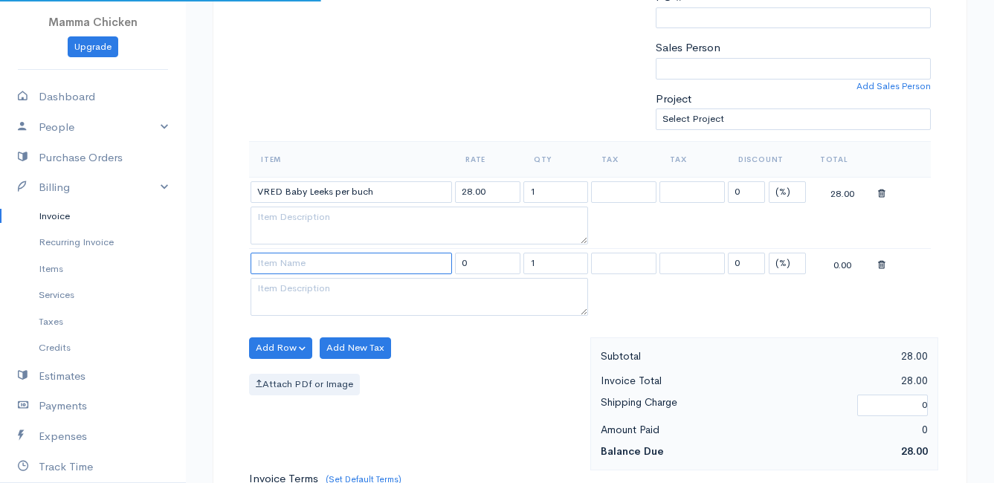
click at [283, 266] on input at bounding box center [351, 264] width 201 height 22
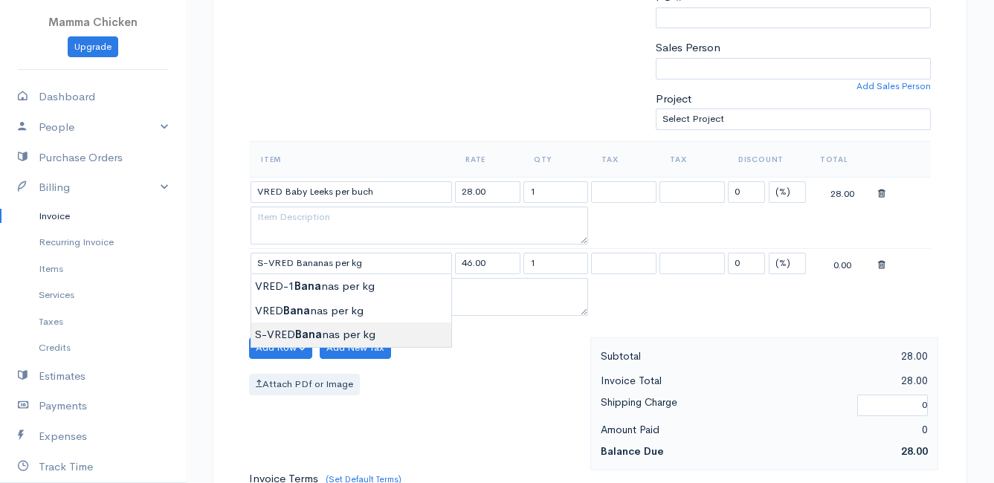
click at [335, 332] on body "Mamma Chicken Upgrade Dashboard People Clients Vendors Staff Users Purchase Ord…" at bounding box center [497, 306] width 994 height 1357
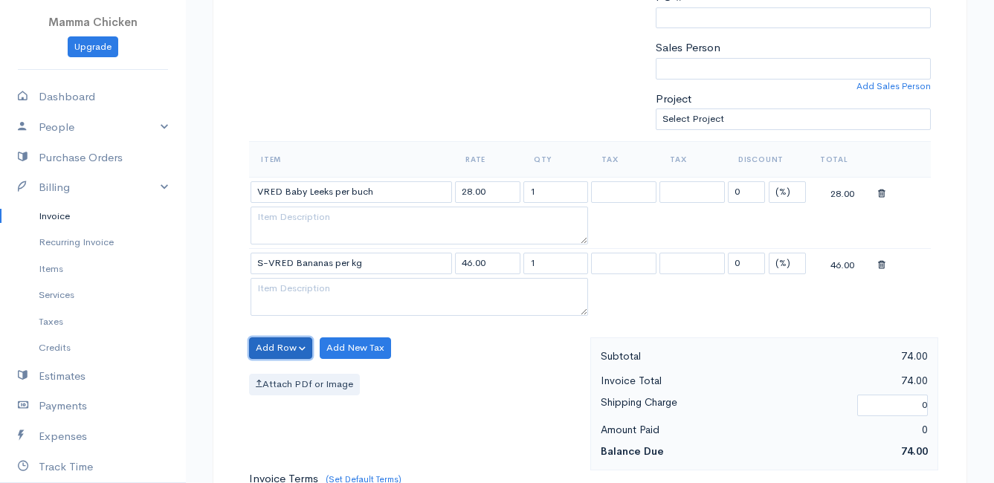
click at [268, 349] on button "Add Row" at bounding box center [280, 349] width 63 height 22
click at [283, 374] on link "Add Item Row" at bounding box center [308, 379] width 117 height 26
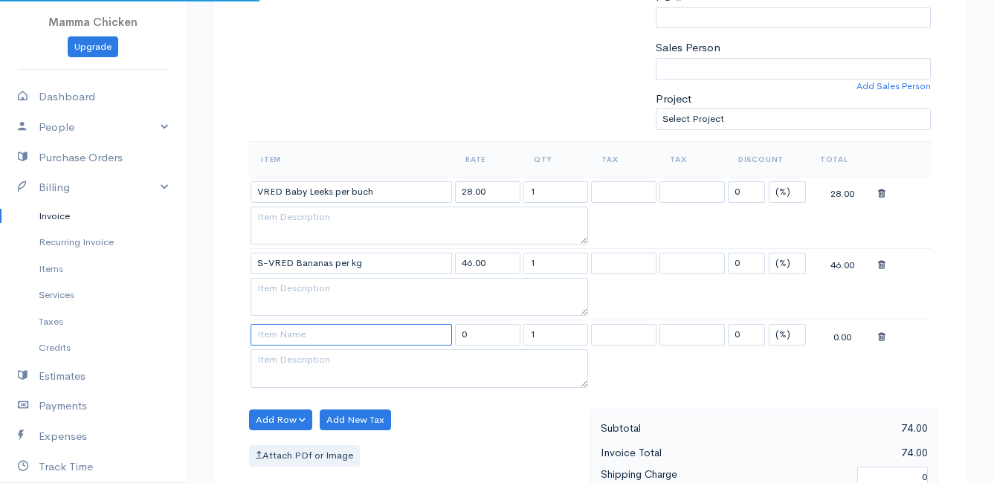
click at [288, 340] on input at bounding box center [351, 335] width 201 height 22
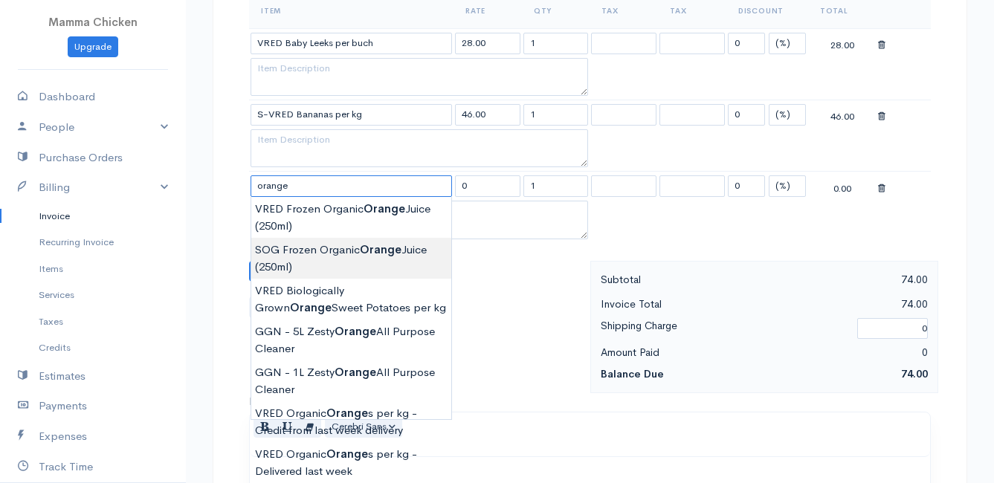
scroll to position [595, 0]
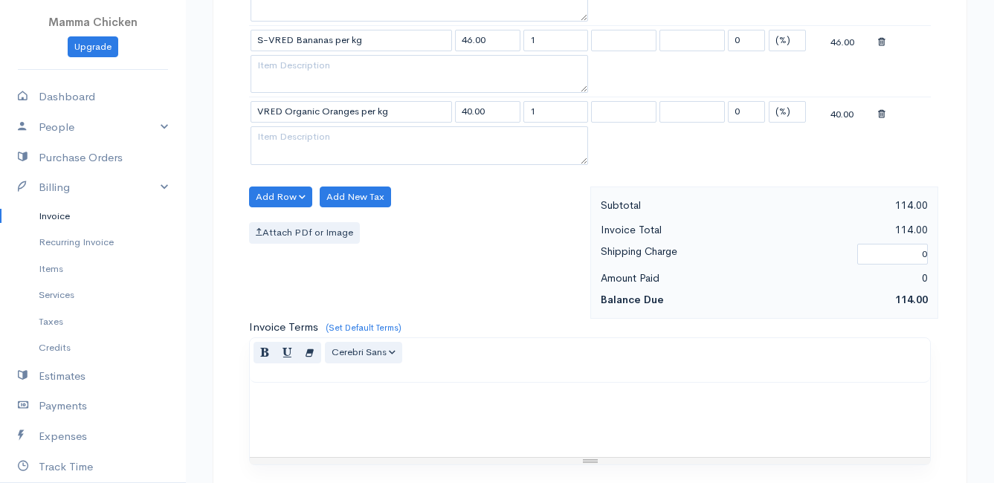
click at [363, 419] on body "Mamma Chicken Upgrade Dashboard People Clients Vendors Staff Users Purchase Ord…" at bounding box center [497, 119] width 994 height 1428
drag, startPoint x: 550, startPoint y: 108, endPoint x: 508, endPoint y: 114, distance: 42.9
click at [508, 114] on tr "VRED Organic Oranges per kg 40.00 1 0 (%) Flat 40.00" at bounding box center [590, 111] width 682 height 29
click at [482, 227] on div "Attach PDf or Image" at bounding box center [416, 233] width 334 height 22
click at [273, 192] on button "Add Row" at bounding box center [280, 198] width 63 height 22
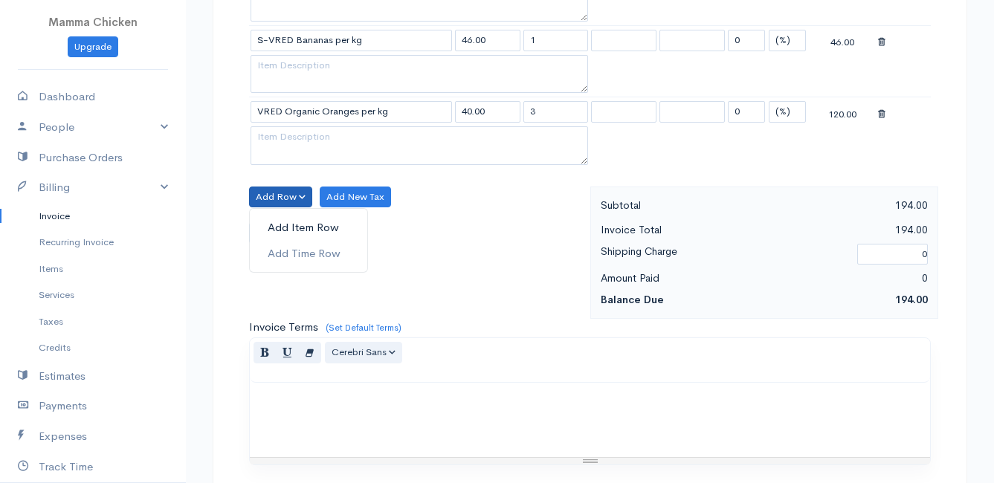
click at [279, 222] on link "Add Item Row" at bounding box center [308, 228] width 117 height 26
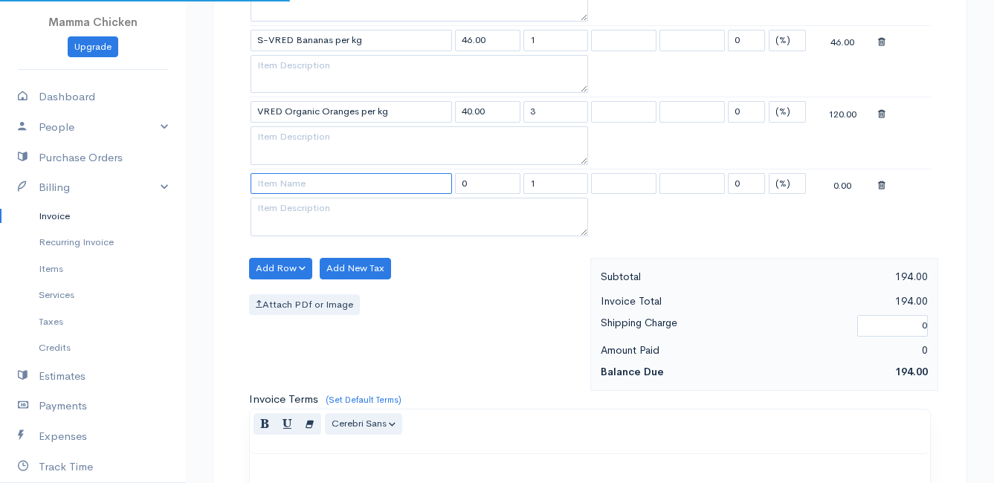
click at [277, 184] on input at bounding box center [351, 184] width 201 height 22
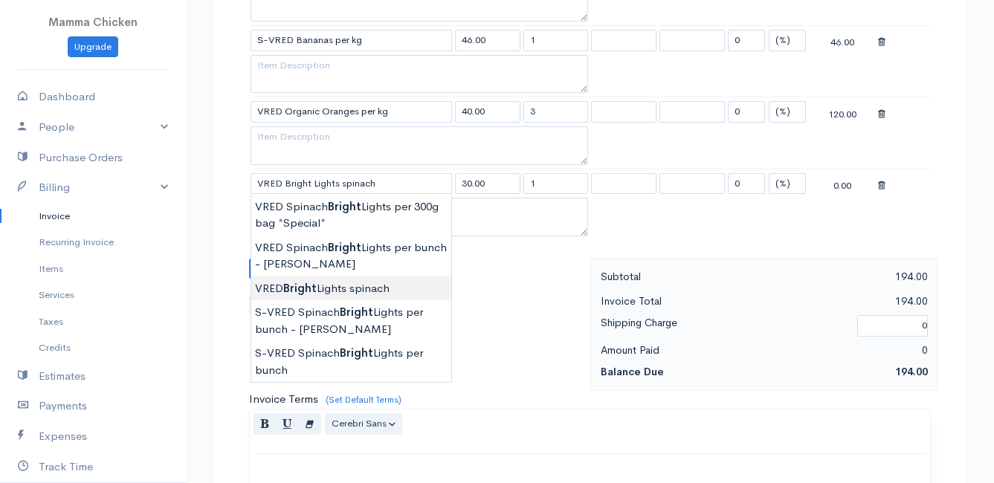
click at [385, 288] on body "Mamma Chicken Upgrade Dashboard People Clients Vendors Staff Users Purchase Ord…" at bounding box center [497, 155] width 994 height 1500
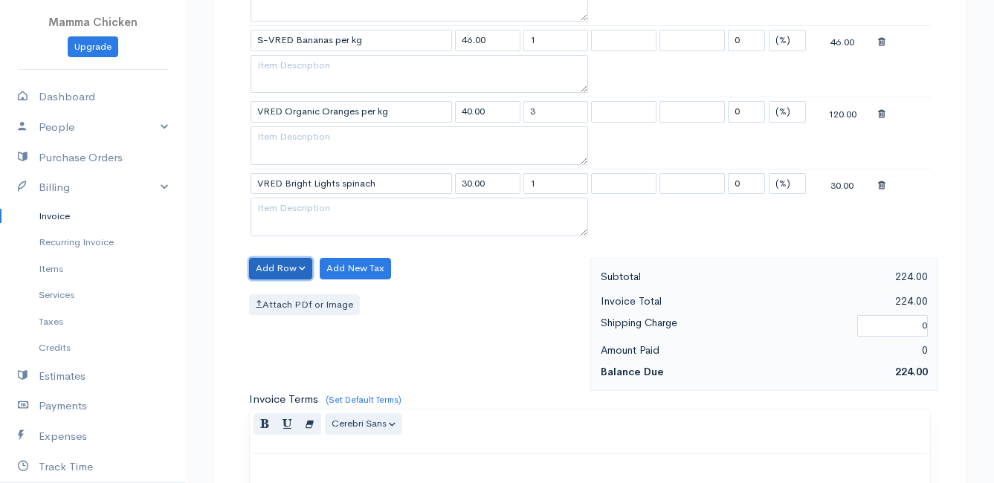
click at [278, 269] on button "Add Row" at bounding box center [280, 269] width 63 height 22
click at [285, 296] on link "Add Item Row" at bounding box center [308, 299] width 117 height 26
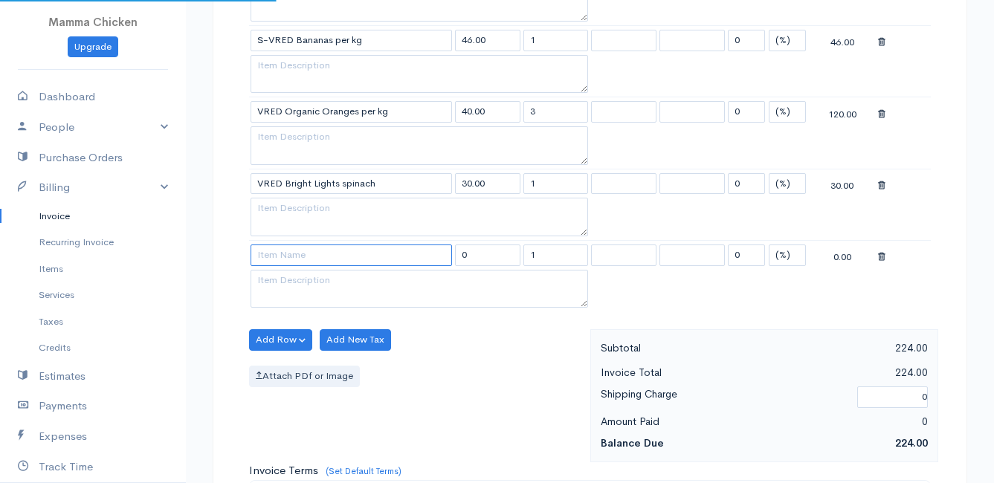
click at [283, 256] on input at bounding box center [351, 256] width 201 height 22
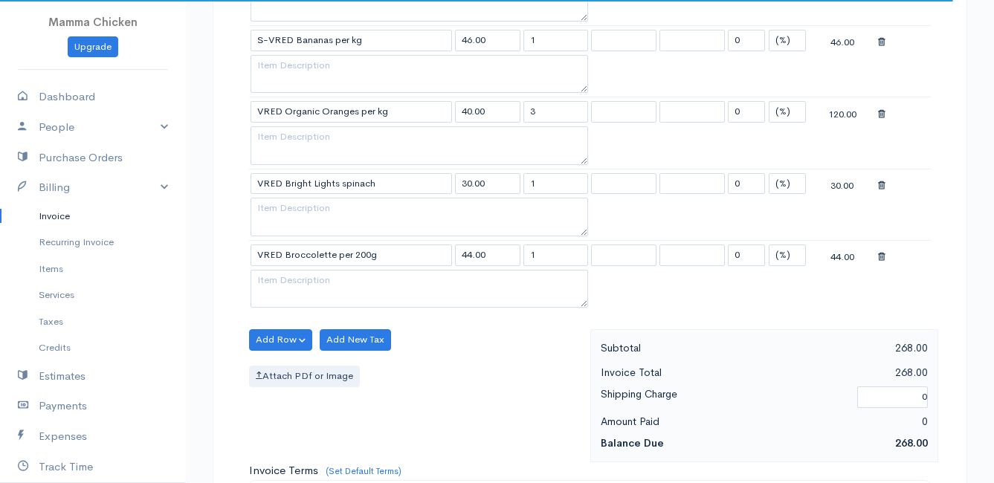
click at [297, 296] on body "Mamma Chicken Upgrade Dashboard People Clients Vendors Staff Users Purchase Ord…" at bounding box center [497, 191] width 994 height 1572
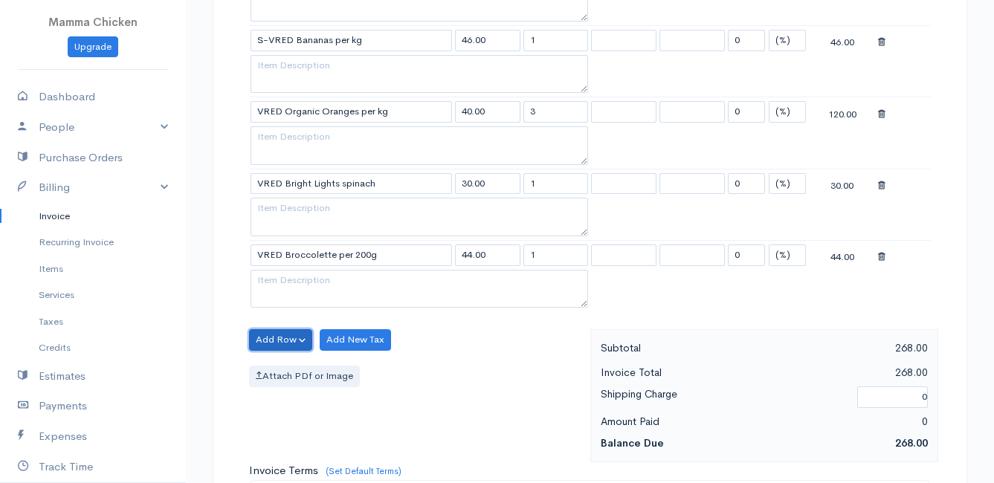
click at [282, 346] on button "Add Row" at bounding box center [280, 340] width 63 height 22
click at [291, 370] on link "Add Item Row" at bounding box center [308, 371] width 117 height 26
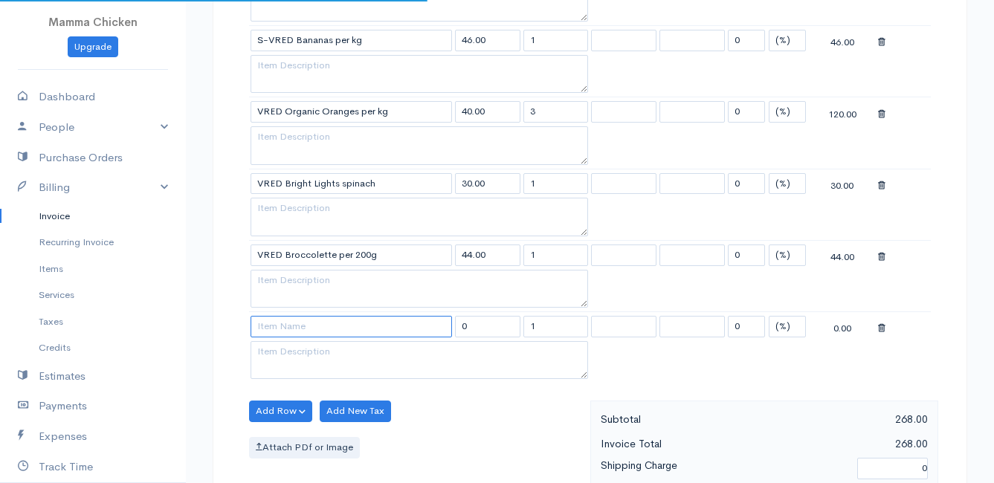
click at [274, 321] on input at bounding box center [351, 327] width 201 height 22
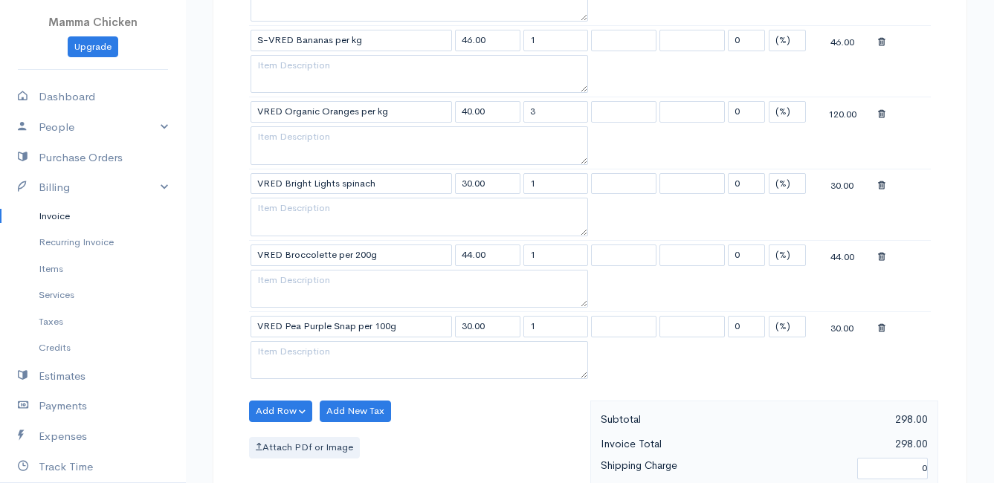
click at [326, 348] on body "Mamma Chicken Upgrade Dashboard People Clients Vendors Staff Users Purchase Ord…" at bounding box center [497, 226] width 994 height 1643
click at [287, 411] on button "Add Row" at bounding box center [280, 412] width 63 height 22
click at [280, 351] on link "Add Item Row" at bounding box center [308, 356] width 117 height 26
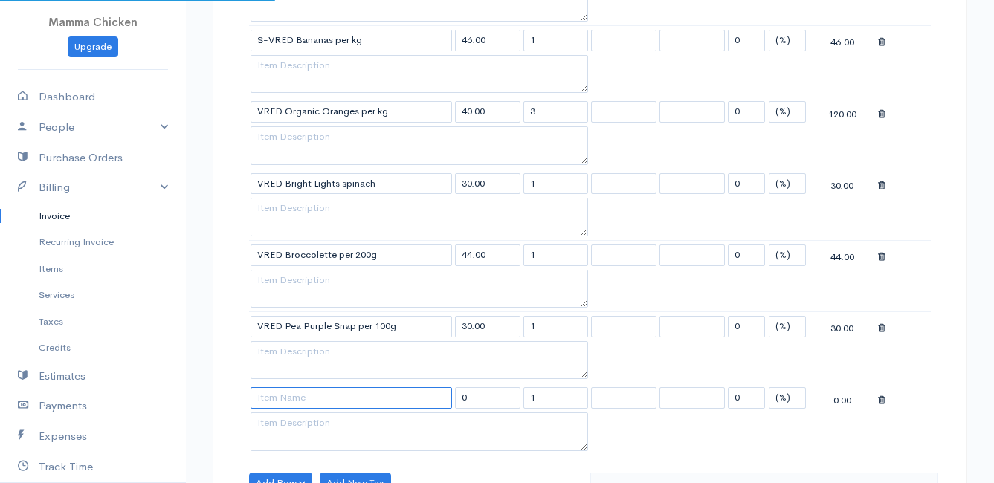
click at [286, 396] on input at bounding box center [351, 398] width 201 height 22
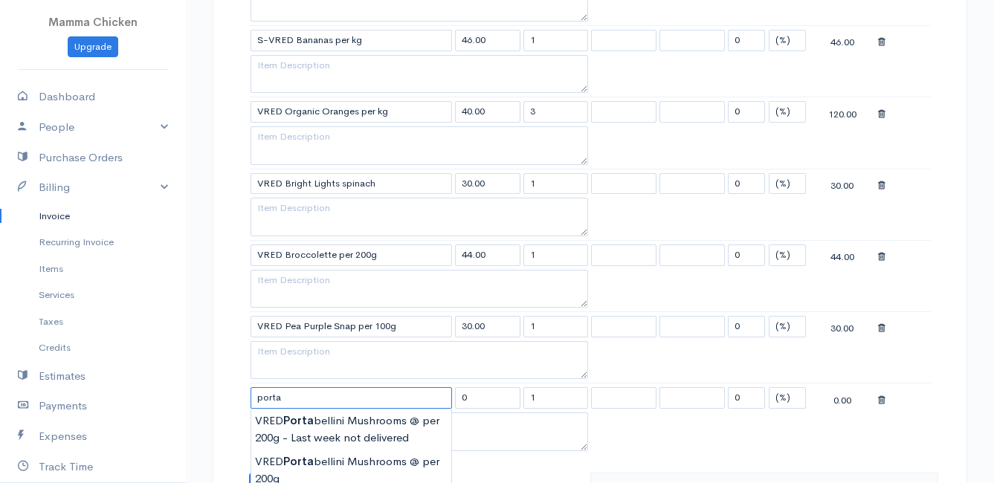
scroll to position [743, 0]
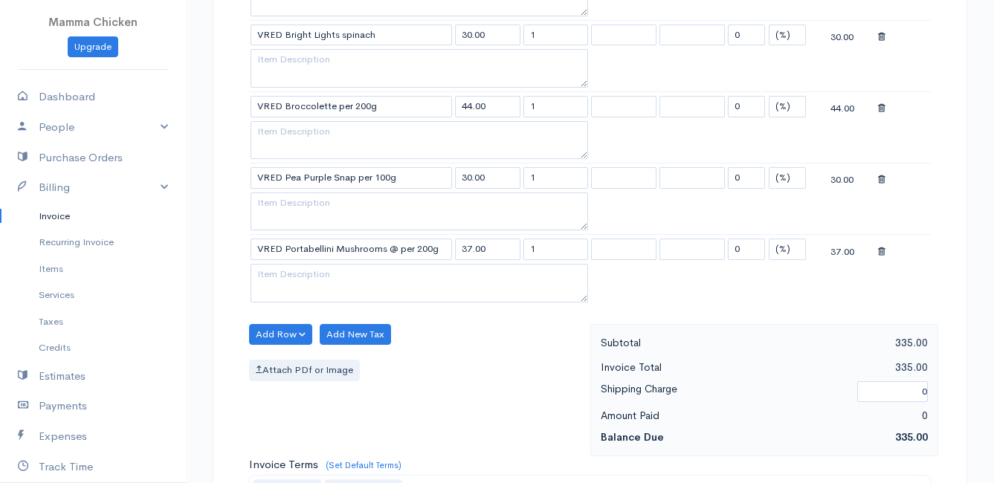
click at [360, 318] on body "Mamma Chicken Upgrade Dashboard People Clients Vendors Staff Users Purchase Ord…" at bounding box center [497, 114] width 994 height 1714
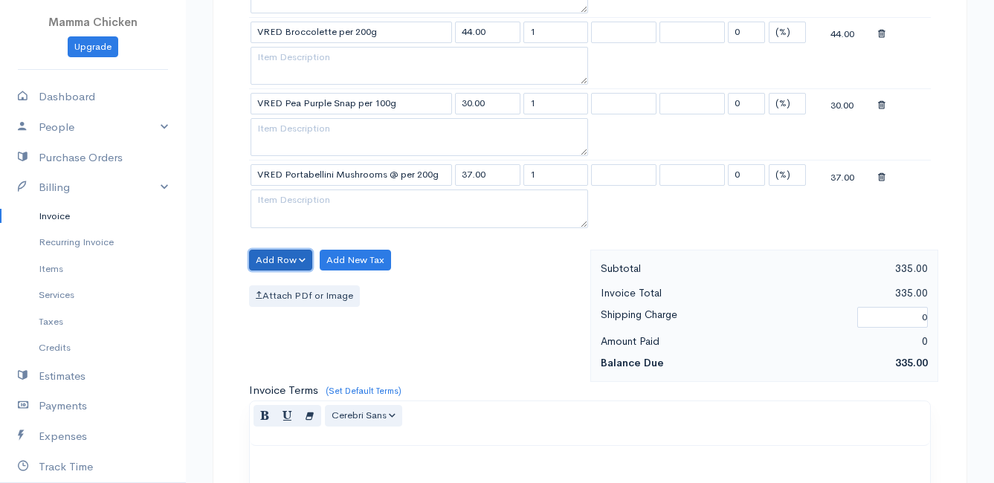
click at [283, 256] on button "Add Row" at bounding box center [280, 261] width 63 height 22
click at [290, 288] on link "Add Item Row" at bounding box center [308, 291] width 117 height 26
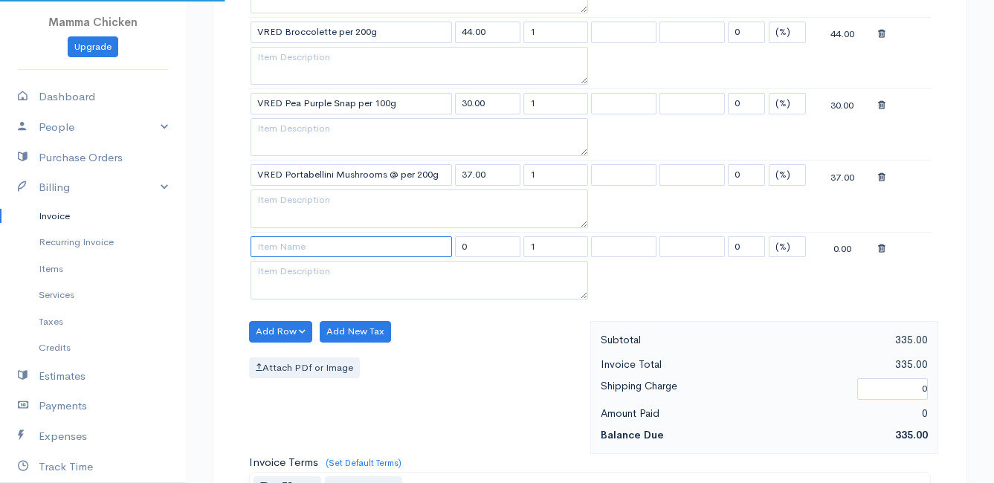
click at [285, 253] on input at bounding box center [351, 247] width 201 height 22
click at [318, 271] on body "Mamma Chicken Upgrade Dashboard People Clients Vendors Staff Users Purchase Ord…" at bounding box center [497, 75] width 994 height 1786
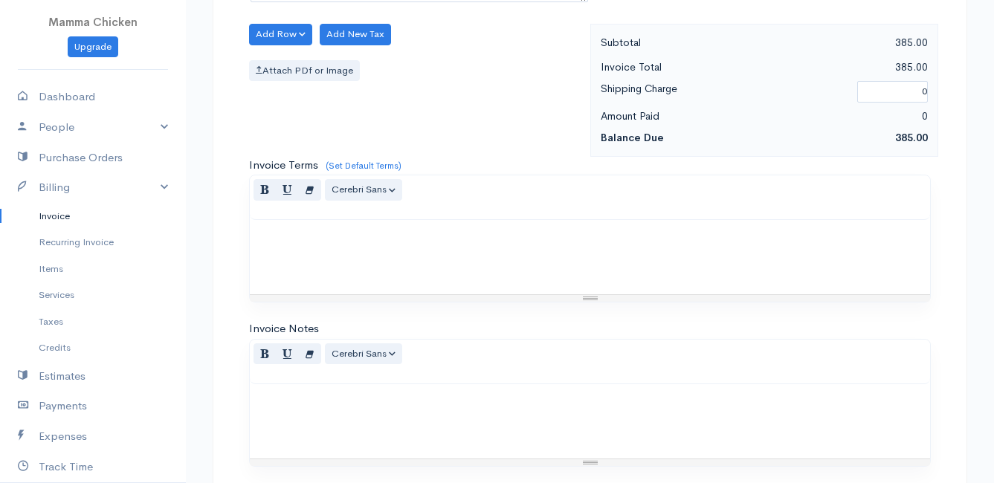
scroll to position [1303, 0]
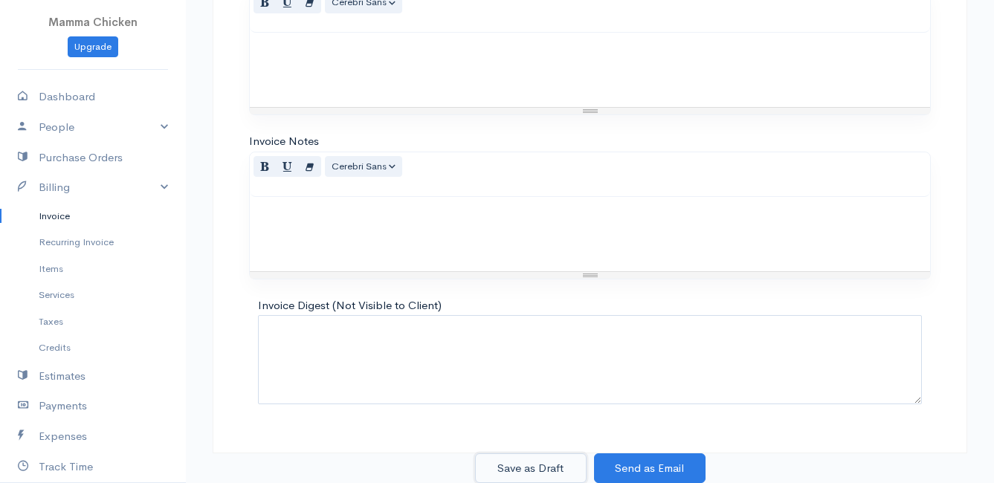
click at [529, 467] on button "Save as Draft" at bounding box center [531, 469] width 112 height 30
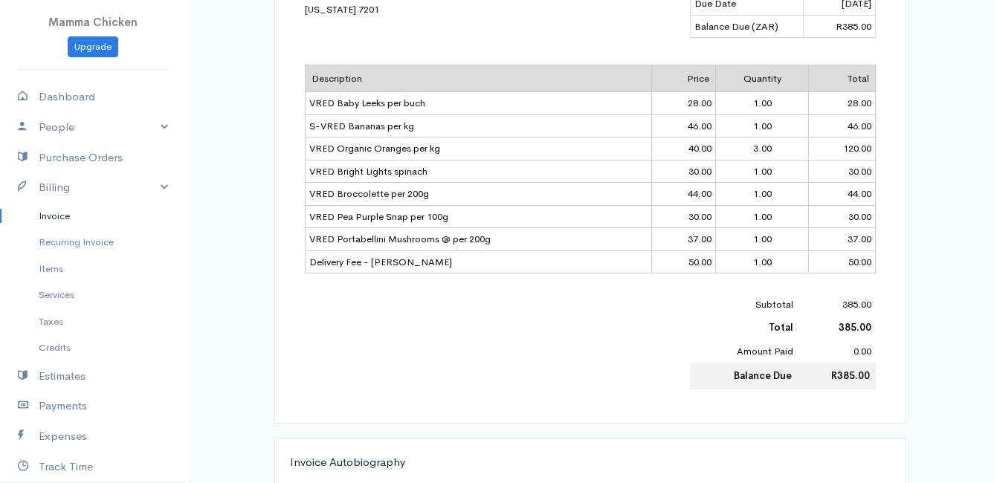
scroll to position [567, 0]
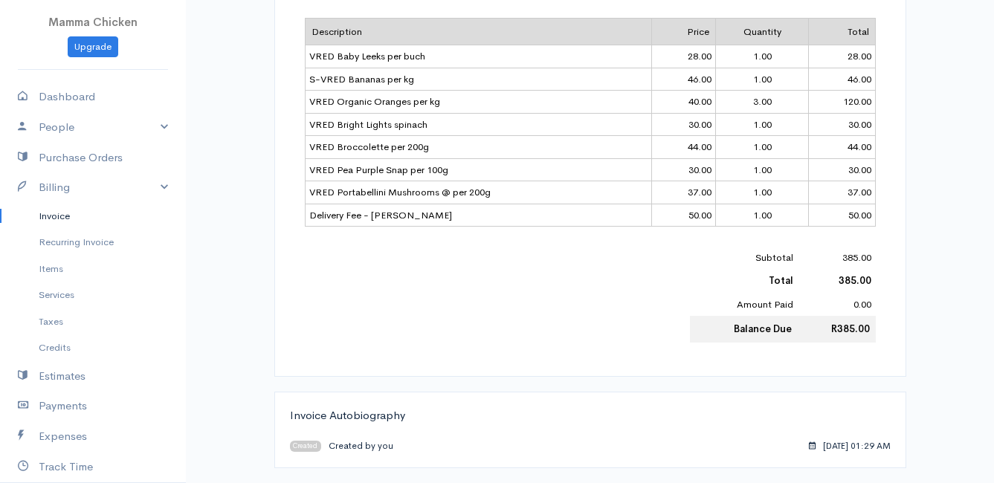
click at [63, 213] on link "Invoice" at bounding box center [93, 216] width 186 height 27
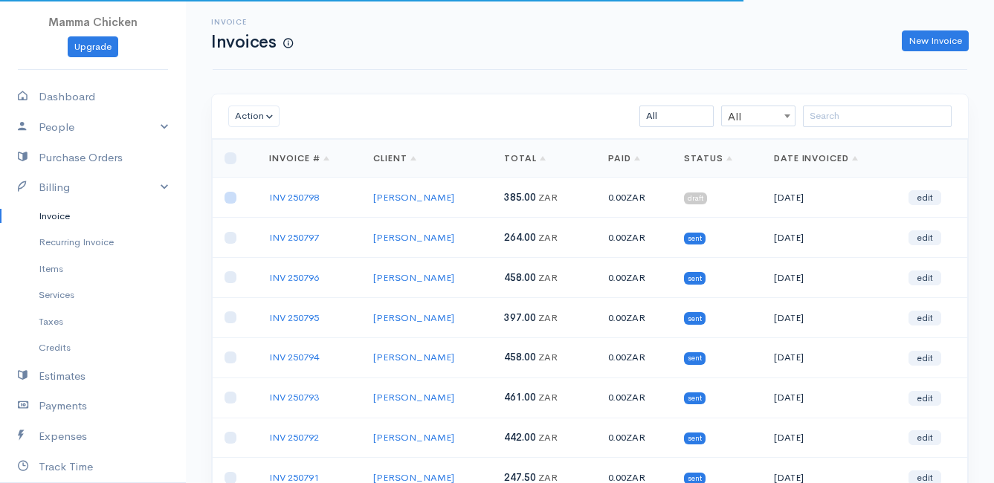
click at [228, 201] on input "checkbox" at bounding box center [231, 198] width 12 height 12
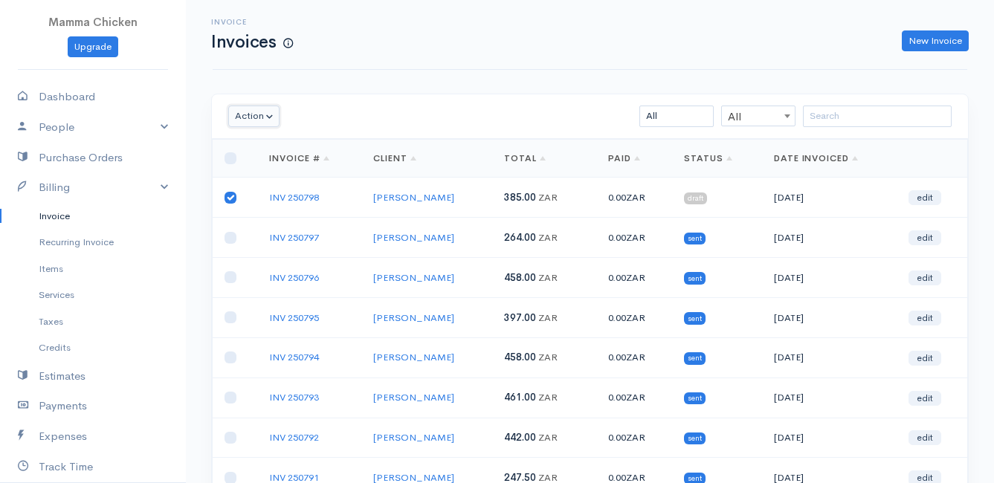
click at [241, 112] on button "Action" at bounding box center [253, 117] width 51 height 22
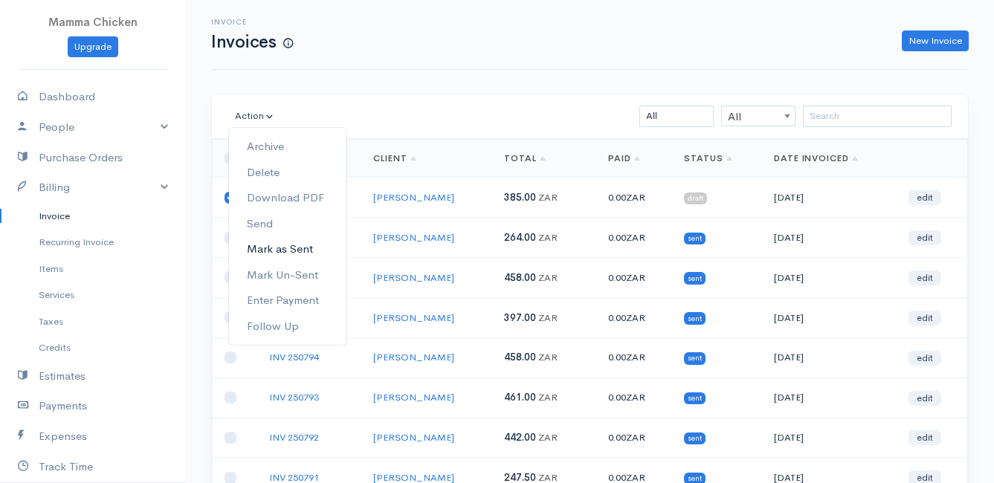
click at [302, 244] on link "Mark as Sent" at bounding box center [287, 249] width 117 height 26
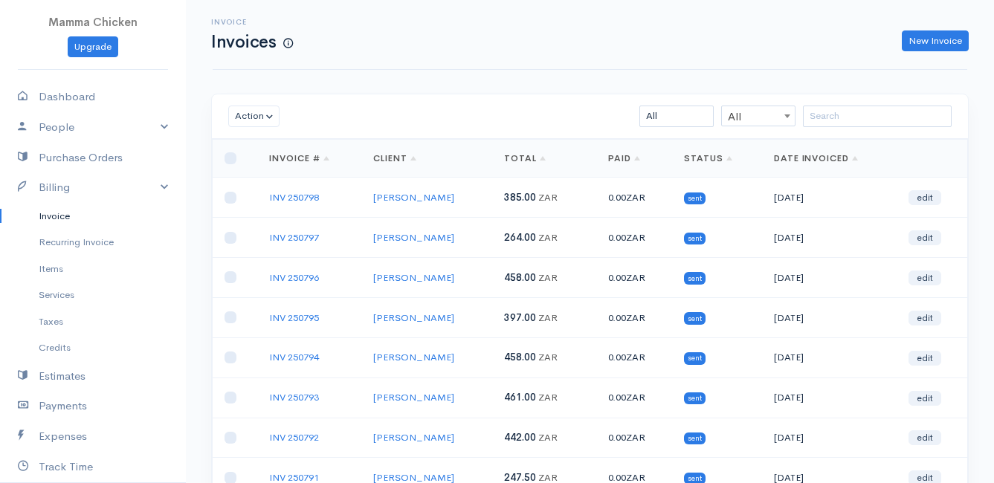
scroll to position [232, 0]
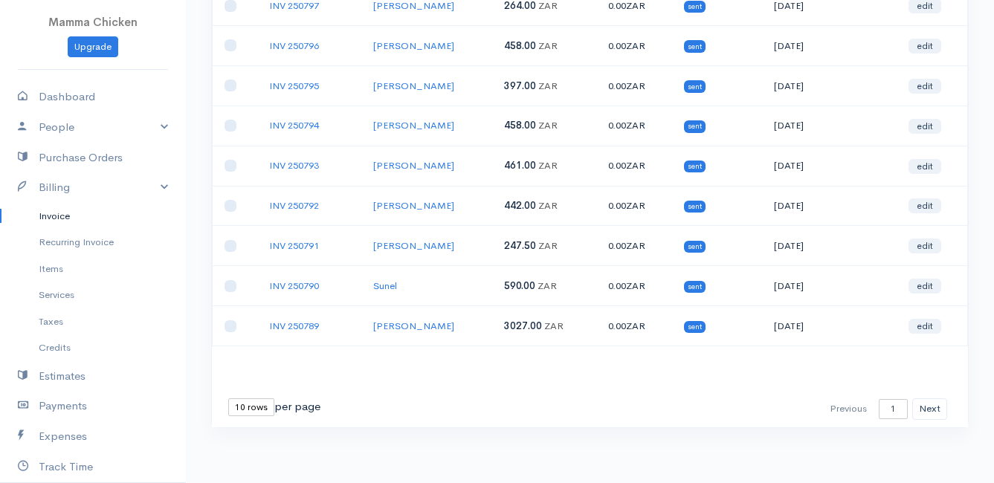
click at [259, 408] on select "10 rows 25 rows 50 rows" at bounding box center [251, 407] width 46 height 18
click at [228, 398] on select "10 rows 25 rows 50 rows" at bounding box center [251, 407] width 46 height 18
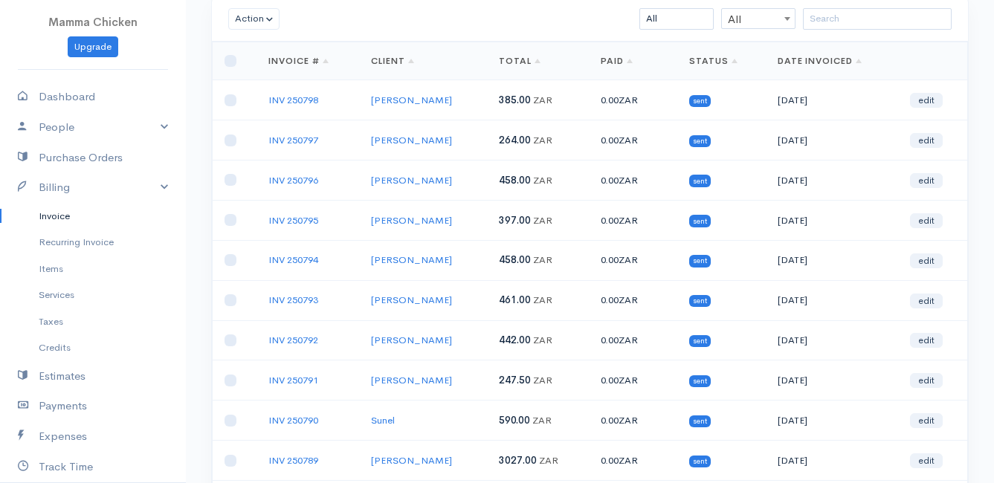
scroll to position [0, 0]
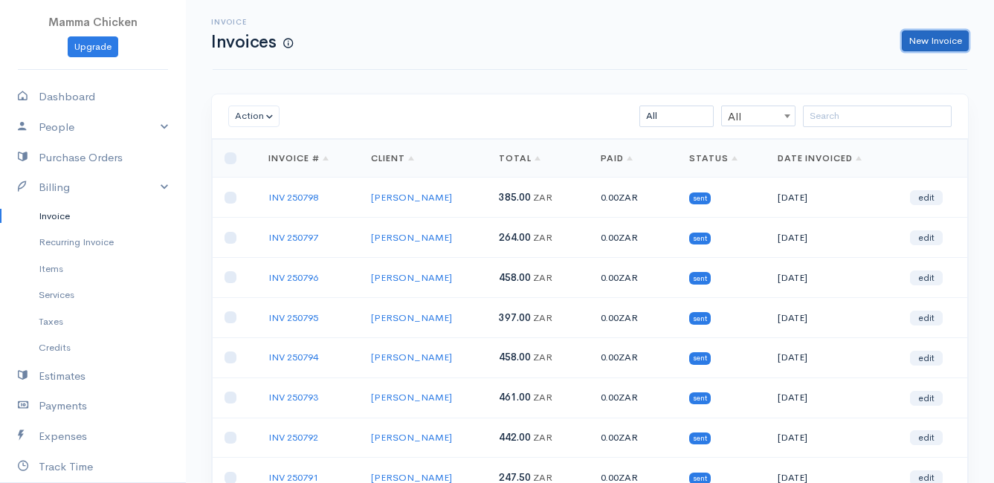
click at [938, 37] on link "New Invoice" at bounding box center [935, 41] width 67 height 22
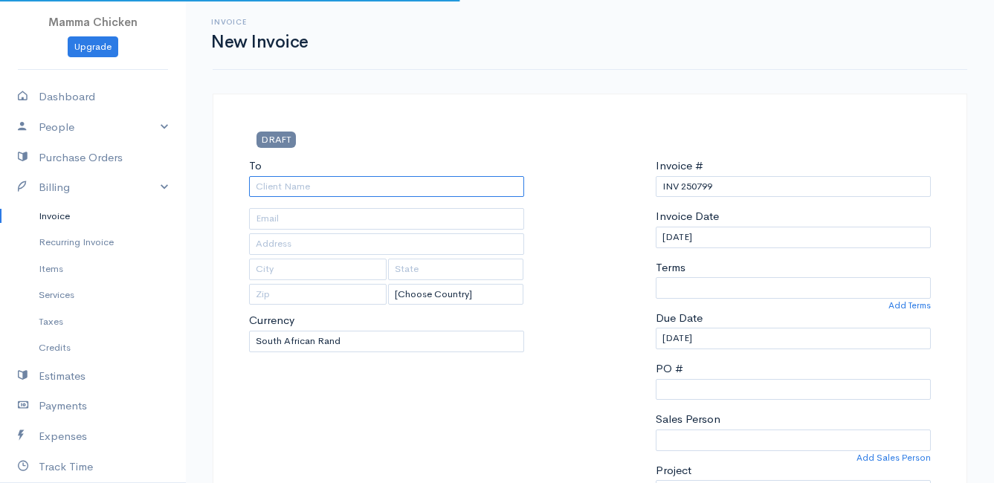
click at [340, 188] on input "To" at bounding box center [386, 187] width 275 height 22
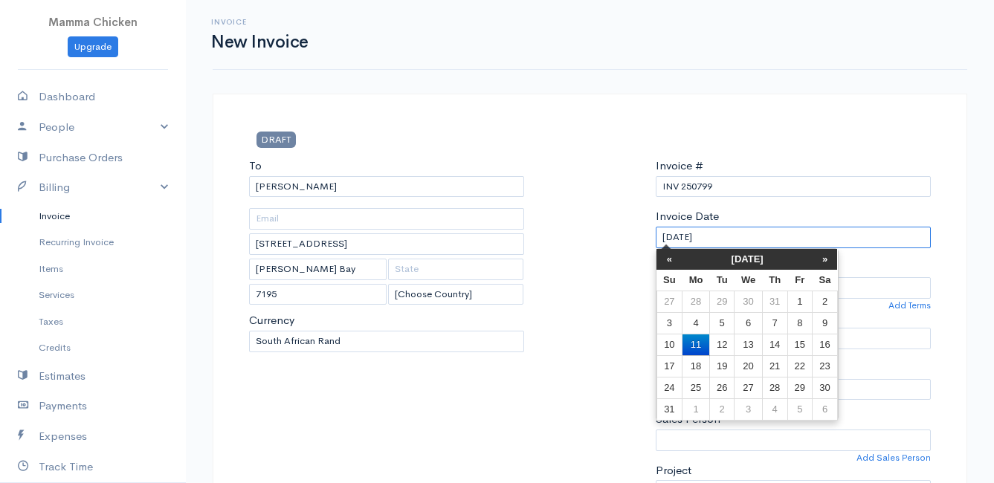
click at [753, 240] on input "[DATE]" at bounding box center [793, 238] width 275 height 22
click at [798, 341] on td "15" at bounding box center [799, 345] width 25 height 22
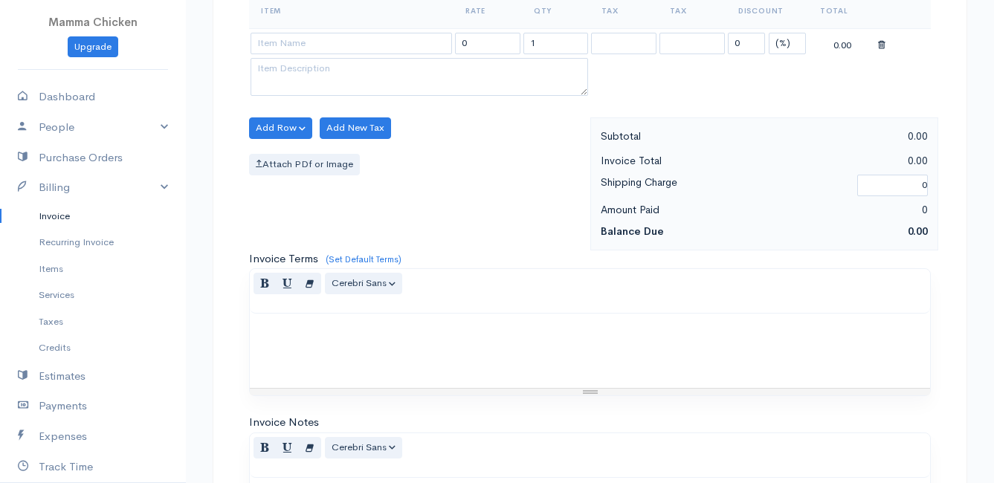
scroll to position [372, 0]
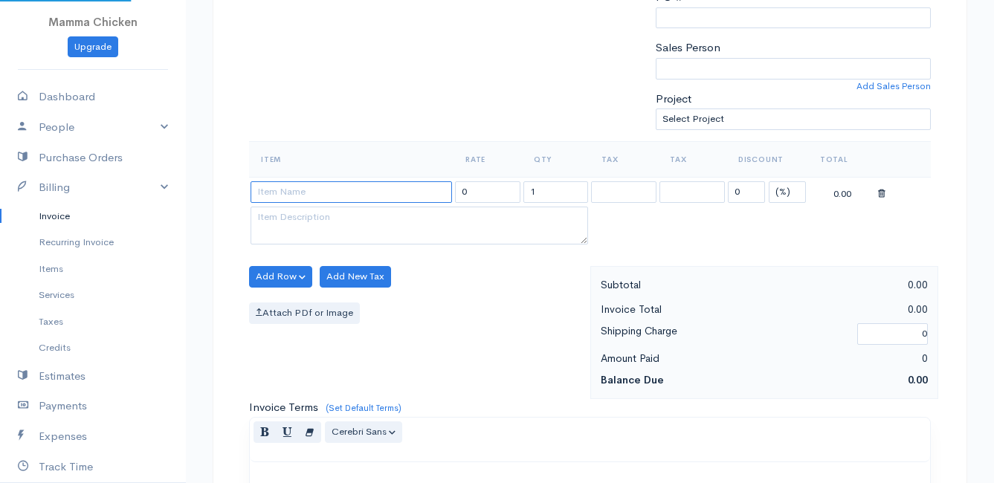
click at [285, 196] on input at bounding box center [351, 192] width 201 height 22
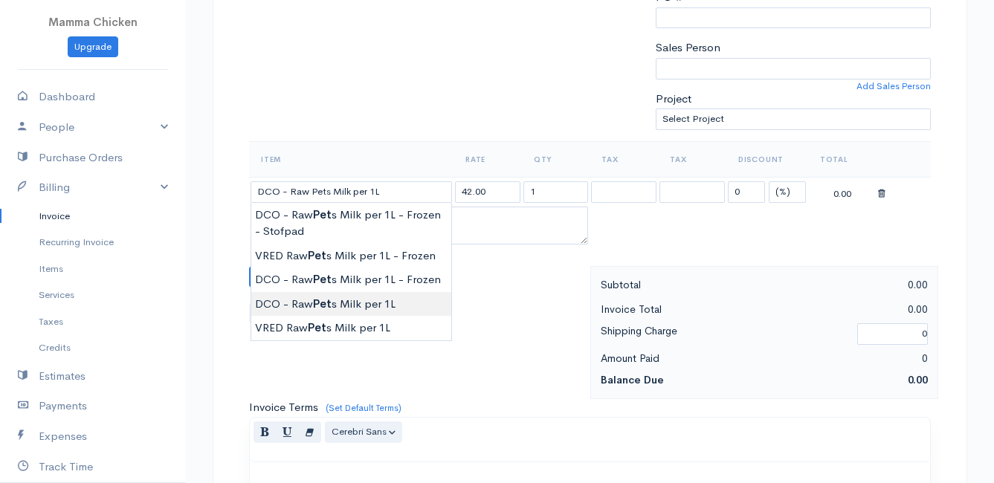
click at [349, 307] on body "Mamma Chicken Upgrade Dashboard People Clients Vendors Staff Users Purchase Ord…" at bounding box center [497, 270] width 994 height 1285
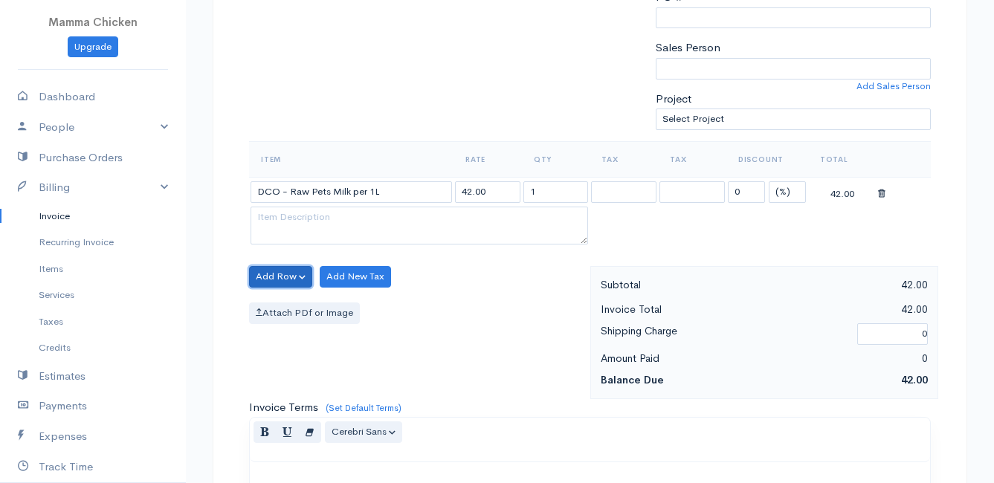
click at [288, 270] on button "Add Row" at bounding box center [280, 277] width 63 height 22
click at [290, 302] on link "Add Item Row" at bounding box center [308, 307] width 117 height 26
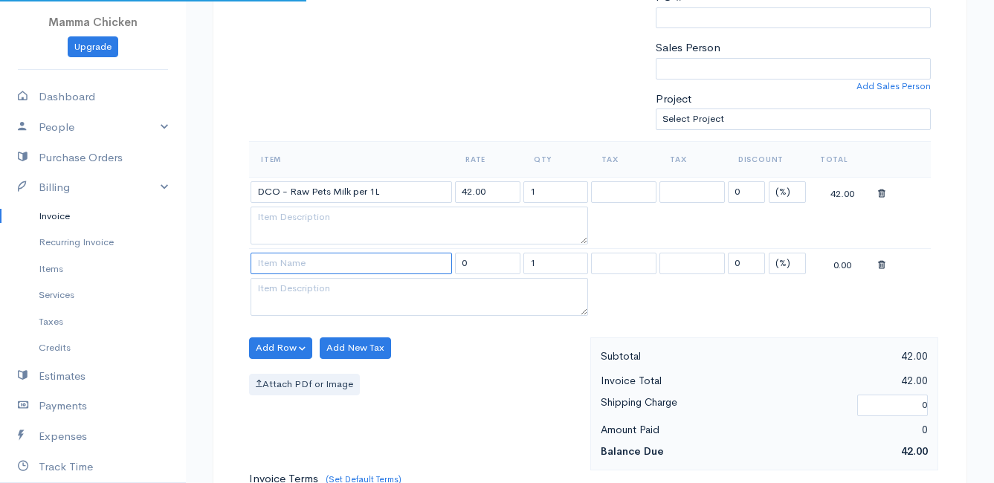
click at [289, 267] on input at bounding box center [351, 264] width 201 height 22
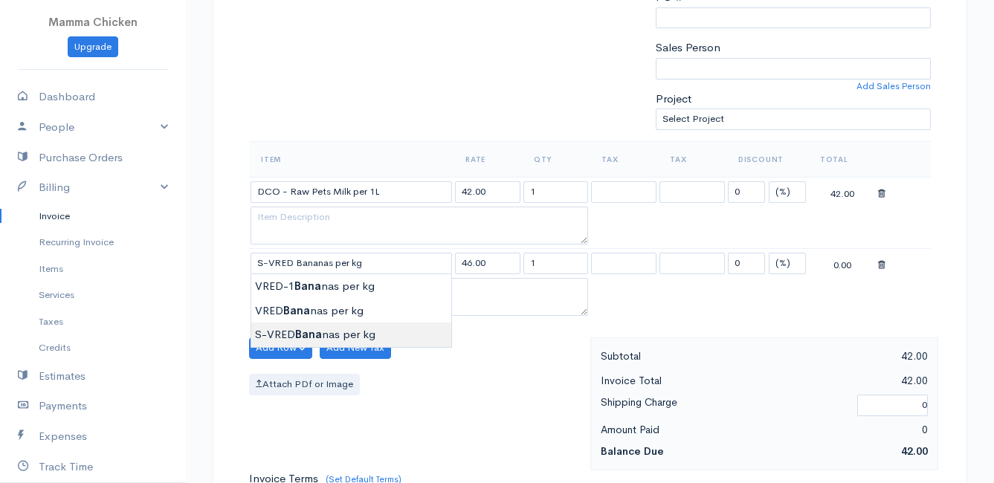
click at [288, 333] on body "Mamma Chicken Upgrade Dashboard People Clients Vendors Staff Users Purchase Ord…" at bounding box center [497, 306] width 994 height 1357
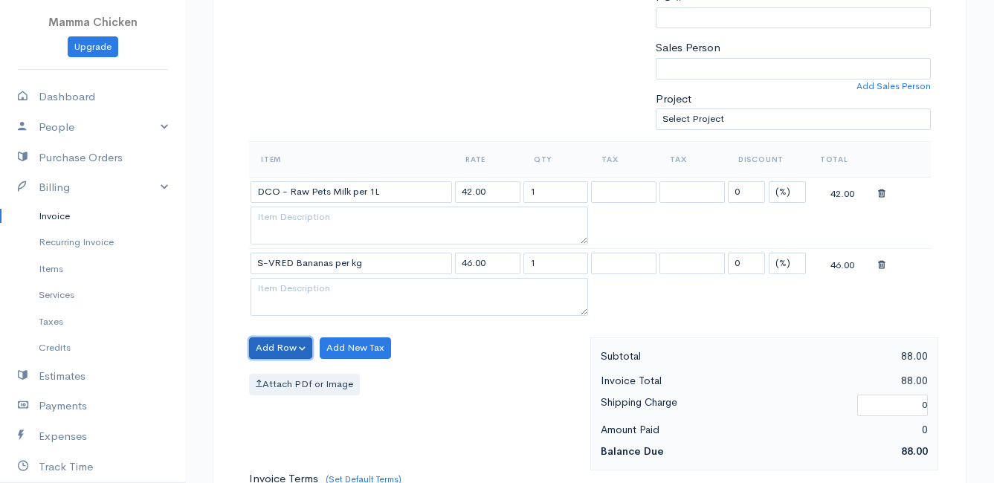
click at [280, 340] on button "Add Row" at bounding box center [280, 349] width 63 height 22
click at [282, 372] on link "Add Item Row" at bounding box center [308, 379] width 117 height 26
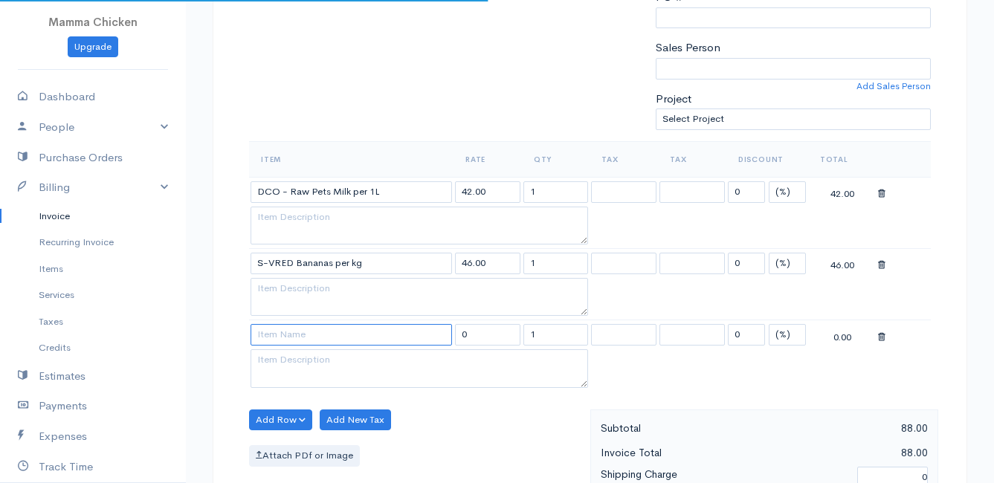
click at [277, 338] on input at bounding box center [351, 335] width 201 height 22
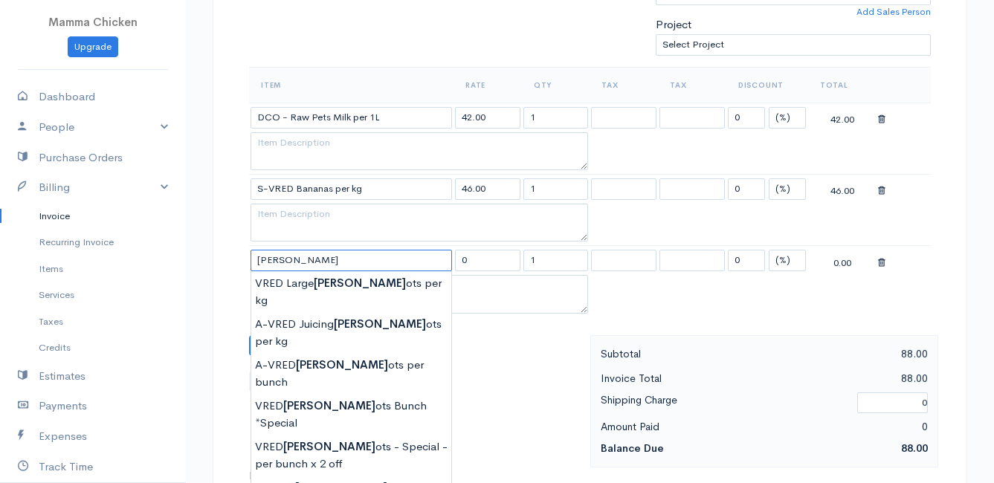
scroll to position [520, 0]
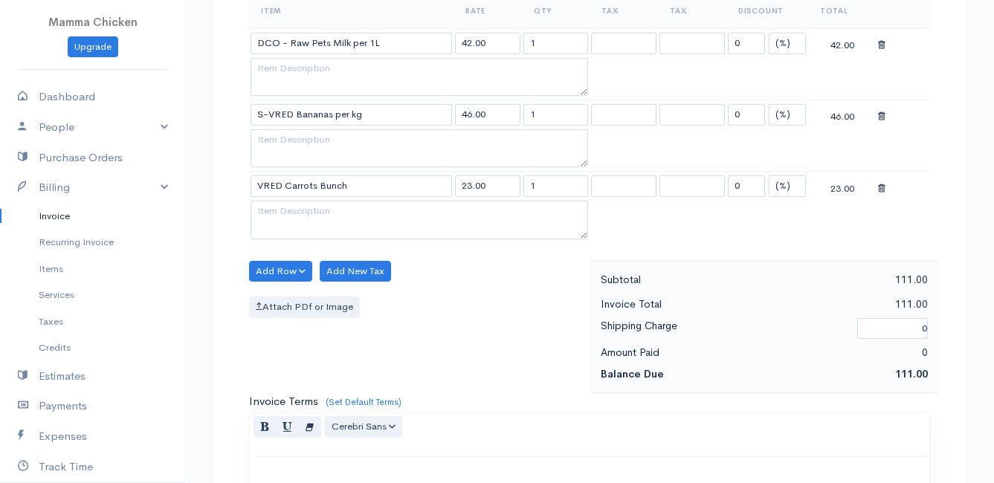
click at [360, 368] on body "Mamma Chicken Upgrade Dashboard People Clients Vendors Staff Users Purchase Ord…" at bounding box center [497, 194] width 994 height 1428
click at [288, 268] on button "Add Row" at bounding box center [280, 272] width 63 height 22
click at [285, 301] on link "Add Item Row" at bounding box center [308, 302] width 117 height 26
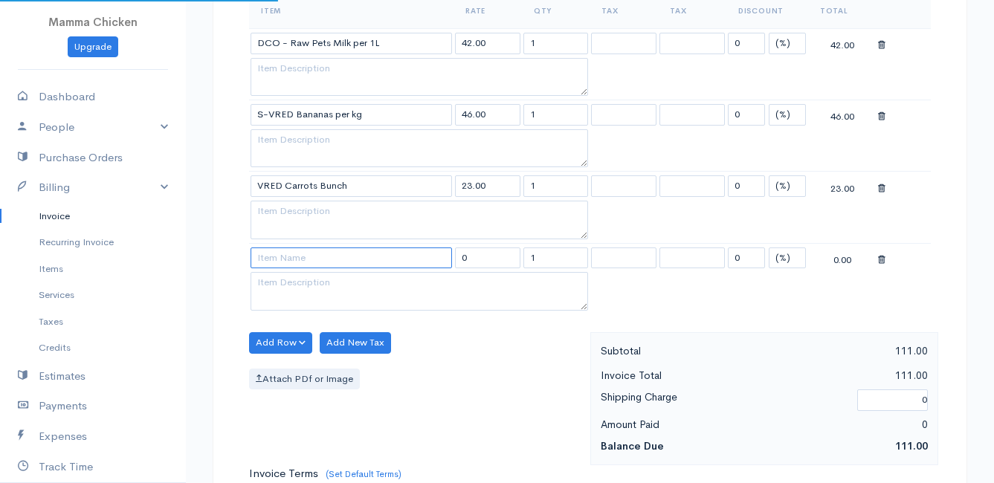
click at [277, 263] on input at bounding box center [351, 259] width 201 height 22
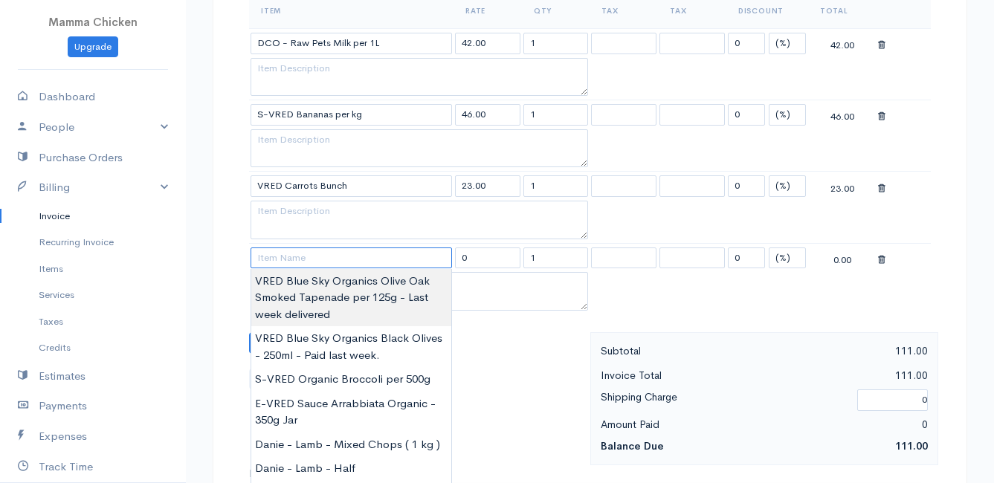
scroll to position [595, 0]
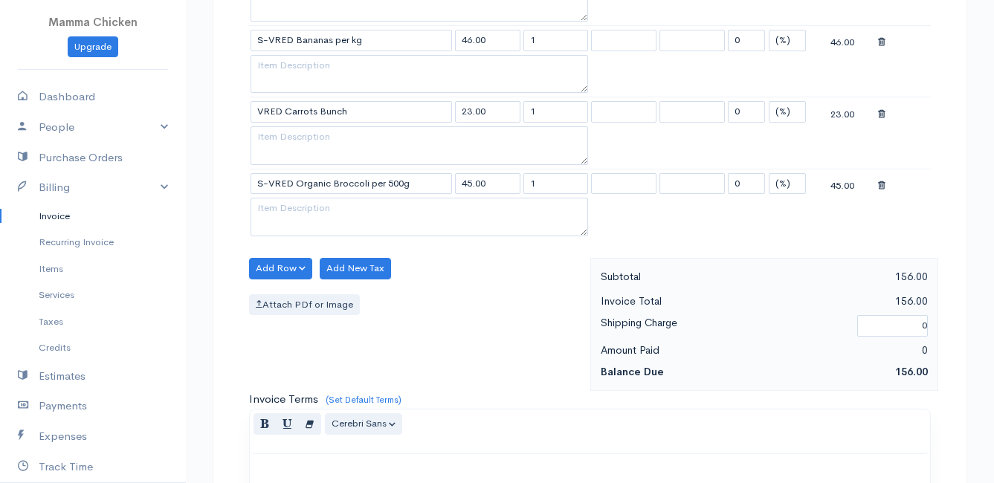
click at [348, 306] on body "Mamma Chicken Upgrade Dashboard People Clients Vendors Staff Users Purchase Ord…" at bounding box center [497, 155] width 994 height 1500
click at [275, 269] on button "Add Row" at bounding box center [280, 269] width 63 height 22
click at [280, 296] on link "Add Item Row" at bounding box center [308, 299] width 117 height 26
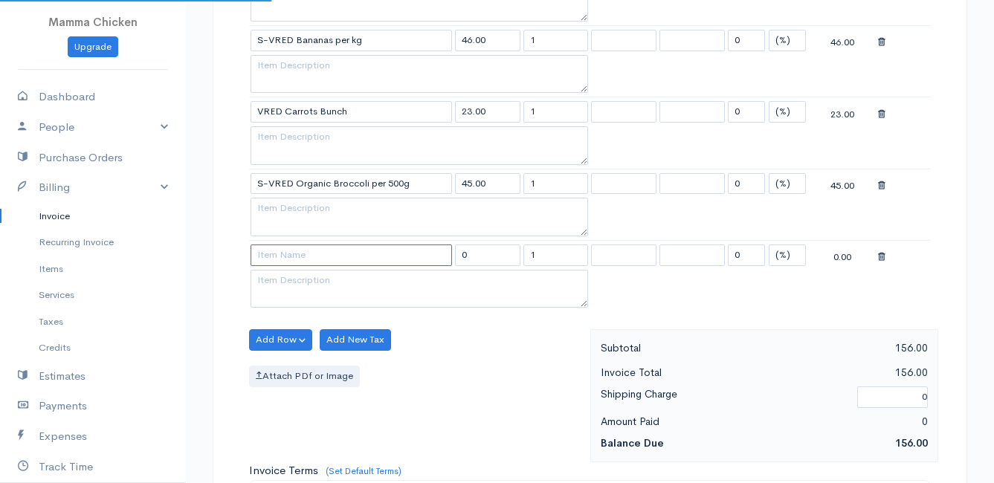
click at [277, 258] on input at bounding box center [351, 256] width 201 height 22
click at [346, 317] on body "Mamma Chicken Upgrade Dashboard People Clients Vendors Staff Users Purchase Ord…" at bounding box center [497, 191] width 994 height 1572
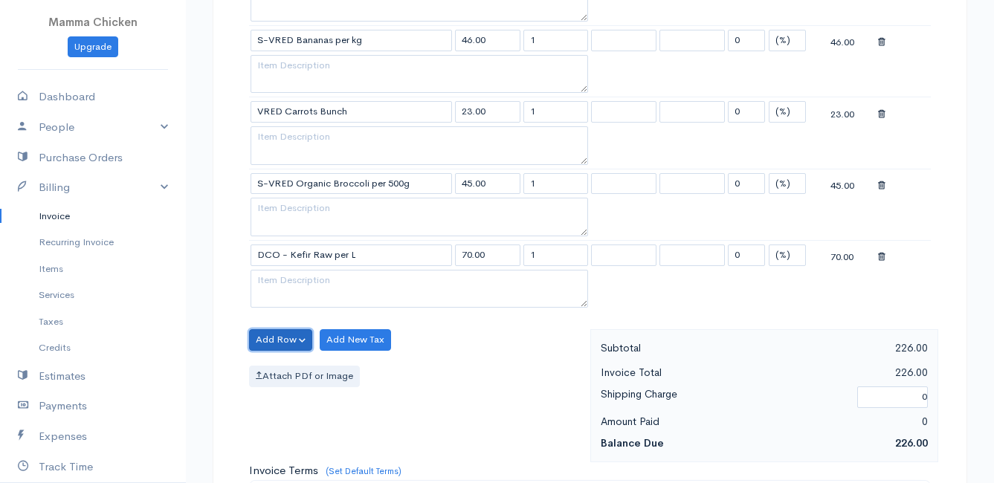
click at [288, 342] on button "Add Row" at bounding box center [280, 340] width 63 height 22
click at [287, 368] on link "Add Item Row" at bounding box center [308, 371] width 117 height 26
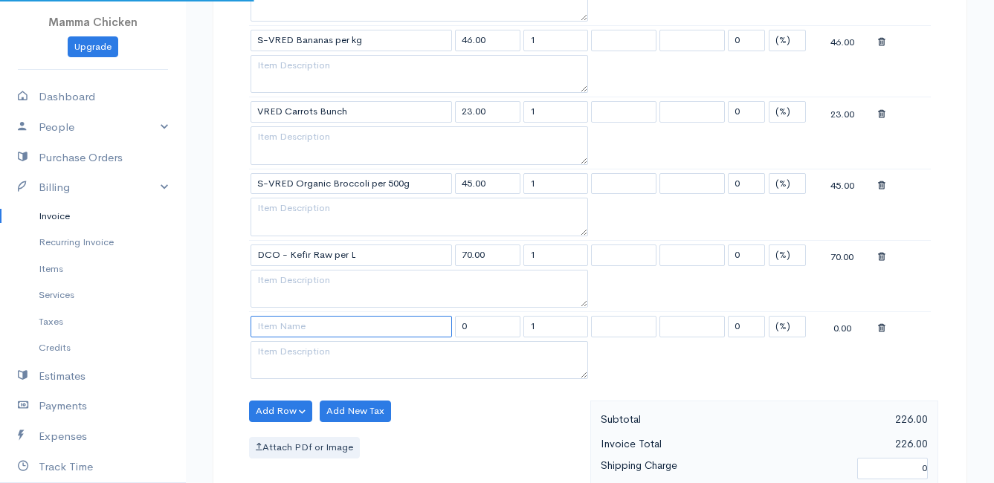
click at [273, 322] on input at bounding box center [351, 327] width 201 height 22
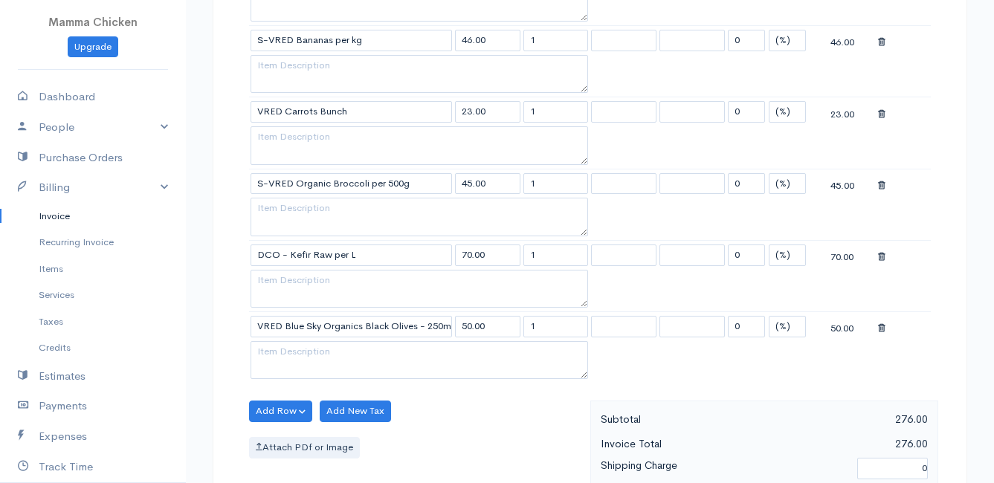
click at [358, 397] on body "Mamma Chicken Upgrade Dashboard People Clients Vendors Staff Users Purchase Ord…" at bounding box center [497, 226] width 994 height 1643
click at [284, 410] on button "Add Row" at bounding box center [280, 412] width 63 height 22
click at [274, 354] on link "Add Item Row" at bounding box center [308, 356] width 117 height 26
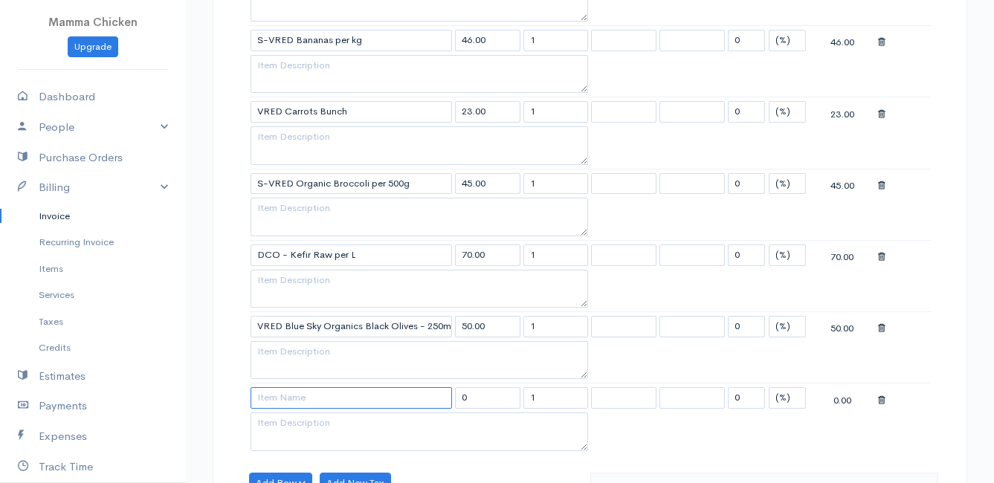
click at [275, 400] on input at bounding box center [351, 398] width 201 height 22
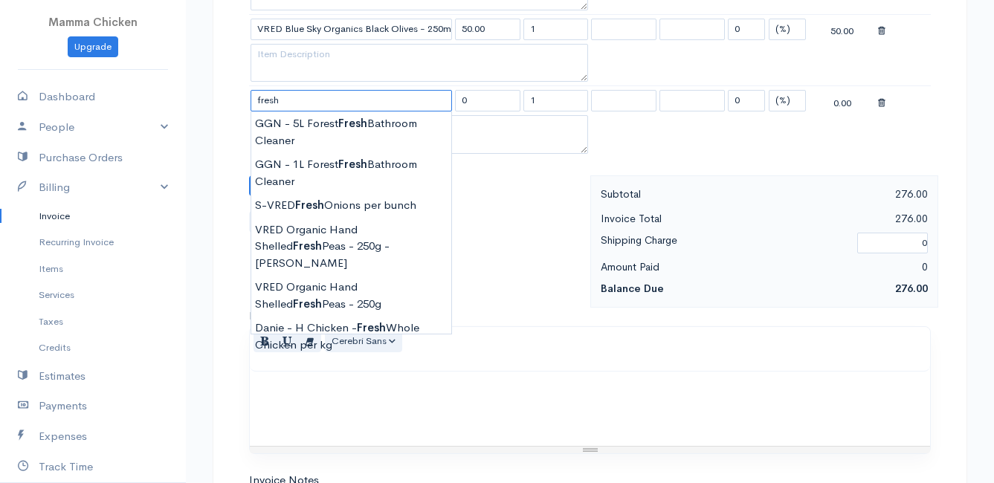
scroll to position [818, 0]
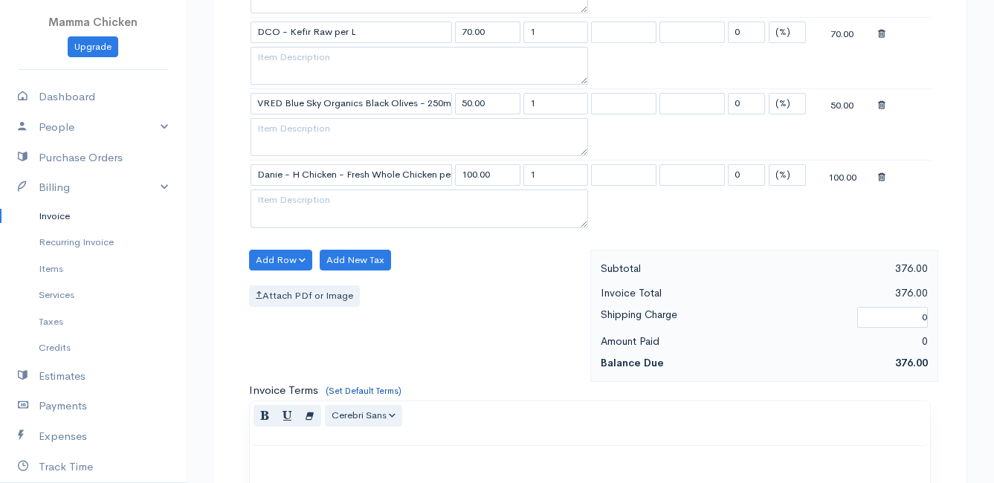
click at [371, 391] on body "Mamma Chicken Upgrade Dashboard People Clients Vendors Staff Users Purchase Ord…" at bounding box center [497, 39] width 994 height 1714
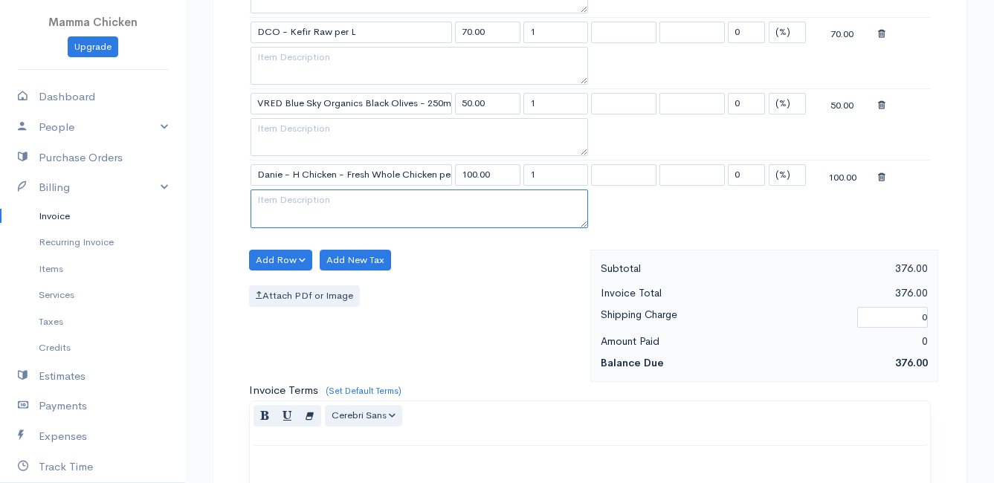
click at [280, 193] on textarea at bounding box center [420, 209] width 338 height 39
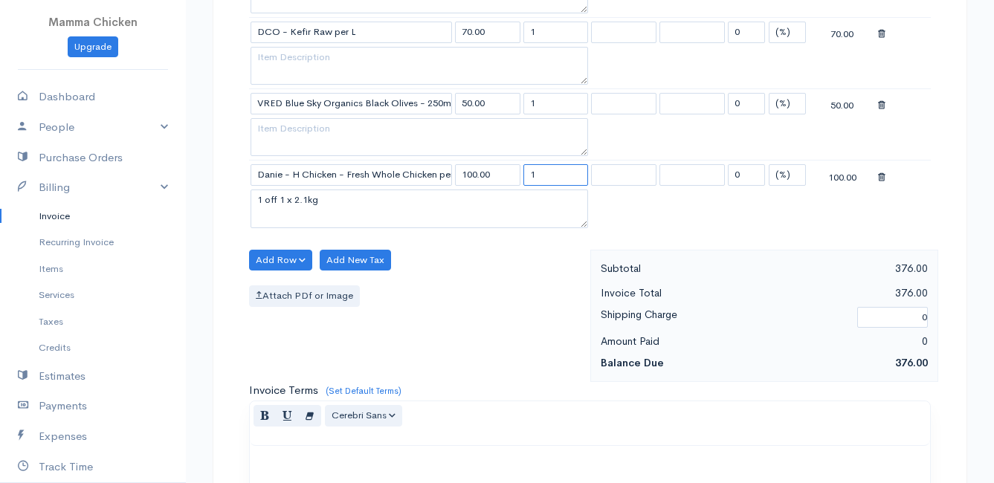
click at [555, 172] on input "1" at bounding box center [555, 175] width 65 height 22
click at [500, 313] on div "Add Row Add Item Row Add Time Row Add New Tax Attach PDf or Image" at bounding box center [416, 316] width 349 height 133
click at [268, 256] on button "Add Row" at bounding box center [280, 261] width 63 height 22
click at [268, 290] on link "Add Item Row" at bounding box center [308, 291] width 117 height 26
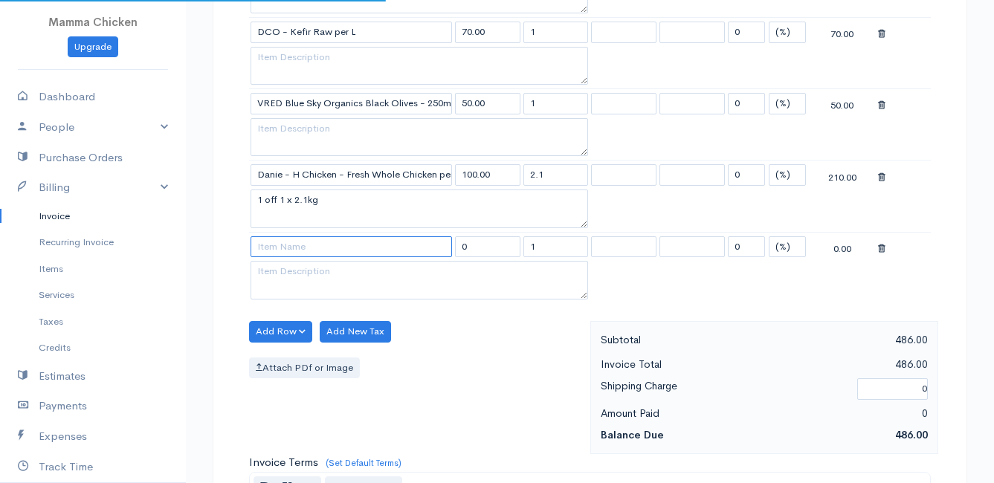
click at [271, 248] on input at bounding box center [351, 247] width 201 height 22
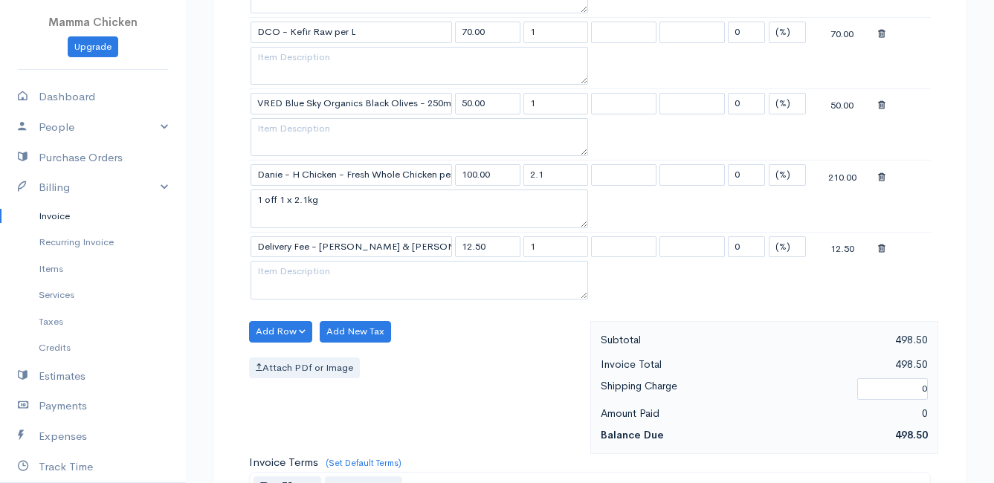
click at [294, 265] on body "Mamma Chicken Upgrade Dashboard People Clients Vendors Staff Users Purchase Ord…" at bounding box center [497, 75] width 994 height 1786
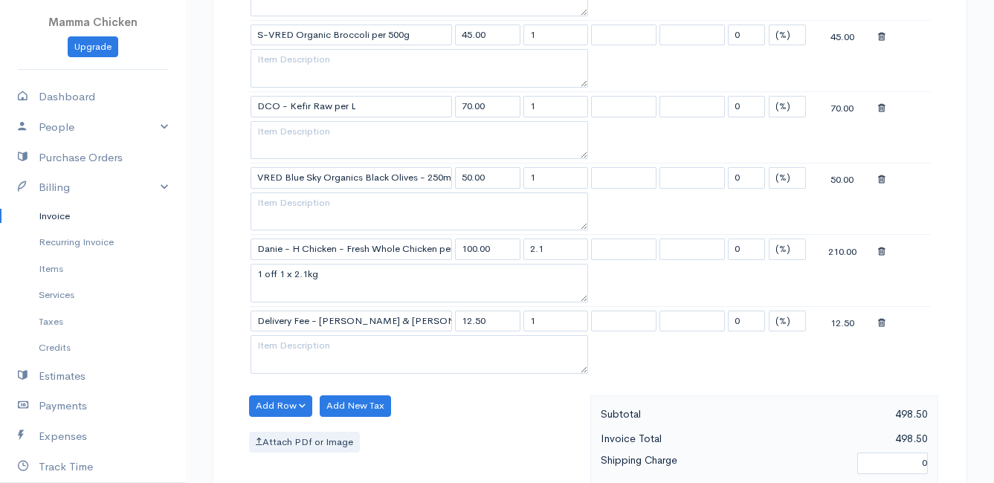
scroll to position [1303, 0]
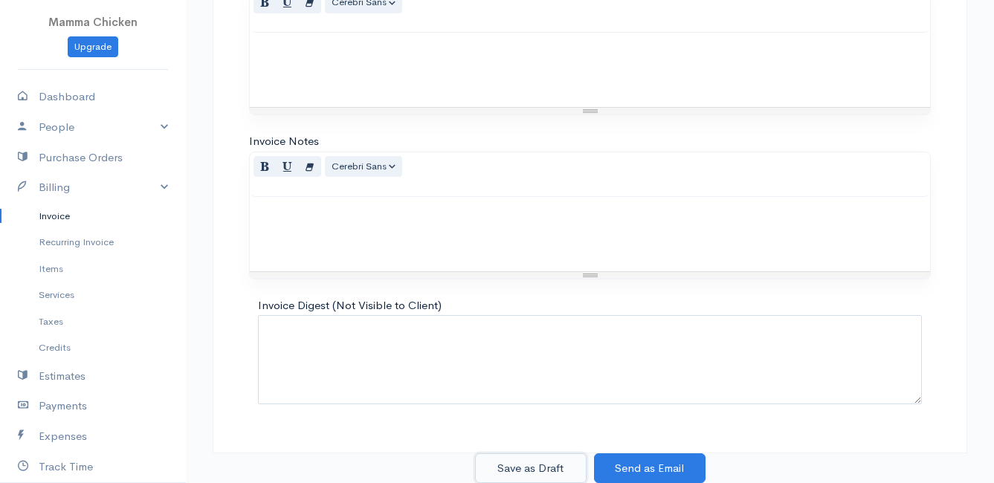
click at [536, 464] on button "Save as Draft" at bounding box center [531, 469] width 112 height 30
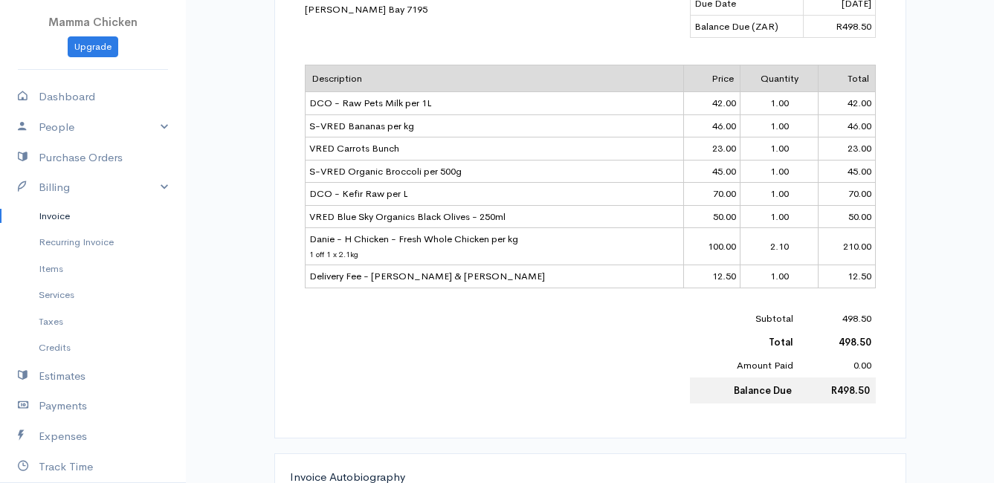
scroll to position [74, 0]
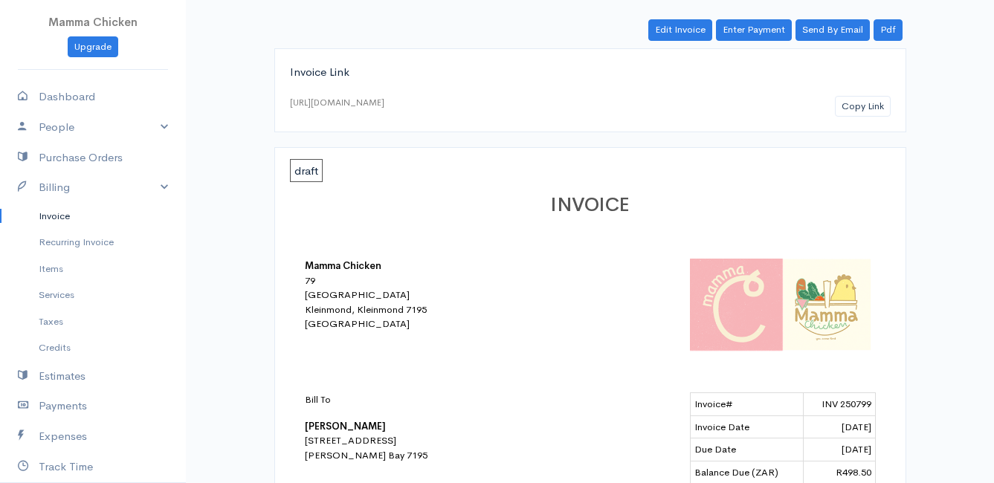
click at [63, 211] on link "Invoice" at bounding box center [93, 216] width 186 height 27
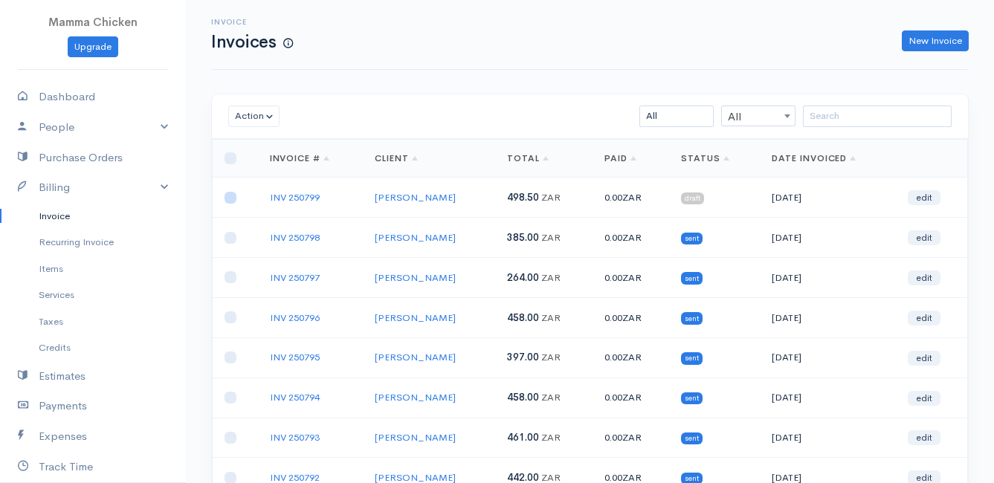
click at [233, 195] on input "checkbox" at bounding box center [231, 198] width 12 height 12
click at [248, 122] on button "Action" at bounding box center [253, 117] width 51 height 22
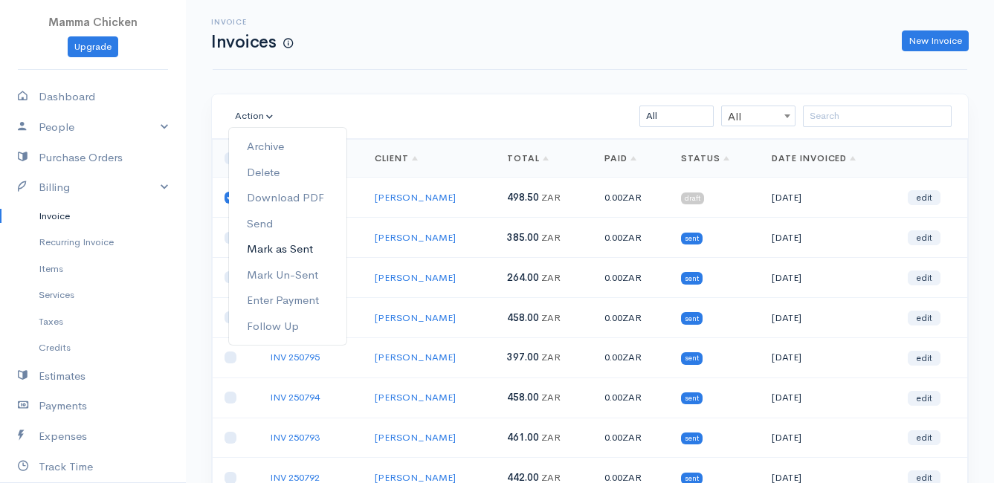
click at [286, 254] on link "Mark as Sent" at bounding box center [287, 249] width 117 height 26
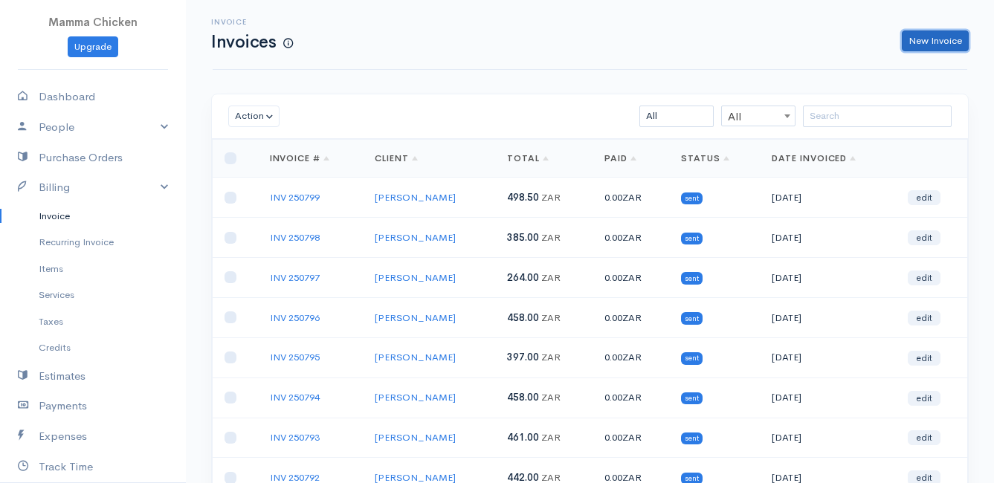
click at [920, 41] on link "New Invoice" at bounding box center [935, 41] width 67 height 22
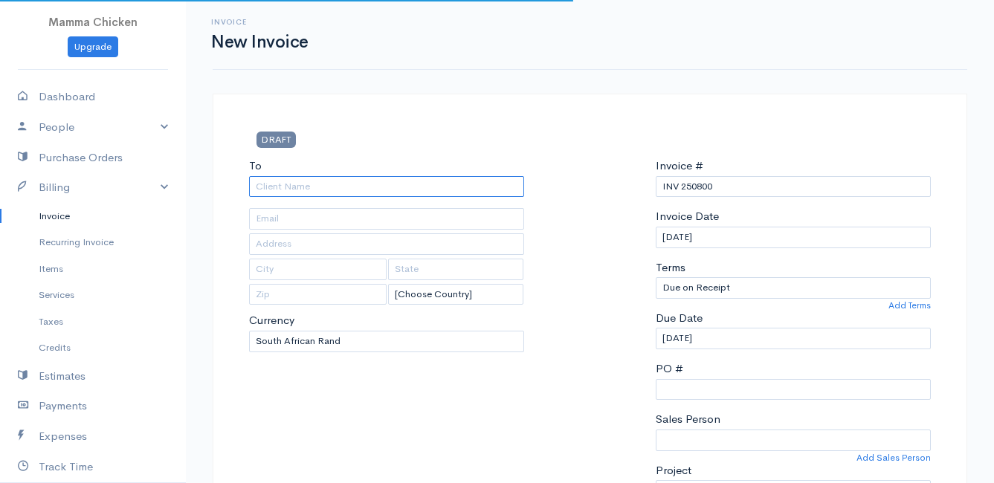
click at [331, 187] on input "To" at bounding box center [386, 187] width 275 height 22
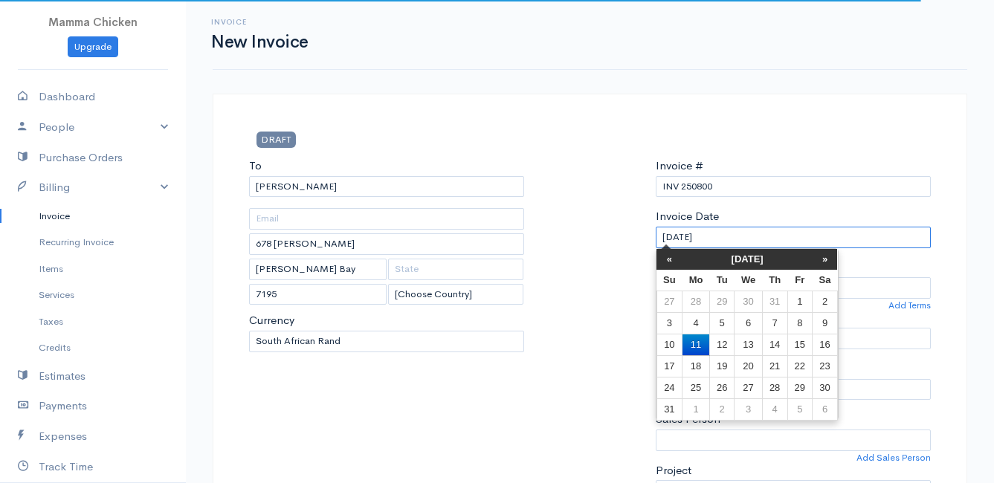
click at [738, 244] on input "[DATE]" at bounding box center [793, 238] width 275 height 22
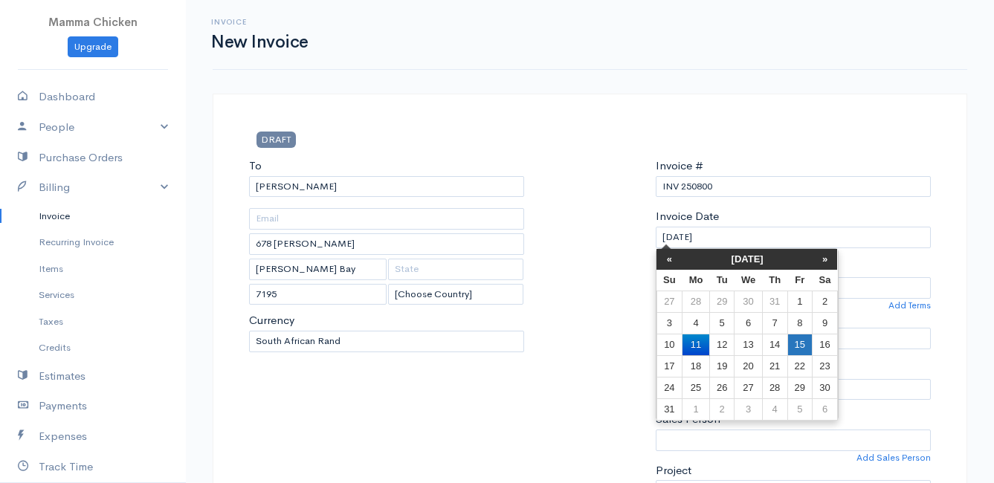
click at [802, 339] on td "15" at bounding box center [799, 345] width 25 height 22
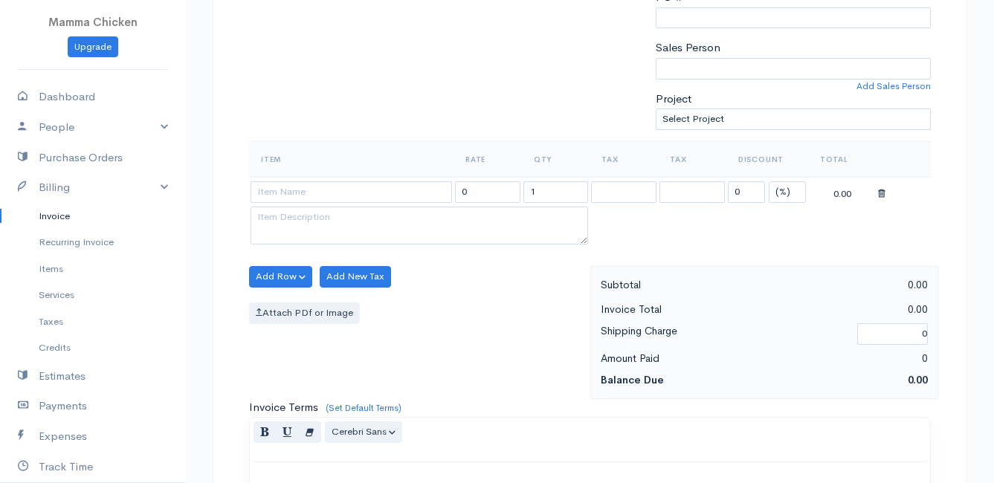
scroll to position [297, 0]
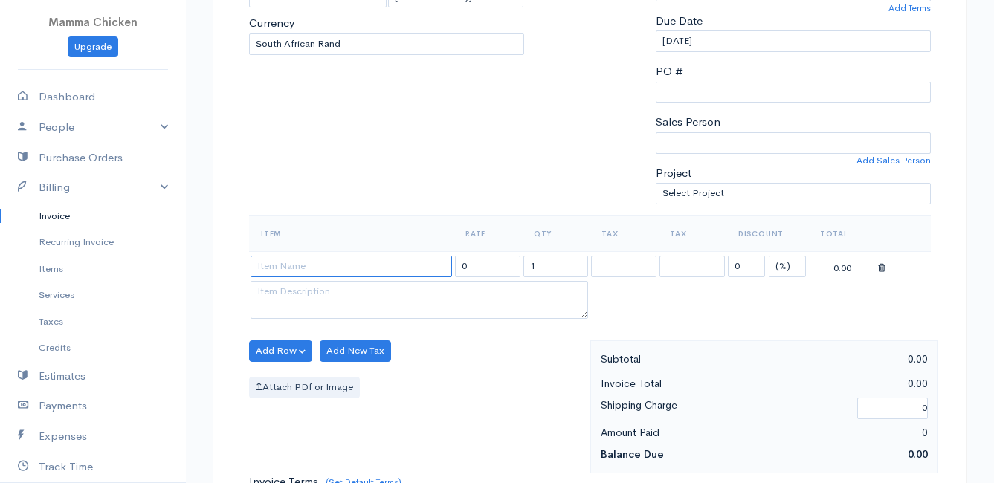
click at [299, 265] on input at bounding box center [351, 267] width 201 height 22
click at [340, 326] on body "Mamma Chicken Upgrade Dashboard People Clients Vendors Staff Users Purchase Ord…" at bounding box center [497, 345] width 994 height 1285
drag, startPoint x: 549, startPoint y: 265, endPoint x: 520, endPoint y: 268, distance: 28.4
click at [520, 268] on tr "DCO - Kefir Raw per L 70.00 1 0 (%) Flat 70.00" at bounding box center [590, 265] width 682 height 29
click at [467, 356] on div "Add Row Add Item Row Add Time Row Add New Tax Attach PDf or Image" at bounding box center [416, 406] width 349 height 133
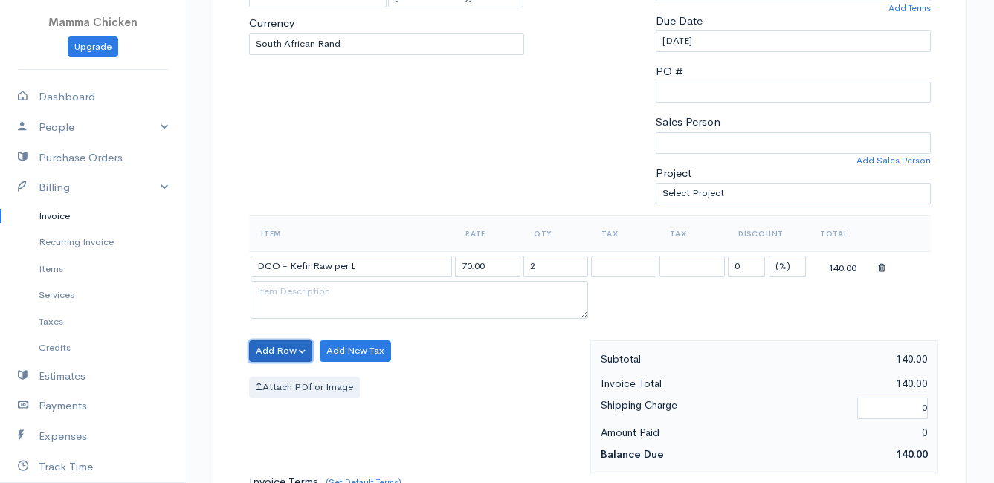
click at [266, 351] on button "Add Row" at bounding box center [280, 351] width 63 height 22
click at [275, 376] on link "Add Item Row" at bounding box center [308, 382] width 117 height 26
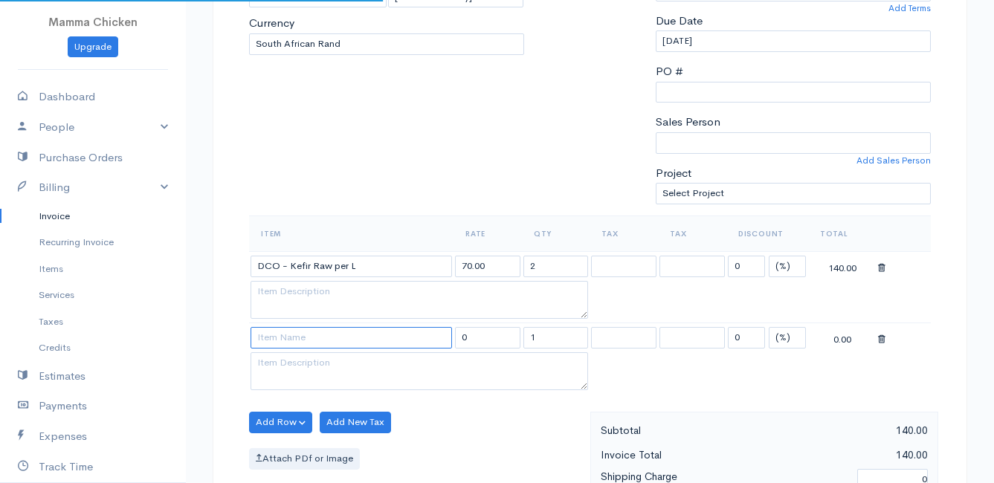
click at [274, 343] on input at bounding box center [351, 338] width 201 height 22
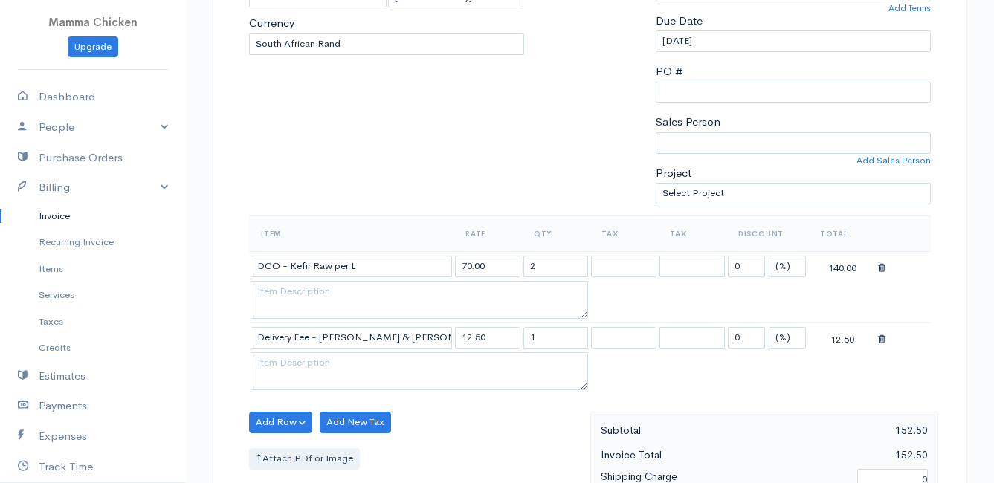
click at [292, 352] on body "Mamma Chicken Upgrade Dashboard People Clients Vendors Staff Users Purchase Ord…" at bounding box center [497, 381] width 994 height 1357
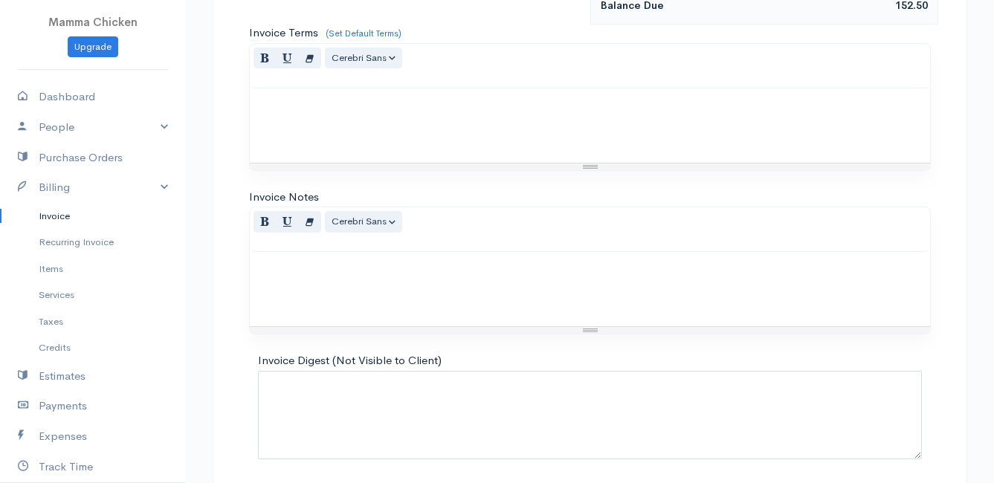
scroll to position [874, 0]
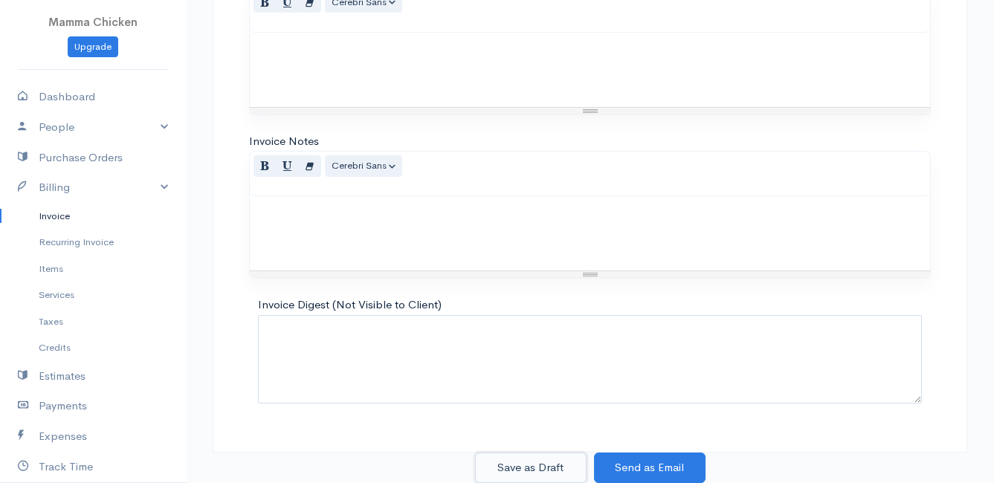
click at [538, 465] on button "Save as Draft" at bounding box center [531, 468] width 112 height 30
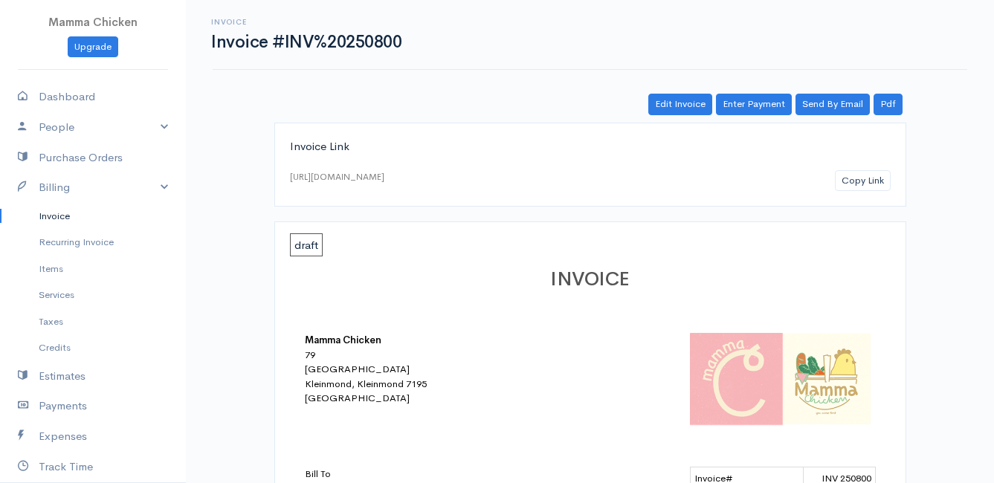
click at [46, 212] on link "Invoice" at bounding box center [93, 216] width 186 height 27
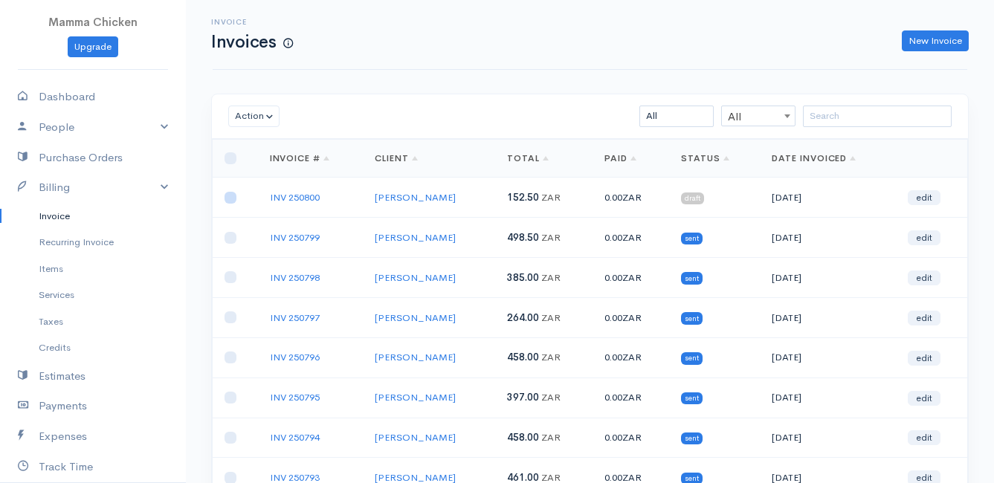
click at [230, 198] on input "checkbox" at bounding box center [231, 198] width 12 height 12
click at [248, 117] on button "Action" at bounding box center [253, 117] width 51 height 22
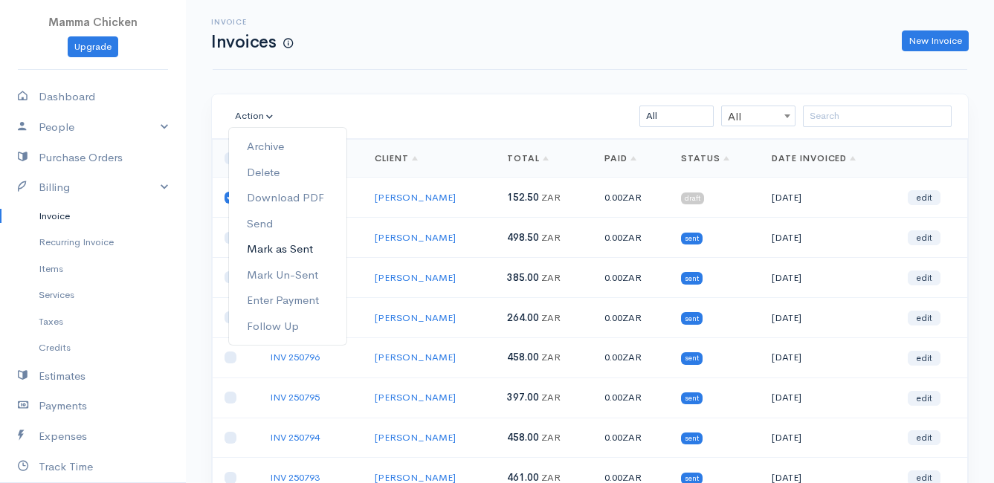
click at [293, 253] on link "Mark as Sent" at bounding box center [287, 249] width 117 height 26
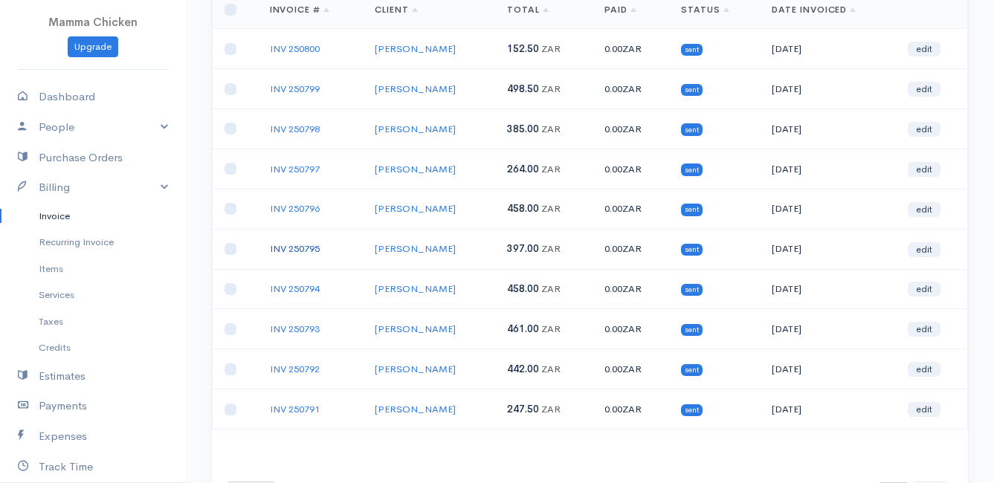
scroll to position [223, 0]
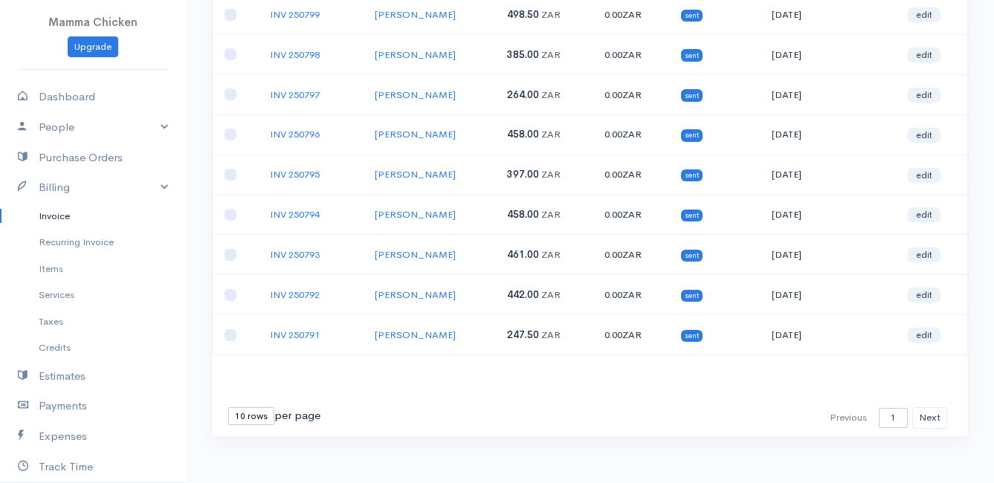
click at [247, 415] on select "10 rows 25 rows 50 rows" at bounding box center [251, 416] width 46 height 18
click at [228, 407] on select "10 rows 25 rows 50 rows" at bounding box center [251, 416] width 46 height 18
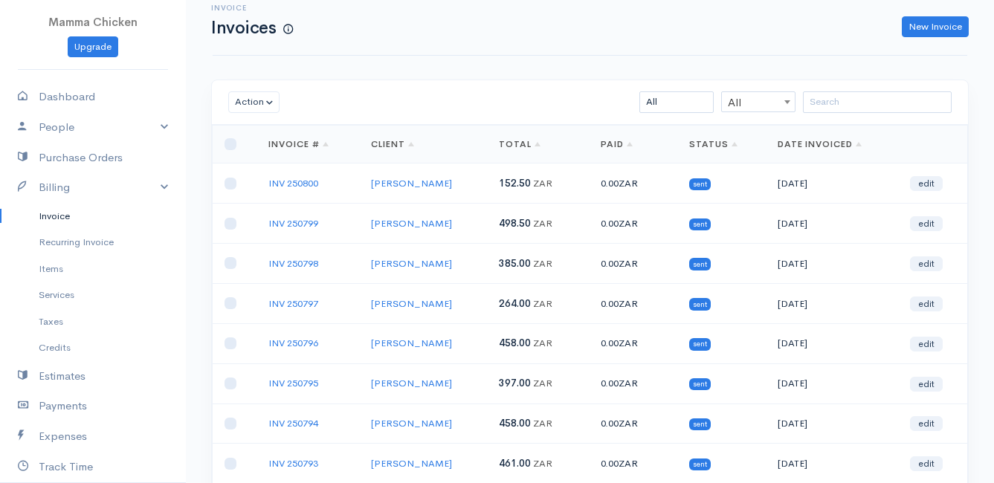
scroll to position [0, 0]
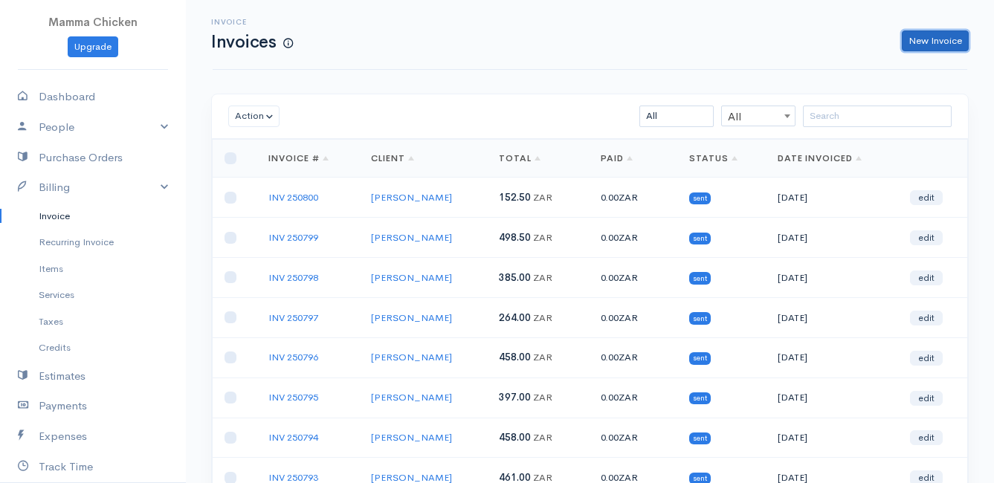
click at [933, 37] on link "New Invoice" at bounding box center [935, 41] width 67 height 22
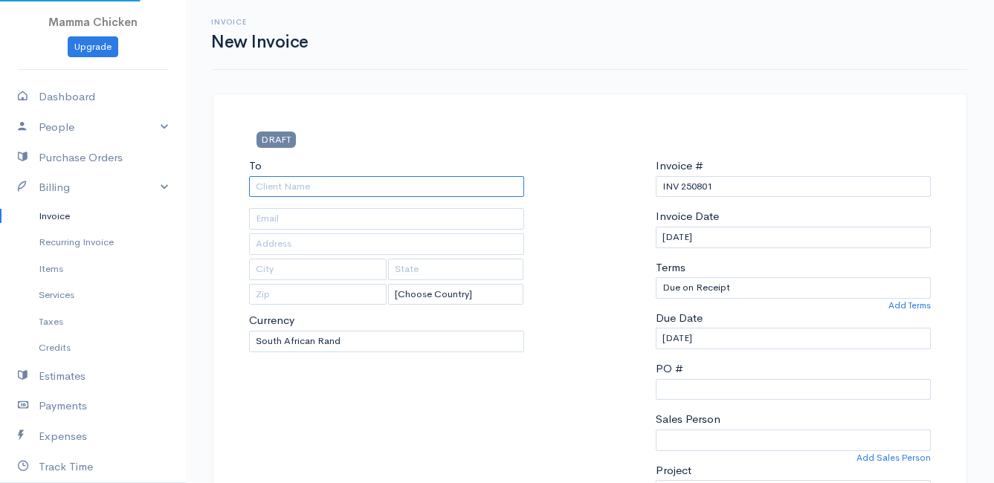
click at [342, 189] on input "To" at bounding box center [386, 187] width 275 height 22
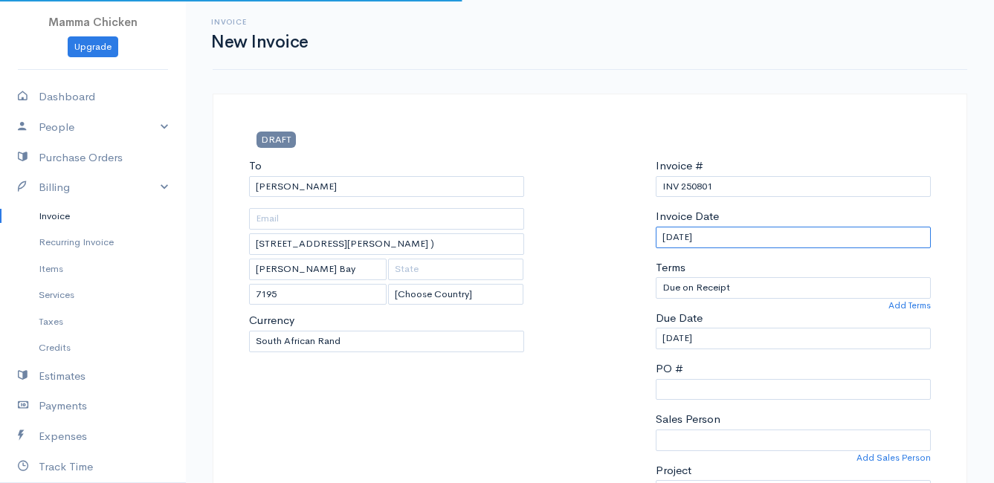
click at [756, 235] on input "[DATE]" at bounding box center [793, 238] width 275 height 22
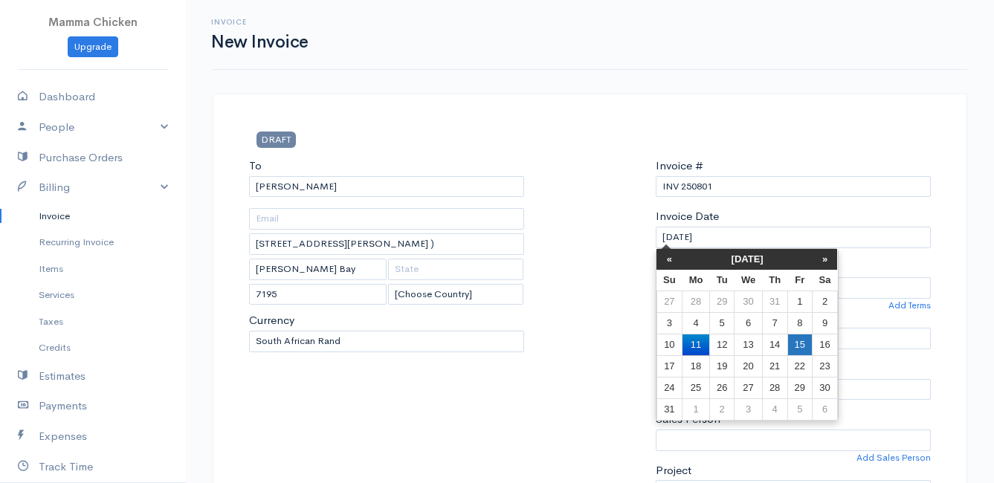
click at [799, 341] on td "15" at bounding box center [799, 345] width 25 height 22
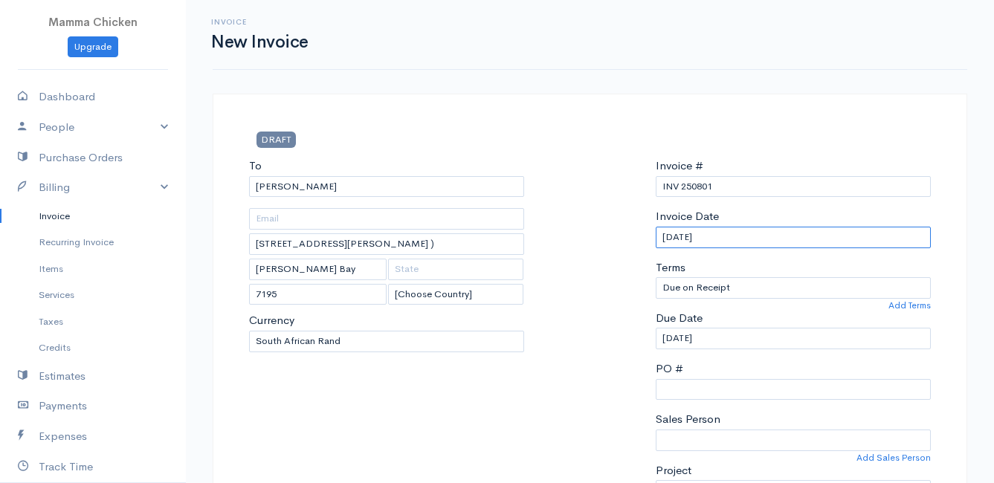
click at [789, 239] on input "[DATE]" at bounding box center [793, 238] width 275 height 22
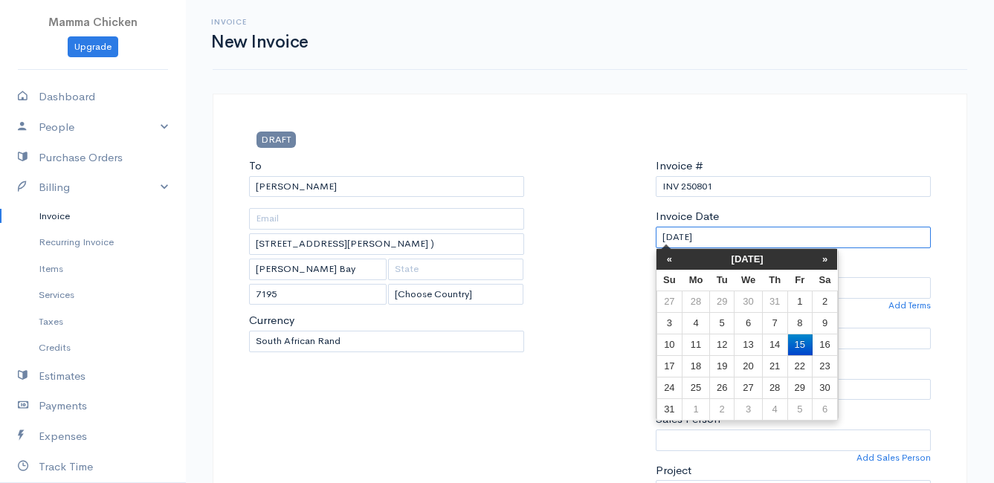
click at [789, 239] on input "[DATE]" at bounding box center [793, 238] width 275 height 22
click at [587, 312] on div at bounding box center [590, 335] width 116 height 355
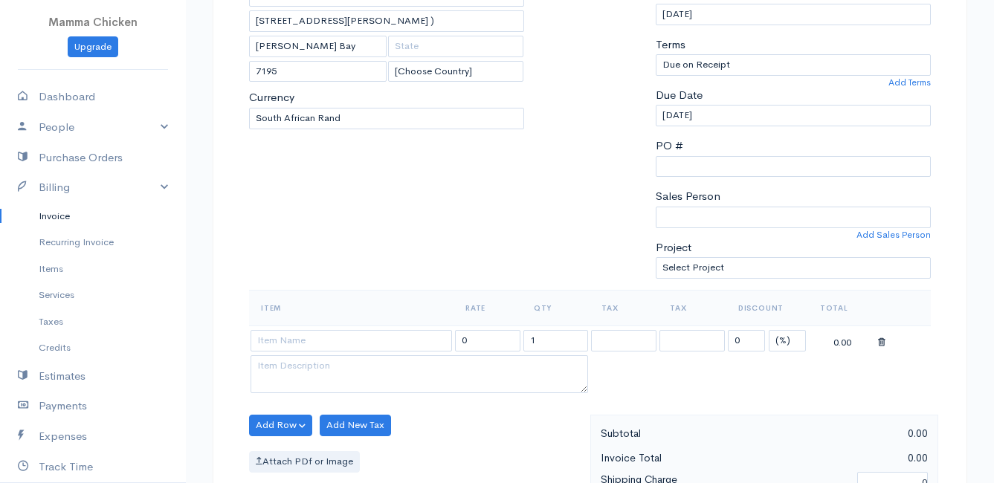
scroll to position [297, 0]
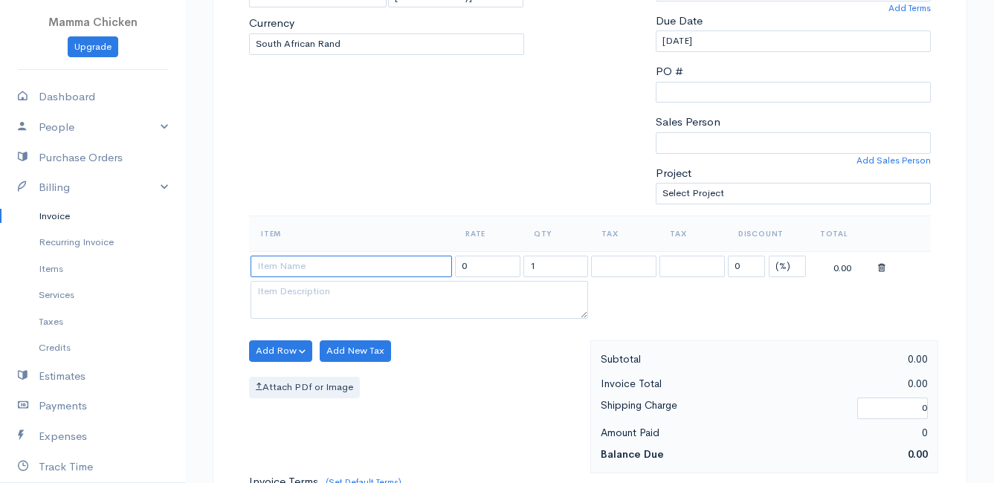
click at [275, 266] on input at bounding box center [351, 267] width 201 height 22
click at [283, 283] on body "Mamma Chicken Upgrade Dashboard People Clients Vendors Staff Users Purchase Ord…" at bounding box center [497, 345] width 994 height 1285
click at [280, 356] on button "Add Row" at bounding box center [280, 351] width 63 height 22
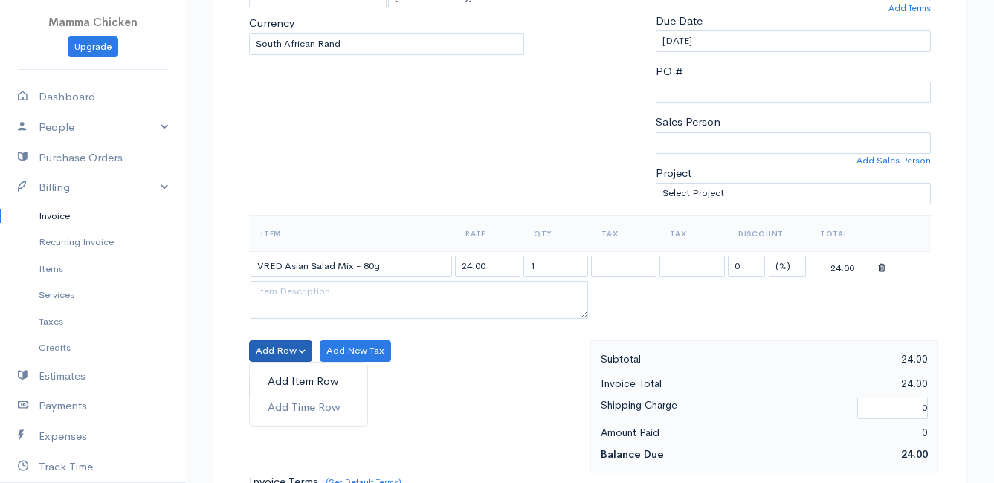
click at [278, 374] on link "Add Item Row" at bounding box center [308, 382] width 117 height 26
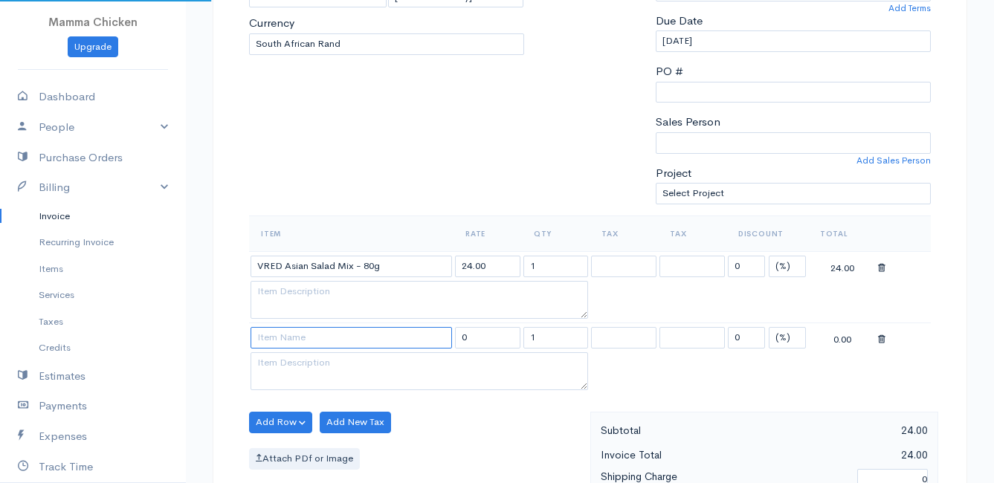
click at [272, 332] on input at bounding box center [351, 338] width 201 height 22
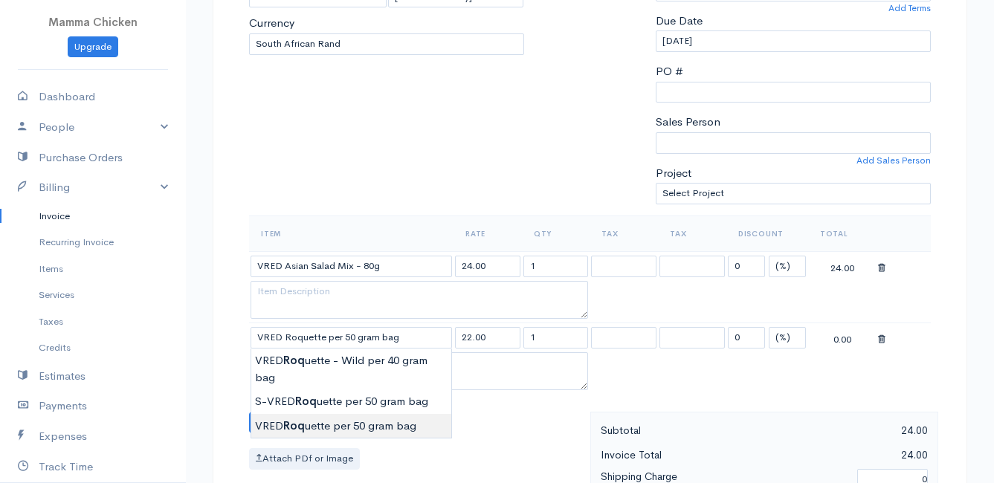
click at [321, 422] on body "Mamma Chicken Upgrade Dashboard People Clients Vendors Staff Users Purchase Ord…" at bounding box center [497, 381] width 994 height 1357
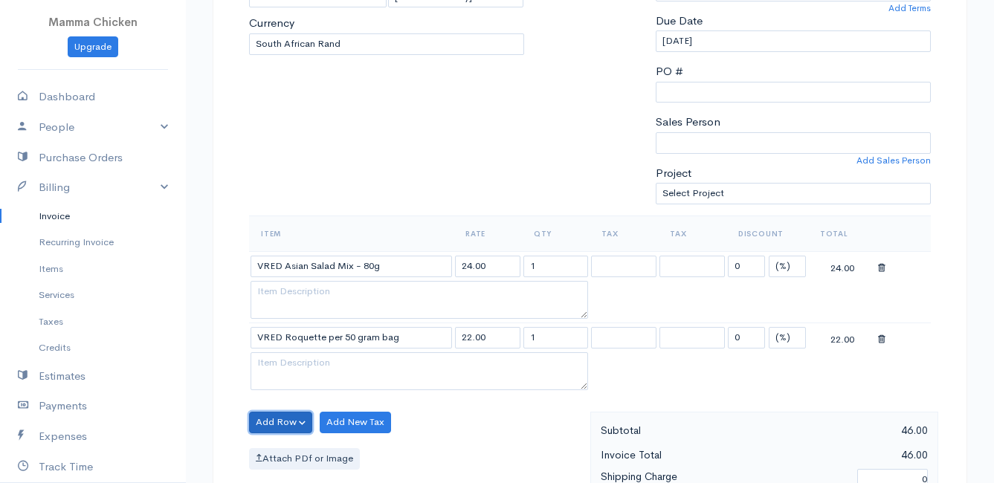
click at [285, 418] on button "Add Row" at bounding box center [280, 423] width 63 height 22
click at [288, 367] on link "Add Item Row" at bounding box center [308, 367] width 117 height 26
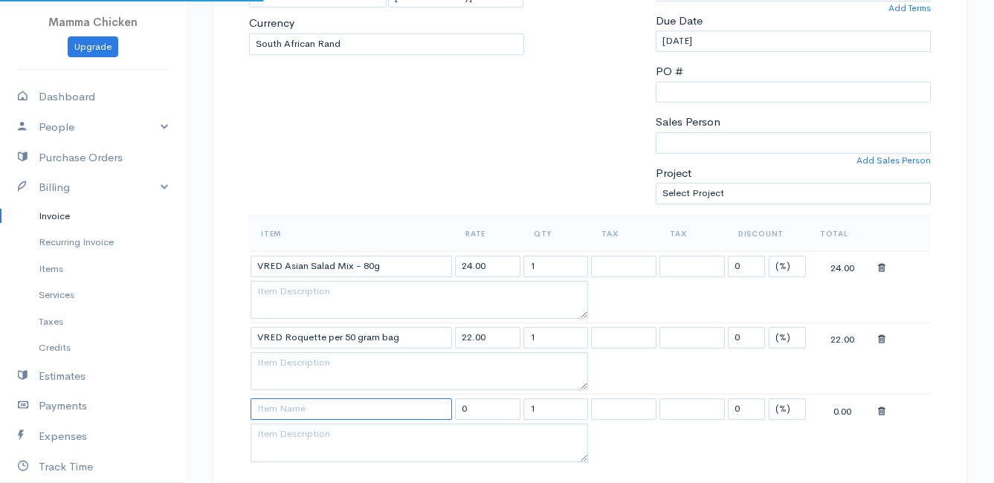
click at [293, 404] on input at bounding box center [351, 409] width 201 height 22
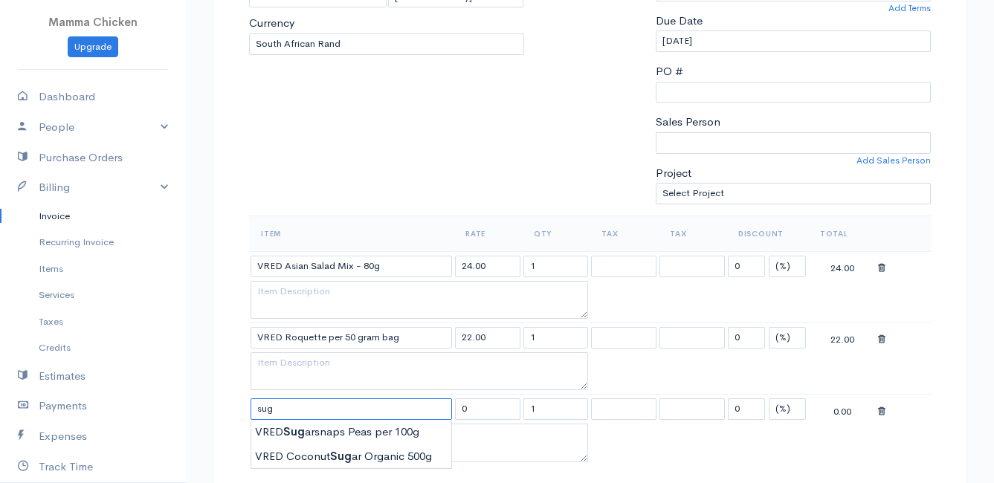
scroll to position [372, 0]
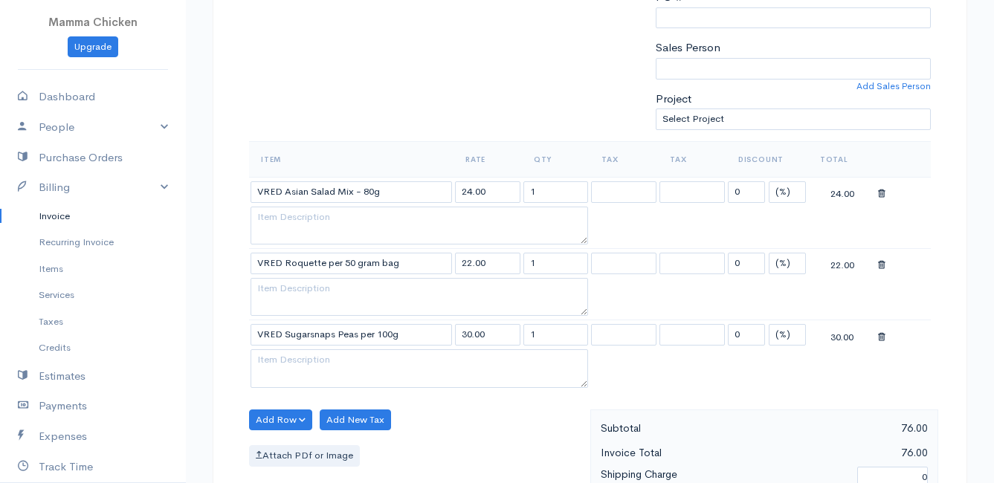
click at [310, 355] on body "Mamma Chicken Upgrade Dashboard People Clients Vendors Staff Users Purchase Ord…" at bounding box center [497, 342] width 994 height 1428
click at [285, 417] on button "Add Row" at bounding box center [280, 421] width 63 height 22
click at [282, 361] on link "Add Item Row" at bounding box center [308, 365] width 117 height 26
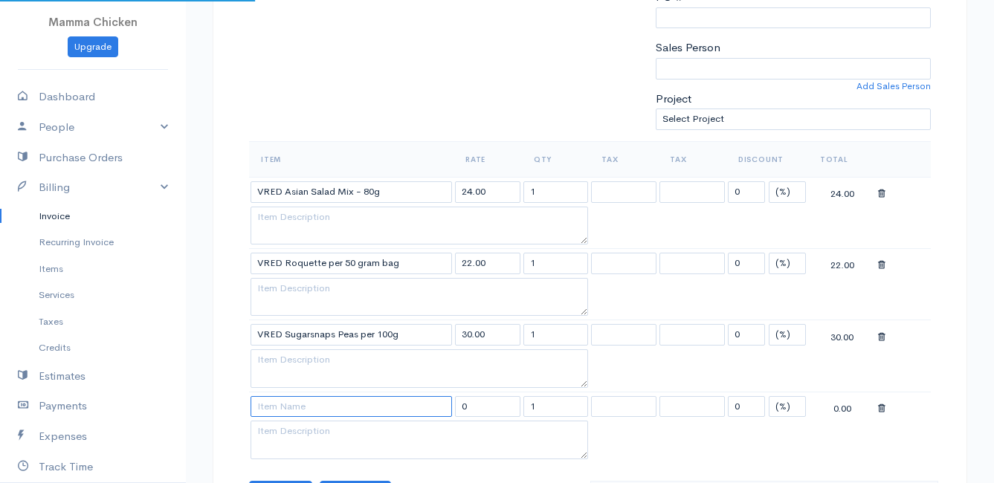
click at [283, 407] on input at bounding box center [351, 407] width 201 height 22
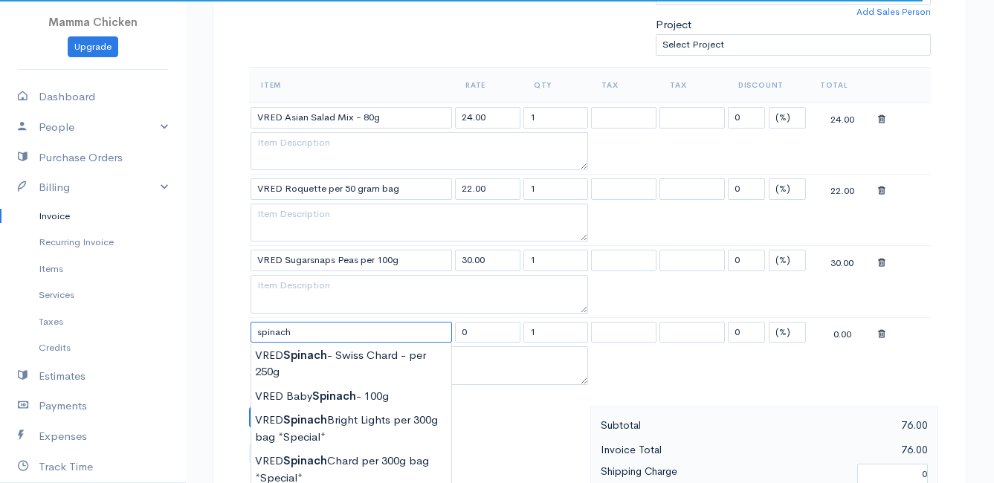
scroll to position [520, 0]
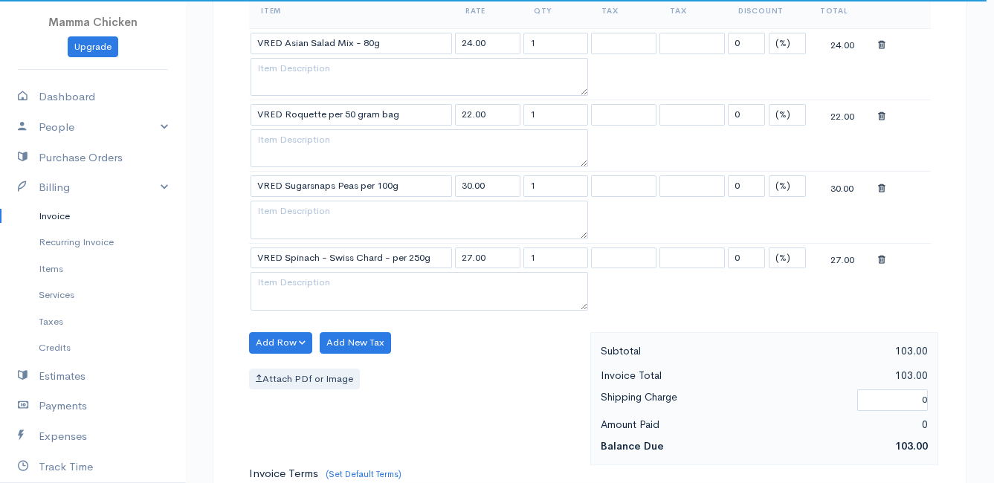
click at [317, 282] on body "Mamma Chicken Upgrade Dashboard People Clients Vendors Staff Users Purchase Ord…" at bounding box center [497, 230] width 994 height 1500
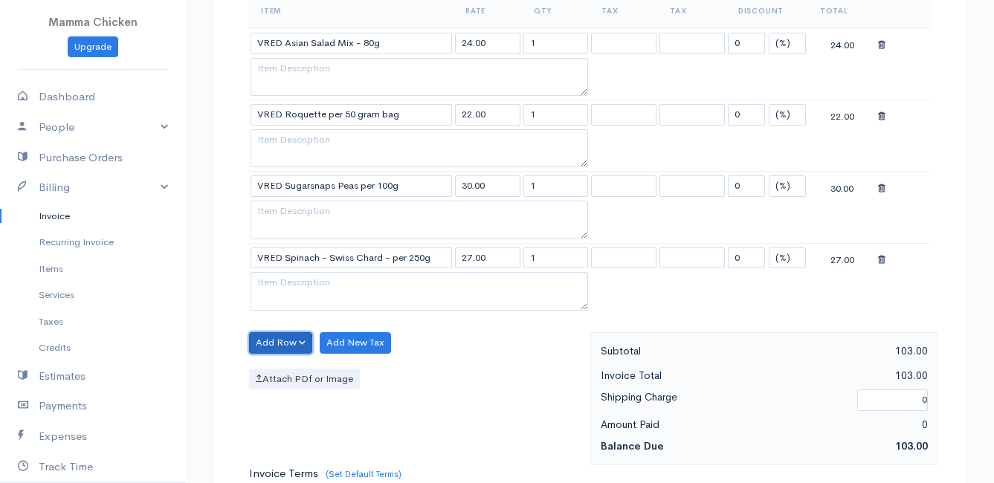
click at [284, 344] on button "Add Row" at bounding box center [280, 343] width 63 height 22
click at [284, 369] on link "Add Item Row" at bounding box center [308, 374] width 117 height 26
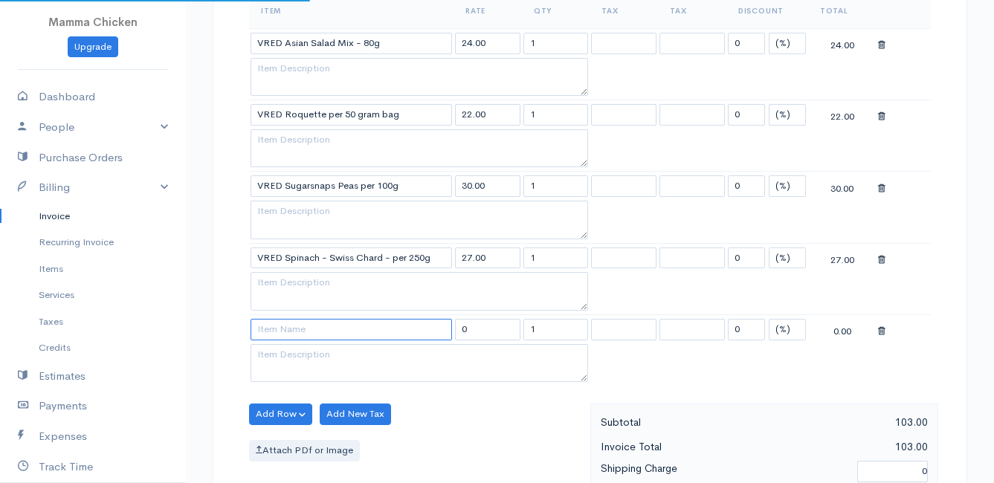
click at [285, 331] on input at bounding box center [351, 330] width 201 height 22
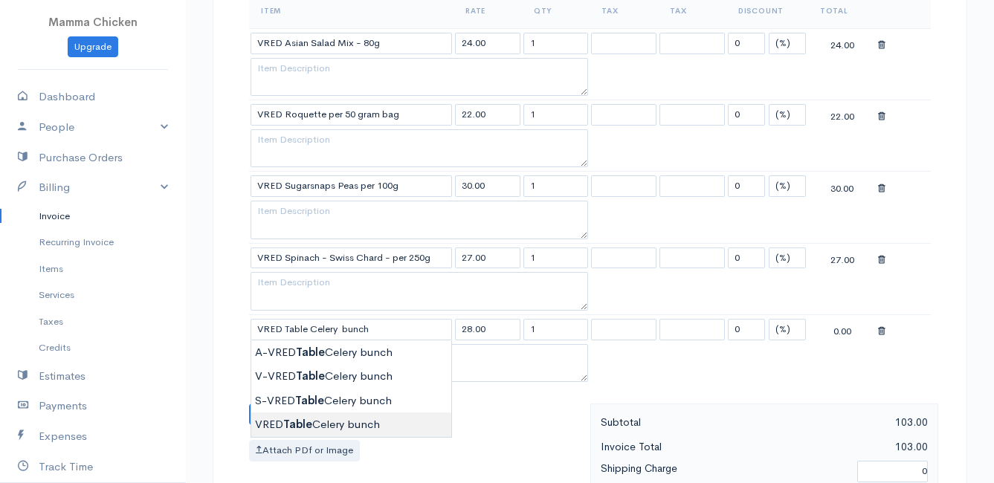
click at [312, 426] on body "Mamma Chicken Upgrade Dashboard People Clients Vendors Staff Users Purchase Ord…" at bounding box center [497, 266] width 994 height 1572
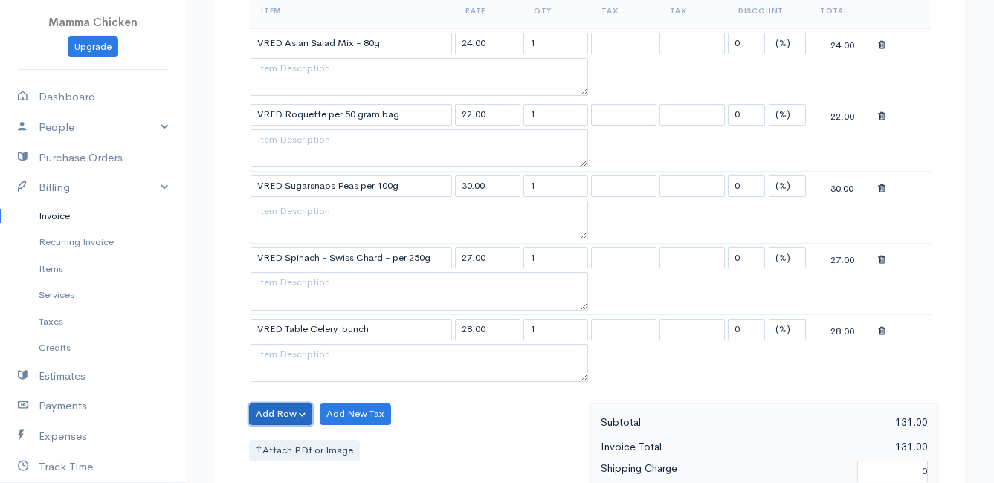
click at [277, 408] on button "Add Row" at bounding box center [280, 415] width 63 height 22
click at [300, 351] on link "Add Item Row" at bounding box center [308, 359] width 117 height 26
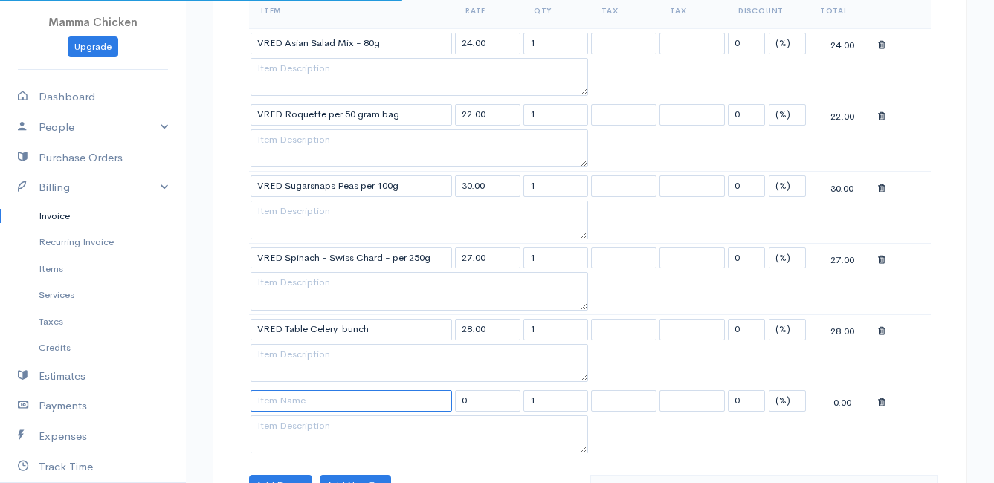
click at [297, 399] on input at bounding box center [351, 401] width 201 height 22
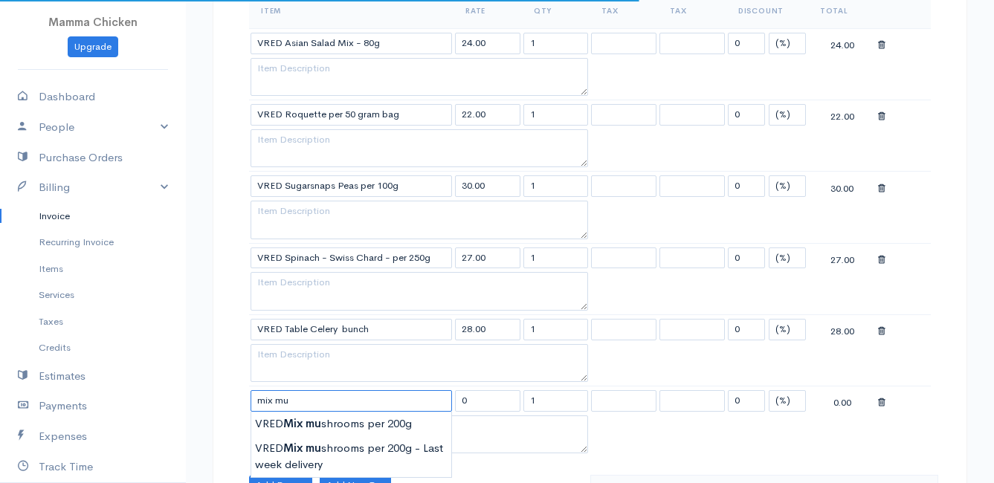
scroll to position [595, 0]
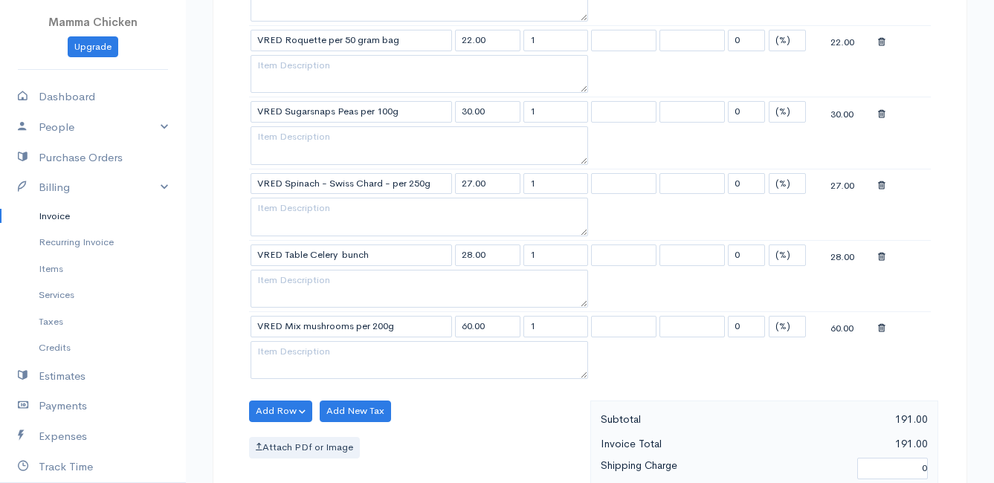
click at [320, 346] on body "Mamma Chicken Upgrade Dashboard People Clients Vendors Staff Users Purchase Ord…" at bounding box center [497, 226] width 994 height 1643
click at [289, 408] on button "Add Row" at bounding box center [280, 412] width 63 height 22
click at [291, 355] on link "Add Item Row" at bounding box center [308, 356] width 117 height 26
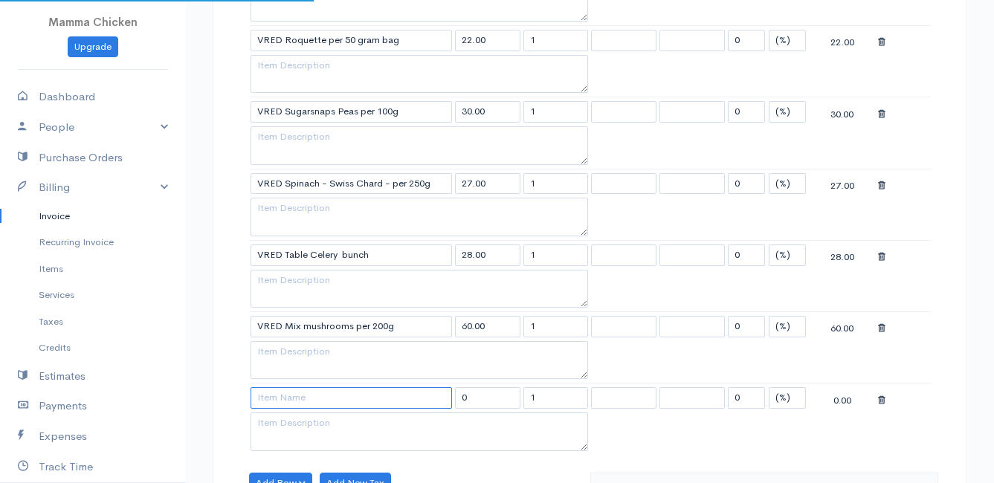
click at [289, 402] on input at bounding box center [351, 398] width 201 height 22
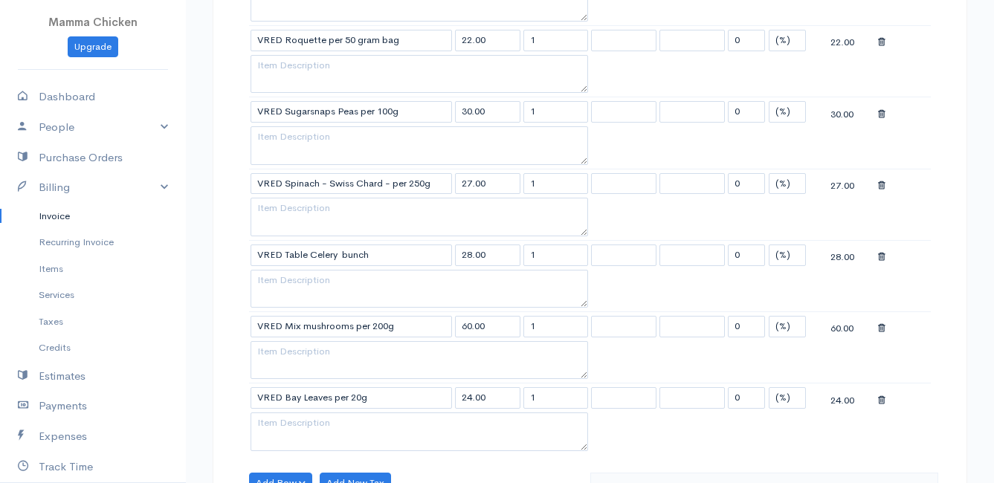
click at [315, 419] on body "Mamma Chicken Upgrade Dashboard People Clients Vendors Staff Users Purchase Ord…" at bounding box center [497, 262] width 994 height 1714
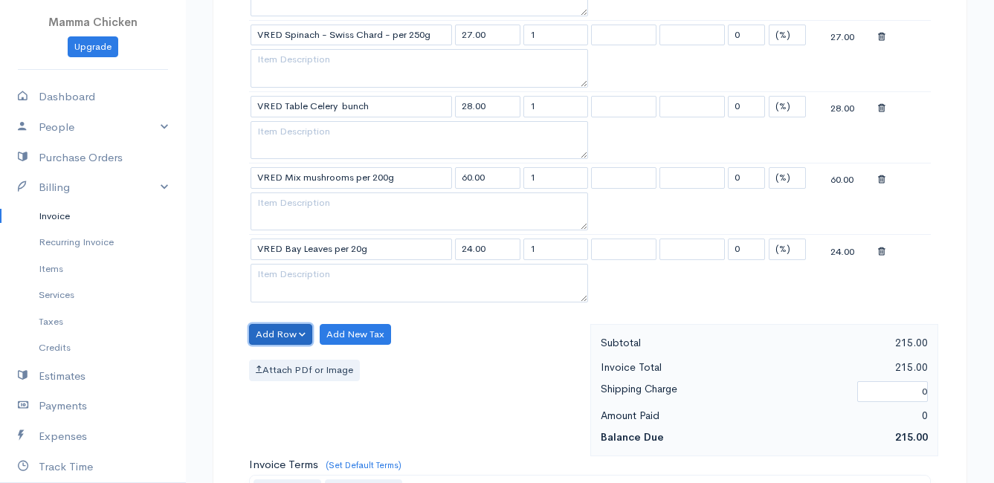
click at [280, 335] on button "Add Row" at bounding box center [280, 335] width 63 height 22
click at [296, 365] on link "Add Item Row" at bounding box center [308, 365] width 117 height 26
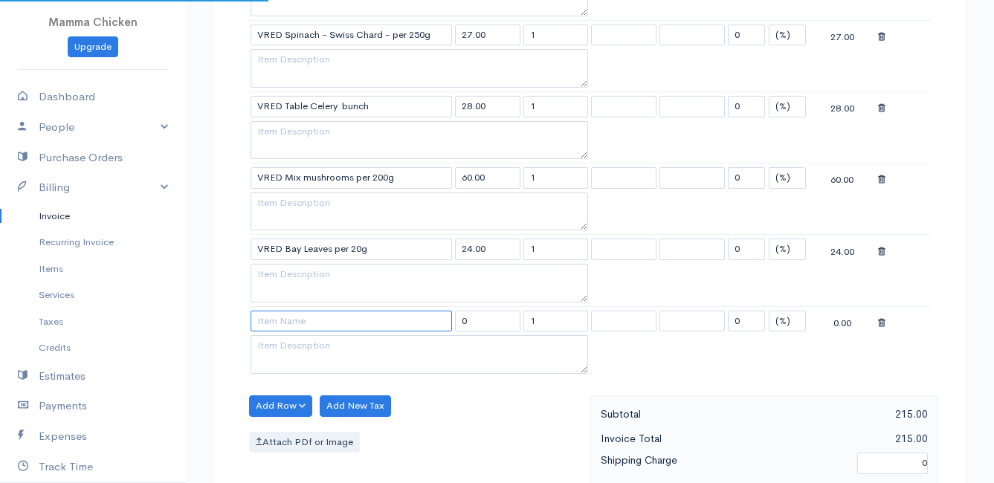
click at [291, 326] on input at bounding box center [351, 322] width 201 height 22
click at [294, 361] on body "Mamma Chicken Upgrade Dashboard People Clients Vendors Staff Users Purchase Ord…" at bounding box center [497, 150] width 994 height 1786
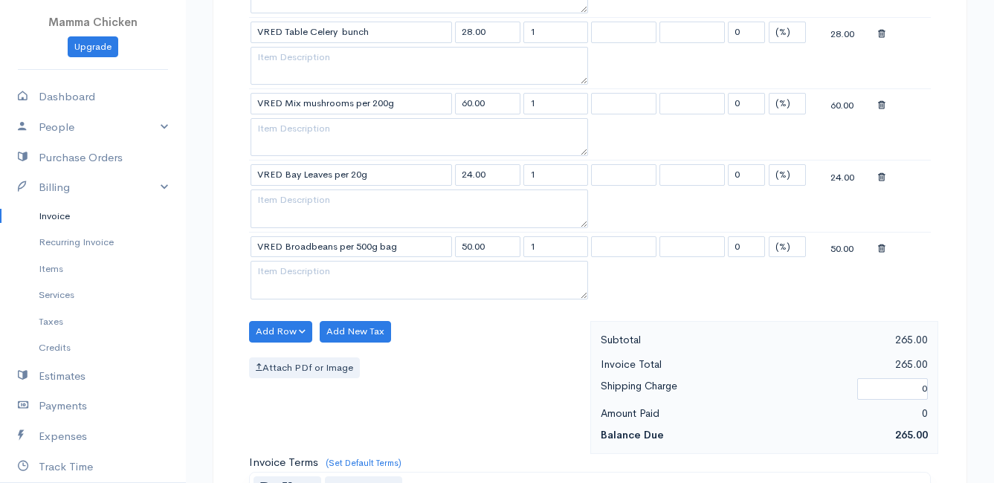
scroll to position [892, 0]
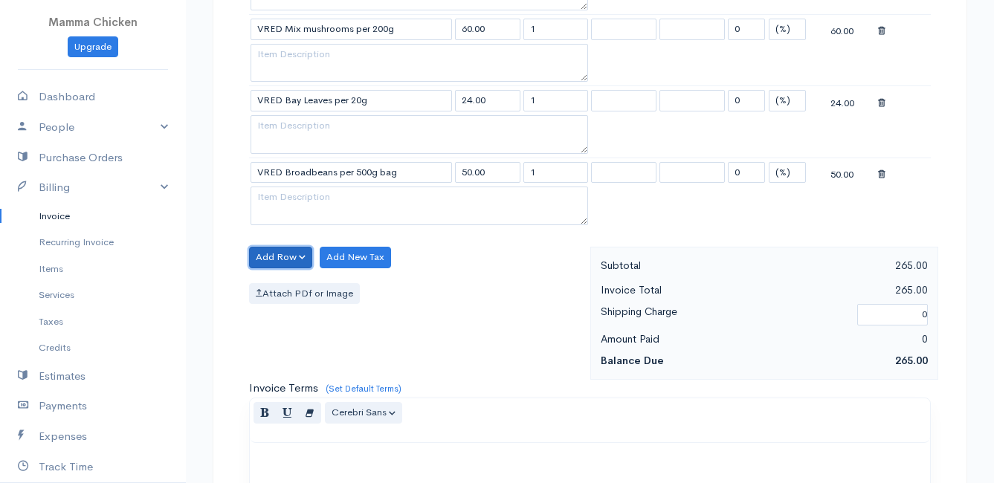
click at [262, 253] on button "Add Row" at bounding box center [280, 258] width 63 height 22
click at [291, 288] on link "Add Item Row" at bounding box center [308, 288] width 117 height 26
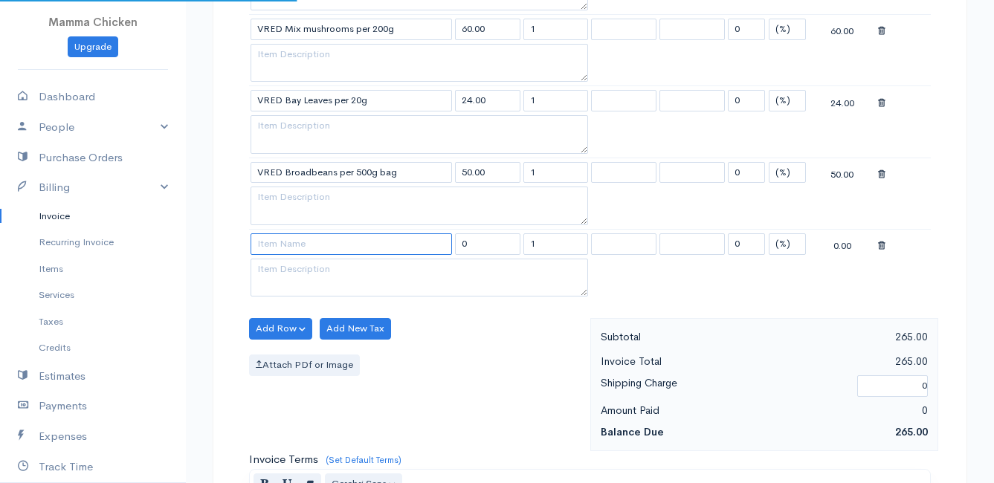
click at [282, 248] on input at bounding box center [351, 244] width 201 height 22
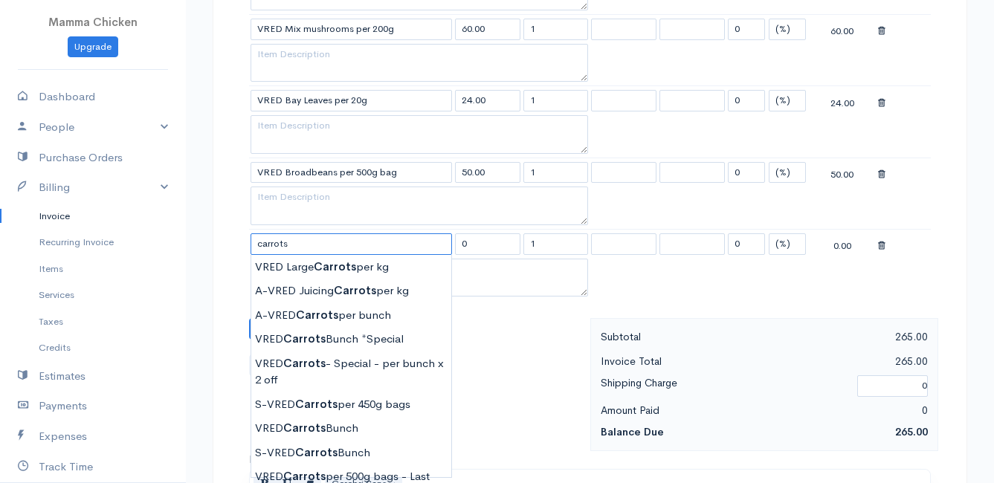
scroll to position [966, 0]
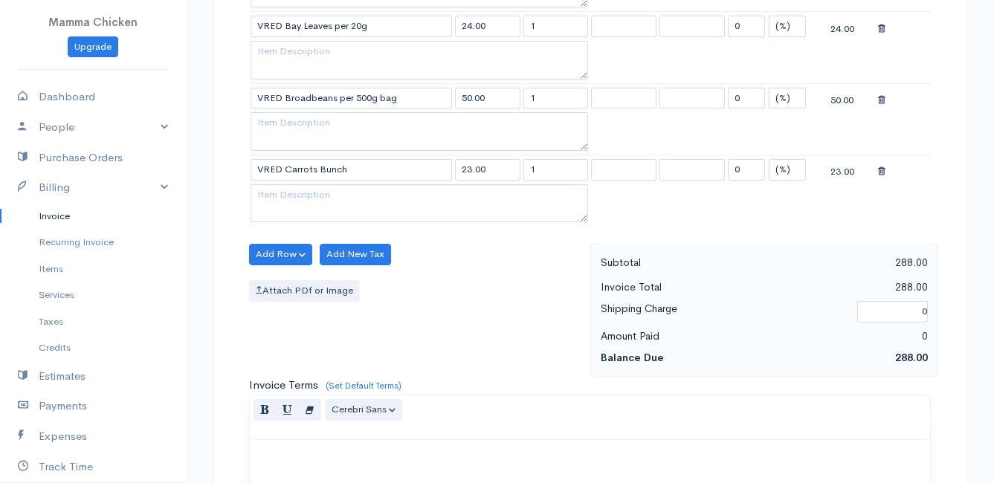
click at [268, 251] on button "Add Row" at bounding box center [280, 255] width 63 height 22
click at [283, 280] on link "Add Item Row" at bounding box center [308, 285] width 117 height 26
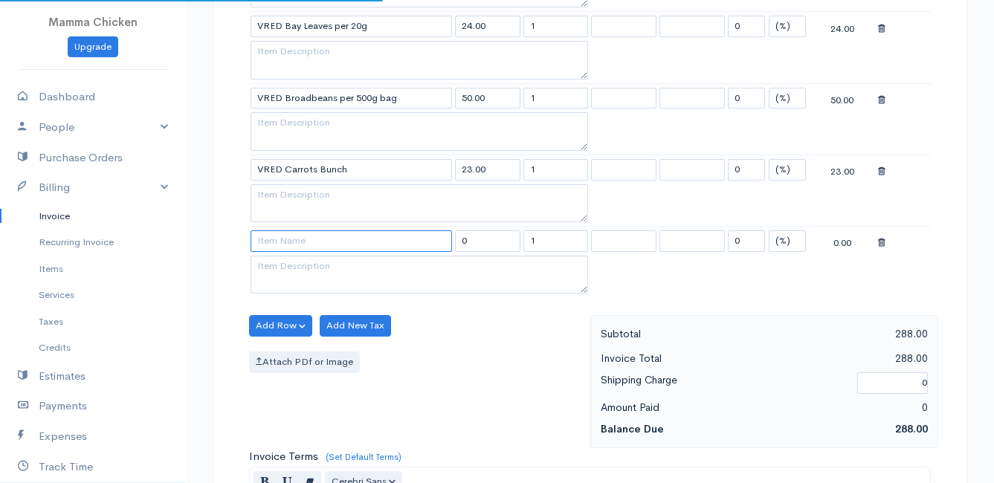
click at [275, 241] on input at bounding box center [351, 241] width 201 height 22
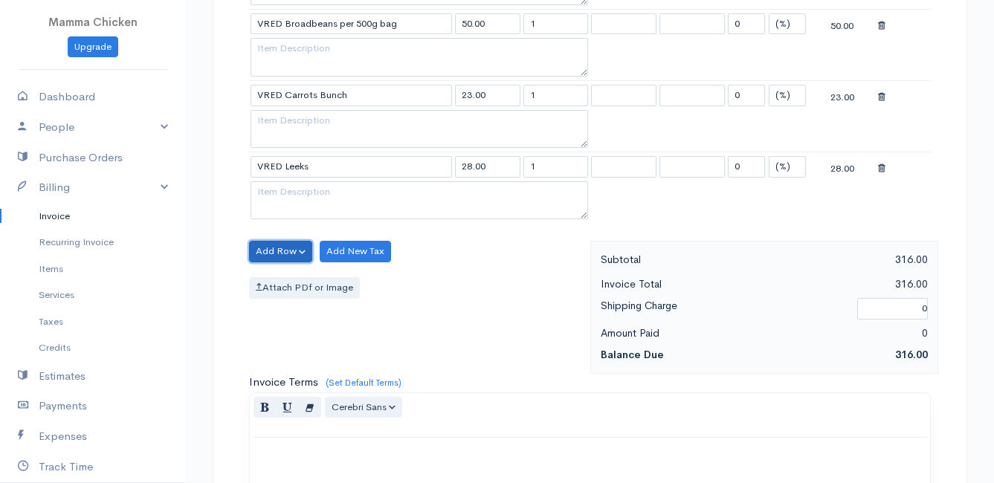
click at [275, 251] on button "Add Row" at bounding box center [280, 252] width 63 height 22
click at [283, 280] on link "Add Item Row" at bounding box center [308, 282] width 117 height 26
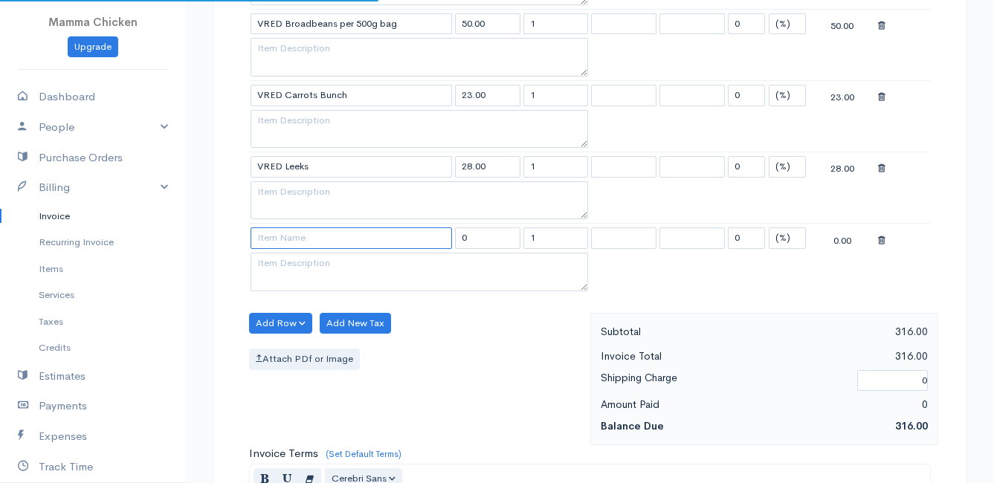
click at [284, 245] on input at bounding box center [351, 238] width 201 height 22
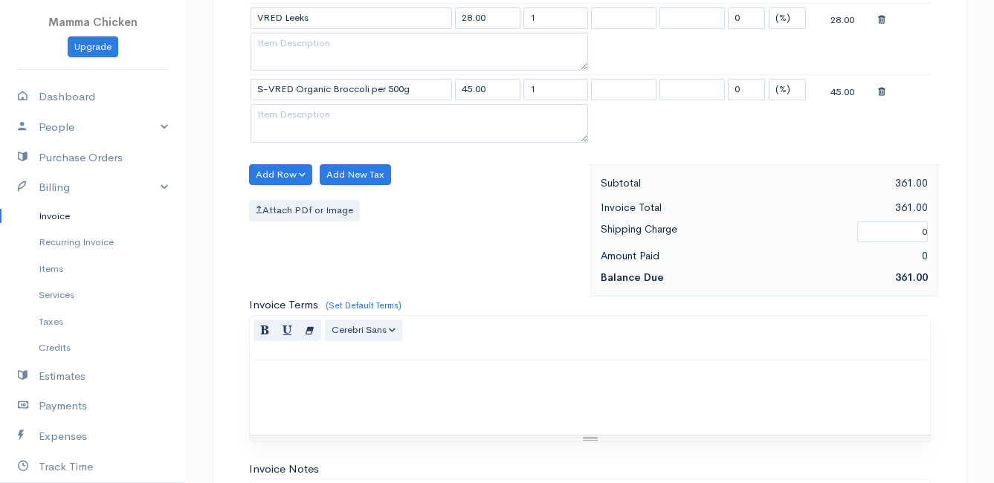
scroll to position [1115, 0]
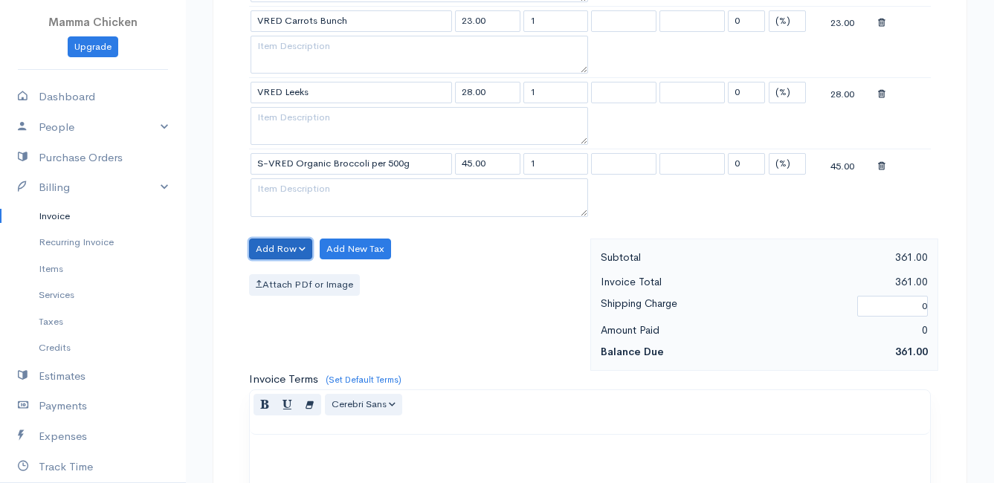
click at [270, 243] on button "Add Row" at bounding box center [280, 250] width 63 height 22
click at [291, 275] on link "Add Item Row" at bounding box center [308, 280] width 117 height 26
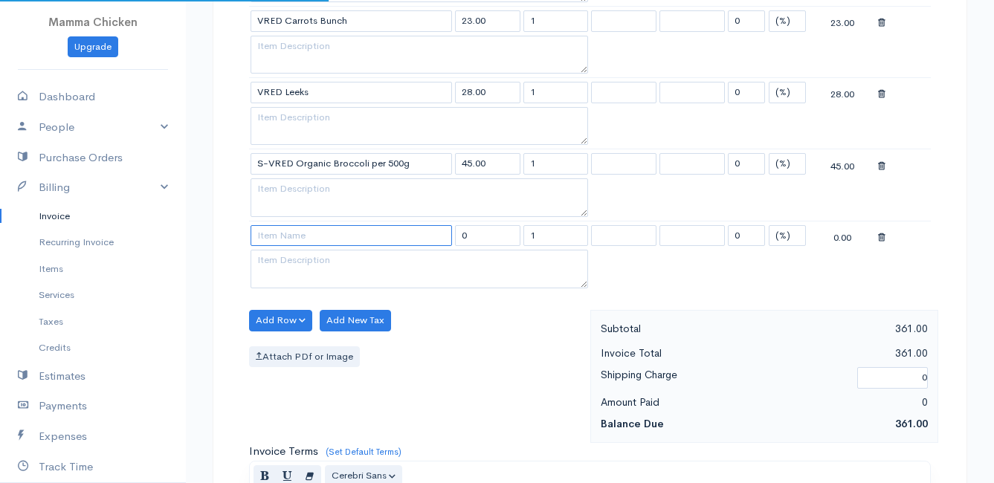
click at [286, 239] on input at bounding box center [351, 236] width 201 height 22
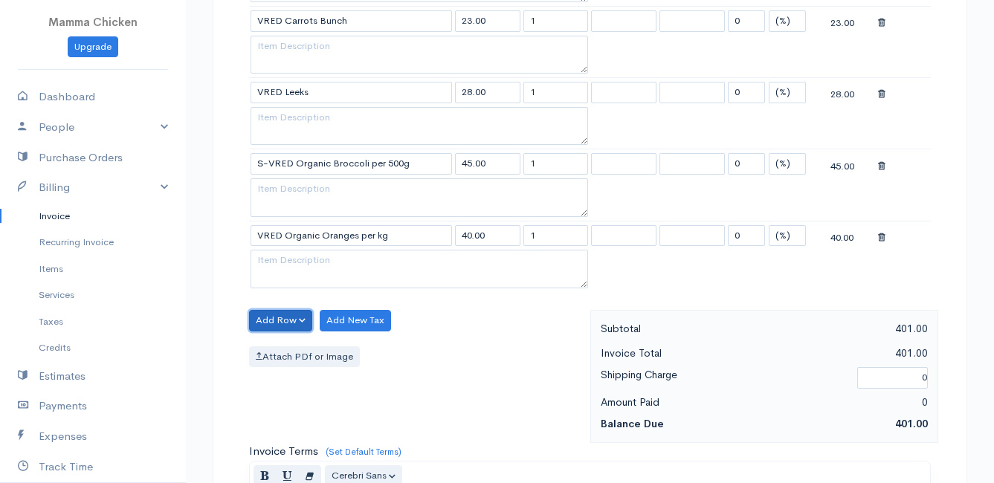
click at [269, 317] on button "Add Row" at bounding box center [280, 321] width 63 height 22
click at [291, 353] on link "Add Item Row" at bounding box center [308, 351] width 117 height 26
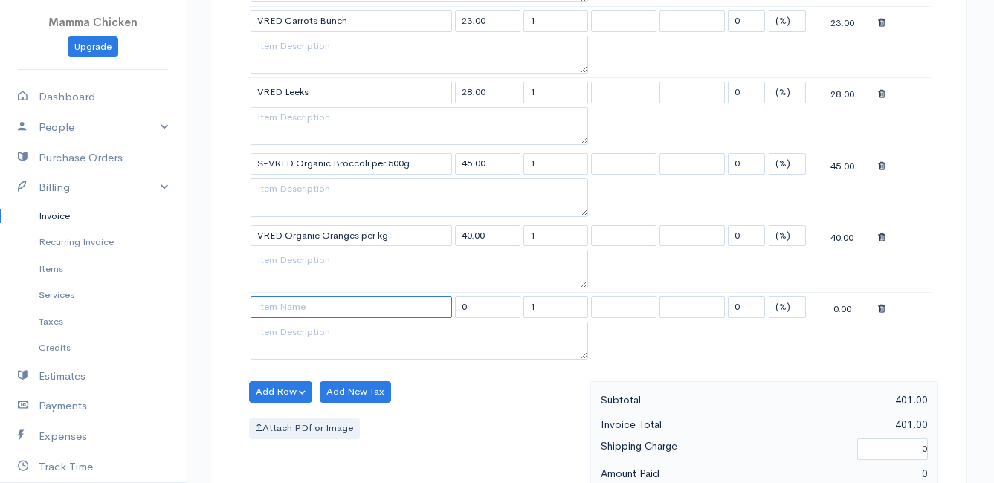
click at [274, 310] on input at bounding box center [351, 308] width 201 height 22
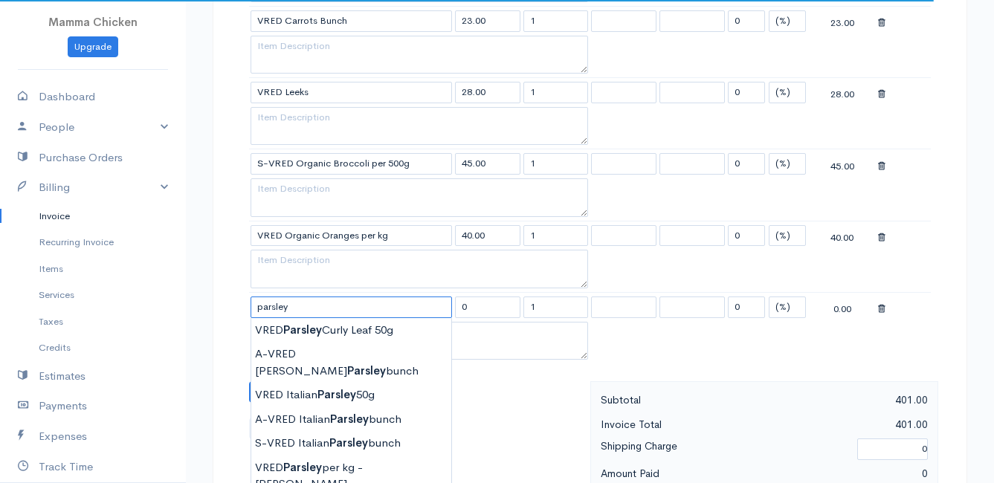
scroll to position [1190, 0]
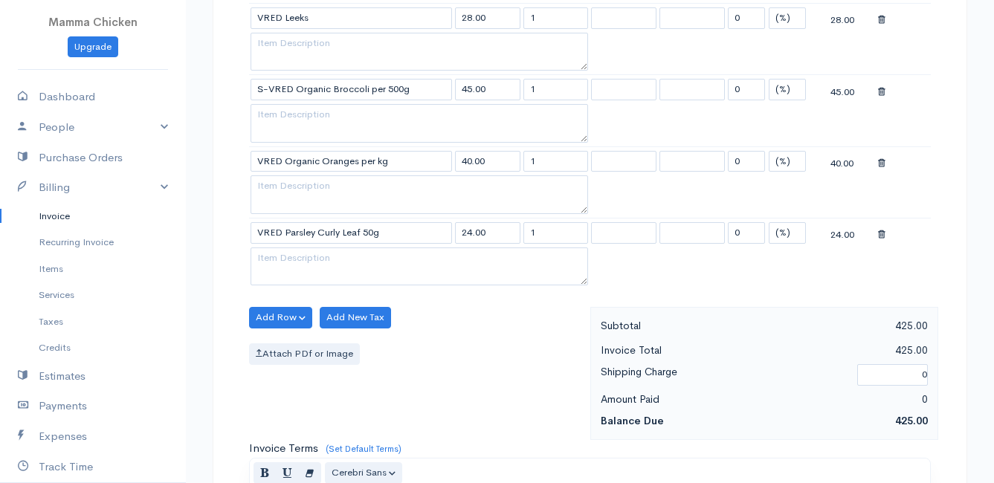
click at [282, 312] on button "Add Row" at bounding box center [280, 318] width 63 height 22
click at [291, 347] on link "Add Item Row" at bounding box center [308, 348] width 117 height 26
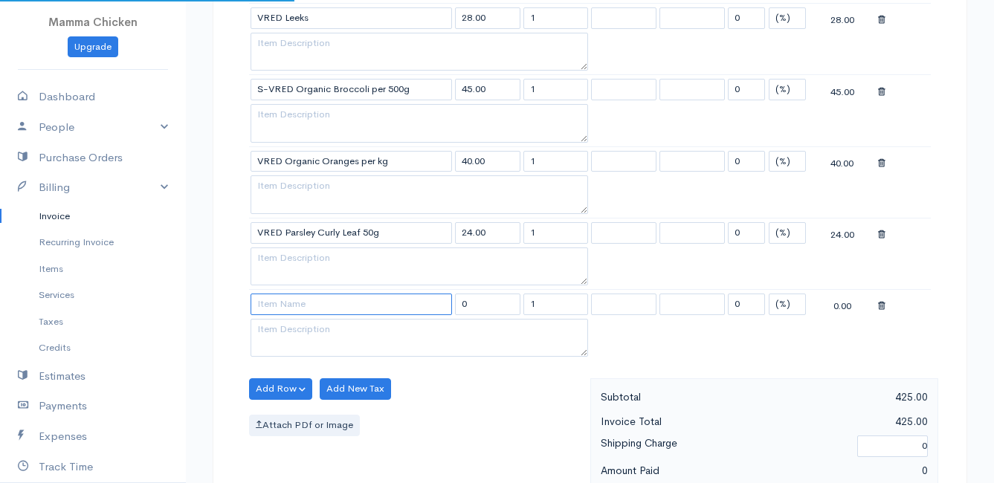
click at [283, 303] on input at bounding box center [351, 305] width 201 height 22
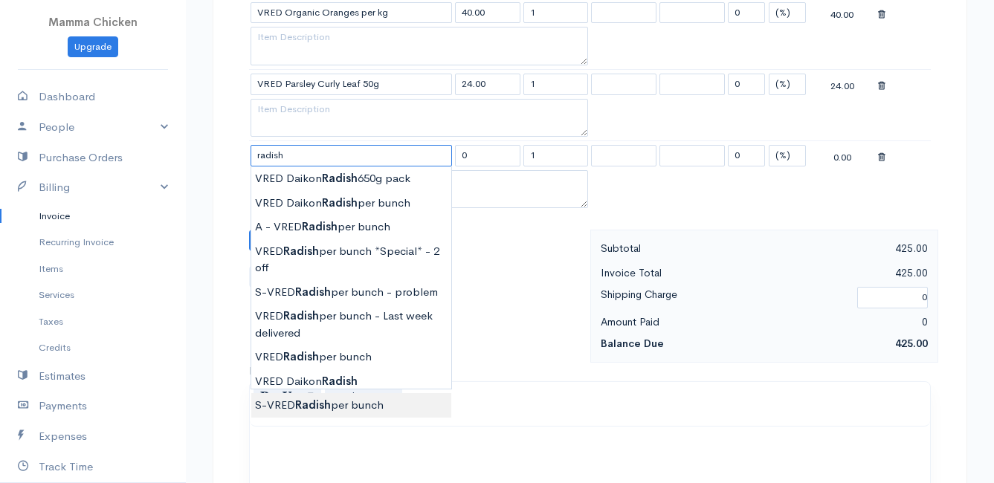
scroll to position [1413, 0]
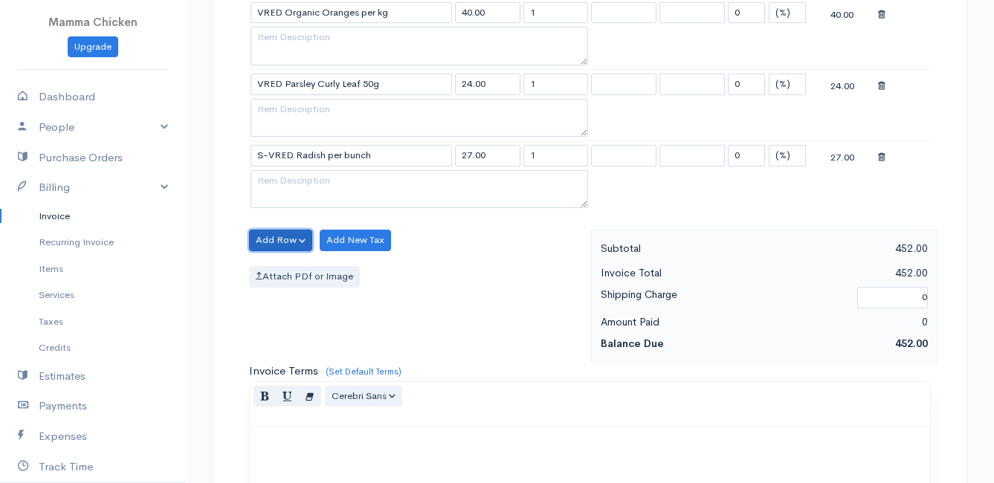
click at [279, 239] on button "Add Row" at bounding box center [280, 241] width 63 height 22
click at [292, 266] on link "Add Item Row" at bounding box center [308, 271] width 117 height 26
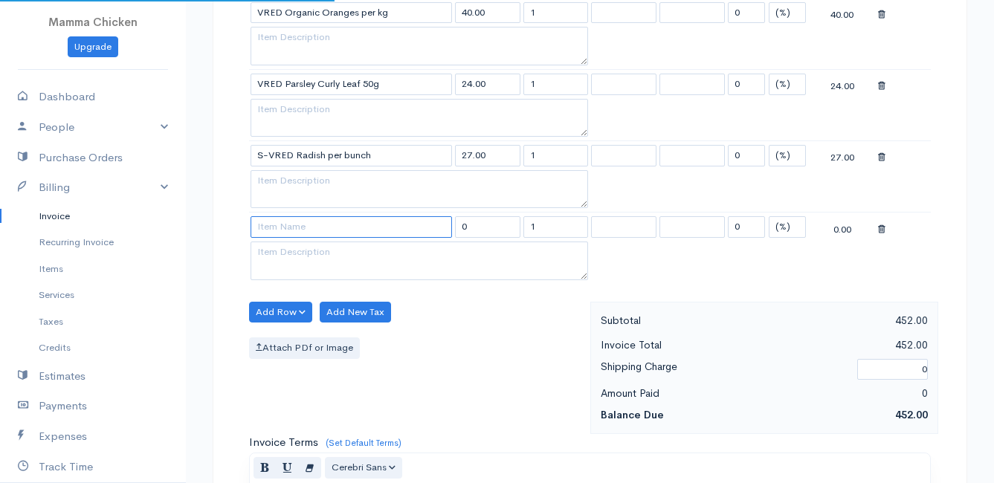
click at [286, 231] on input at bounding box center [351, 227] width 201 height 22
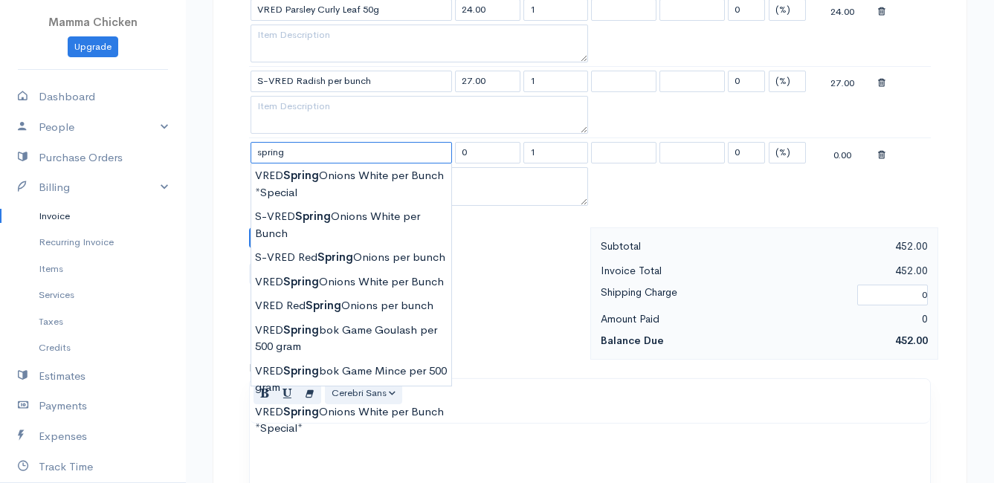
scroll to position [1487, 0]
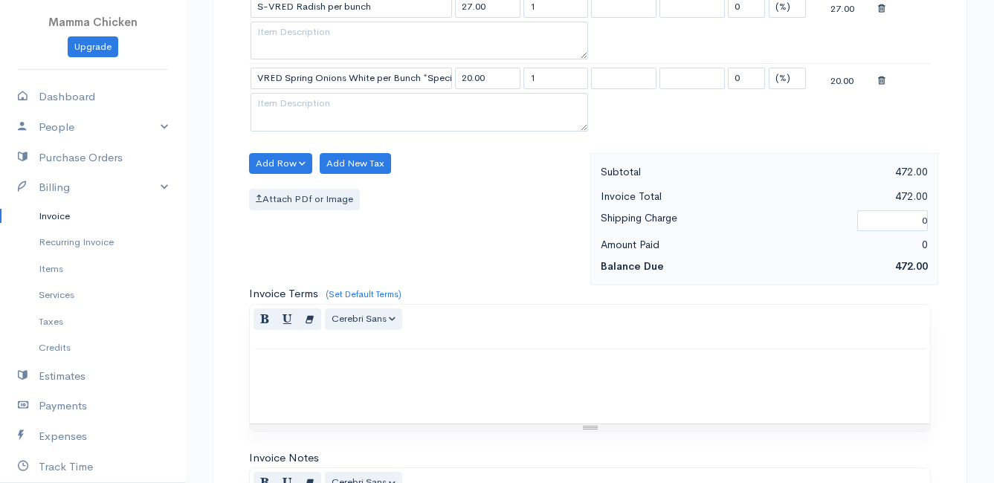
click at [268, 155] on button "Add Row" at bounding box center [280, 164] width 63 height 22
click at [275, 193] on link "Add Item Row" at bounding box center [308, 194] width 117 height 26
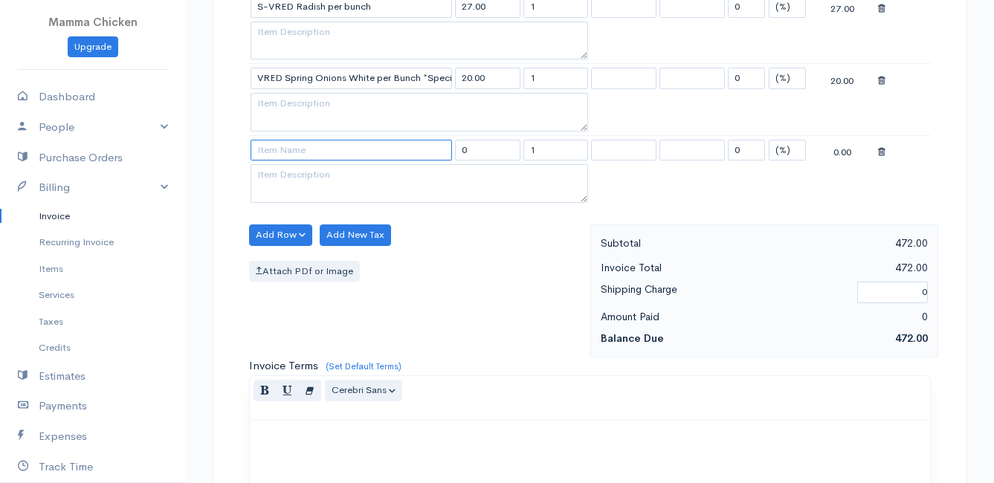
click at [276, 153] on input at bounding box center [351, 151] width 201 height 22
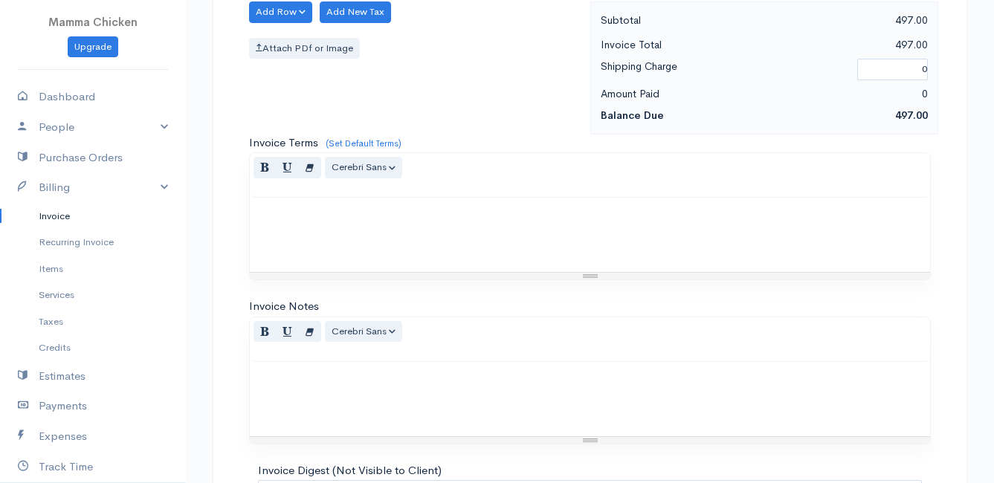
scroll to position [1875, 0]
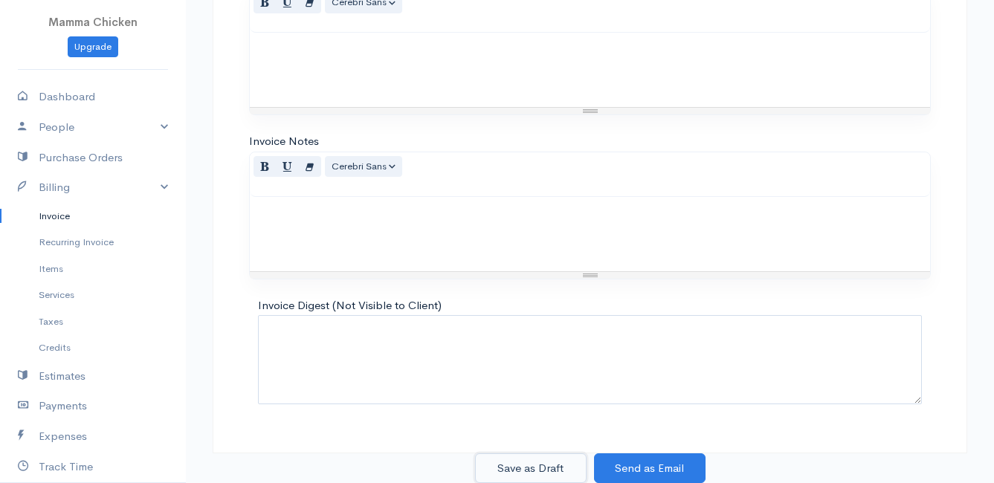
click at [530, 462] on button "Save as Draft" at bounding box center [531, 469] width 112 height 30
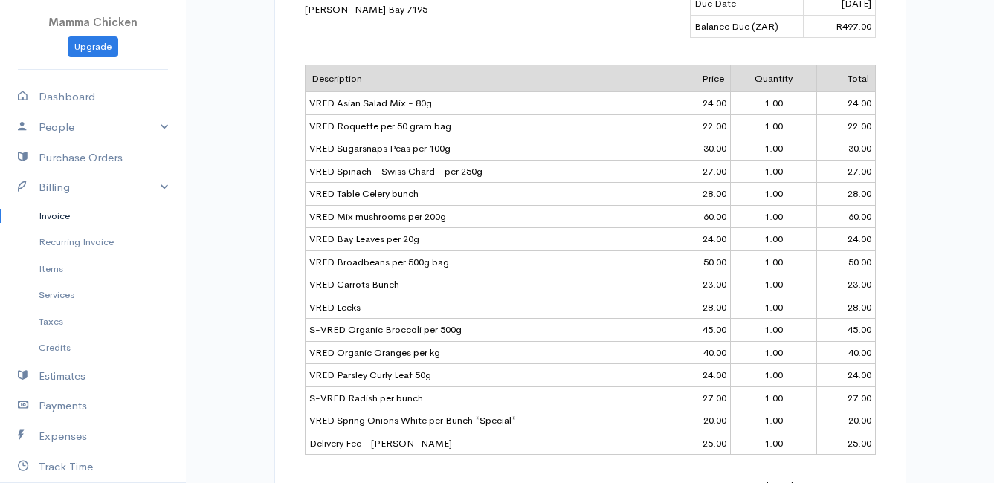
scroll to position [669, 0]
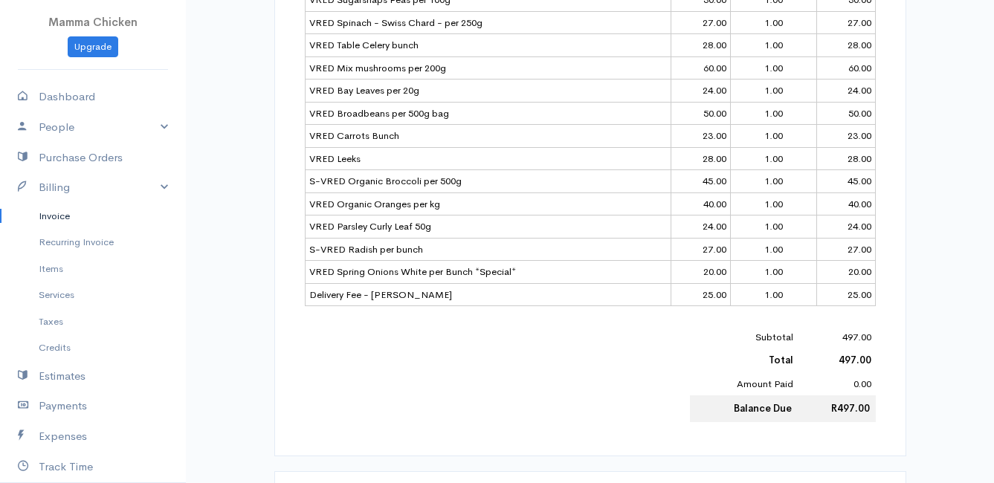
click at [62, 213] on link "Invoice" at bounding box center [93, 216] width 186 height 27
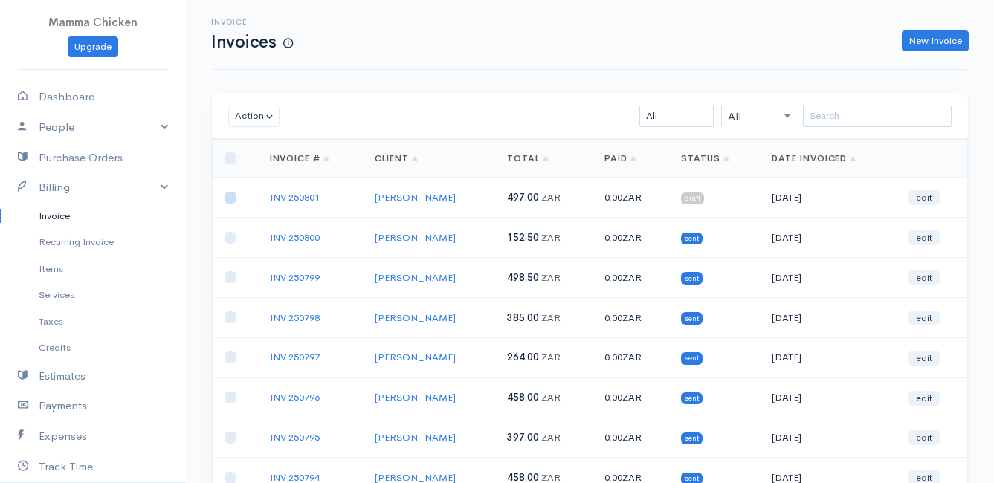
click at [233, 198] on input "checkbox" at bounding box center [231, 198] width 12 height 12
click at [247, 114] on button "Action" at bounding box center [253, 117] width 51 height 22
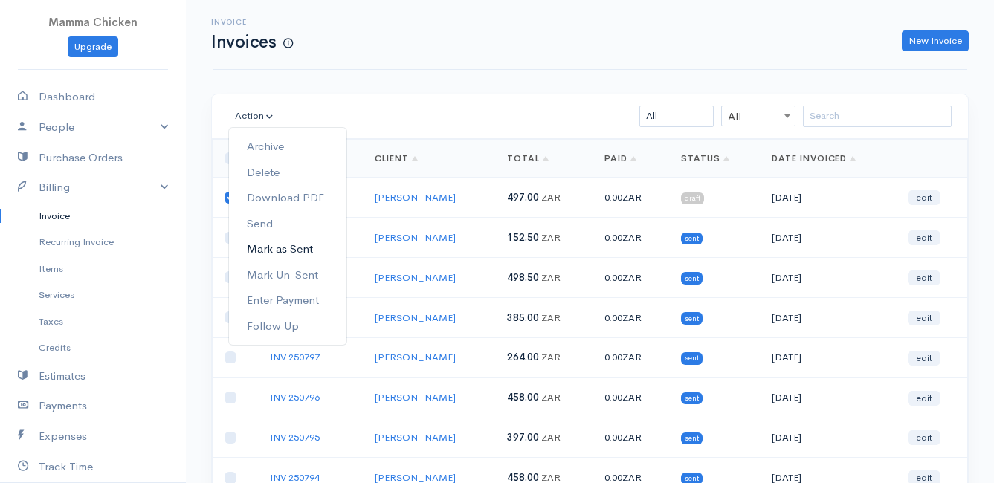
click at [286, 247] on link "Mark as Sent" at bounding box center [287, 249] width 117 height 26
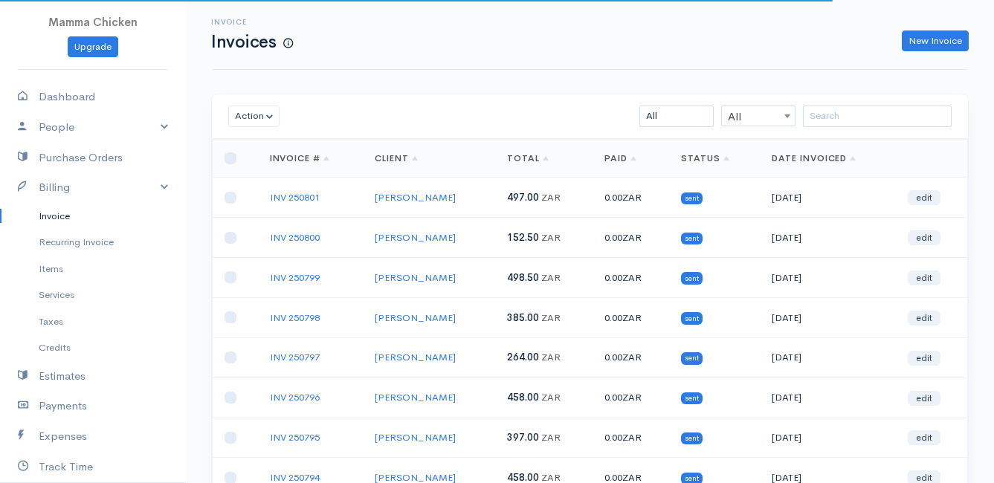
scroll to position [232, 0]
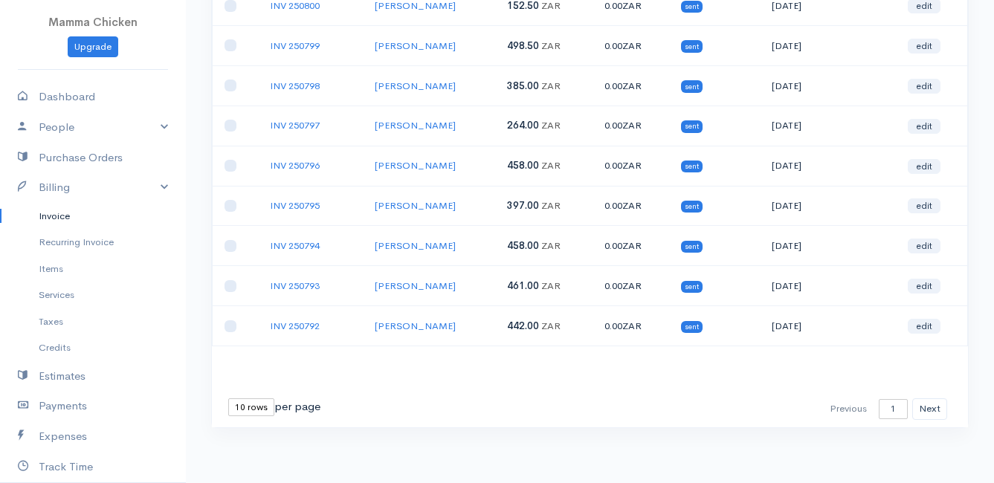
click at [249, 402] on select "10 rows 25 rows 50 rows" at bounding box center [251, 407] width 46 height 18
click at [228, 398] on select "10 rows 25 rows 50 rows" at bounding box center [251, 407] width 46 height 18
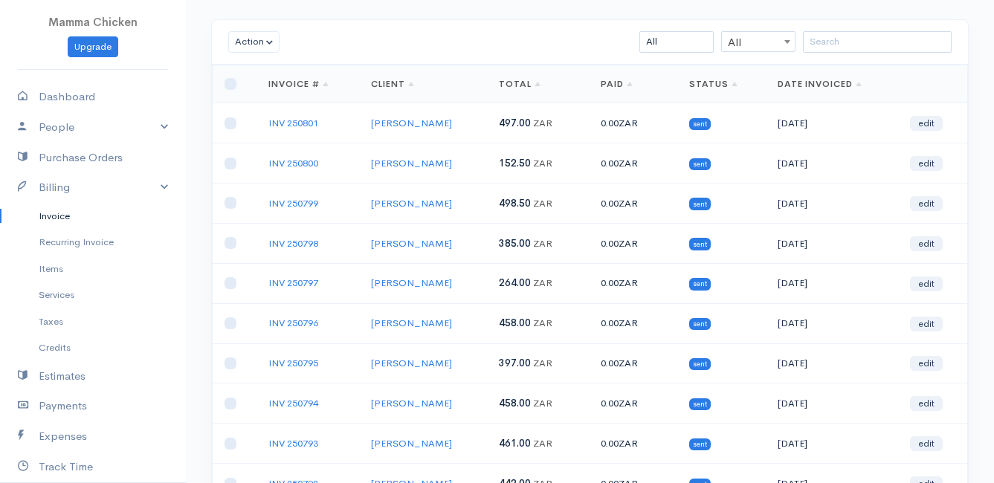
scroll to position [0, 0]
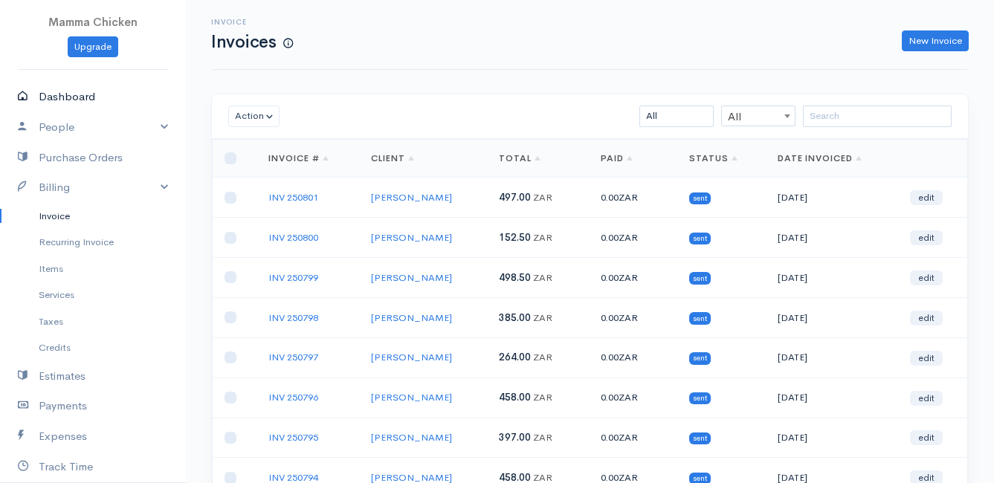
click at [60, 86] on link "Dashboard" at bounding box center [93, 97] width 186 height 30
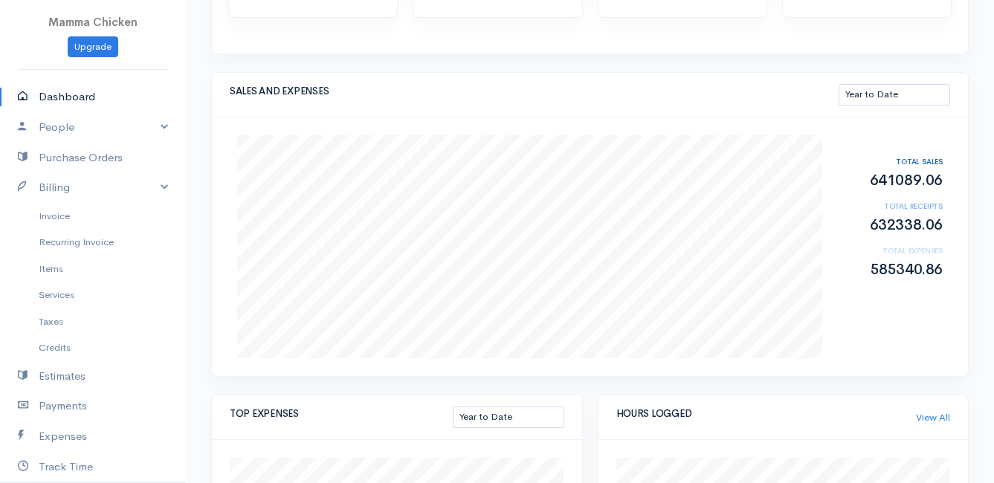
scroll to position [297, 0]
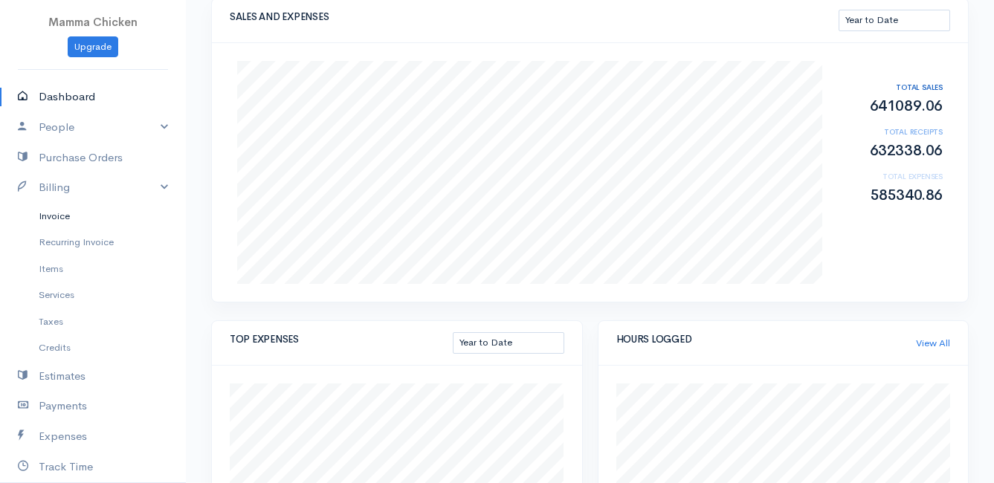
click at [44, 213] on link "Invoice" at bounding box center [93, 216] width 186 height 27
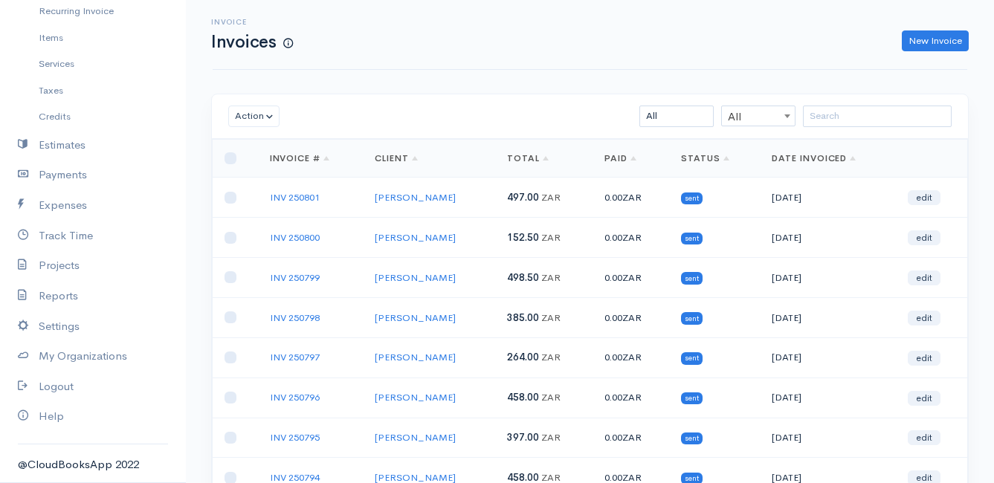
scroll to position [232, 0]
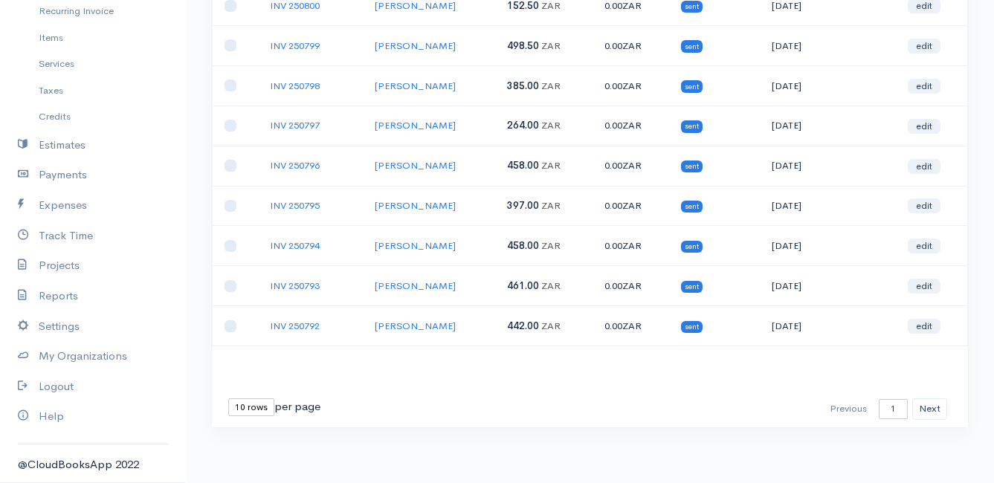
click at [236, 415] on select "10 rows 25 rows 50 rows" at bounding box center [251, 407] width 46 height 18
click at [228, 398] on select "10 rows 25 rows 50 rows" at bounding box center [251, 407] width 46 height 18
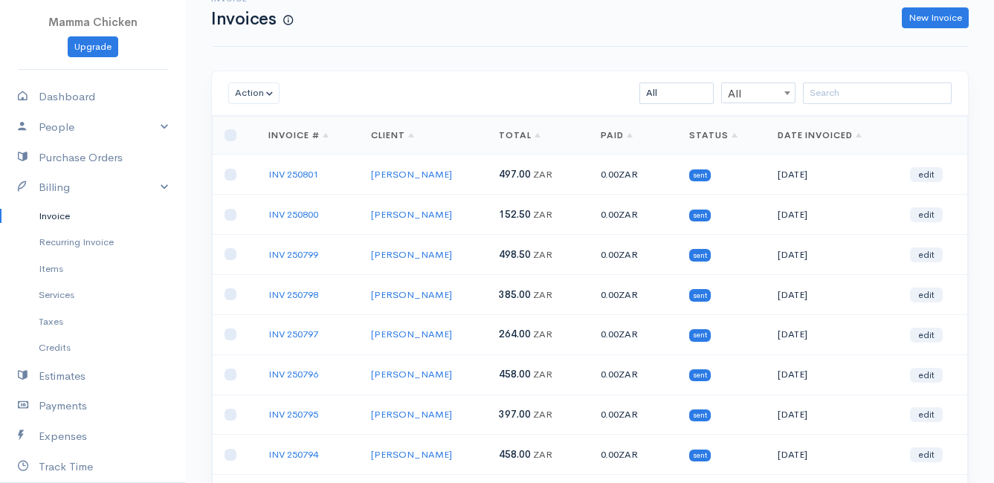
scroll to position [0, 0]
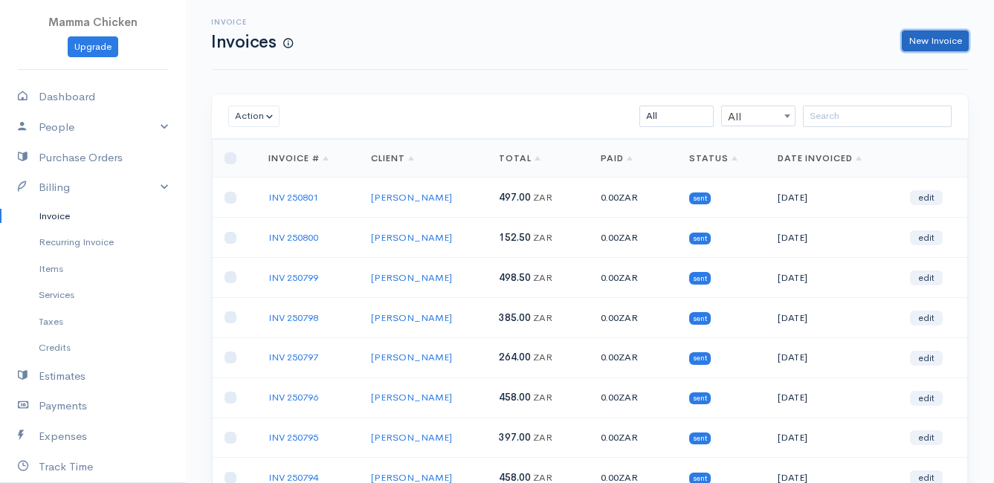
click at [929, 36] on link "New Invoice" at bounding box center [935, 41] width 67 height 22
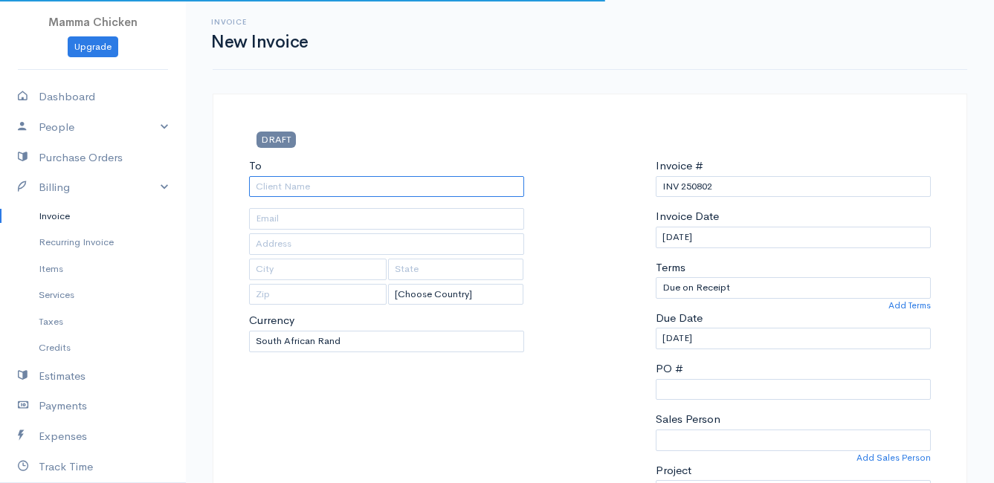
click at [276, 189] on input "To" at bounding box center [386, 187] width 275 height 22
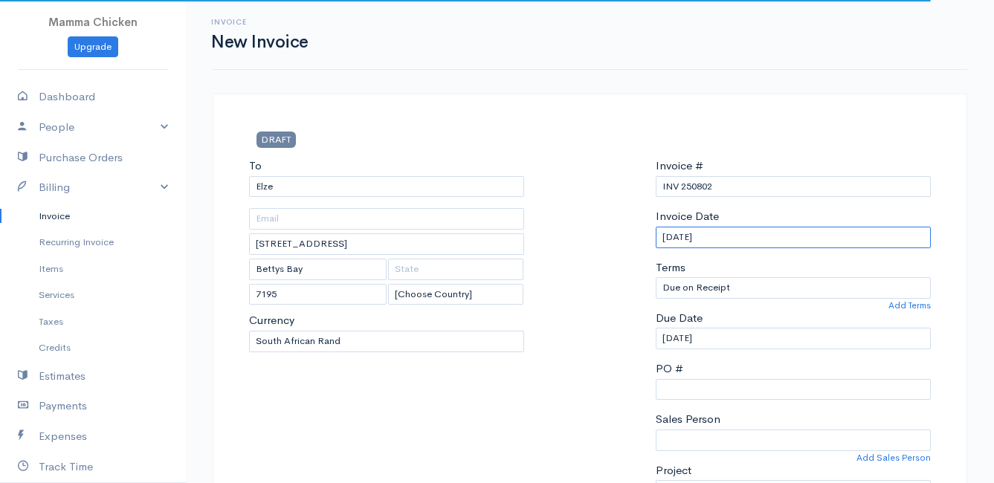
click at [804, 240] on input "[DATE]" at bounding box center [793, 238] width 275 height 22
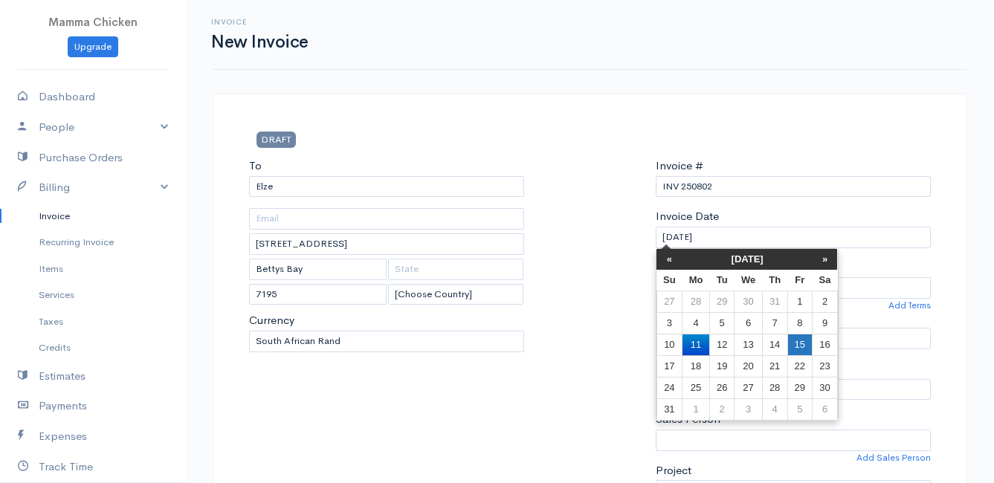
click at [801, 344] on td "15" at bounding box center [799, 345] width 25 height 22
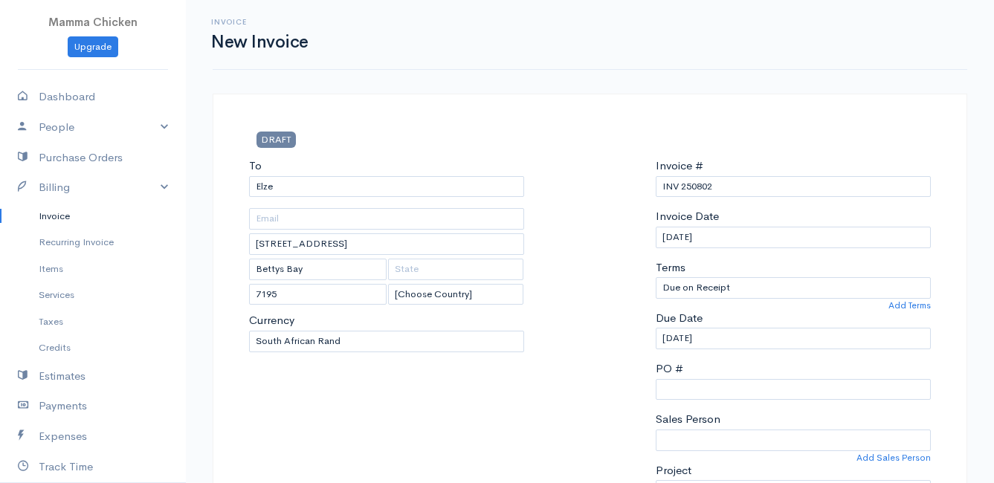
scroll to position [297, 0]
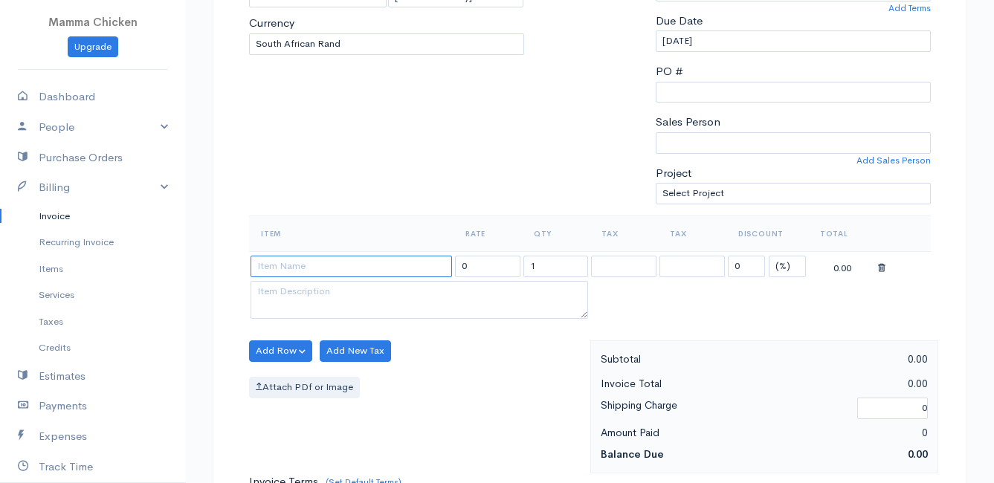
click at [269, 268] on input at bounding box center [351, 267] width 201 height 22
click at [320, 309] on body "Mamma Chicken Upgrade Dashboard People Clients Vendors Staff Users Purchase Ord…" at bounding box center [497, 345] width 994 height 1285
click at [299, 352] on button "Add Row" at bounding box center [280, 351] width 63 height 22
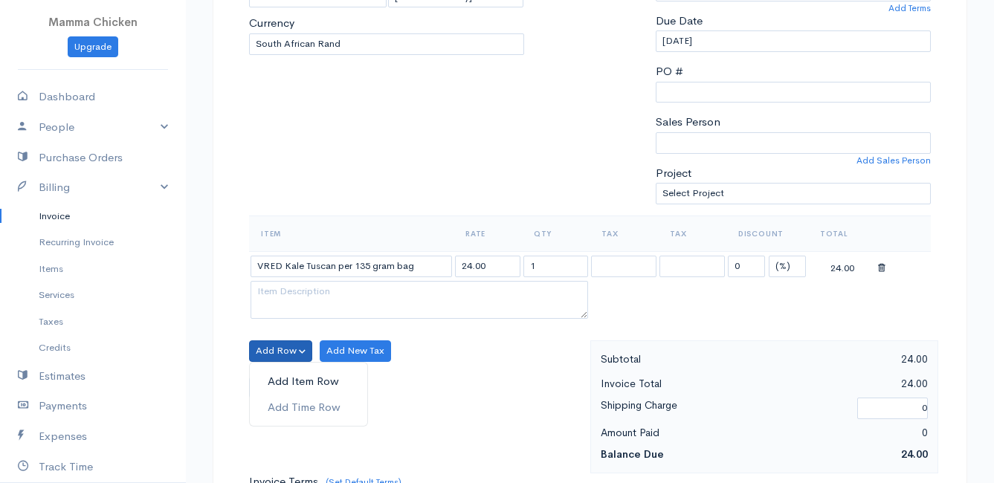
click at [287, 381] on link "Add Item Row" at bounding box center [308, 382] width 117 height 26
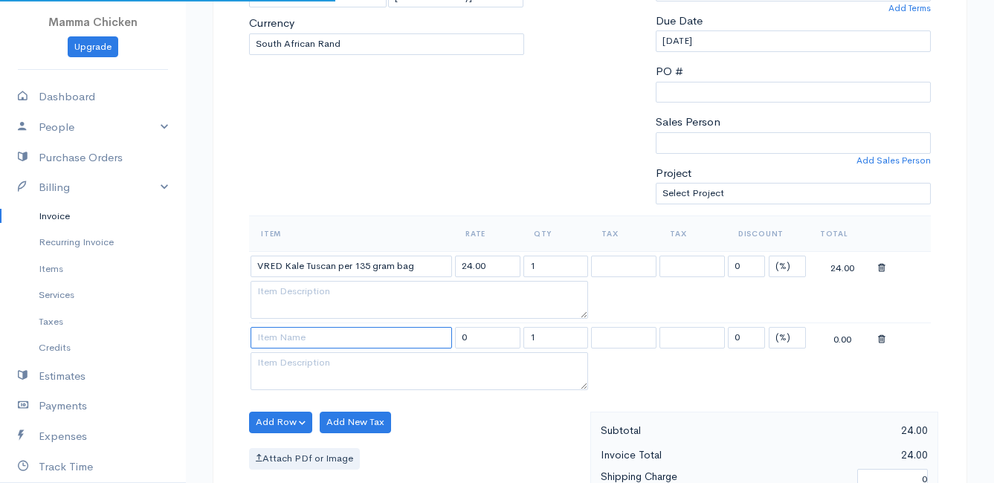
click at [286, 328] on input at bounding box center [351, 338] width 201 height 22
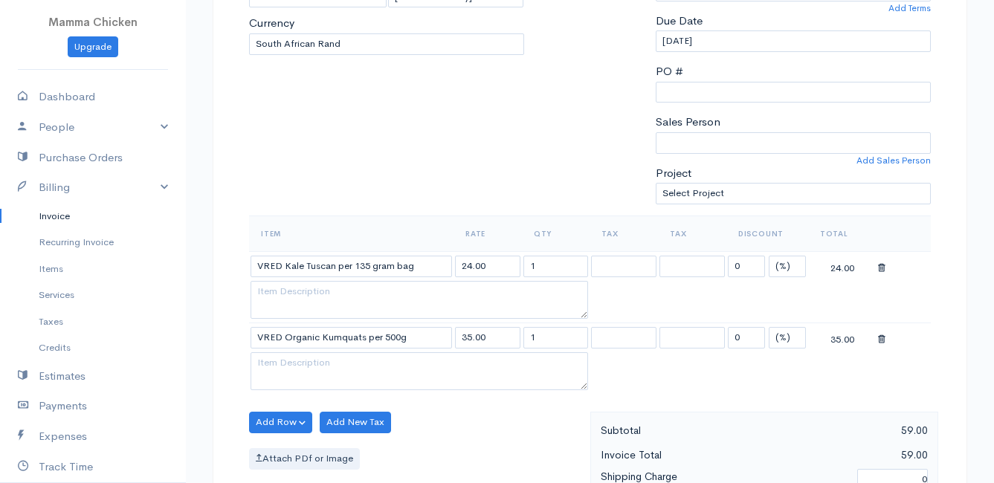
click at [320, 354] on body "Mamma Chicken Upgrade Dashboard People Clients Vendors Staff Users Purchase Ord…" at bounding box center [497, 381] width 994 height 1357
click at [277, 421] on button "Add Row" at bounding box center [280, 423] width 63 height 22
click at [288, 366] on link "Add Item Row" at bounding box center [308, 367] width 117 height 26
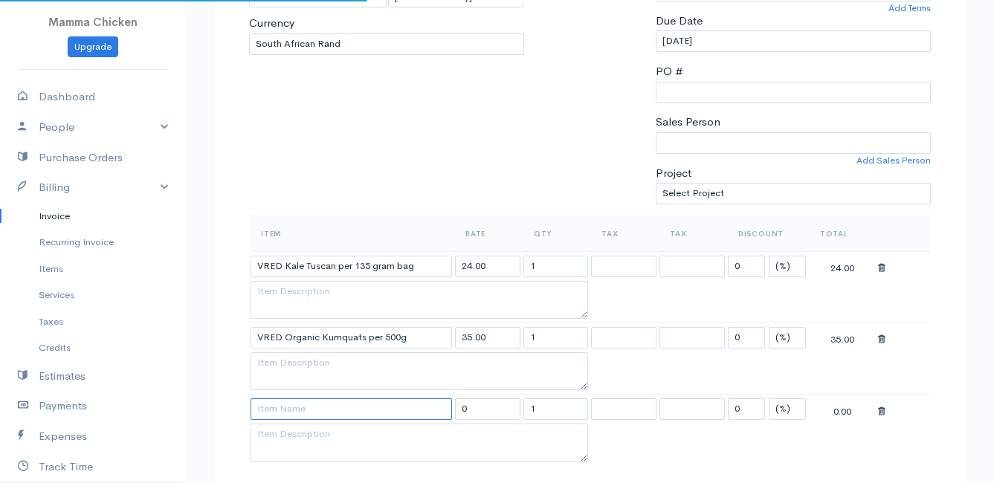
click at [291, 411] on input at bounding box center [351, 409] width 201 height 22
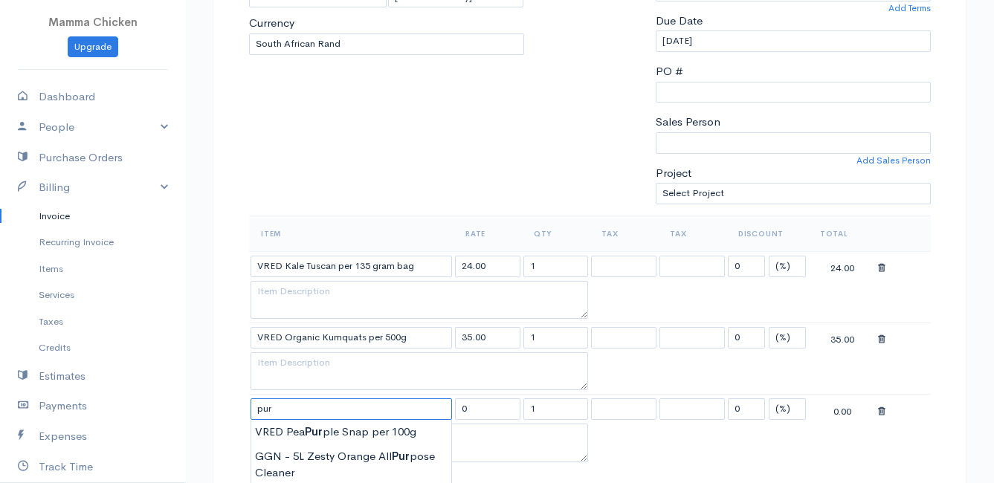
scroll to position [372, 0]
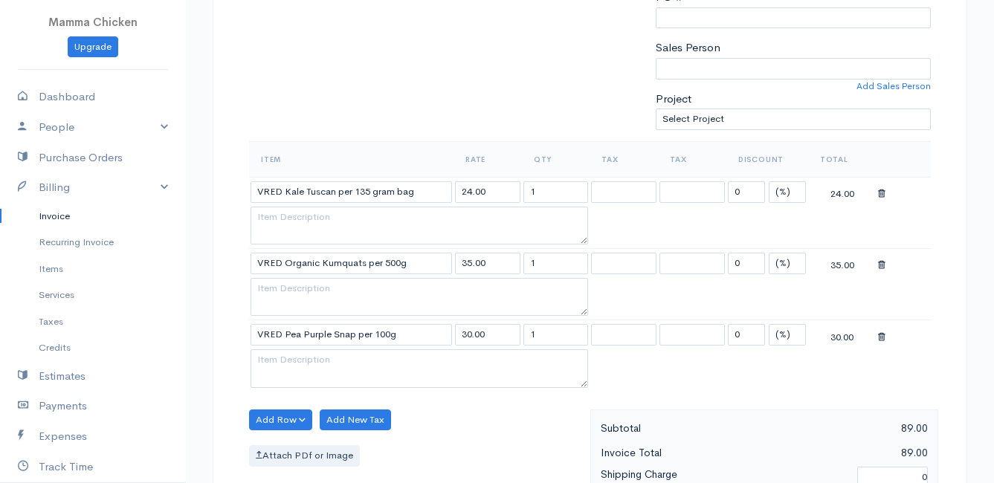
click at [328, 359] on body "Mamma Chicken Upgrade Dashboard People Clients Vendors Staff Users Purchase Ord…" at bounding box center [497, 342] width 994 height 1428
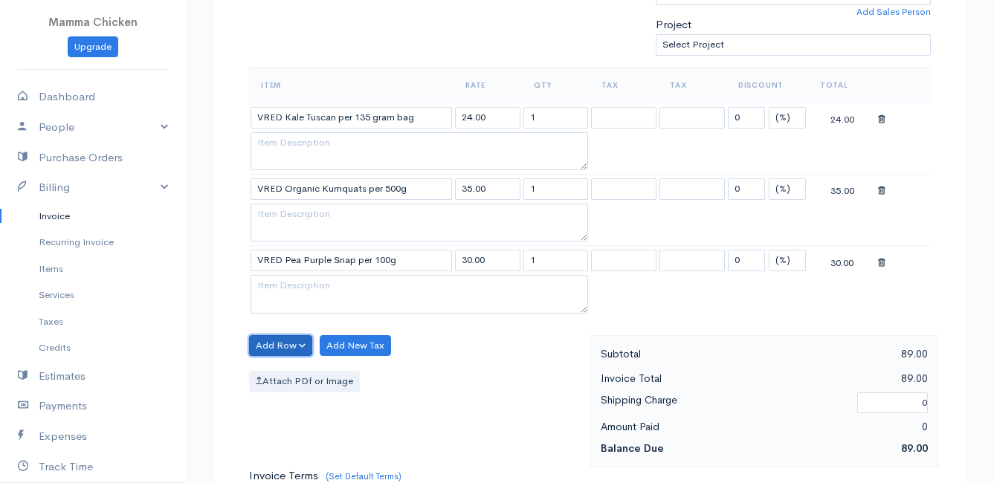
click at [275, 343] on button "Add Row" at bounding box center [280, 346] width 63 height 22
click at [280, 375] on link "Add Item Row" at bounding box center [308, 377] width 117 height 26
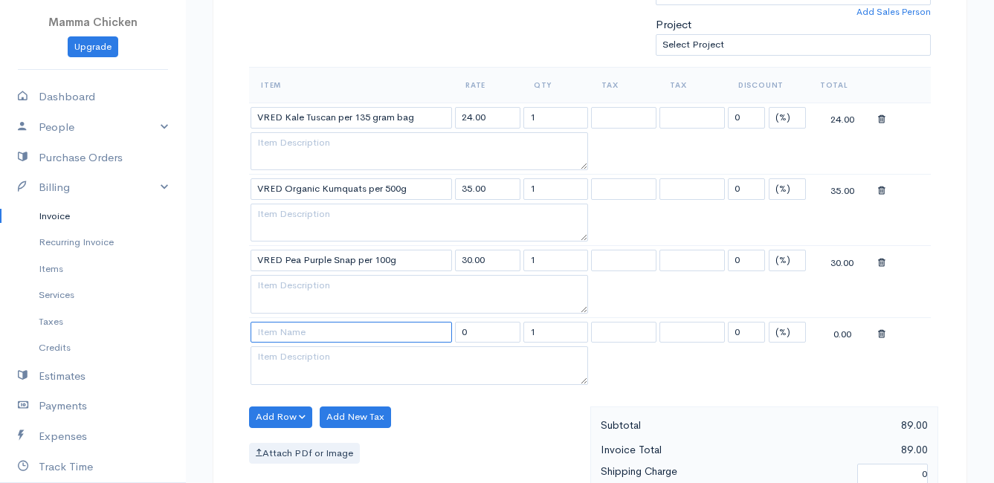
click at [284, 334] on input at bounding box center [351, 333] width 201 height 22
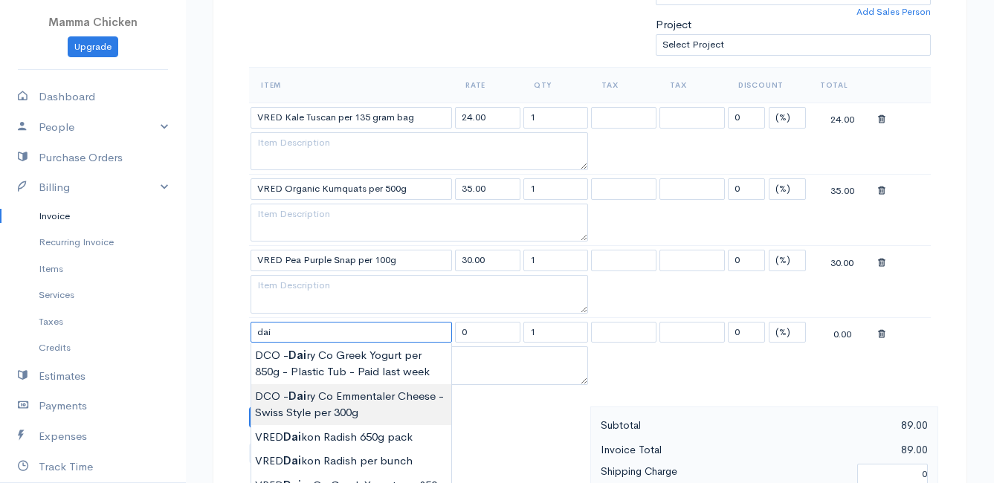
scroll to position [520, 0]
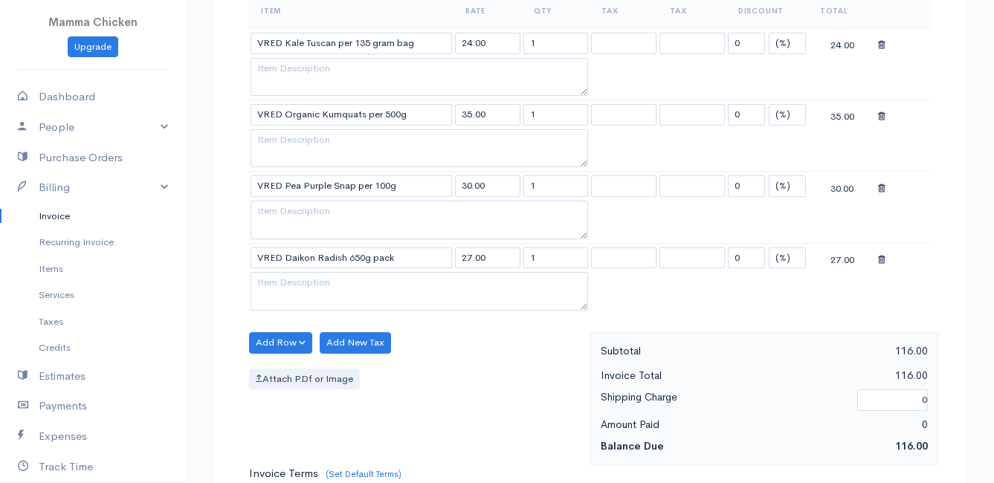
click at [384, 360] on body "Mamma Chicken Upgrade Dashboard People Clients Vendors Staff Users Purchase Ord…" at bounding box center [497, 230] width 994 height 1500
click at [279, 340] on button "Add Row" at bounding box center [280, 343] width 63 height 22
click at [283, 373] on link "Add Item Row" at bounding box center [308, 374] width 117 height 26
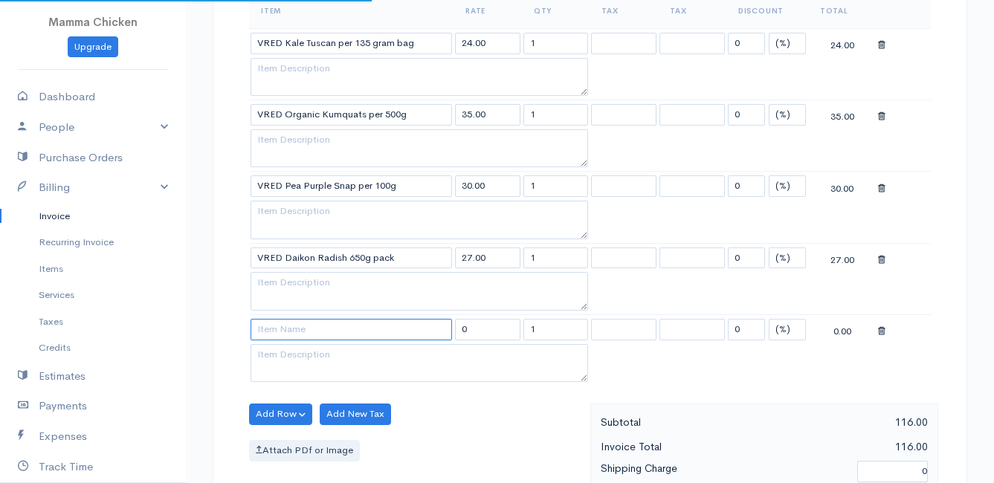
click at [273, 335] on input at bounding box center [351, 330] width 201 height 22
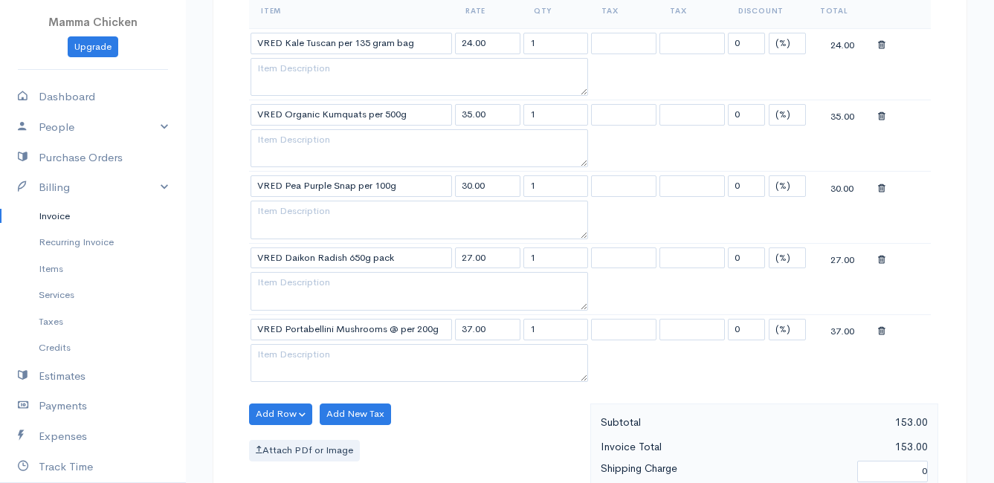
click at [300, 394] on body "Mamma Chicken Upgrade Dashboard People Clients Vendors Staff Users Purchase Ord…" at bounding box center [497, 266] width 994 height 1572
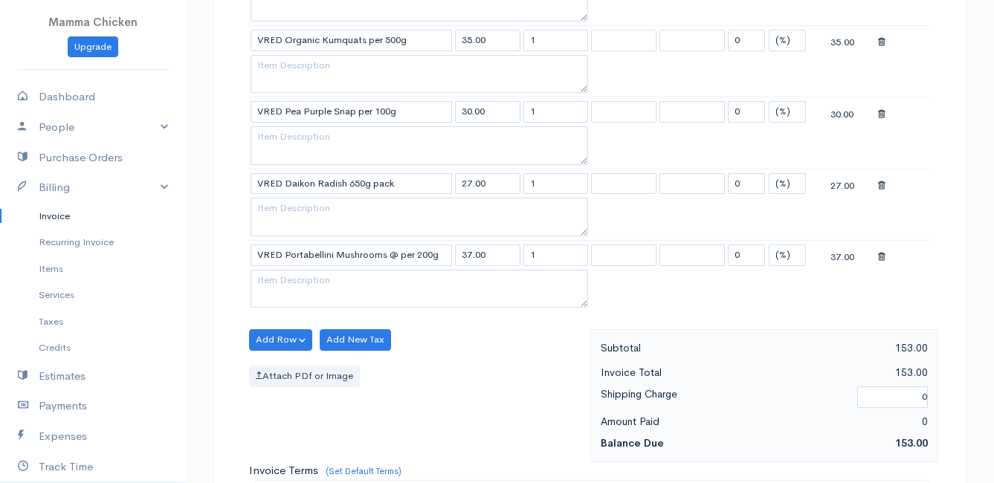
scroll to position [669, 0]
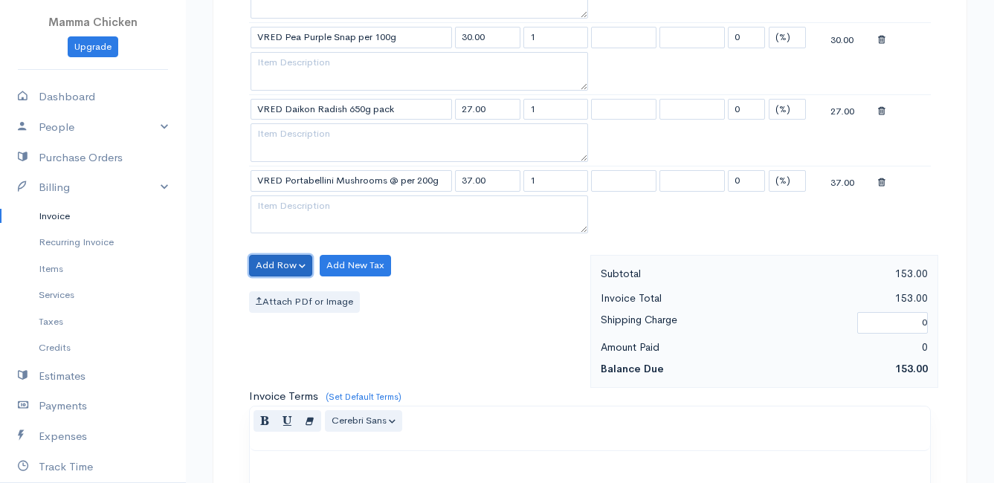
click at [265, 263] on button "Add Row" at bounding box center [280, 266] width 63 height 22
click at [308, 297] on link "Add Item Row" at bounding box center [308, 296] width 117 height 26
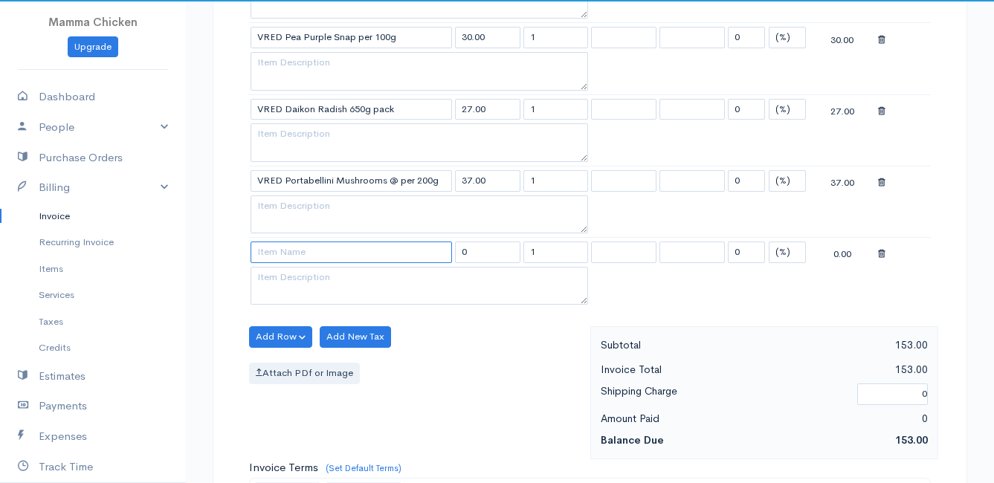
click at [290, 254] on input at bounding box center [351, 253] width 201 height 22
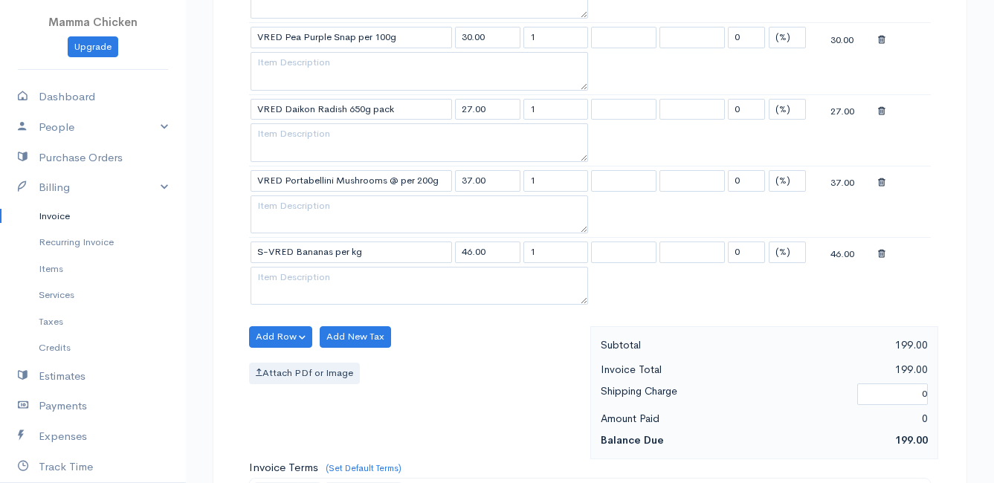
click at [319, 319] on body "Mamma Chicken Upgrade Dashboard People Clients Vendors Staff Users Purchase Ord…" at bounding box center [497, 152] width 994 height 1643
click at [281, 343] on button "Add Row" at bounding box center [280, 337] width 63 height 22
click at [280, 362] on link "Add Item Row" at bounding box center [308, 368] width 117 height 26
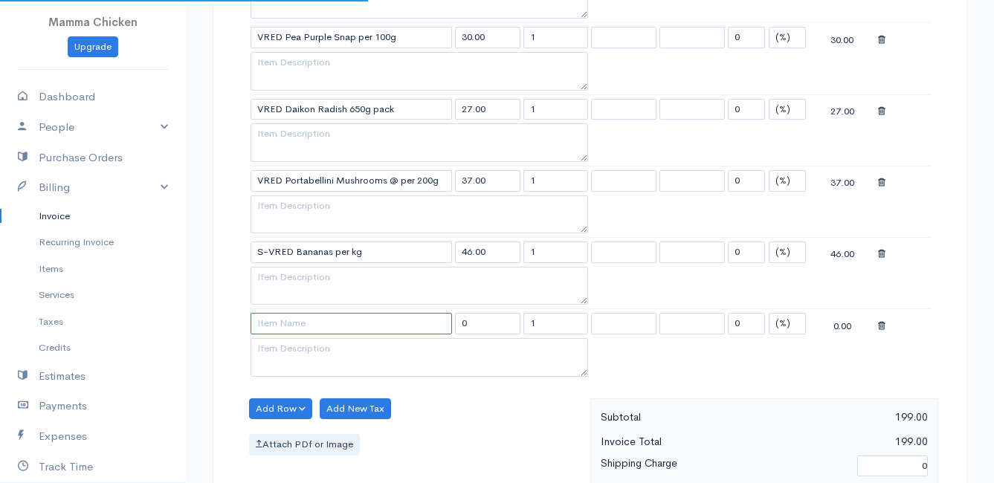
click at [276, 321] on input at bounding box center [351, 324] width 201 height 22
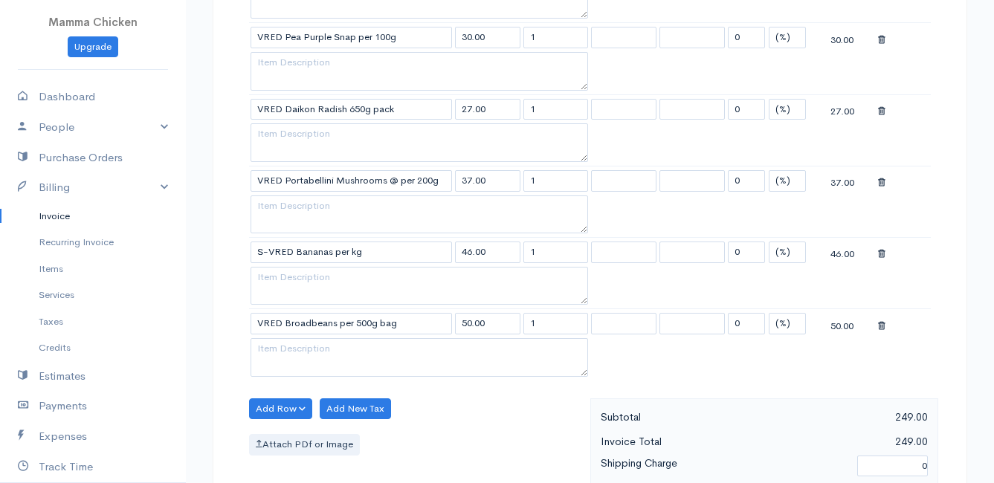
click at [304, 367] on body "Mamma Chicken Upgrade Dashboard People Clients Vendors Staff Users Purchase Ord…" at bounding box center [497, 188] width 994 height 1714
click at [275, 410] on button "Add Row" at bounding box center [280, 409] width 63 height 22
click at [292, 353] on link "Add Item Row" at bounding box center [308, 353] width 117 height 26
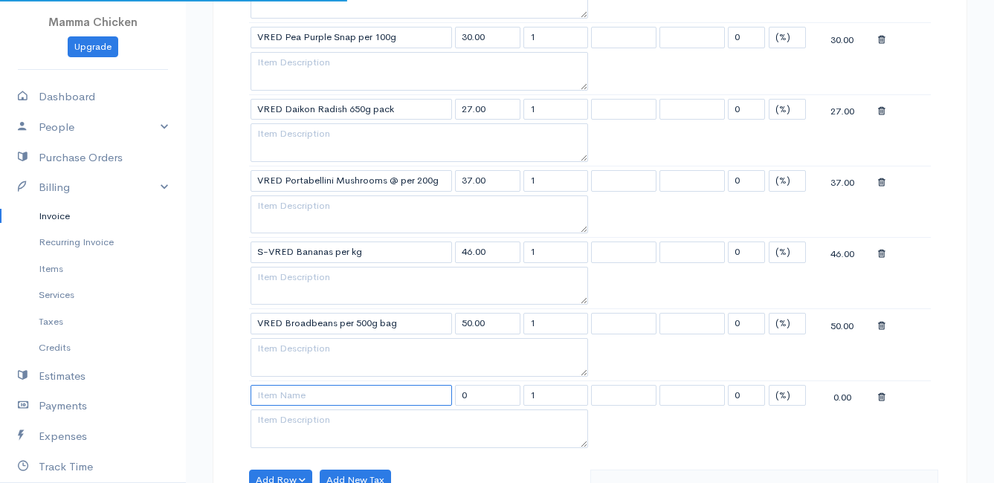
click at [294, 401] on input at bounding box center [351, 396] width 201 height 22
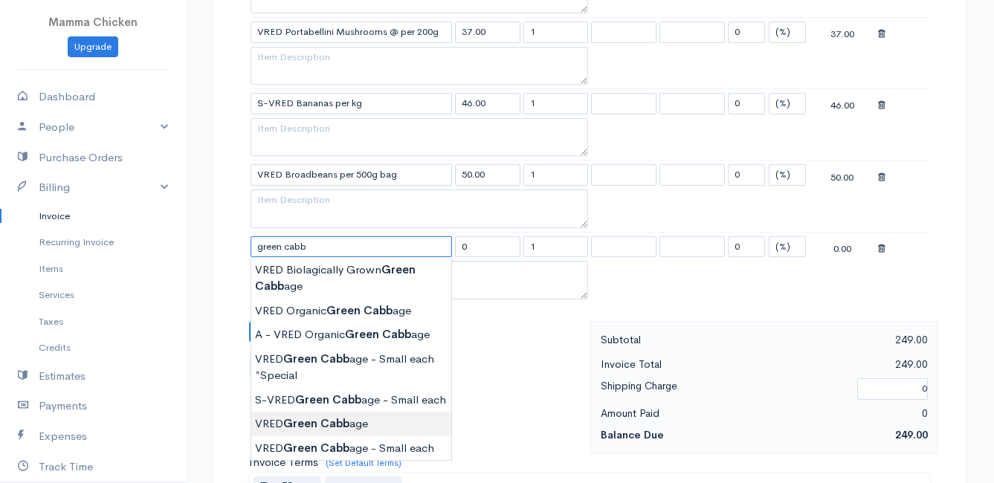
scroll to position [892, 0]
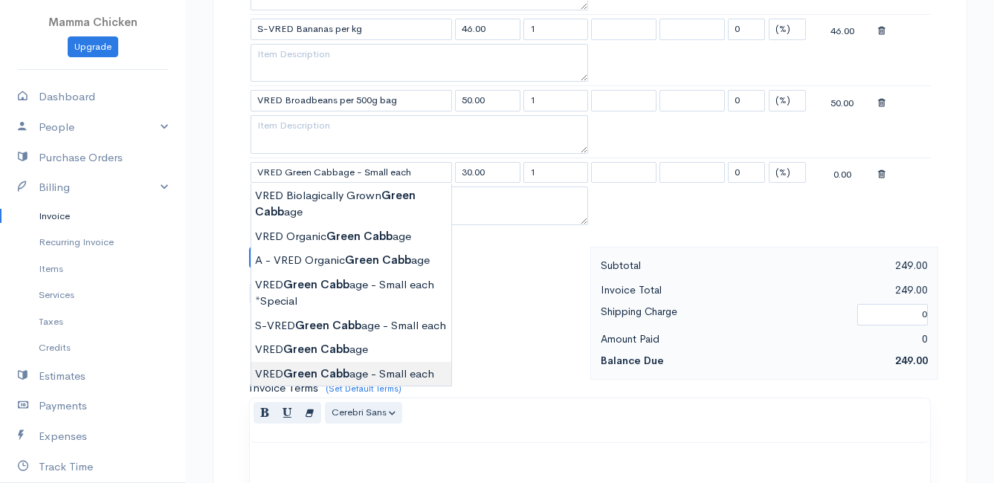
click at [341, 372] on body "Mamma Chicken Upgrade Dashboard People Clients Vendors Staff Users Purchase Ord…" at bounding box center [497, 1] width 994 height 1786
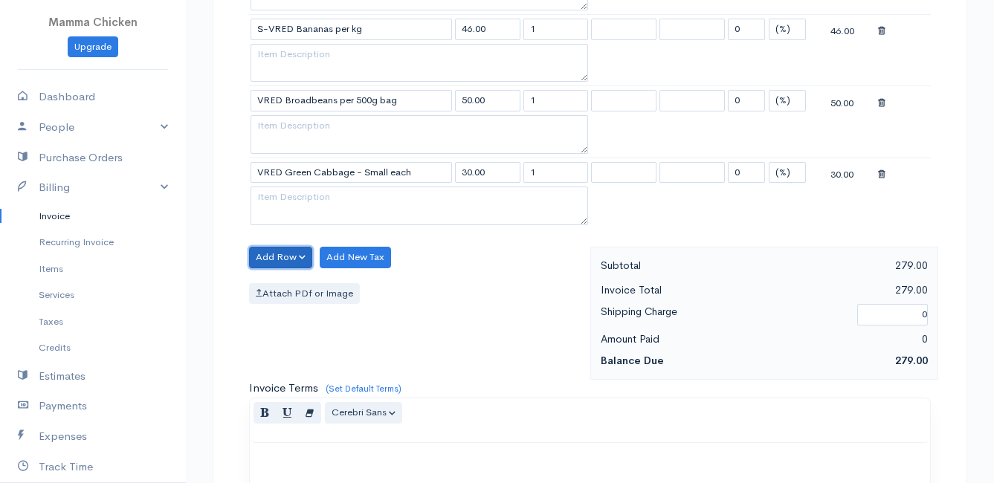
click at [282, 251] on button "Add Row" at bounding box center [280, 258] width 63 height 22
click at [281, 283] on link "Add Item Row" at bounding box center [308, 288] width 117 height 26
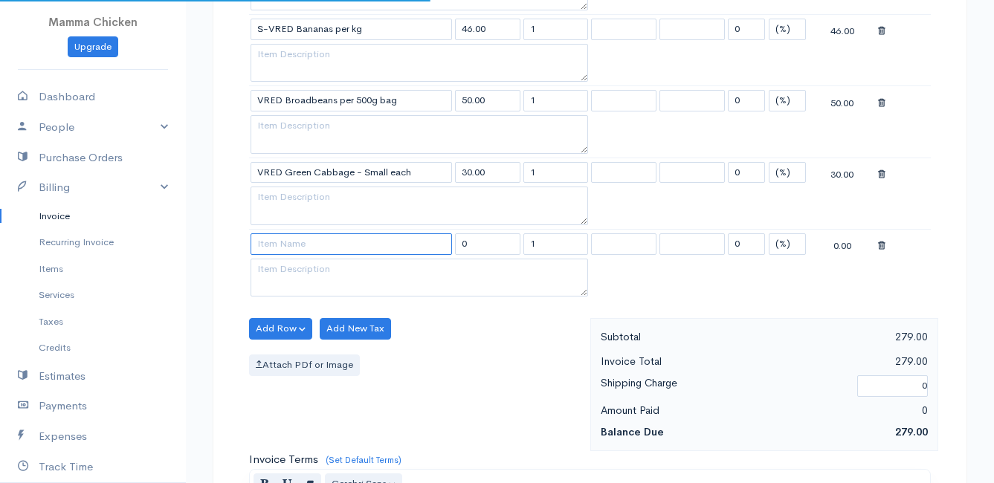
click at [288, 247] on input at bounding box center [351, 244] width 201 height 22
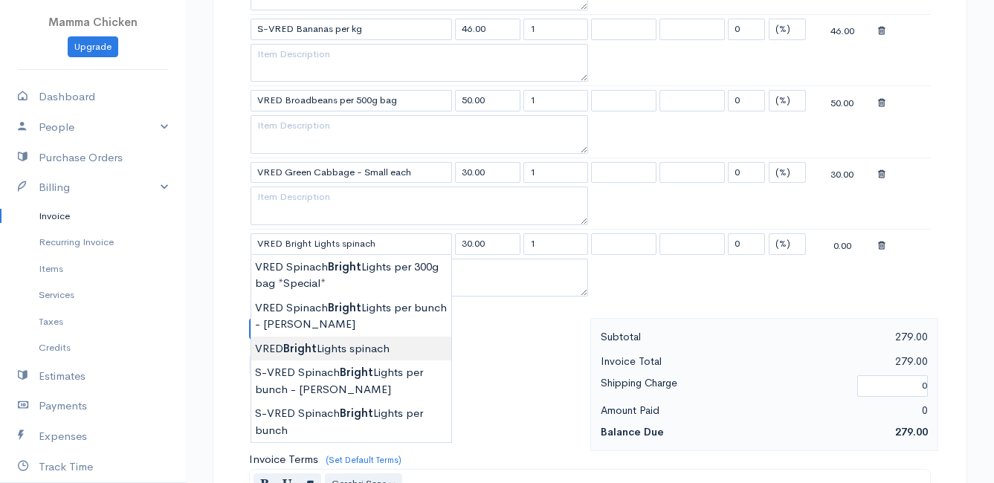
click at [381, 346] on body "Mamma Chicken Upgrade Dashboard People Clients Vendors Staff Users Purchase Ord…" at bounding box center [497, 37] width 994 height 1858
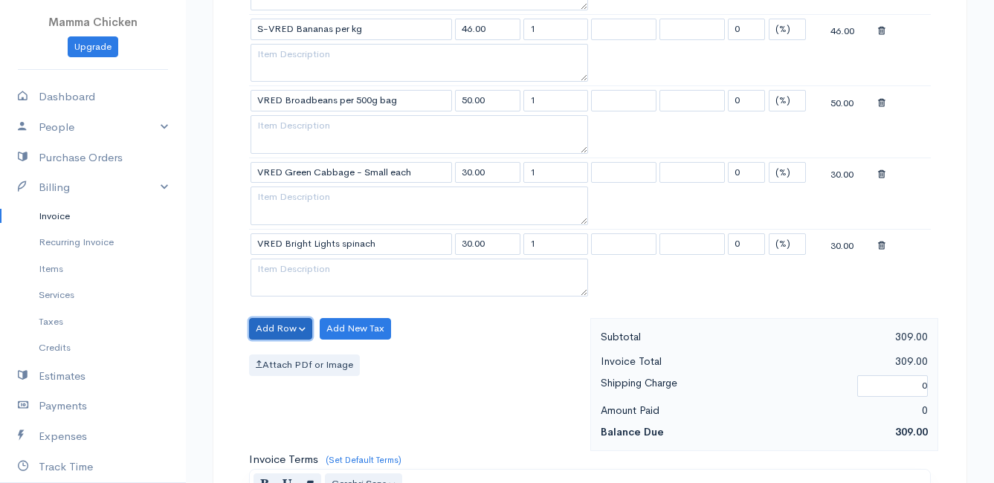
click at [274, 327] on button "Add Row" at bounding box center [280, 329] width 63 height 22
click at [277, 352] on link "Add Item Row" at bounding box center [308, 359] width 117 height 26
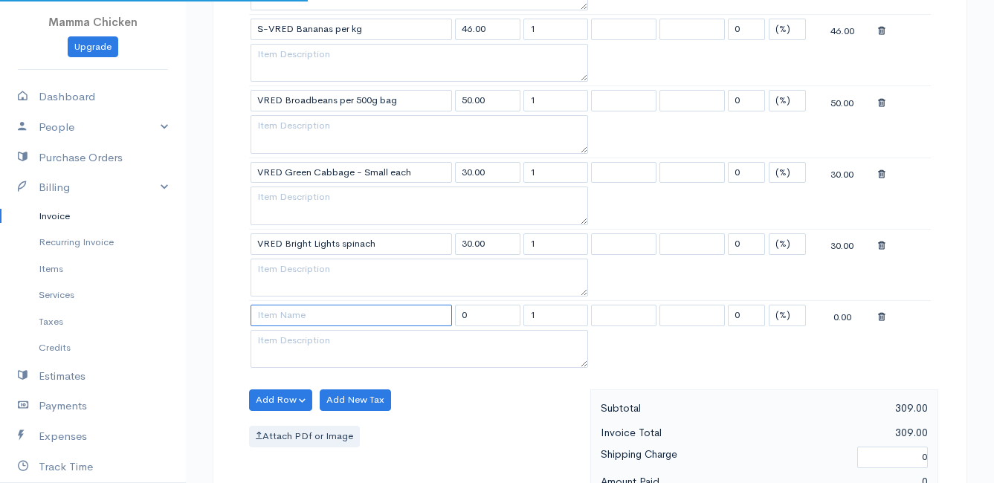
click at [287, 314] on input at bounding box center [351, 316] width 201 height 22
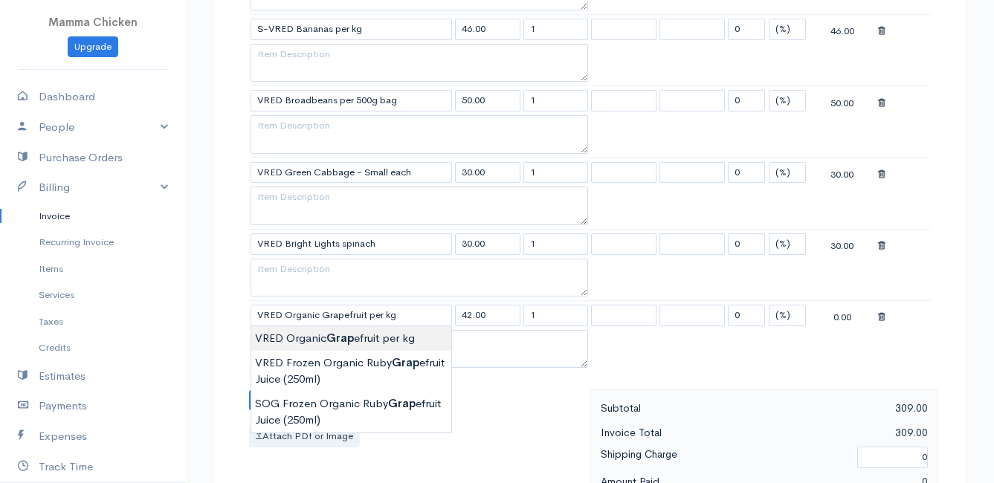
click at [298, 332] on body "Mamma Chicken Upgrade Dashboard People Clients Vendors Staff Users Purchase Ord…" at bounding box center [497, 72] width 994 height 1929
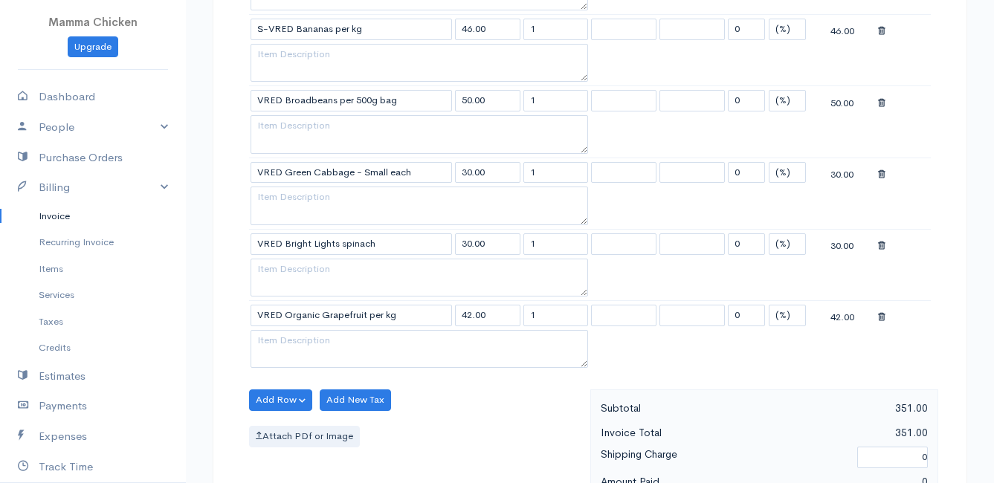
scroll to position [966, 0]
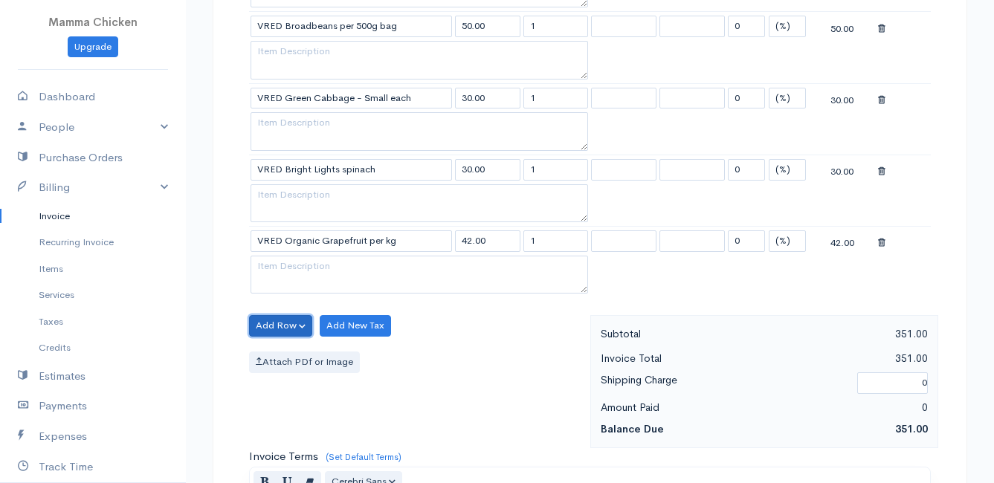
click at [285, 324] on button "Add Row" at bounding box center [280, 326] width 63 height 22
click at [284, 356] on link "Add Item Row" at bounding box center [308, 356] width 117 height 26
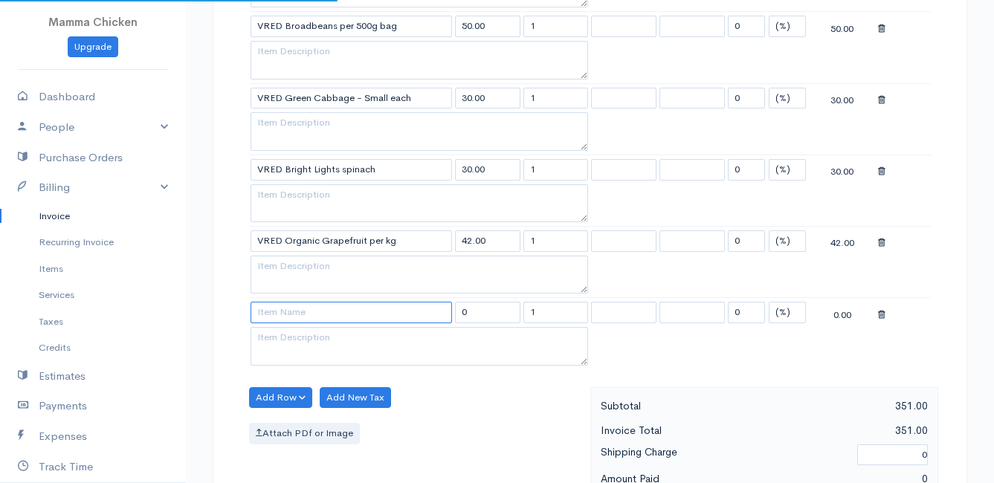
click at [287, 310] on input at bounding box center [351, 313] width 201 height 22
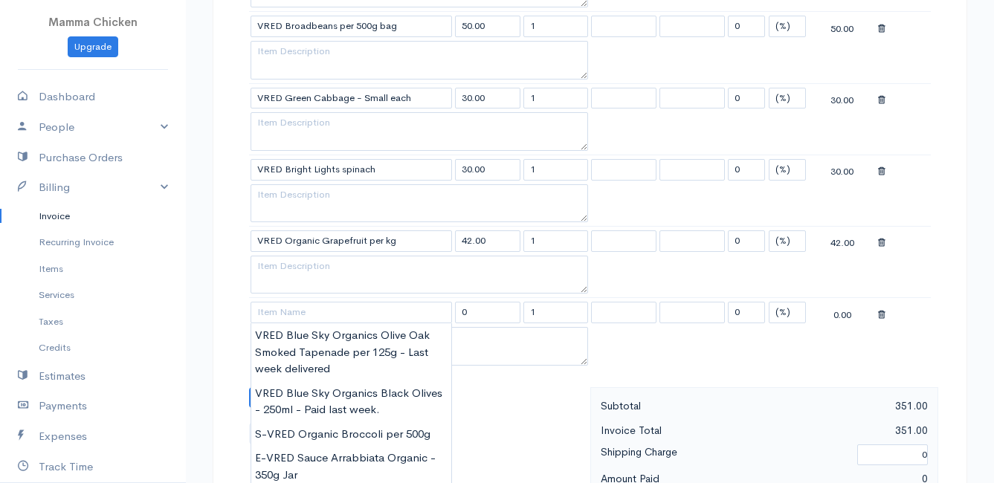
click at [883, 314] on icon at bounding box center [881, 315] width 7 height 10
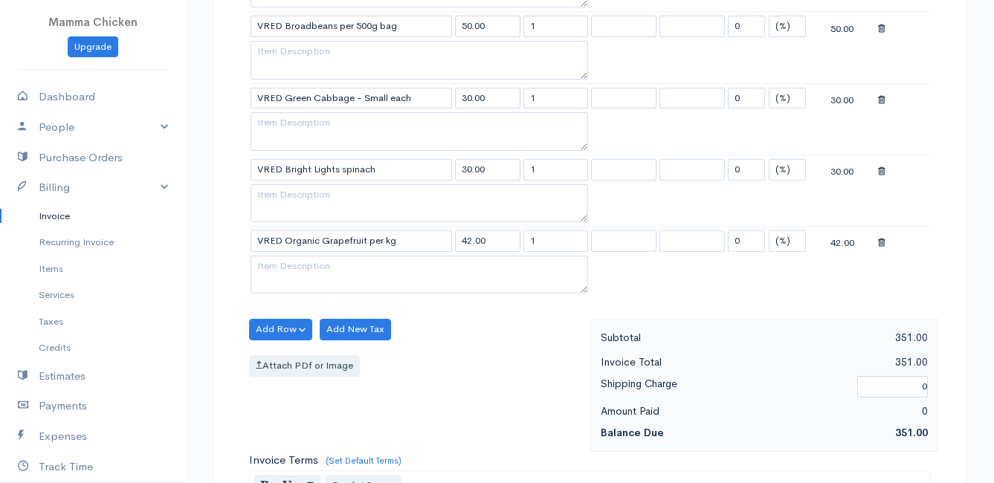
scroll to position [1450, 0]
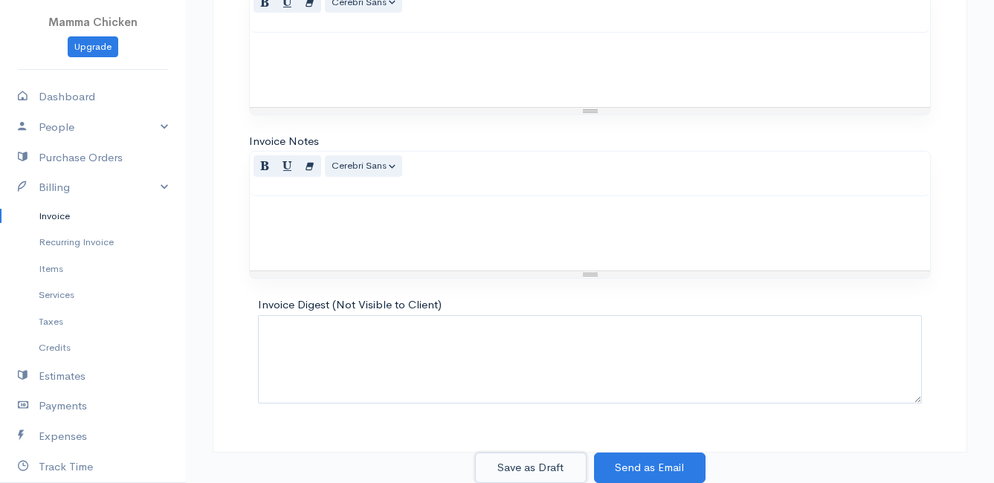
click at [531, 462] on button "Save as Draft" at bounding box center [531, 468] width 112 height 30
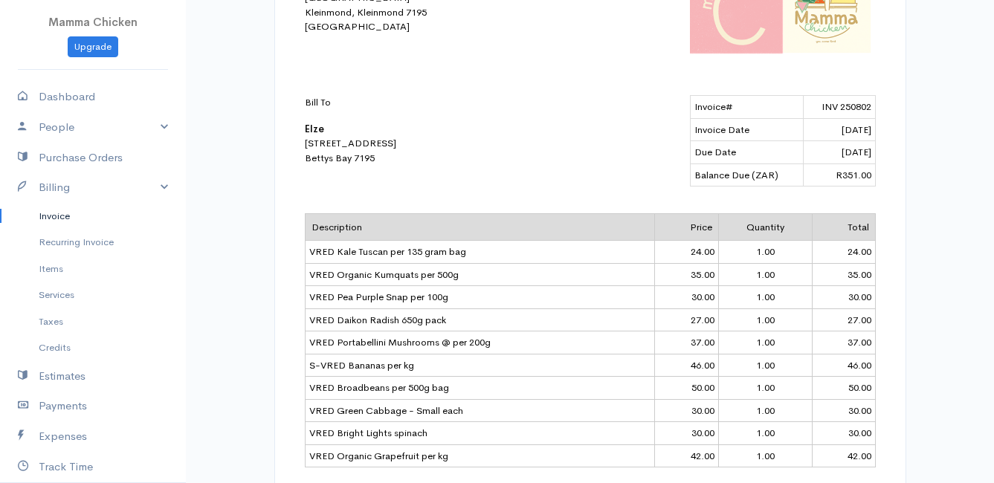
scroll to position [223, 0]
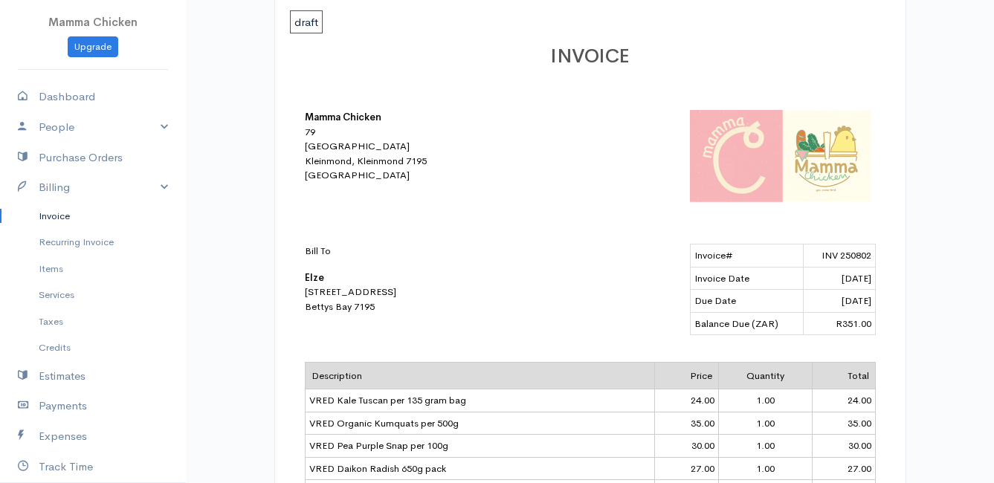
click at [62, 217] on link "Invoice" at bounding box center [93, 216] width 186 height 27
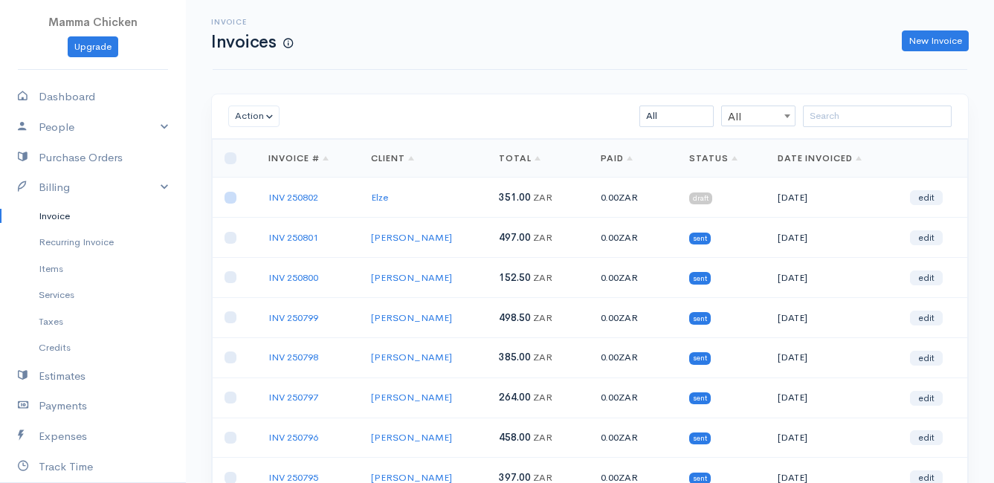
click at [229, 197] on input "checkbox" at bounding box center [231, 198] width 12 height 12
click at [256, 117] on button "Action" at bounding box center [253, 117] width 51 height 22
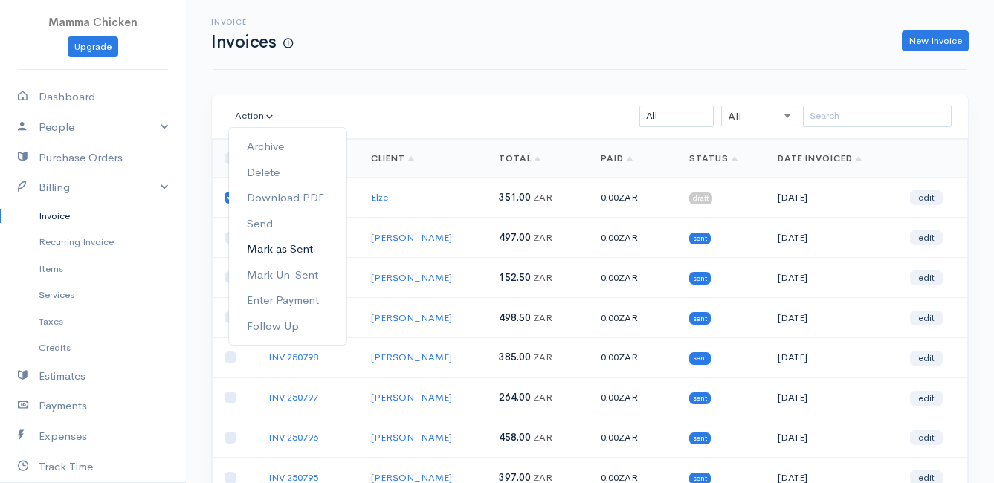
click at [291, 249] on link "Mark as Sent" at bounding box center [287, 249] width 117 height 26
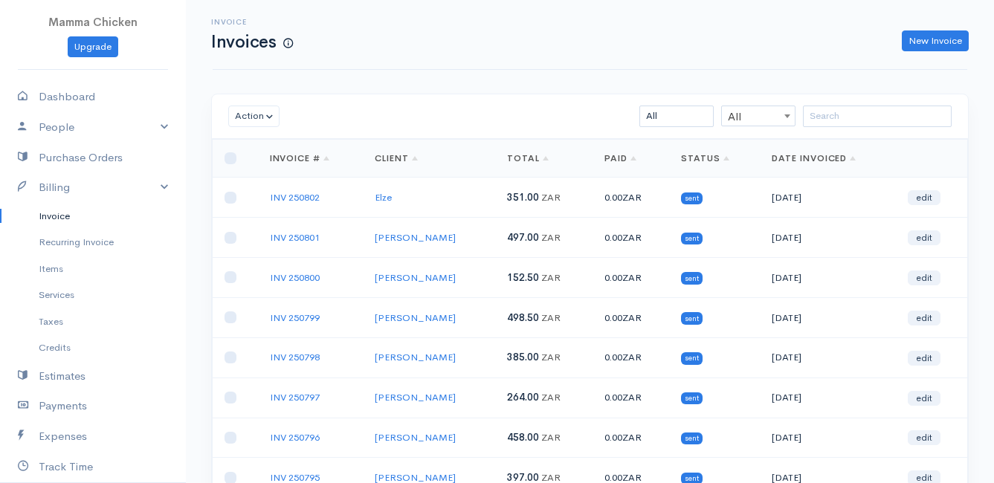
scroll to position [232, 0]
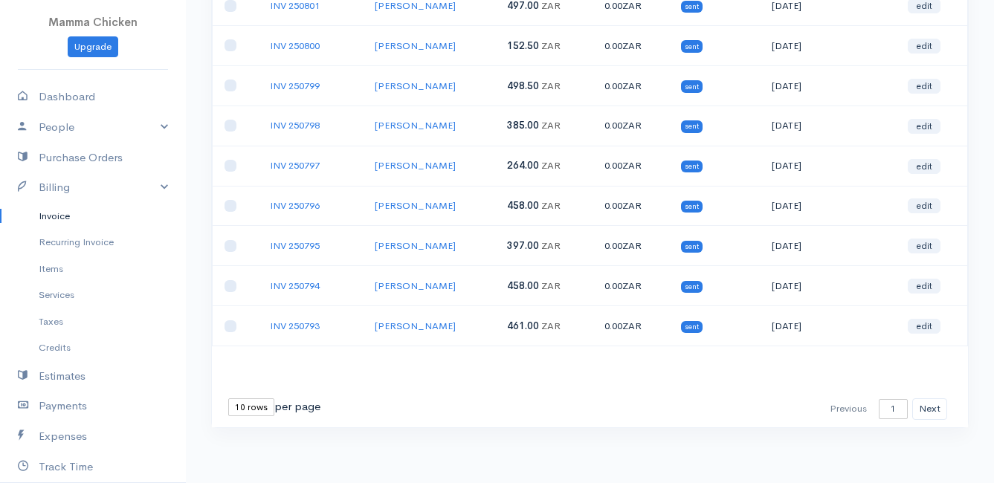
click at [251, 408] on select "10 rows 25 rows 50 rows" at bounding box center [251, 407] width 46 height 18
click at [228, 398] on select "10 rows 25 rows 50 rows" at bounding box center [251, 407] width 46 height 18
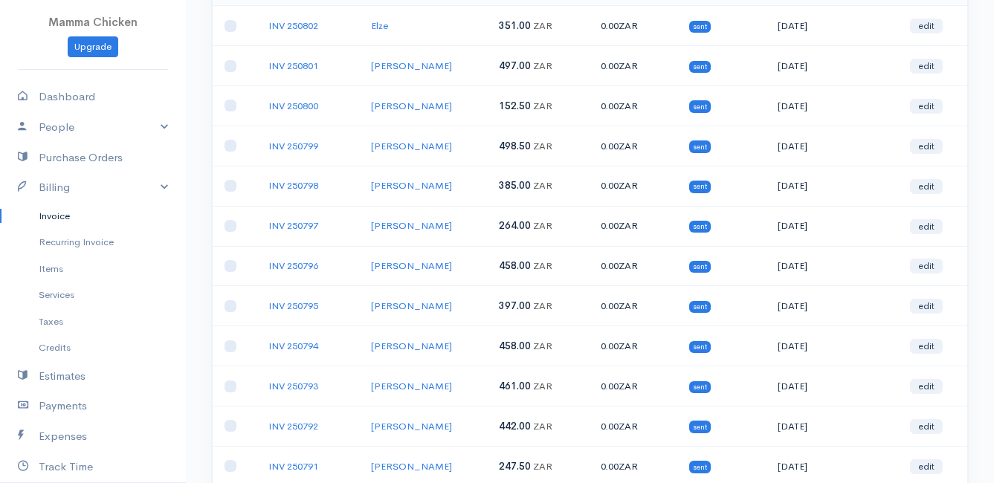
scroll to position [0, 0]
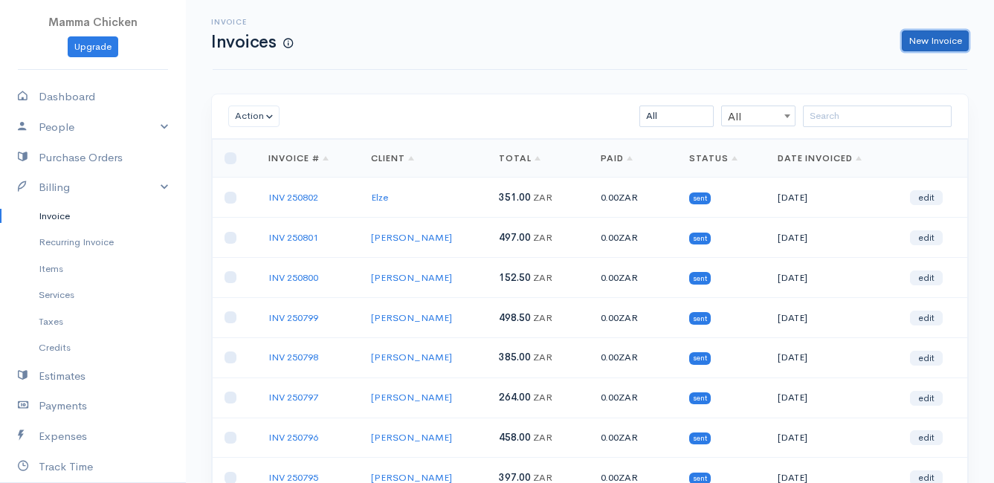
click at [946, 39] on link "New Invoice" at bounding box center [935, 41] width 67 height 22
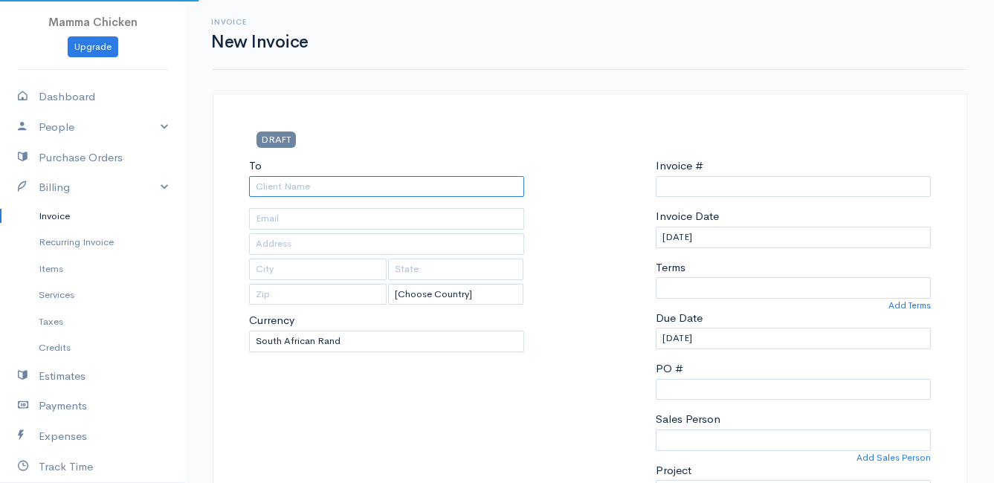
click at [294, 184] on input "To" at bounding box center [386, 187] width 275 height 22
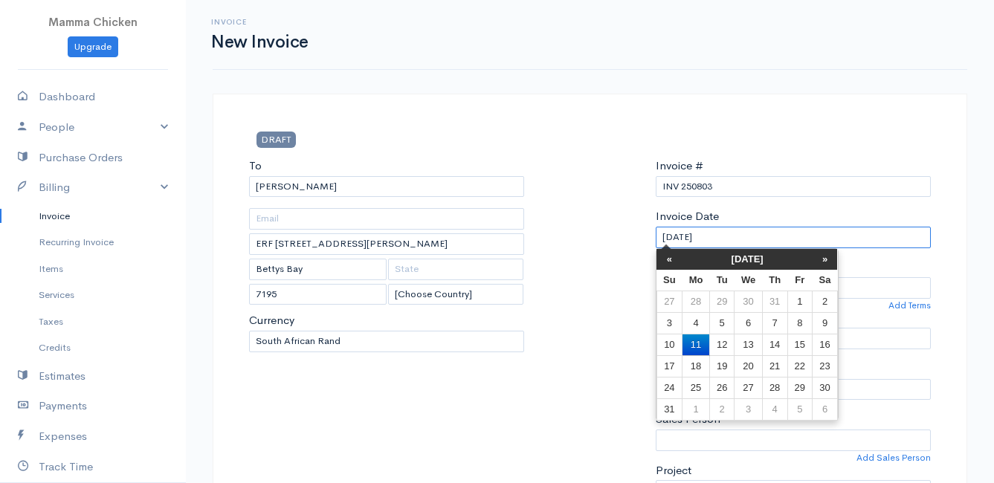
click at [761, 237] on input "[DATE]" at bounding box center [793, 238] width 275 height 22
click at [800, 351] on td "15" at bounding box center [799, 345] width 25 height 22
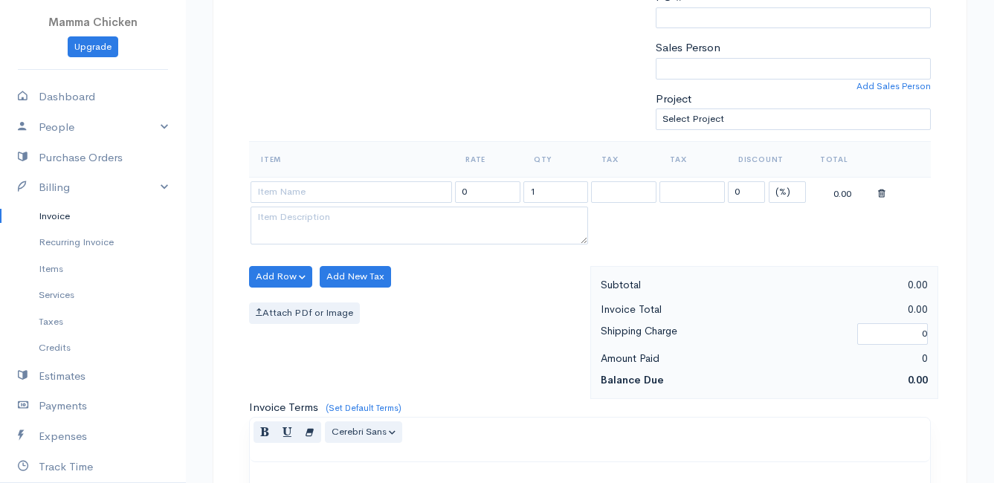
scroll to position [446, 0]
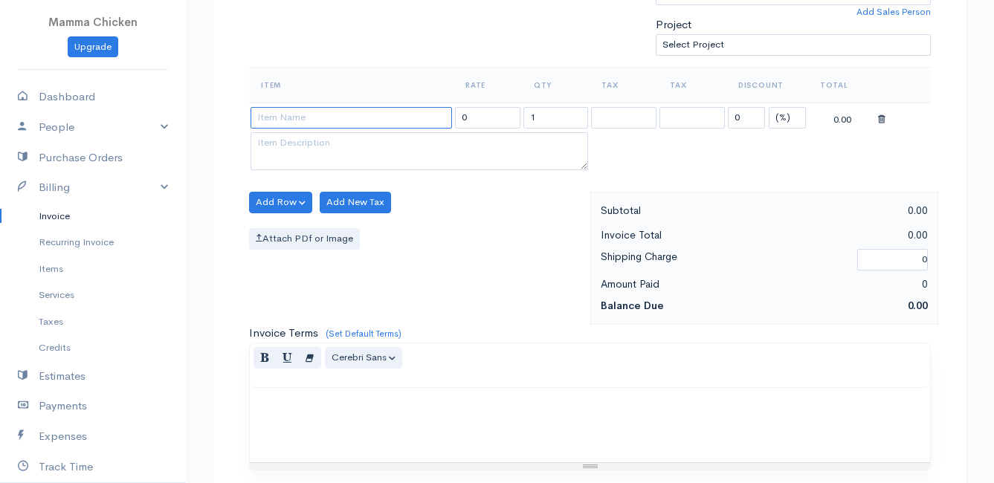
click at [300, 120] on input at bounding box center [351, 118] width 201 height 22
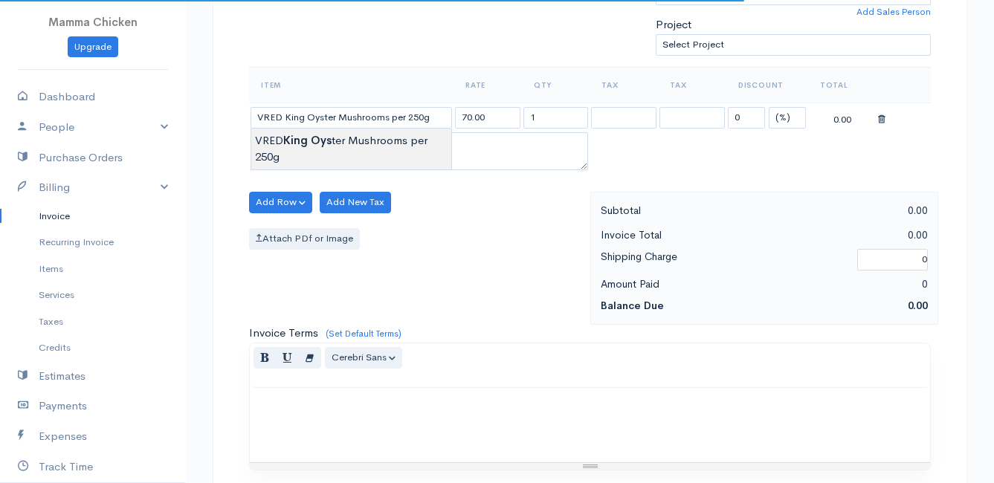
click at [297, 146] on body "Mamma Chicken Upgrade Dashboard People Clients Vendors Staff Users Purchase Ord…" at bounding box center [497, 196] width 994 height 1285
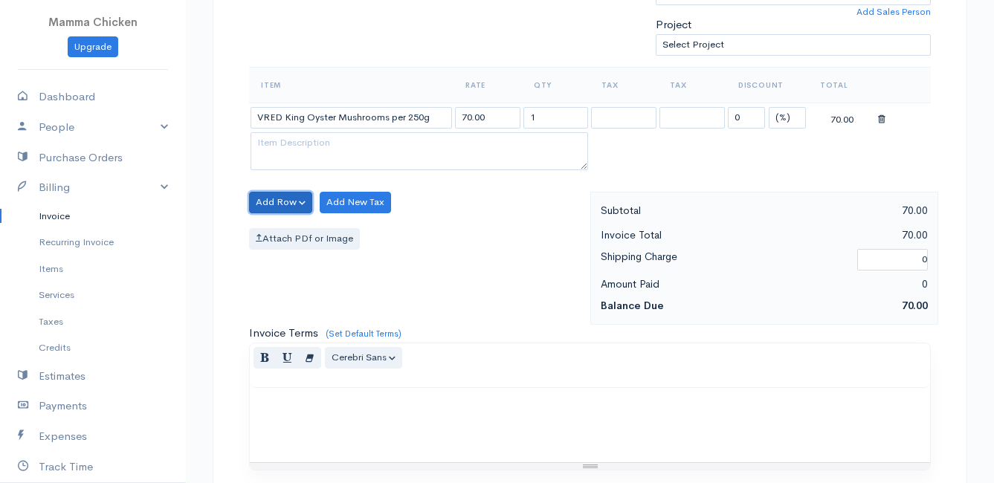
click at [275, 196] on button "Add Row" at bounding box center [280, 203] width 63 height 22
click at [280, 230] on link "Add Item Row" at bounding box center [308, 233] width 117 height 26
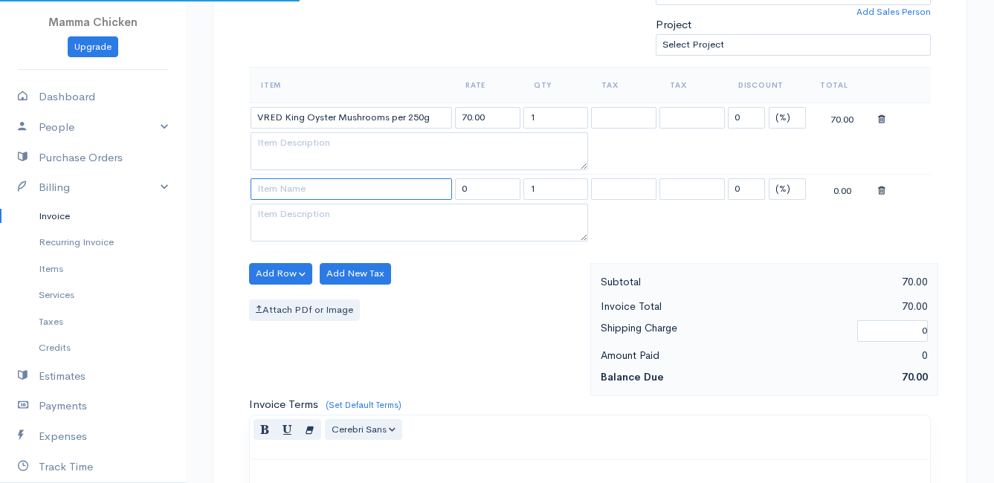
click at [280, 196] on input at bounding box center [351, 189] width 201 height 22
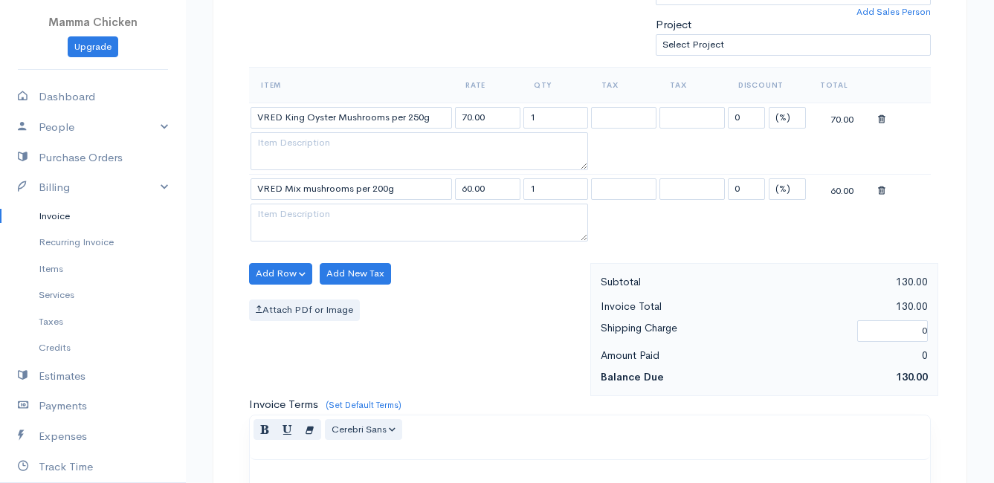
click at [291, 209] on body "Mamma Chicken Upgrade Dashboard People Clients Vendors Staff Users Purchase Ord…" at bounding box center [497, 232] width 994 height 1357
click at [269, 277] on button "Add Row" at bounding box center [280, 274] width 63 height 22
click at [282, 297] on link "Add Item Row" at bounding box center [308, 304] width 117 height 26
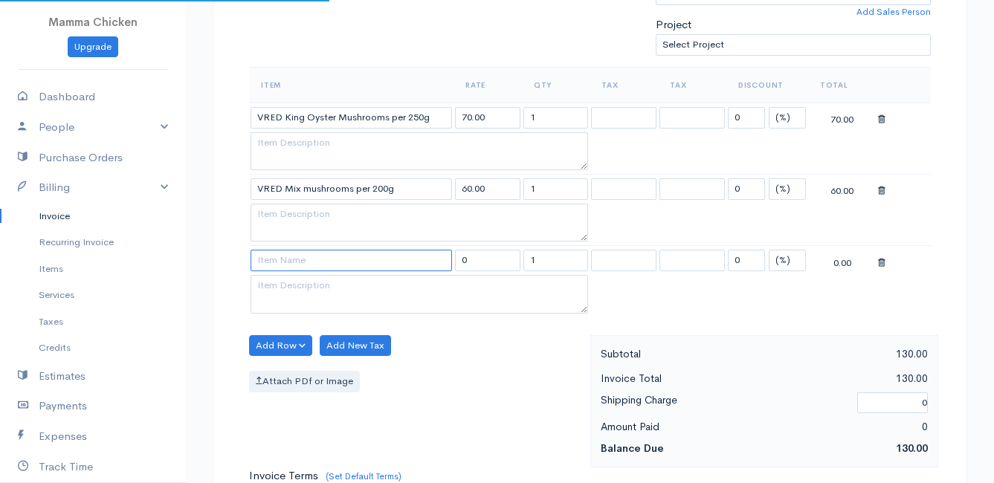
click at [273, 260] on input at bounding box center [351, 261] width 201 height 22
click at [296, 312] on body "Mamma Chicken Upgrade Dashboard People Clients Vendors Staff Users Purchase Ord…" at bounding box center [497, 268] width 994 height 1428
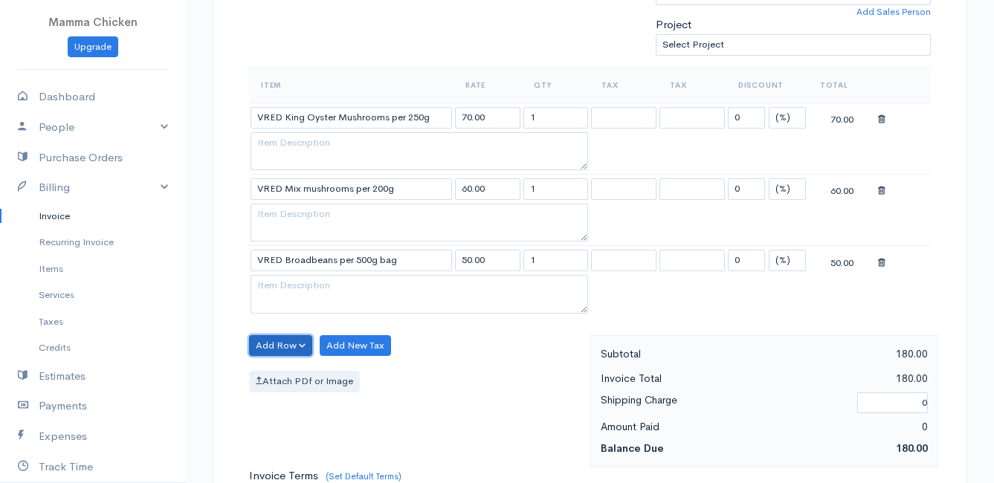
click at [271, 348] on button "Add Row" at bounding box center [280, 346] width 63 height 22
click at [283, 372] on link "Add Item Row" at bounding box center [308, 377] width 117 height 26
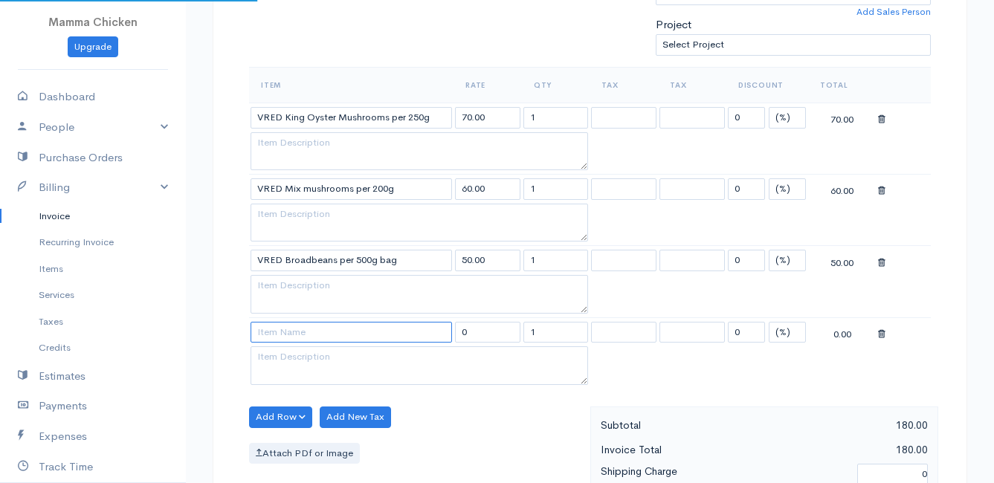
click at [284, 332] on input at bounding box center [351, 333] width 201 height 22
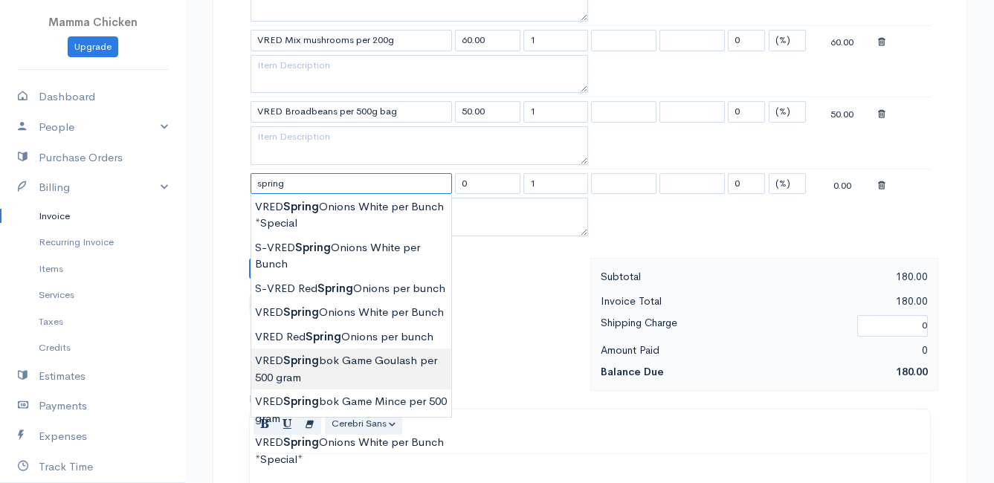
scroll to position [669, 0]
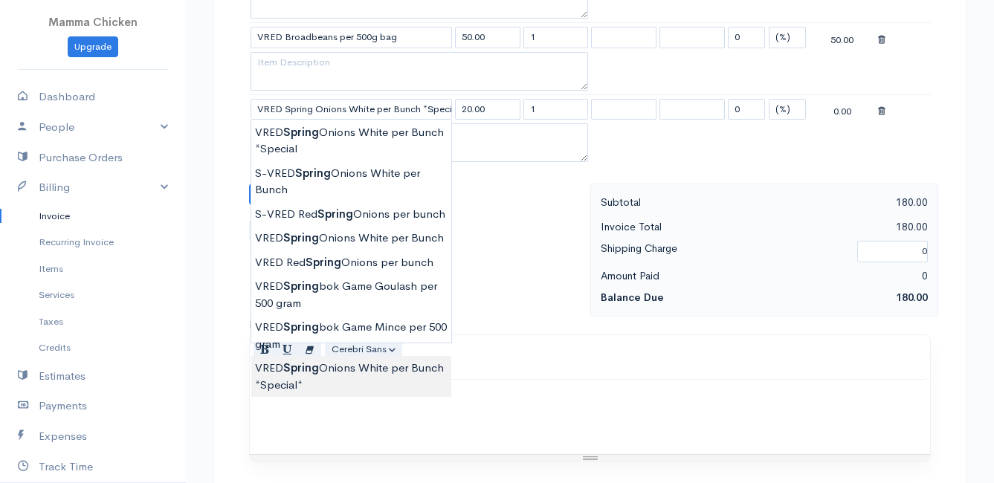
click at [344, 396] on body "Mamma Chicken Upgrade Dashboard People Clients Vendors Staff Users Purchase Ord…" at bounding box center [497, 81] width 994 height 1500
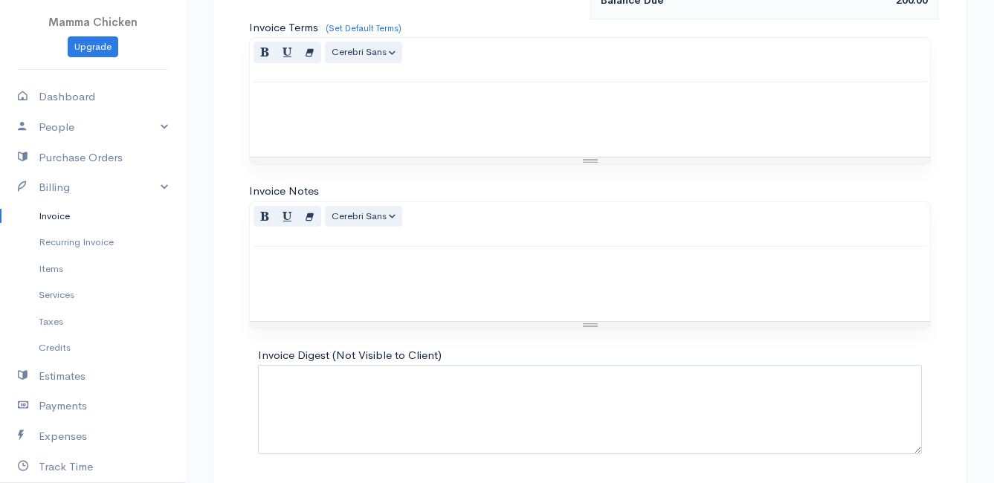
scroll to position [1016, 0]
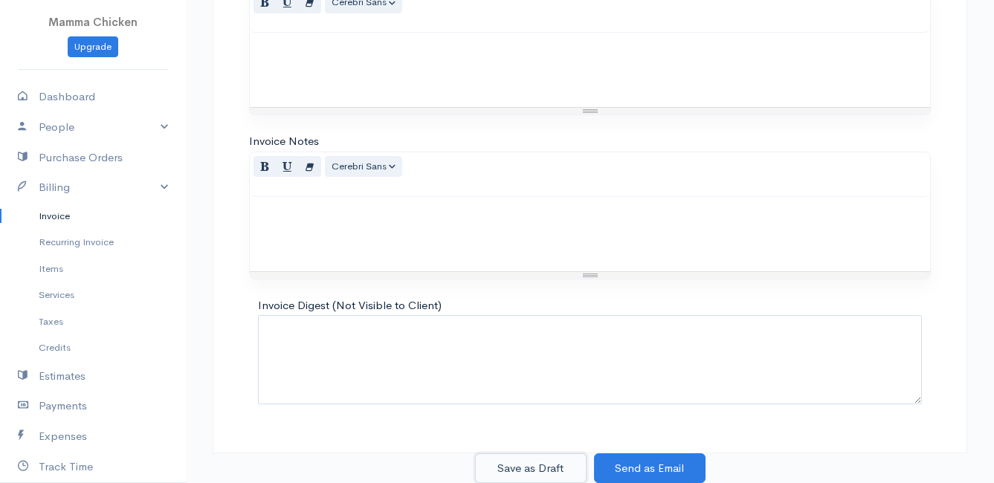
click at [514, 471] on button "Save as Draft" at bounding box center [531, 469] width 112 height 30
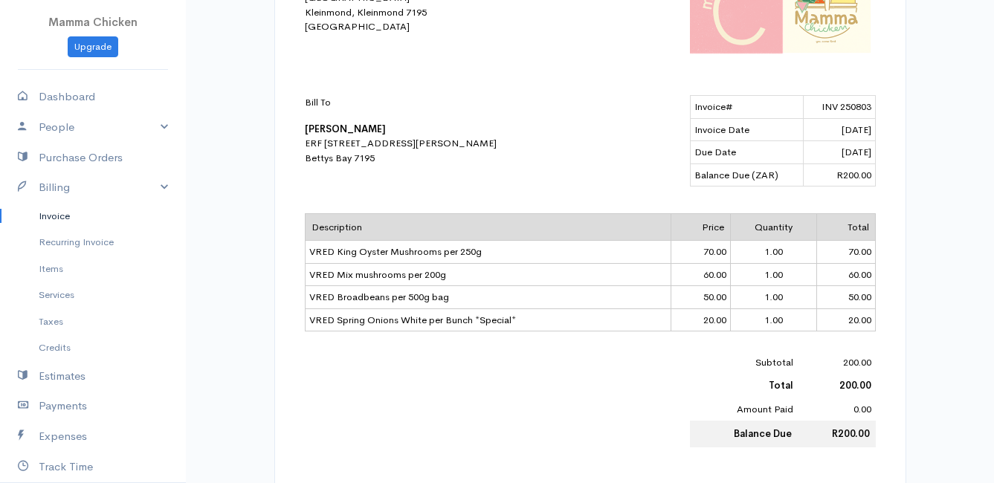
scroll to position [297, 0]
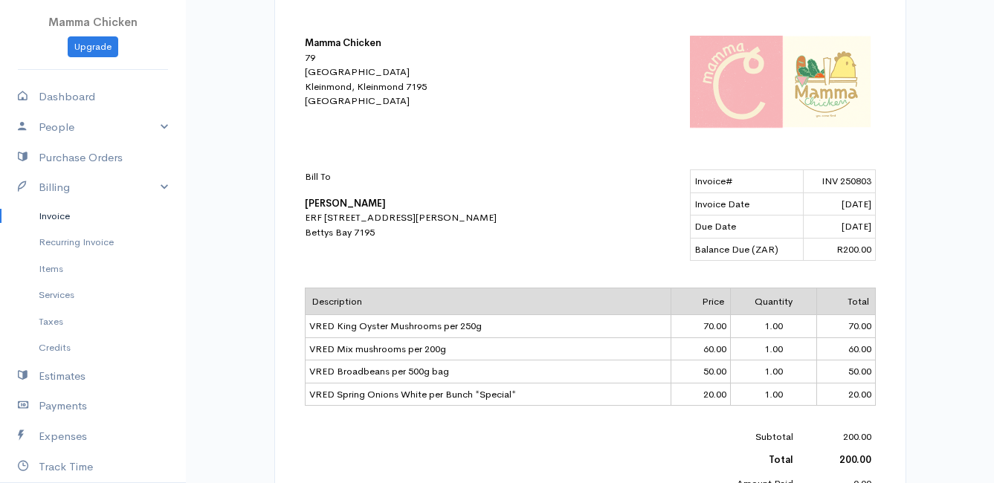
click at [54, 209] on link "Invoice" at bounding box center [93, 216] width 186 height 27
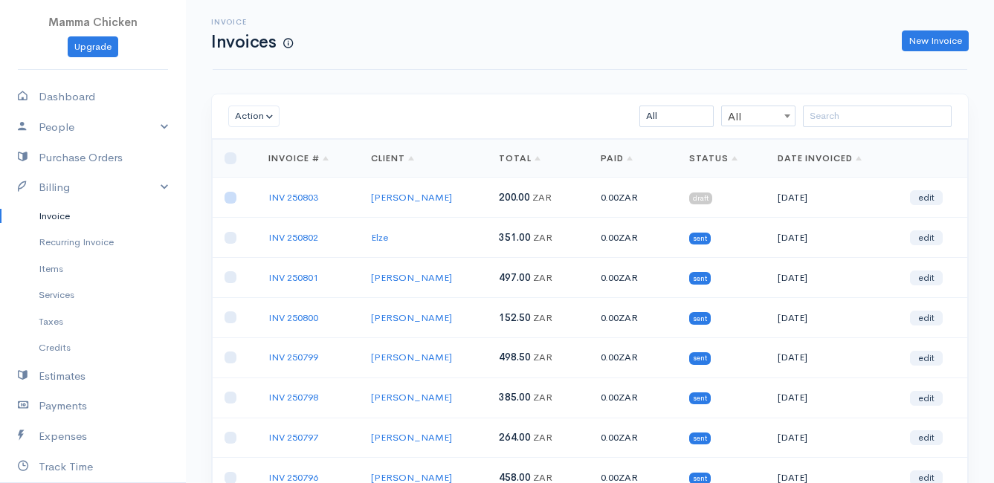
click at [231, 201] on input "checkbox" at bounding box center [231, 198] width 12 height 12
click at [252, 116] on button "Action" at bounding box center [253, 117] width 51 height 22
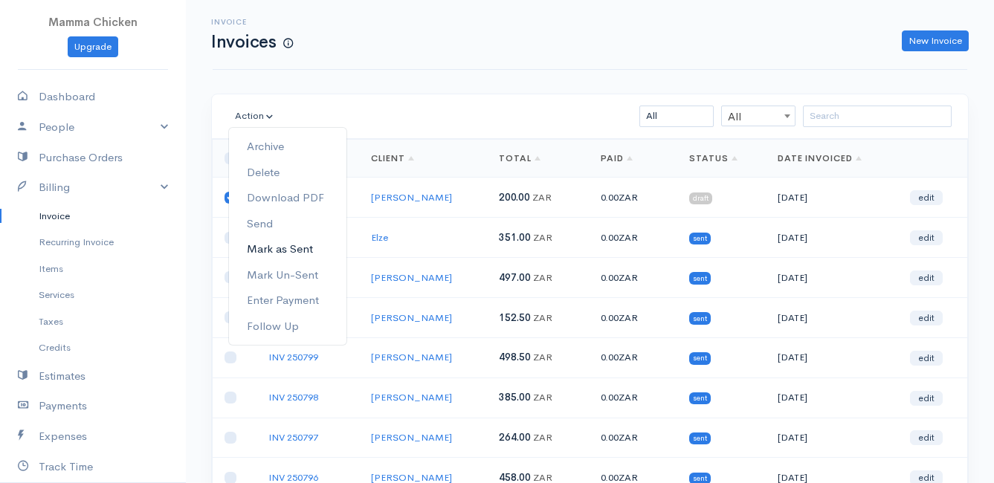
click at [281, 244] on link "Mark as Sent" at bounding box center [287, 249] width 117 height 26
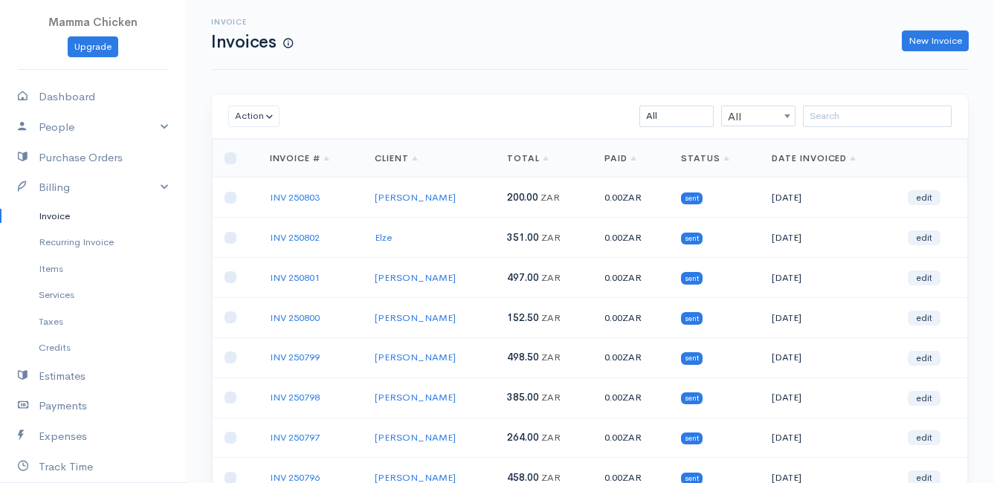
scroll to position [232, 0]
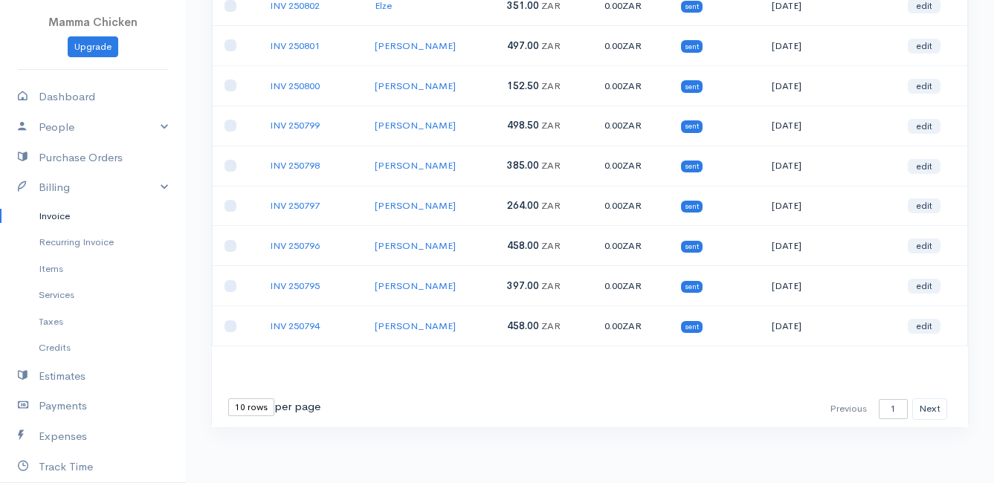
click at [256, 411] on select "10 rows 25 rows 50 rows" at bounding box center [251, 407] width 46 height 18
click at [228, 398] on select "10 rows 25 rows 50 rows" at bounding box center [251, 407] width 46 height 18
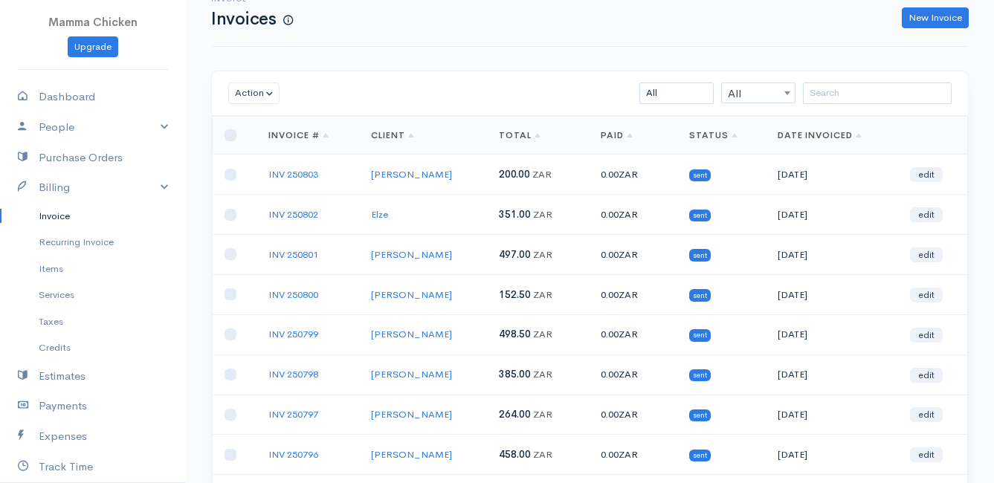
scroll to position [0, 0]
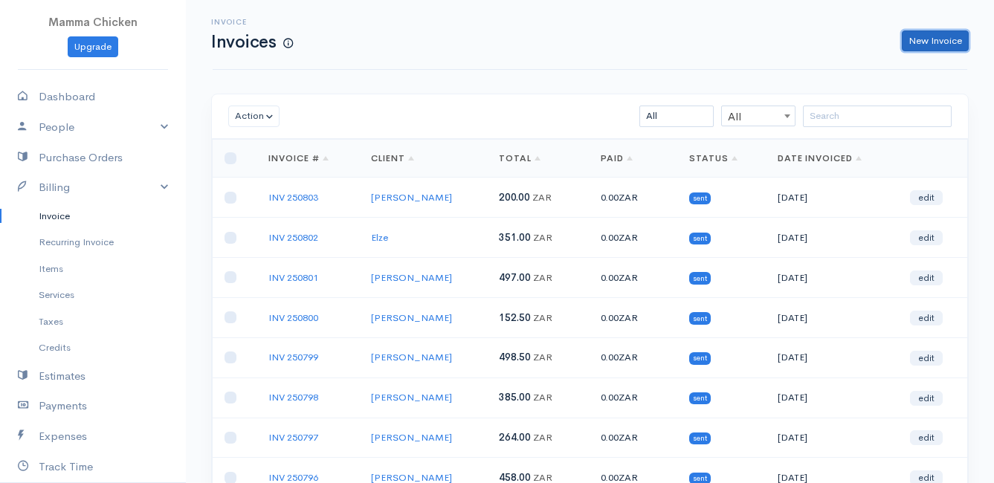
click at [937, 35] on link "New Invoice" at bounding box center [935, 41] width 67 height 22
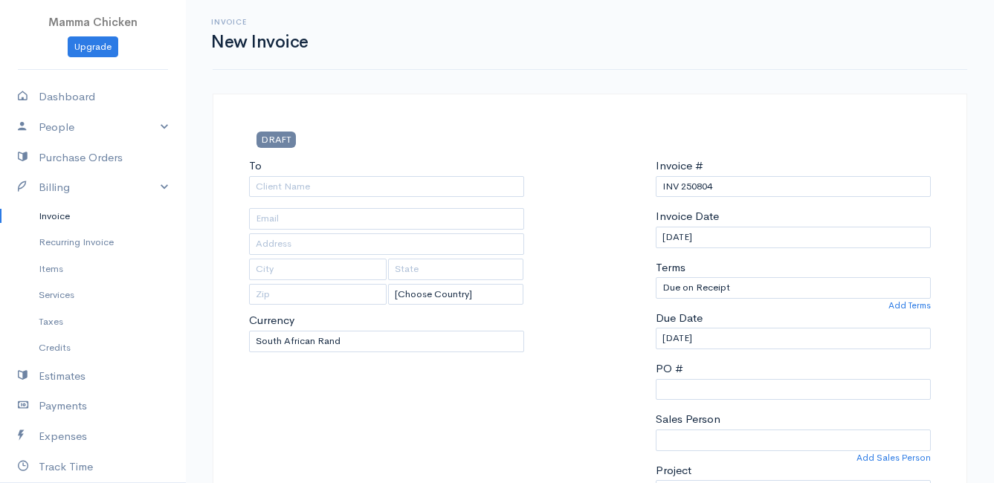
click at [63, 211] on link "Invoice" at bounding box center [93, 216] width 186 height 27
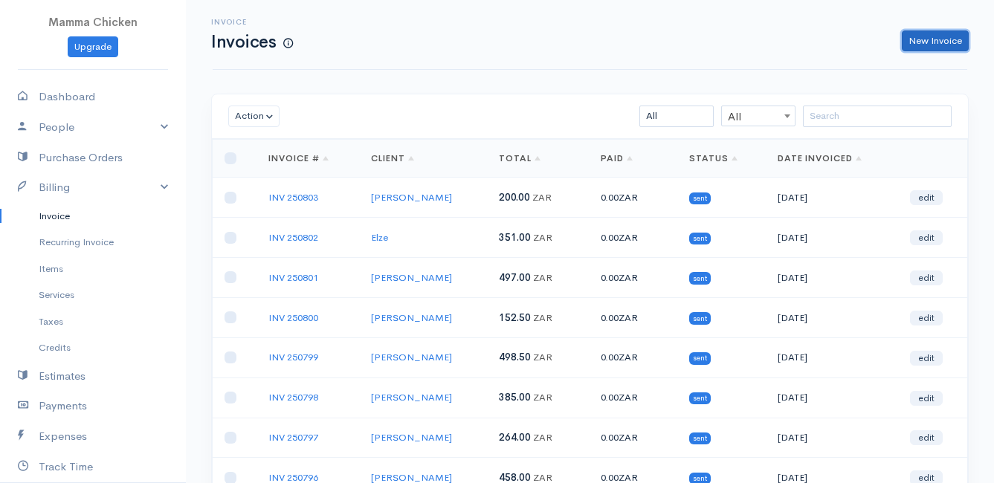
click at [934, 39] on link "New Invoice" at bounding box center [935, 41] width 67 height 22
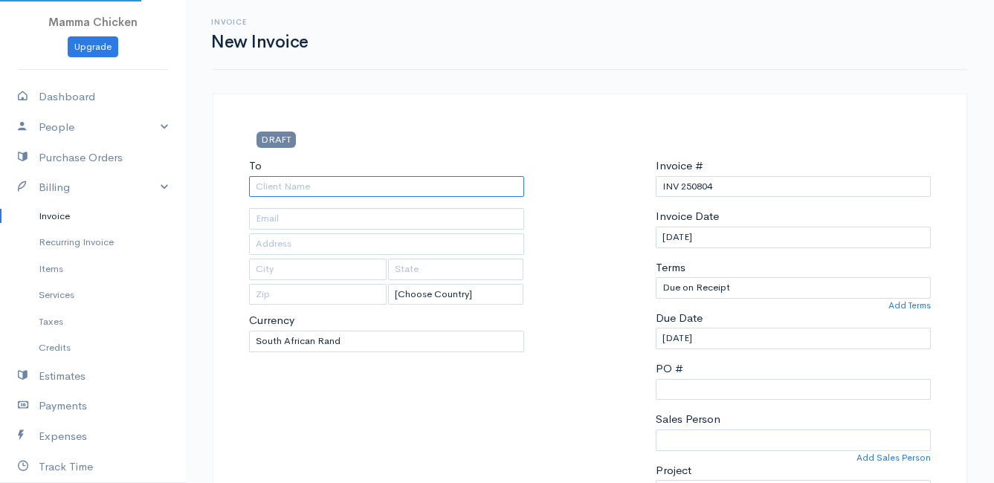
click at [275, 187] on input "To" at bounding box center [386, 187] width 275 height 22
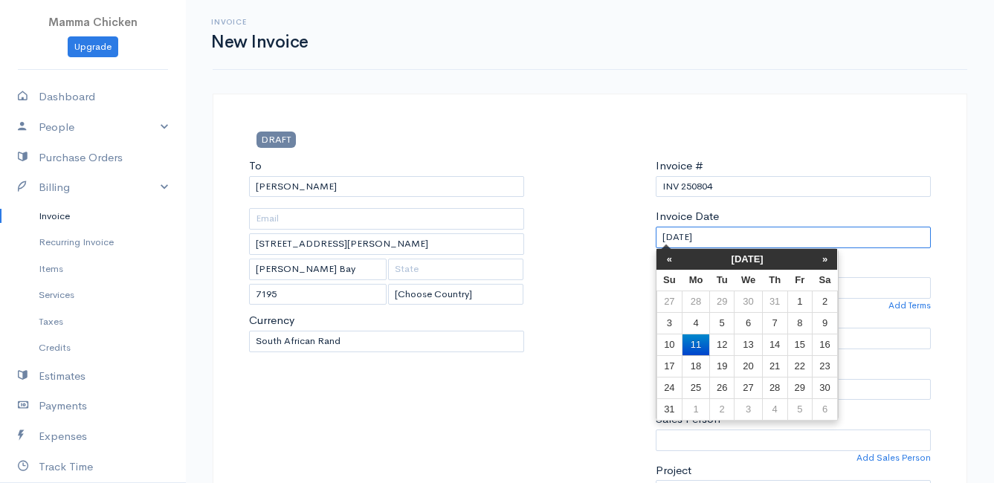
click at [739, 236] on input "[DATE]" at bounding box center [793, 238] width 275 height 22
click at [804, 348] on td "15" at bounding box center [799, 345] width 25 height 22
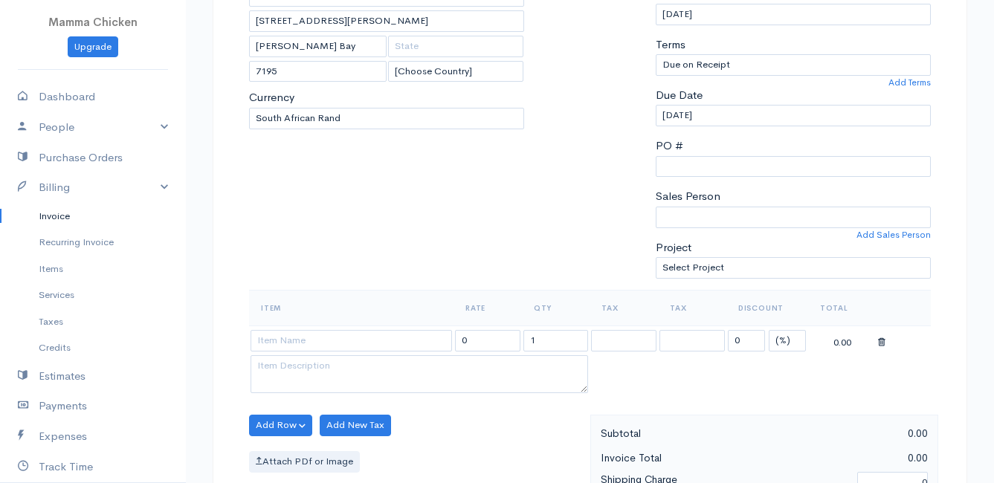
scroll to position [297, 0]
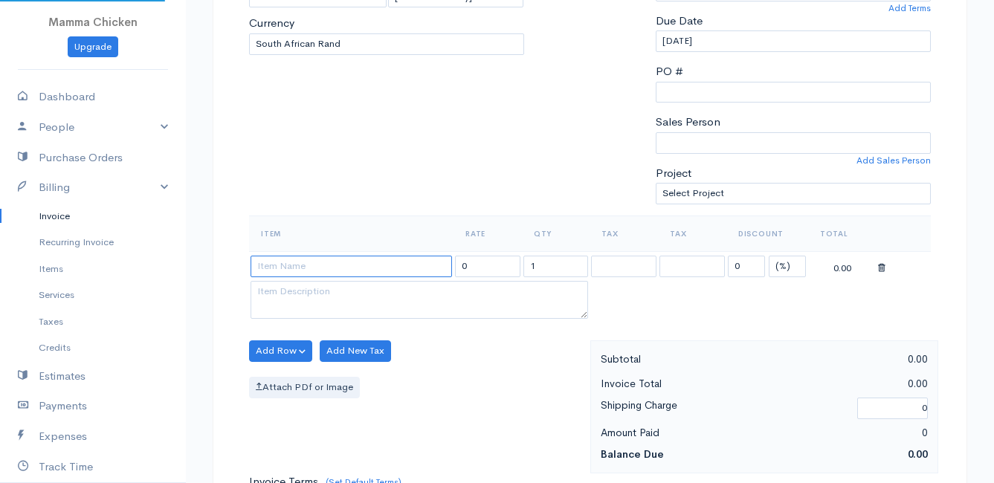
click at [300, 272] on input at bounding box center [351, 267] width 201 height 22
click at [322, 371] on body "Mamma Chicken Upgrade Dashboard People Clients Vendors Staff Users Purchase Ord…" at bounding box center [497, 345] width 994 height 1285
drag, startPoint x: 565, startPoint y: 265, endPoint x: 500, endPoint y: 269, distance: 64.8
click at [500, 269] on tr "DCO - Raw Pets Milk per 1L 42.00 1 0 (%) Flat 42.00" at bounding box center [590, 265] width 682 height 29
click at [459, 360] on div "Add Row Add Item Row Add Time Row Add New Tax Attach PDf or Image" at bounding box center [416, 406] width 349 height 133
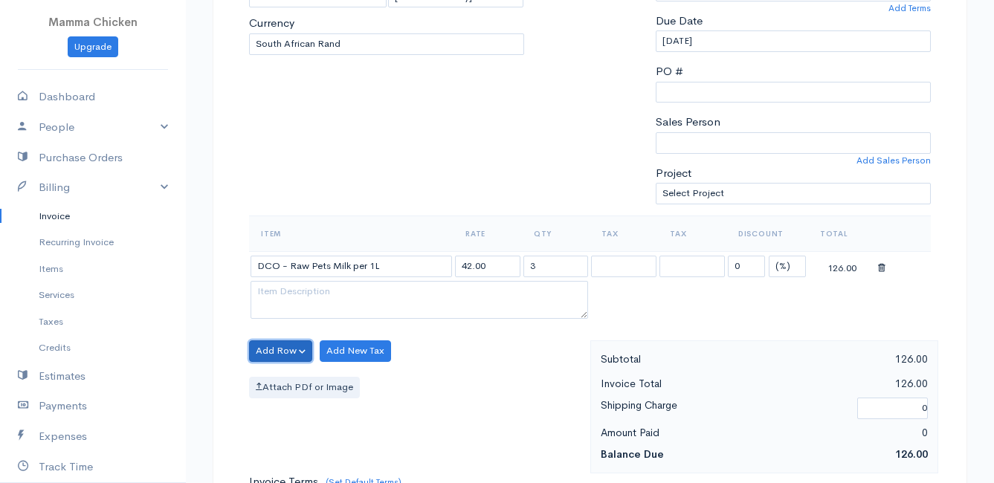
click at [280, 345] on button "Add Row" at bounding box center [280, 351] width 63 height 22
click at [283, 375] on link "Add Item Row" at bounding box center [308, 382] width 117 height 26
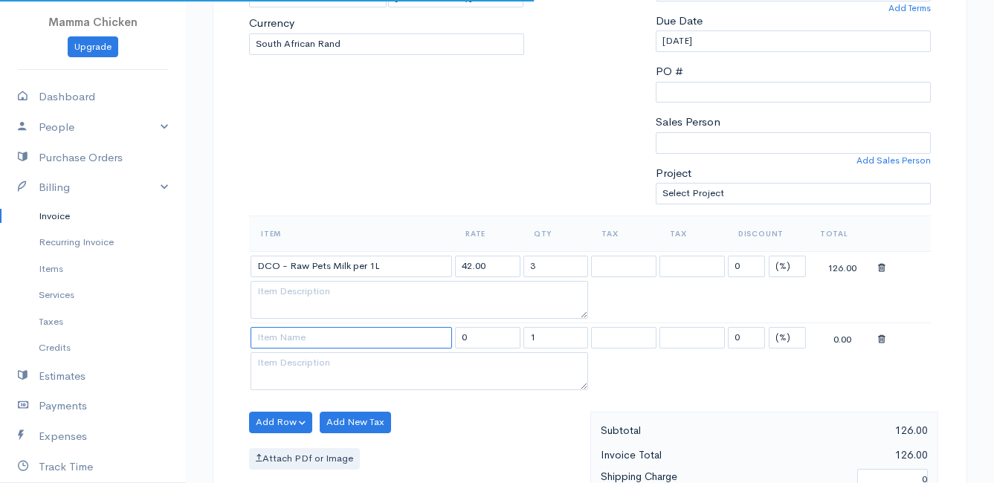
click at [274, 335] on input at bounding box center [351, 338] width 201 height 22
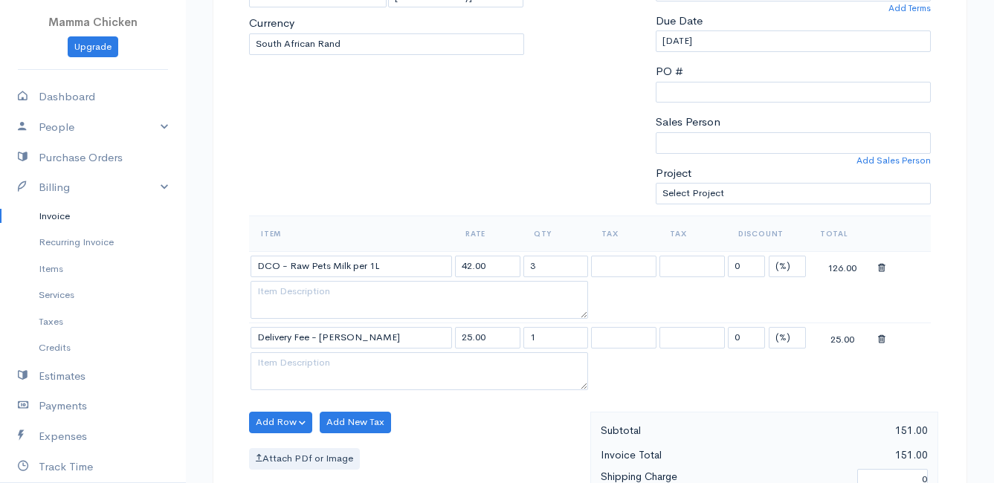
click at [286, 360] on body "Mamma Chicken Upgrade Dashboard People Clients Vendors Staff Users Purchase Ord…" at bounding box center [497, 381] width 994 height 1357
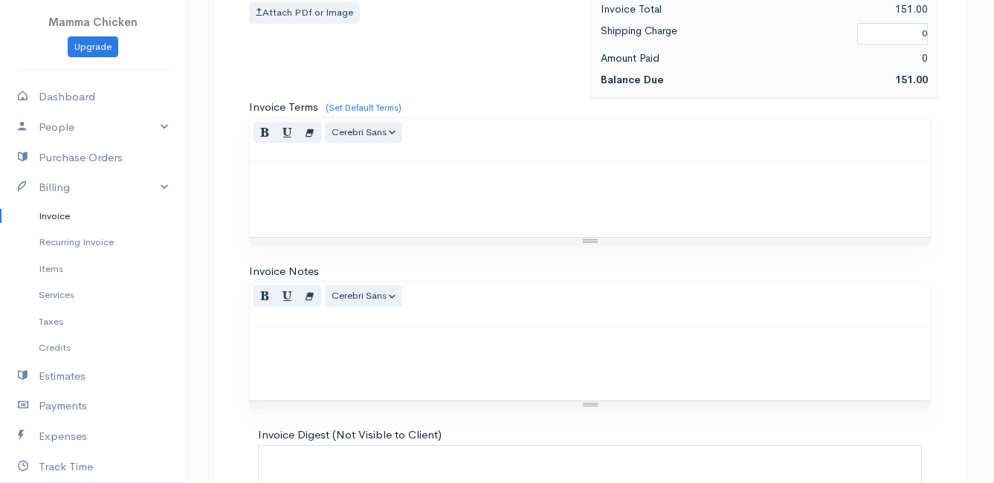
scroll to position [874, 0]
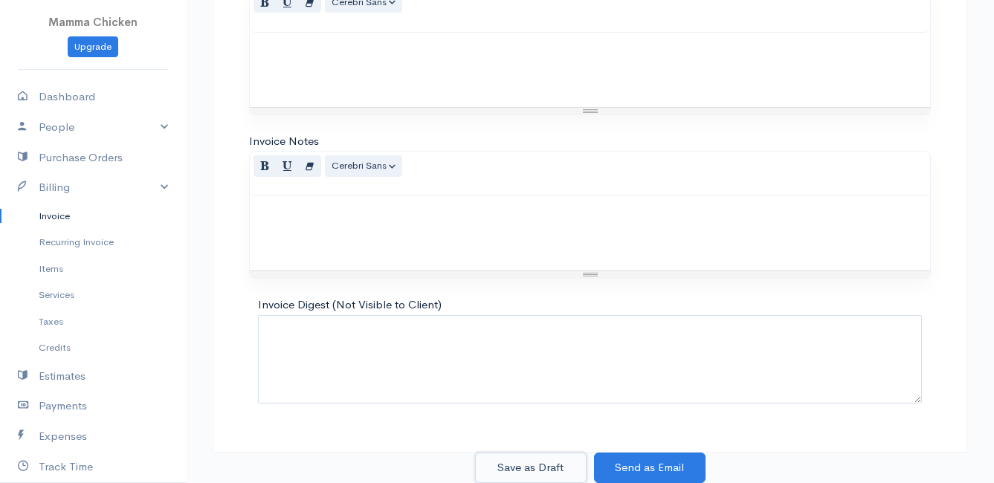
click at [523, 465] on button "Save as Draft" at bounding box center [531, 468] width 112 height 30
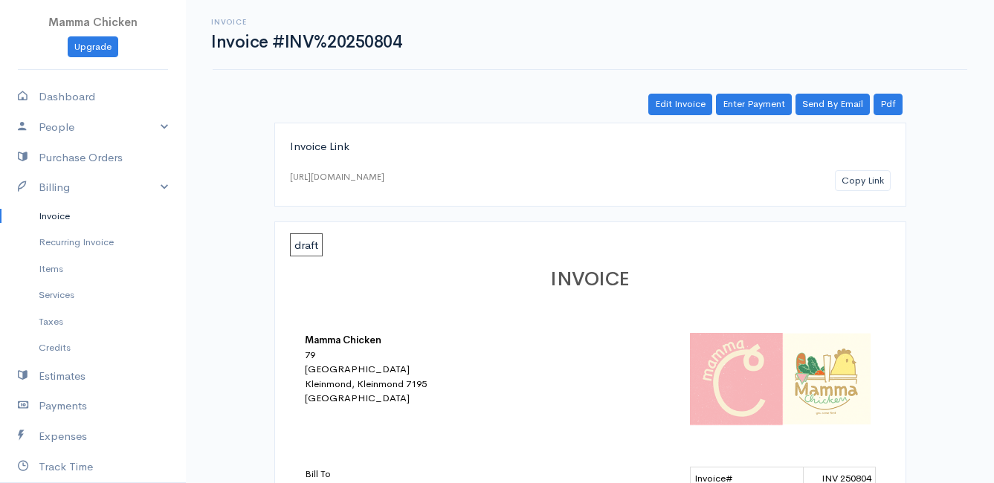
click at [65, 216] on link "Invoice" at bounding box center [93, 216] width 186 height 27
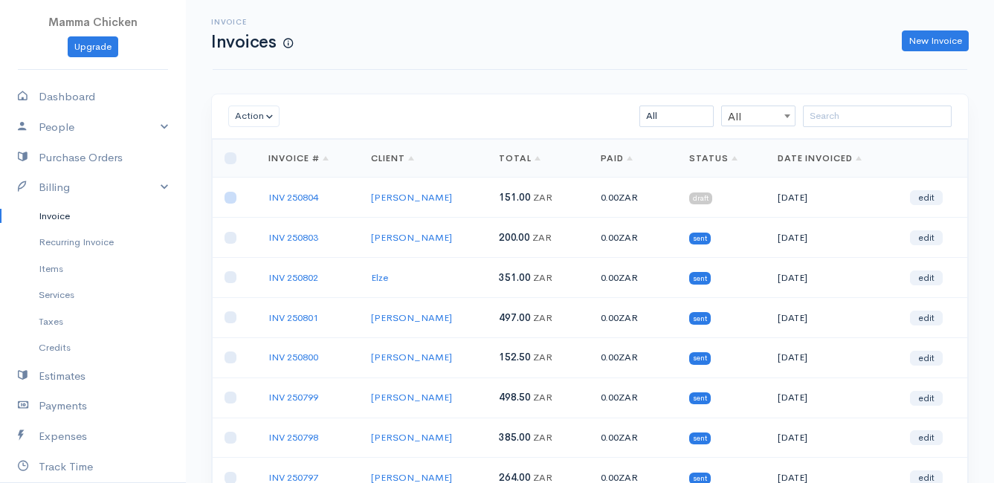
click at [232, 197] on input "checkbox" at bounding box center [231, 198] width 12 height 12
click at [256, 117] on button "Action" at bounding box center [253, 117] width 51 height 22
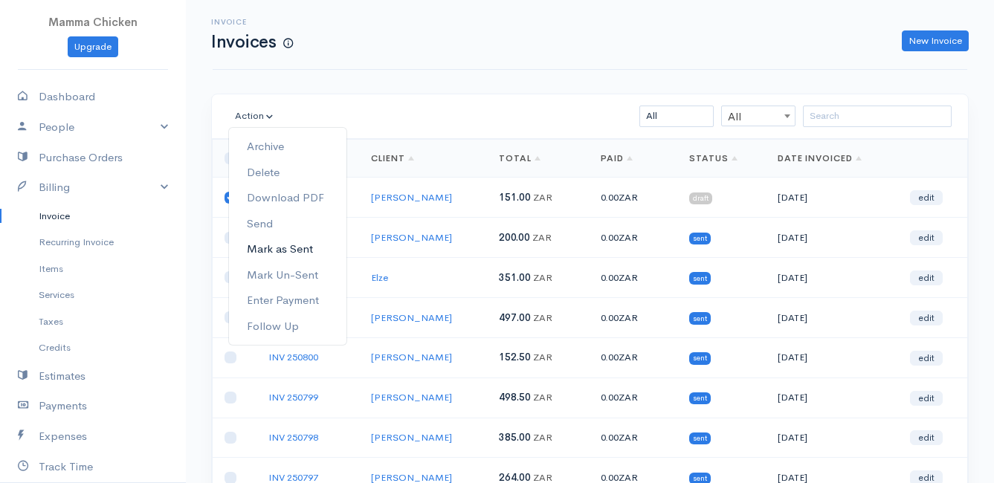
click at [294, 241] on link "Mark as Sent" at bounding box center [287, 249] width 117 height 26
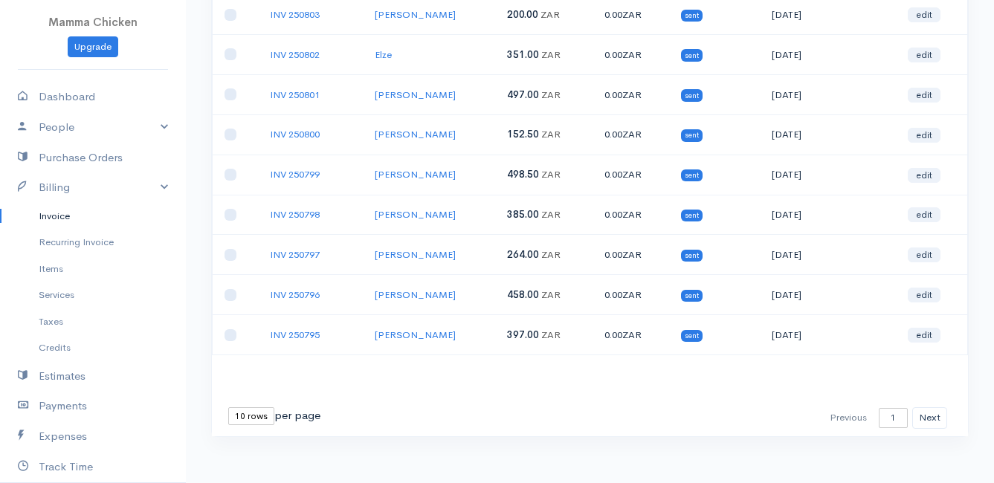
scroll to position [232, 0]
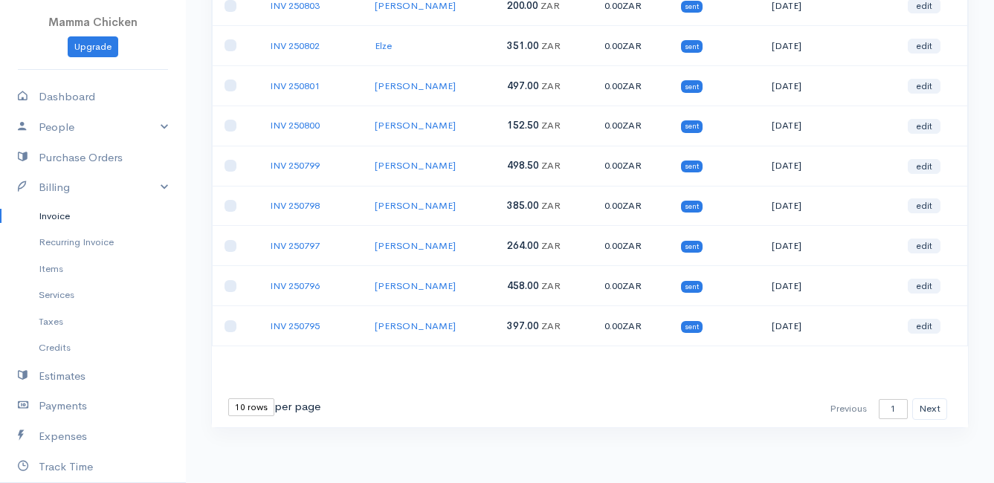
click at [253, 406] on select "10 rows 25 rows 50 rows" at bounding box center [251, 407] width 46 height 18
click at [228, 398] on select "10 rows 25 rows 50 rows" at bounding box center [251, 407] width 46 height 18
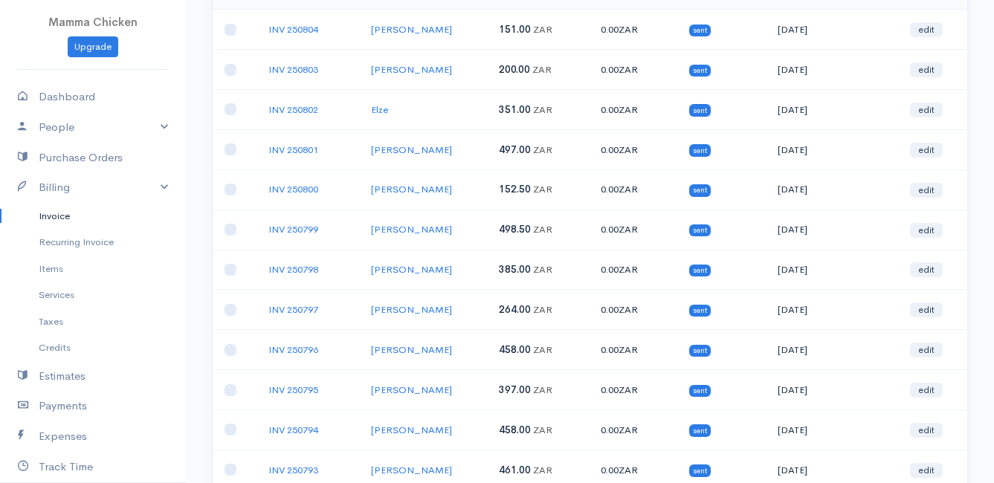
scroll to position [0, 0]
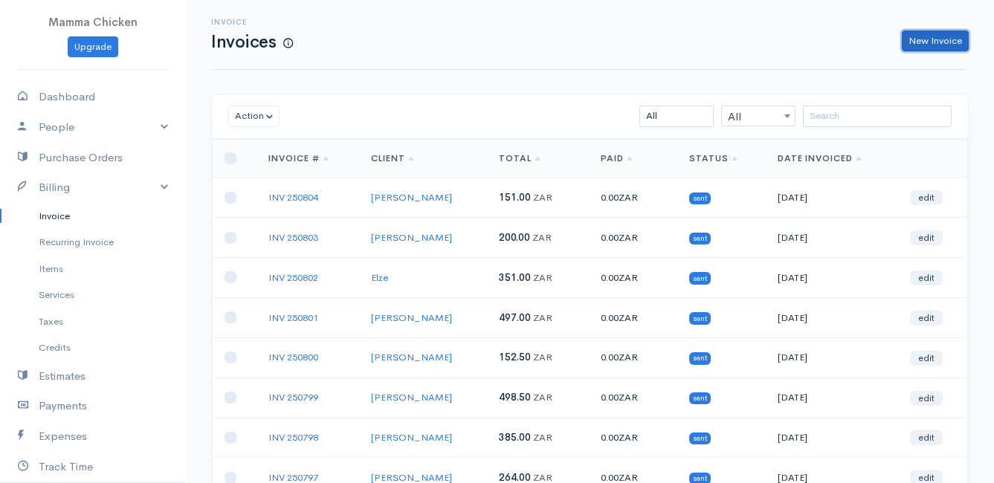
click at [923, 42] on link "New Invoice" at bounding box center [935, 41] width 67 height 22
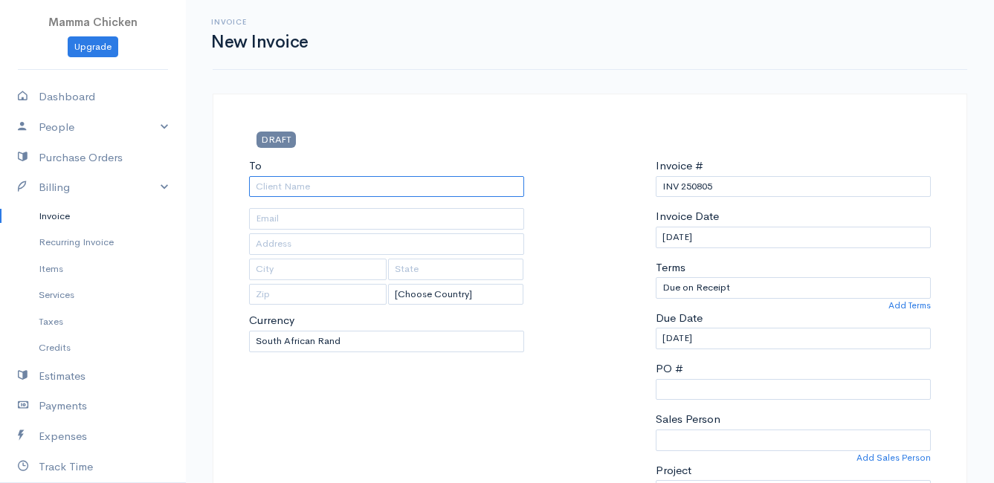
click at [323, 187] on input "To" at bounding box center [386, 187] width 275 height 22
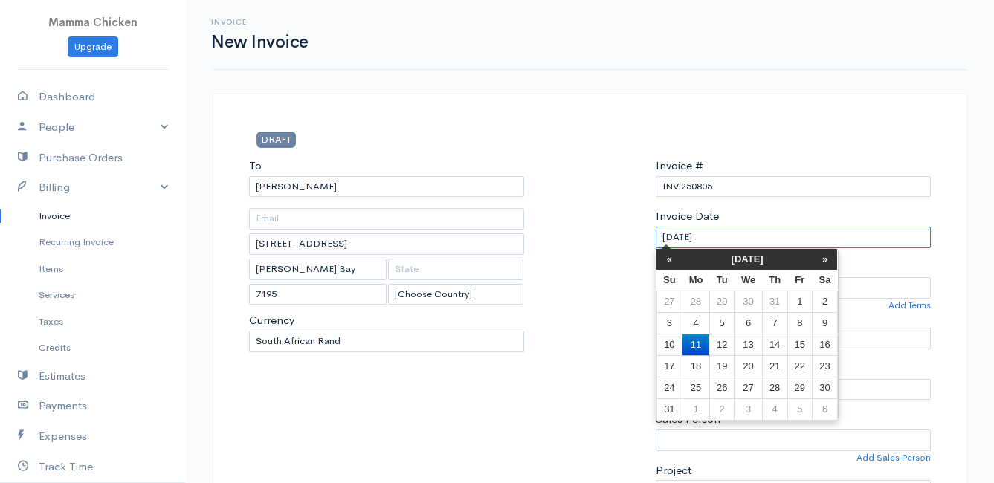
click at [748, 233] on input "[DATE]" at bounding box center [793, 238] width 275 height 22
click at [797, 337] on td "15" at bounding box center [799, 345] width 25 height 22
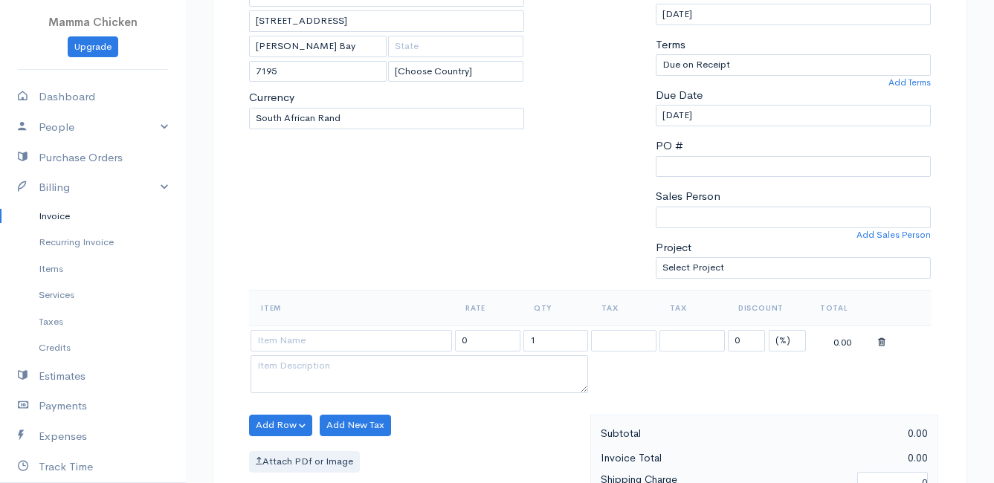
scroll to position [297, 0]
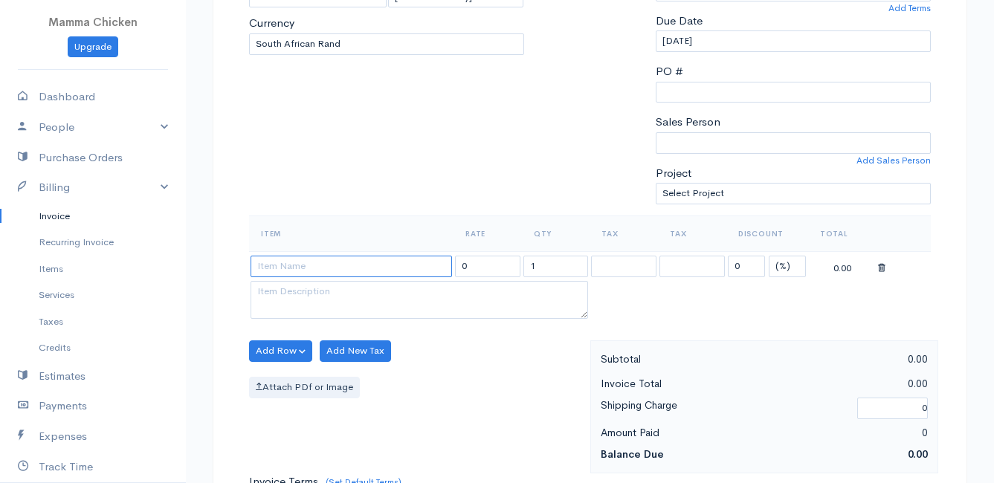
click at [318, 261] on input at bounding box center [351, 267] width 201 height 22
click at [333, 286] on body "Mamma Chicken Upgrade Dashboard People Clients Vendors Staff Users Purchase Ord…" at bounding box center [497, 345] width 994 height 1285
click at [274, 350] on button "Add Row" at bounding box center [280, 351] width 63 height 22
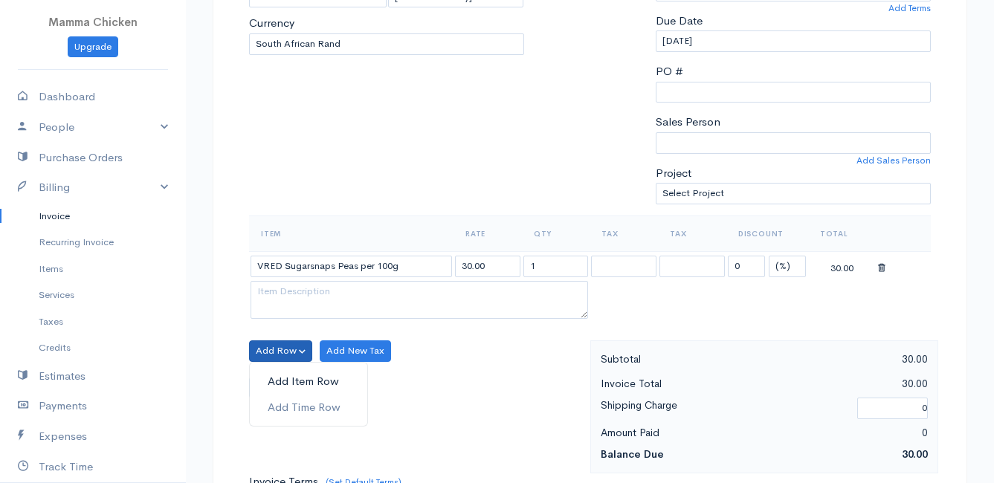
click at [287, 380] on link "Add Item Row" at bounding box center [308, 382] width 117 height 26
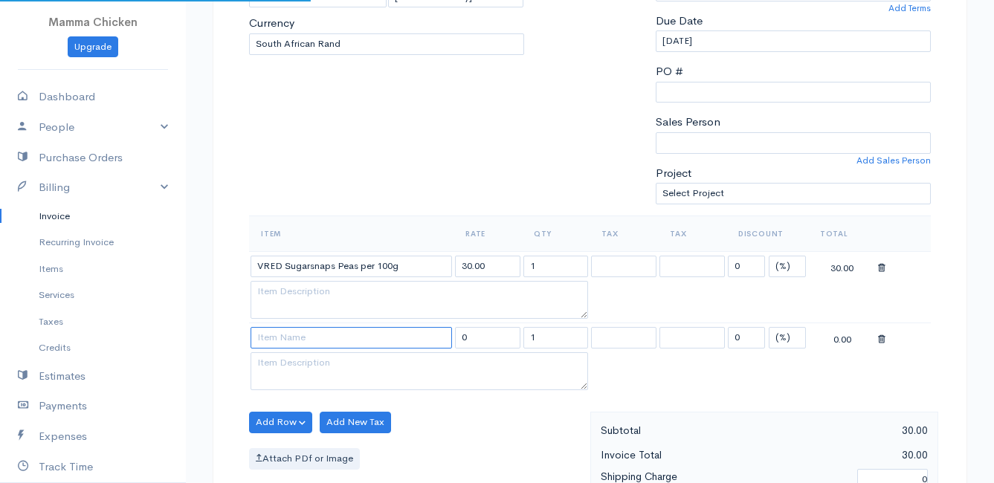
click at [285, 343] on input at bounding box center [351, 338] width 201 height 22
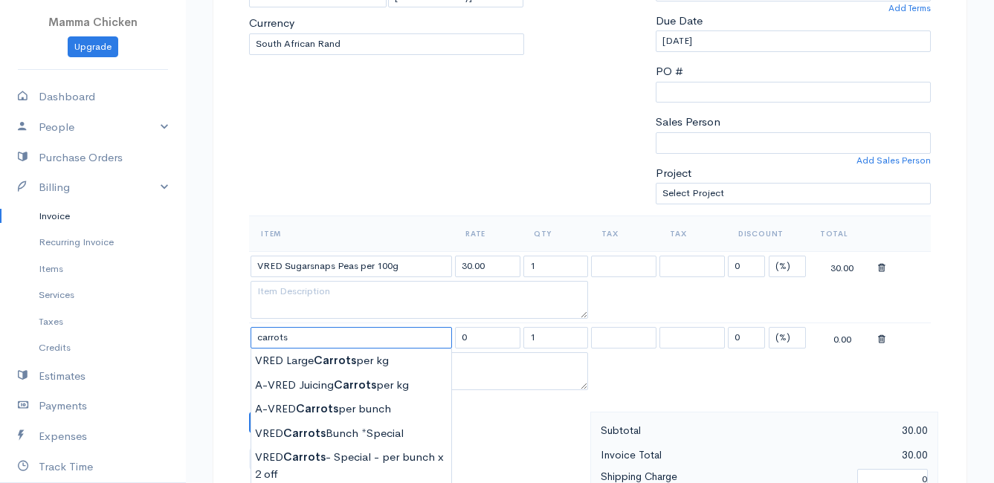
scroll to position [446, 0]
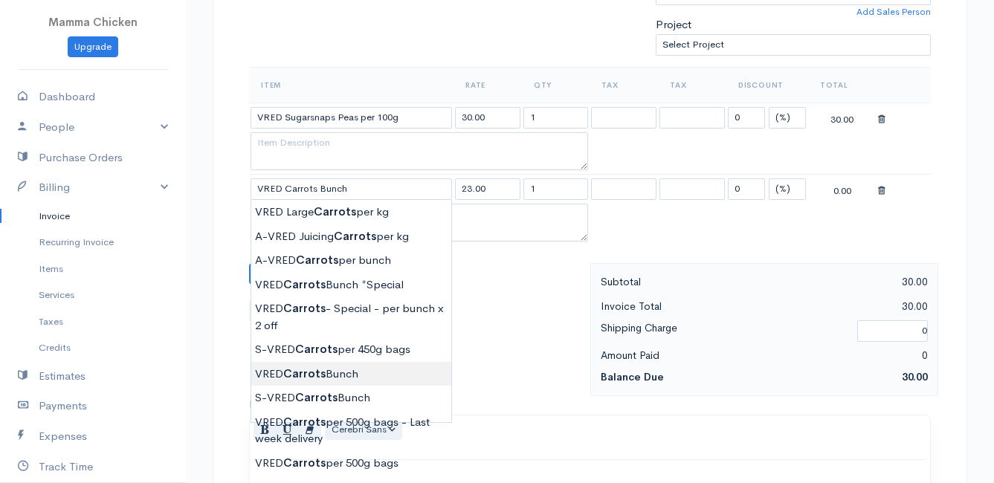
click at [351, 377] on body "Mamma Chicken Upgrade Dashboard People Clients Vendors Staff Users Purchase Ord…" at bounding box center [497, 232] width 994 height 1357
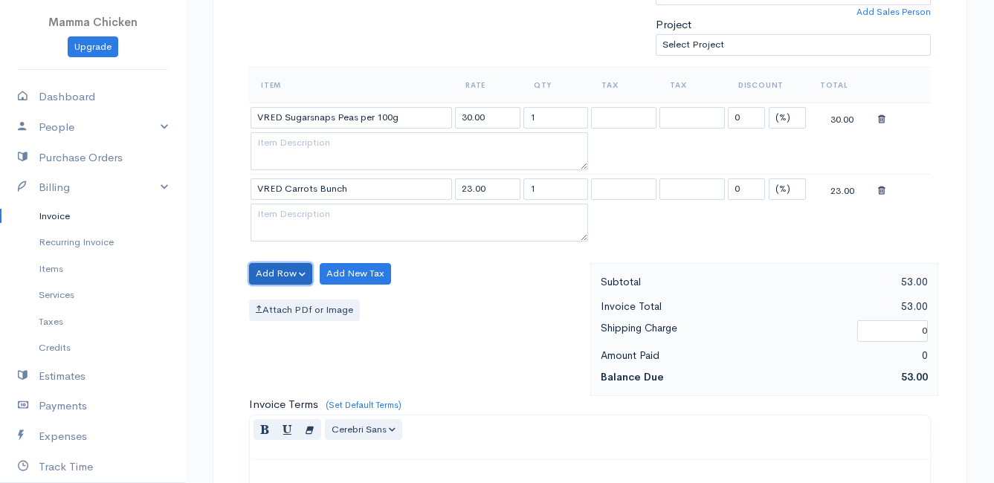
click at [285, 266] on button "Add Row" at bounding box center [280, 274] width 63 height 22
click at [284, 300] on link "Add Item Row" at bounding box center [308, 304] width 117 height 26
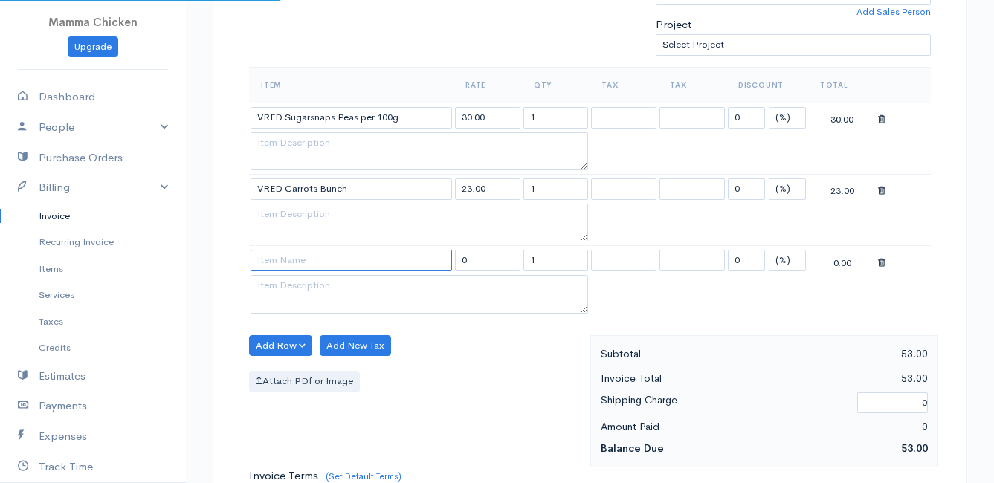
click at [283, 259] on input at bounding box center [351, 261] width 201 height 22
click at [299, 344] on body "Mamma Chicken Upgrade Dashboard People Clients Vendors Staff Users Purchase Ord…" at bounding box center [497, 268] width 994 height 1428
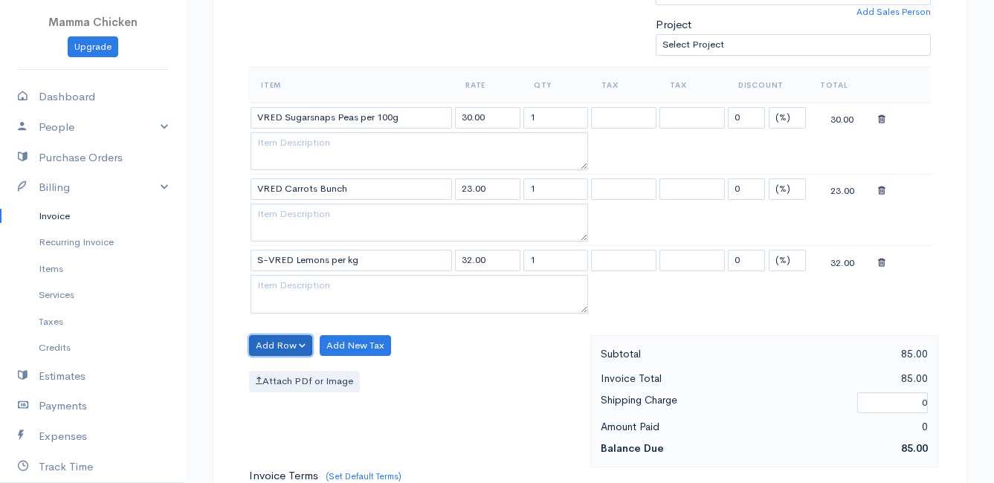
click at [277, 348] on button "Add Row" at bounding box center [280, 346] width 63 height 22
click at [283, 366] on link "Add Item Row" at bounding box center [308, 377] width 117 height 26
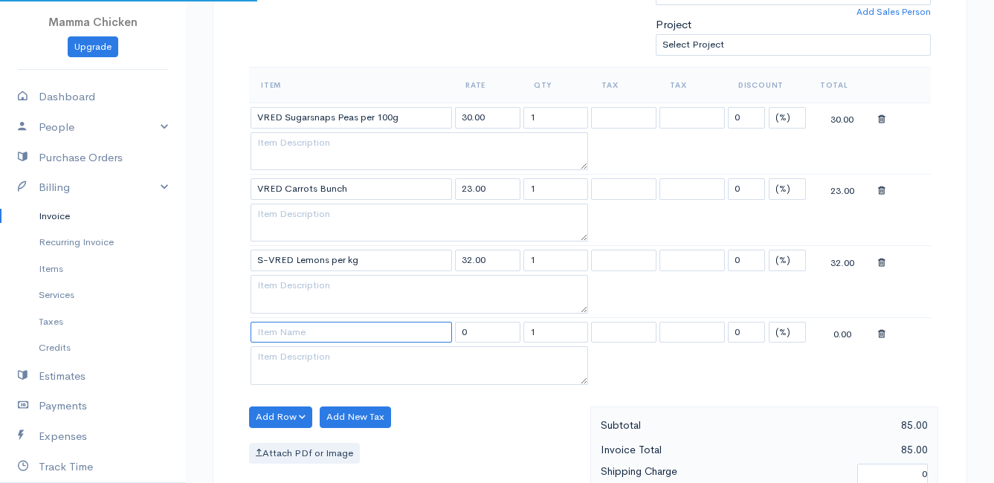
click at [287, 332] on input at bounding box center [351, 333] width 201 height 22
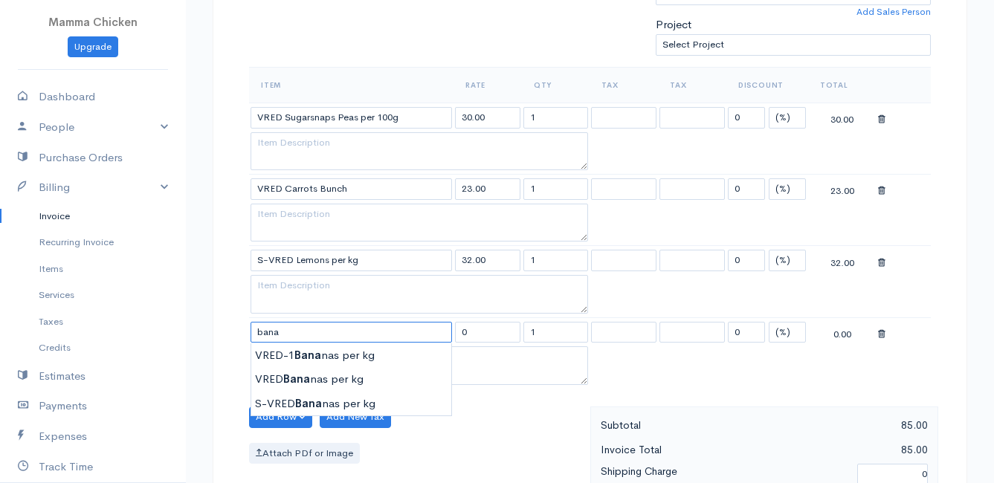
scroll to position [520, 0]
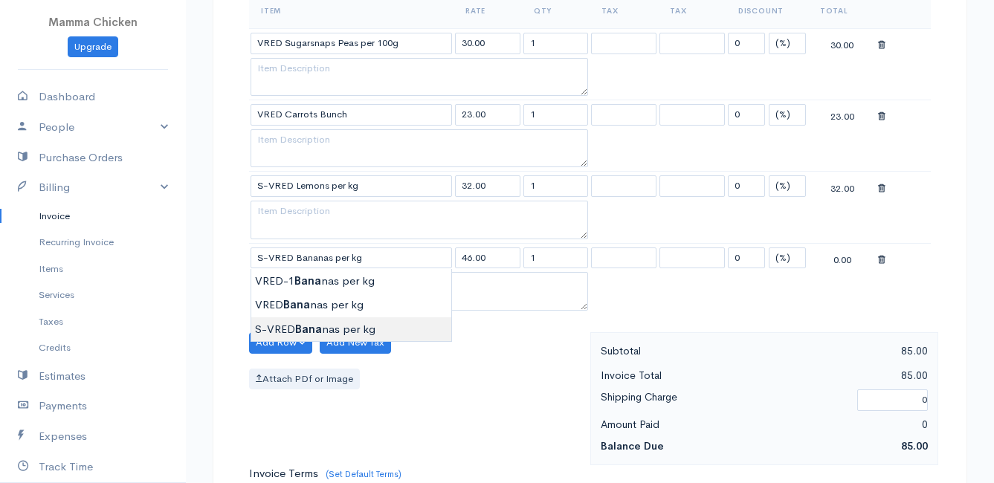
click at [353, 329] on body "Mamma Chicken Upgrade Dashboard People Clients Vendors Staff Users Purchase Ord…" at bounding box center [497, 230] width 994 height 1500
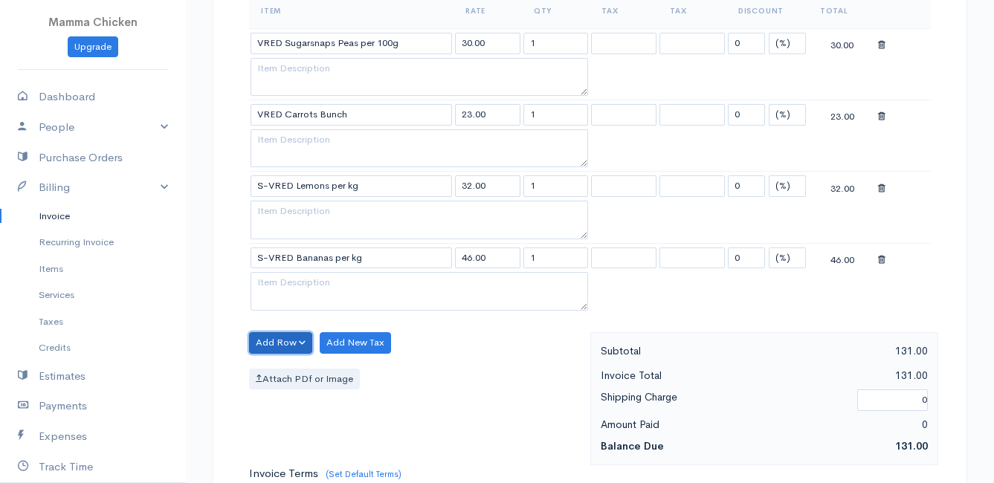
click at [258, 343] on button "Add Row" at bounding box center [280, 343] width 63 height 22
click at [279, 371] on link "Add Item Row" at bounding box center [308, 374] width 117 height 26
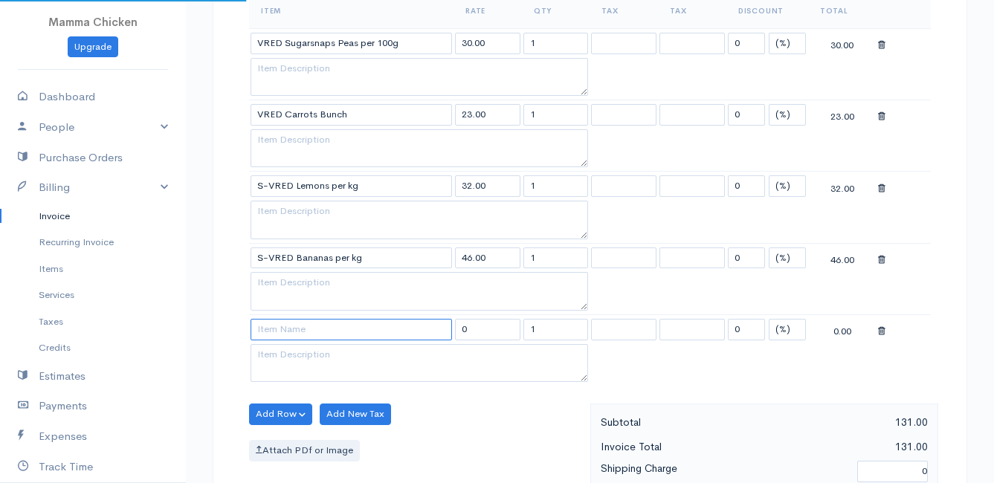
click at [287, 326] on input at bounding box center [351, 330] width 201 height 22
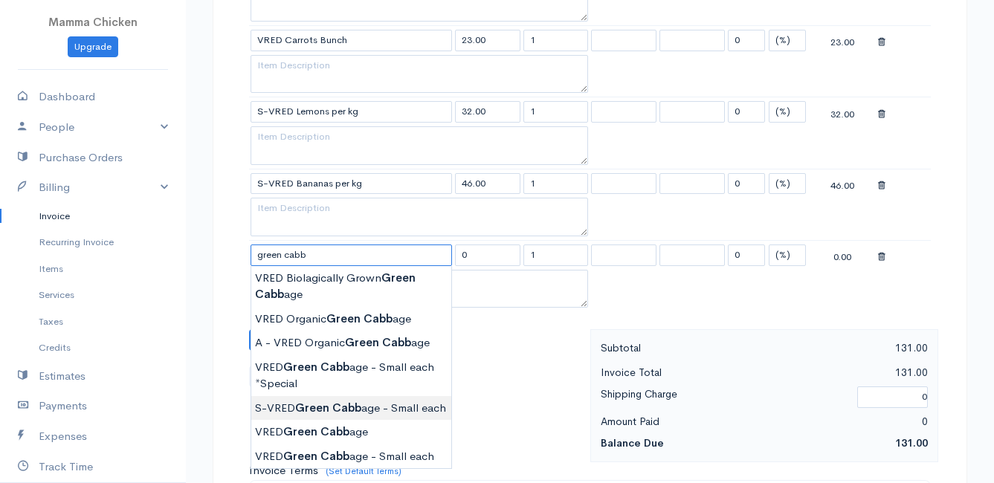
scroll to position [669, 0]
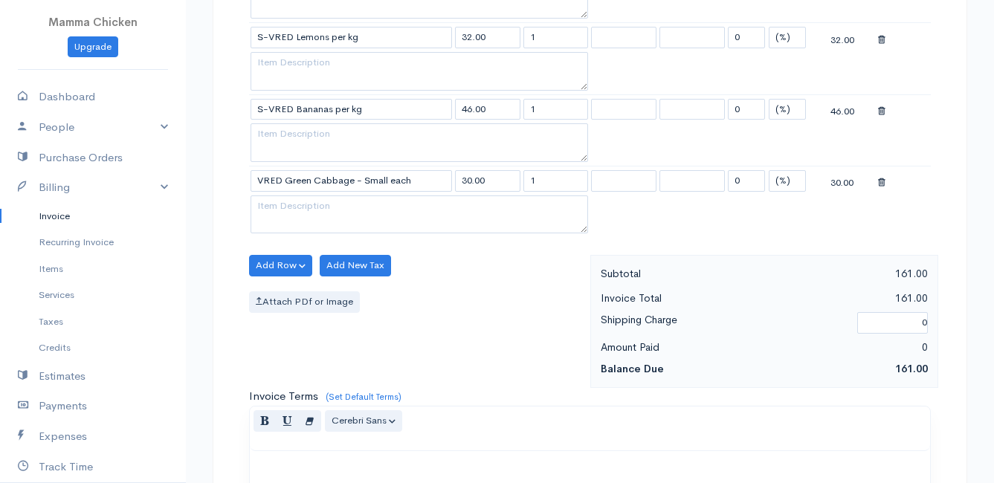
click at [376, 381] on body "Mamma Chicken Upgrade Dashboard People Clients Vendors Staff Users Purchase Ord…" at bounding box center [497, 117] width 994 height 1572
click at [272, 261] on button "Add Row" at bounding box center [280, 266] width 63 height 22
click at [277, 292] on link "Add Item Row" at bounding box center [308, 296] width 117 height 26
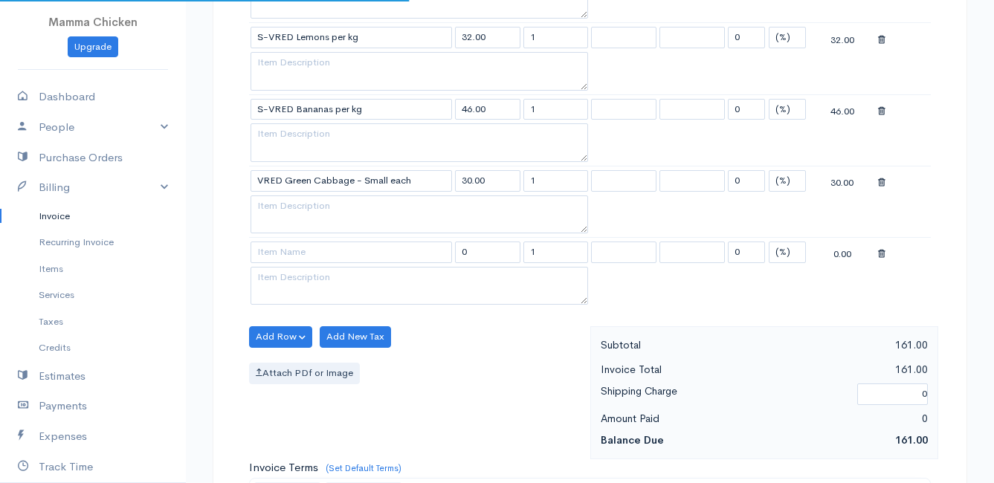
click at [275, 240] on td at bounding box center [351, 252] width 204 height 29
click at [274, 250] on input at bounding box center [351, 253] width 201 height 22
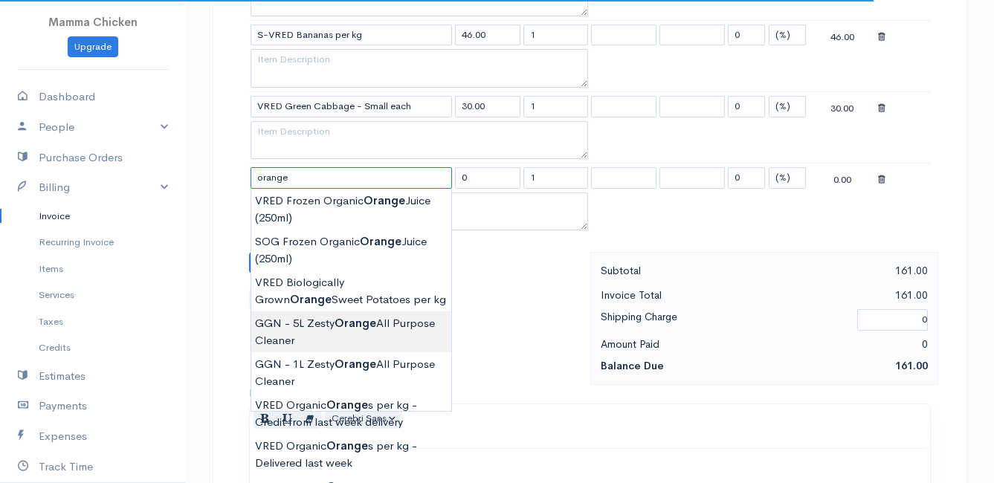
scroll to position [818, 0]
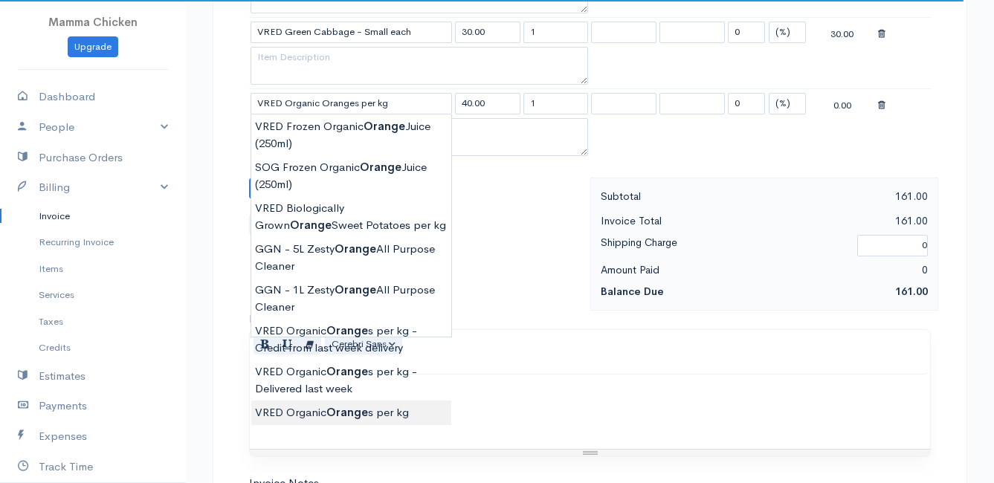
click at [349, 409] on body "Mamma Chicken Upgrade Dashboard People Clients Vendors Staff Users Purchase Ord…" at bounding box center [497, 3] width 994 height 1643
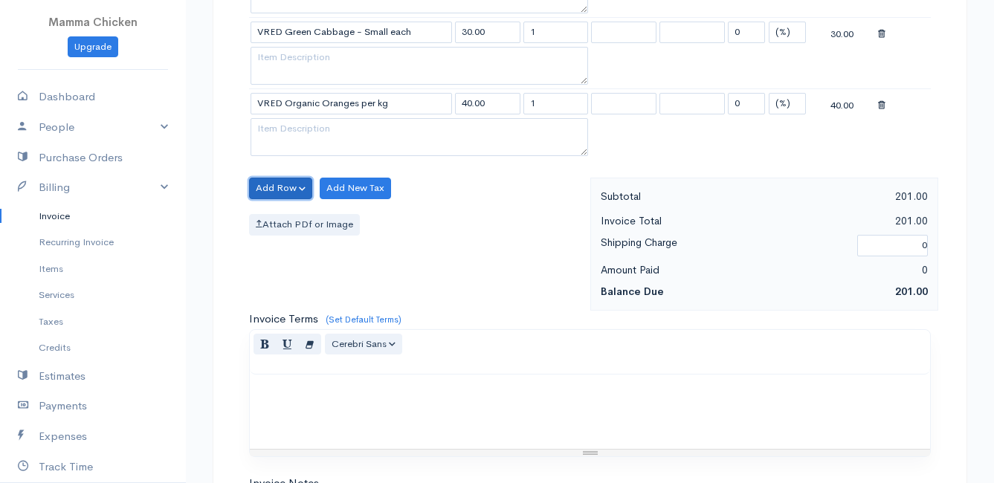
click at [277, 180] on button "Add Row" at bounding box center [280, 189] width 63 height 22
click at [287, 213] on link "Add Item Row" at bounding box center [308, 219] width 117 height 26
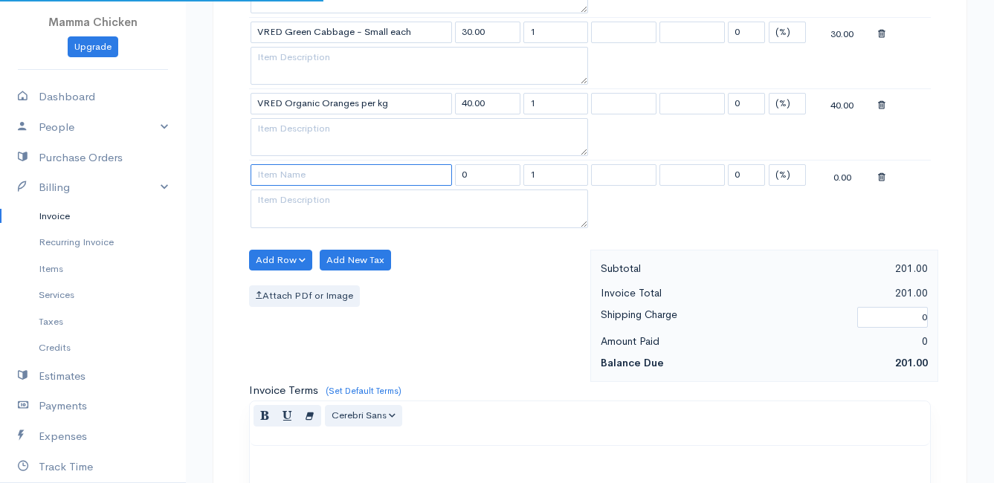
click at [286, 181] on input at bounding box center [351, 175] width 201 height 22
click at [325, 289] on body "Mamma Chicken Upgrade Dashboard People Clients Vendors Staff Users Purchase Ord…" at bounding box center [497, 39] width 994 height 1714
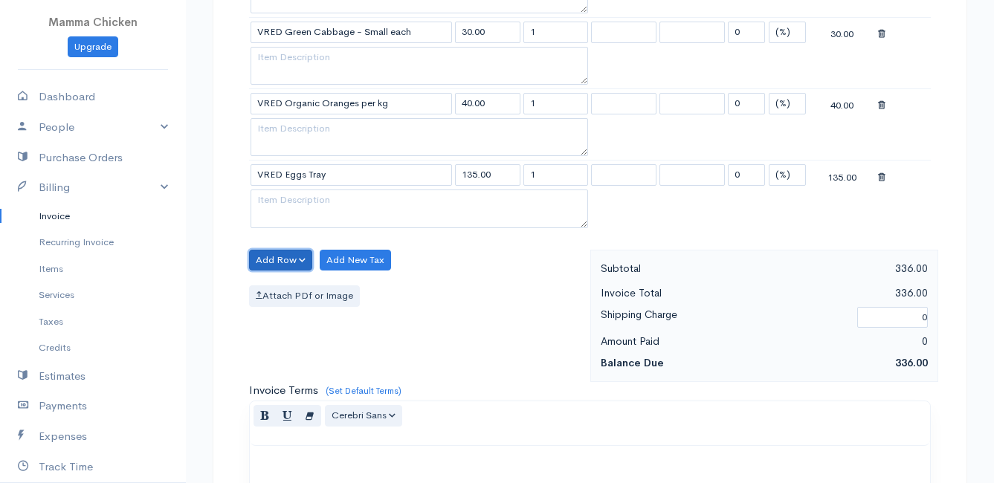
click at [280, 252] on button "Add Row" at bounding box center [280, 261] width 63 height 22
click at [280, 292] on link "Add Item Row" at bounding box center [308, 291] width 117 height 26
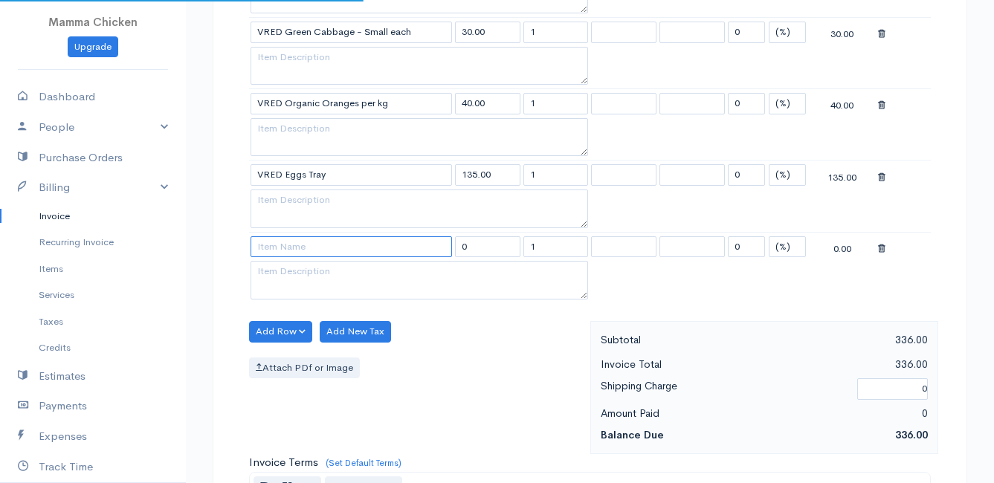
click at [279, 246] on input at bounding box center [351, 247] width 201 height 22
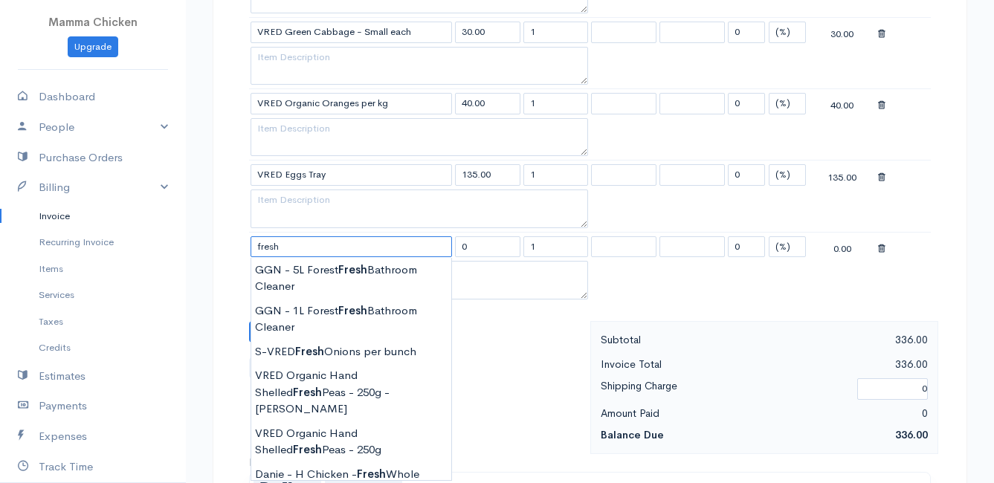
scroll to position [966, 0]
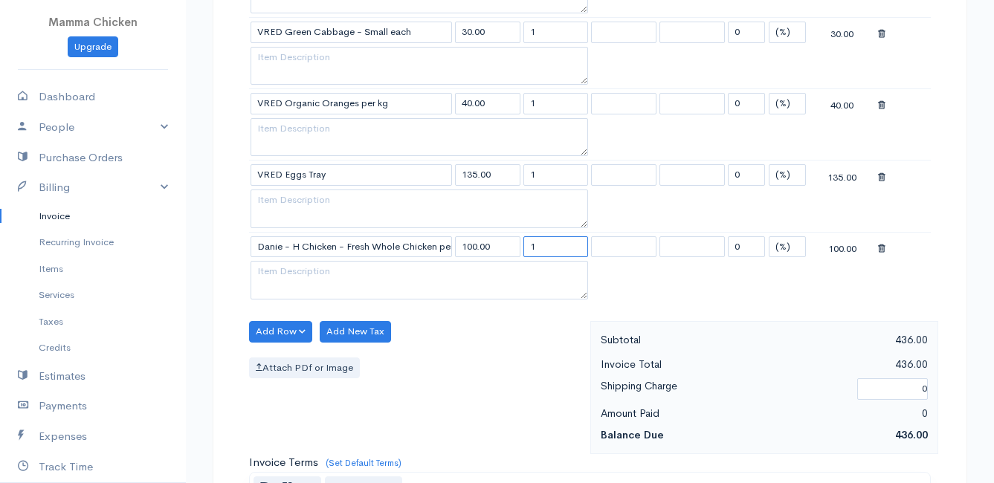
click at [545, 247] on input "1" at bounding box center [555, 247] width 65 height 22
click at [358, 283] on textarea at bounding box center [420, 280] width 338 height 39
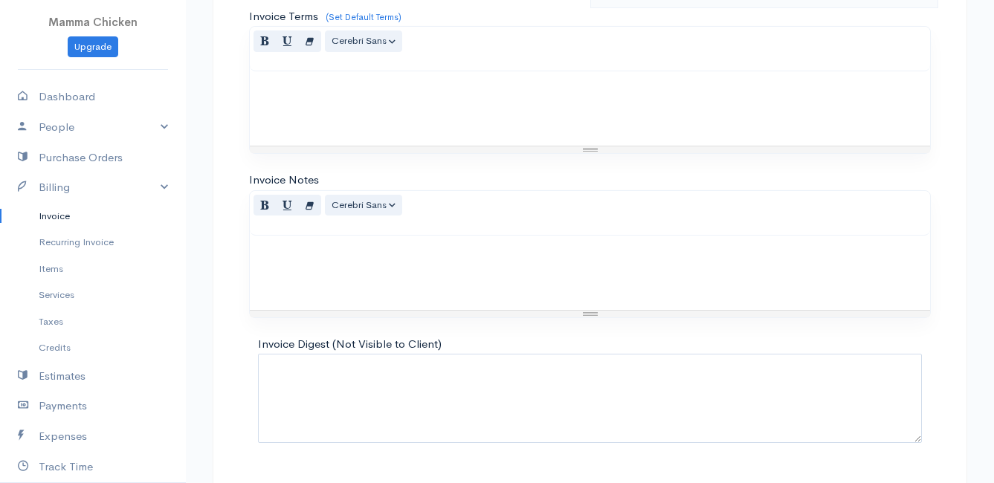
scroll to position [1303, 0]
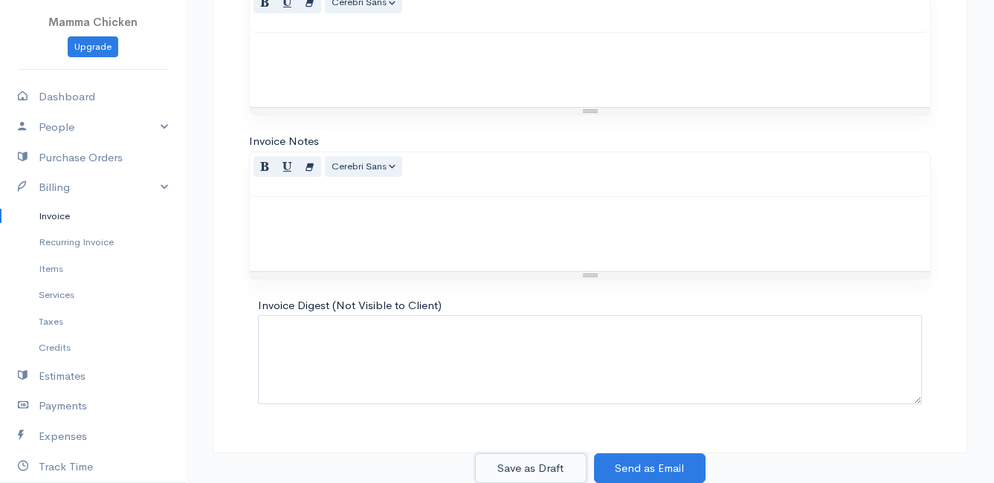
click at [538, 464] on button "Save as Draft" at bounding box center [531, 469] width 112 height 30
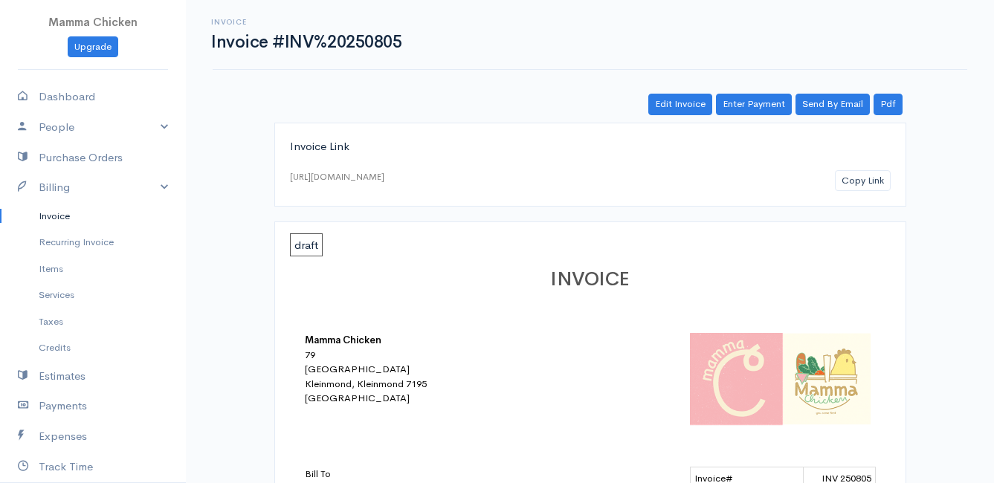
click at [59, 219] on link "Invoice" at bounding box center [93, 216] width 186 height 27
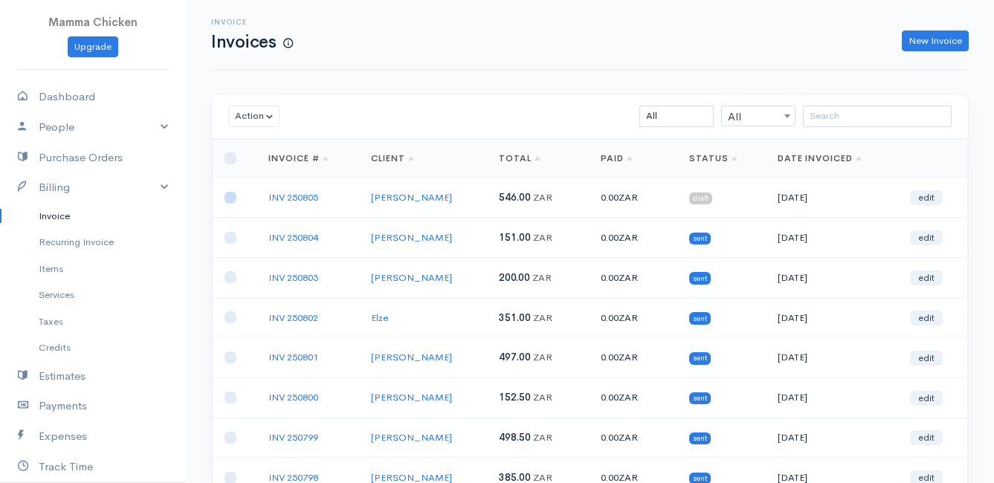
click at [231, 201] on input "checkbox" at bounding box center [231, 198] width 12 height 12
click at [251, 113] on button "Action" at bounding box center [253, 117] width 51 height 22
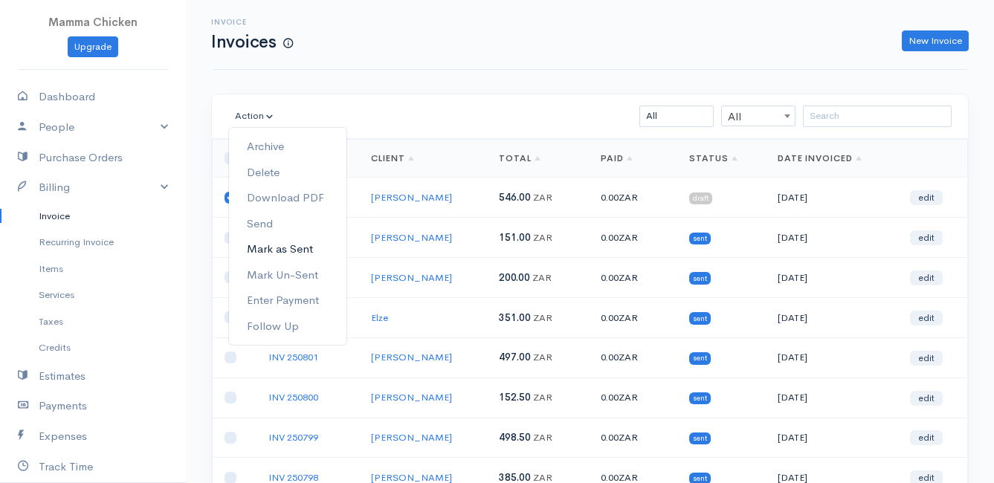
click at [302, 248] on link "Mark as Sent" at bounding box center [287, 249] width 117 height 26
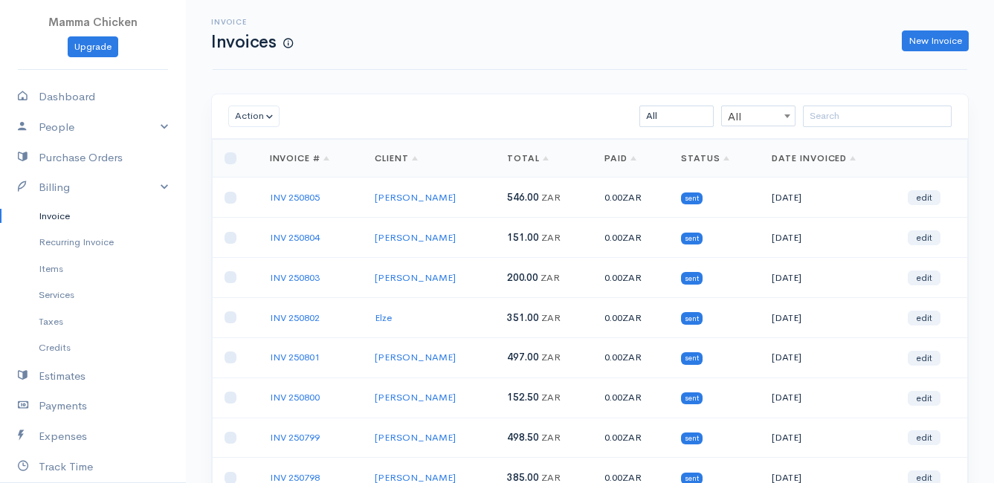
scroll to position [232, 0]
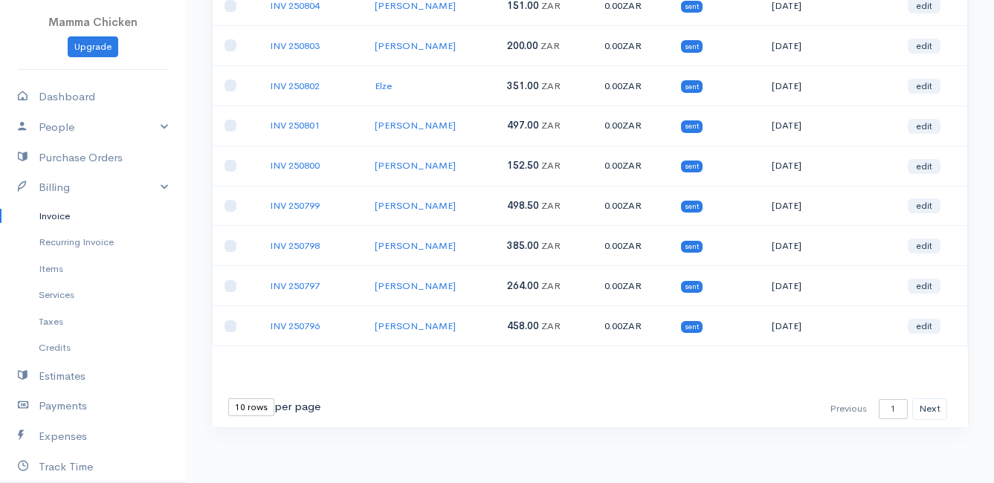
click at [256, 409] on select "10 rows 25 rows 50 rows" at bounding box center [251, 407] width 46 height 18
click at [228, 398] on select "10 rows 25 rows 50 rows" at bounding box center [251, 407] width 46 height 18
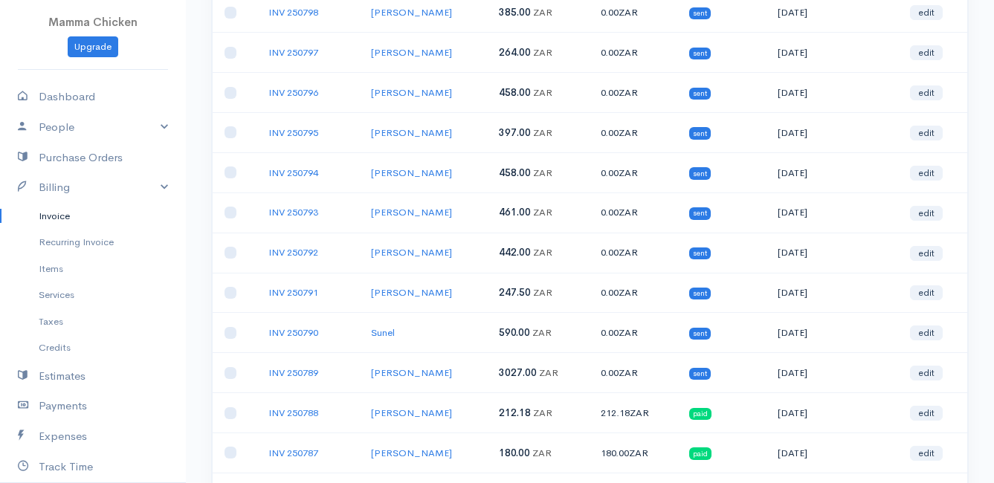
scroll to position [0, 0]
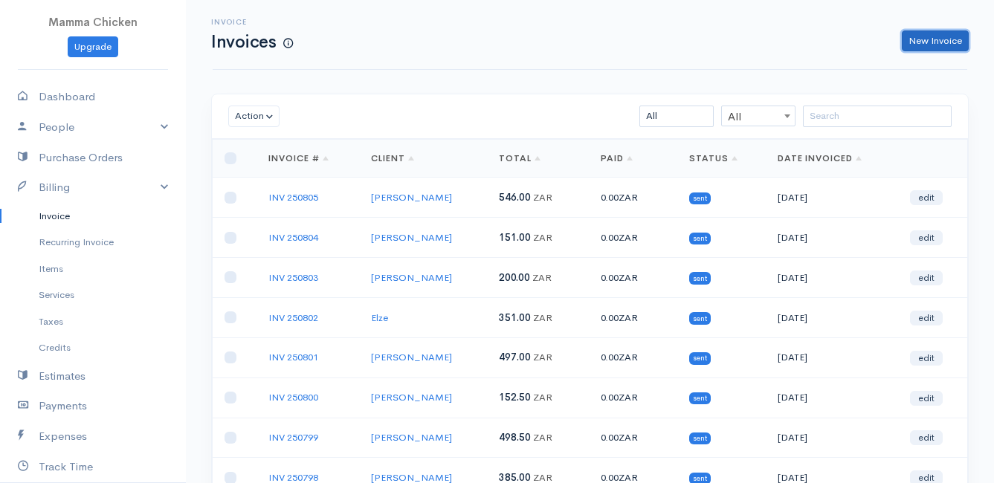
click at [938, 43] on link "New Invoice" at bounding box center [935, 41] width 67 height 22
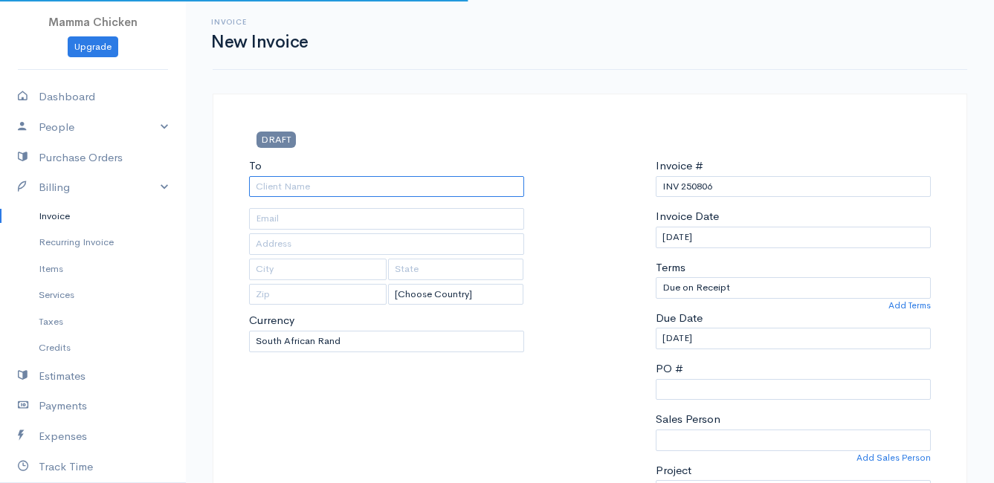
click at [351, 187] on input "To" at bounding box center [386, 187] width 275 height 22
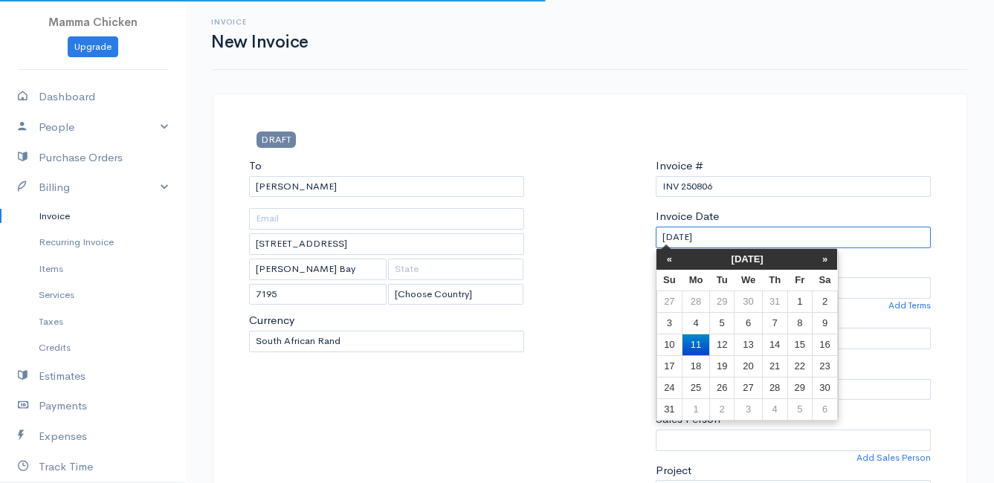
click at [764, 233] on input "[DATE]" at bounding box center [793, 238] width 275 height 22
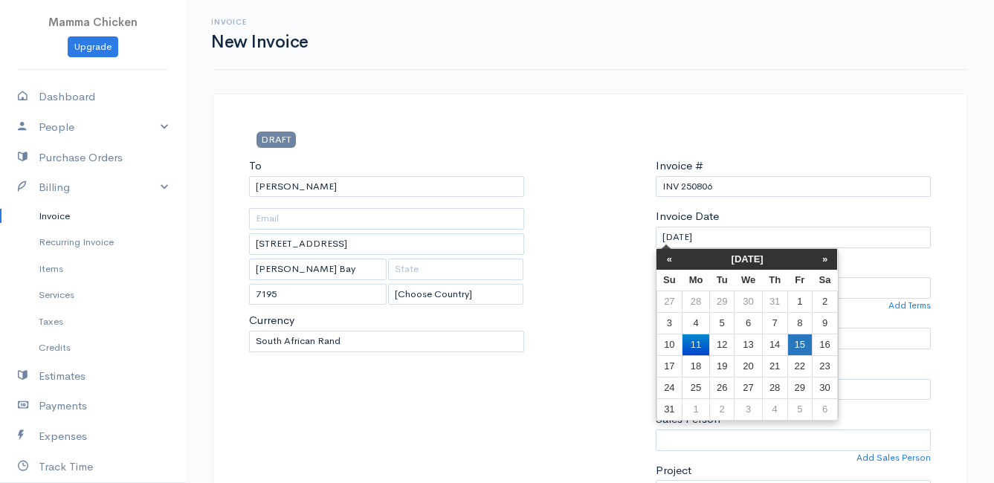
click at [803, 342] on td "15" at bounding box center [799, 345] width 25 height 22
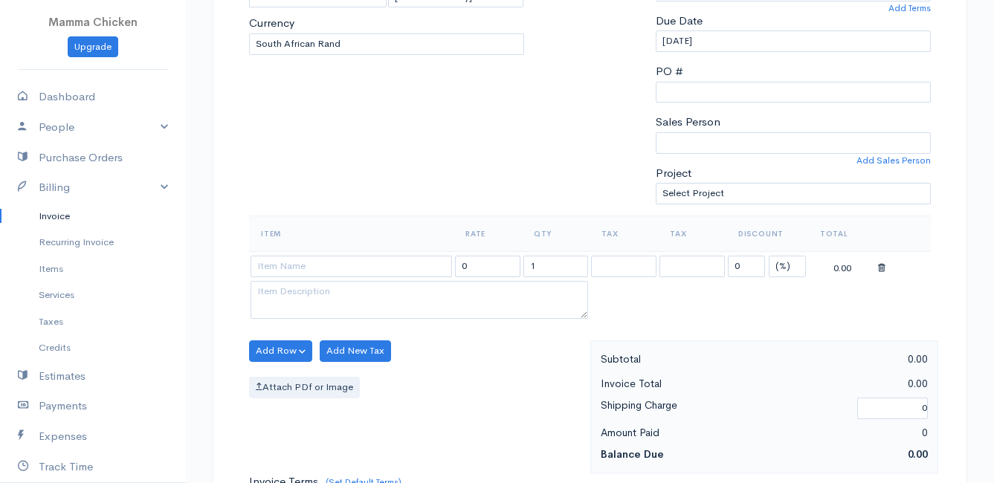
scroll to position [372, 0]
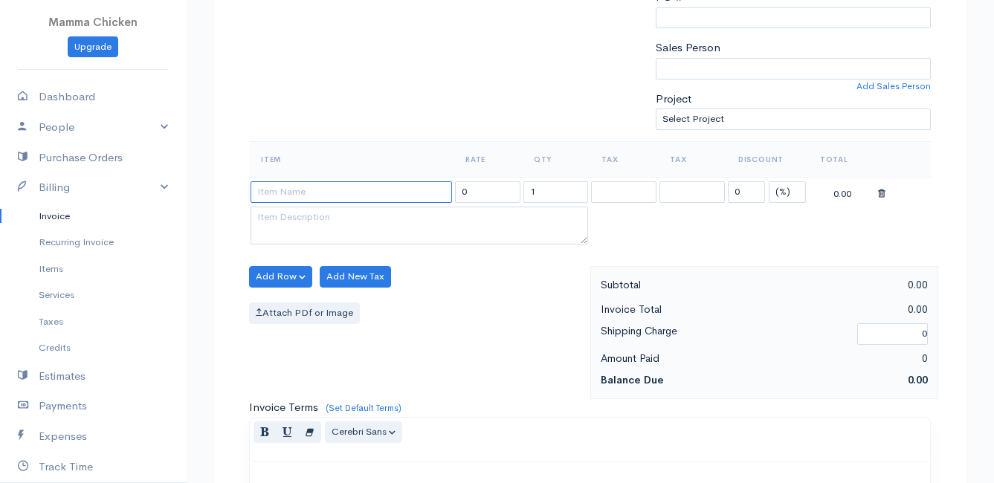
click at [297, 191] on input at bounding box center [351, 192] width 201 height 22
click at [300, 297] on body "Mamma Chicken Upgrade Dashboard People Clients Vendors Staff Users Purchase Ord…" at bounding box center [497, 270] width 994 height 1285
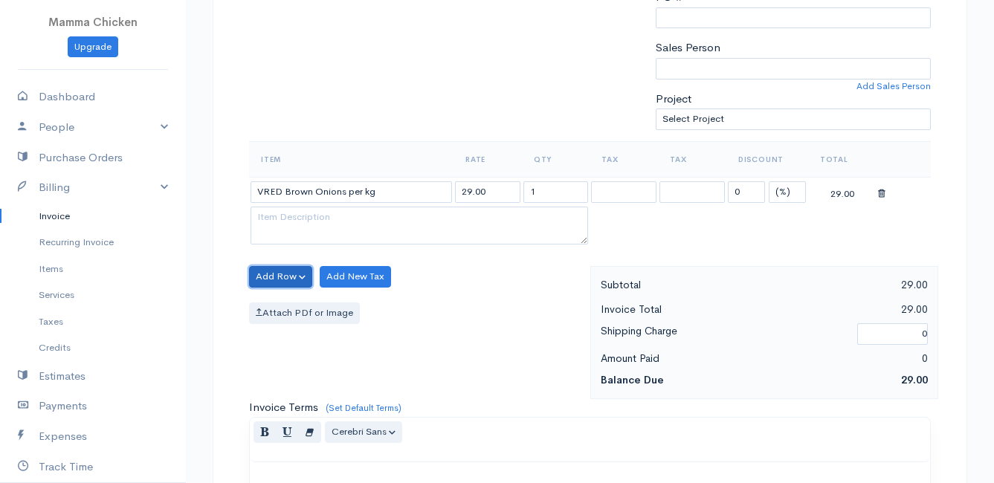
click at [279, 273] on button "Add Row" at bounding box center [280, 277] width 63 height 22
click at [289, 304] on link "Add Item Row" at bounding box center [308, 307] width 117 height 26
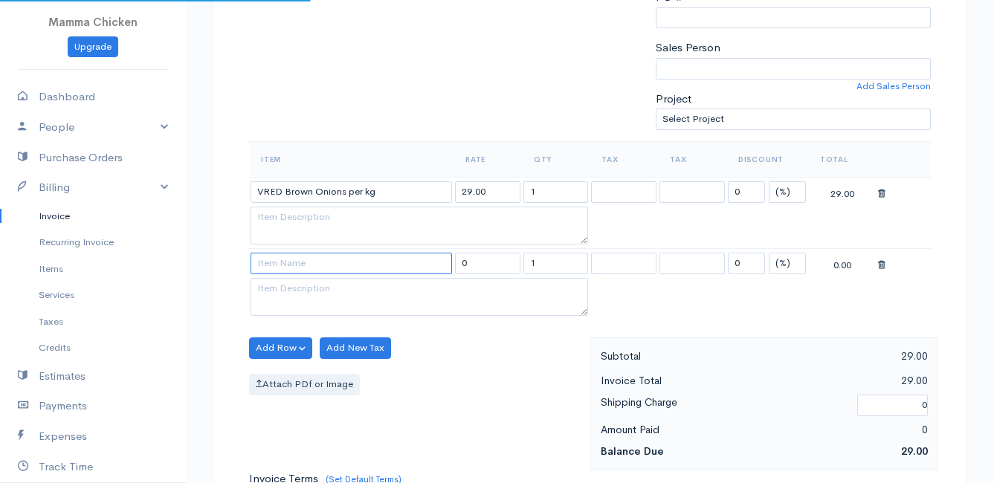
click at [283, 264] on input at bounding box center [351, 264] width 201 height 22
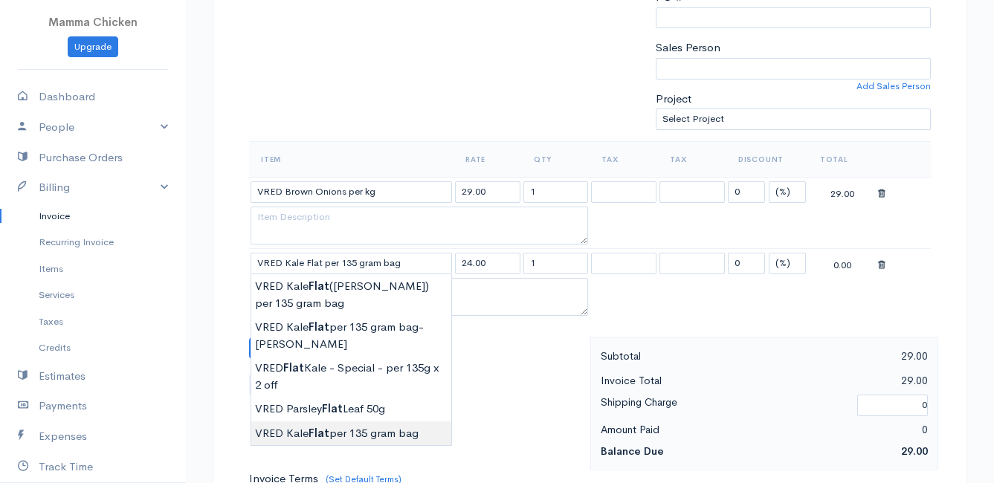
click at [349, 433] on body "Mamma Chicken Upgrade Dashboard People Clients Vendors Staff Users Purchase Ord…" at bounding box center [497, 306] width 994 height 1357
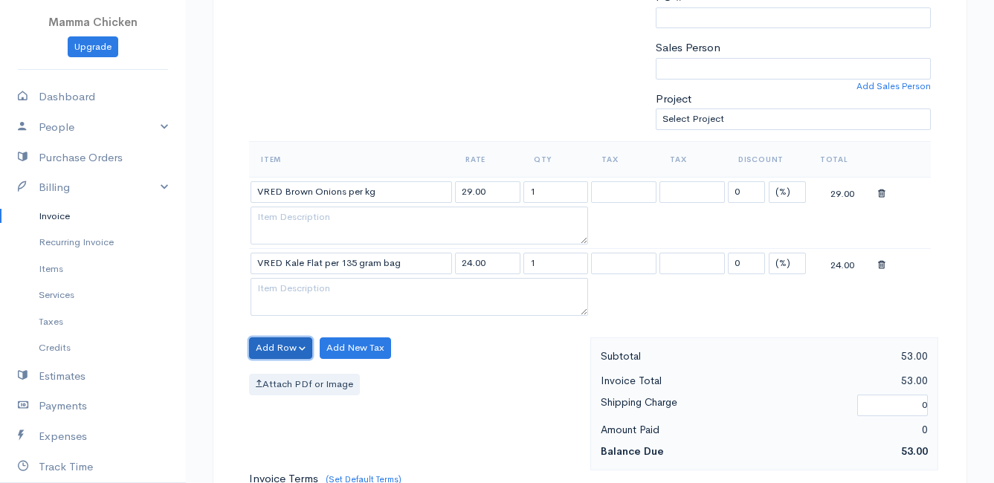
click at [279, 341] on button "Add Row" at bounding box center [280, 349] width 63 height 22
click at [283, 368] on link "Add Item Row" at bounding box center [308, 379] width 117 height 26
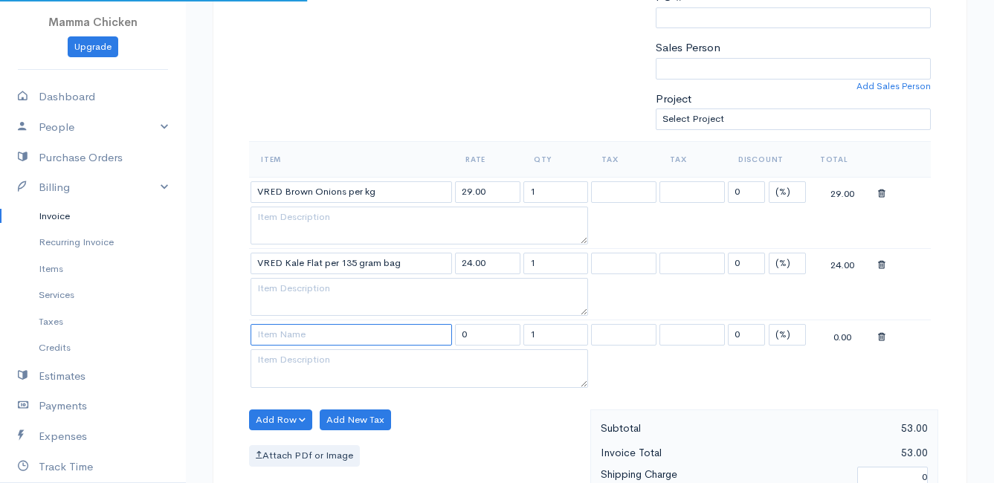
click at [286, 336] on input at bounding box center [351, 335] width 201 height 22
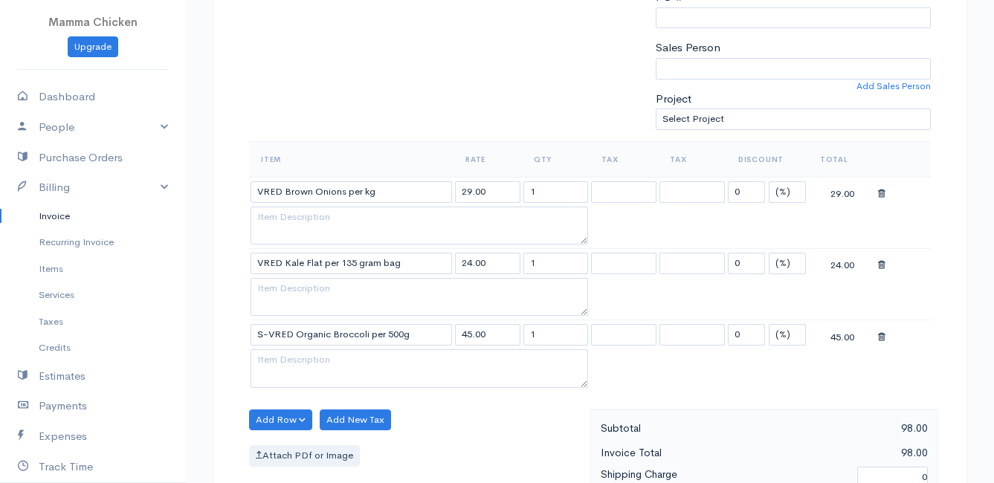
click at [345, 355] on body "Mamma Chicken Upgrade Dashboard People Clients Vendors Staff Users Purchase Ord…" at bounding box center [497, 342] width 994 height 1428
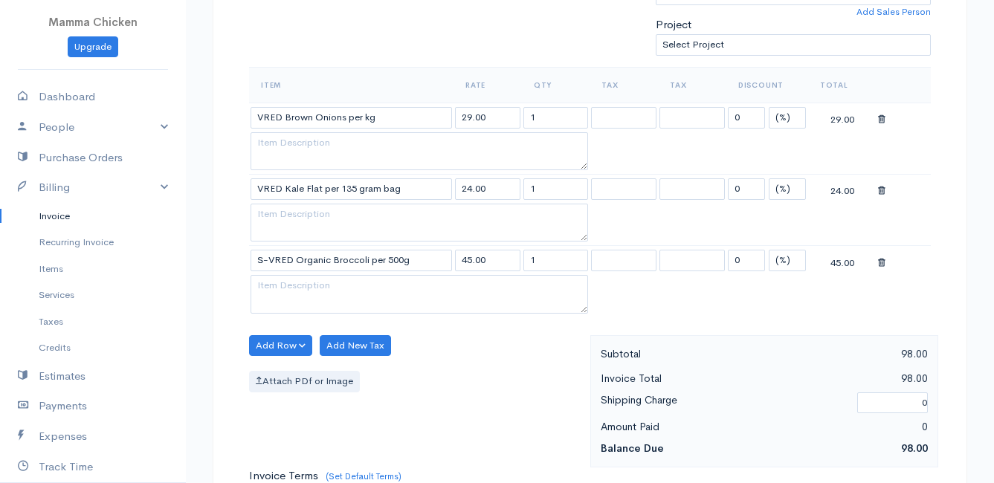
scroll to position [520, 0]
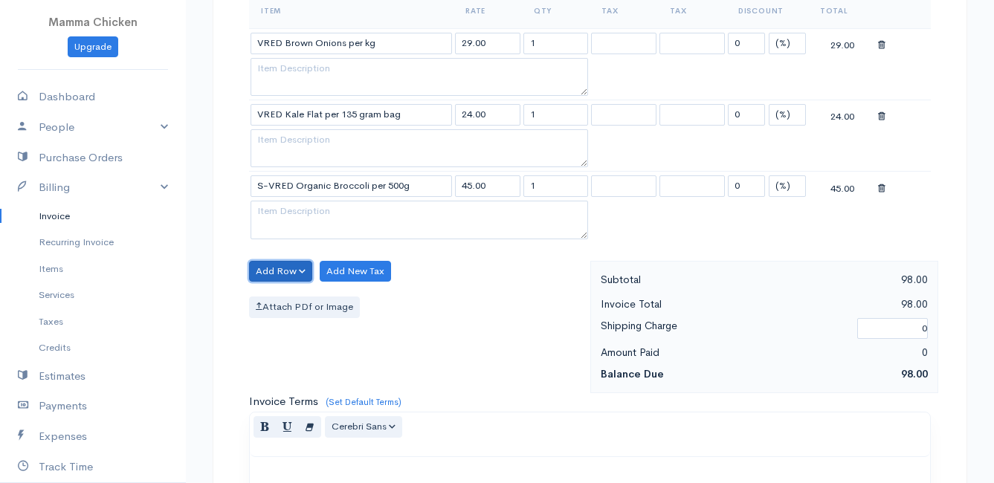
click at [268, 268] on button "Add Row" at bounding box center [280, 272] width 63 height 22
click at [296, 298] on link "Add Item Row" at bounding box center [308, 302] width 117 height 26
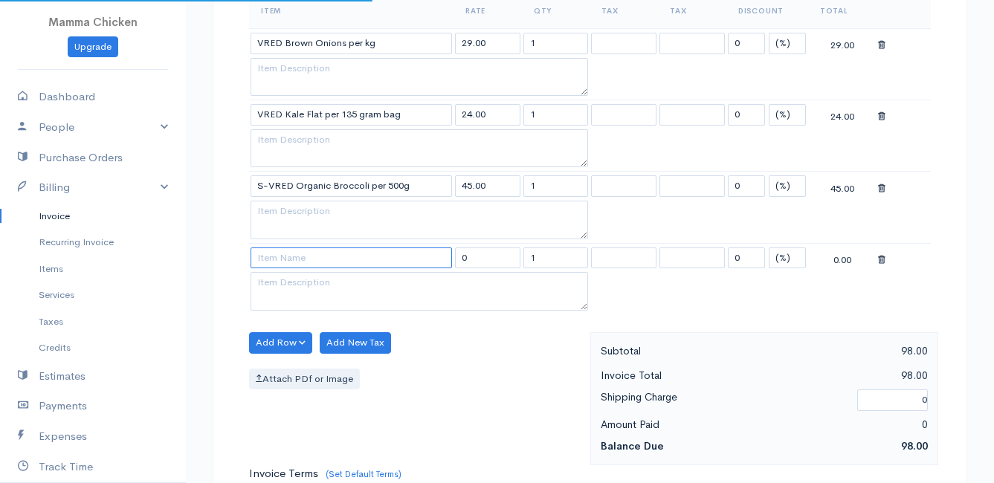
click at [293, 259] on input at bounding box center [351, 259] width 201 height 22
click at [320, 379] on body "Mamma Chicken Upgrade Dashboard People Clients Vendors Staff Users Purchase Ord…" at bounding box center [497, 230] width 994 height 1500
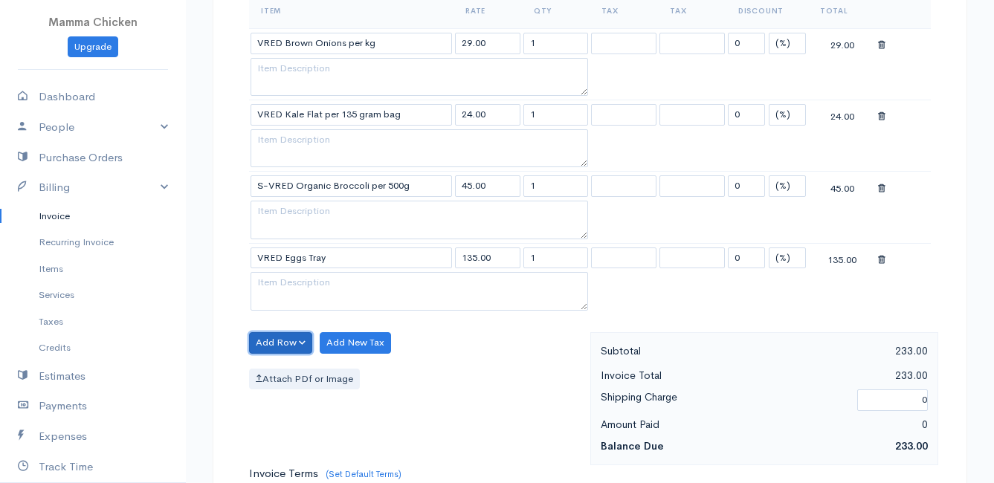
click at [286, 338] on button "Add Row" at bounding box center [280, 343] width 63 height 22
click at [286, 371] on link "Add Item Row" at bounding box center [308, 374] width 117 height 26
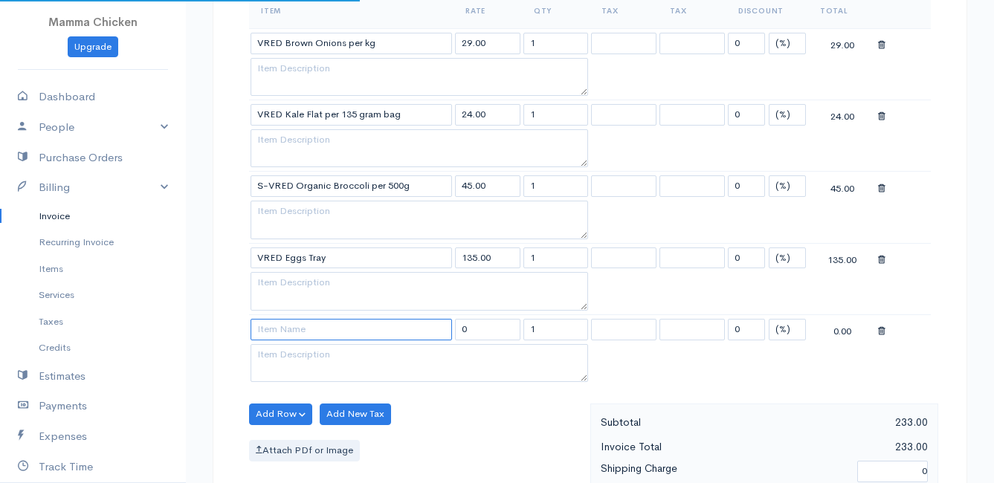
click at [281, 338] on input at bounding box center [351, 330] width 201 height 22
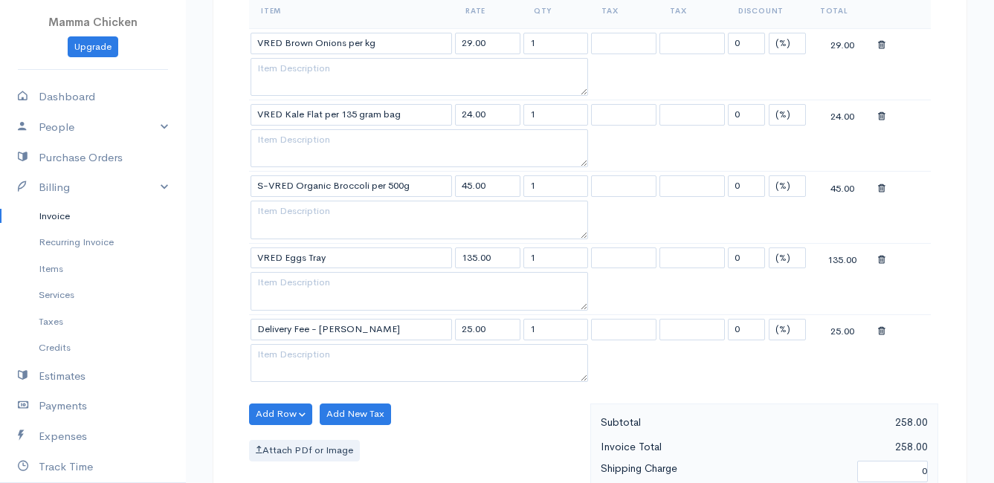
click at [372, 349] on body "Mamma Chicken Upgrade Dashboard People Clients Vendors Staff Users Purchase Ord…" at bounding box center [497, 266] width 994 height 1572
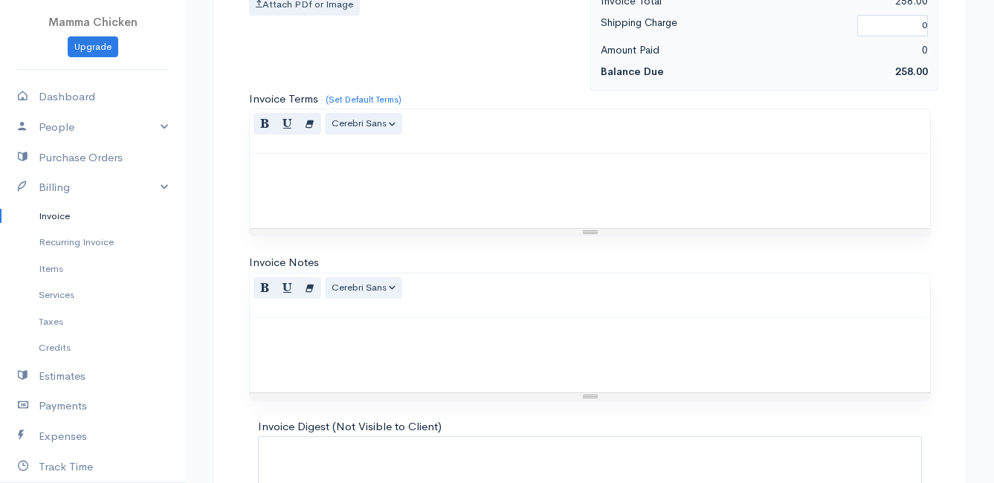
scroll to position [1088, 0]
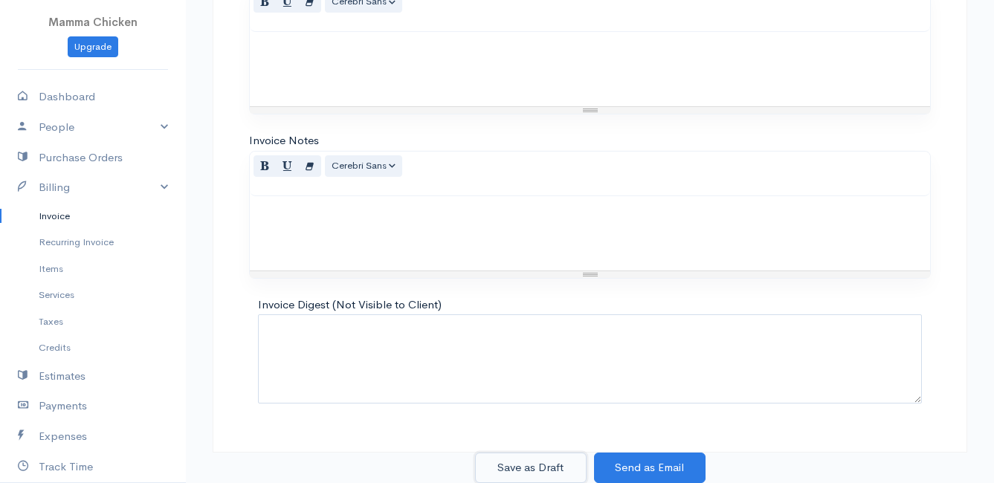
click at [530, 465] on button "Save as Draft" at bounding box center [531, 468] width 112 height 30
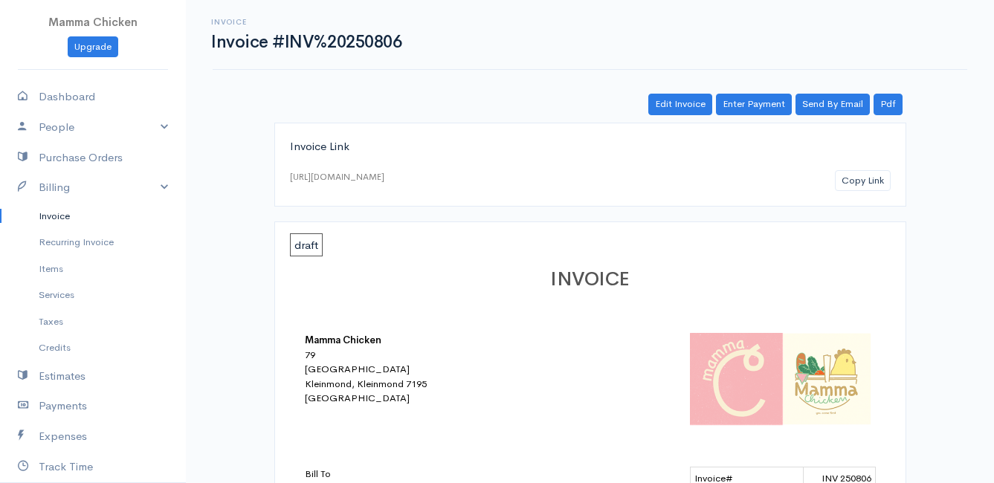
click at [57, 216] on link "Invoice" at bounding box center [93, 216] width 186 height 27
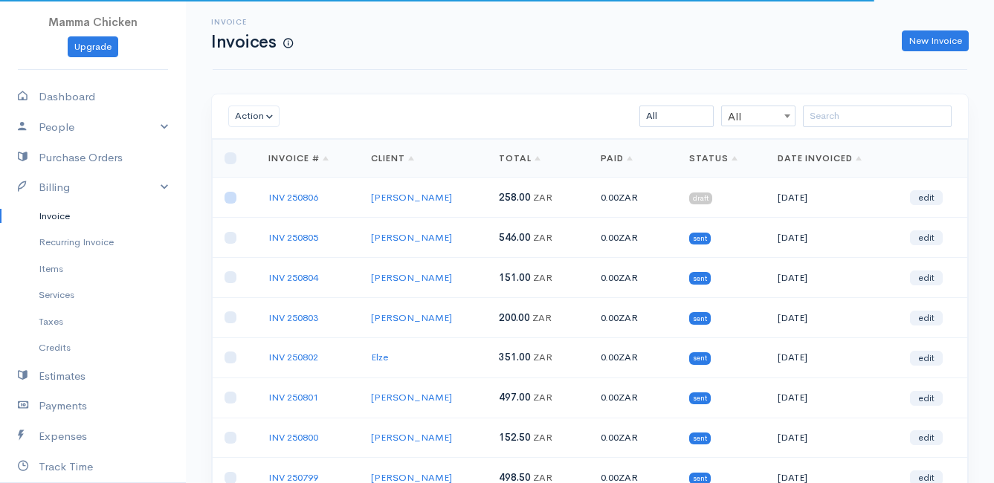
click at [229, 198] on input "checkbox" at bounding box center [231, 198] width 12 height 12
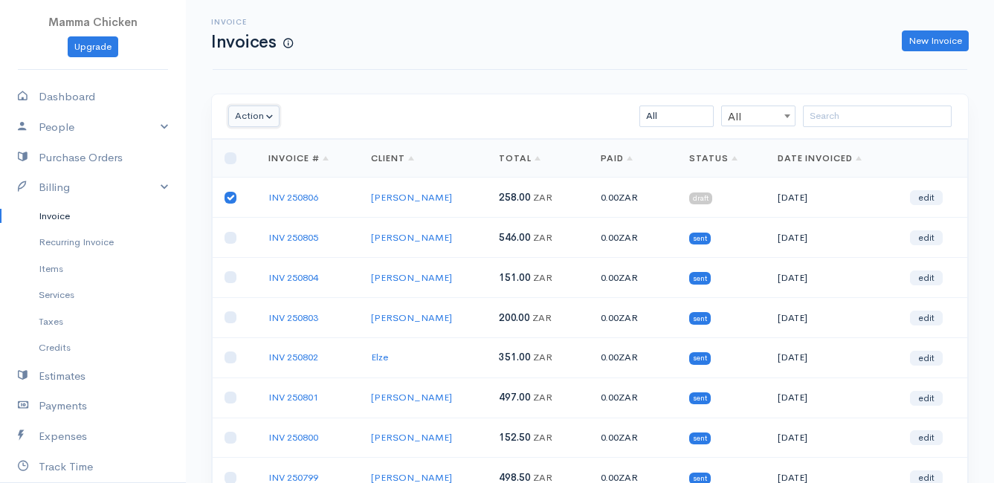
click at [249, 118] on button "Action" at bounding box center [253, 117] width 51 height 22
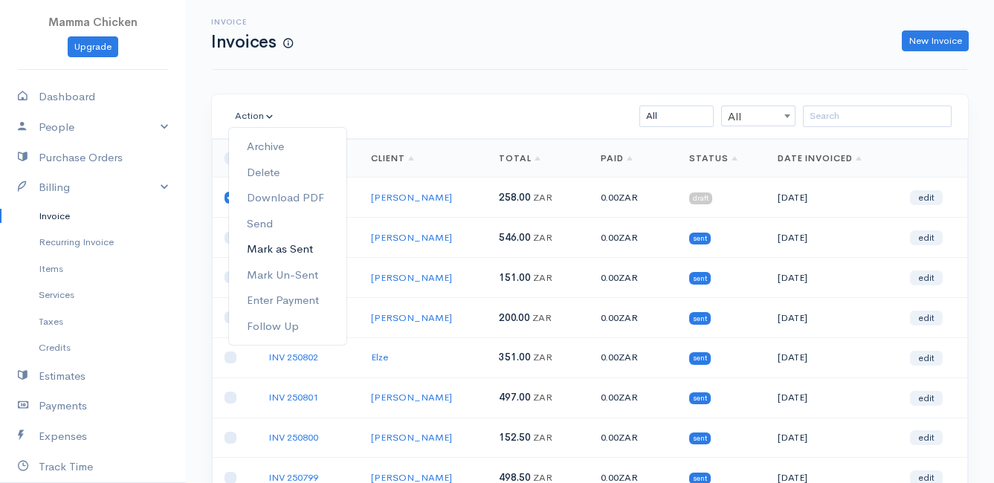
click at [301, 250] on link "Mark as Sent" at bounding box center [287, 249] width 117 height 26
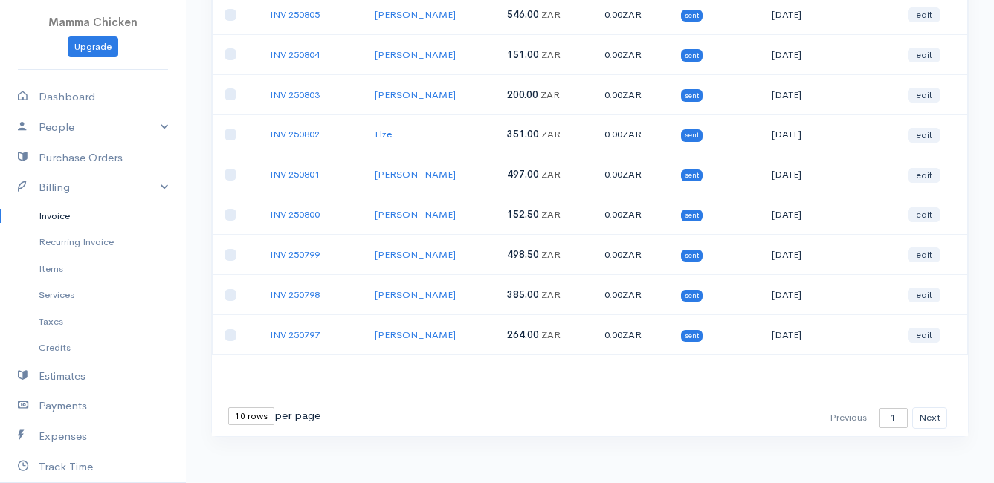
scroll to position [232, 0]
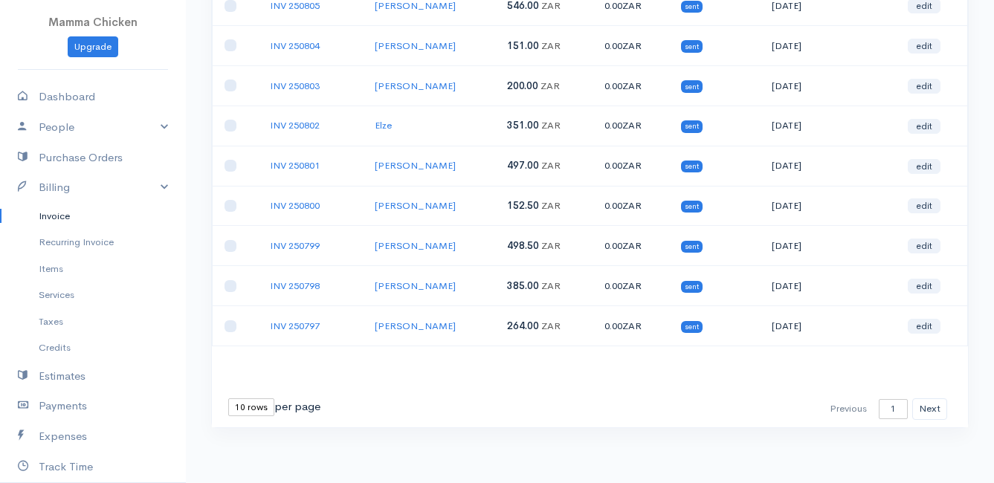
click at [238, 403] on select "10 rows 25 rows 50 rows" at bounding box center [251, 407] width 46 height 18
click at [228, 398] on select "10 rows 25 rows 50 rows" at bounding box center [251, 407] width 46 height 18
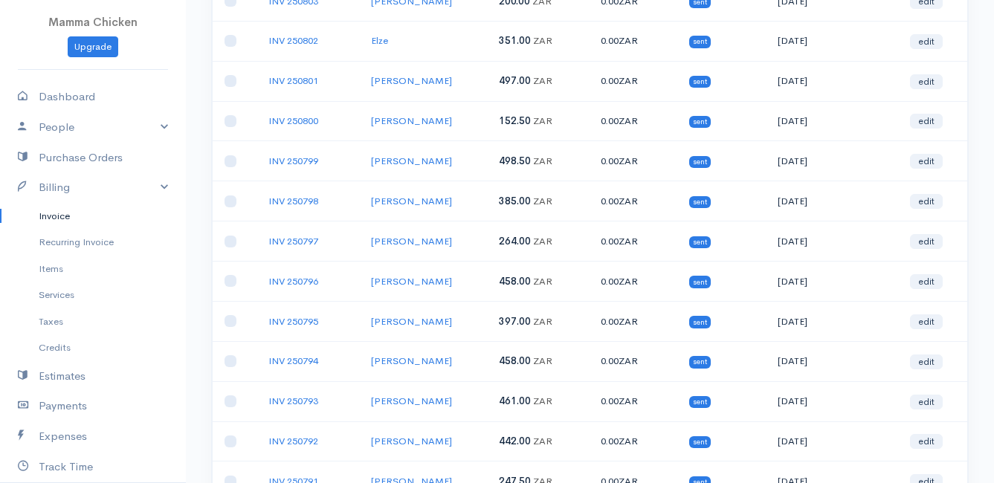
scroll to position [0, 0]
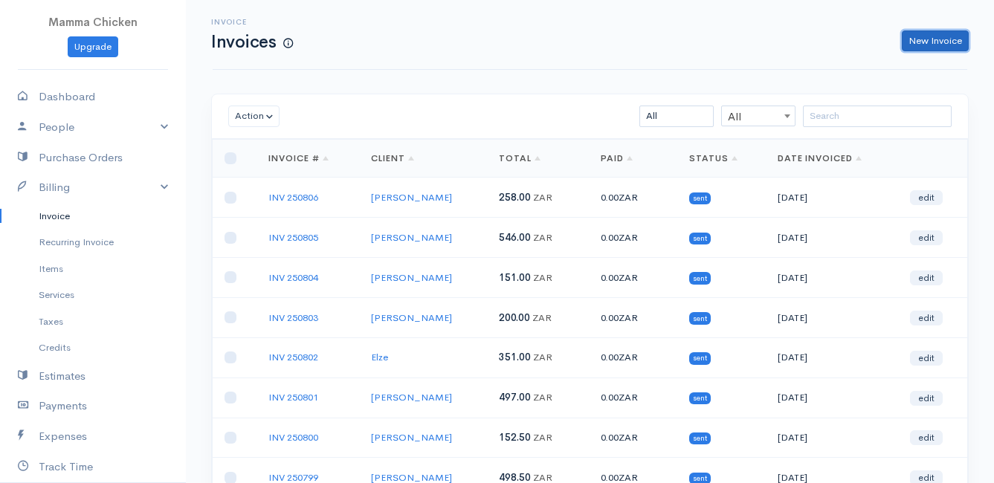
click at [932, 39] on link "New Invoice" at bounding box center [935, 41] width 67 height 22
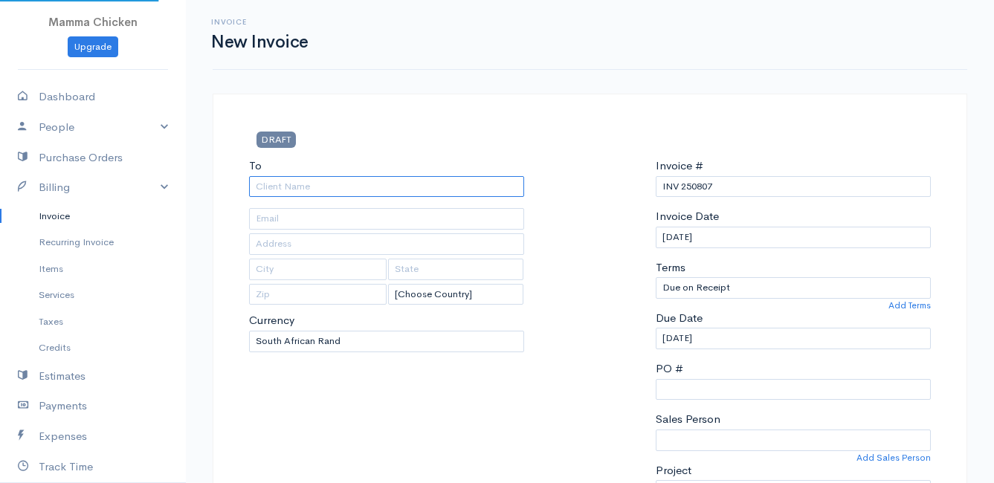
click at [288, 190] on input "To" at bounding box center [386, 187] width 275 height 22
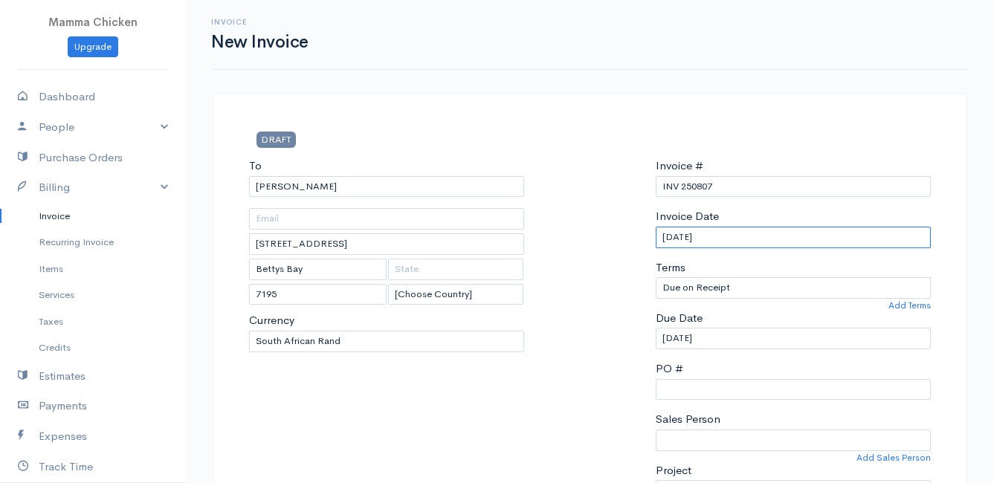
click at [764, 238] on input "[DATE]" at bounding box center [793, 238] width 275 height 22
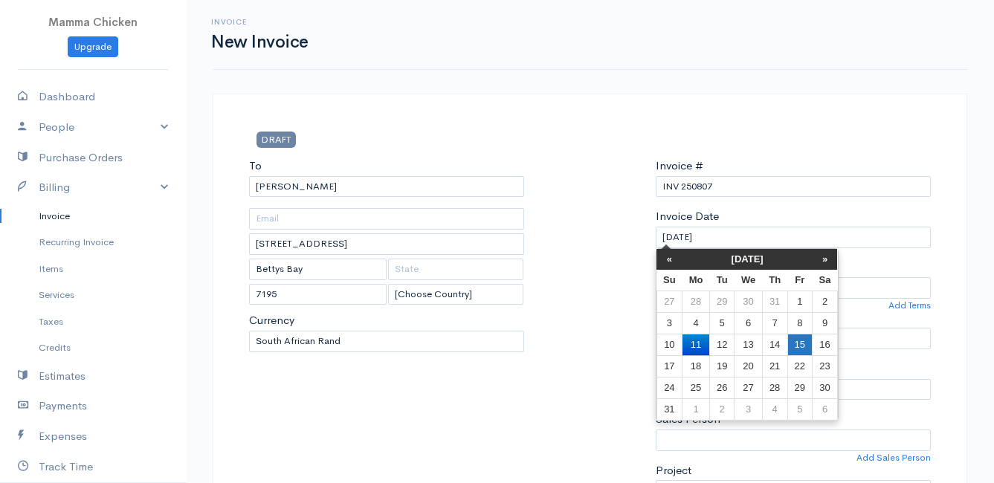
click at [807, 341] on td "15" at bounding box center [799, 345] width 25 height 22
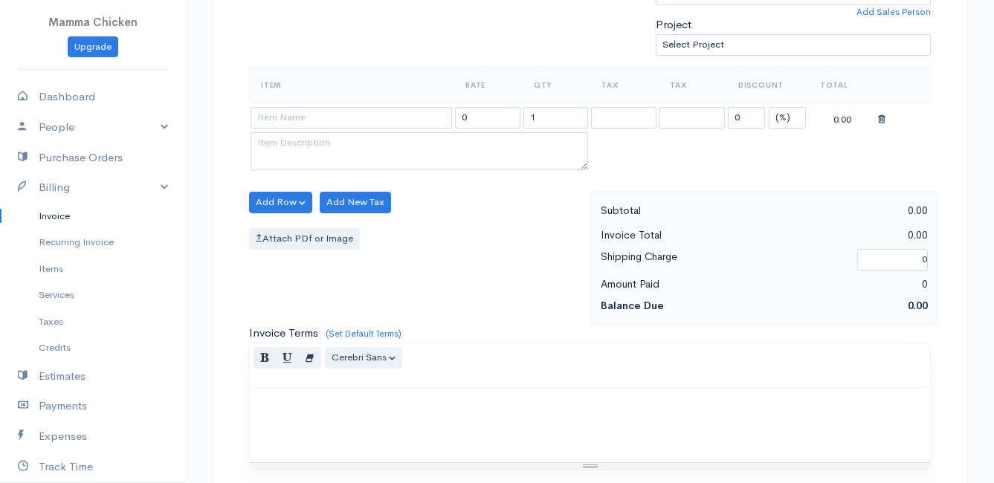
scroll to position [372, 0]
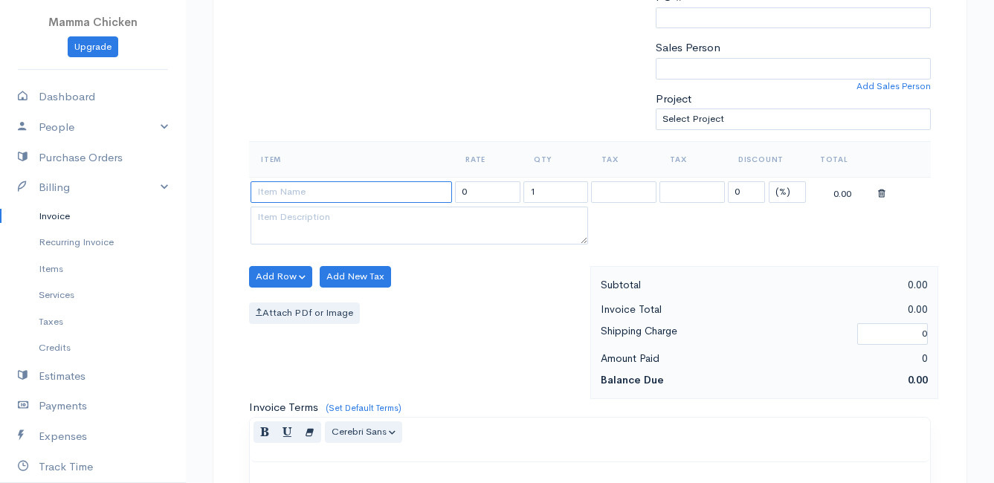
click at [293, 190] on input at bounding box center [351, 192] width 201 height 22
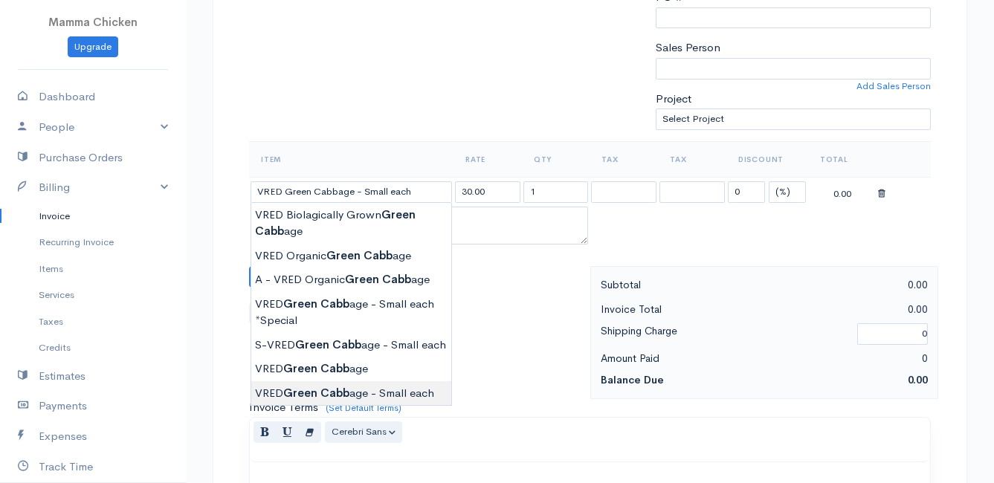
click at [349, 388] on body "Mamma Chicken Upgrade Dashboard People Clients Vendors Staff Users Purchase Ord…" at bounding box center [497, 270] width 994 height 1285
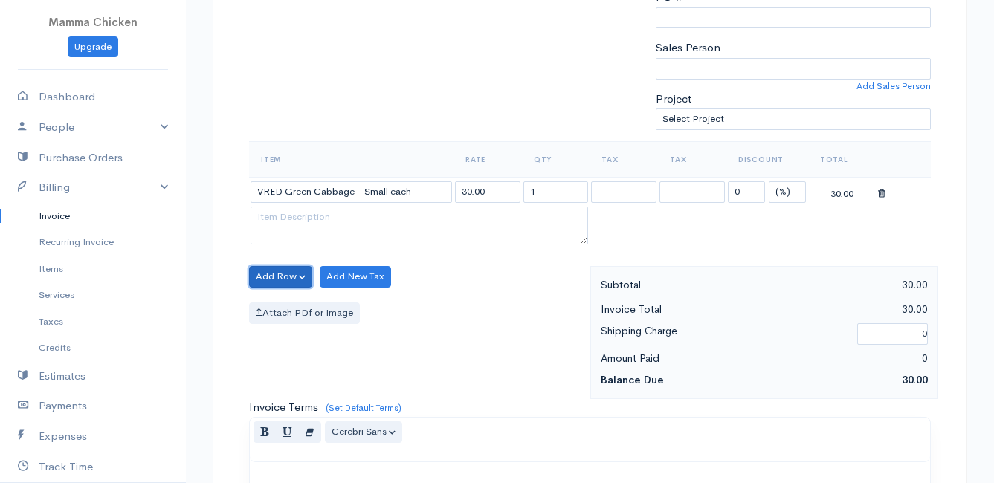
click at [274, 272] on button "Add Row" at bounding box center [280, 277] width 63 height 22
click at [283, 309] on link "Add Item Row" at bounding box center [308, 307] width 117 height 26
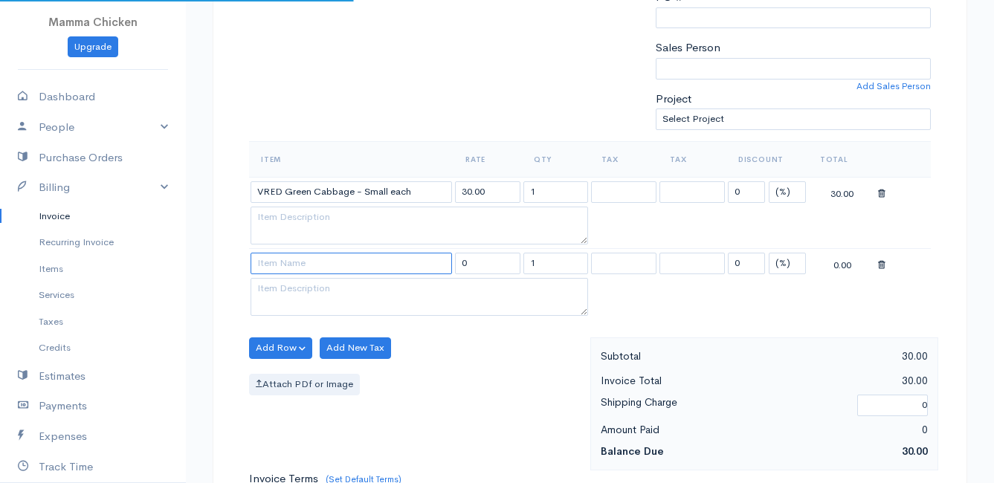
click at [283, 268] on input at bounding box center [351, 264] width 201 height 22
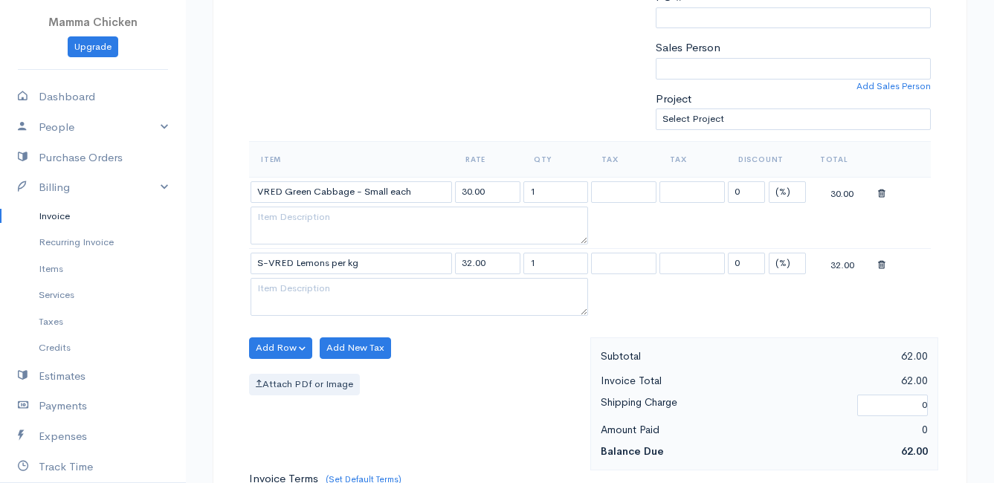
click at [307, 348] on body "Mamma Chicken Upgrade Dashboard People Clients Vendors Staff Users Purchase Ord…" at bounding box center [497, 306] width 994 height 1357
click at [271, 346] on button "Add Row" at bounding box center [280, 349] width 63 height 22
click at [280, 370] on link "Add Item Row" at bounding box center [308, 379] width 117 height 26
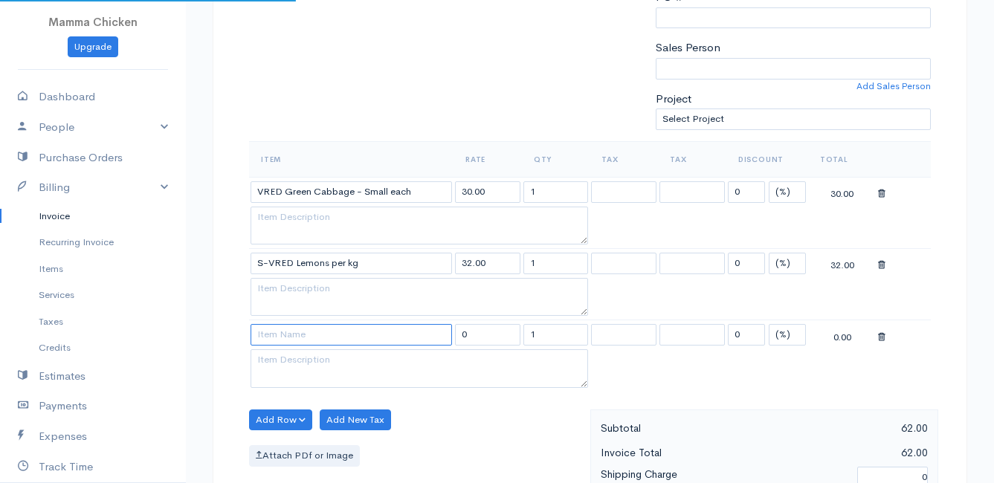
click at [280, 336] on input at bounding box center [351, 335] width 201 height 22
click at [320, 361] on body "Mamma Chicken Upgrade Dashboard People Clients Vendors Staff Users Purchase Ord…" at bounding box center [497, 342] width 994 height 1428
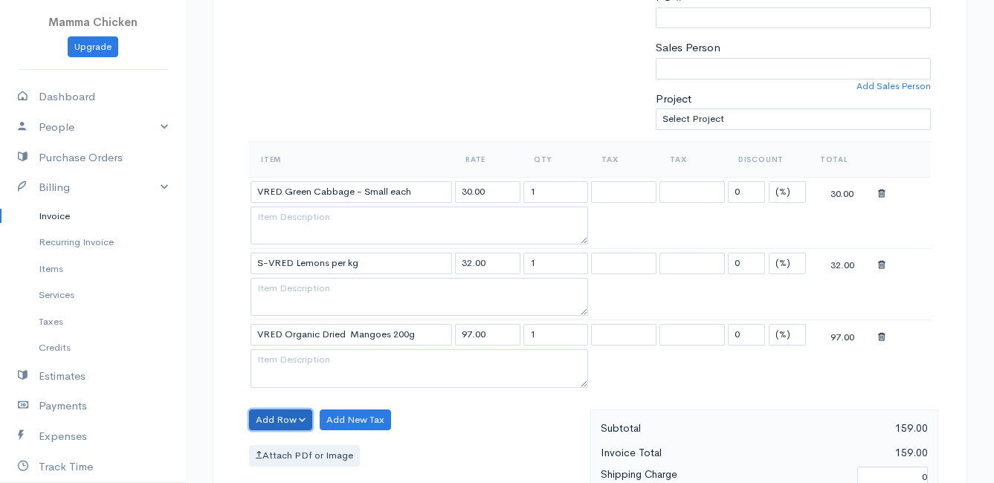
click at [288, 421] on button "Add Row" at bounding box center [280, 421] width 63 height 22
click at [287, 359] on link "Add Item Row" at bounding box center [308, 365] width 117 height 26
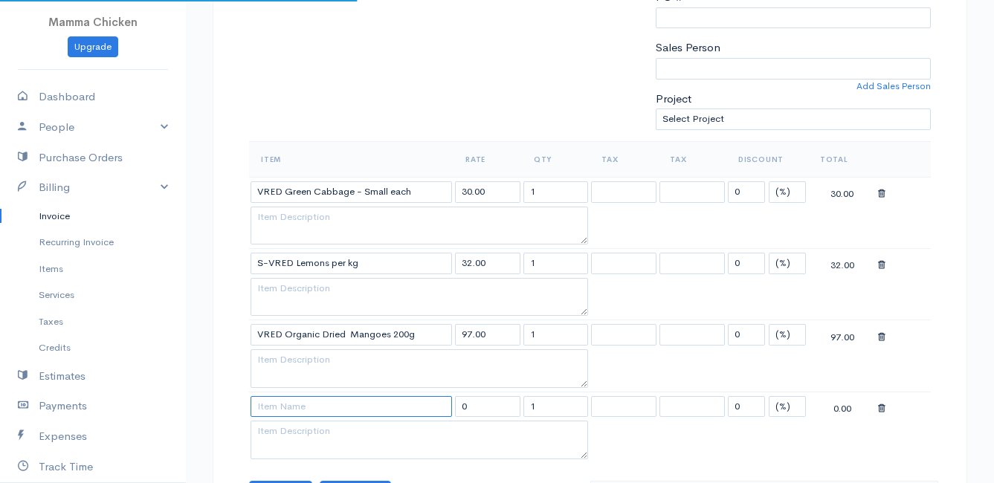
click at [301, 408] on input at bounding box center [351, 407] width 201 height 22
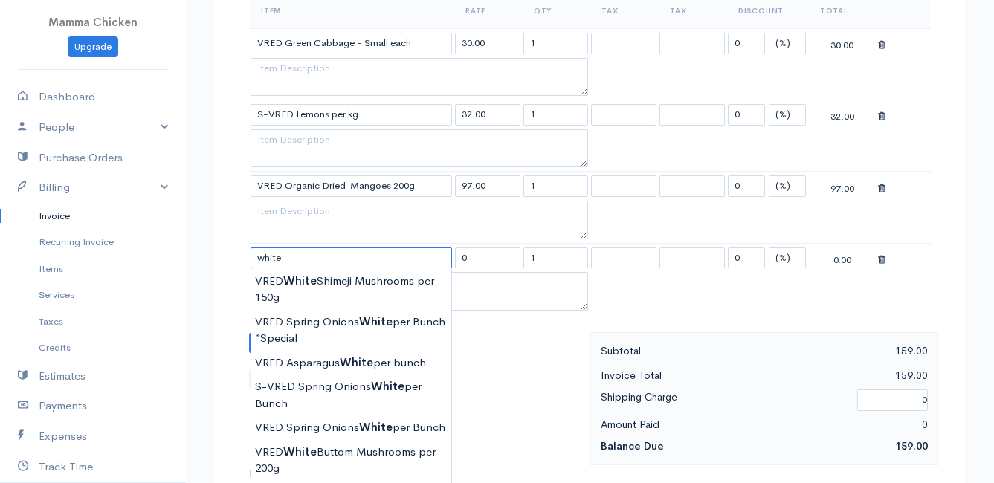
scroll to position [669, 0]
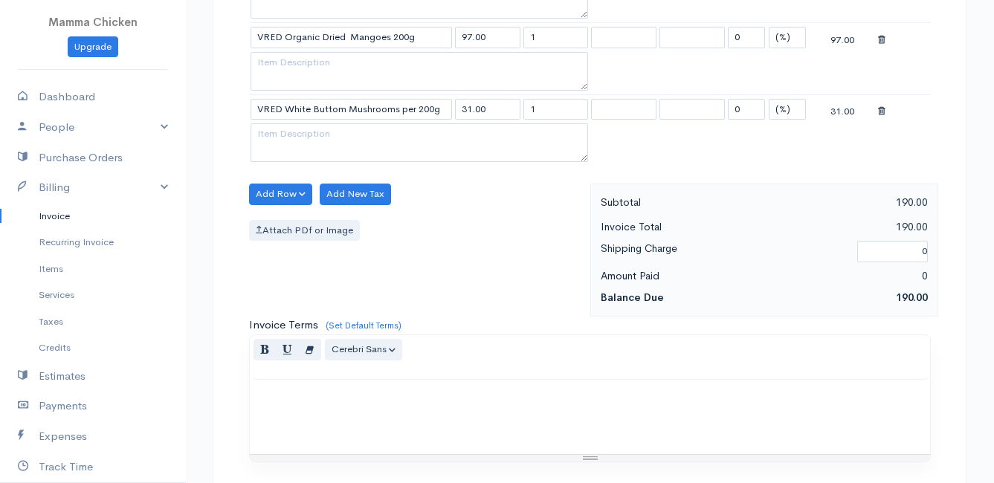
click at [369, 306] on body "Mamma Chicken Upgrade Dashboard People Clients Vendors Staff Users Purchase Ord…" at bounding box center [497, 81] width 994 height 1500
click at [281, 192] on button "Add Row" at bounding box center [280, 195] width 63 height 22
click at [281, 223] on link "Add Item Row" at bounding box center [308, 225] width 117 height 26
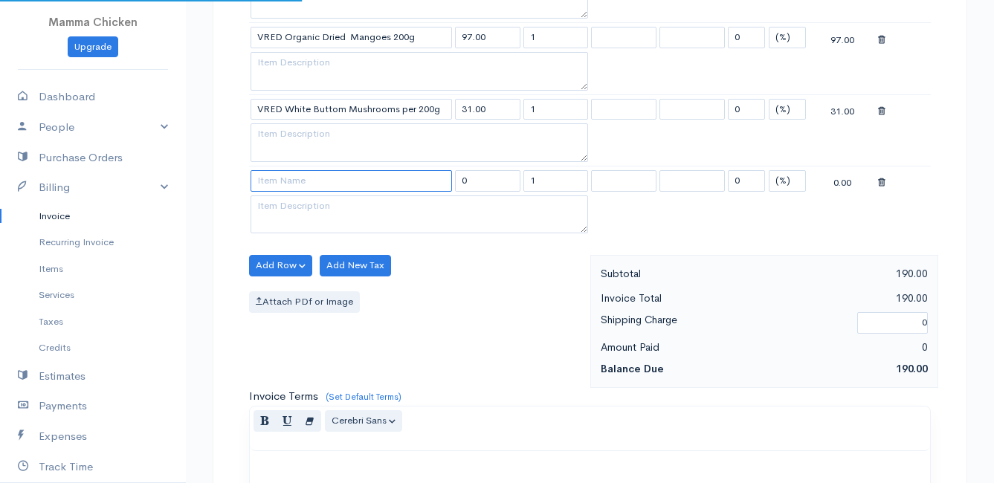
click at [278, 179] on input at bounding box center [351, 181] width 201 height 22
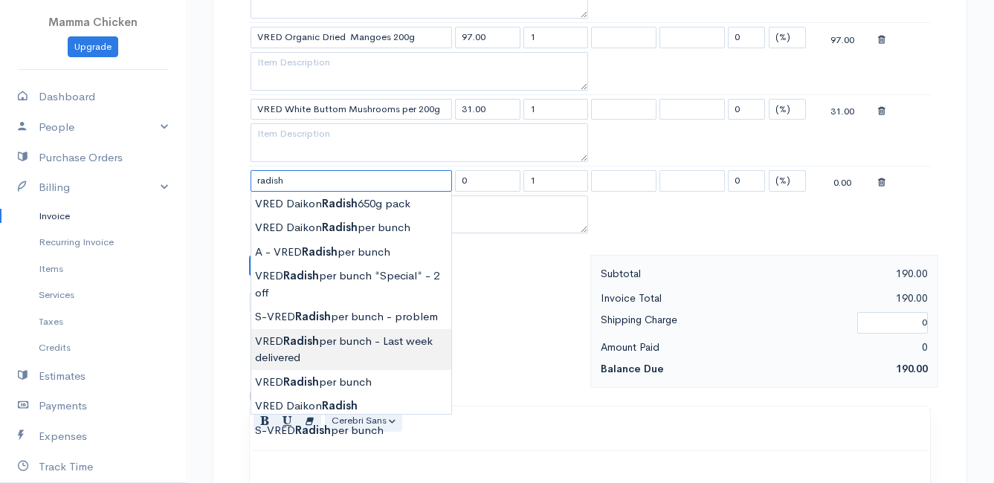
scroll to position [743, 0]
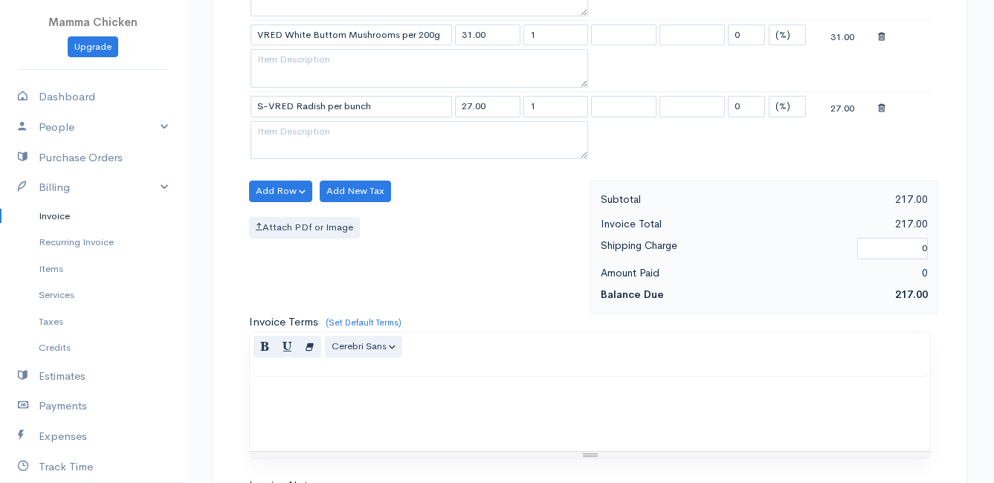
click at [337, 358] on body "Mamma Chicken Upgrade Dashboard People Clients Vendors Staff Users Purchase Ord…" at bounding box center [497, 43] width 994 height 1572
click at [268, 193] on button "Add Row" at bounding box center [280, 192] width 63 height 22
click at [271, 218] on link "Add Item Row" at bounding box center [308, 222] width 117 height 26
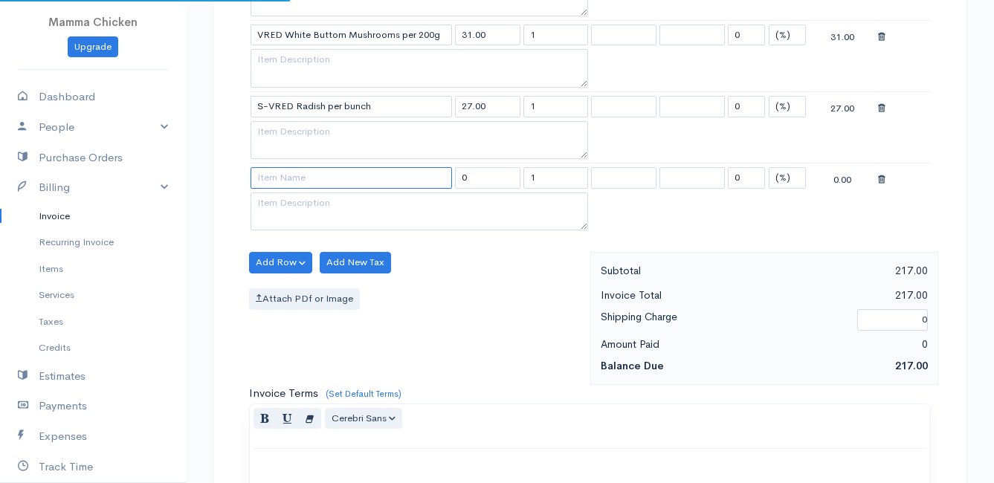
click at [288, 179] on input at bounding box center [351, 178] width 201 height 22
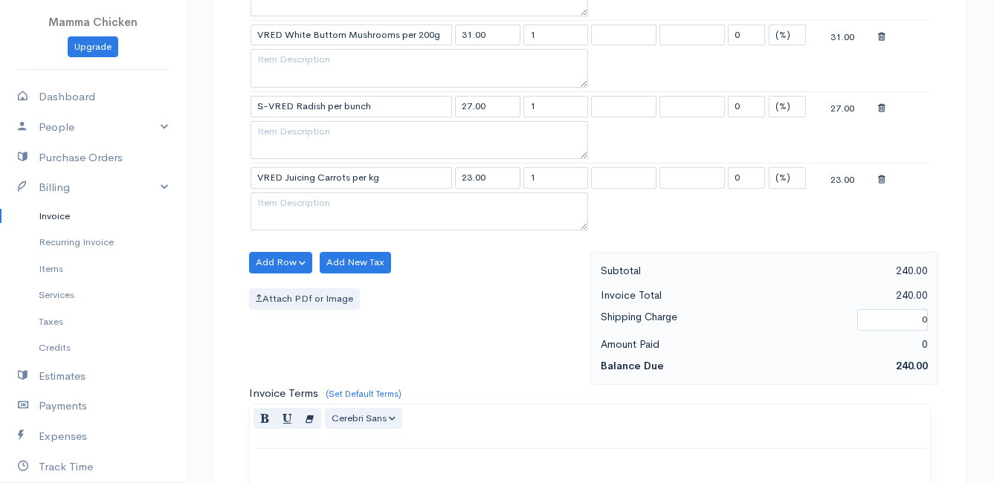
click at [329, 248] on body "Mamma Chicken Upgrade Dashboard People Clients Vendors Staff Users Purchase Ord…" at bounding box center [497, 78] width 994 height 1643
click at [269, 262] on button "Add Row" at bounding box center [280, 263] width 63 height 22
click at [274, 290] on link "Add Item Row" at bounding box center [308, 293] width 117 height 26
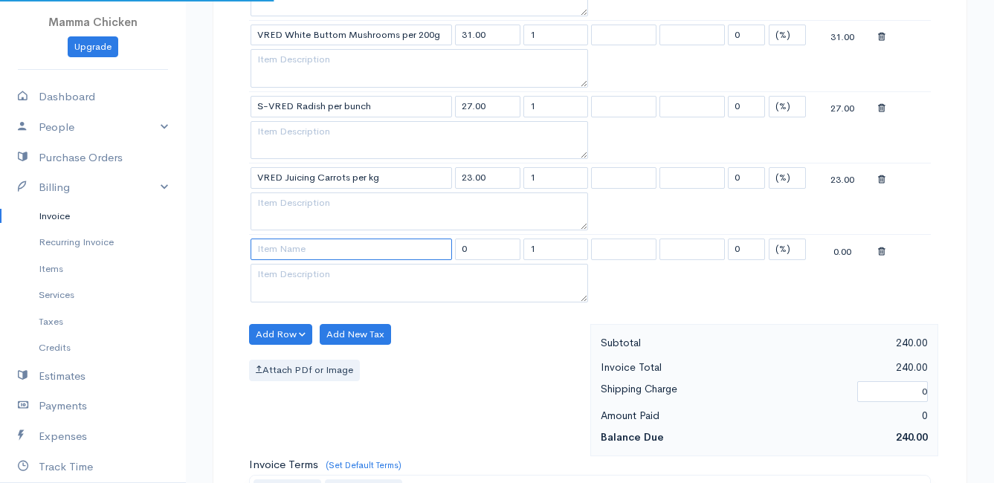
click at [272, 250] on input at bounding box center [351, 250] width 201 height 22
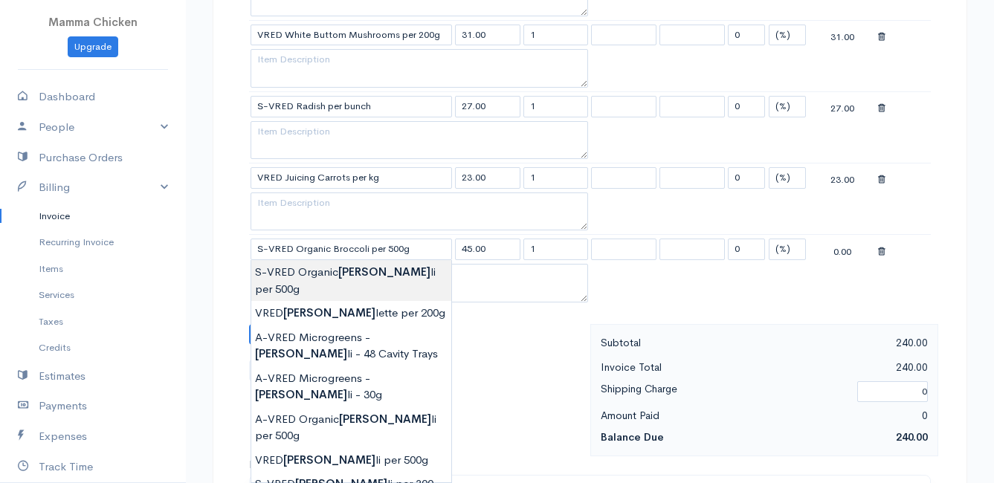
click at [297, 270] on body "Mamma Chicken Upgrade Dashboard People Clients Vendors Staff Users Purchase Ord…" at bounding box center [497, 114] width 994 height 1714
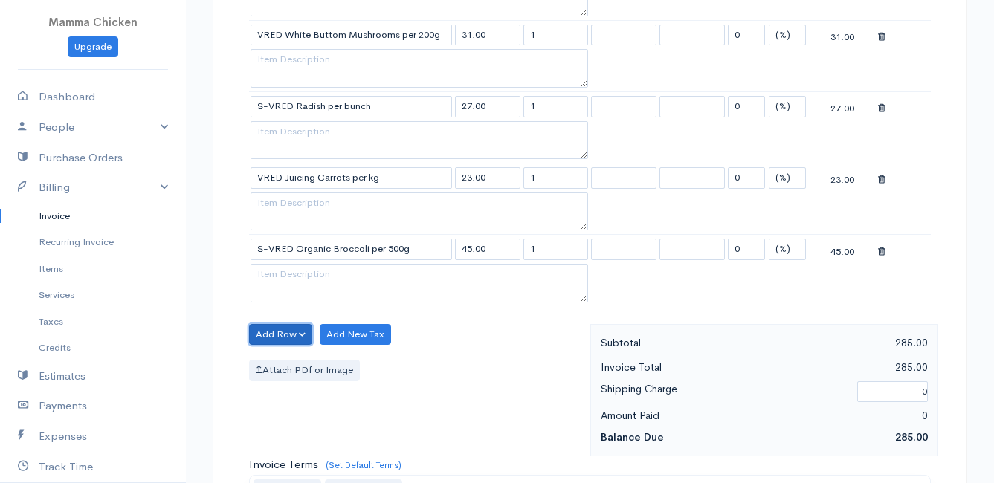
click at [285, 330] on button "Add Row" at bounding box center [280, 335] width 63 height 22
click at [303, 361] on link "Add Item Row" at bounding box center [308, 365] width 117 height 26
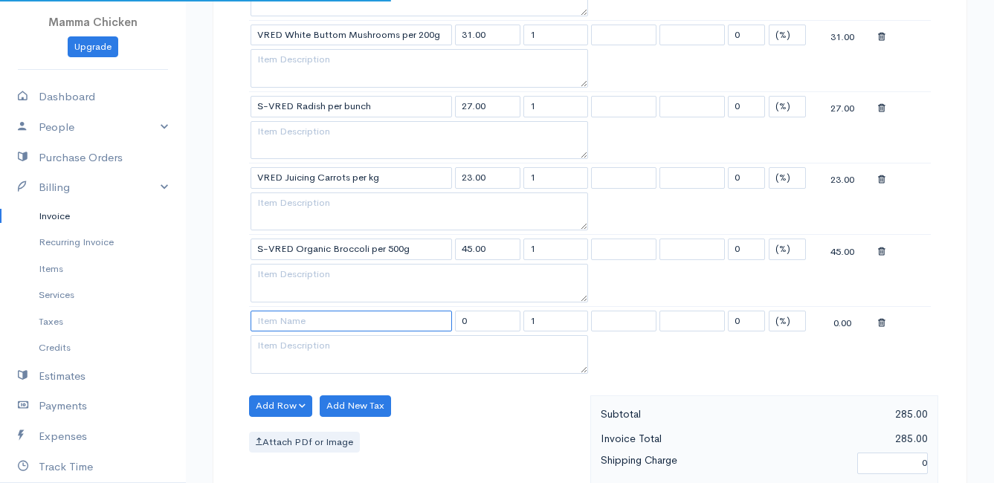
click at [288, 325] on input at bounding box center [351, 322] width 201 height 22
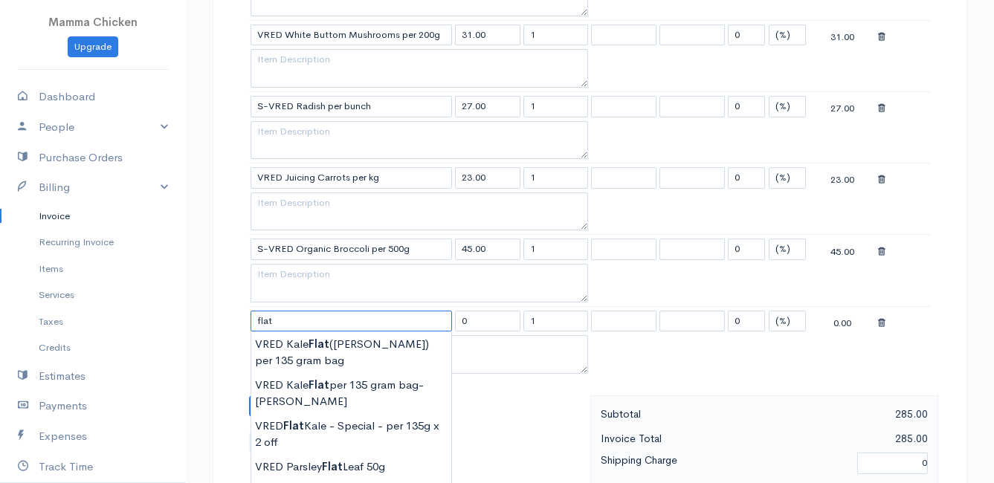
scroll to position [818, 0]
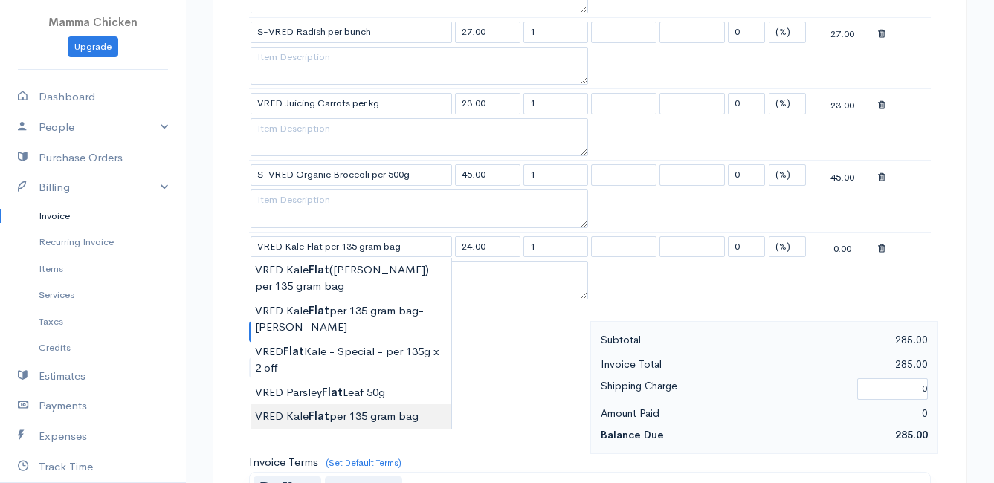
click at [344, 417] on body "Mamma Chicken Upgrade Dashboard People Clients Vendors Staff Users Purchase Ord…" at bounding box center [497, 75] width 994 height 1786
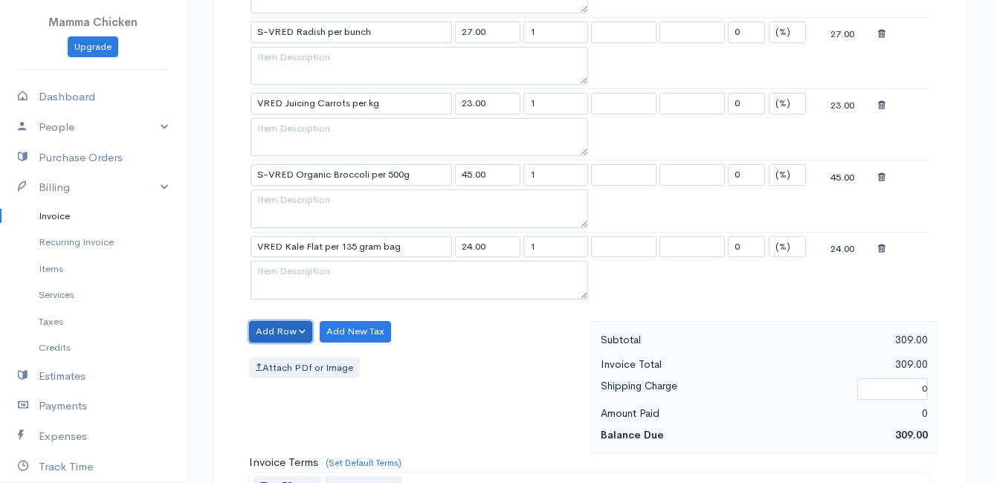
click at [273, 329] on button "Add Row" at bounding box center [280, 332] width 63 height 22
click at [280, 352] on link "Add Item Row" at bounding box center [308, 362] width 117 height 26
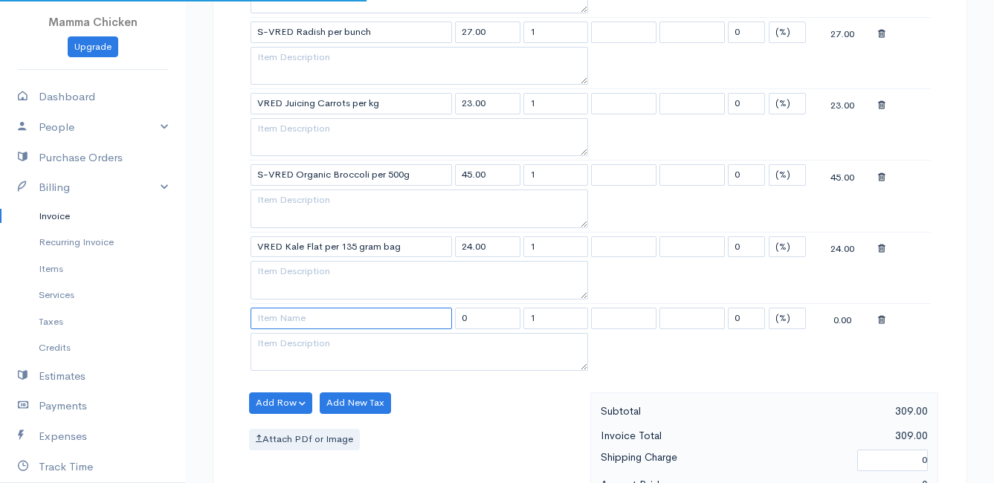
click at [277, 312] on input at bounding box center [351, 319] width 201 height 22
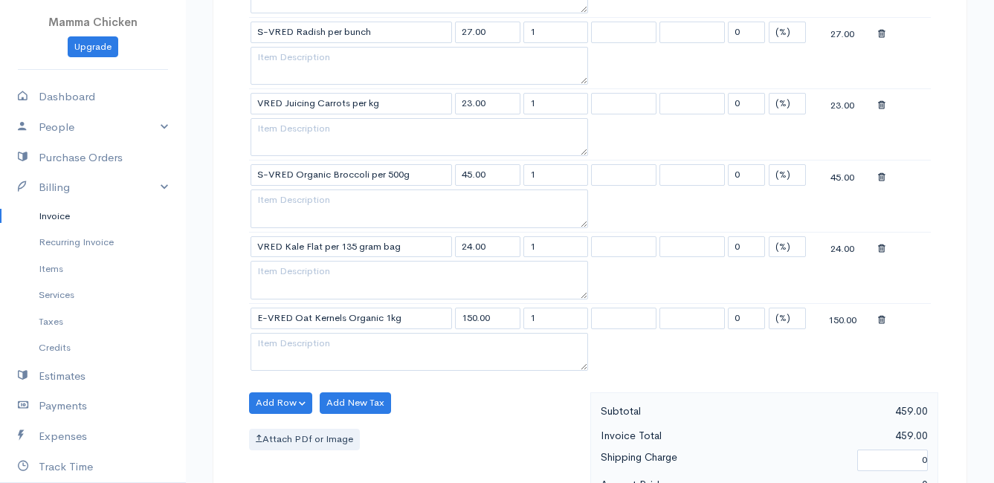
click at [303, 335] on body "Mamma Chicken Upgrade Dashboard People Clients Vendors Staff Users Purchase Ord…" at bounding box center [497, 111] width 994 height 1858
click at [264, 400] on button "Add Row" at bounding box center [280, 404] width 63 height 22
click at [291, 427] on link "Add Item Row" at bounding box center [308, 434] width 117 height 26
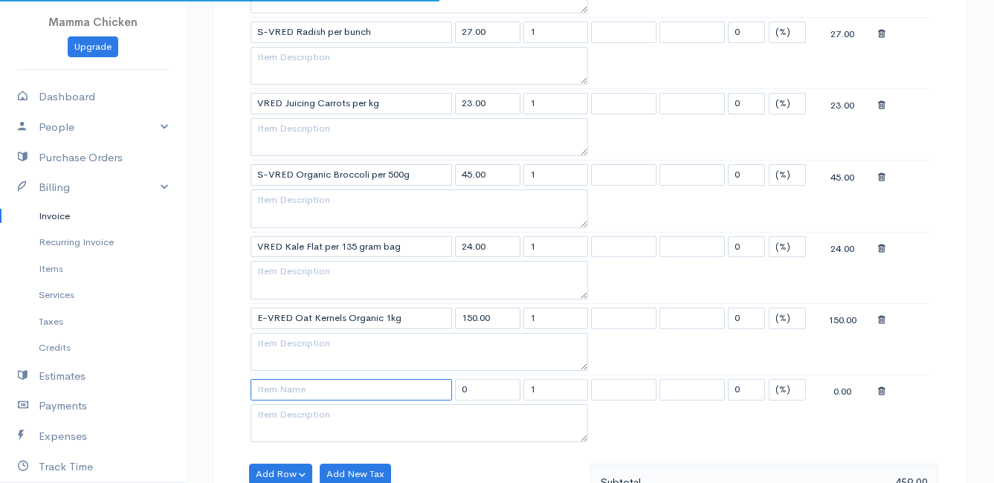
click at [274, 394] on input at bounding box center [351, 390] width 201 height 22
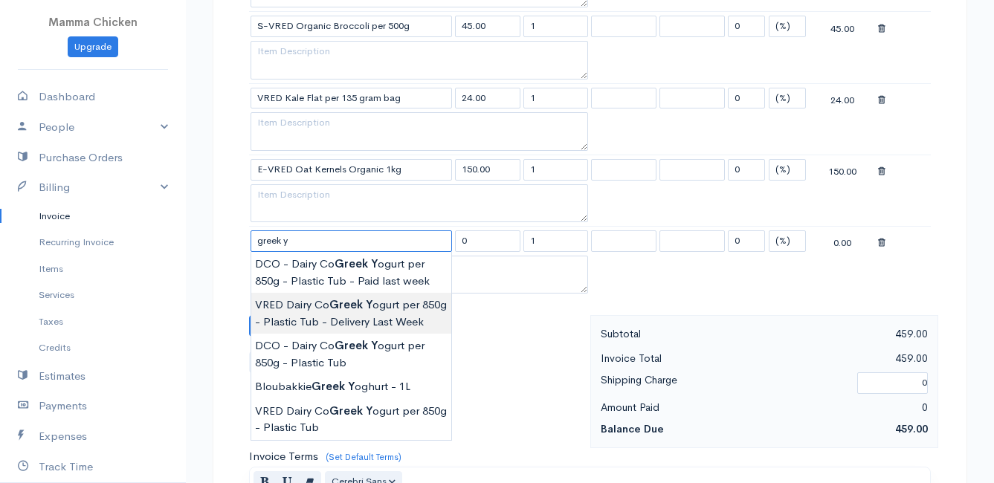
scroll to position [1041, 0]
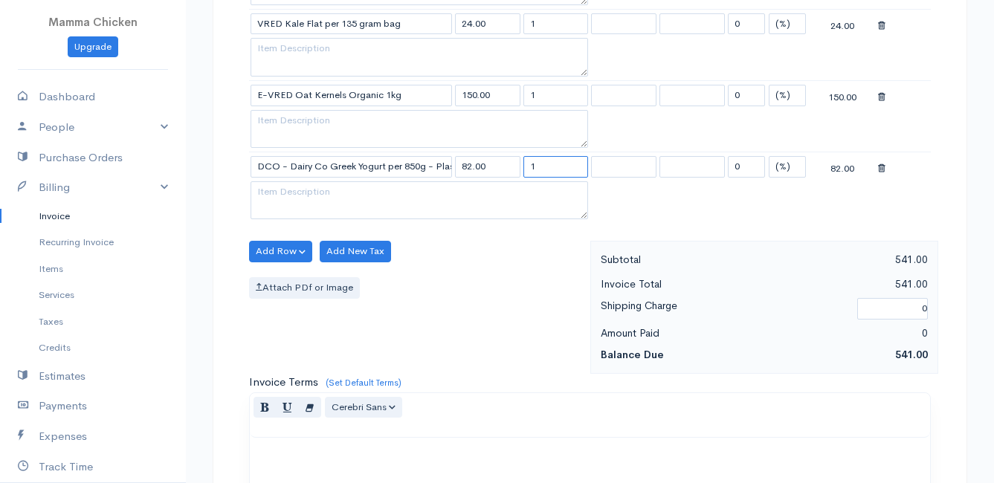
drag, startPoint x: 551, startPoint y: 167, endPoint x: 523, endPoint y: 169, distance: 27.5
click at [523, 169] on input "1" at bounding box center [555, 167] width 65 height 22
click at [467, 317] on div "Add Row Add Item Row Add Time Row Add New Tax Attach PDf or Image" at bounding box center [416, 307] width 349 height 133
click at [290, 251] on button "Add Row" at bounding box center [280, 252] width 63 height 22
click at [282, 277] on link "Add Item Row" at bounding box center [308, 282] width 117 height 26
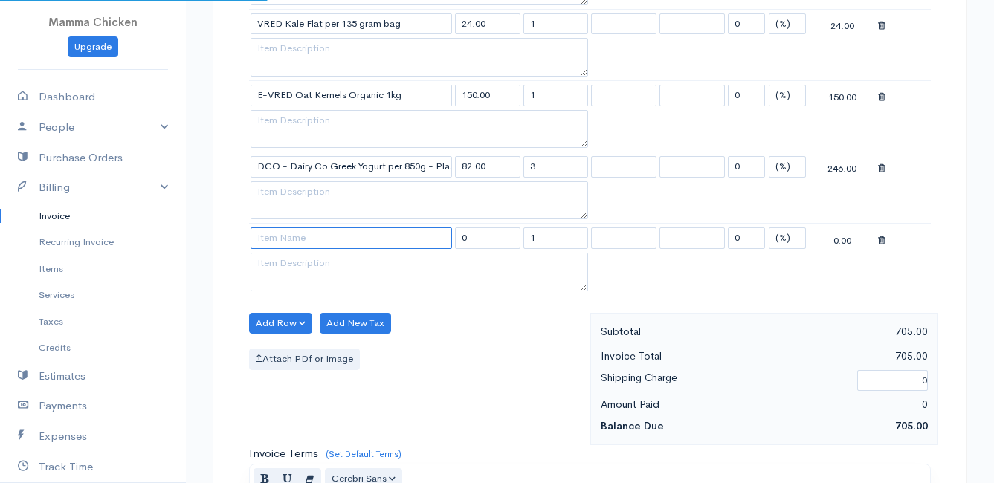
click at [282, 235] on input at bounding box center [351, 238] width 201 height 22
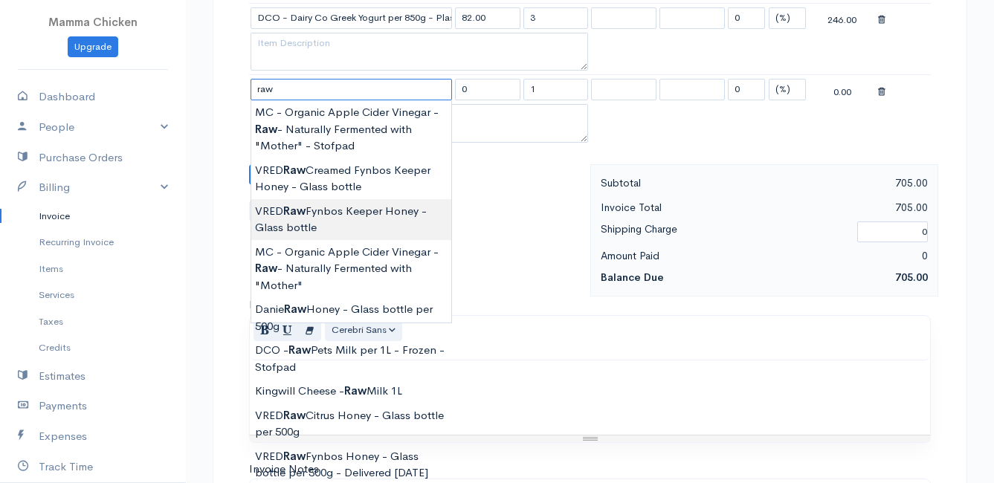
scroll to position [1264, 0]
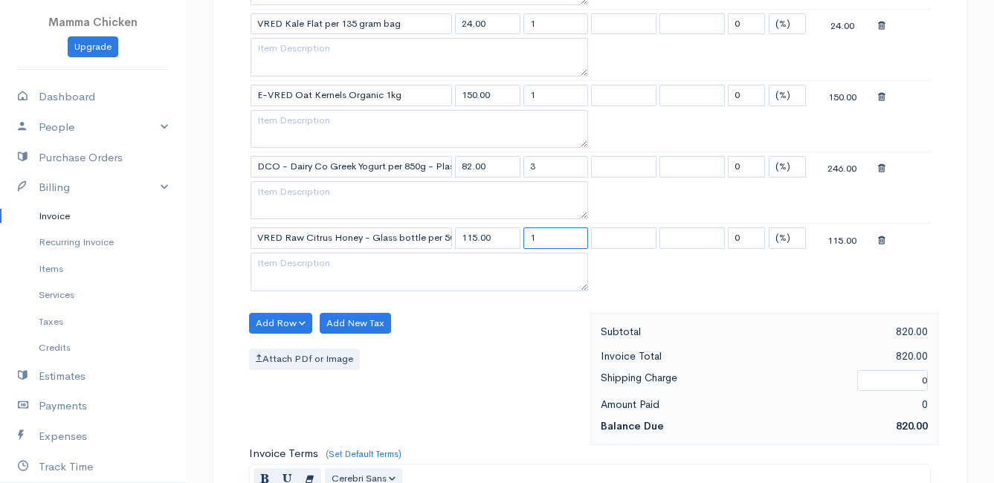
drag, startPoint x: 552, startPoint y: 235, endPoint x: 516, endPoint y: 242, distance: 36.5
click at [516, 242] on tr "VRED Raw Citrus Honey - Glass bottle per 500g 115.00 1 0 (%) Flat 115.00" at bounding box center [590, 238] width 682 height 29
click at [491, 340] on div "Add Row Add Item Row Add Time Row Add New Tax Attach PDf or Image" at bounding box center [416, 379] width 349 height 133
click at [263, 321] on button "Add Row" at bounding box center [280, 324] width 63 height 22
click at [275, 350] on link "Add Item Row" at bounding box center [308, 354] width 117 height 26
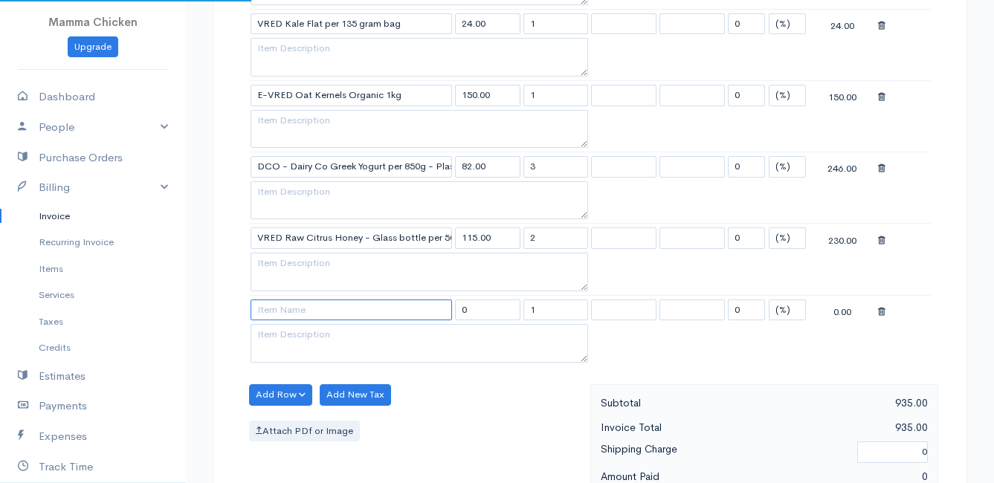
click at [279, 305] on input at bounding box center [351, 311] width 201 height 22
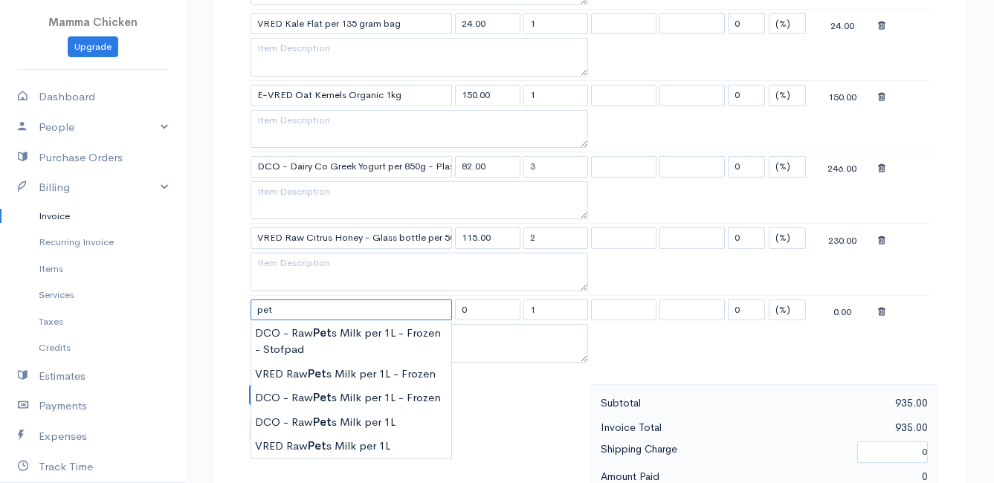
scroll to position [1115, 0]
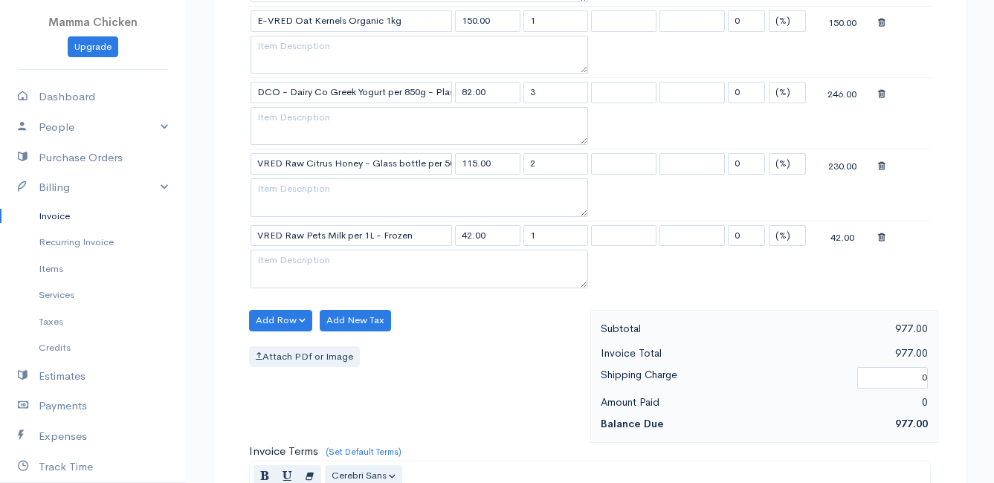
drag, startPoint x: 546, startPoint y: 238, endPoint x: 514, endPoint y: 238, distance: 32.0
click at [514, 238] on tr "VRED Raw Pets Milk per 1L - Frozen 42.00 1 0 (%) Flat 42.00" at bounding box center [590, 235] width 682 height 29
click at [508, 337] on div "Add Row Add Item Row Add Time Row Add New Tax Attach PDf or Image" at bounding box center [416, 376] width 349 height 133
click at [277, 320] on button "Add Row" at bounding box center [280, 321] width 63 height 22
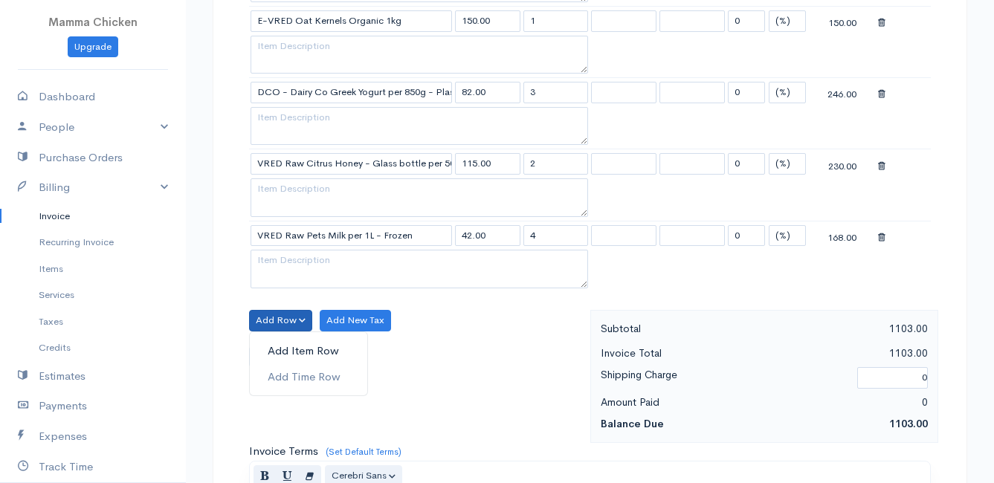
click at [277, 348] on link "Add Item Row" at bounding box center [308, 351] width 117 height 26
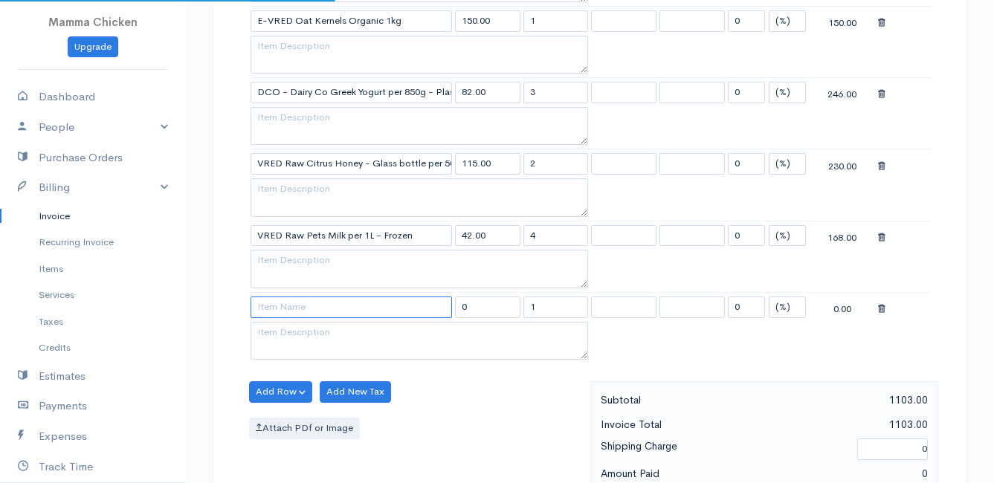
click at [278, 311] on input at bounding box center [351, 308] width 201 height 22
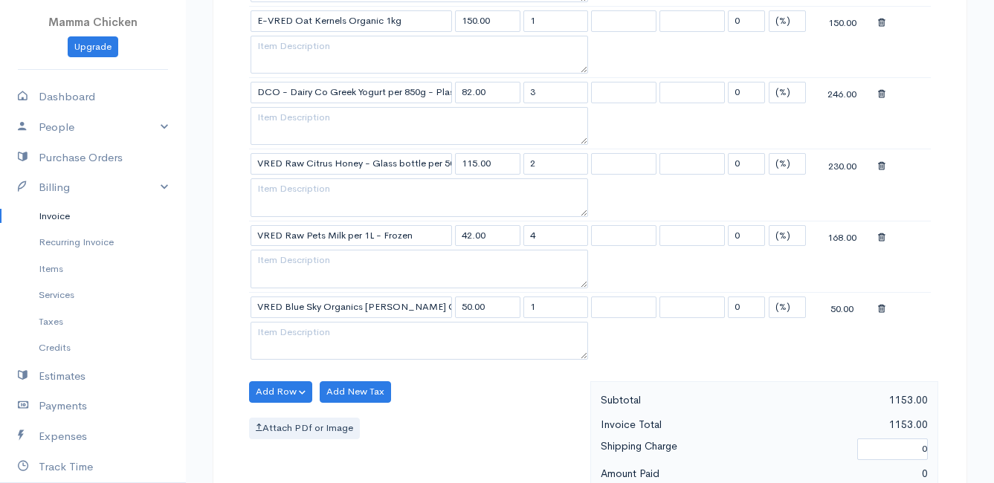
click at [276, 392] on button "Add Row" at bounding box center [280, 392] width 63 height 22
click at [283, 417] on link "Add Item Row" at bounding box center [308, 423] width 117 height 26
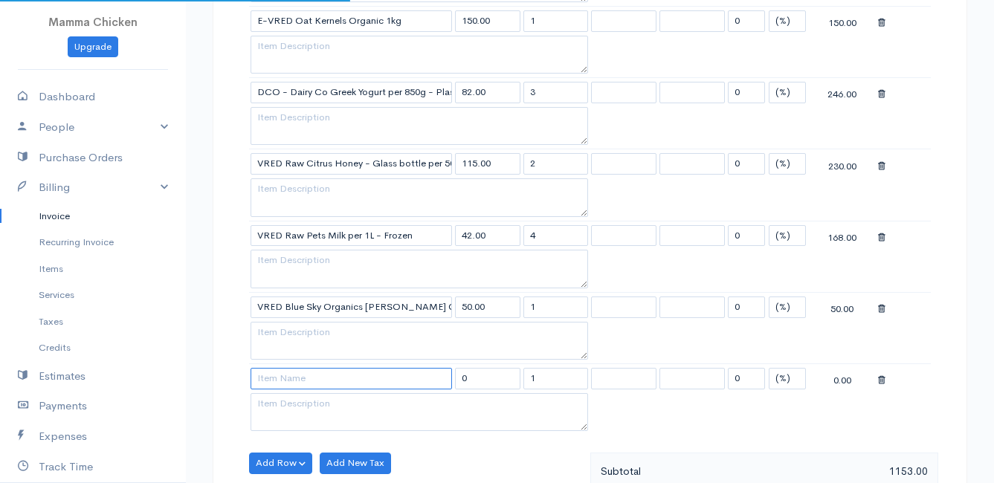
click at [284, 376] on input at bounding box center [351, 379] width 201 height 22
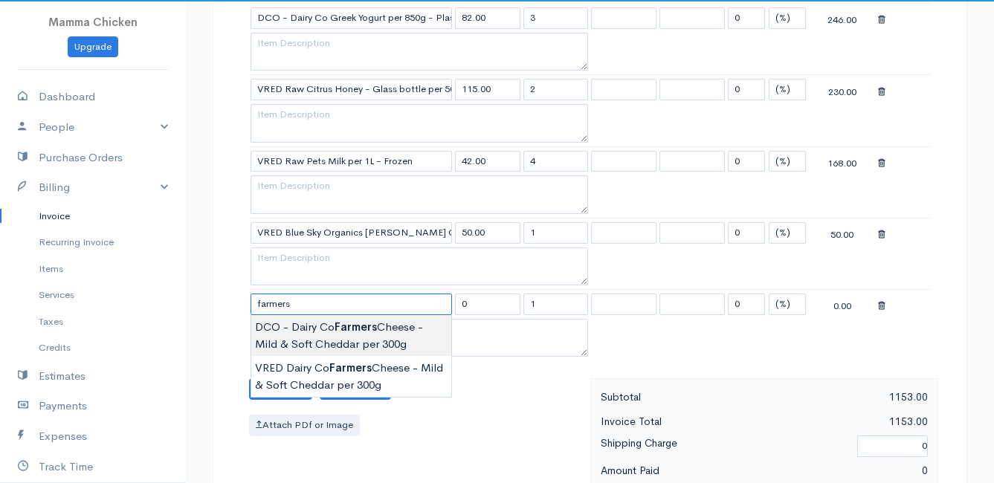
scroll to position [1264, 0]
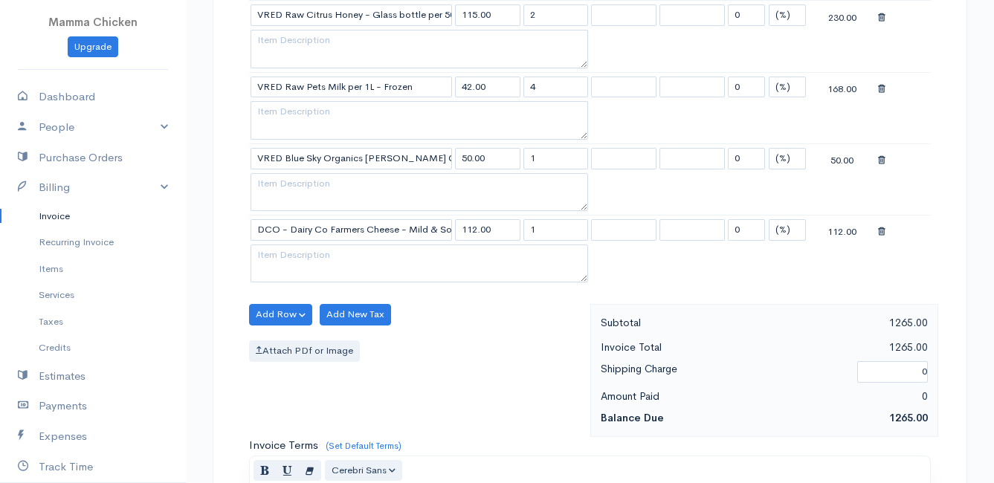
click at [282, 314] on button "Add Row" at bounding box center [280, 315] width 63 height 22
click at [283, 338] on link "Add Item Row" at bounding box center [308, 345] width 117 height 26
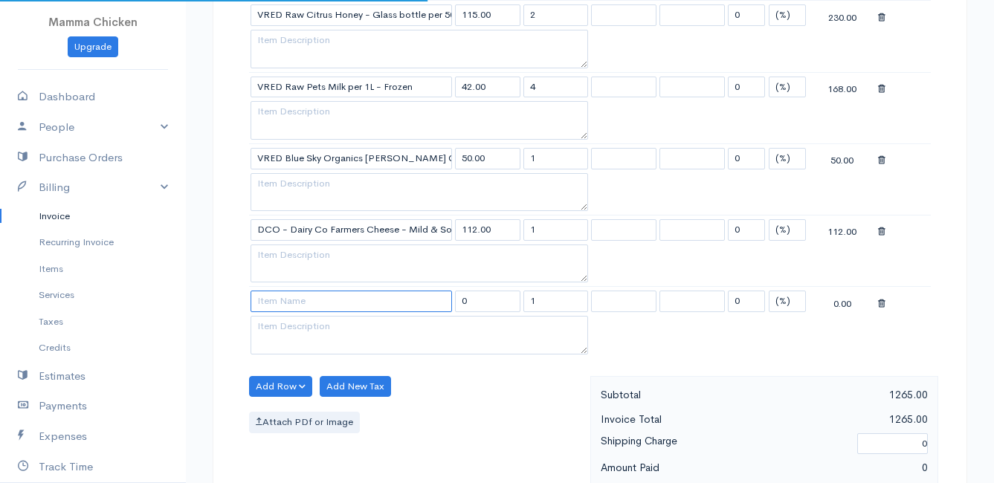
click at [283, 300] on input at bounding box center [351, 302] width 201 height 22
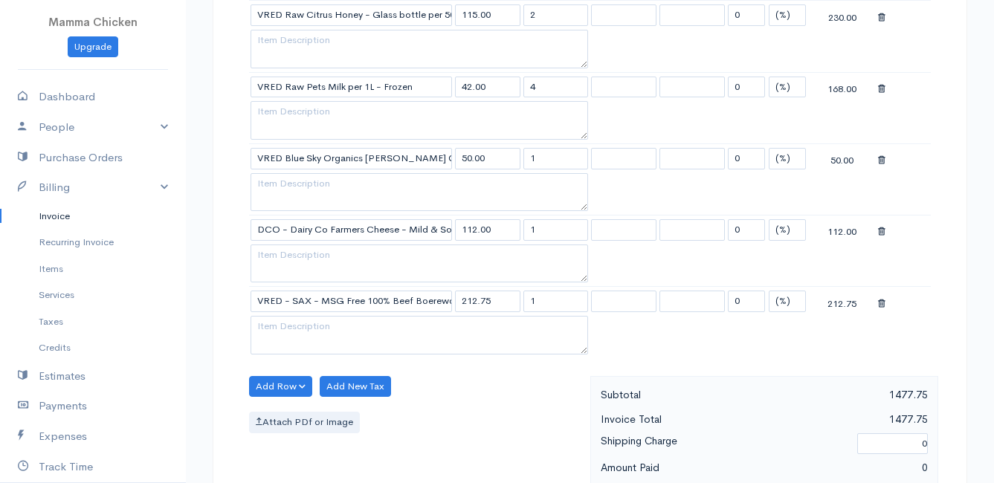
drag, startPoint x: 540, startPoint y: 298, endPoint x: 525, endPoint y: 304, distance: 16.0
click at [526, 304] on input "1" at bounding box center [555, 302] width 65 height 22
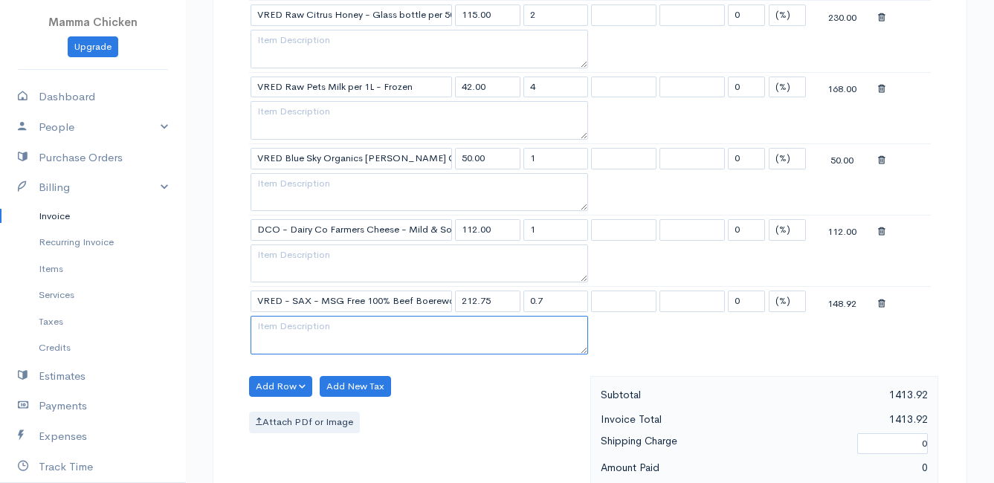
click at [265, 342] on textarea at bounding box center [420, 335] width 338 height 39
drag, startPoint x: 326, startPoint y: 324, endPoint x: 396, endPoint y: 347, distance: 73.6
click at [396, 347] on textarea "Last week delivered." at bounding box center [420, 335] width 338 height 39
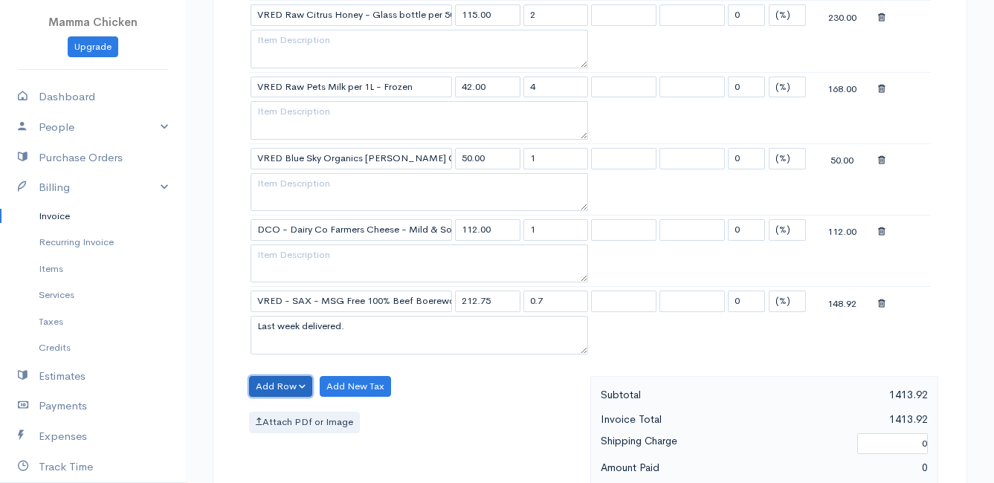
click at [274, 388] on button "Add Row" at bounding box center [280, 387] width 63 height 22
click at [281, 416] on link "Add Item Row" at bounding box center [308, 417] width 117 height 26
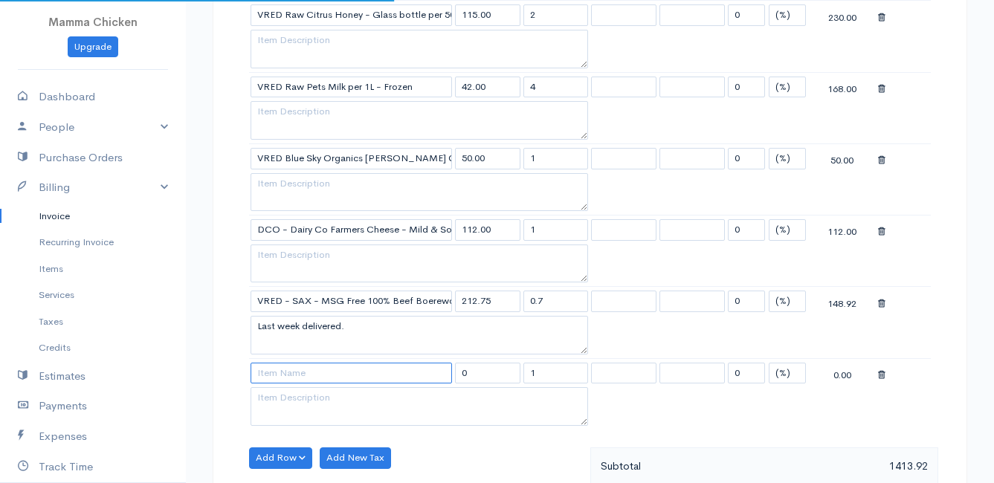
click at [286, 380] on input at bounding box center [351, 374] width 201 height 22
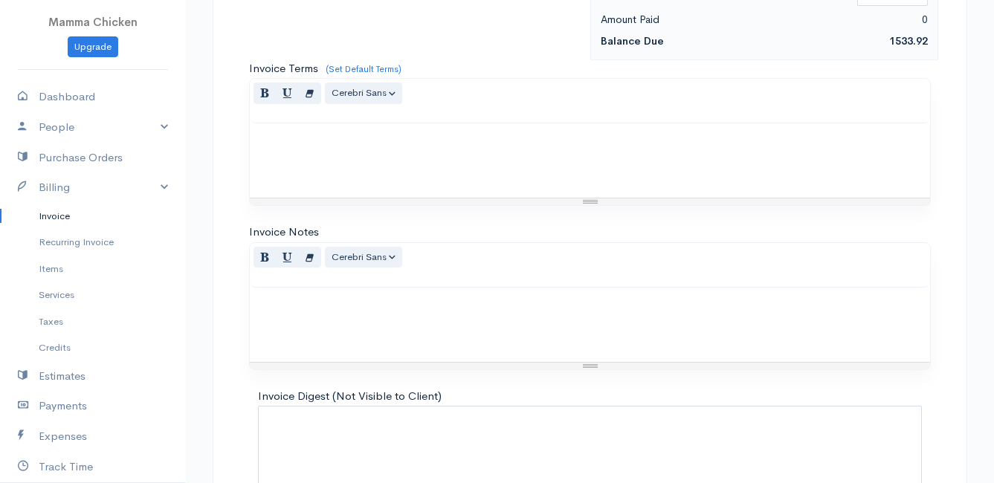
scroll to position [1875, 0]
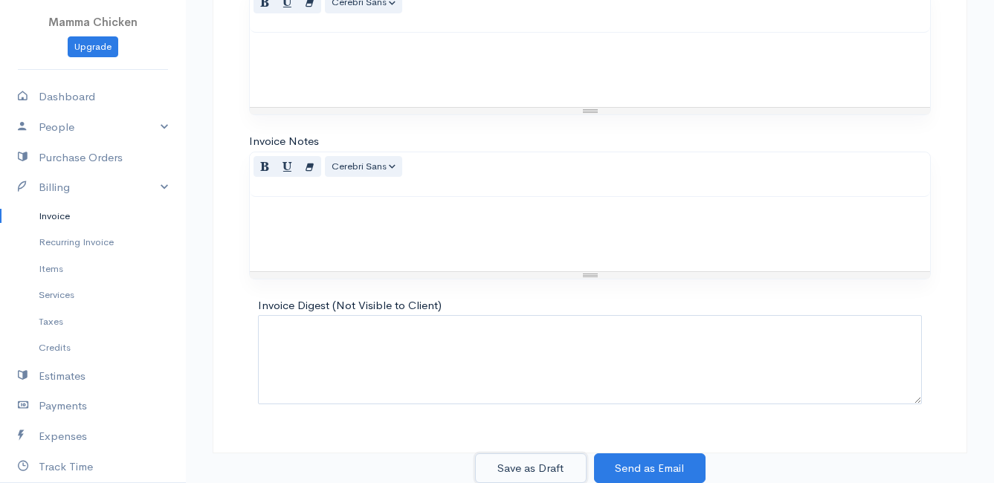
click at [541, 464] on button "Save as Draft" at bounding box center [531, 469] width 112 height 30
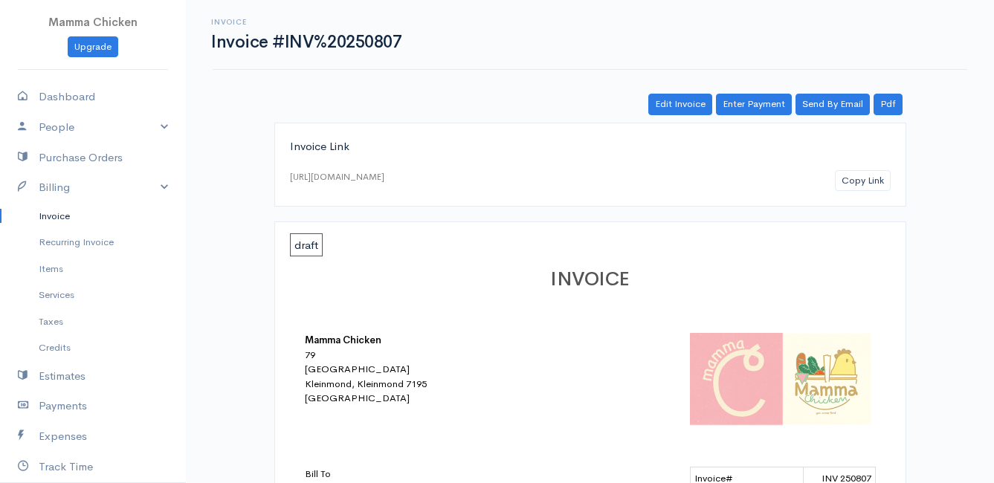
click at [51, 213] on link "Invoice" at bounding box center [93, 216] width 186 height 27
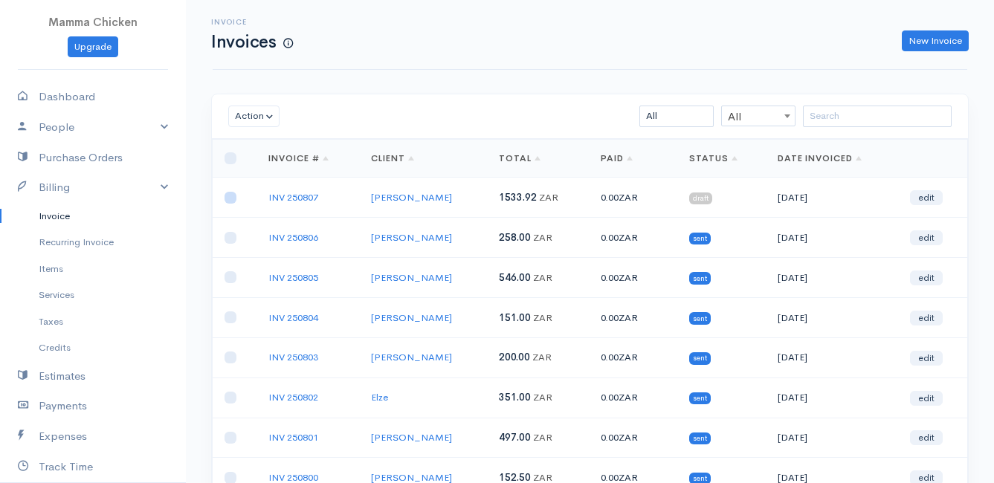
click at [231, 199] on input "checkbox" at bounding box center [231, 198] width 12 height 12
click at [251, 120] on button "Action" at bounding box center [253, 117] width 51 height 22
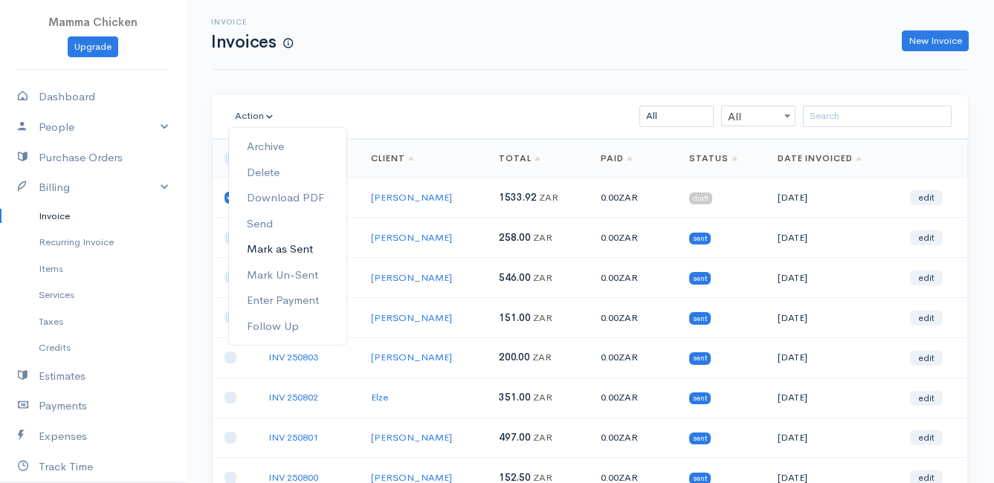
click at [286, 250] on link "Mark as Sent" at bounding box center [287, 249] width 117 height 26
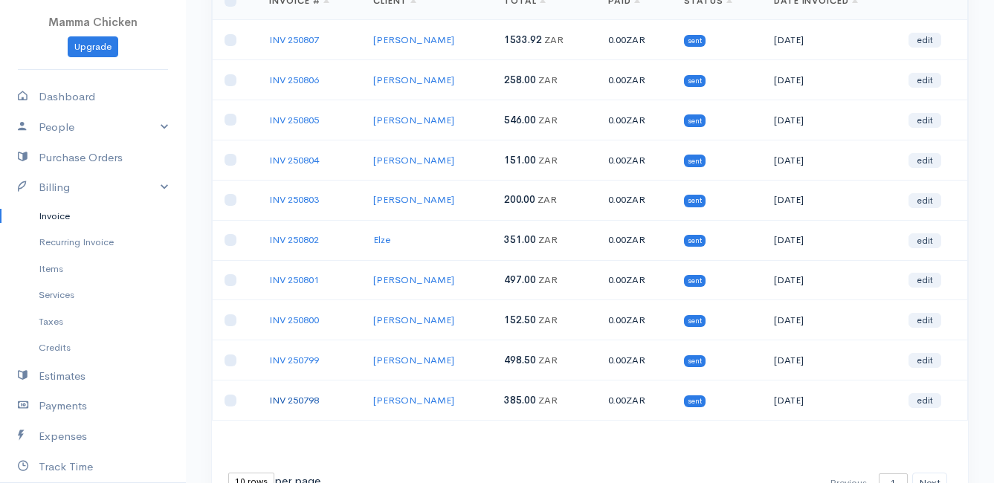
scroll to position [232, 0]
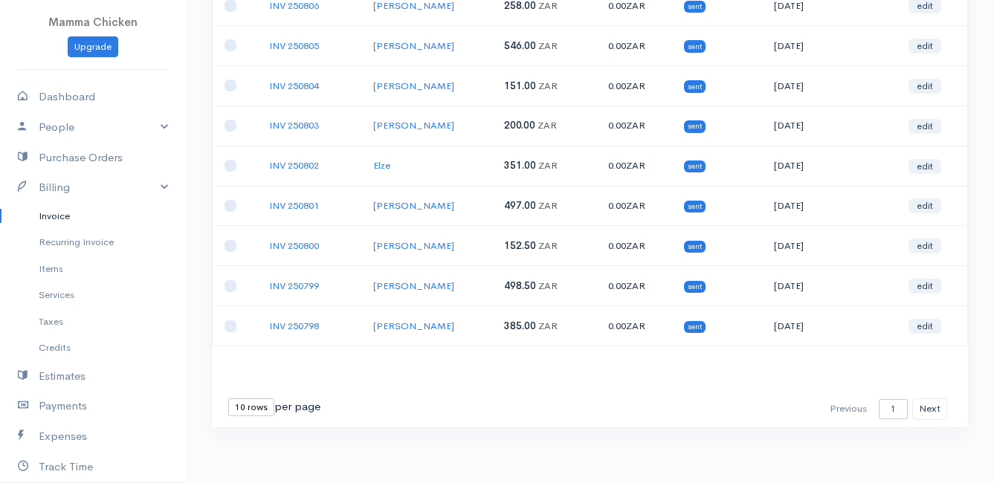
click at [250, 410] on select "10 rows 25 rows 50 rows" at bounding box center [251, 407] width 46 height 18
click at [228, 398] on select "10 rows 25 rows 50 rows" at bounding box center [251, 407] width 46 height 18
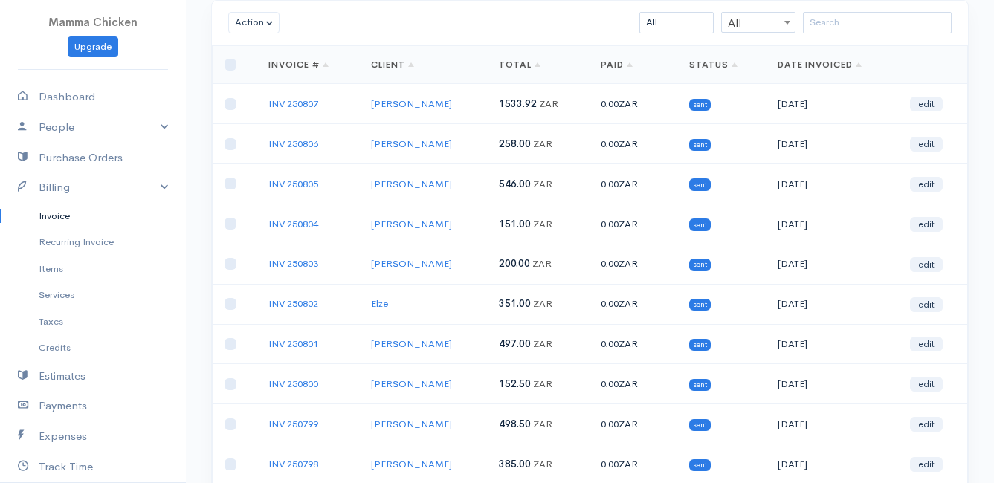
scroll to position [0, 0]
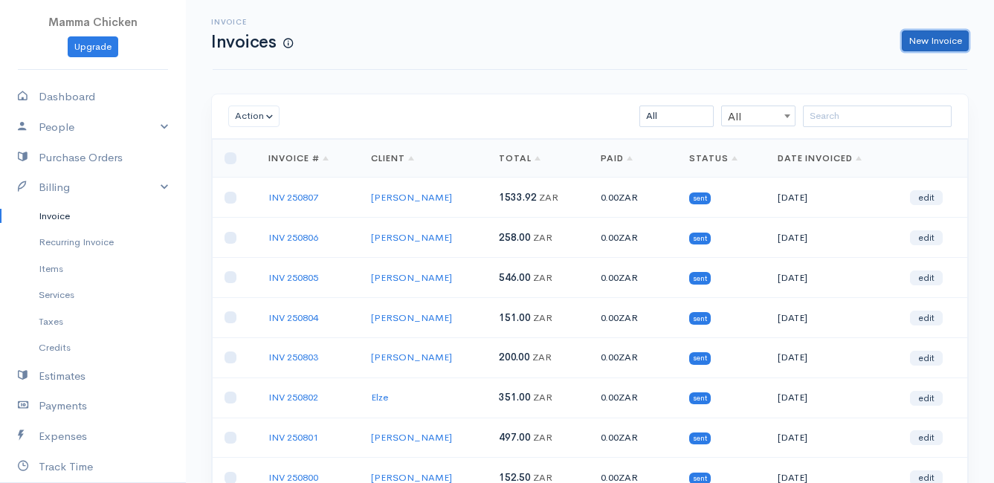
click at [955, 36] on link "New Invoice" at bounding box center [935, 41] width 67 height 22
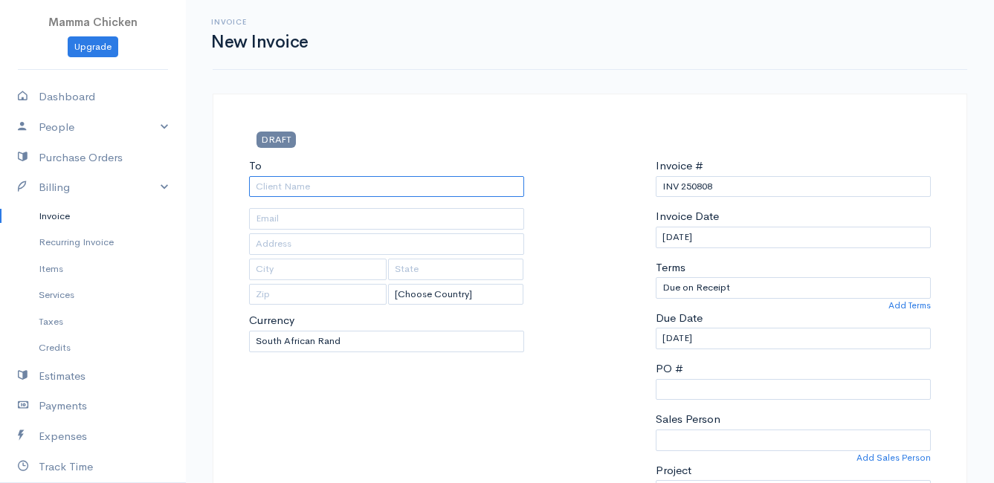
click at [277, 184] on input "To" at bounding box center [386, 187] width 275 height 22
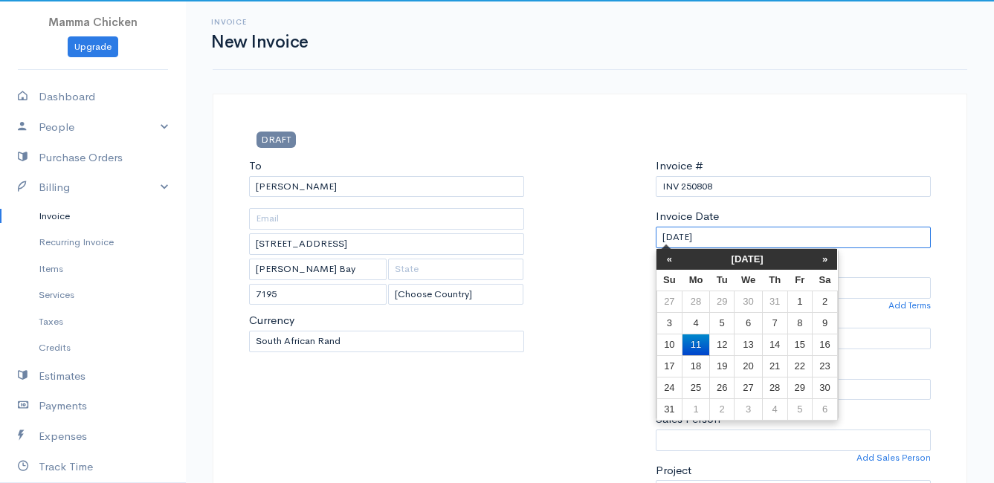
click at [737, 236] on input "[DATE]" at bounding box center [793, 238] width 275 height 22
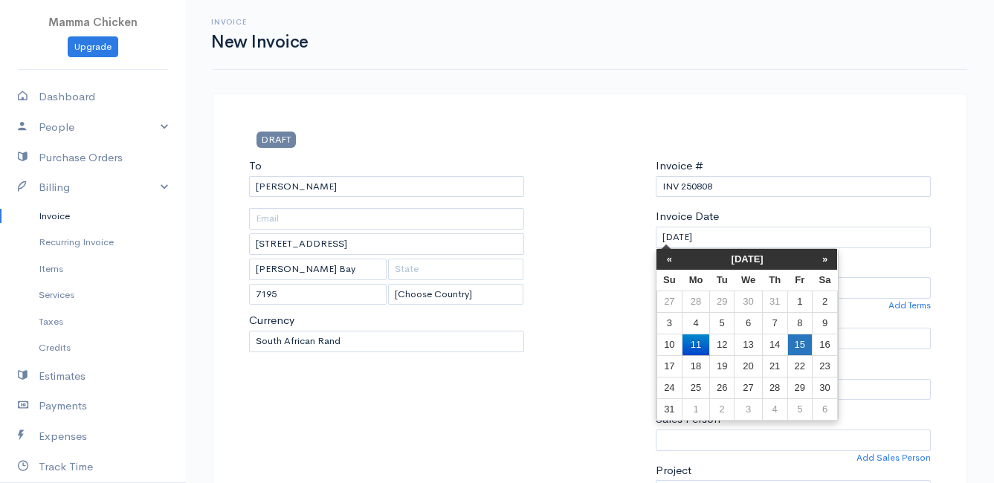
click at [797, 342] on td "15" at bounding box center [799, 345] width 25 height 22
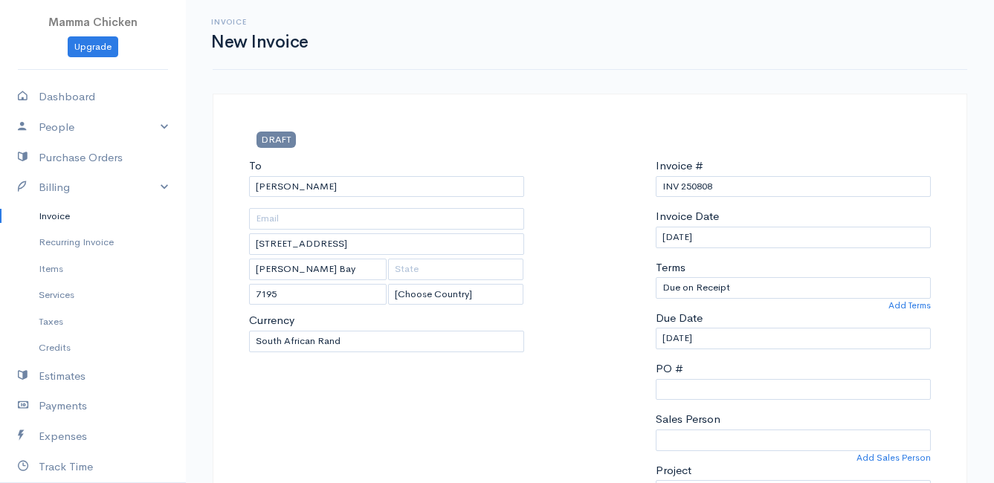
scroll to position [297, 0]
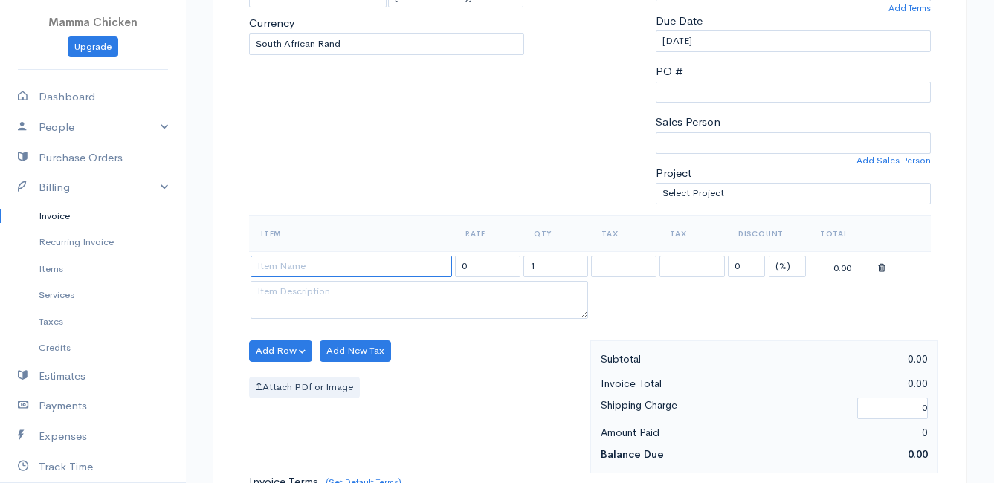
click at [272, 267] on input at bounding box center [351, 267] width 201 height 22
click at [282, 350] on body "Mamma Chicken Upgrade Dashboard People Clients Vendors Staff Users Purchase Ord…" at bounding box center [497, 345] width 994 height 1285
click at [275, 352] on button "Add Row" at bounding box center [280, 351] width 63 height 22
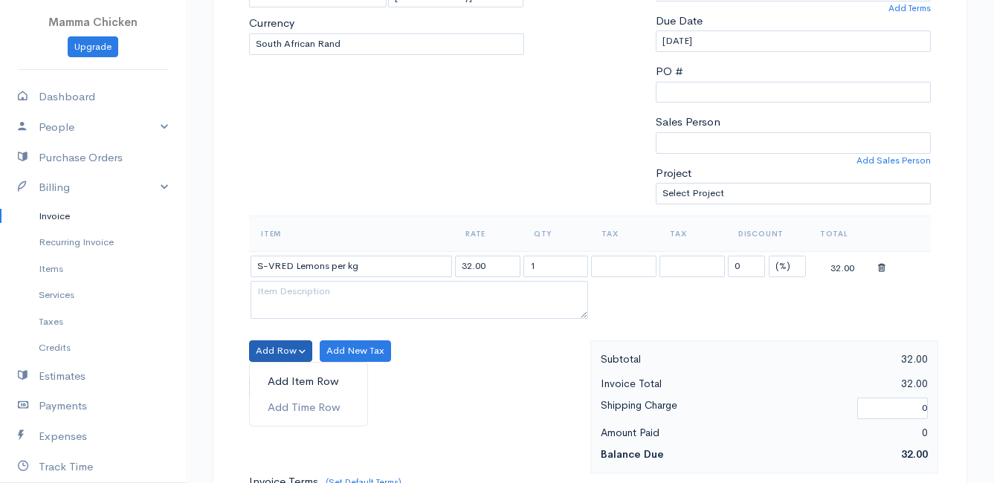
click at [276, 384] on link "Add Item Row" at bounding box center [308, 382] width 117 height 26
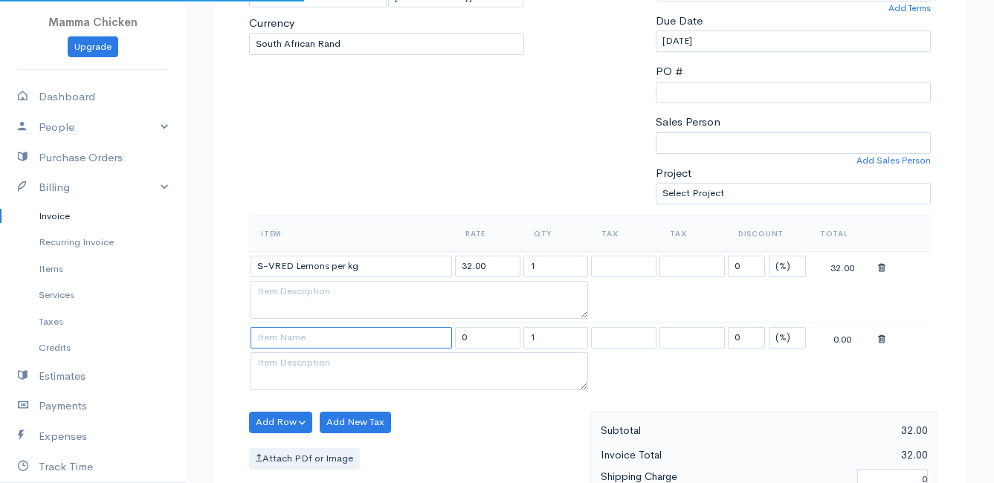
click at [291, 339] on input at bounding box center [351, 338] width 201 height 22
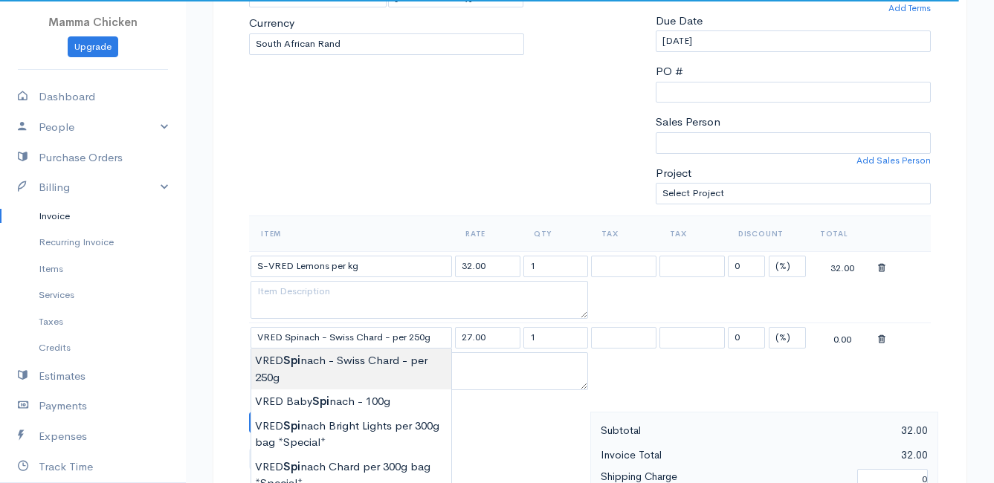
click at [303, 356] on body "Mamma Chicken Upgrade Dashboard People Clients Vendors Staff Users Purchase Ord…" at bounding box center [497, 381] width 994 height 1357
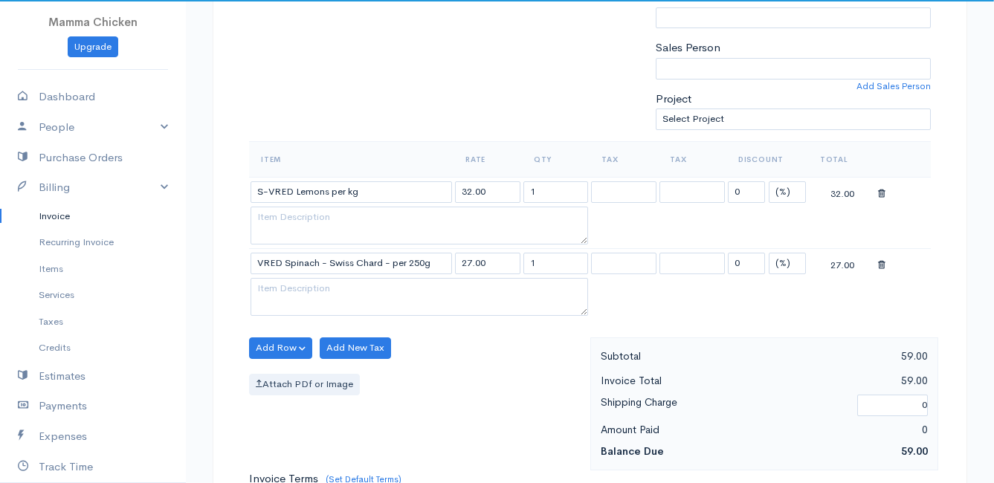
scroll to position [446, 0]
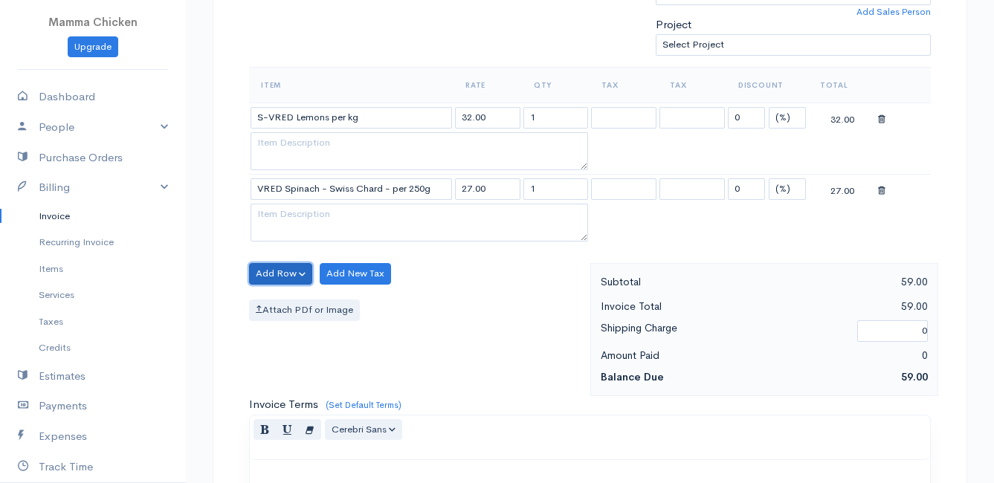
click at [271, 266] on button "Add Row" at bounding box center [280, 274] width 63 height 22
click at [278, 300] on link "Add Item Row" at bounding box center [308, 304] width 117 height 26
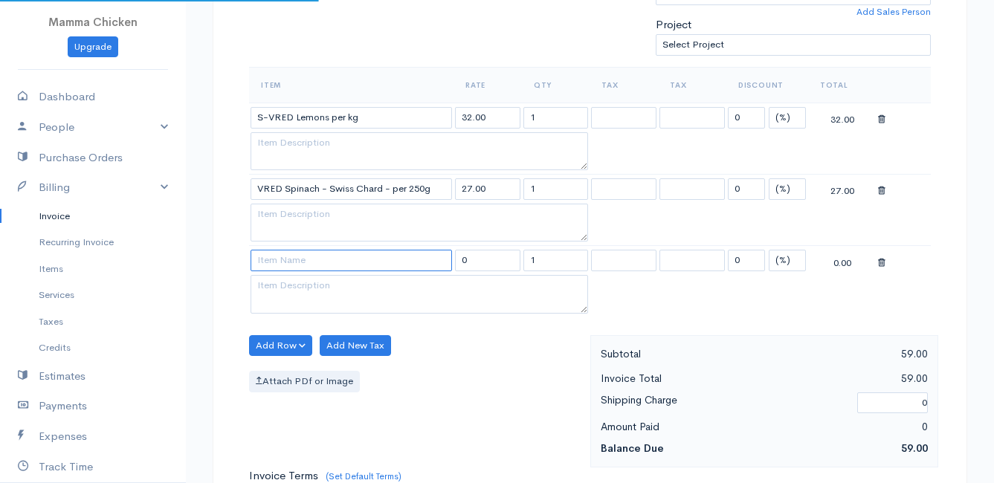
click at [280, 259] on input at bounding box center [351, 261] width 201 height 22
click at [313, 283] on body "Mamma Chicken Upgrade Dashboard People Clients Vendors Staff Users Purchase Ord…" at bounding box center [497, 268] width 994 height 1428
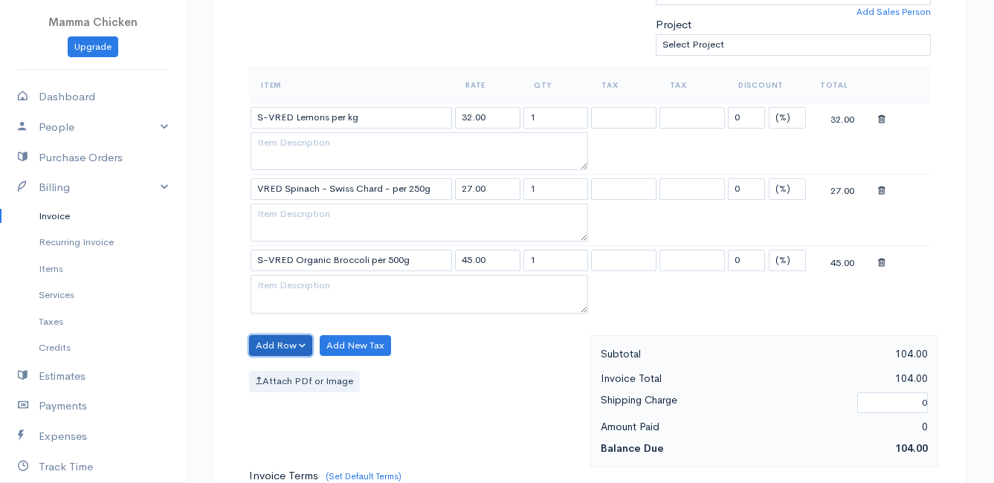
click at [270, 343] on button "Add Row" at bounding box center [280, 346] width 63 height 22
click at [280, 369] on link "Add Item Row" at bounding box center [308, 377] width 117 height 26
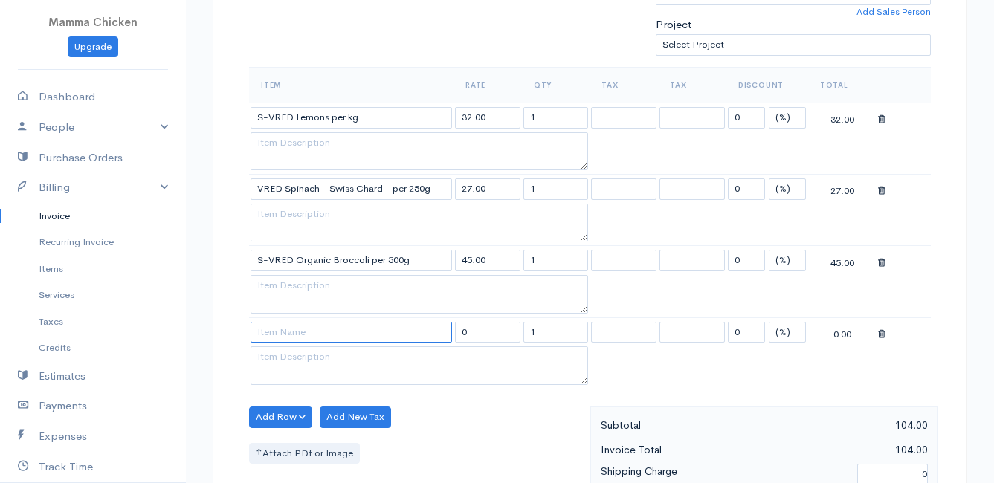
click at [285, 340] on input at bounding box center [351, 333] width 201 height 22
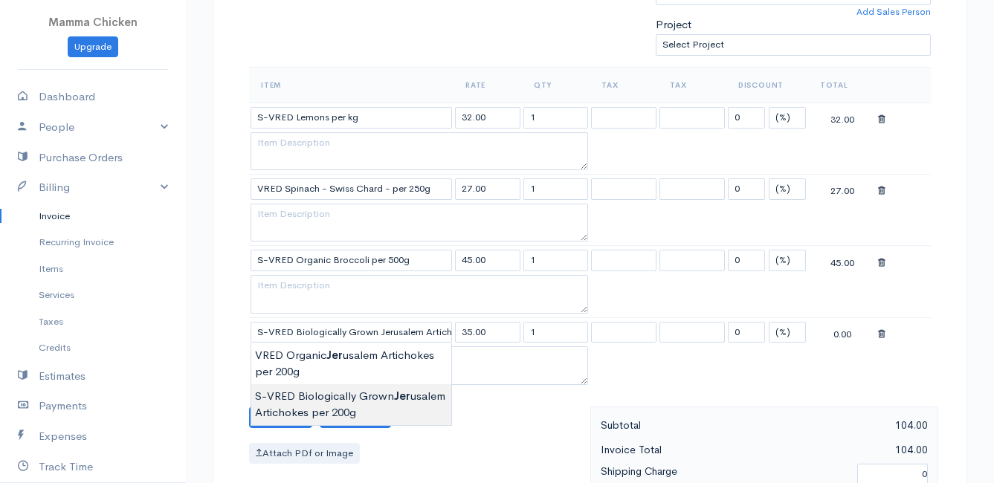
click at [347, 407] on body "Mamma Chicken Upgrade Dashboard People Clients Vendors Staff Users Purchase Ord…" at bounding box center [497, 304] width 994 height 1500
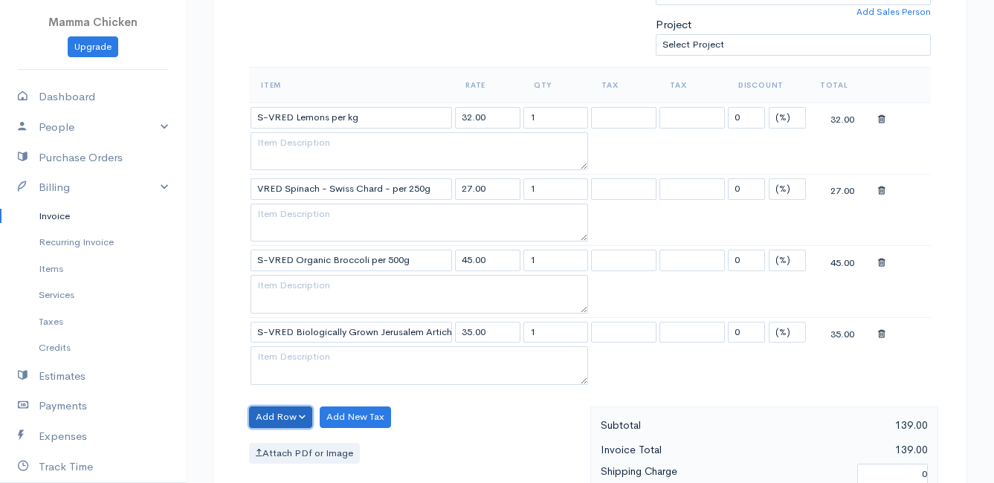
click at [268, 419] on button "Add Row" at bounding box center [280, 418] width 63 height 22
click at [288, 358] on link "Add Item Row" at bounding box center [308, 362] width 117 height 26
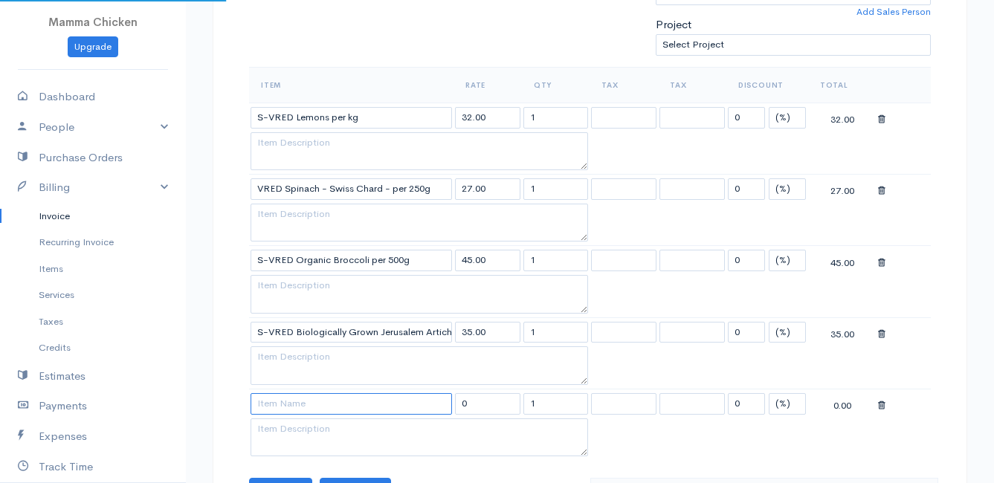
click at [289, 414] on input at bounding box center [351, 404] width 201 height 22
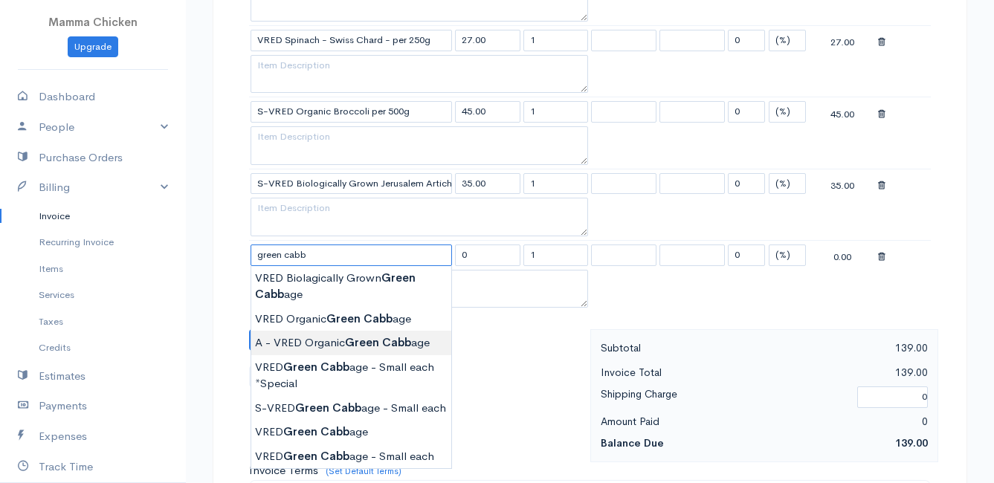
scroll to position [743, 0]
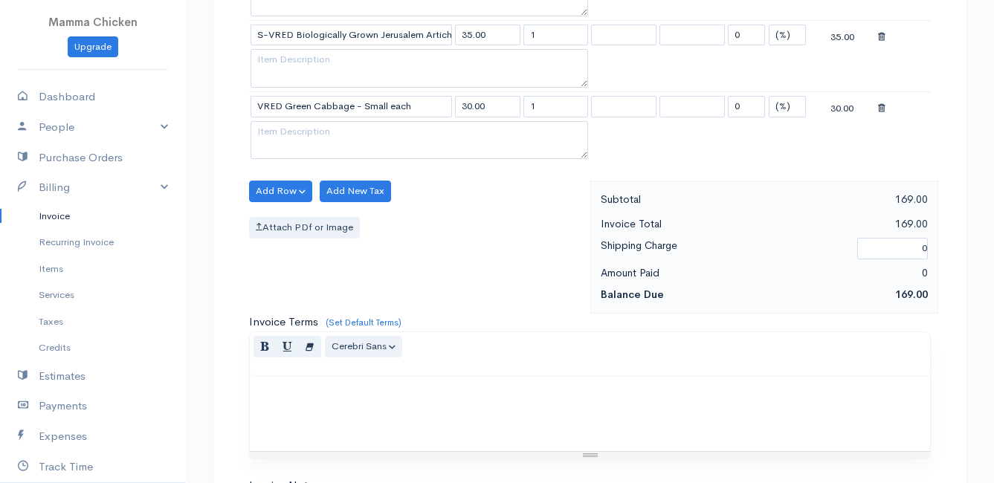
click at [378, 305] on body "Mamma Chicken Upgrade Dashboard People Clients Vendors Staff Users Purchase Ord…" at bounding box center [497, 43] width 994 height 1572
drag, startPoint x: 543, startPoint y: 104, endPoint x: 499, endPoint y: 109, distance: 44.1
click at [499, 108] on tr "VRED Green Cabbage - Small each 30.00 1 0 (%) Flat 30.00" at bounding box center [590, 105] width 682 height 29
click at [504, 259] on div "Add Row Add Item Row Add Time Row Add New Tax Attach PDf or Image" at bounding box center [416, 247] width 349 height 133
click at [266, 191] on button "Add Row" at bounding box center [280, 192] width 63 height 22
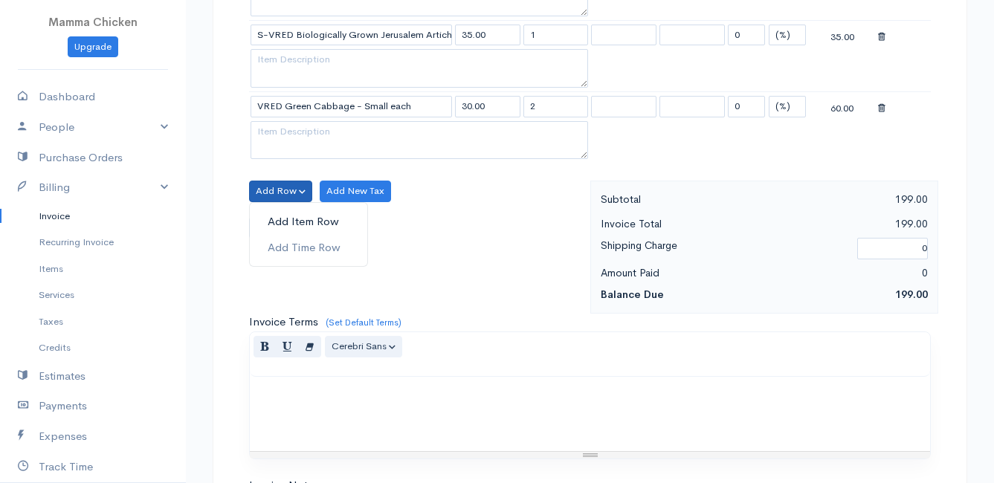
click at [277, 219] on link "Add Item Row" at bounding box center [308, 222] width 117 height 26
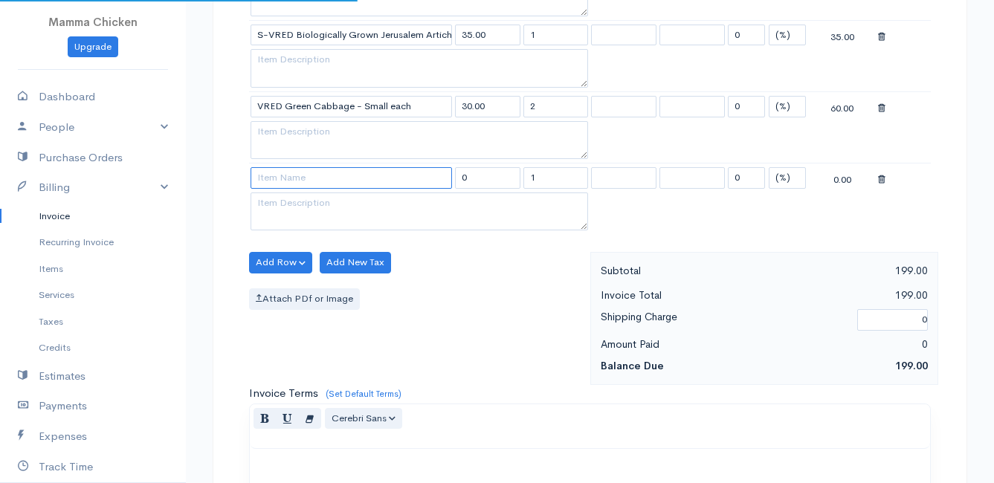
click at [294, 180] on input at bounding box center [351, 178] width 201 height 22
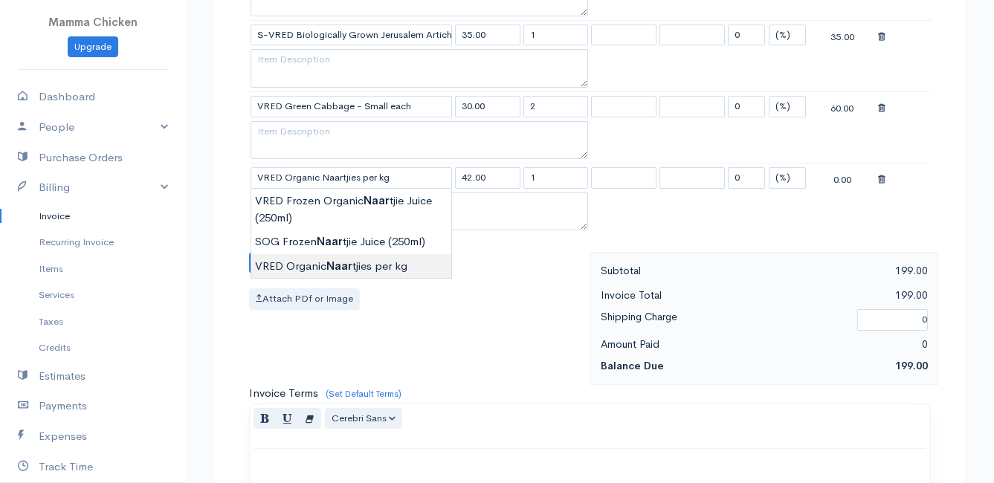
click at [314, 266] on body "Mamma Chicken Upgrade Dashboard People Clients Vendors Staff Users Purchase Ord…" at bounding box center [497, 78] width 994 height 1643
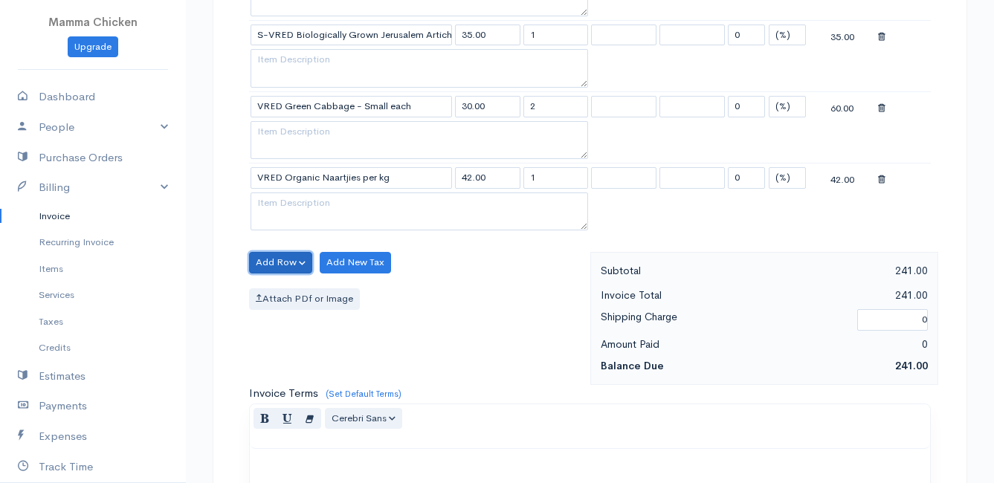
click at [277, 258] on button "Add Row" at bounding box center [280, 263] width 63 height 22
click at [277, 287] on link "Add Item Row" at bounding box center [308, 293] width 117 height 26
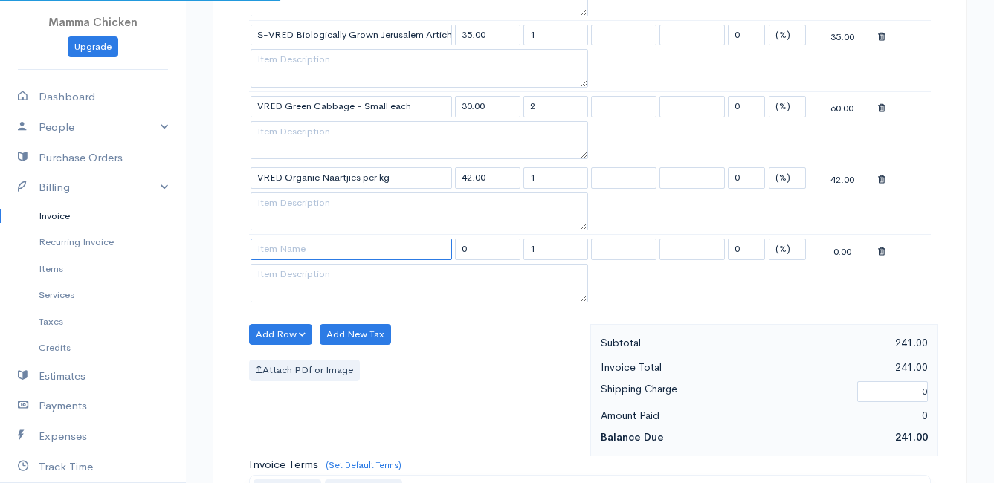
click at [274, 254] on input at bounding box center [351, 250] width 201 height 22
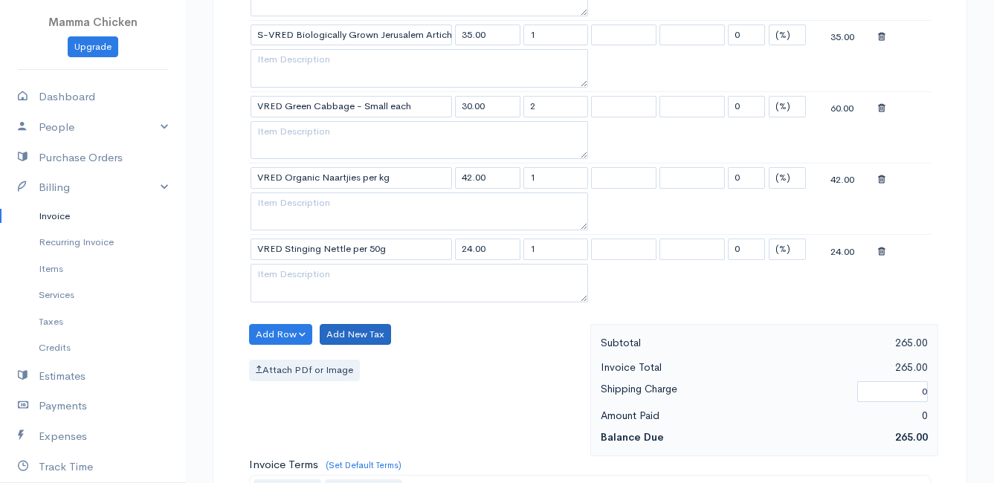
click at [358, 344] on body "Mamma Chicken Upgrade Dashboard People Clients Vendors Staff Users Purchase Ord…" at bounding box center [497, 114] width 994 height 1714
click at [271, 332] on button "Add Row" at bounding box center [280, 335] width 63 height 22
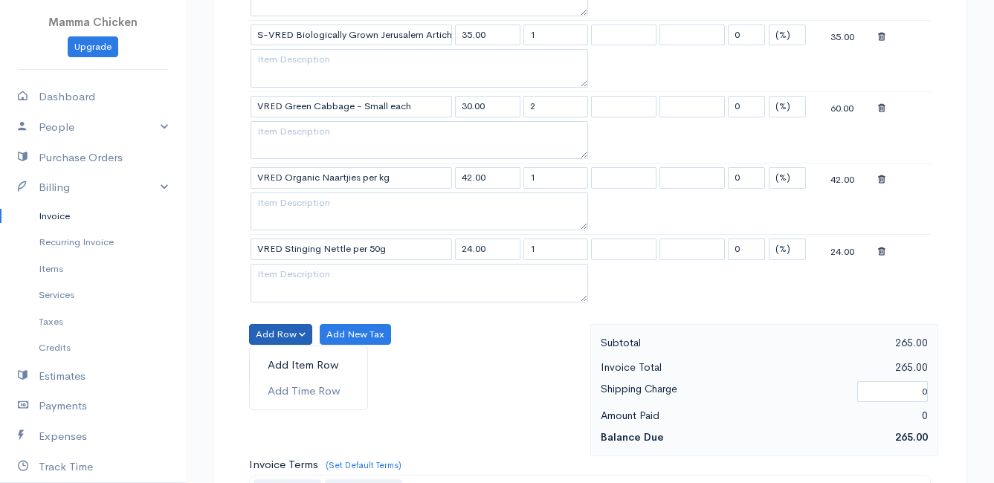
click at [280, 362] on link "Add Item Row" at bounding box center [308, 365] width 117 height 26
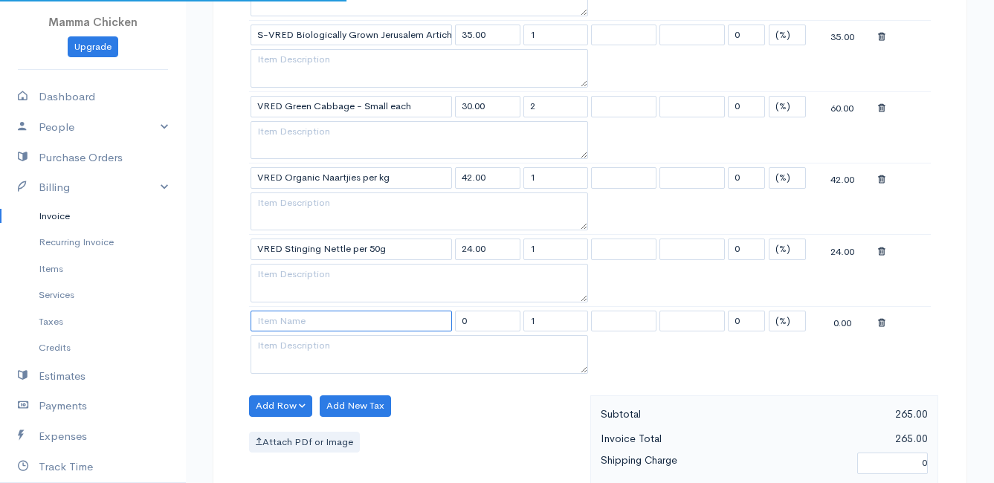
click at [282, 317] on input at bounding box center [351, 322] width 201 height 22
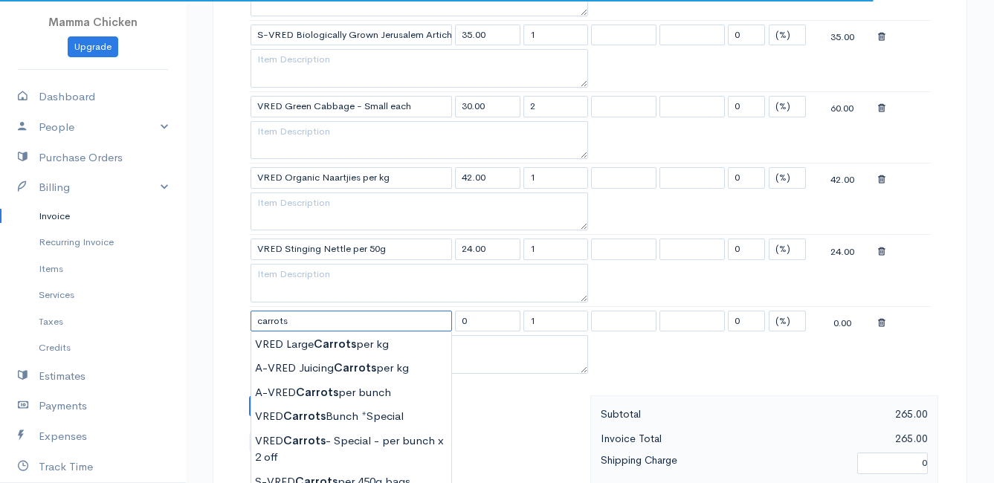
scroll to position [892, 0]
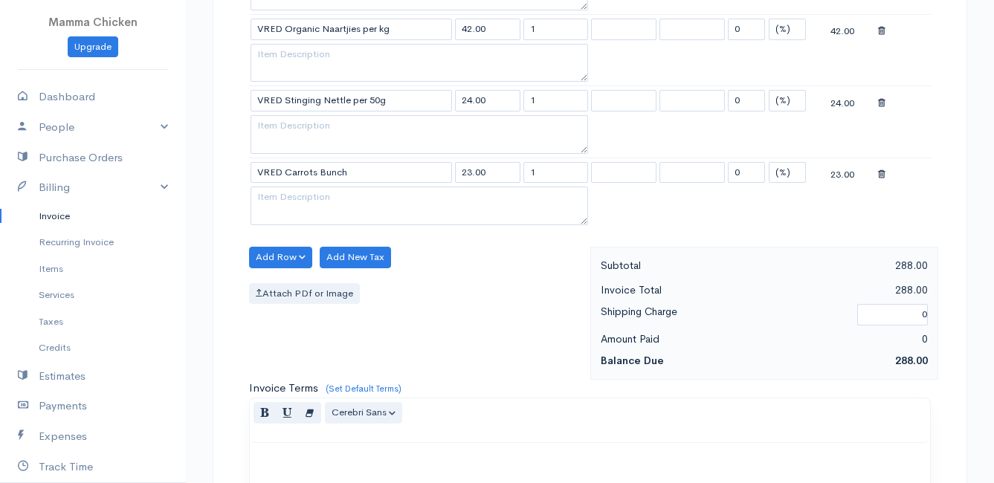
click at [335, 353] on body "Mamma Chicken Upgrade Dashboard People Clients Vendors Staff Users Purchase Ord…" at bounding box center [497, 1] width 994 height 1786
click at [274, 259] on button "Add Row" at bounding box center [280, 258] width 63 height 22
click at [276, 285] on link "Add Item Row" at bounding box center [308, 288] width 117 height 26
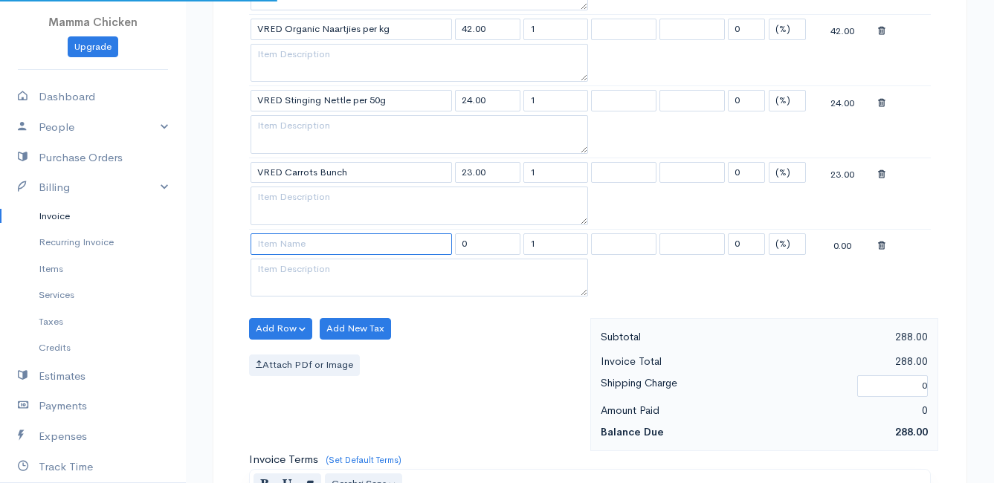
click at [276, 245] on input at bounding box center [351, 244] width 201 height 22
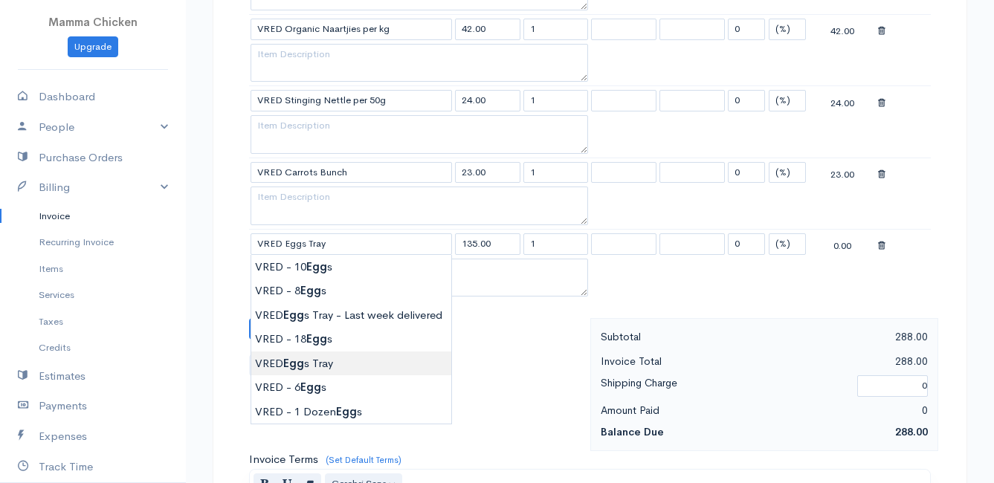
click at [299, 363] on body "Mamma Chicken Upgrade Dashboard People Clients Vendors Staff Users Purchase Ord…" at bounding box center [497, 37] width 994 height 1858
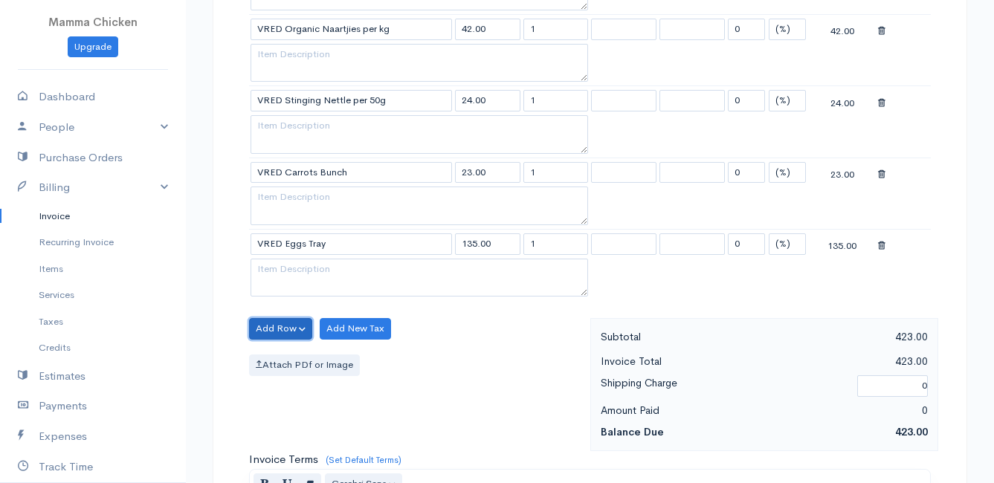
click at [277, 325] on button "Add Row" at bounding box center [280, 329] width 63 height 22
click at [293, 357] on link "Add Item Row" at bounding box center [308, 359] width 117 height 26
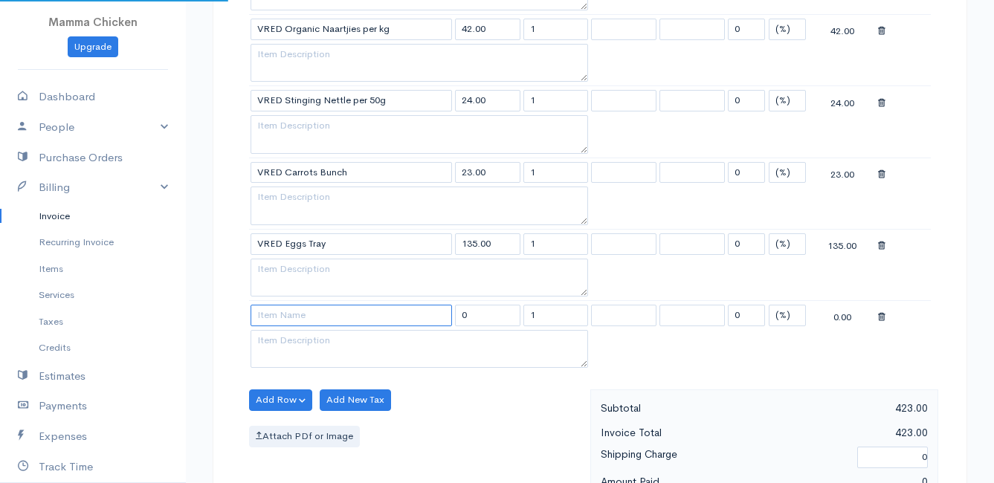
click at [286, 307] on input at bounding box center [351, 316] width 201 height 22
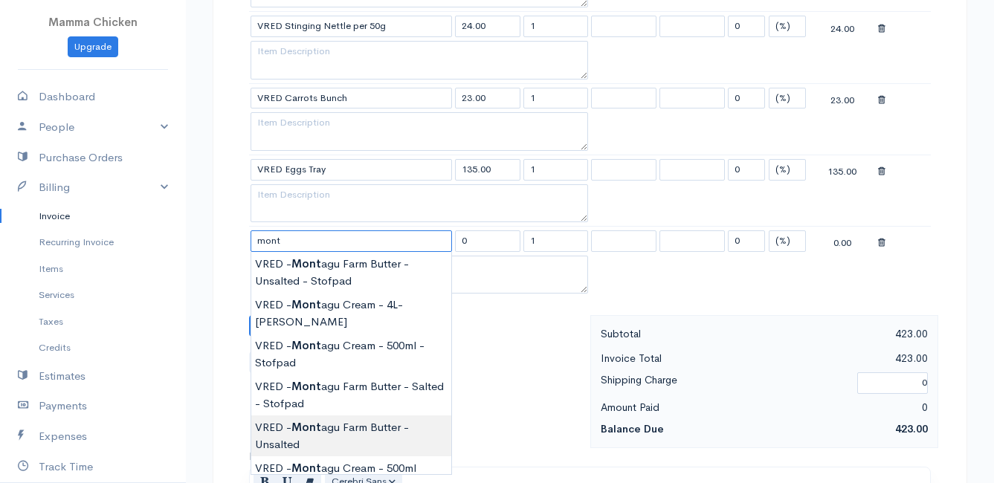
scroll to position [1041, 0]
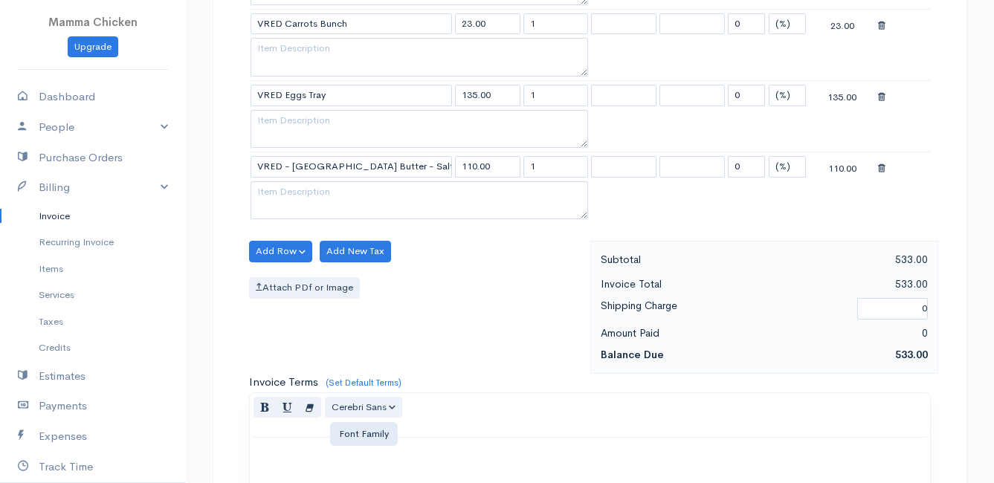
click at [280, 245] on button "Add Row" at bounding box center [280, 252] width 63 height 22
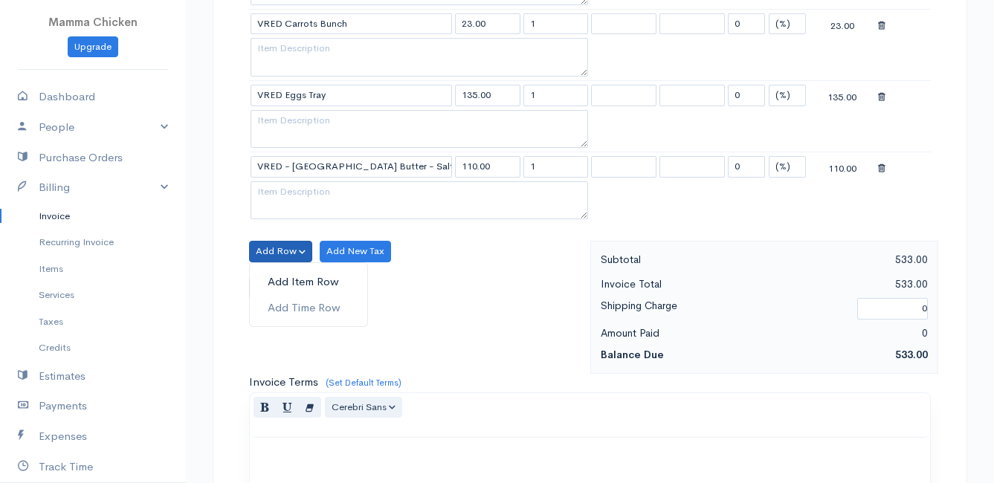
click at [284, 283] on link "Add Item Row" at bounding box center [308, 282] width 117 height 26
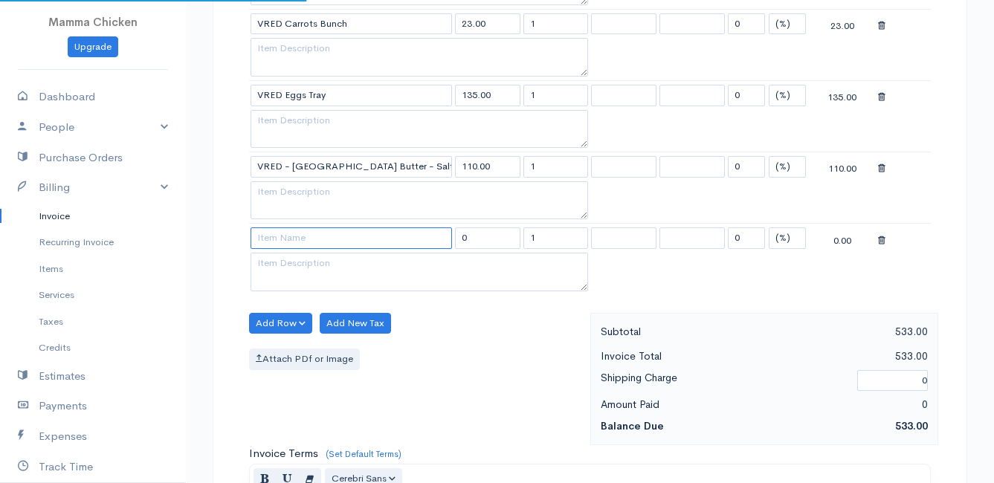
click at [276, 233] on input at bounding box center [351, 238] width 201 height 22
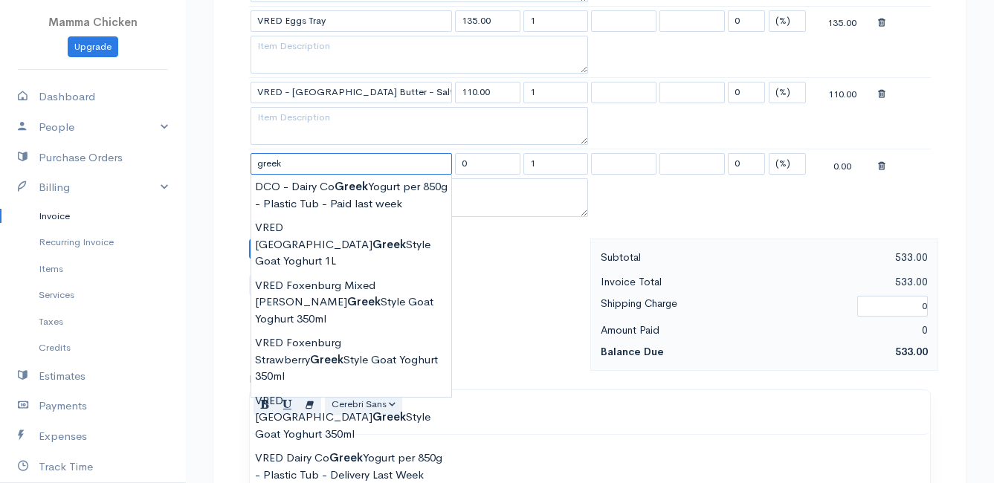
scroll to position [1190, 0]
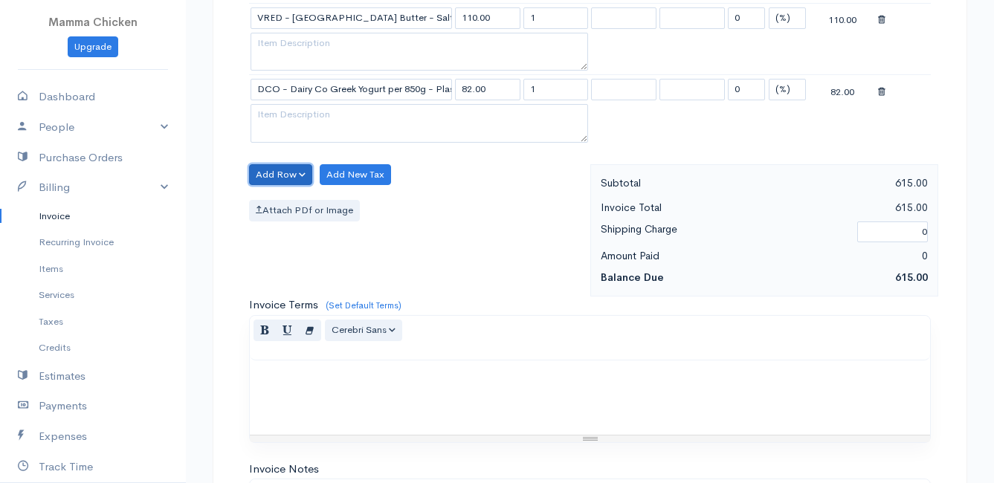
click at [290, 171] on button "Add Row" at bounding box center [280, 175] width 63 height 22
click at [297, 202] on link "Add Item Row" at bounding box center [308, 206] width 117 height 26
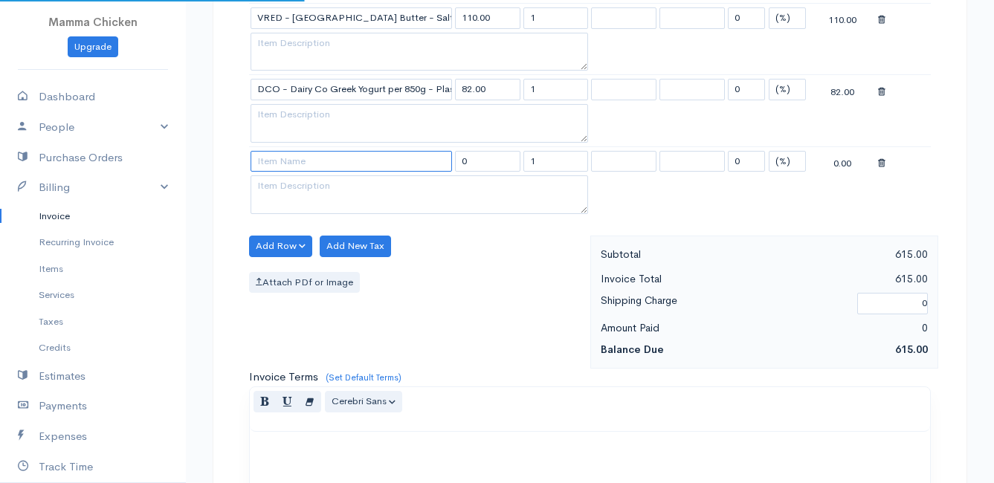
click at [277, 164] on input at bounding box center [351, 162] width 201 height 22
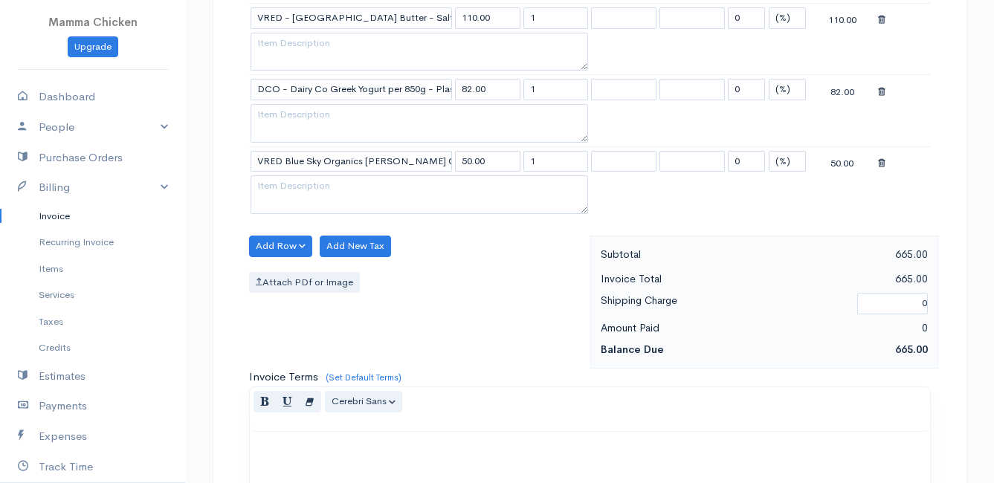
click at [278, 242] on button "Add Row" at bounding box center [280, 247] width 63 height 22
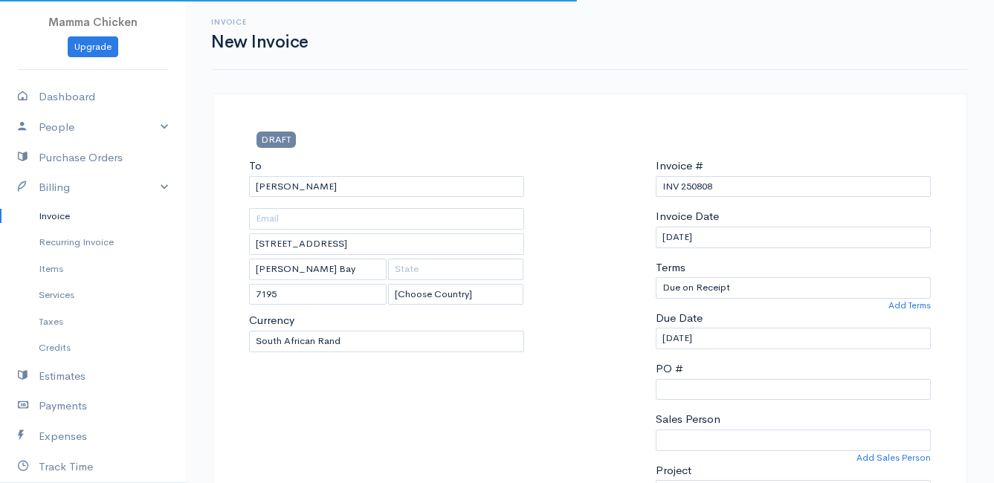
select select "[GEOGRAPHIC_DATA]"
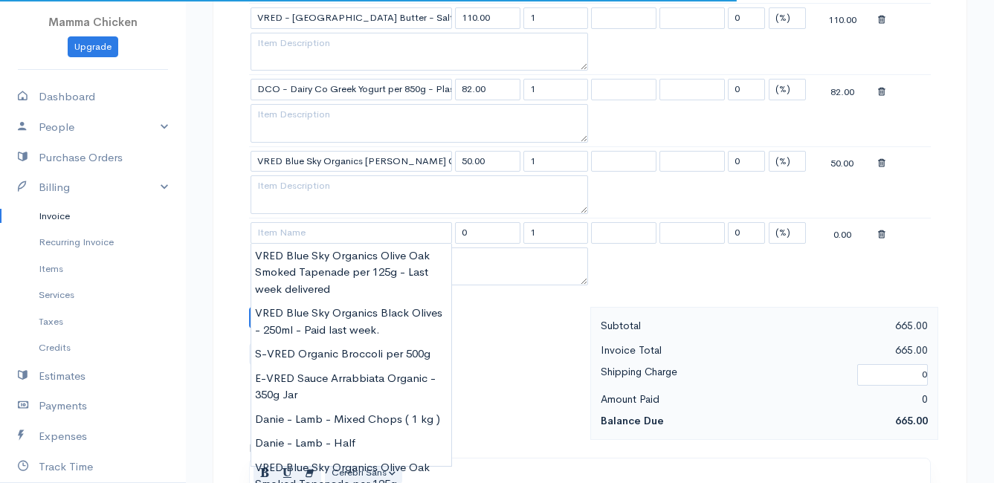
scroll to position [1190, 0]
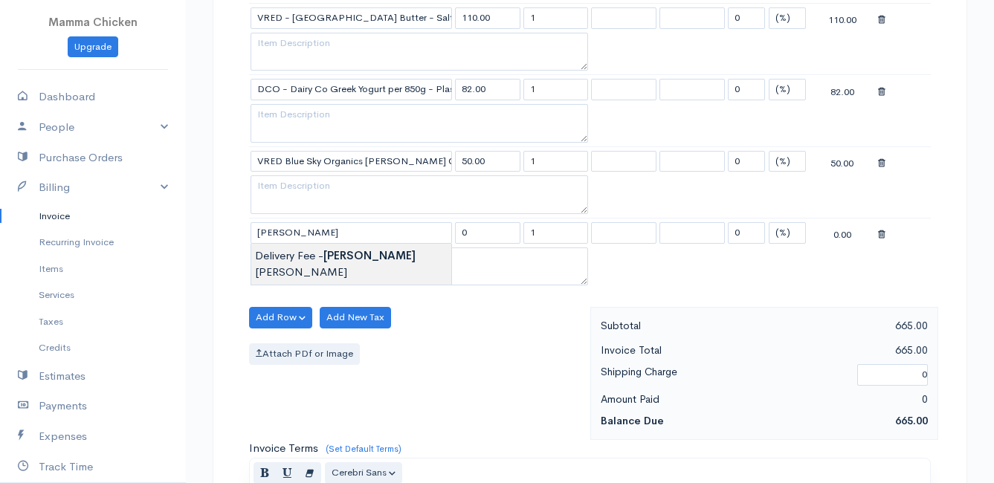
type input "Delivery Fee - [PERSON_NAME]"
type input "25.00"
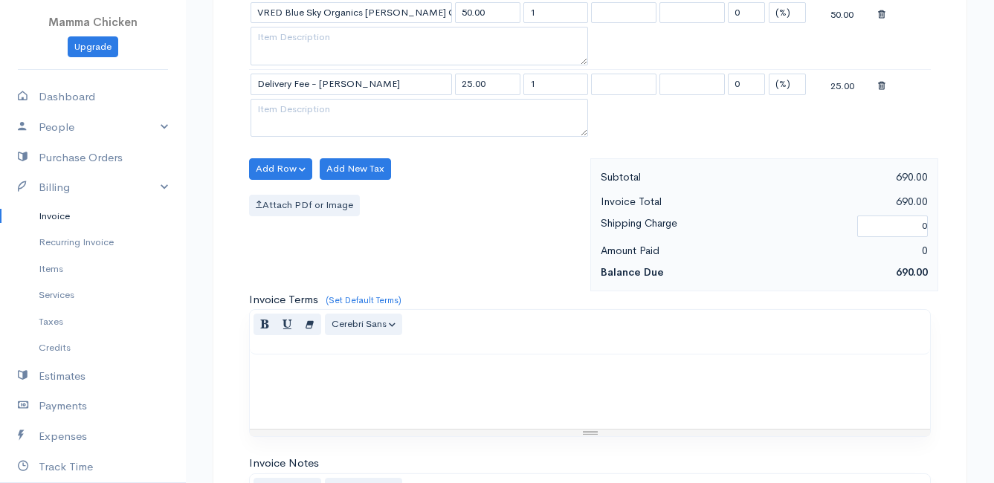
scroll to position [1661, 0]
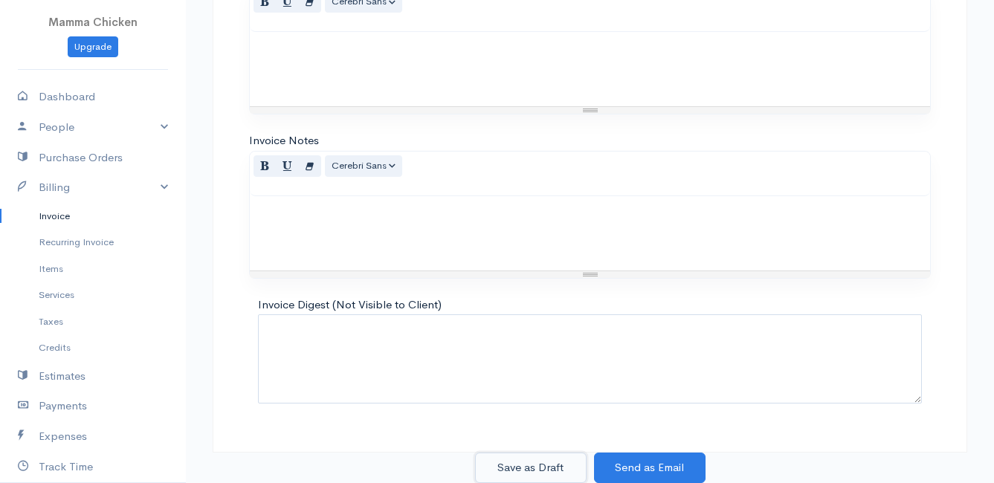
click at [537, 463] on button "Save as Draft" at bounding box center [531, 468] width 112 height 30
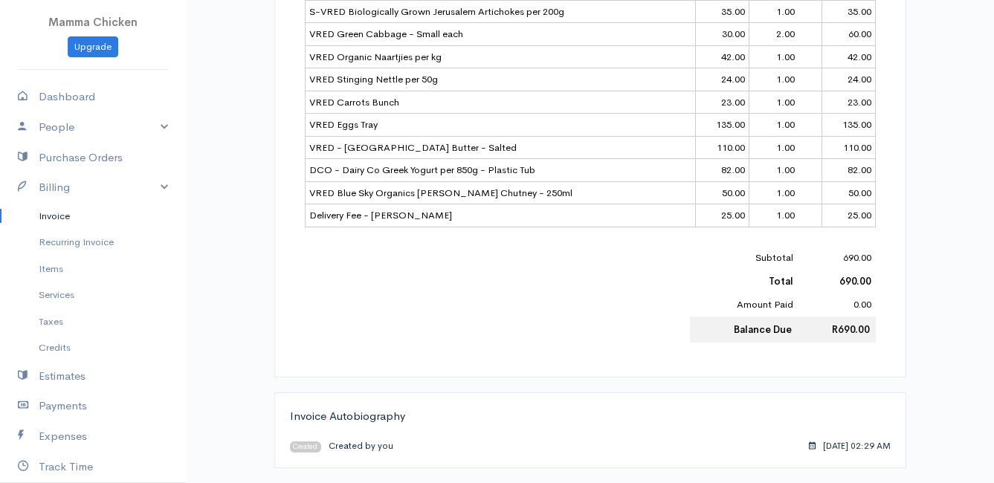
scroll to position [532, 0]
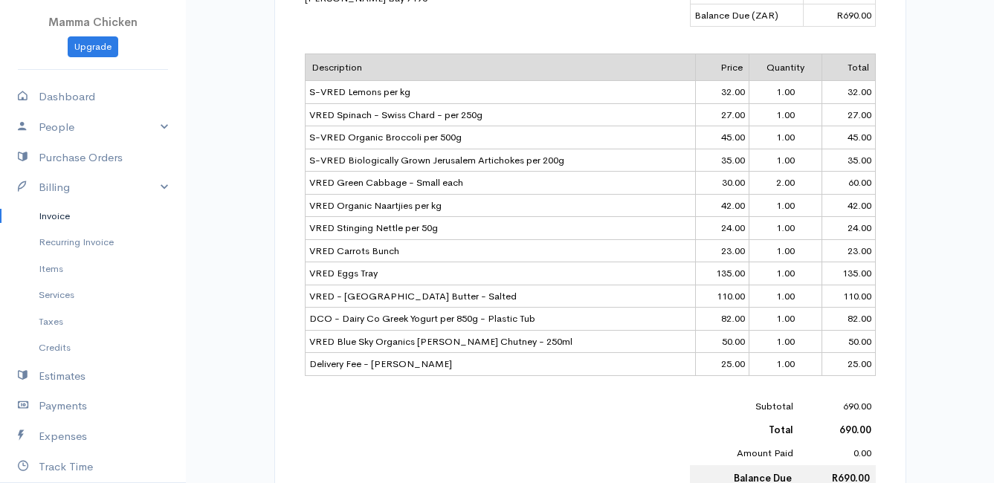
click at [63, 216] on link "Invoice" at bounding box center [93, 216] width 186 height 27
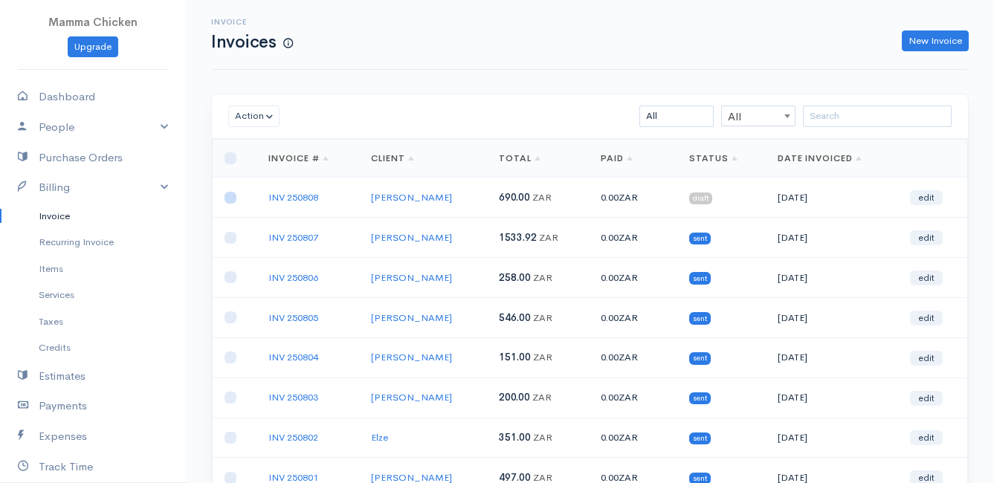
click at [230, 196] on input "checkbox" at bounding box center [231, 198] width 12 height 12
checkbox input "true"
click at [245, 111] on button "Action" at bounding box center [253, 117] width 51 height 22
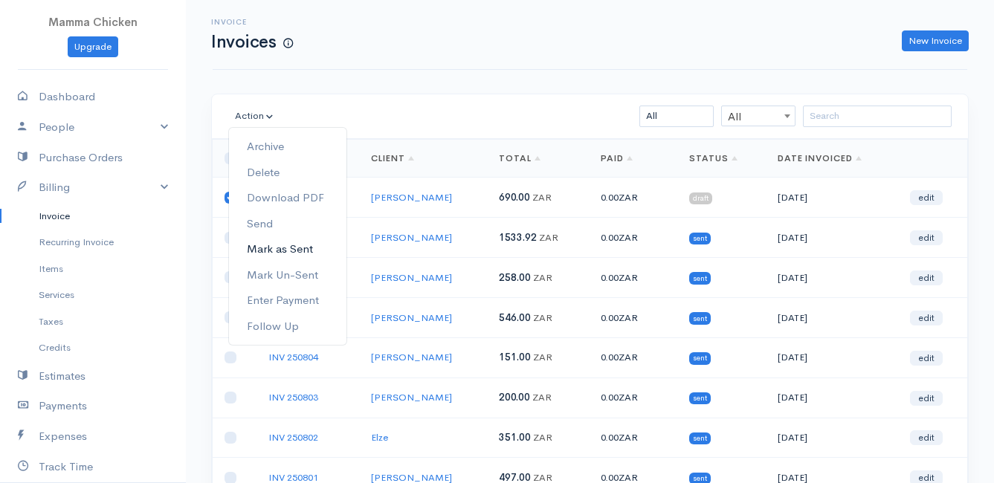
click at [279, 249] on link "Mark as Sent" at bounding box center [287, 249] width 117 height 26
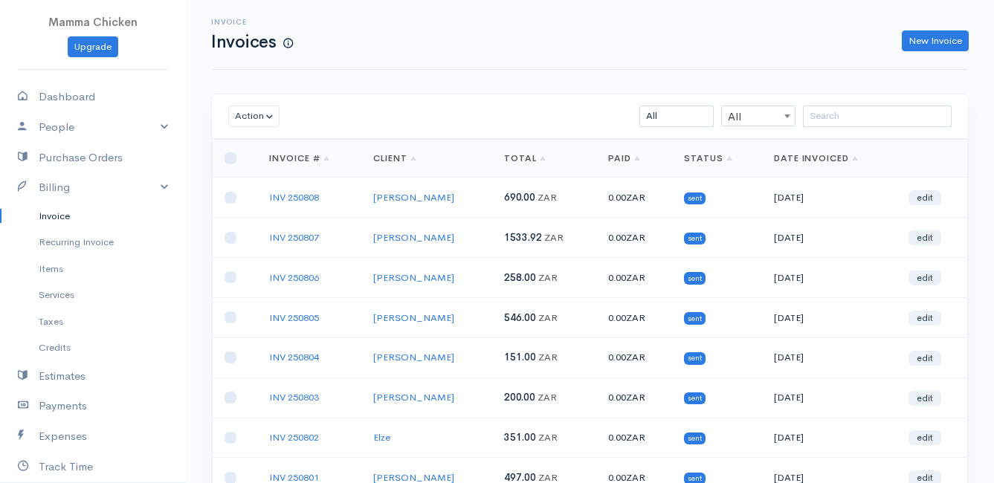
scroll to position [232, 0]
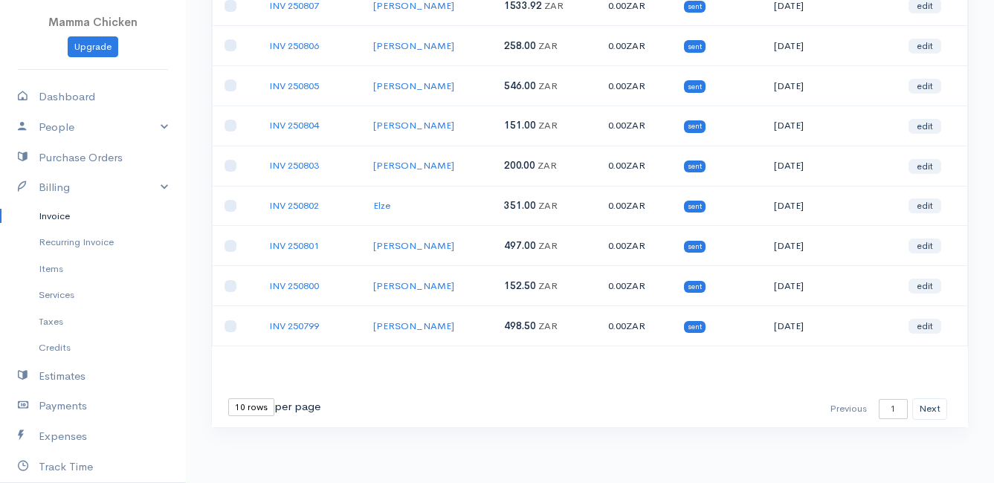
click at [244, 409] on select "10 rows 25 rows 50 rows" at bounding box center [251, 407] width 46 height 18
select select "25"
click at [228, 398] on select "10 rows 25 rows 50 rows" at bounding box center [251, 407] width 46 height 18
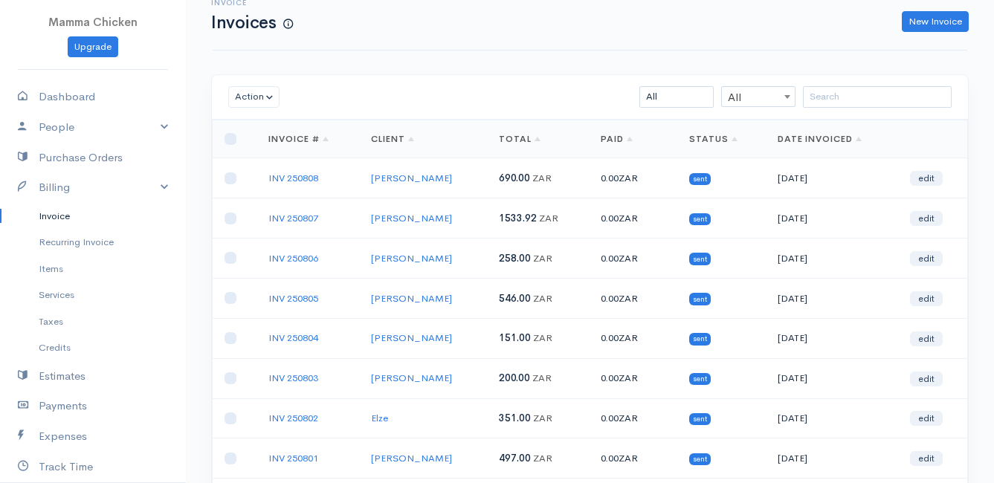
scroll to position [0, 0]
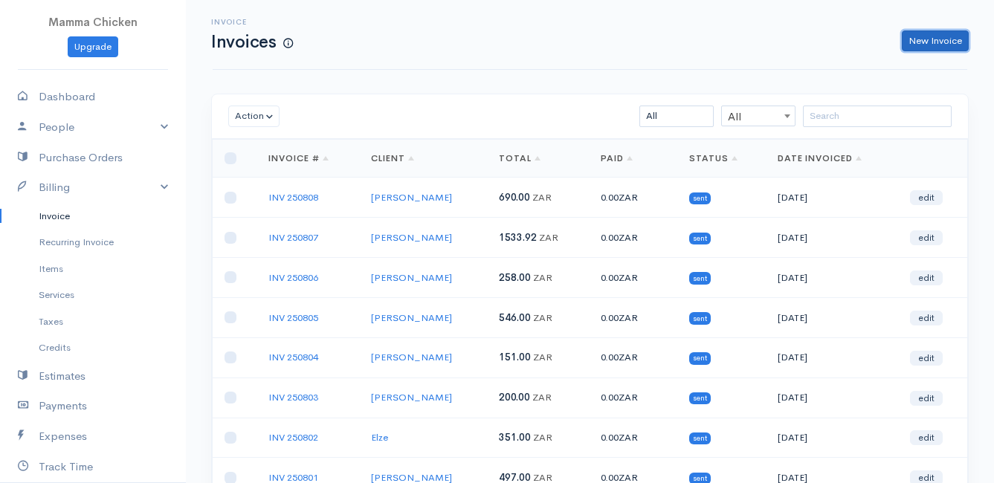
click at [935, 39] on link "New Invoice" at bounding box center [935, 41] width 67 height 22
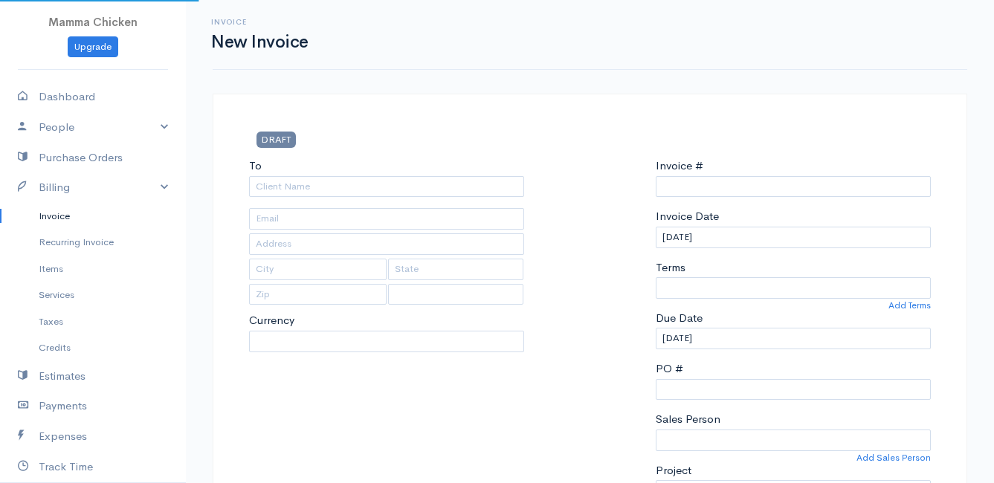
select select "[GEOGRAPHIC_DATA]"
select select "ZAR"
type input "INV 250809"
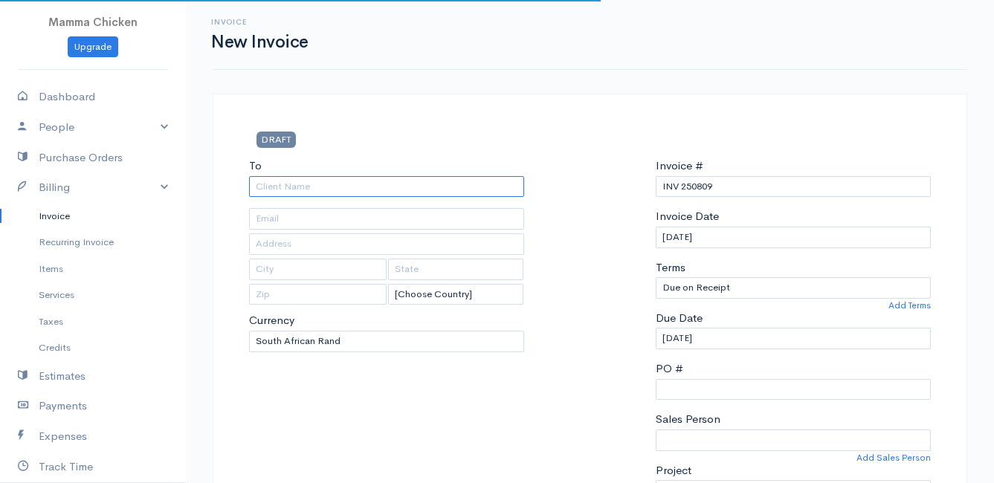
click at [297, 193] on input "To" at bounding box center [386, 187] width 275 height 22
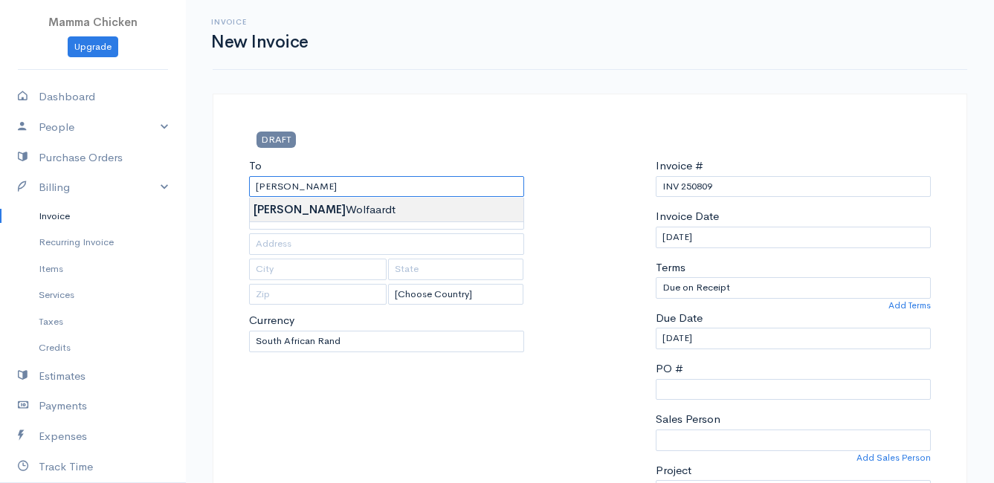
type input "[PERSON_NAME]"
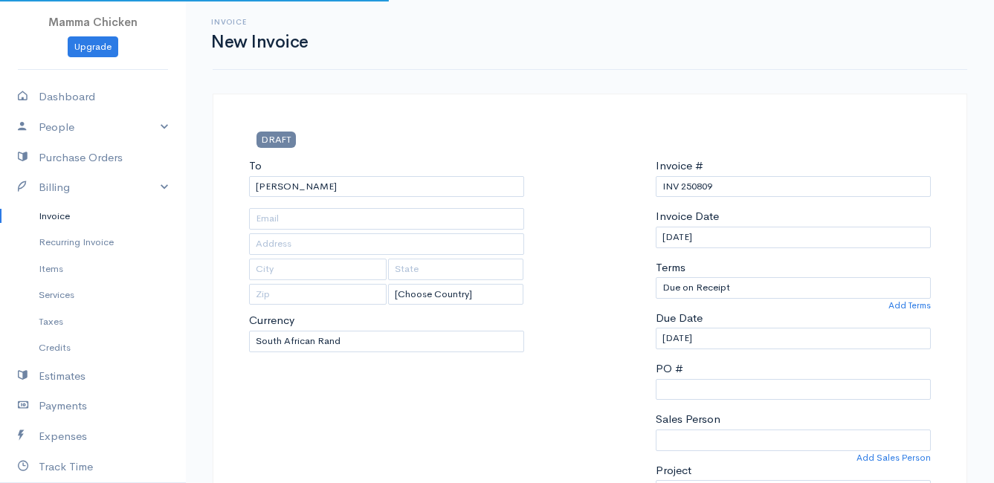
type input "4309 Wallers Road"
type input "Betty's Bay"
type input "7195"
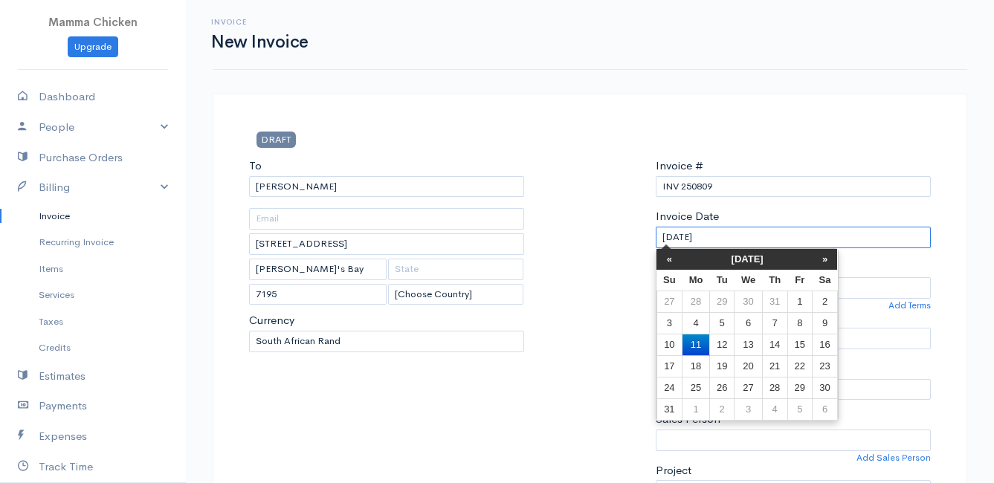
click at [761, 238] on input "[DATE]" at bounding box center [793, 238] width 275 height 22
click at [807, 344] on td "15" at bounding box center [799, 345] width 25 height 22
type input "[DATE]"
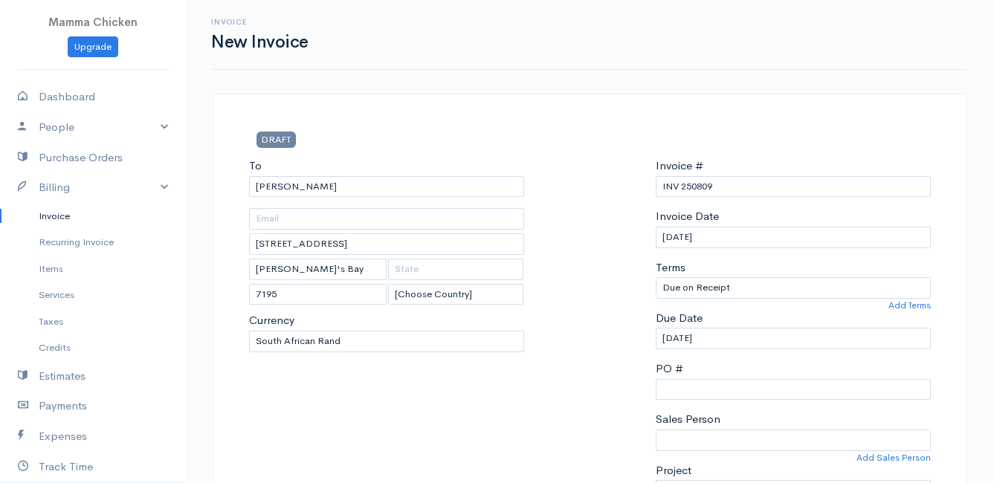
scroll to position [446, 0]
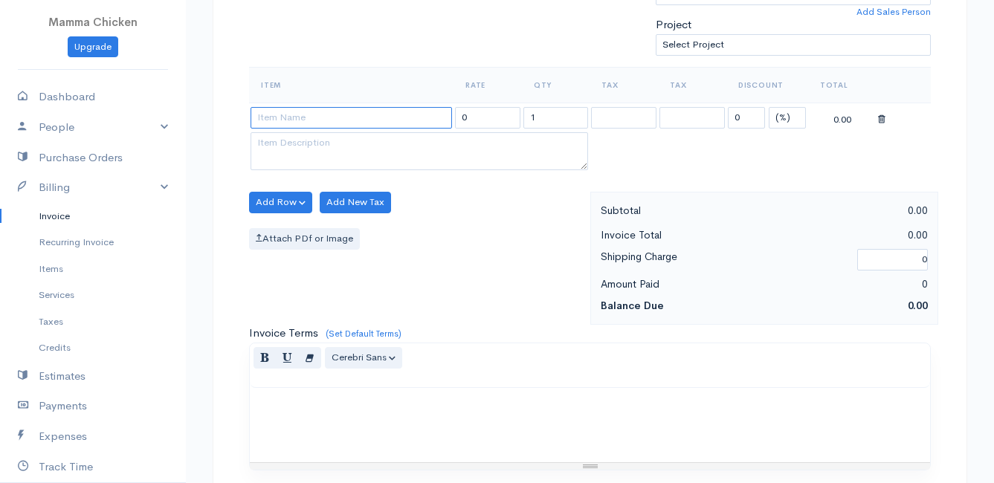
click at [321, 117] on input at bounding box center [351, 118] width 201 height 22
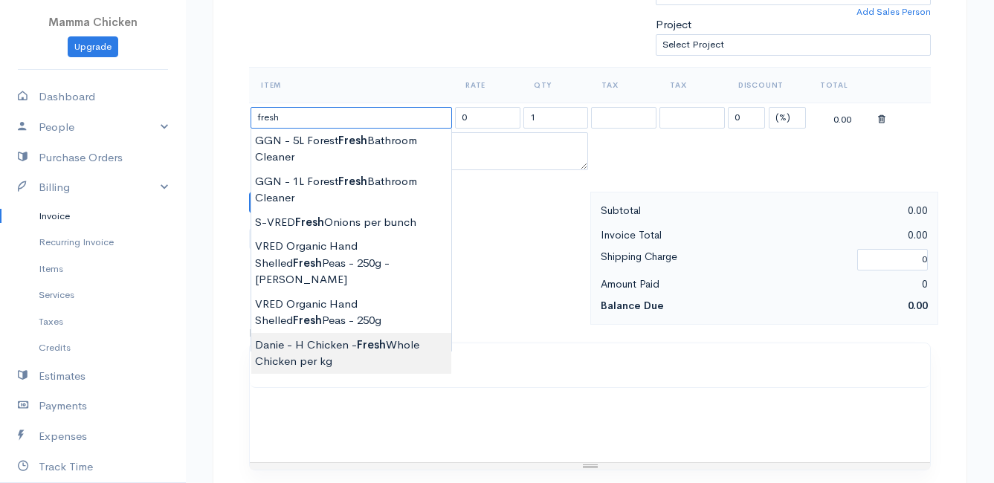
type input "Danie - H Chicken - Fresh Whole Chicken per kg"
type input "100.00"
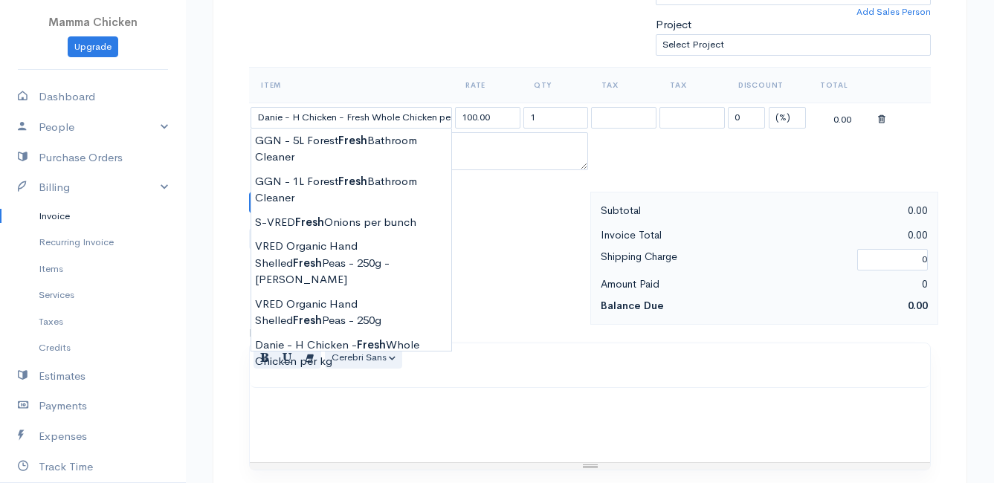
click at [358, 329] on body "Mamma Chicken Upgrade Dashboard People Clients Vendors Staff Users Purchase Ord…" at bounding box center [497, 196] width 994 height 1285
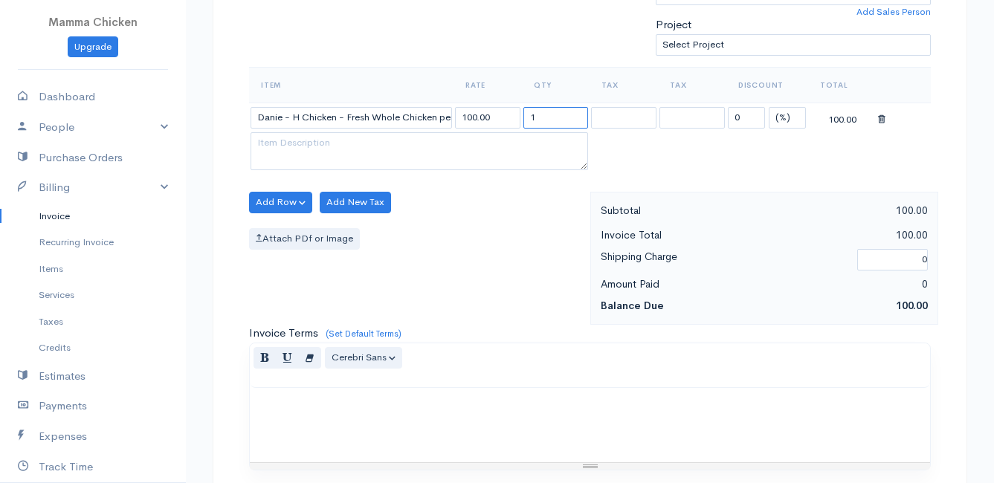
click at [546, 114] on input "1" at bounding box center [555, 118] width 65 height 22
type input "2.1"
click at [384, 148] on textarea at bounding box center [420, 151] width 338 height 39
type textarea "1 off 1 x 2.1kg"
click at [777, 143] on table "Item Rate Qty Tax Tax Discount Total Danie - H Chicken - Fresh Whole Chicken pe…" at bounding box center [590, 120] width 682 height 107
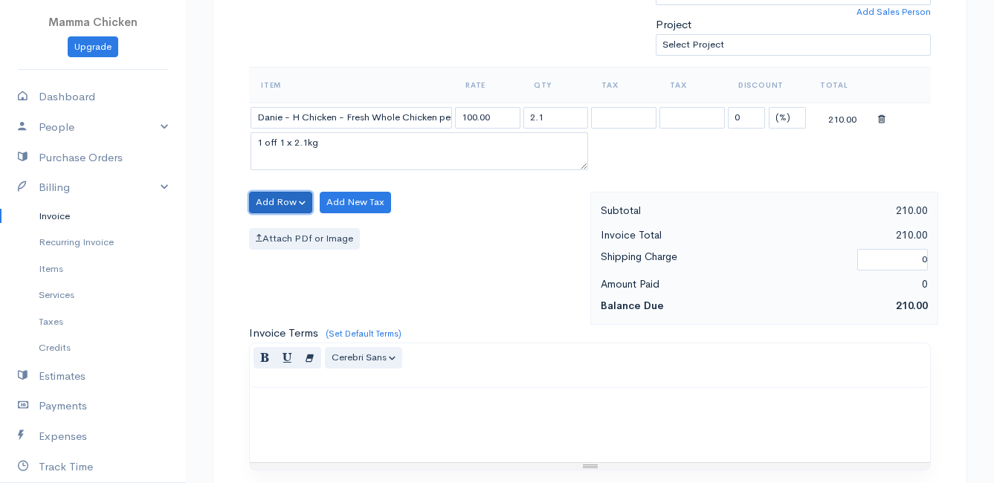
click at [273, 204] on button "Add Row" at bounding box center [280, 203] width 63 height 22
click at [531, 189] on div "Item Rate Qty Tax Tax Discount Total Danie - H Chicken - Fresh Whole Chicken pe…" at bounding box center [590, 129] width 682 height 125
click at [259, 198] on button "Add Row" at bounding box center [280, 203] width 63 height 22
click at [277, 229] on link "Add Item Row" at bounding box center [308, 233] width 117 height 26
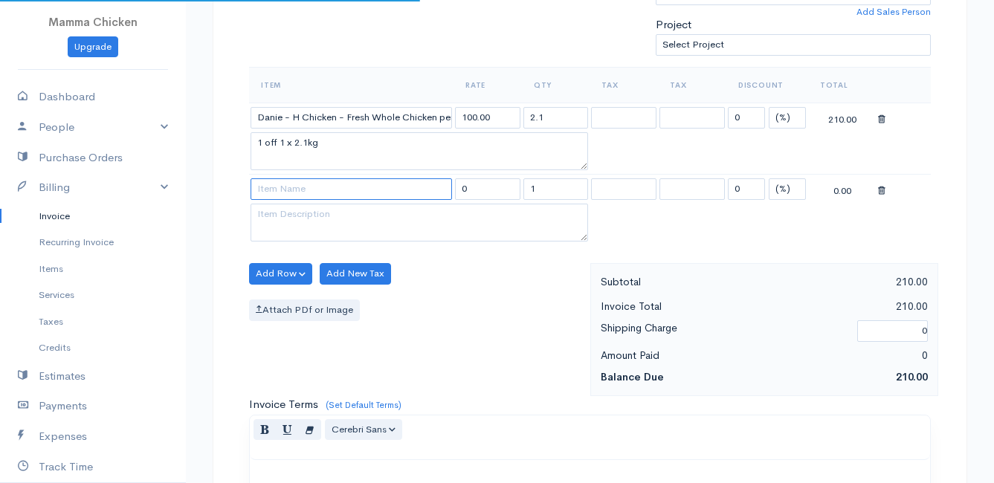
click at [290, 190] on input at bounding box center [351, 189] width 201 height 22
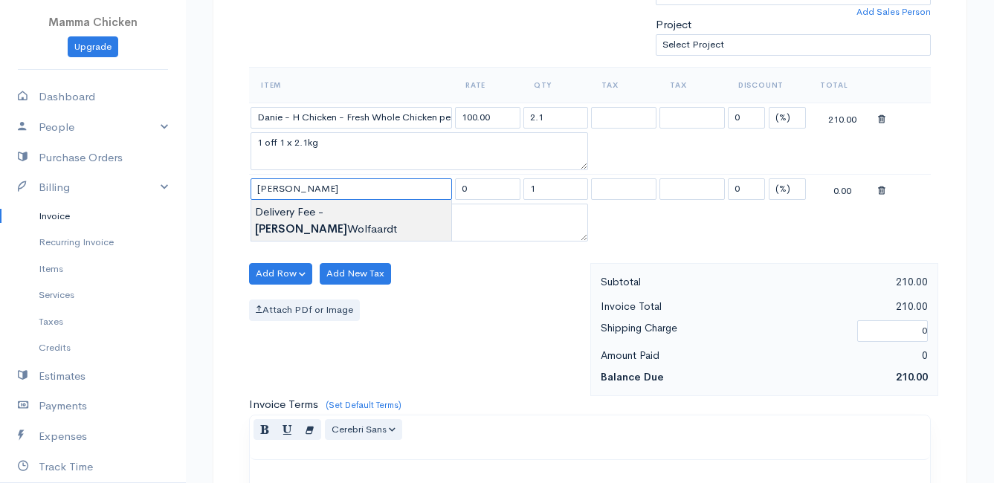
type input "Delivery Fee - Heidi Wolfaardt"
type input "25.00"
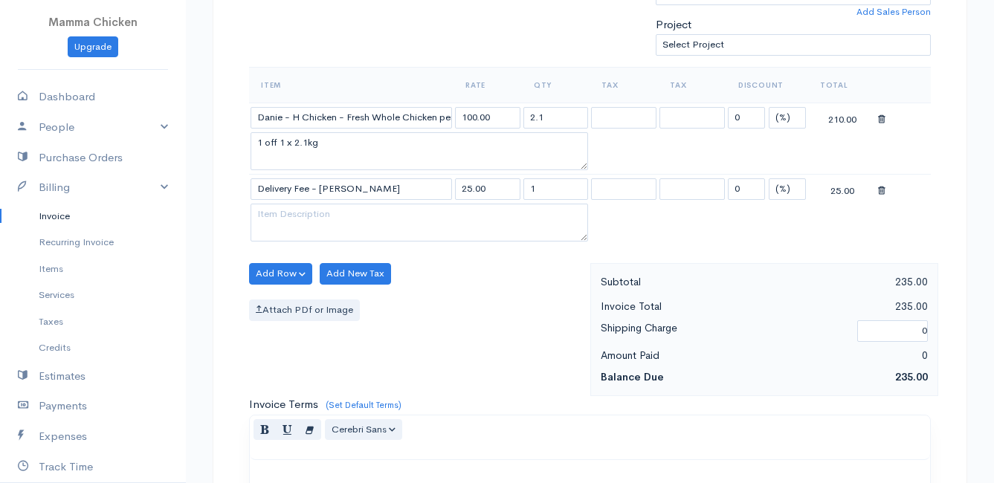
click at [332, 212] on body "Mamma Chicken Upgrade Dashboard People Clients Vendors Staff Users Purchase Ord…" at bounding box center [497, 232] width 994 height 1357
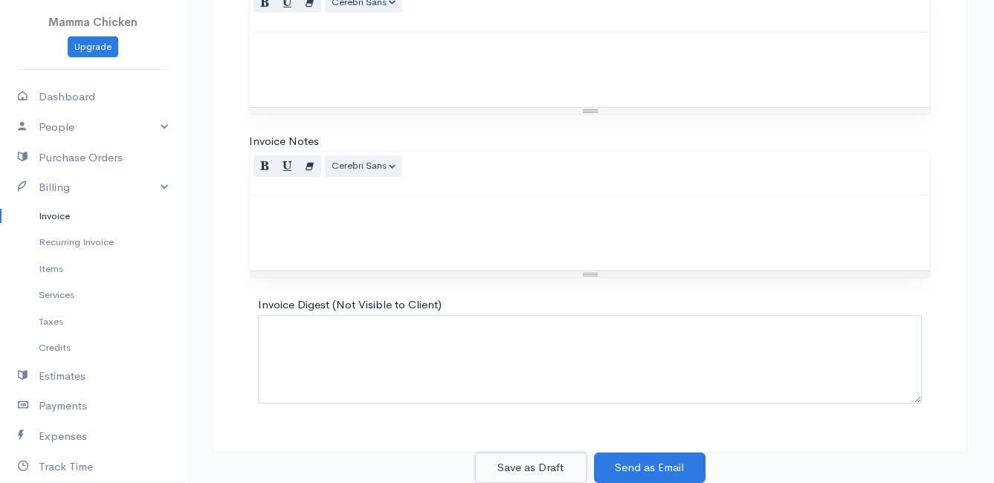
click at [518, 459] on button "Save as Draft" at bounding box center [531, 468] width 112 height 30
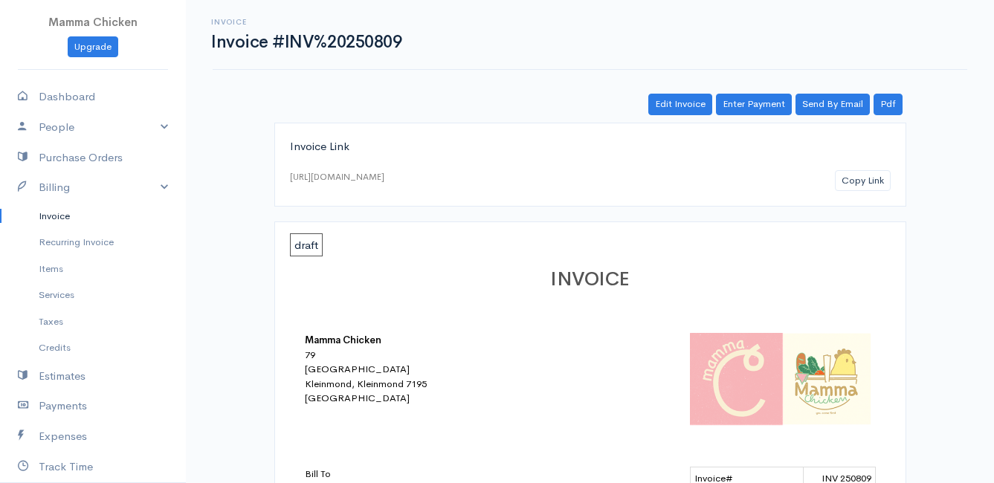
click at [59, 213] on link "Invoice" at bounding box center [93, 216] width 186 height 27
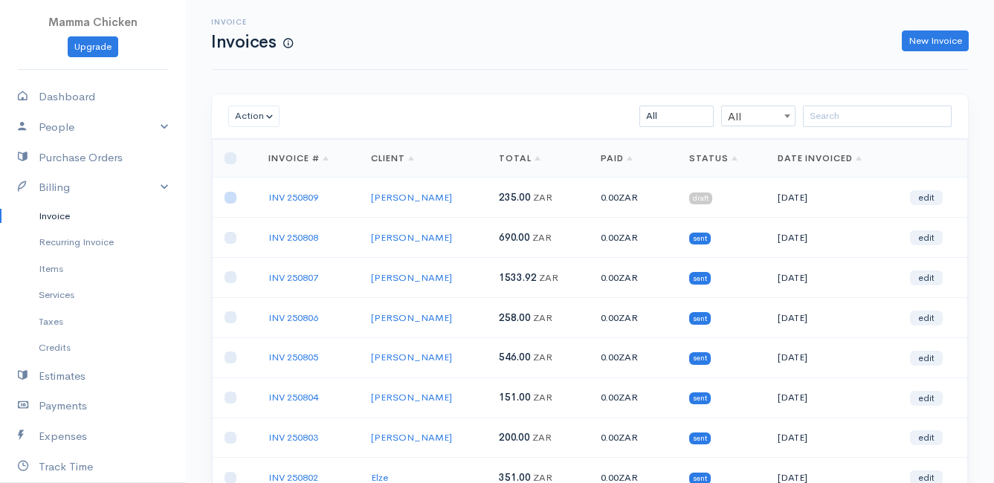
click at [229, 198] on input "checkbox" at bounding box center [231, 198] width 12 height 12
checkbox input "true"
click at [252, 112] on button "Action" at bounding box center [253, 117] width 51 height 22
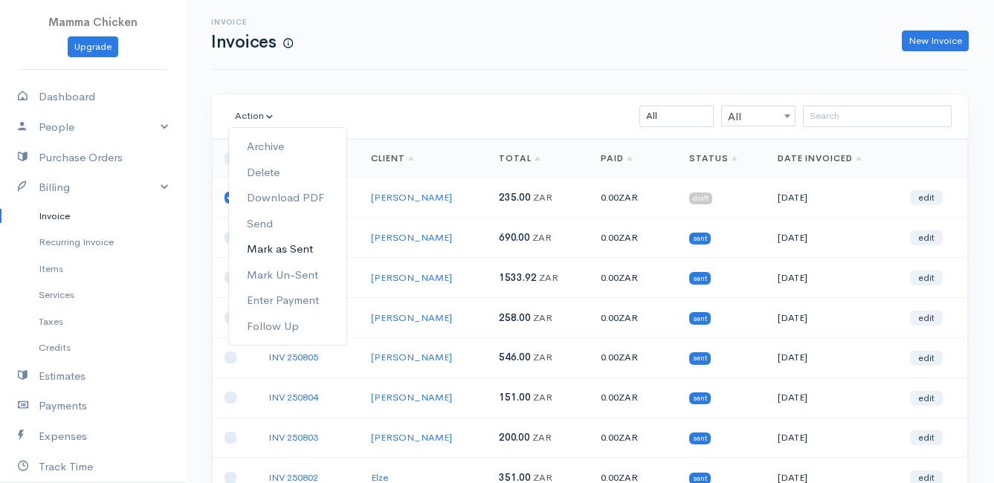
click at [294, 247] on link "Mark as Sent" at bounding box center [287, 249] width 117 height 26
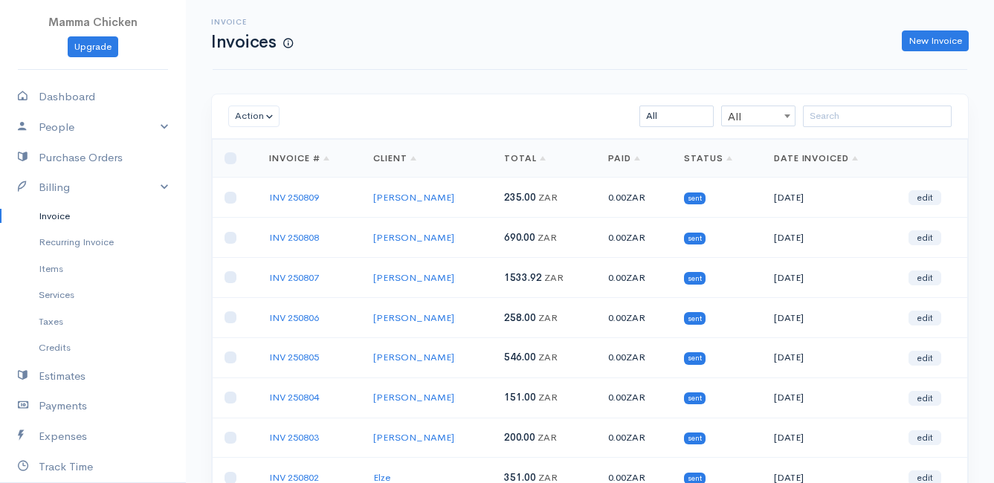
scroll to position [232, 0]
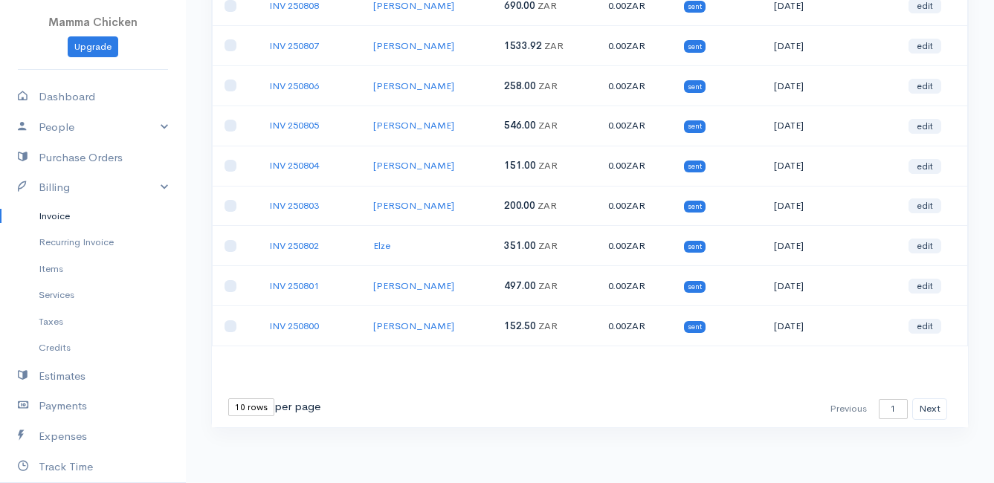
click at [255, 409] on select "10 rows 25 rows 50 rows" at bounding box center [251, 407] width 46 height 18
select select "25"
click at [228, 398] on select "10 rows 25 rows 50 rows" at bounding box center [251, 407] width 46 height 18
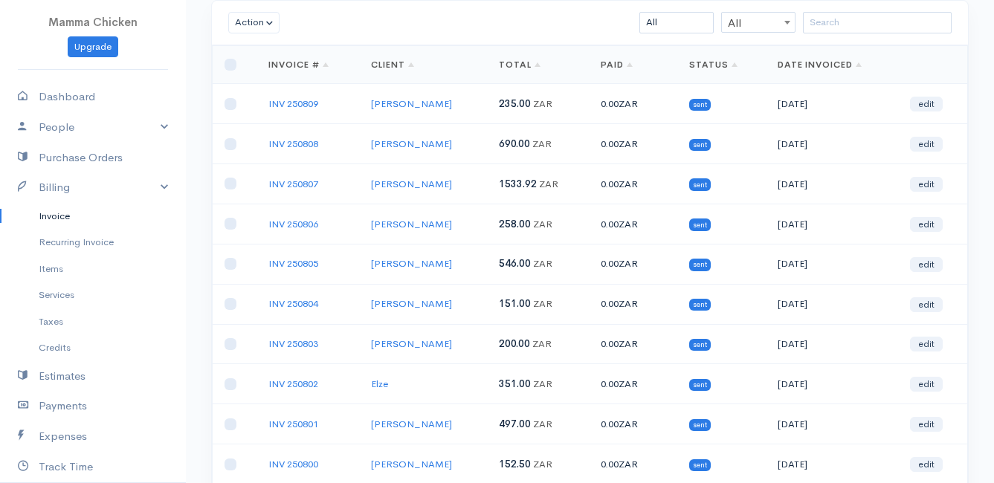
scroll to position [0, 0]
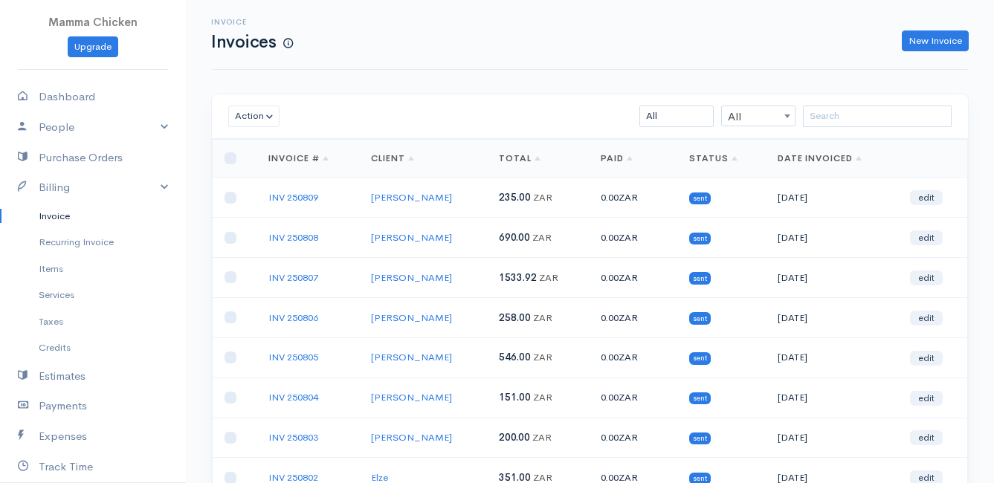
click at [62, 213] on link "Invoice" at bounding box center [93, 216] width 186 height 27
click at [77, 97] on link "Dashboard" at bounding box center [93, 97] width 186 height 30
select select "thistoyear"
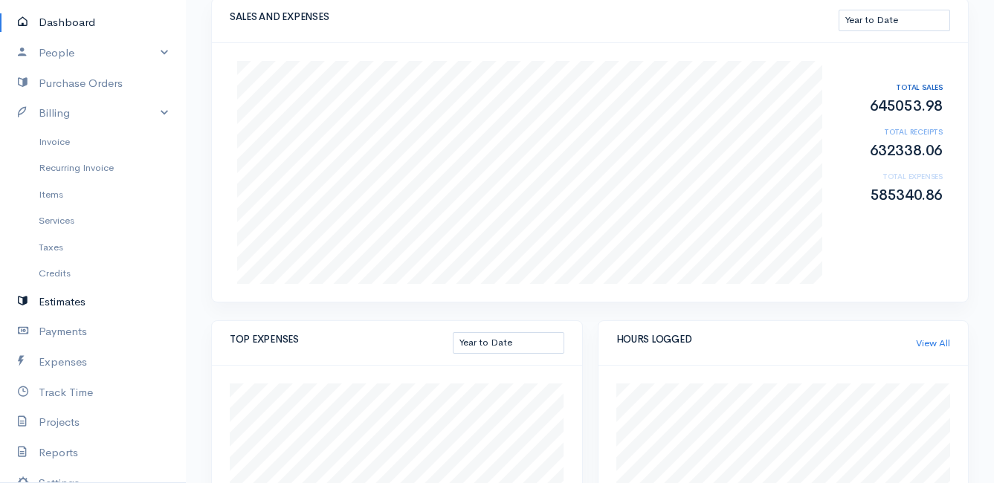
scroll to position [223, 0]
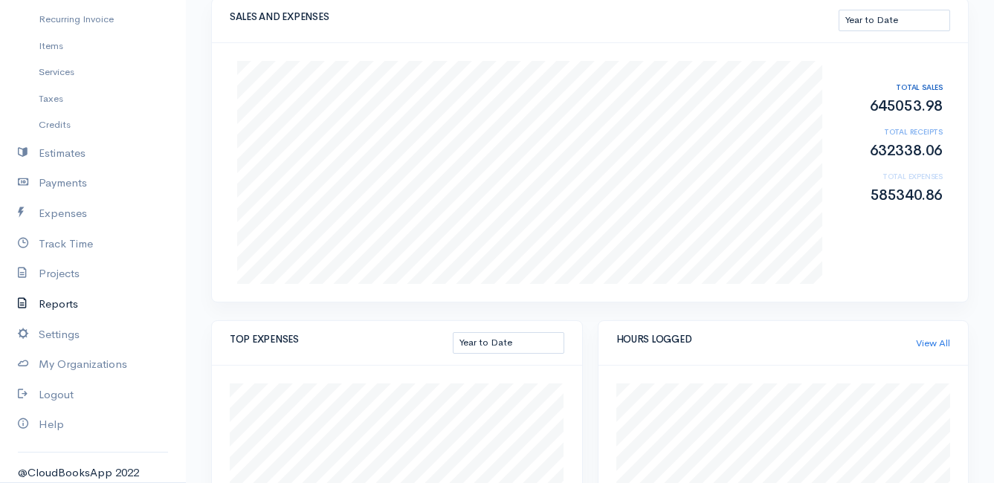
click at [63, 303] on link "Reports" at bounding box center [93, 304] width 186 height 30
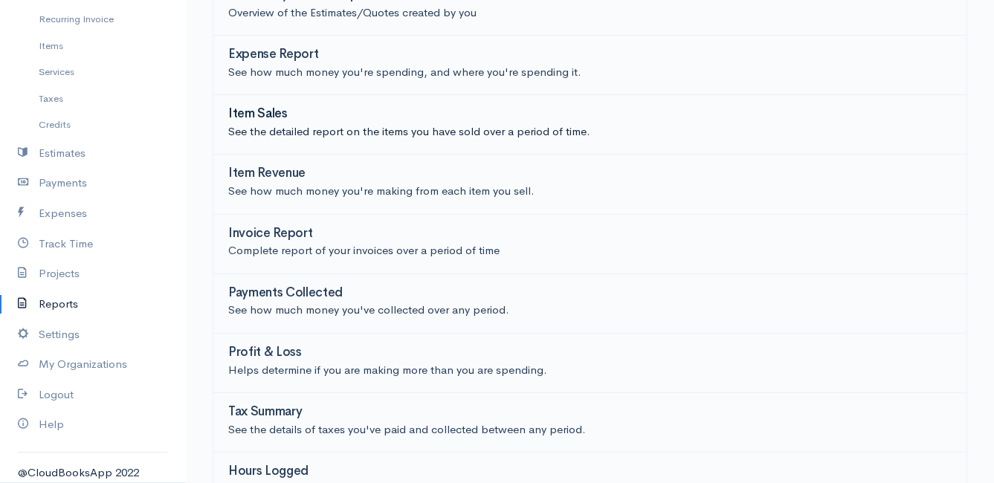
click at [262, 109] on h3 "Item Sales" at bounding box center [257, 114] width 59 height 14
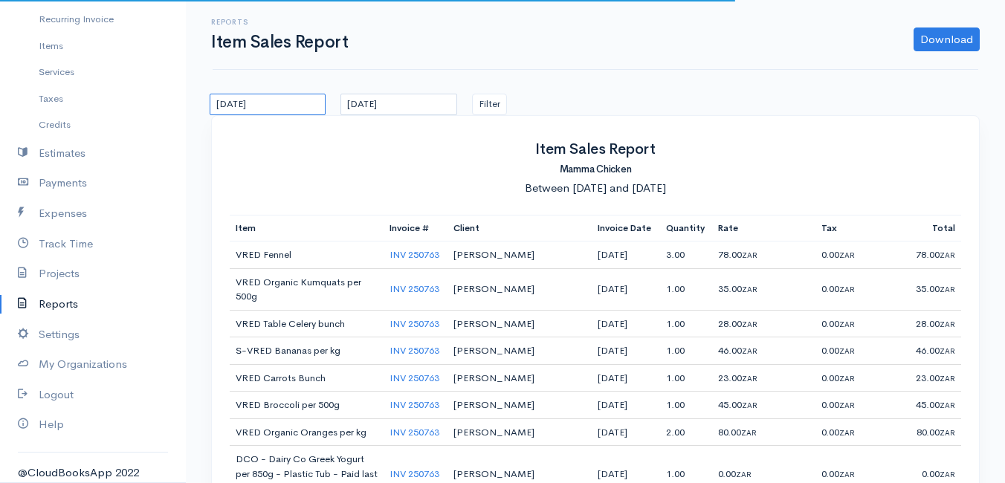
click at [307, 106] on input "12/07/2025" at bounding box center [268, 105] width 116 height 22
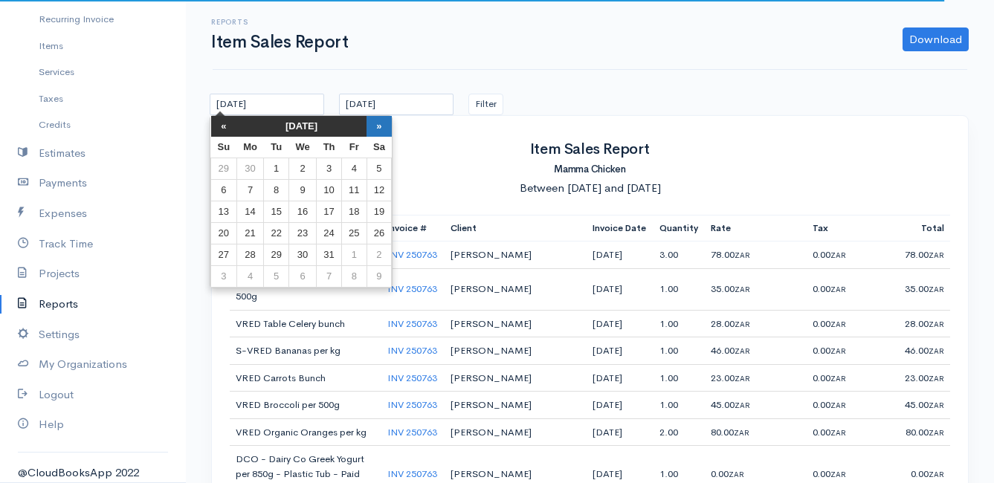
click at [381, 122] on th "»" at bounding box center [379, 126] width 25 height 21
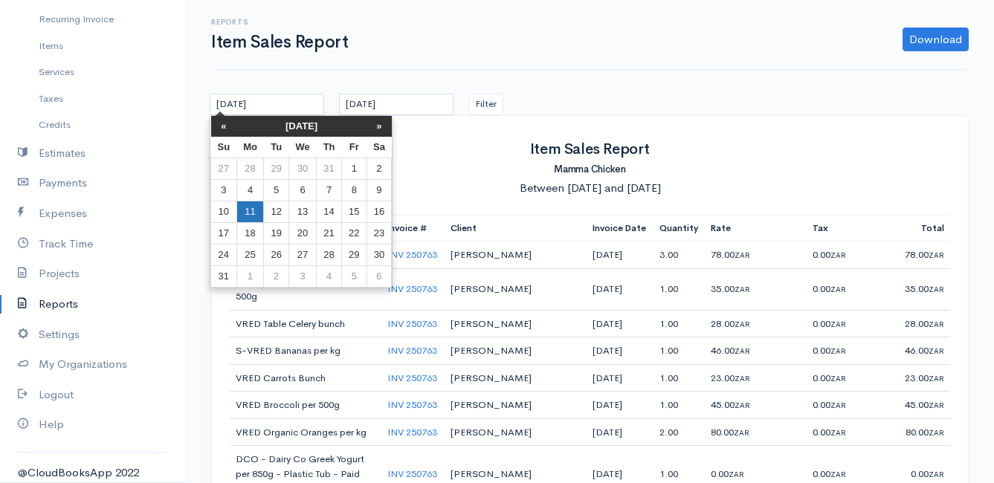
click at [246, 208] on td "11" at bounding box center [250, 212] width 28 height 22
type input "[DATE]"
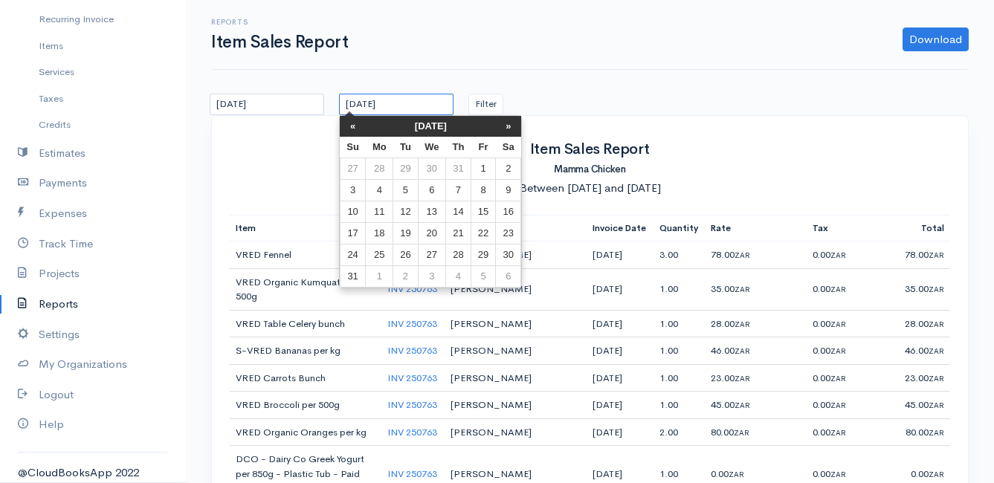
click at [437, 99] on input "[DATE]" at bounding box center [396, 105] width 114 height 22
click at [481, 209] on td "15" at bounding box center [483, 212] width 25 height 22
type input "[DATE]"
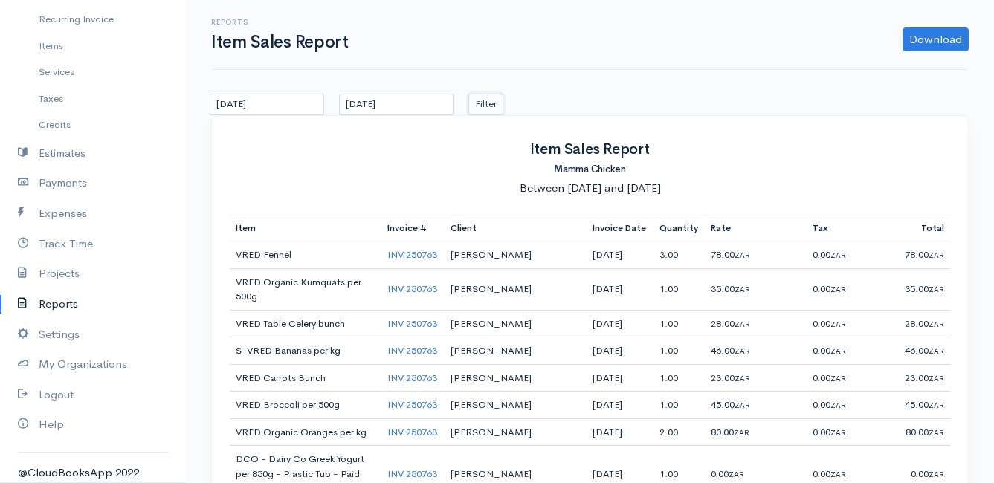
click at [489, 100] on button "Filter" at bounding box center [485, 105] width 35 height 22
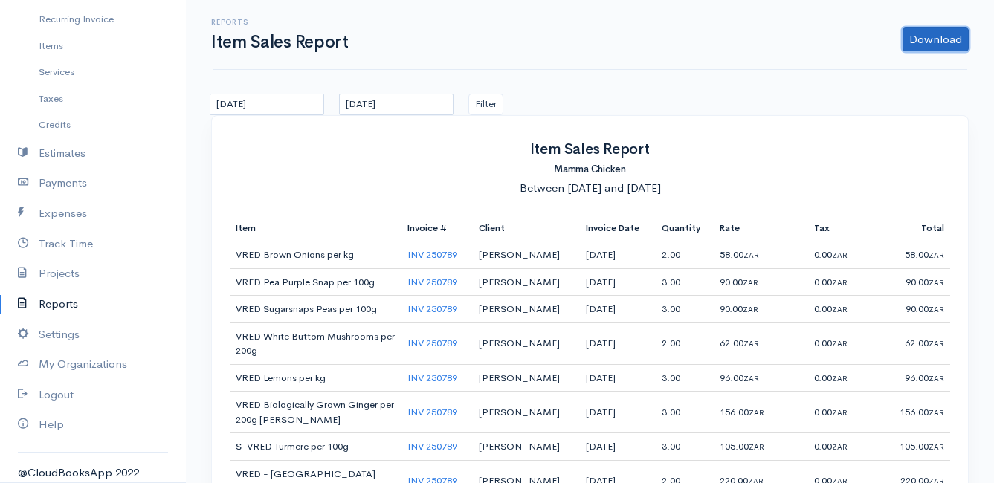
click at [946, 33] on link "Download" at bounding box center [936, 40] width 66 height 24
click at [897, 92] on link "CSV" at bounding box center [906, 97] width 117 height 26
